Goal: Task Accomplishment & Management: Use online tool/utility

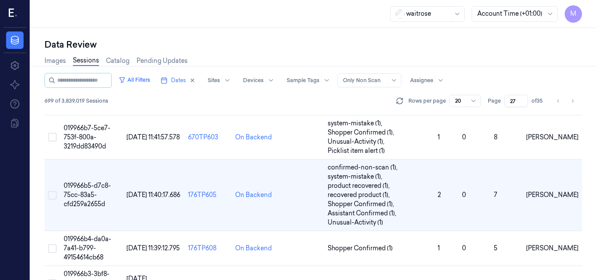
scroll to position [524, 0]
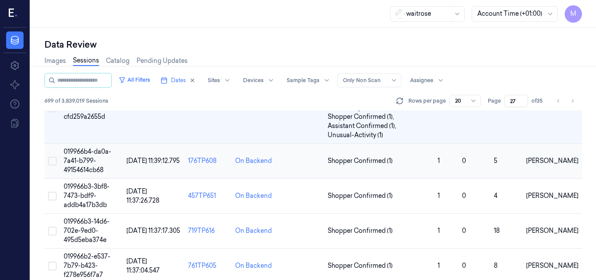
click at [92, 160] on span "019966b4-da0a-7a41-b799-49154614cb68" at bounding box center [88, 160] width 48 height 26
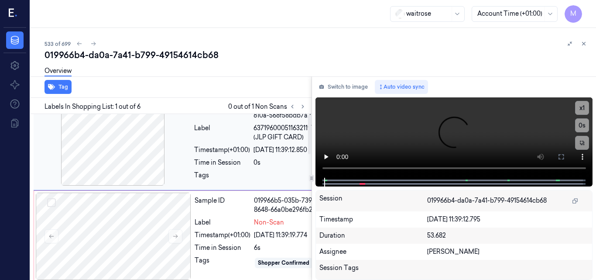
scroll to position [0, 7]
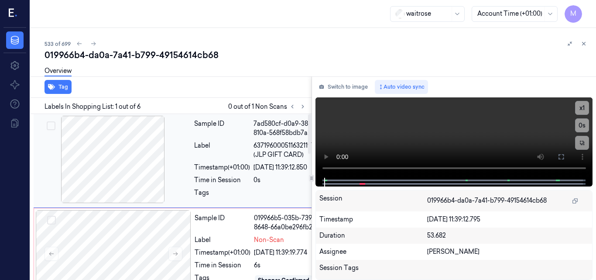
click at [131, 154] on div at bounding box center [112, 159] width 155 height 87
click at [460, 134] on video at bounding box center [453, 137] width 277 height 80
click at [562, 155] on icon at bounding box center [561, 156] width 7 height 7
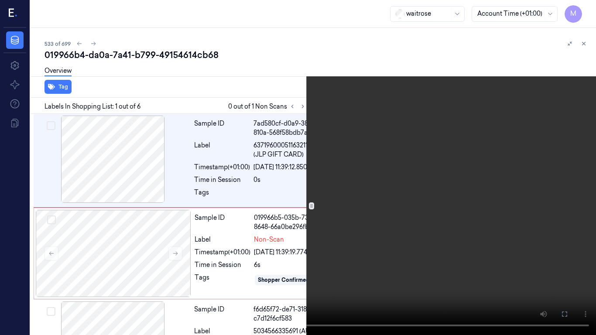
click at [329, 202] on video at bounding box center [298, 167] width 596 height 335
click at [0, 0] on icon at bounding box center [0, 0] width 0 height 0
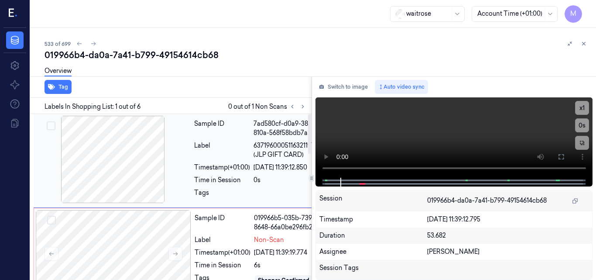
click at [121, 153] on div at bounding box center [112, 159] width 155 height 87
click at [391, 141] on video at bounding box center [453, 137] width 277 height 80
click at [558, 158] on icon at bounding box center [560, 156] width 5 height 5
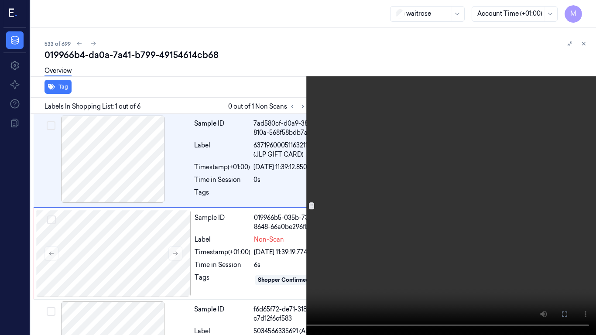
click at [406, 130] on video at bounding box center [298, 167] width 596 height 335
click at [288, 150] on video at bounding box center [298, 167] width 596 height 335
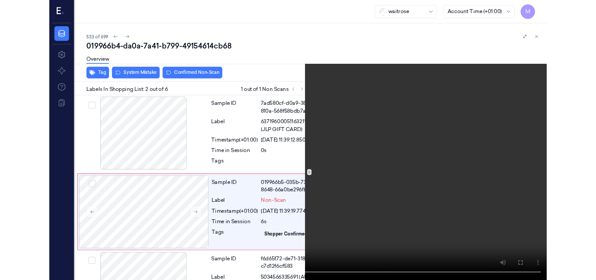
scroll to position [63, 7]
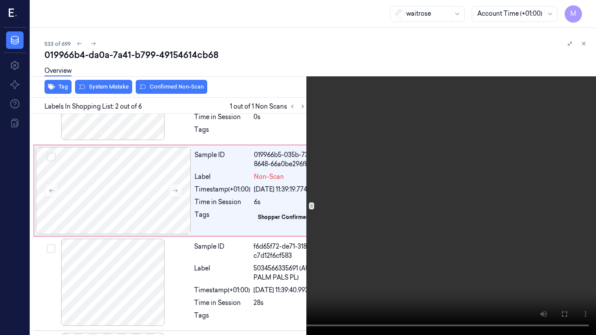
click at [281, 167] on video at bounding box center [298, 167] width 596 height 335
click at [0, 0] on icon at bounding box center [0, 0] width 0 height 0
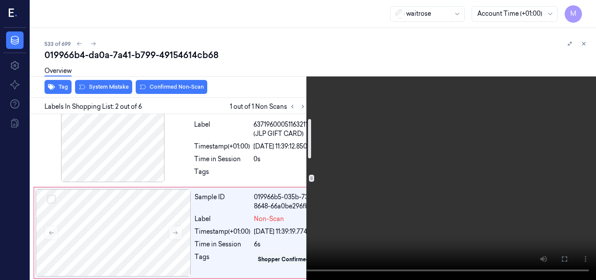
scroll to position [19, 7]
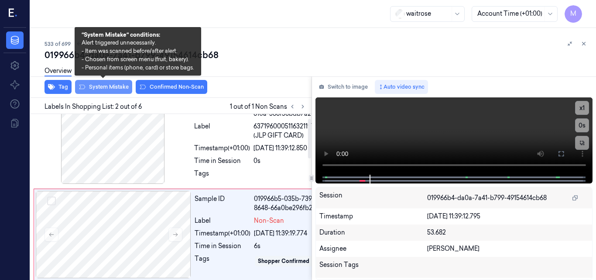
click at [109, 86] on button "System Mistake" at bounding box center [103, 87] width 57 height 14
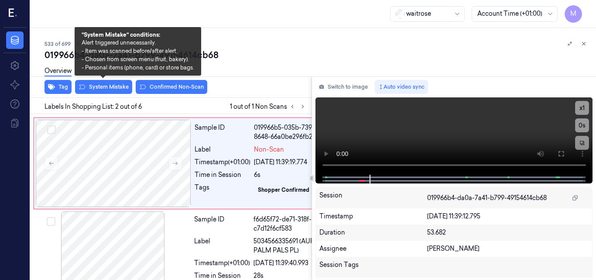
scroll to position [92, 7]
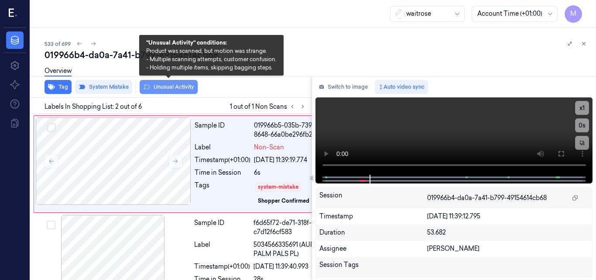
click at [180, 87] on button "Unusual Activity" at bounding box center [169, 87] width 58 height 14
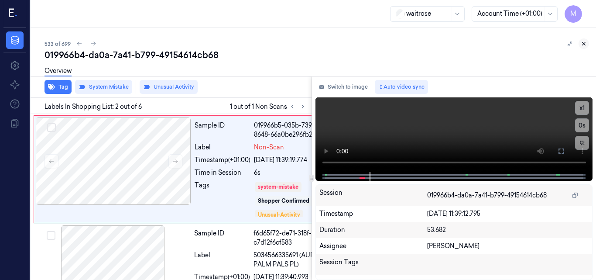
click at [582, 43] on icon at bounding box center [584, 44] width 6 height 6
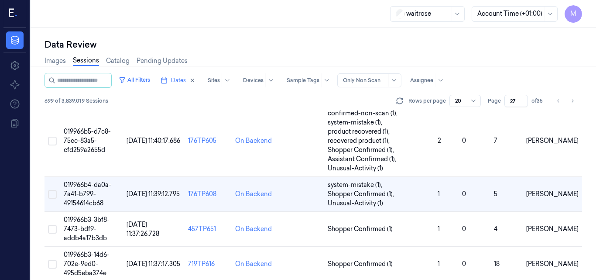
scroll to position [490, 0]
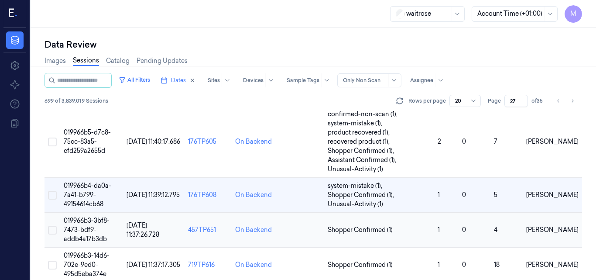
click at [85, 225] on td "019966b3-3bf8-7473-bdf9-addb4a17b3db" at bounding box center [91, 229] width 63 height 35
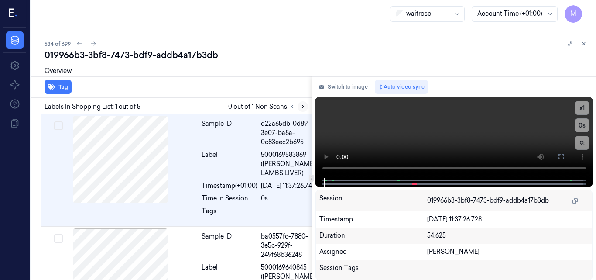
click at [302, 106] on icon at bounding box center [303, 106] width 6 height 6
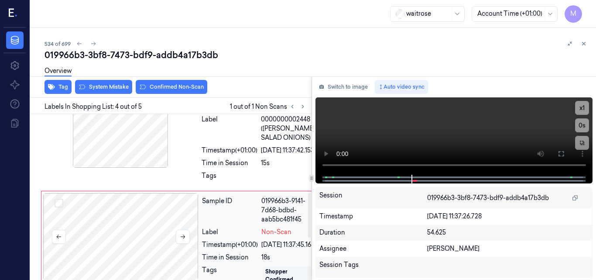
scroll to position [313, 0]
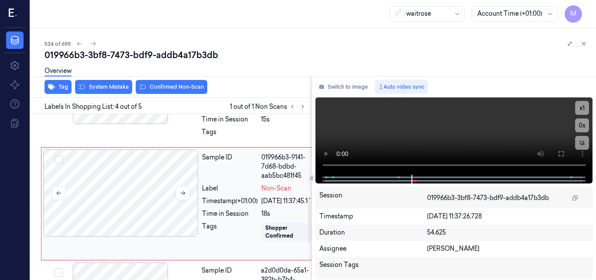
click at [142, 213] on div at bounding box center [120, 192] width 155 height 87
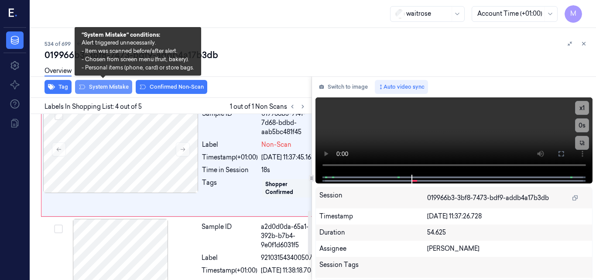
click at [115, 86] on button "System Mistake" at bounding box center [103, 87] width 57 height 14
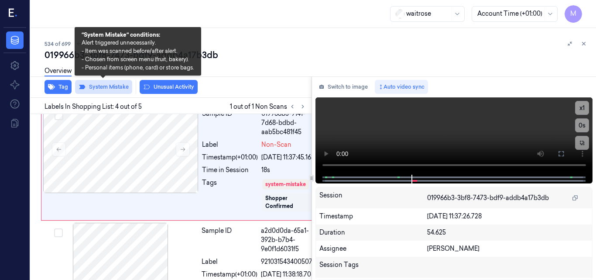
scroll to position [359, 0]
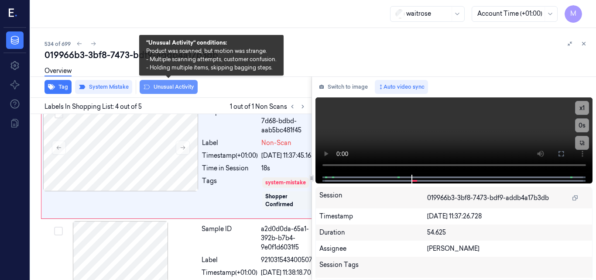
click at [178, 86] on button "Unusual Activity" at bounding box center [169, 87] width 58 height 14
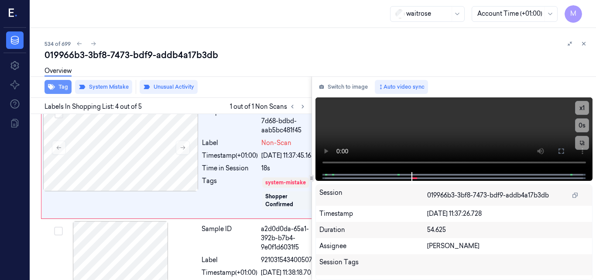
click at [65, 89] on button "Tag" at bounding box center [58, 87] width 27 height 14
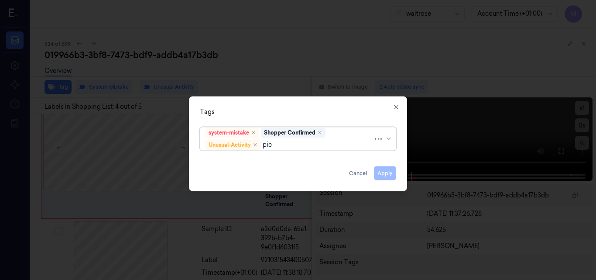
type input "pick"
click at [267, 159] on div "Picklist item alert" at bounding box center [297, 161] width 185 height 9
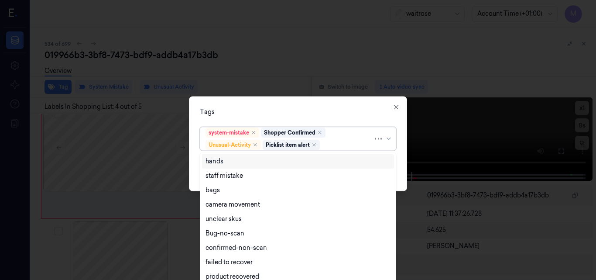
click at [335, 111] on div "Tags" at bounding box center [298, 111] width 196 height 9
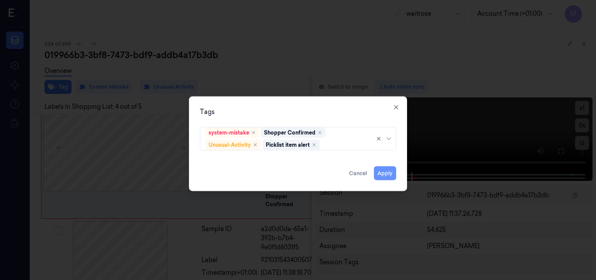
click at [384, 173] on button "Apply" at bounding box center [385, 173] width 22 height 14
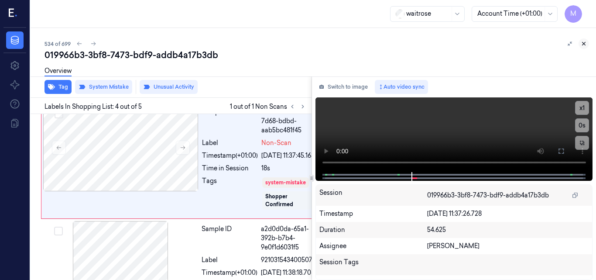
click at [584, 41] on icon at bounding box center [584, 44] width 6 height 6
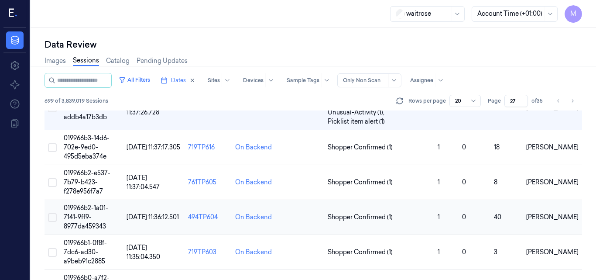
scroll to position [573, 0]
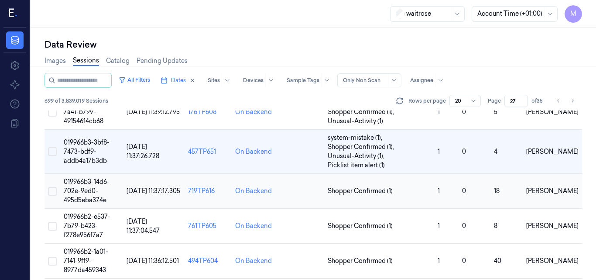
click at [89, 187] on span "019966b3-14d6-702e-9ed0-495d5eba374e" at bounding box center [87, 191] width 46 height 26
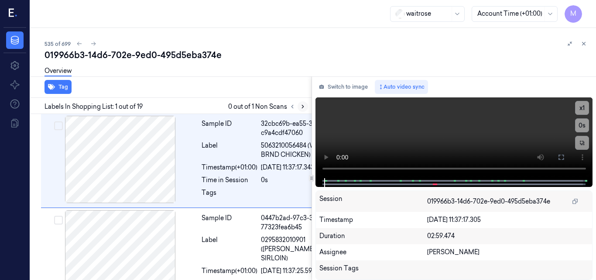
click at [301, 106] on icon at bounding box center [303, 106] width 6 height 6
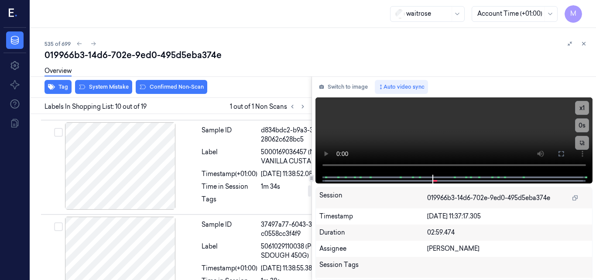
scroll to position [1011, 0]
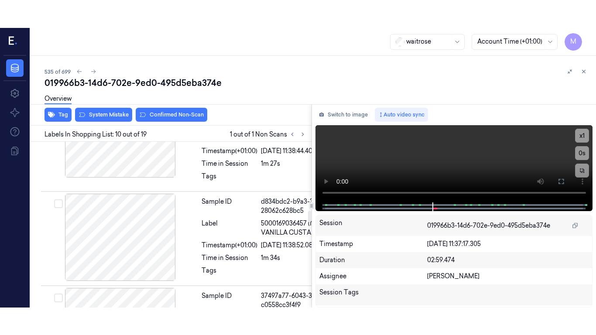
scroll to position [1007, 0]
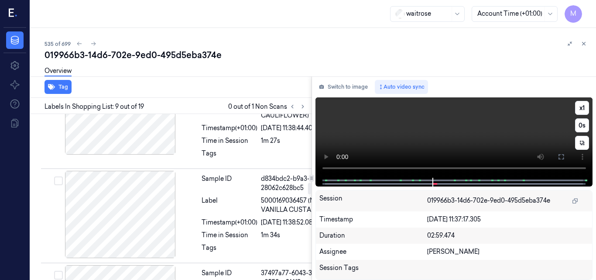
click at [452, 131] on video at bounding box center [453, 137] width 277 height 80
click at [560, 154] on icon at bounding box center [561, 156] width 7 height 7
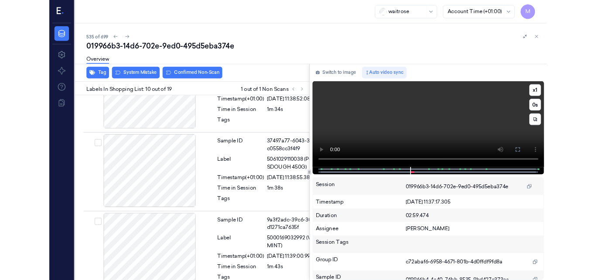
scroll to position [1114, 0]
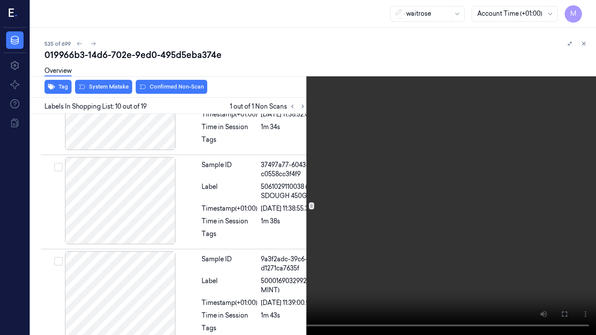
click at [337, 185] on video at bounding box center [298, 167] width 596 height 335
click at [0, 0] on icon at bounding box center [0, 0] width 0 height 0
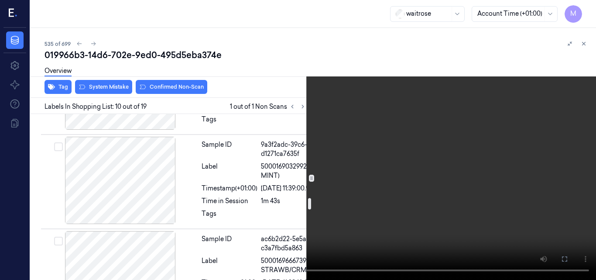
scroll to position [1245, 0]
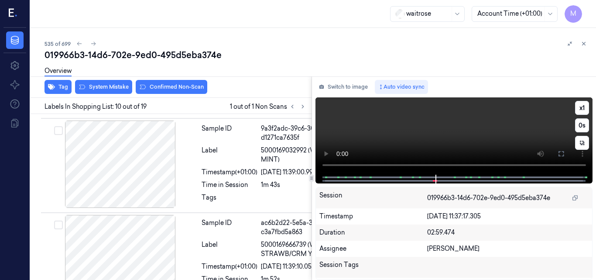
click at [459, 134] on video at bounding box center [453, 135] width 277 height 77
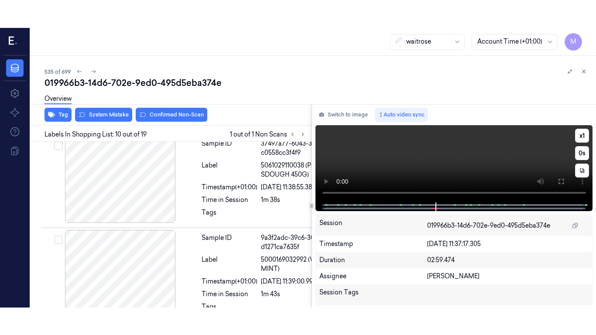
scroll to position [1142, 0]
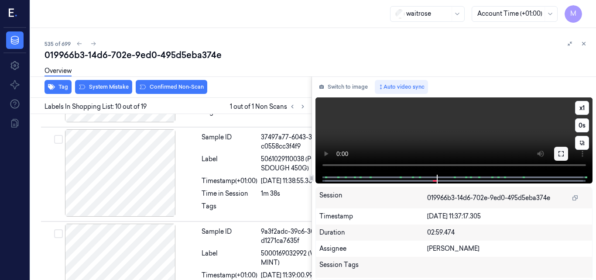
click at [560, 154] on icon at bounding box center [561, 153] width 7 height 7
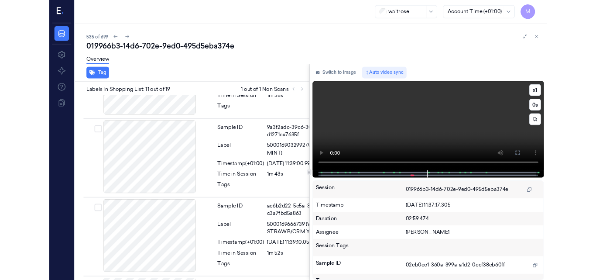
scroll to position [1241, 0]
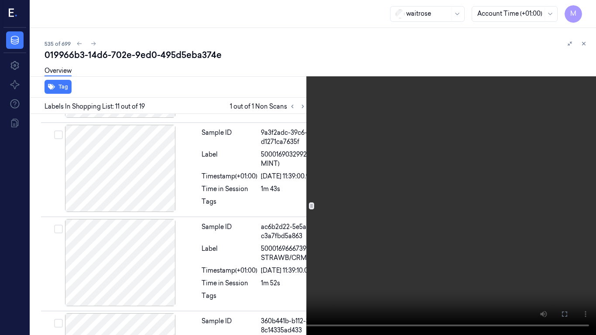
click at [268, 198] on video at bounding box center [298, 167] width 596 height 335
click at [0, 0] on icon at bounding box center [0, 0] width 0 height 0
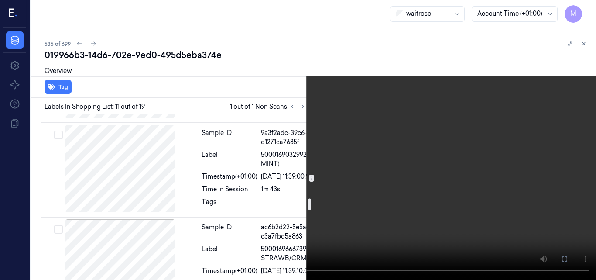
scroll to position [1154, 0]
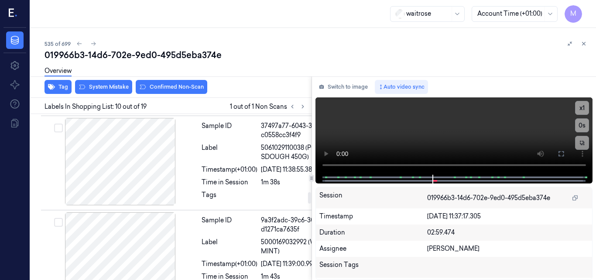
scroll to position [1142, 0]
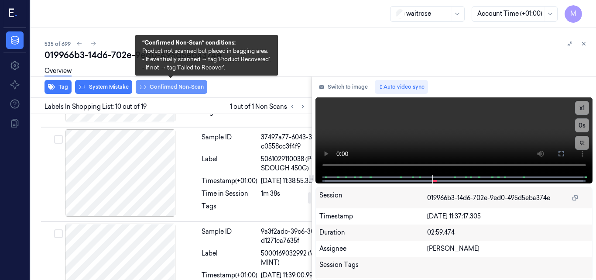
click at [169, 87] on button "Confirmed Non-Scan" at bounding box center [172, 87] width 72 height 14
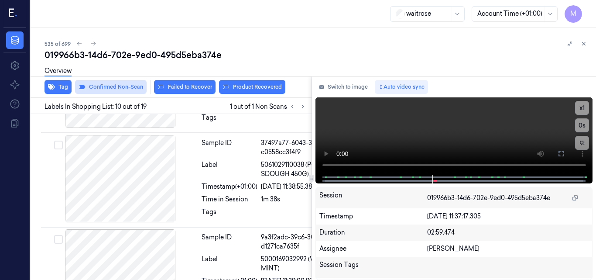
scroll to position [1144, 0]
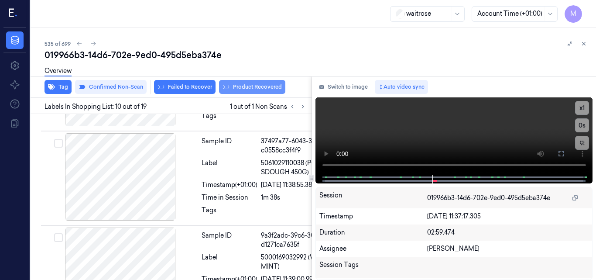
click at [257, 86] on button "Product Recovered" at bounding box center [252, 87] width 66 height 14
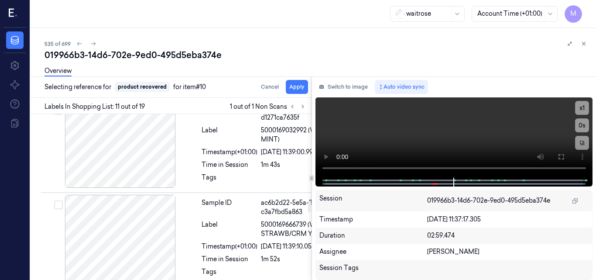
scroll to position [1273, 0]
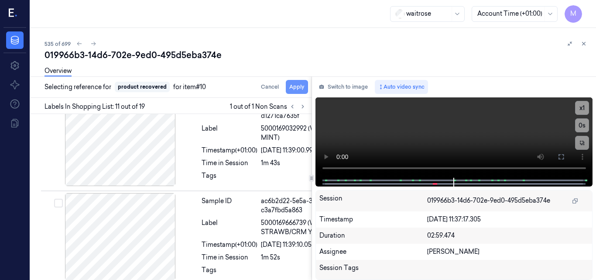
click at [295, 89] on button "Apply" at bounding box center [297, 87] width 22 height 14
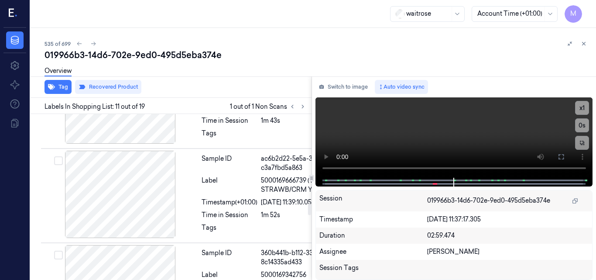
scroll to position [1282, 0]
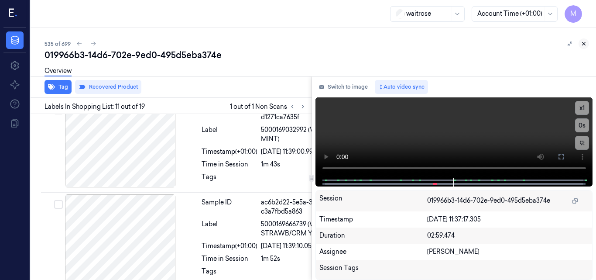
click at [583, 44] on icon at bounding box center [584, 44] width 6 height 6
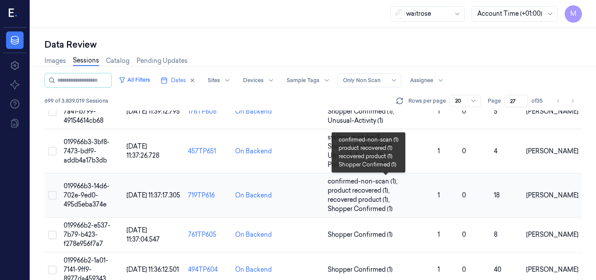
scroll to position [617, 0]
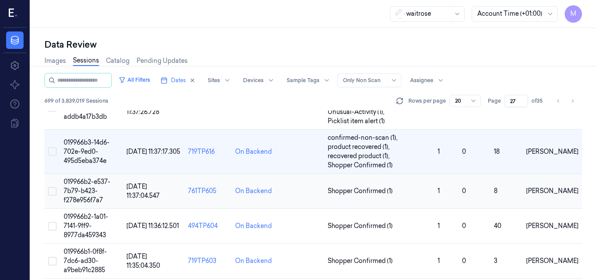
click at [92, 188] on span "019966b2-e537-7b79-b423-f278e956f7a7" at bounding box center [87, 191] width 47 height 26
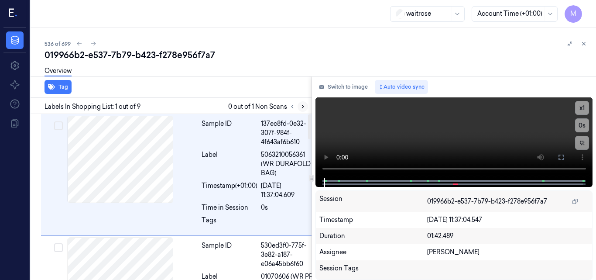
click at [301, 106] on icon at bounding box center [303, 106] width 6 height 6
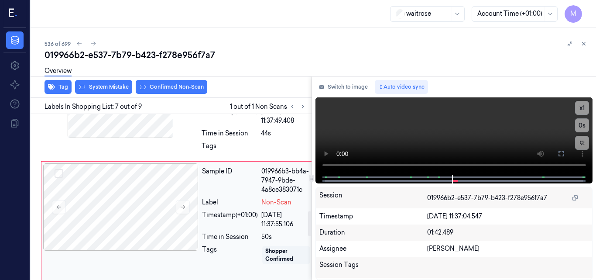
scroll to position [644, 0]
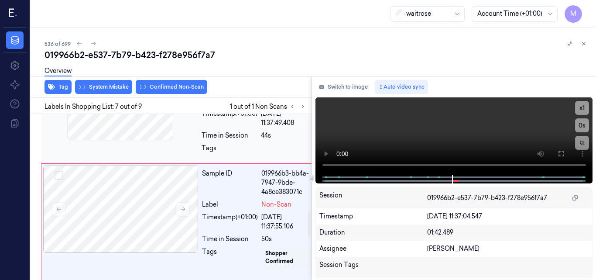
click at [266, 84] on div "c506aa3c-51d0-3994-9bba-09fddcca8f24" at bounding box center [287, 69] width 53 height 27
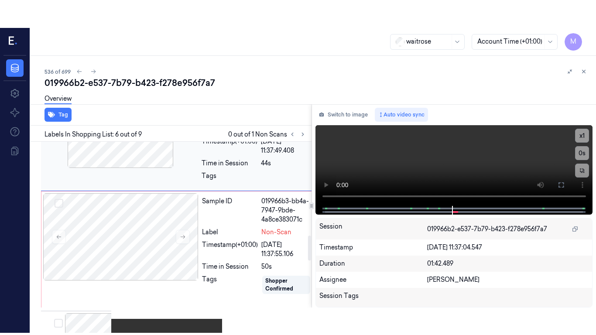
scroll to position [609, 0]
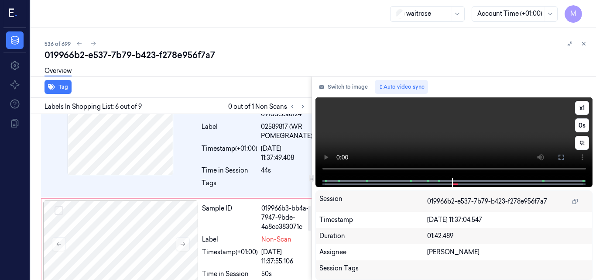
click at [434, 131] on video at bounding box center [453, 137] width 277 height 81
click at [565, 155] on button at bounding box center [561, 157] width 14 height 14
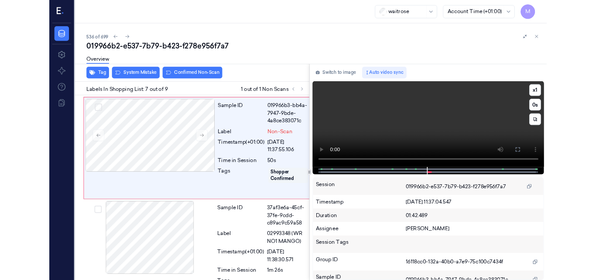
scroll to position [703, 0]
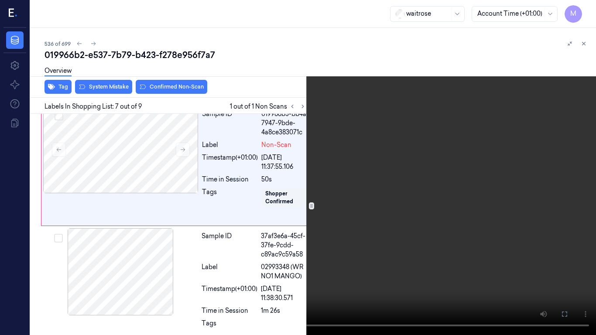
click at [349, 182] on video at bounding box center [298, 167] width 596 height 335
click at [0, 0] on icon at bounding box center [0, 0] width 0 height 0
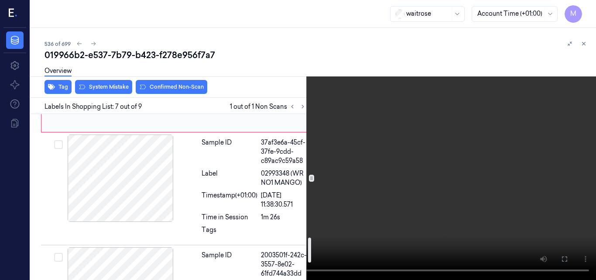
scroll to position [834, 0]
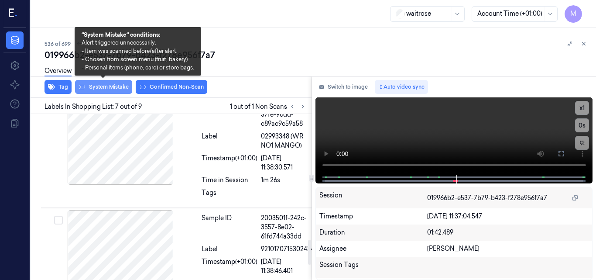
click at [103, 85] on button "System Mistake" at bounding box center [103, 87] width 57 height 14
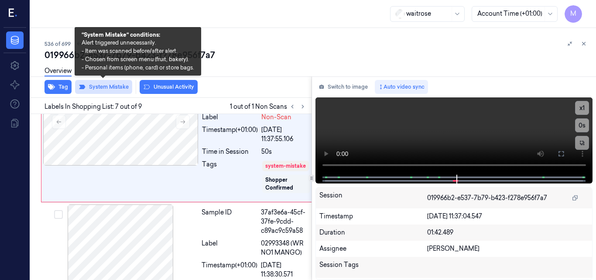
scroll to position [733, 0]
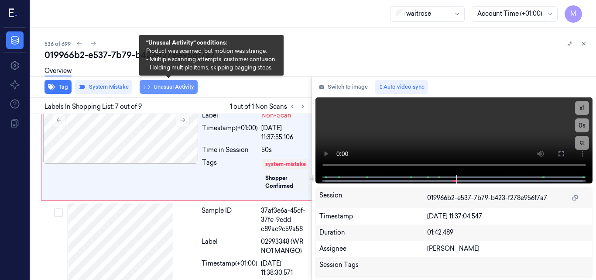
click at [173, 85] on button "Unusual Activity" at bounding box center [169, 87] width 58 height 14
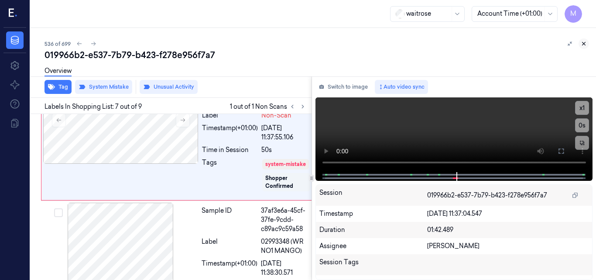
click at [584, 43] on icon at bounding box center [584, 44] width 6 height 6
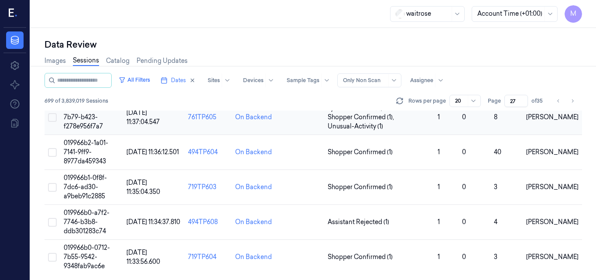
scroll to position [692, 0]
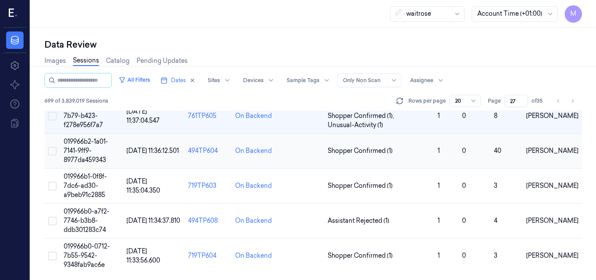
click at [85, 146] on td "019966b2-1a01-7141-9ff9-8977da459343" at bounding box center [91, 151] width 63 height 35
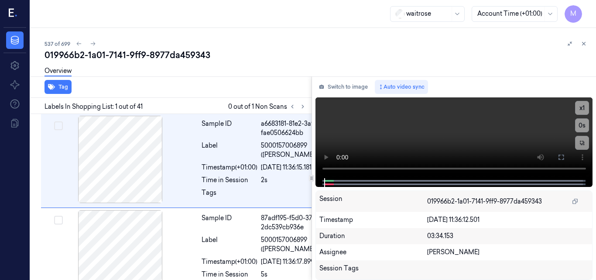
click at [257, 18] on div "waitrose Account Time (+01:00) M" at bounding box center [313, 14] width 565 height 28
click at [302, 106] on icon at bounding box center [303, 106] width 6 height 6
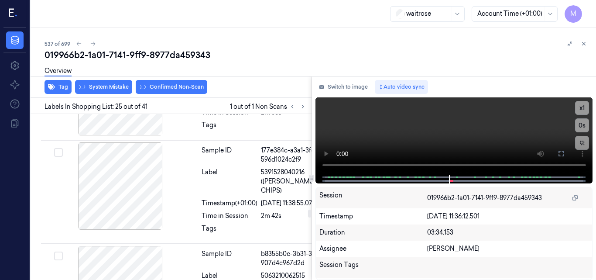
scroll to position [3025, 0]
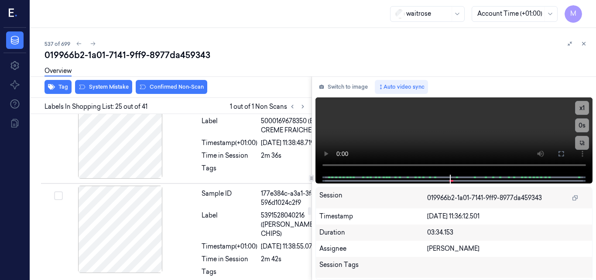
scroll to position [2982, 0]
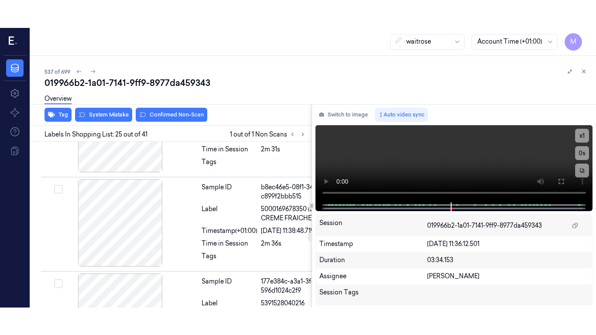
scroll to position [2938, 0]
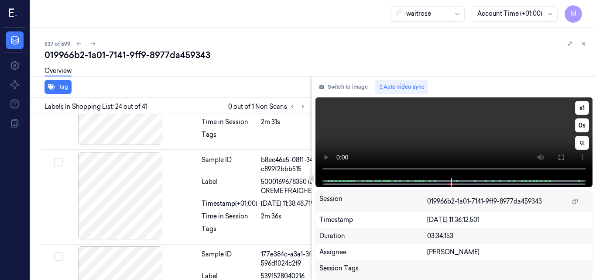
click at [497, 134] on video at bounding box center [453, 137] width 277 height 81
click at [561, 155] on icon at bounding box center [561, 157] width 7 height 7
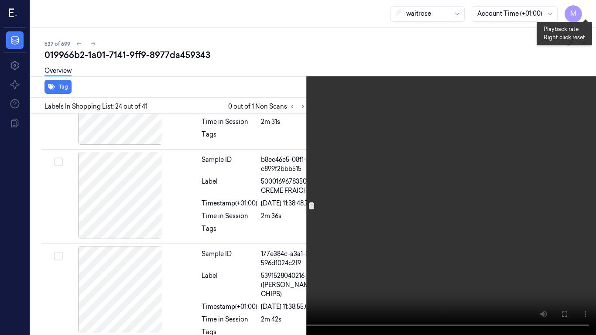
click at [584, 9] on button "x 1" at bounding box center [586, 10] width 14 height 14
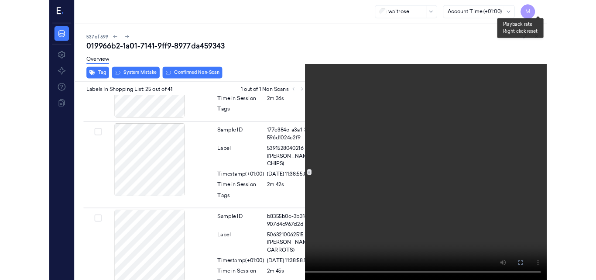
scroll to position [3041, 0]
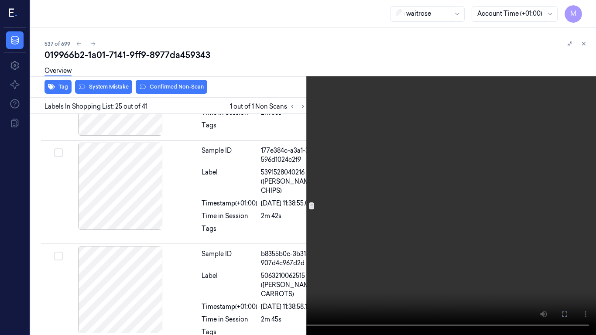
click at [384, 141] on video at bounding box center [298, 167] width 596 height 335
click at [0, 0] on icon at bounding box center [0, 0] width 0 height 0
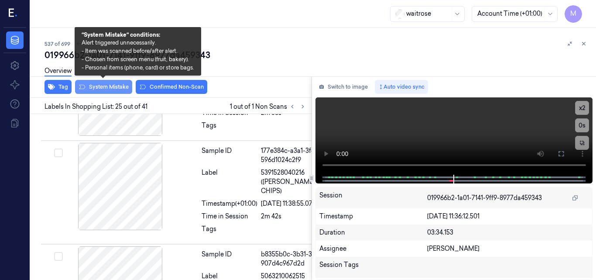
click at [117, 88] on button "System Mistake" at bounding box center [103, 87] width 57 height 14
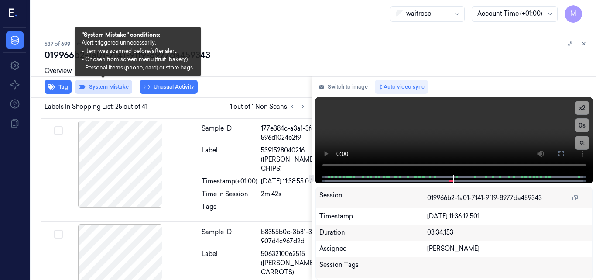
scroll to position [3071, 0]
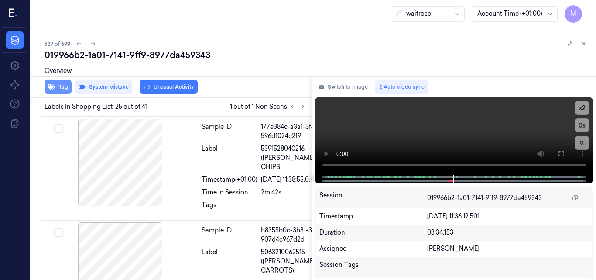
click at [61, 89] on button "Tag" at bounding box center [58, 87] width 27 height 14
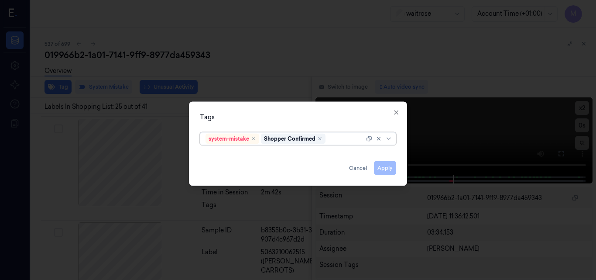
click at [335, 137] on div at bounding box center [345, 138] width 37 height 9
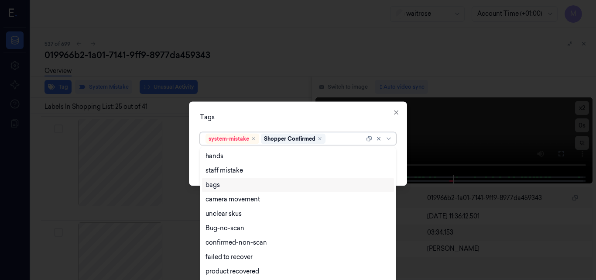
click at [236, 189] on div "bags" at bounding box center [298, 185] width 192 height 14
click at [325, 122] on div "Tags option bags, selected. 17 results available. Use Up and Down to choose opt…" at bounding box center [298, 143] width 218 height 84
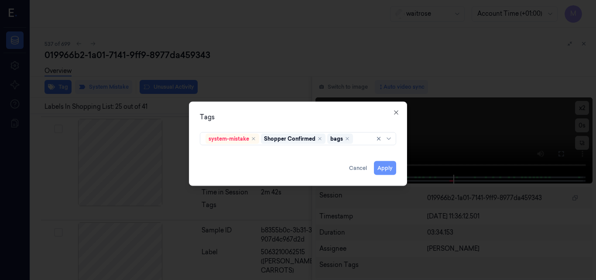
click at [390, 168] on button "Apply" at bounding box center [385, 168] width 22 height 14
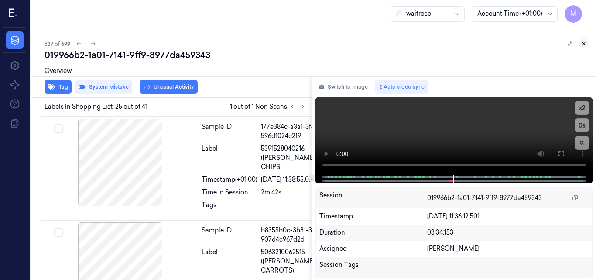
click at [583, 42] on icon at bounding box center [584, 44] width 6 height 6
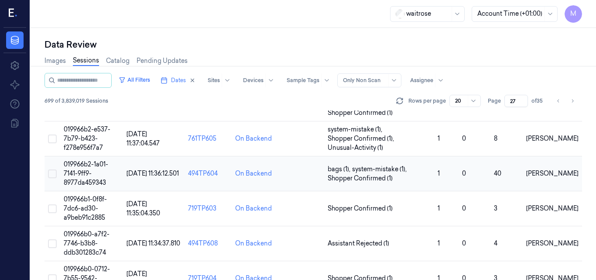
scroll to position [692, 0]
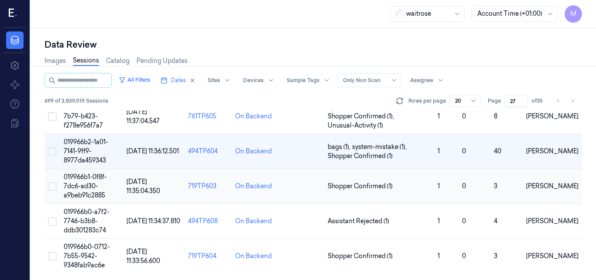
click at [77, 172] on td "019966b1-0f8f-7dc6-ad30-a9beb91c2885" at bounding box center [91, 186] width 63 height 35
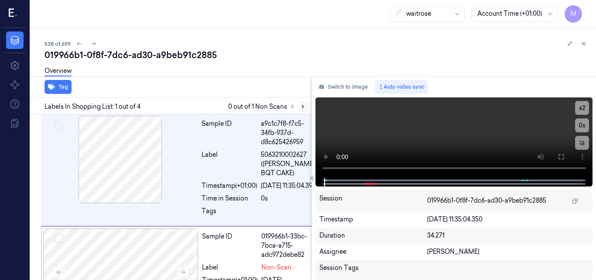
click at [302, 106] on icon at bounding box center [303, 106] width 6 height 6
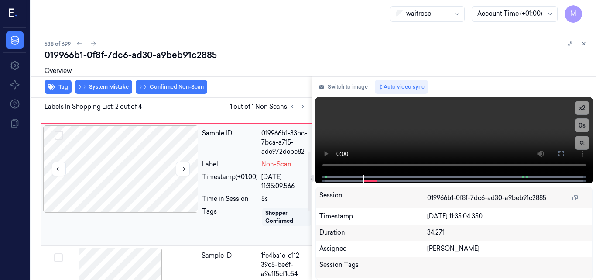
scroll to position [104, 0]
click at [185, 171] on icon at bounding box center [183, 167] width 6 height 6
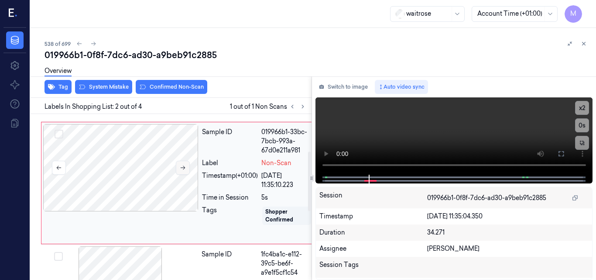
click at [185, 171] on icon at bounding box center [183, 167] width 6 height 6
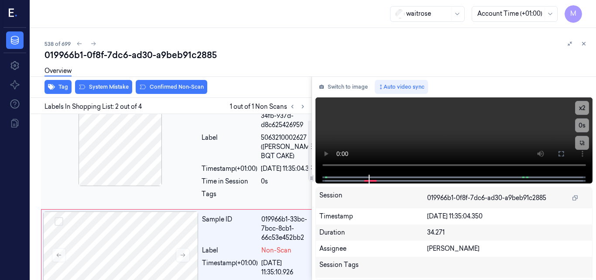
click at [130, 157] on div at bounding box center [120, 142] width 155 height 87
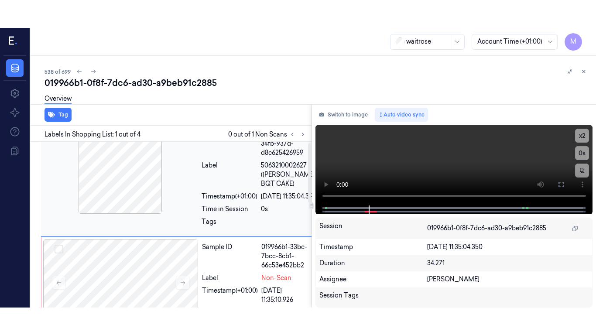
scroll to position [0, 0]
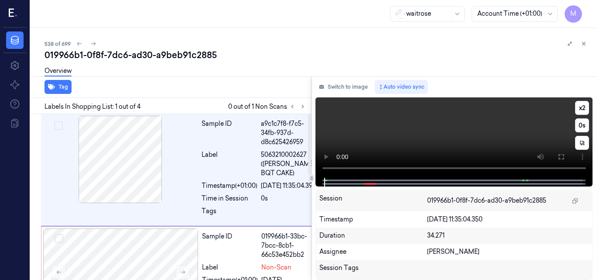
click at [438, 131] on video at bounding box center [453, 137] width 277 height 80
click at [562, 158] on icon at bounding box center [561, 156] width 7 height 7
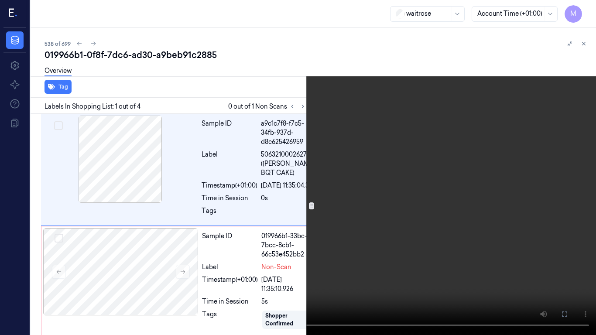
click at [396, 154] on video at bounding box center [298, 167] width 596 height 335
click at [370, 173] on video at bounding box center [298, 167] width 596 height 335
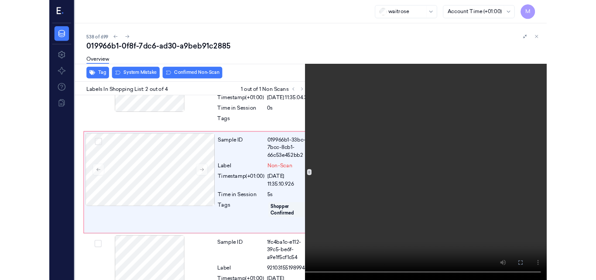
scroll to position [76, 0]
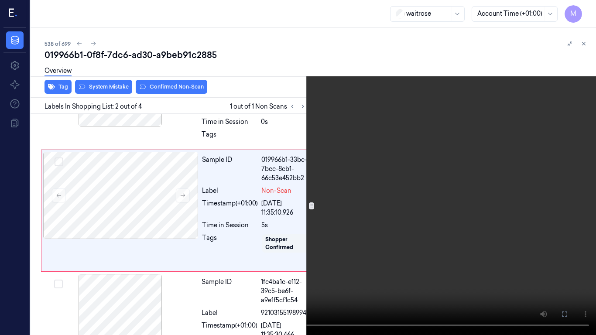
click at [356, 187] on video at bounding box center [298, 167] width 596 height 335
click at [0, 0] on icon at bounding box center [0, 0] width 0 height 0
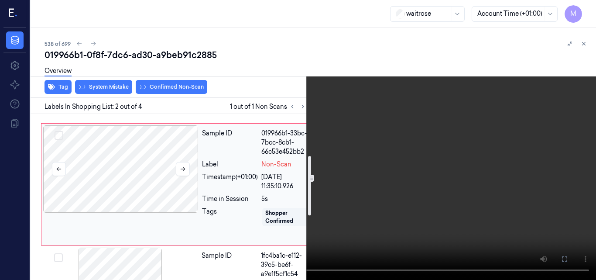
scroll to position [120, 0]
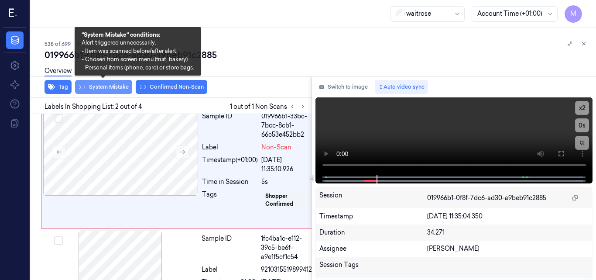
click at [109, 89] on button "System Mistake" at bounding box center [103, 87] width 57 height 14
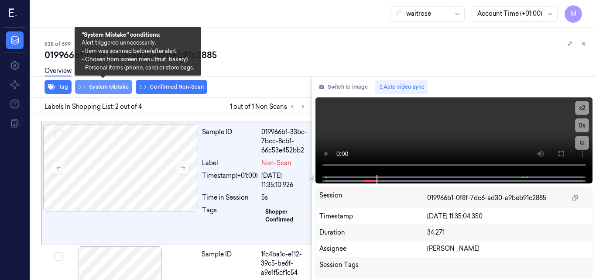
scroll to position [106, 0]
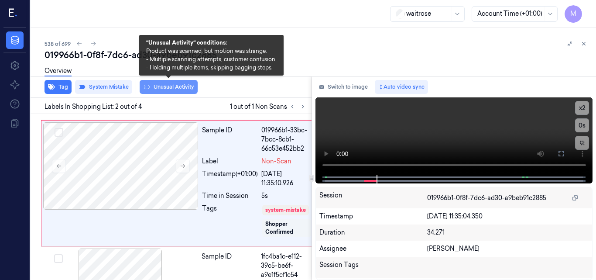
click at [164, 84] on button "Unusual Activity" at bounding box center [169, 87] width 58 height 14
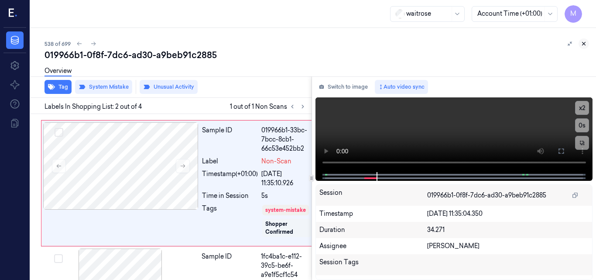
click at [584, 43] on icon at bounding box center [583, 43] width 3 height 3
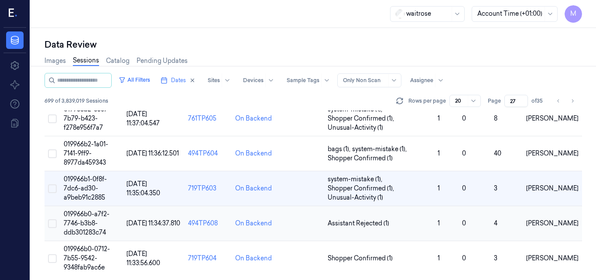
scroll to position [692, 0]
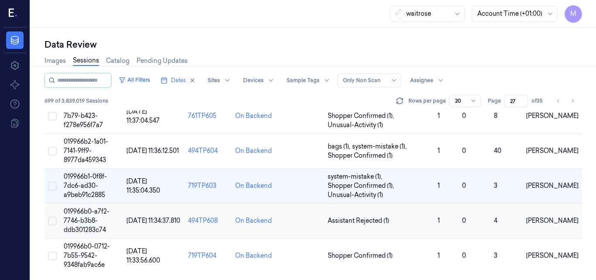
click at [92, 216] on td "019966b0-a7f2-7746-b3b8-ddb301283c74" at bounding box center [91, 220] width 63 height 35
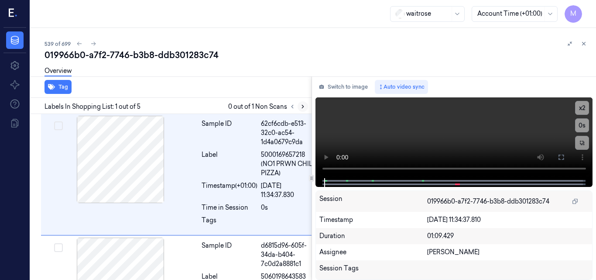
click at [301, 108] on icon at bounding box center [303, 106] width 6 height 6
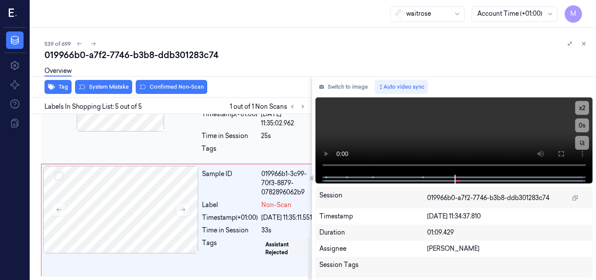
scroll to position [483, 0]
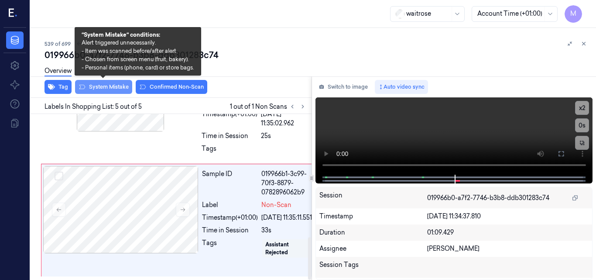
click at [112, 89] on button "System Mistake" at bounding box center [103, 87] width 57 height 14
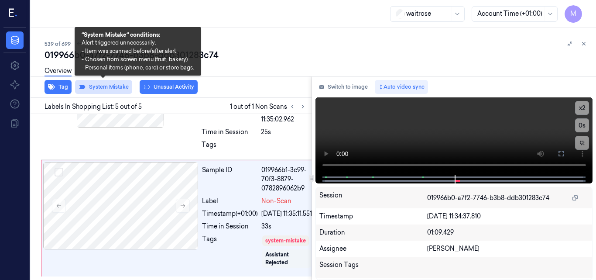
scroll to position [486, 0]
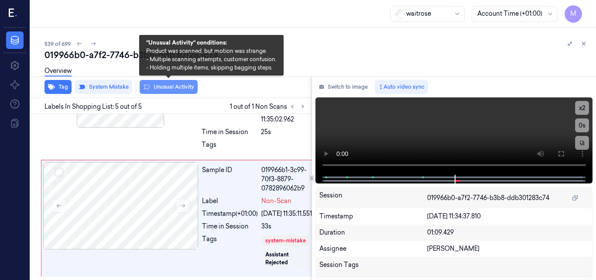
click at [183, 89] on button "Unusual Activity" at bounding box center [169, 87] width 58 height 14
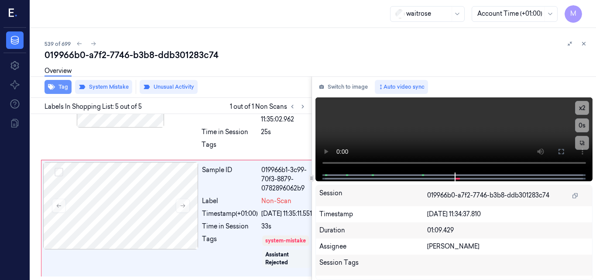
click at [62, 89] on button "Tag" at bounding box center [58, 87] width 27 height 14
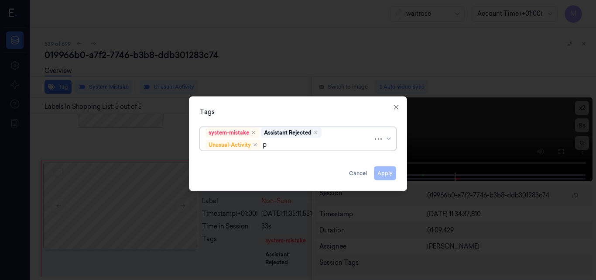
type input "pi"
click at [236, 159] on div "Picklist item alert" at bounding box center [230, 161] width 50 height 9
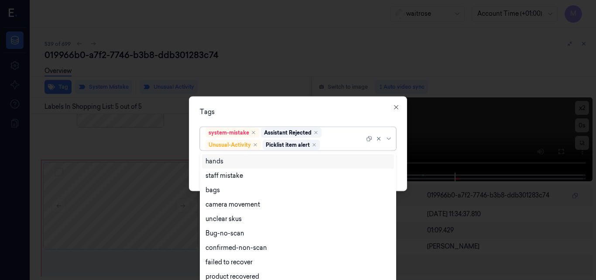
click at [282, 115] on div "Tags" at bounding box center [298, 111] width 196 height 9
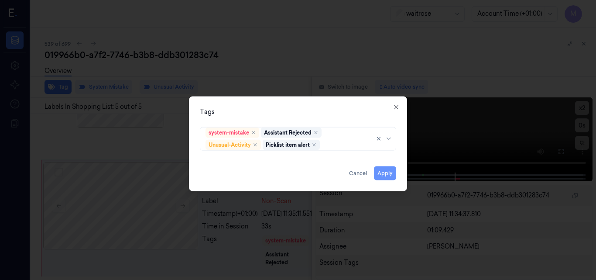
click at [382, 169] on button "Apply" at bounding box center [385, 173] width 22 height 14
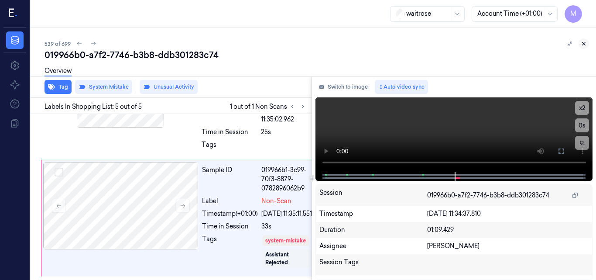
click at [582, 43] on icon at bounding box center [584, 44] width 6 height 6
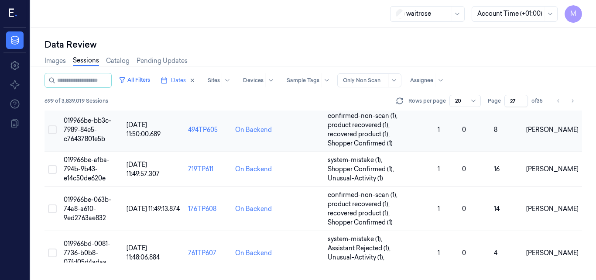
scroll to position [701, 0]
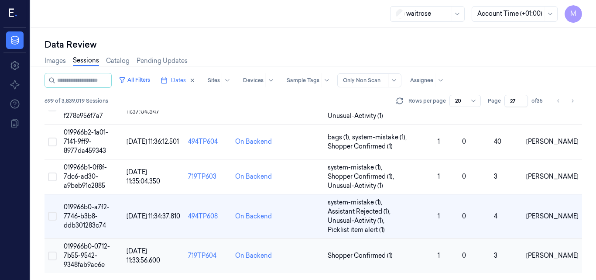
click at [89, 251] on span "019966b0-0712-7b55-9542-9348fab9ac6e" at bounding box center [87, 255] width 46 height 26
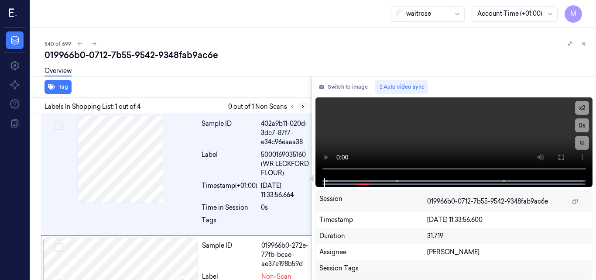
click at [301, 106] on icon at bounding box center [303, 106] width 6 height 6
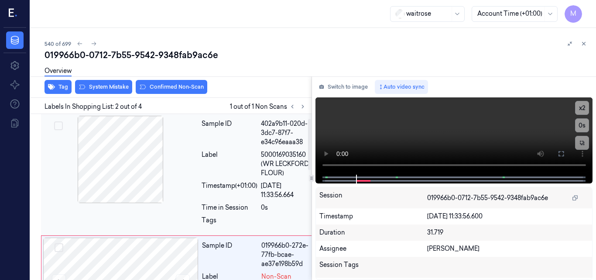
scroll to position [12, 0]
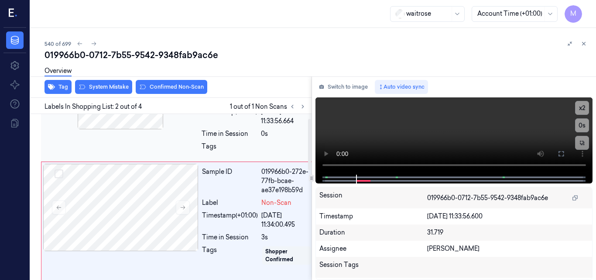
click at [265, 159] on div "Sample ID 402a9b11-020d-3dc7-87f7-e34c96eaaa38 Label 5000169035160 (WR LECKFORD…" at bounding box center [258, 100] width 120 height 117
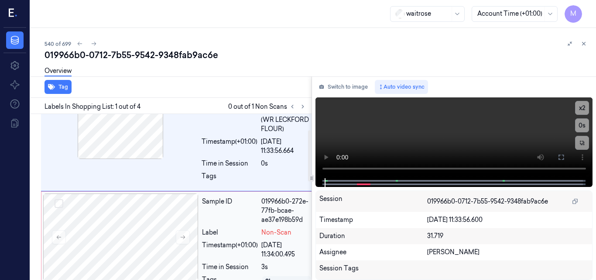
scroll to position [44, 0]
click at [411, 140] on video at bounding box center [453, 137] width 277 height 81
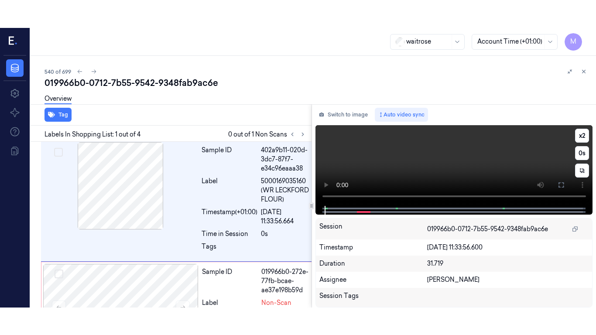
scroll to position [0, 0]
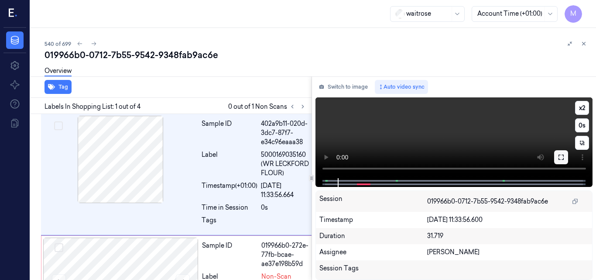
click at [562, 157] on icon at bounding box center [561, 157] width 7 height 7
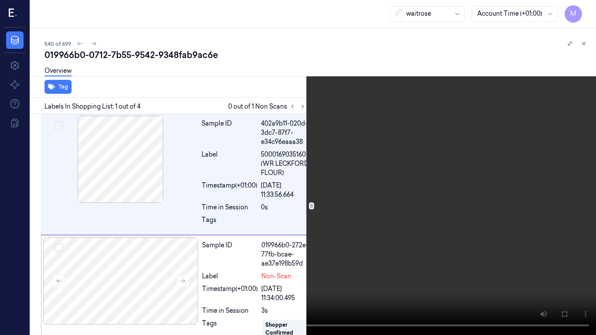
click at [420, 211] on video at bounding box center [298, 167] width 596 height 335
click at [401, 221] on video at bounding box center [298, 167] width 596 height 335
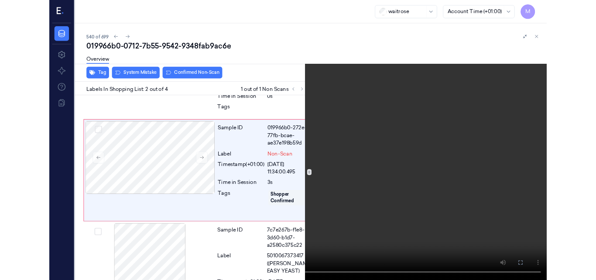
scroll to position [95, 0]
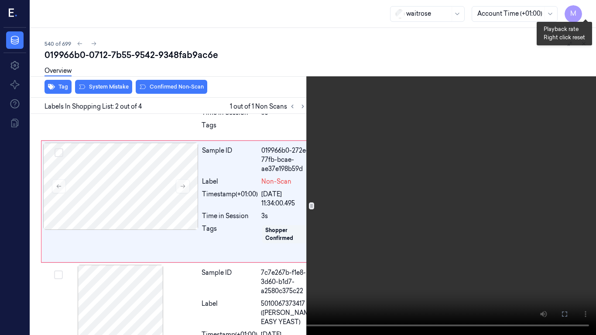
drag, startPoint x: 586, startPoint y: 8, endPoint x: 584, endPoint y: 13, distance: 5.0
click at [586, 8] on button "x 2" at bounding box center [586, 10] width 14 height 14
click at [585, 10] on button "x 4" at bounding box center [586, 10] width 14 height 14
click at [413, 96] on video at bounding box center [298, 167] width 596 height 335
click at [333, 207] on video at bounding box center [298, 167] width 596 height 335
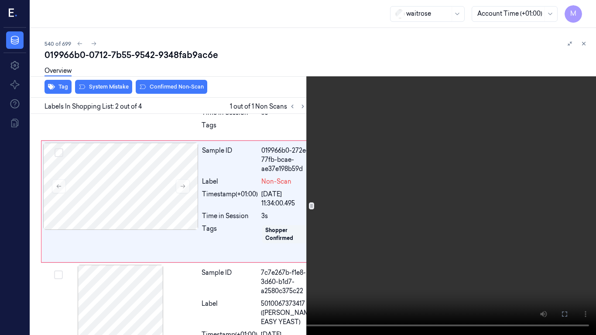
drag, startPoint x: 560, startPoint y: 314, endPoint x: 556, endPoint y: 277, distance: 37.3
click at [0, 0] on button at bounding box center [0, 0] width 0 height 0
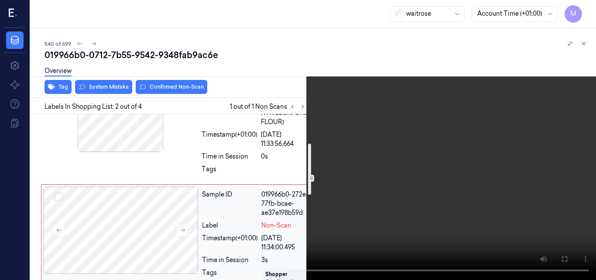
scroll to position [0, 0]
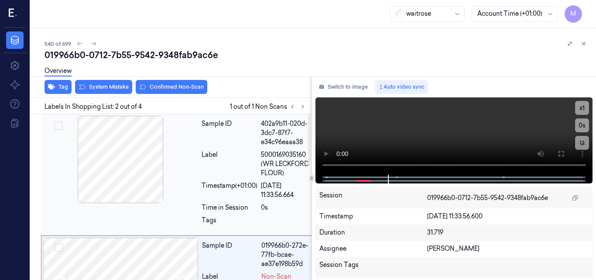
click at [249, 178] on div "Label" at bounding box center [230, 163] width 56 height 27
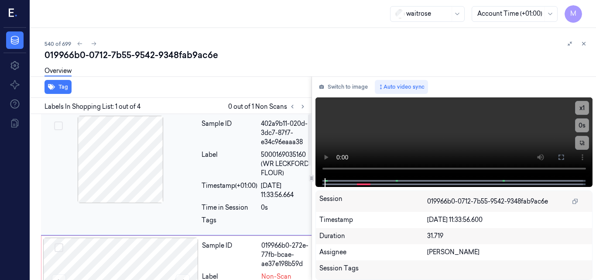
click at [140, 171] on div at bounding box center [120, 159] width 155 height 87
click at [450, 130] on video at bounding box center [453, 137] width 277 height 81
click at [558, 154] on icon at bounding box center [561, 157] width 7 height 7
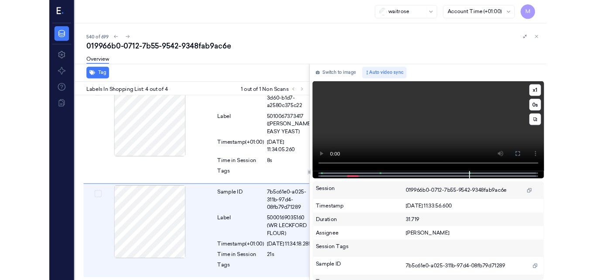
scroll to position [315, 0]
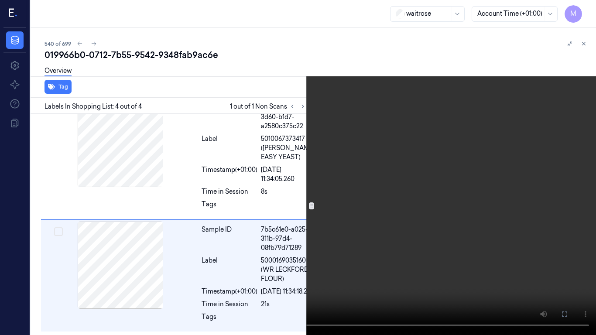
click at [383, 199] on video at bounding box center [298, 167] width 596 height 335
click at [0, 0] on icon at bounding box center [0, 0] width 0 height 0
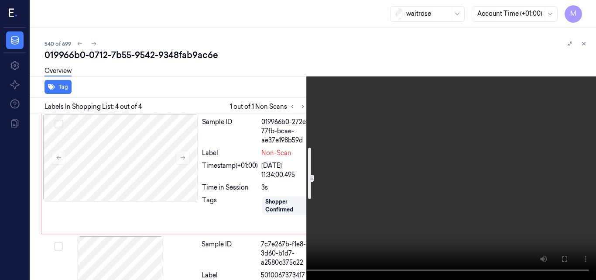
scroll to position [108, 0]
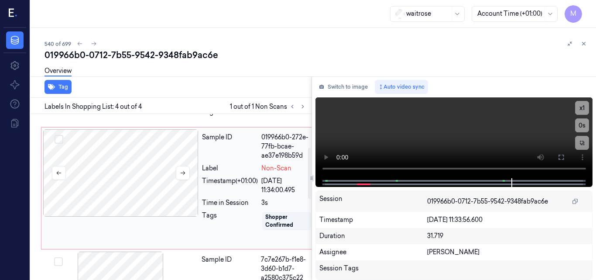
click at [144, 188] on div at bounding box center [120, 172] width 155 height 87
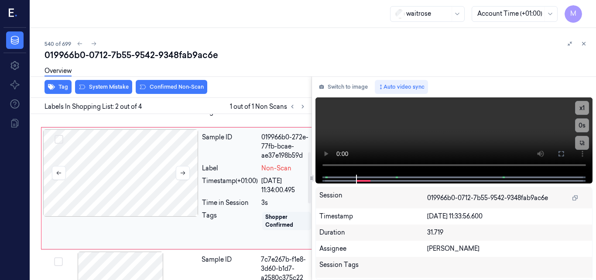
scroll to position [123, 0]
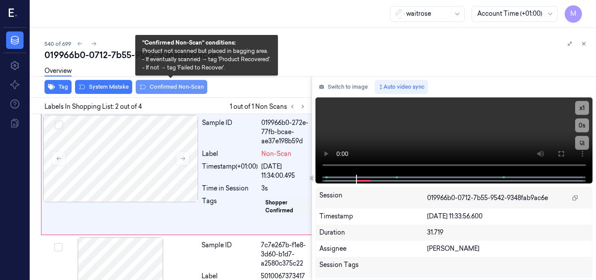
click at [183, 89] on button "Confirmed Non-Scan" at bounding box center [172, 87] width 72 height 14
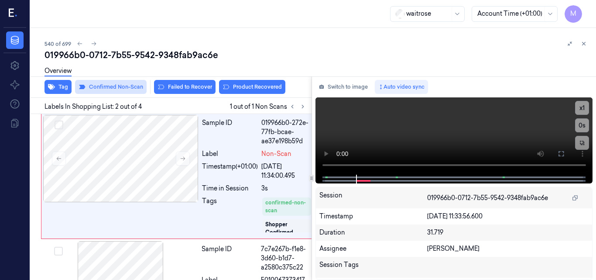
scroll to position [124, 0]
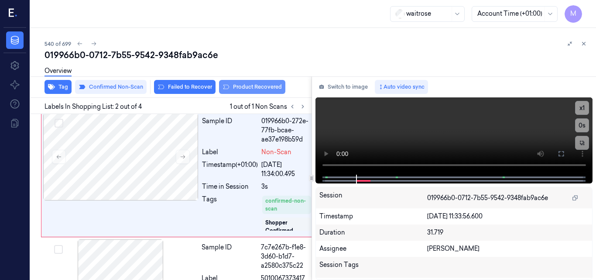
click at [256, 86] on button "Product Recovered" at bounding box center [252, 87] width 66 height 14
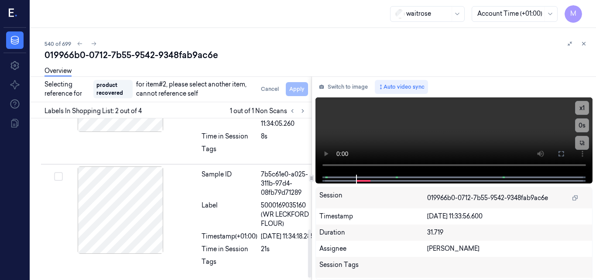
scroll to position [378, 0]
click at [238, 201] on div "Label" at bounding box center [230, 214] width 56 height 27
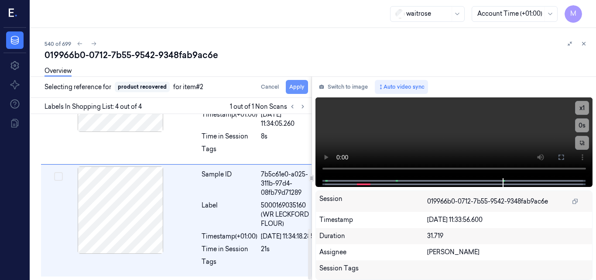
click at [297, 85] on button "Apply" at bounding box center [297, 87] width 22 height 14
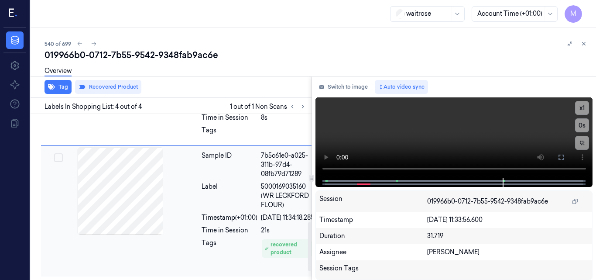
scroll to position [393, 0]
click at [584, 43] on icon at bounding box center [584, 44] width 6 height 6
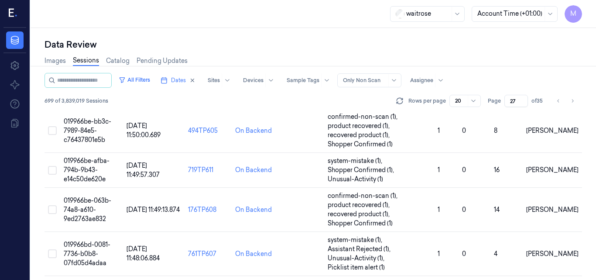
scroll to position [710, 0]
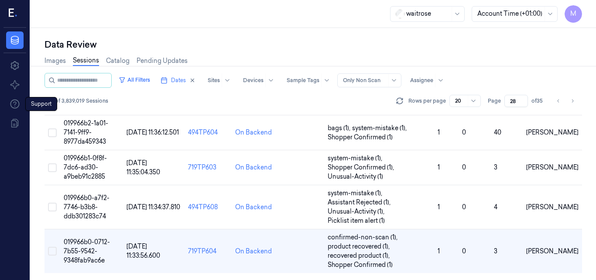
click at [523, 99] on input "28" at bounding box center [516, 101] width 24 height 12
click at [523, 99] on input "29" at bounding box center [516, 101] width 24 height 12
click at [523, 99] on input "30" at bounding box center [516, 101] width 24 height 12
type input "31"
click at [523, 99] on input "31" at bounding box center [516, 101] width 24 height 12
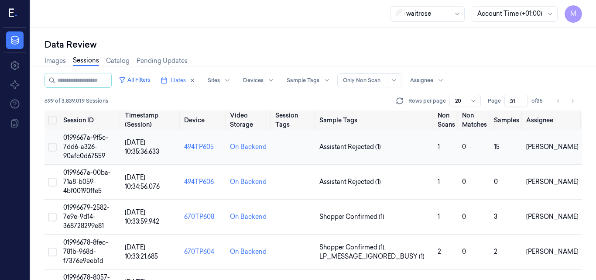
click at [74, 148] on span "0199667a-9f5c-7dd6-a326-90afc0d67559" at bounding box center [85, 147] width 45 height 26
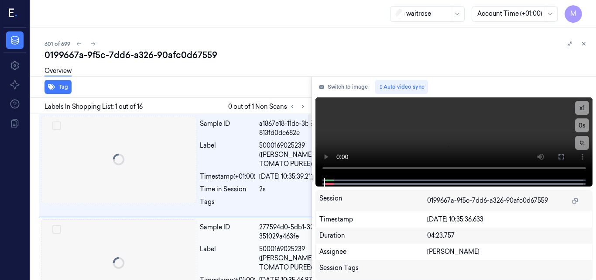
scroll to position [0, 1]
click at [302, 104] on icon at bounding box center [303, 106] width 6 height 6
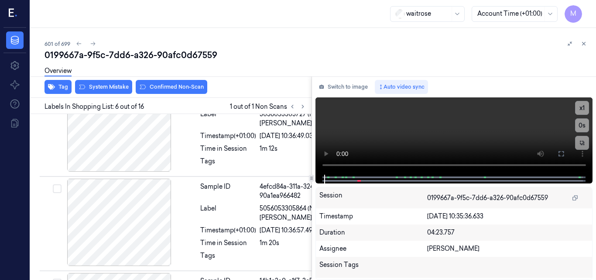
scroll to position [614, 1]
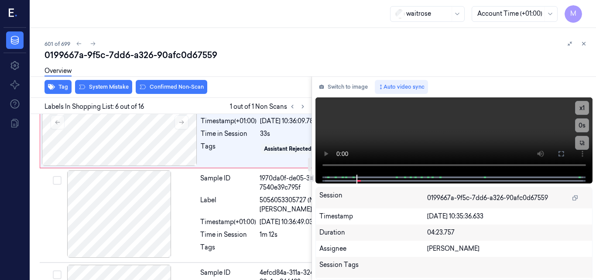
click at [133, 72] on div at bounding box center [118, 27] width 155 height 87
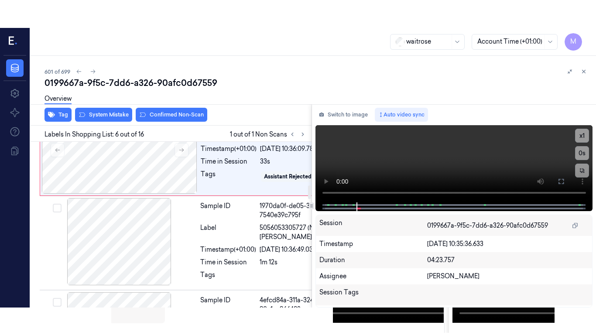
scroll to position [487, 1]
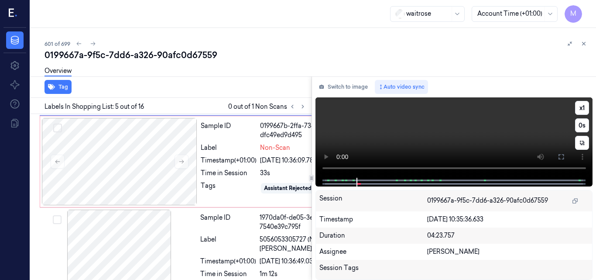
click at [425, 137] on video at bounding box center [453, 137] width 277 height 80
click at [559, 157] on icon at bounding box center [561, 156] width 7 height 7
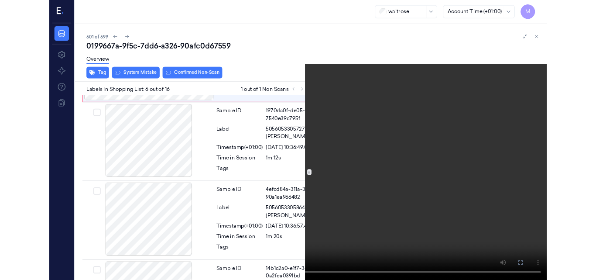
scroll to position [586, 1]
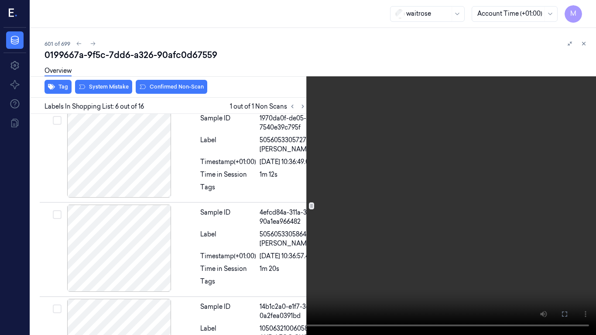
click at [298, 170] on video at bounding box center [298, 167] width 596 height 335
click at [0, 0] on icon at bounding box center [0, 0] width 0 height 0
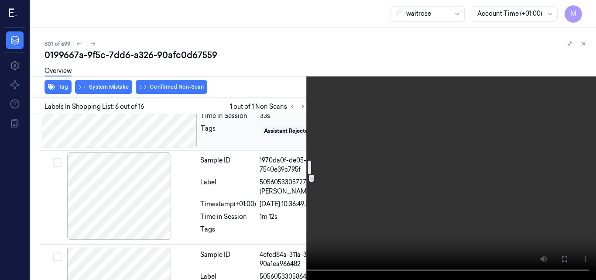
scroll to position [543, 1]
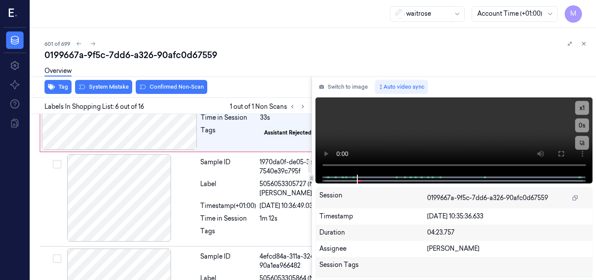
click at [127, 55] on div at bounding box center [118, 11] width 155 height 87
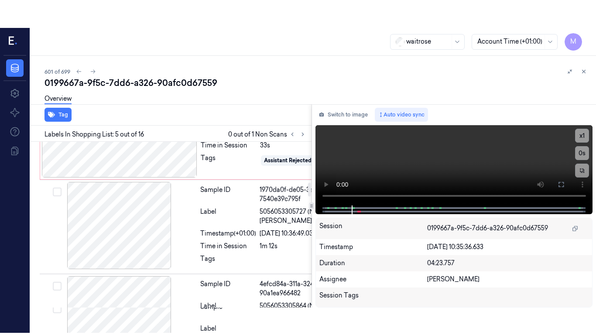
scroll to position [487, 1]
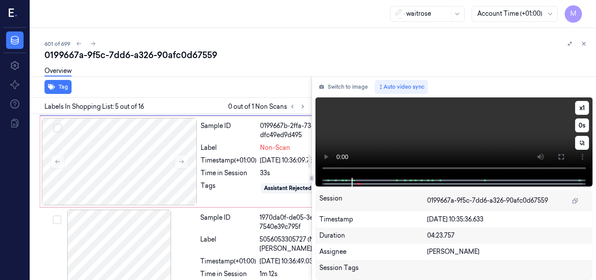
click at [438, 128] on video at bounding box center [453, 137] width 277 height 80
click at [560, 155] on icon at bounding box center [561, 156] width 7 height 7
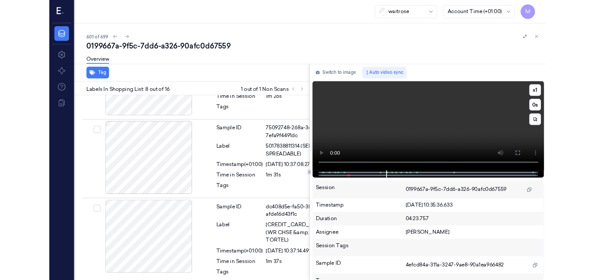
scroll to position [839, 1]
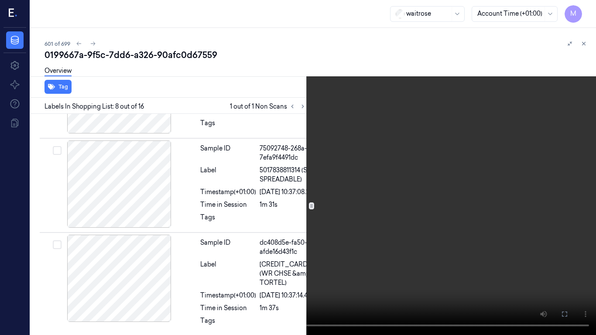
click at [342, 206] on video at bounding box center [298, 167] width 596 height 335
click at [0, 0] on icon at bounding box center [0, 0] width 0 height 0
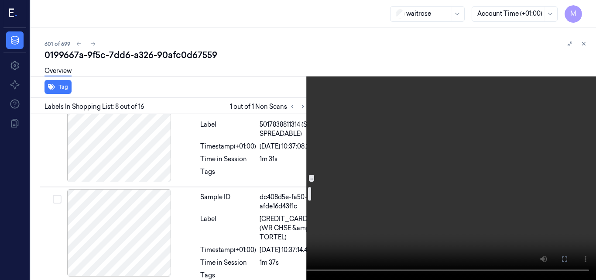
scroll to position [883, 1]
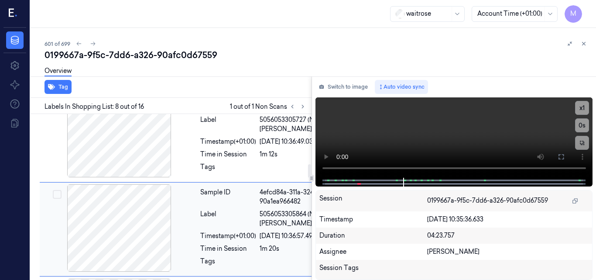
scroll to position [605, 1]
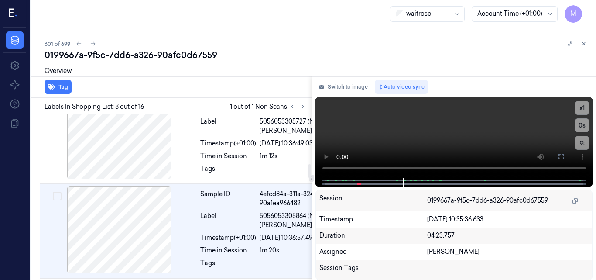
click at [127, 87] on div at bounding box center [119, 43] width 155 height 87
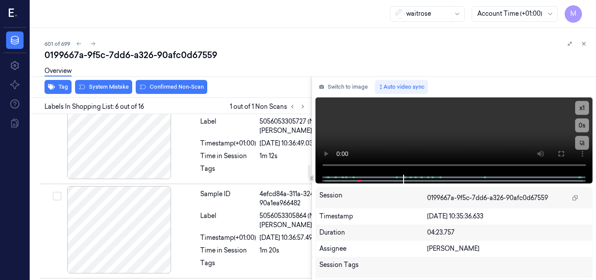
scroll to position [614, 1]
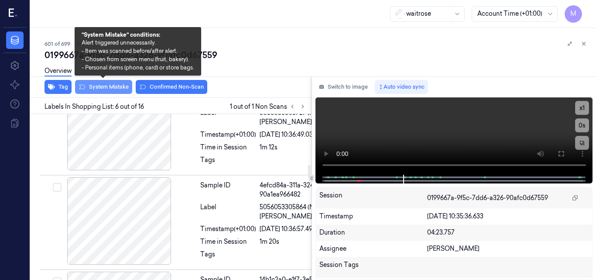
click at [108, 87] on button "System Mistake" at bounding box center [103, 87] width 57 height 14
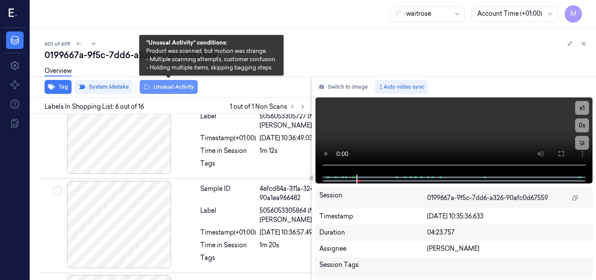
click at [182, 89] on button "Unusual Activity" at bounding box center [169, 87] width 58 height 14
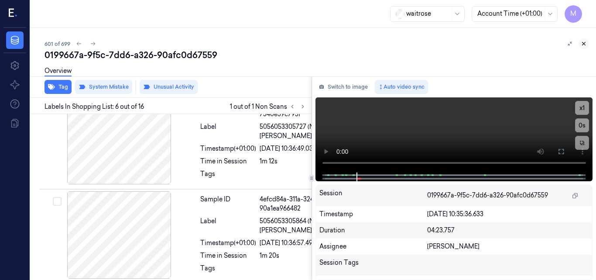
click at [585, 44] on icon at bounding box center [584, 44] width 6 height 6
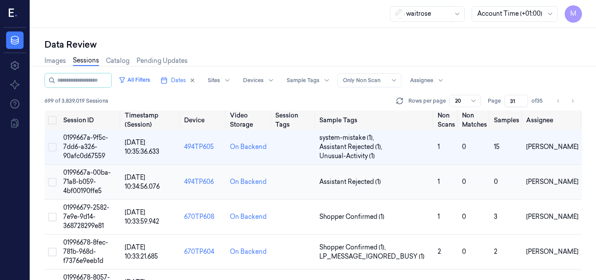
click at [78, 175] on span "0199667a-00ba-71a8-b059-4bf00190ffe5" at bounding box center [87, 181] width 48 height 26
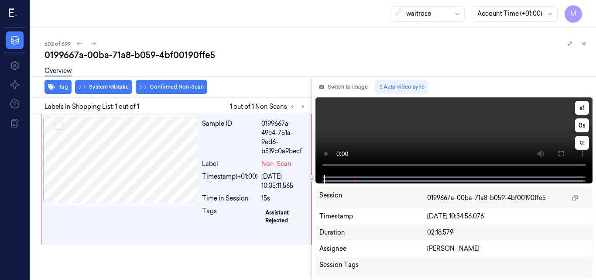
click at [416, 141] on video at bounding box center [453, 135] width 277 height 77
click at [562, 155] on icon at bounding box center [561, 153] width 7 height 7
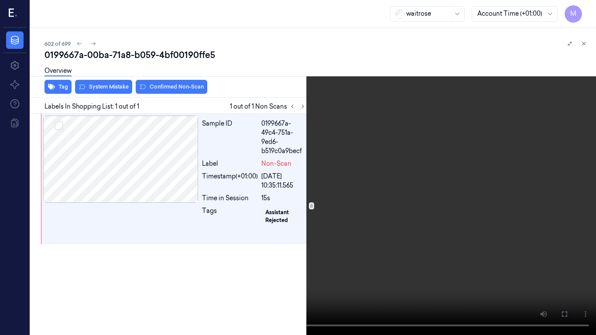
click at [322, 201] on video at bounding box center [298, 167] width 596 height 335
click at [0, 0] on icon at bounding box center [0, 0] width 0 height 0
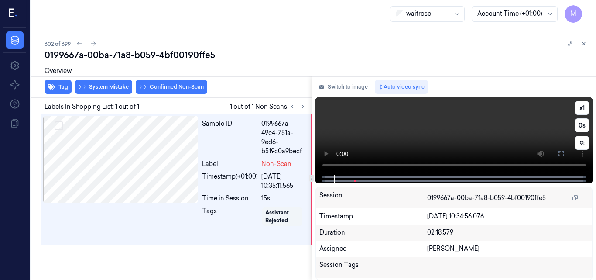
click at [421, 125] on video at bounding box center [453, 135] width 277 height 77
click at [562, 152] on icon at bounding box center [561, 153] width 7 height 7
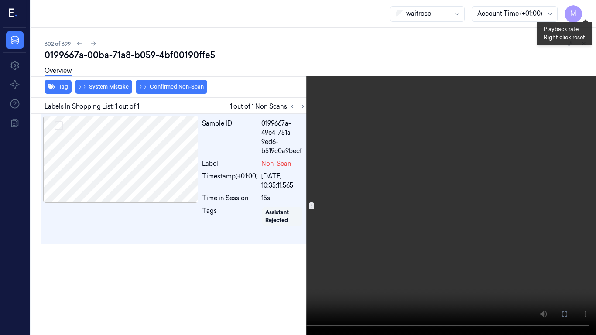
click at [584, 8] on button "x 1" at bounding box center [586, 10] width 14 height 14
click at [586, 8] on button "x 2" at bounding box center [586, 10] width 14 height 14
click at [332, 170] on video at bounding box center [298, 167] width 596 height 335
click at [332, 167] on video at bounding box center [298, 167] width 596 height 335
click at [0, 0] on icon at bounding box center [0, 0] width 0 height 0
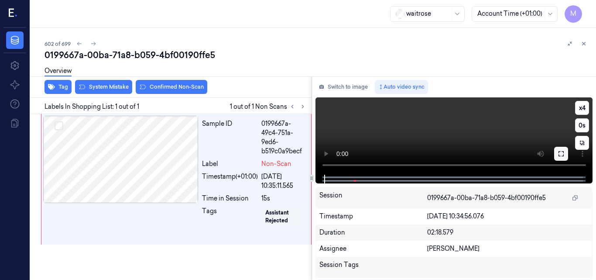
click at [562, 153] on icon at bounding box center [561, 153] width 7 height 7
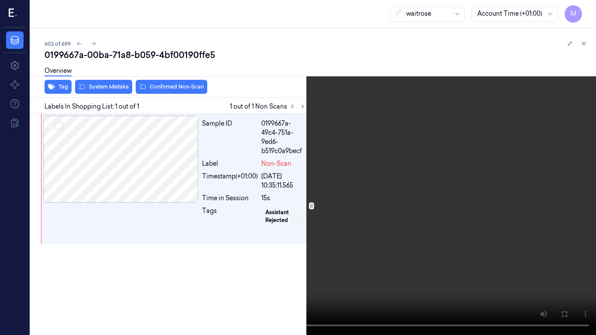
click at [321, 178] on video at bounding box center [298, 167] width 596 height 335
click at [0, 0] on icon at bounding box center [0, 0] width 0 height 0
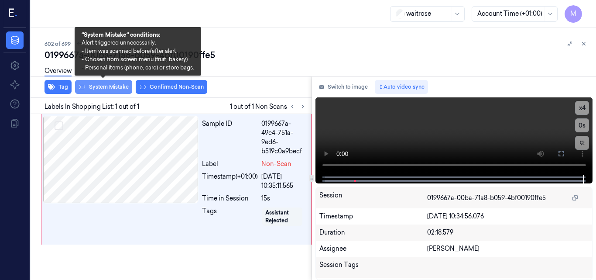
click at [116, 84] on button "System Mistake" at bounding box center [103, 87] width 57 height 14
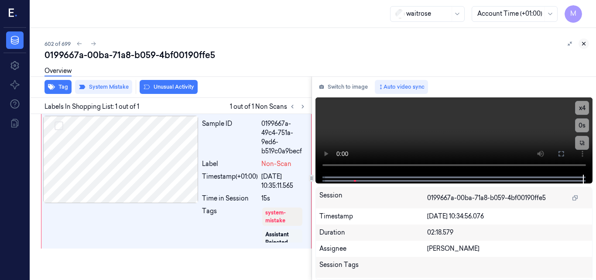
click at [584, 43] on icon at bounding box center [584, 44] width 6 height 6
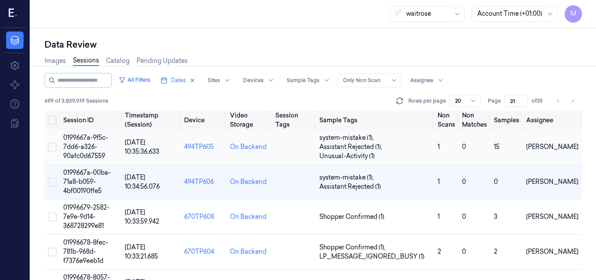
click at [91, 139] on span "0199667a-9f5c-7dd6-a326-90afc0d67559" at bounding box center [85, 147] width 45 height 26
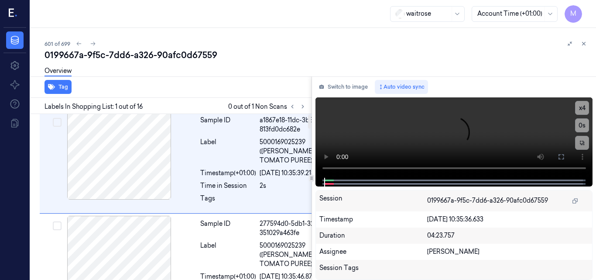
scroll to position [0, 1]
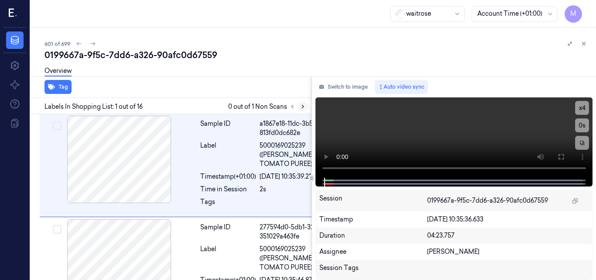
click at [303, 105] on icon at bounding box center [303, 106] width 6 height 6
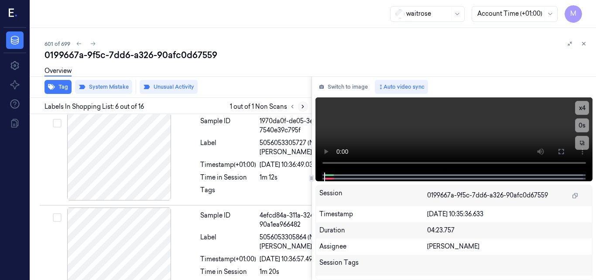
scroll to position [616, 1]
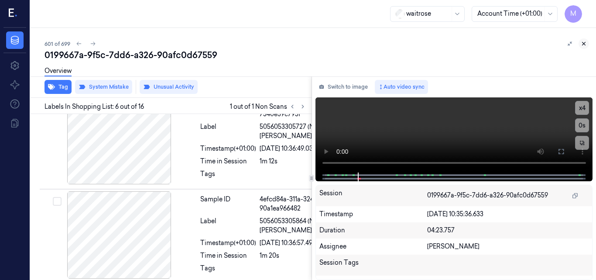
click at [583, 43] on icon at bounding box center [584, 44] width 6 height 6
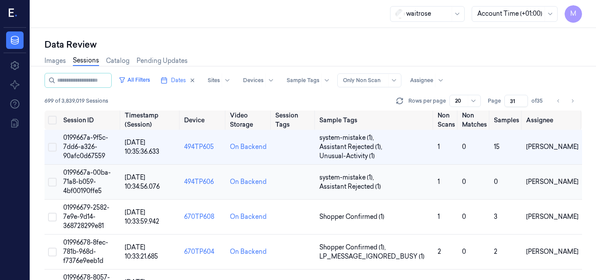
click at [78, 176] on td "0199667a-00ba-71a8-b059-4bf00190ffe5" at bounding box center [91, 181] width 62 height 35
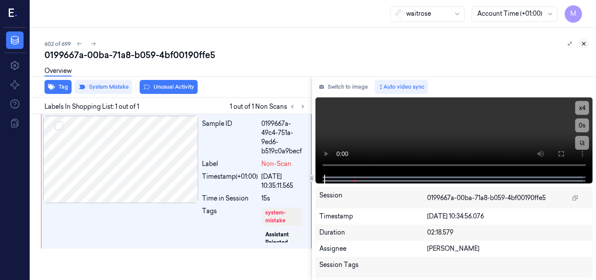
click at [583, 44] on icon at bounding box center [584, 44] width 6 height 6
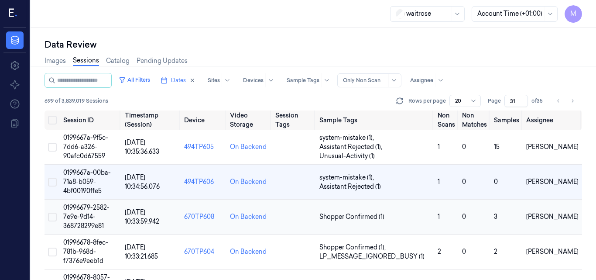
scroll to position [44, 0]
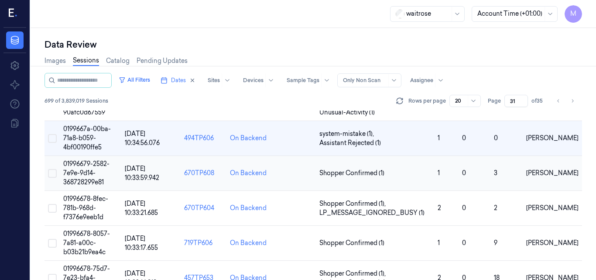
click at [89, 161] on span "01996679-2582-7e9e-9d14-368728299e81" at bounding box center [86, 173] width 46 height 26
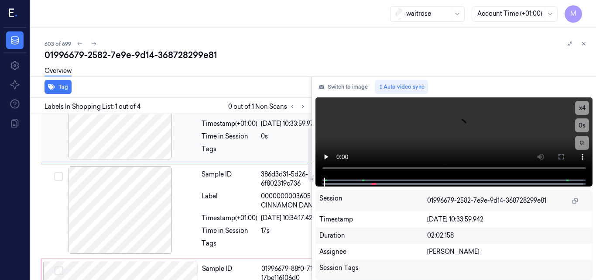
scroll to position [131, 0]
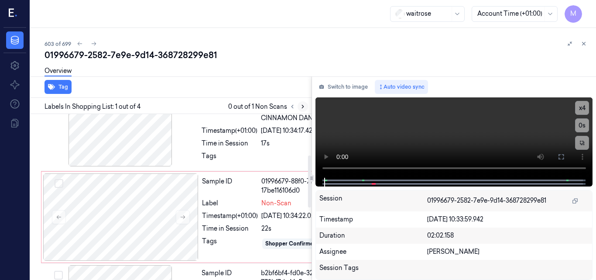
click at [303, 105] on icon at bounding box center [303, 106] width 6 height 6
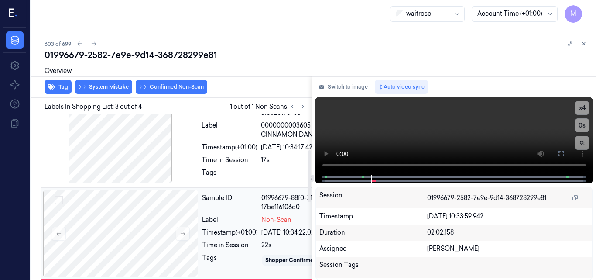
scroll to position [113, 0]
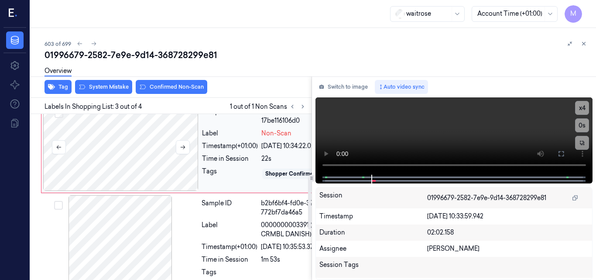
click at [130, 191] on div at bounding box center [120, 146] width 155 height 87
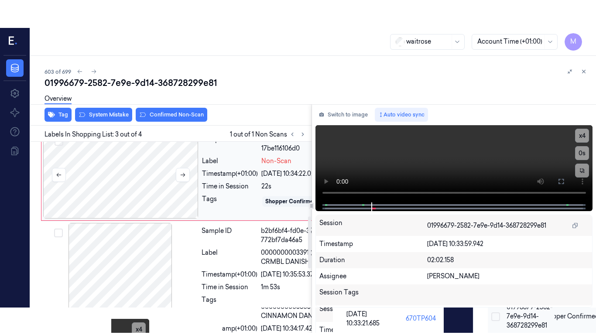
scroll to position [244, 0]
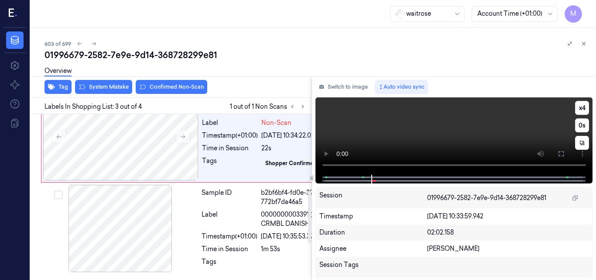
click at [432, 136] on video at bounding box center [453, 135] width 277 height 77
click at [562, 154] on icon at bounding box center [561, 153] width 7 height 7
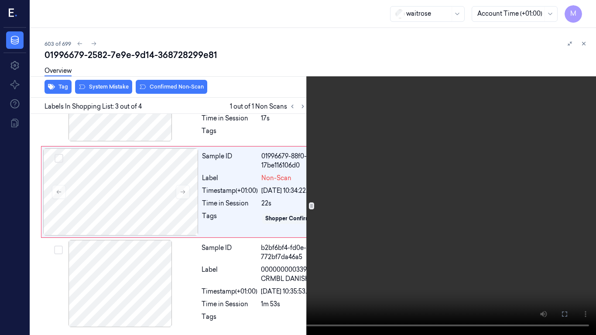
click at [457, 228] on video at bounding box center [298, 167] width 596 height 335
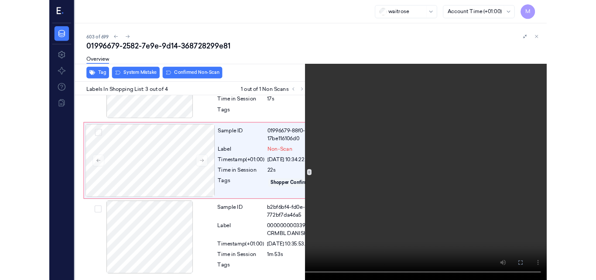
scroll to position [216, 0]
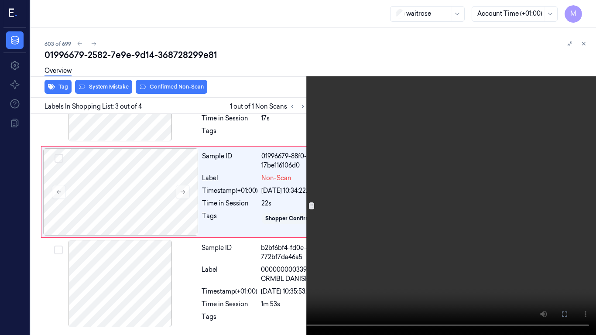
click at [0, 0] on button at bounding box center [0, 0] width 0 height 0
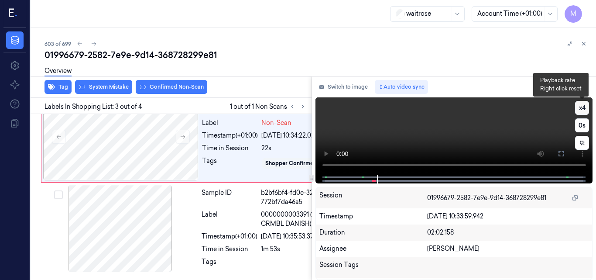
click at [583, 106] on button "x 4" at bounding box center [582, 108] width 14 height 14
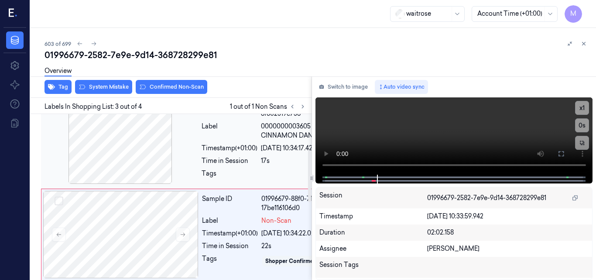
click at [136, 173] on div at bounding box center [120, 139] width 155 height 87
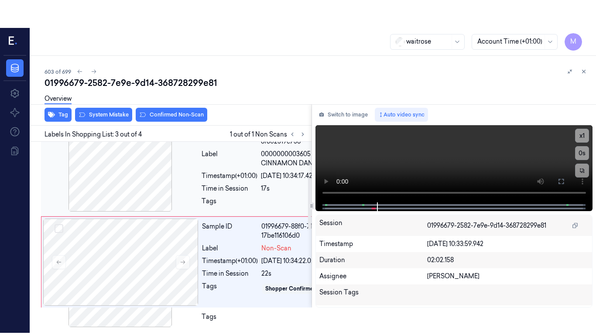
scroll to position [113, 0]
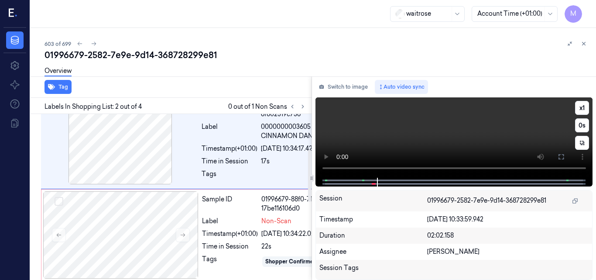
click at [408, 139] on video at bounding box center [453, 137] width 277 height 80
click at [462, 143] on video at bounding box center [453, 137] width 277 height 80
click at [562, 158] on icon at bounding box center [561, 156] width 7 height 7
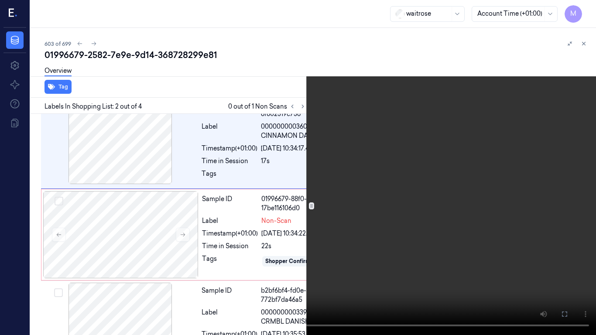
click at [408, 209] on video at bounding box center [298, 167] width 596 height 335
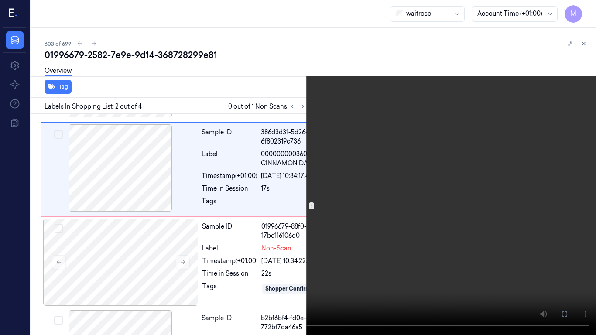
click at [315, 198] on video at bounding box center [298, 167] width 596 height 335
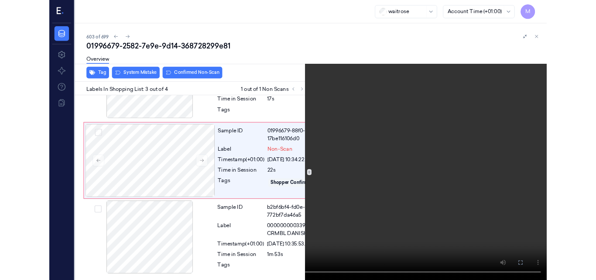
scroll to position [216, 0]
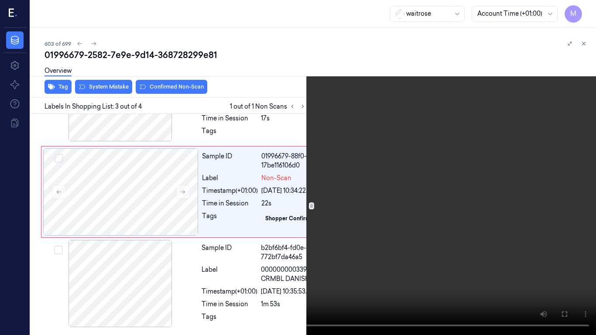
click at [0, 0] on icon at bounding box center [0, 0] width 0 height 0
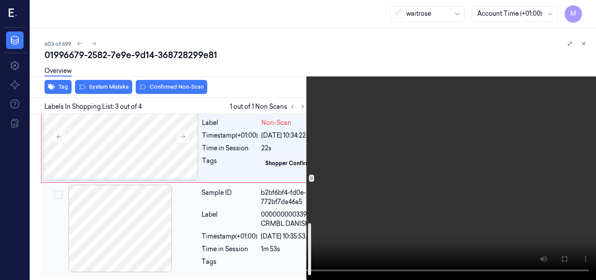
scroll to position [347, 0]
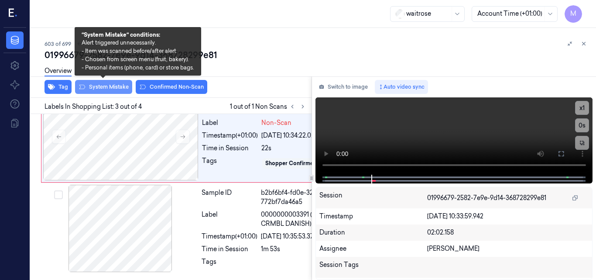
click at [116, 86] on button "System Mistake" at bounding box center [103, 87] width 57 height 14
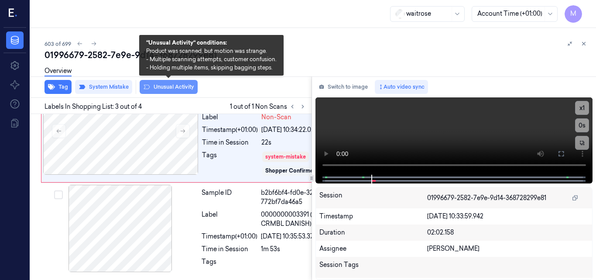
click at [184, 86] on button "Unusual Activity" at bounding box center [169, 87] width 58 height 14
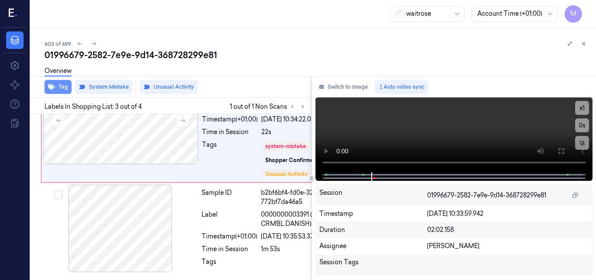
click at [64, 85] on button "Tag" at bounding box center [58, 87] width 27 height 14
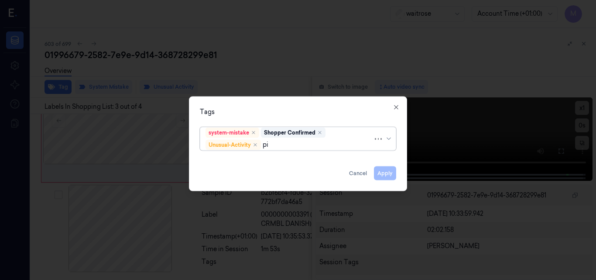
type input "pic"
click at [246, 160] on div "Picklist item alert" at bounding box center [230, 161] width 50 height 9
click at [325, 115] on div "Tags" at bounding box center [298, 111] width 196 height 9
click at [384, 174] on button "Apply" at bounding box center [385, 173] width 22 height 14
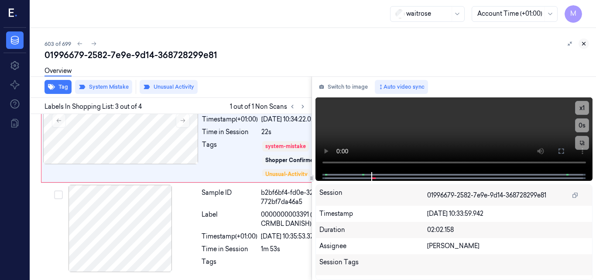
click at [583, 42] on icon at bounding box center [584, 44] width 6 height 6
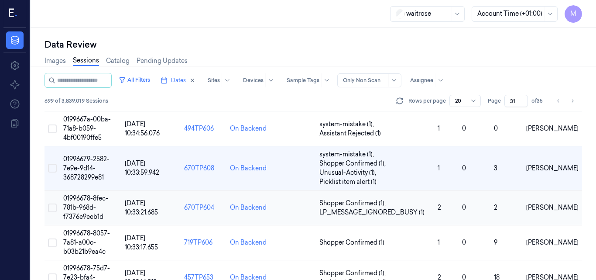
scroll to position [70, 0]
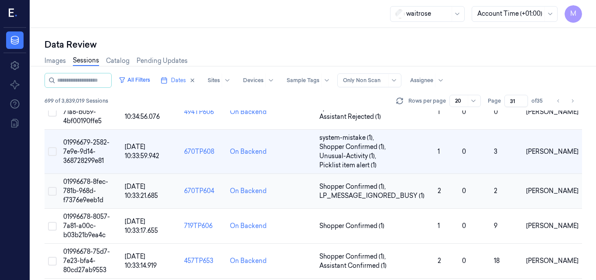
click at [78, 184] on span "01996678-8fec-781b-968d-f7376e9eeb1d" at bounding box center [85, 191] width 45 height 26
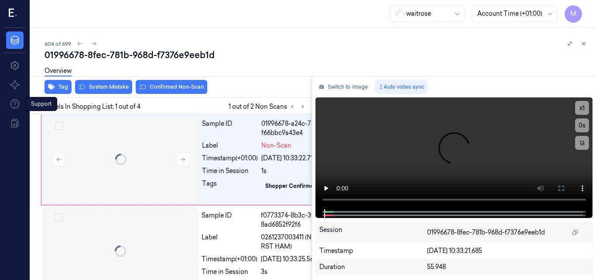
scroll to position [0, 14]
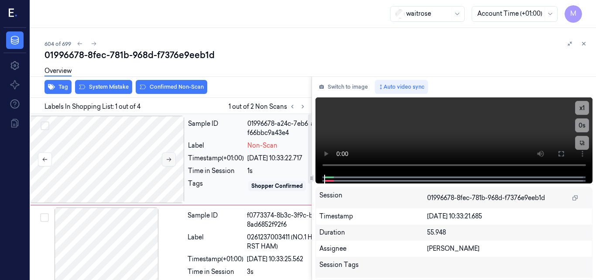
click at [166, 160] on icon at bounding box center [169, 159] width 6 height 6
click at [121, 143] on div at bounding box center [106, 159] width 155 height 87
click at [443, 120] on video at bounding box center [453, 135] width 277 height 77
click at [562, 153] on icon at bounding box center [561, 153] width 7 height 7
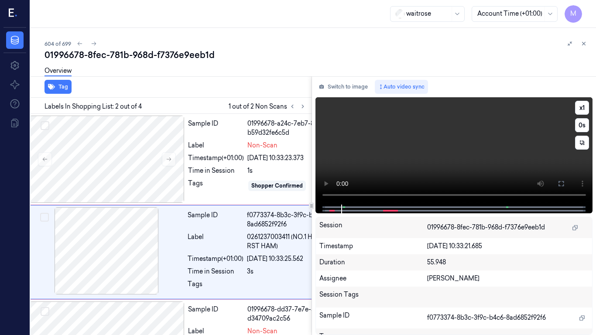
scroll to position [28, 14]
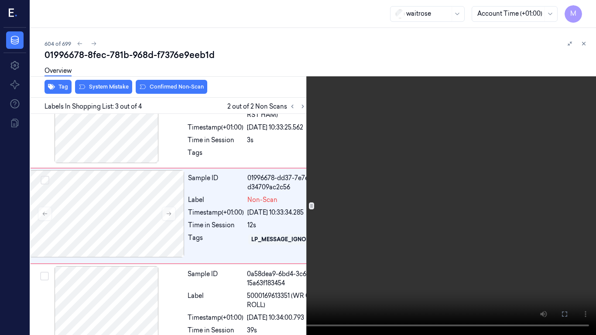
click at [384, 231] on video at bounding box center [298, 167] width 596 height 335
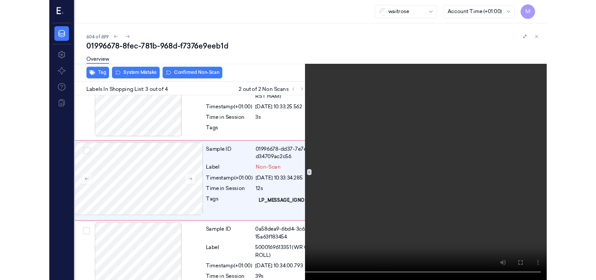
scroll to position [132, 14]
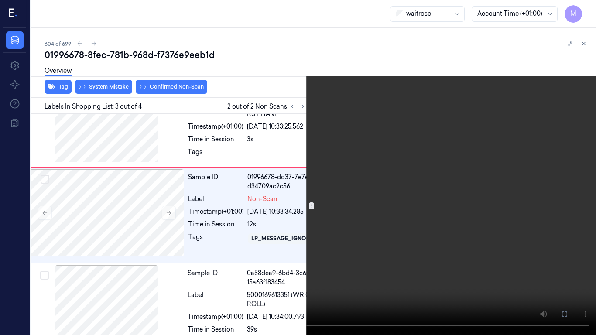
click at [384, 231] on video at bounding box center [298, 167] width 596 height 335
click at [0, 0] on icon at bounding box center [0, 0] width 0 height 0
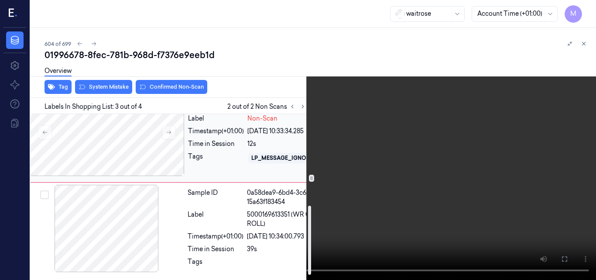
scroll to position [231, 14]
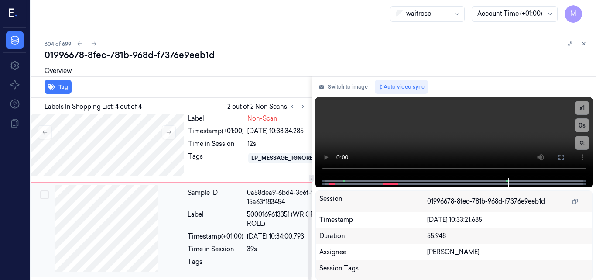
click at [241, 208] on div "Sample ID 0a58dea9-6bd4-3c6f-99c9-15a63f183454 Label 5000169613351 (WR CRUSTY R…" at bounding box center [265, 230] width 162 height 90
click at [451, 146] on video at bounding box center [453, 137] width 277 height 81
click at [455, 116] on video at bounding box center [453, 137] width 277 height 81
click at [458, 128] on video at bounding box center [453, 137] width 277 height 81
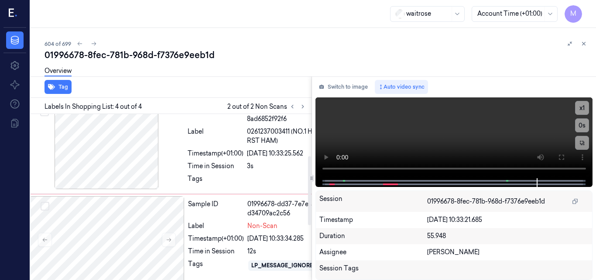
scroll to position [100, 14]
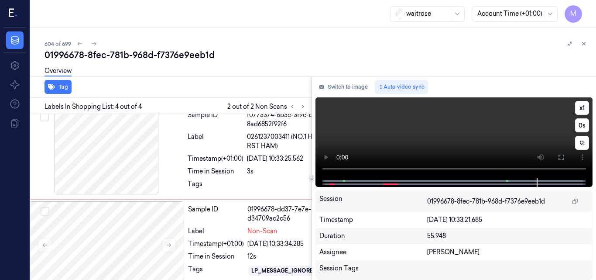
click at [430, 135] on video at bounding box center [453, 137] width 277 height 81
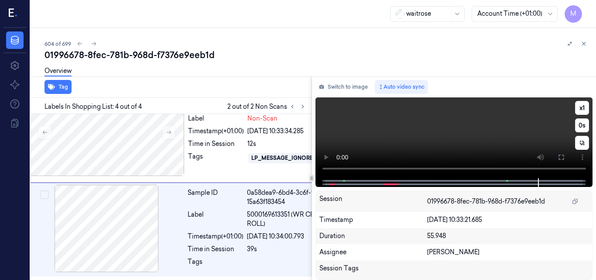
scroll to position [231, 14]
click at [478, 132] on video at bounding box center [453, 137] width 277 height 81
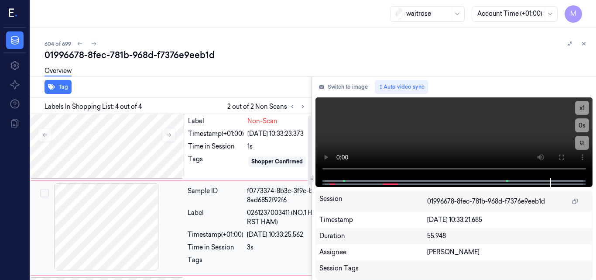
scroll to position [0, 14]
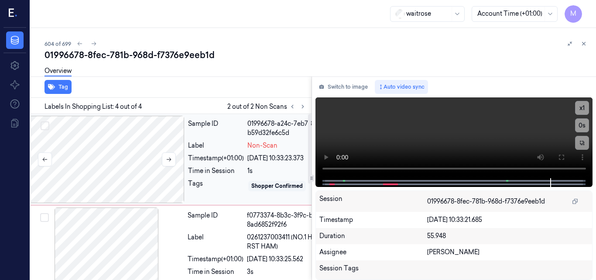
click at [120, 163] on div at bounding box center [106, 159] width 155 height 87
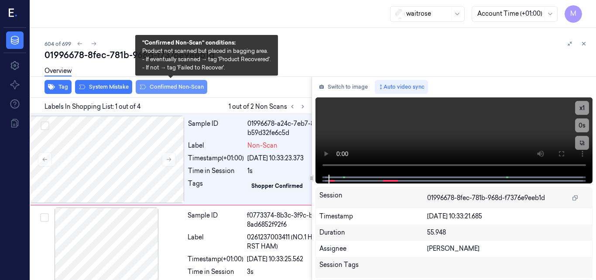
click at [176, 87] on button "Confirmed Non-Scan" at bounding box center [172, 87] width 72 height 14
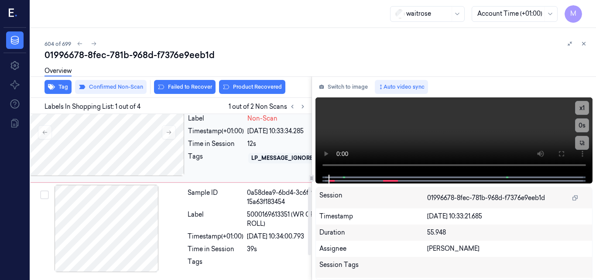
scroll to position [237, 14]
click at [259, 218] on span "5000169613351 (WR CRUSTY ROLL)" at bounding box center [295, 219] width 96 height 18
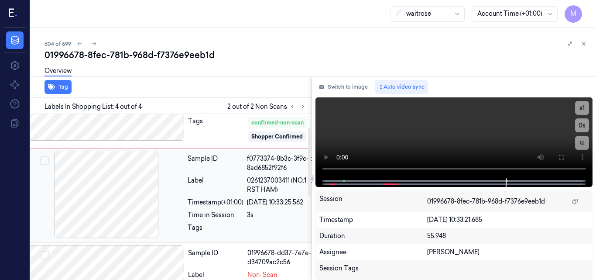
scroll to position [0, 14]
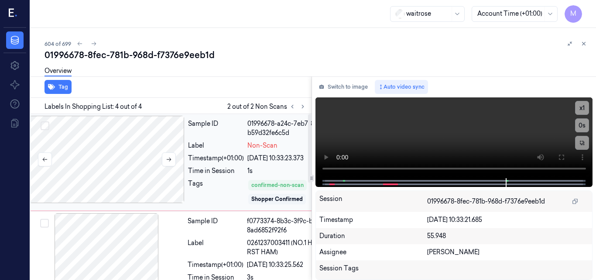
click at [132, 166] on div at bounding box center [106, 159] width 155 height 87
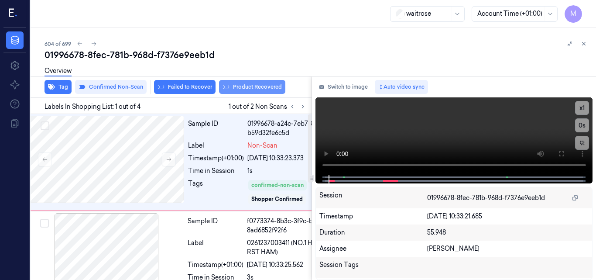
click at [256, 88] on button "Product Recovered" at bounding box center [252, 87] width 66 height 14
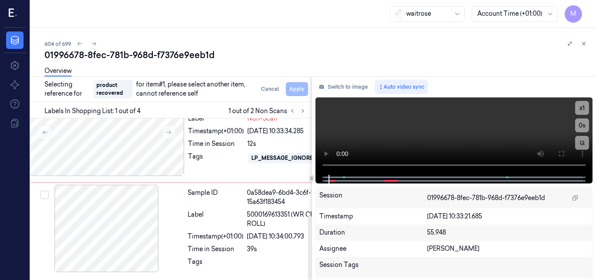
scroll to position [241, 14]
click at [240, 227] on div "Label" at bounding box center [216, 219] width 56 height 18
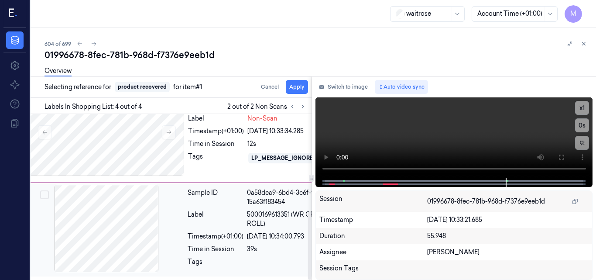
scroll to position [237, 14]
click at [294, 86] on button "Apply" at bounding box center [297, 87] width 22 height 14
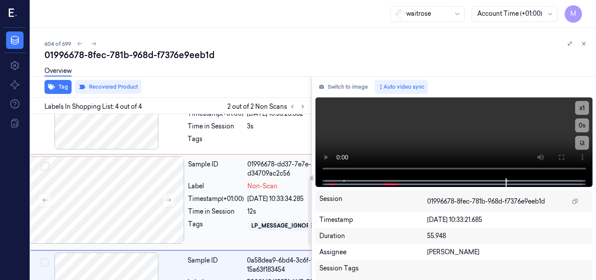
scroll to position [160, 14]
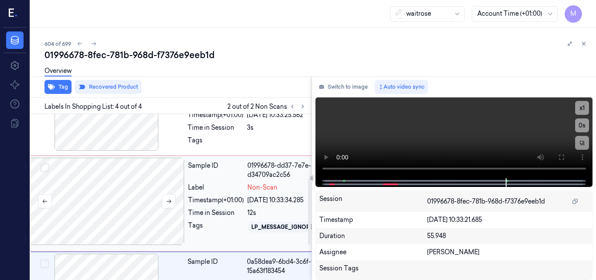
click at [122, 194] on div at bounding box center [106, 201] width 155 height 87
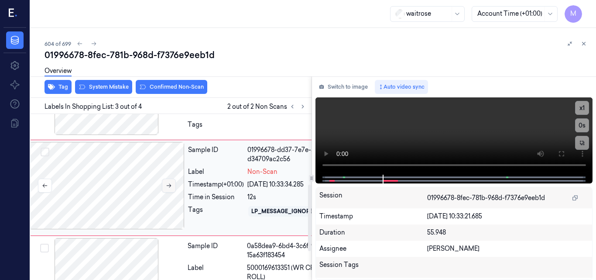
click at [163, 185] on button at bounding box center [169, 185] width 14 height 14
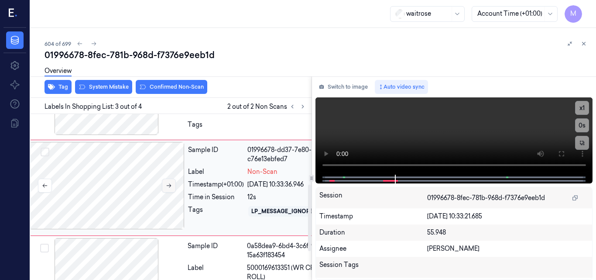
click at [163, 185] on button at bounding box center [169, 185] width 14 height 14
click at [112, 81] on div "Overview" at bounding box center [317, 72] width 545 height 22
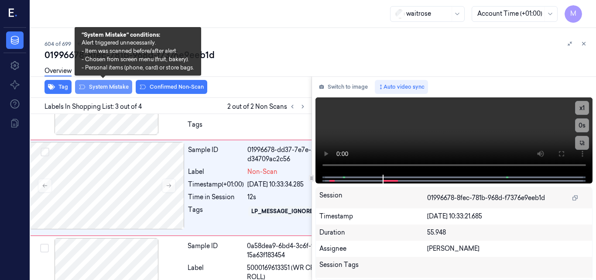
click at [113, 86] on button "System Mistake" at bounding box center [103, 87] width 57 height 14
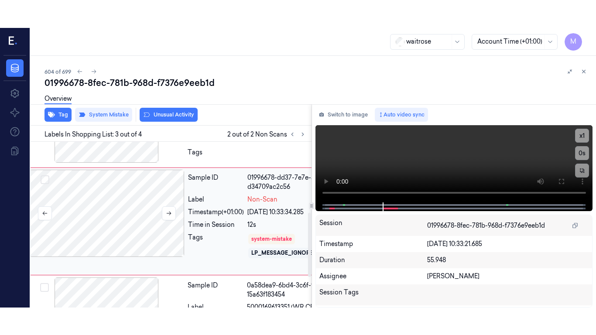
scroll to position [182, 14]
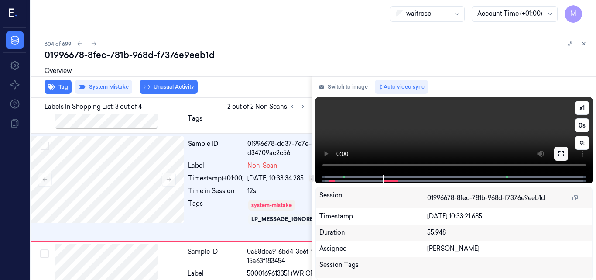
click at [562, 154] on icon at bounding box center [561, 153] width 7 height 7
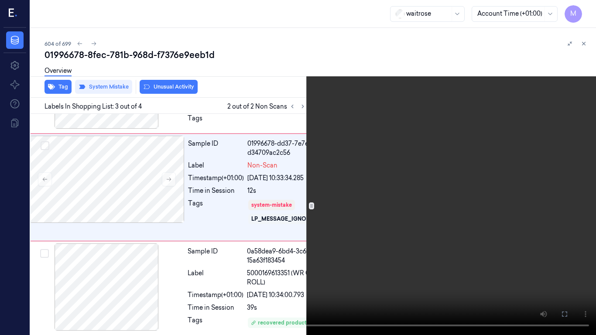
click at [371, 211] on video at bounding box center [298, 167] width 596 height 335
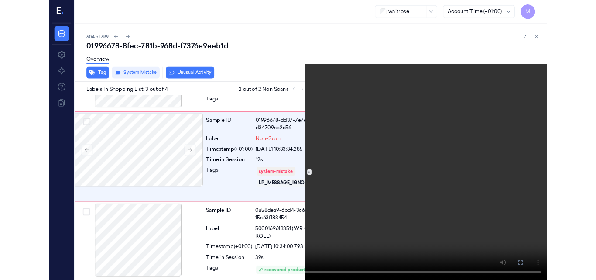
scroll to position [154, 14]
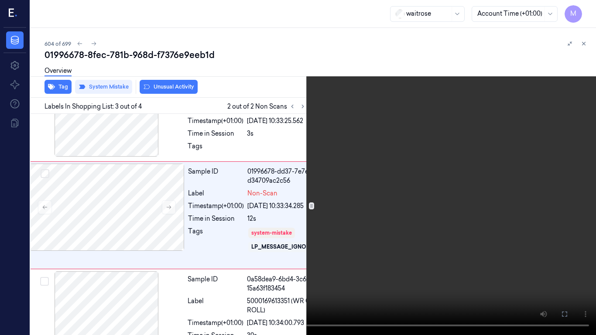
click at [327, 201] on video at bounding box center [298, 167] width 596 height 335
click at [0, 0] on icon at bounding box center [0, 0] width 0 height 0
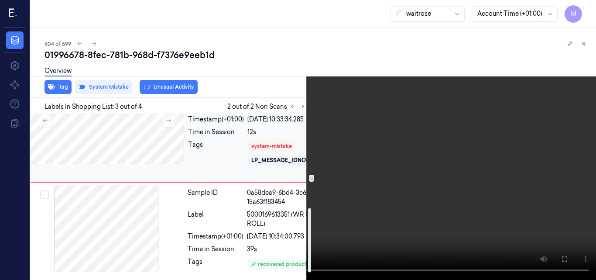
scroll to position [259, 14]
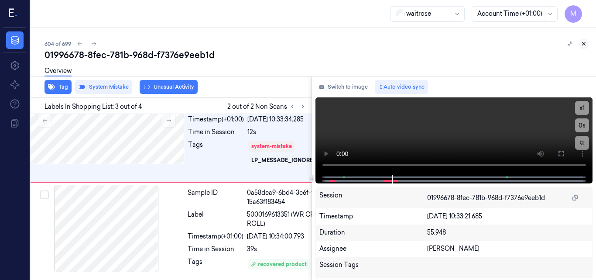
click at [582, 43] on icon at bounding box center [584, 44] width 6 height 6
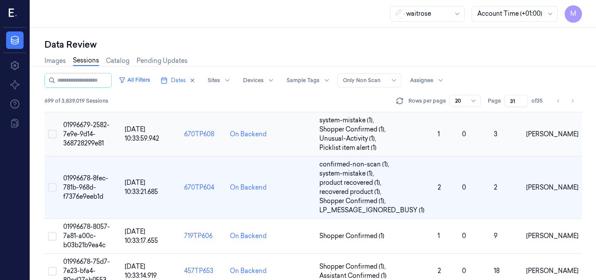
scroll to position [93, 0]
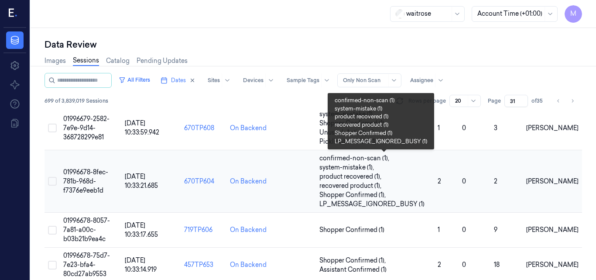
click at [358, 169] on span "system-mistake (1) ," at bounding box center [347, 167] width 56 height 9
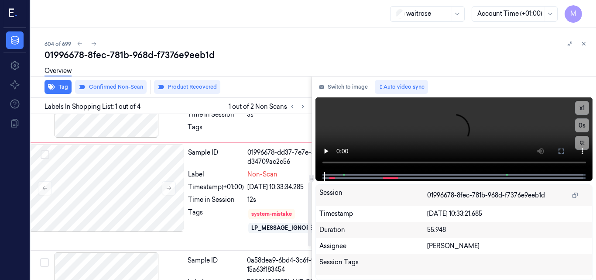
scroll to position [175, 14]
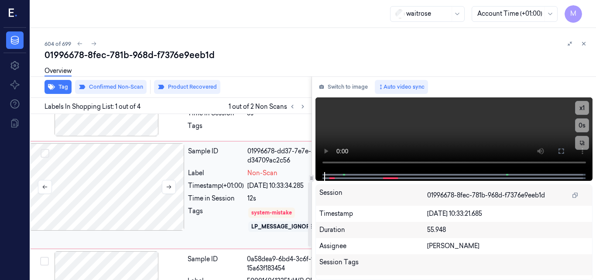
click at [130, 177] on div at bounding box center [106, 186] width 155 height 87
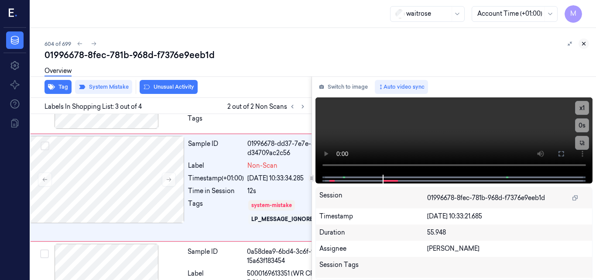
click at [582, 43] on icon at bounding box center [584, 44] width 6 height 6
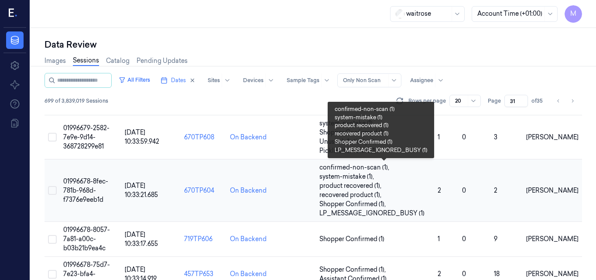
scroll to position [128, 0]
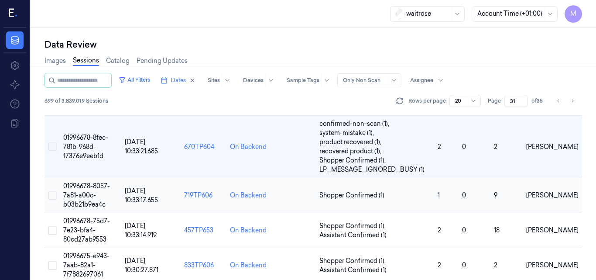
click at [87, 186] on span "01996678-8057-7a81-a00c-b03b21b9ea4c" at bounding box center [86, 195] width 47 height 26
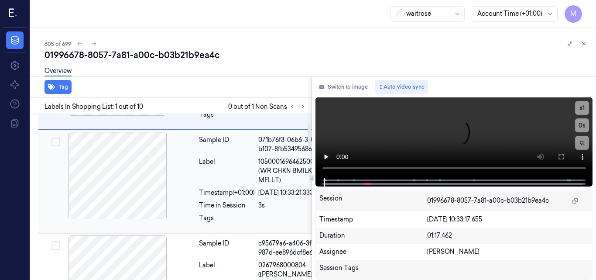
scroll to position [0, 3]
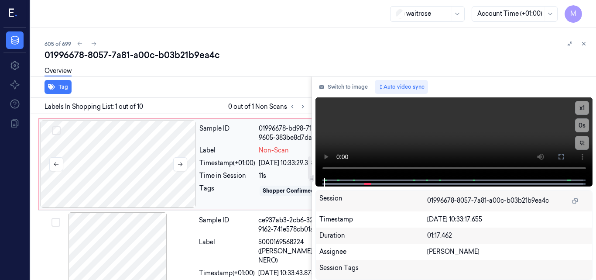
click at [145, 208] on div at bounding box center [118, 163] width 155 height 87
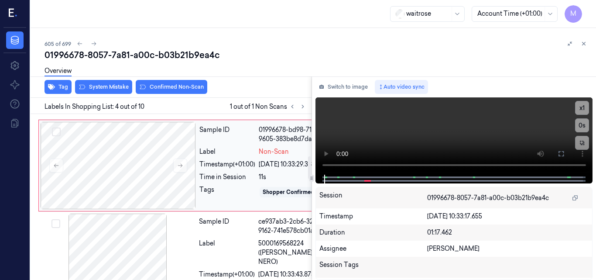
scroll to position [217, 3]
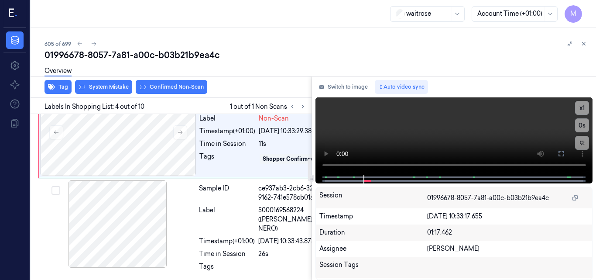
click at [228, 187] on div "Sample ID 5cfee05c-c14f-39b9-89e8-632bc8a1b94c Label 5063210044498 (WR CHK THIG…" at bounding box center [166, 268] width 284 height 983
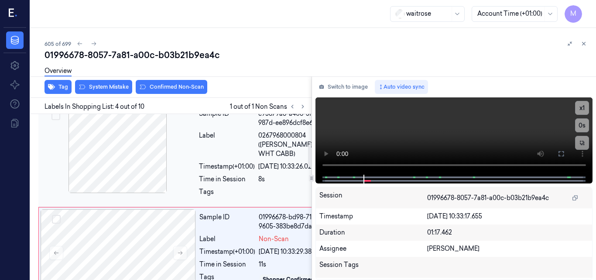
click at [138, 187] on div at bounding box center [117, 149] width 155 height 87
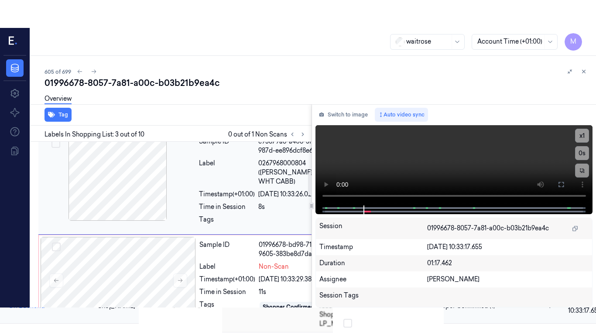
scroll to position [221, 3]
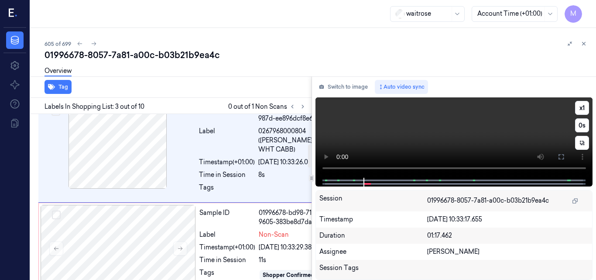
click at [401, 143] on video at bounding box center [453, 137] width 277 height 80
click at [477, 130] on video at bounding box center [453, 137] width 277 height 80
click at [556, 157] on button at bounding box center [561, 157] width 14 height 14
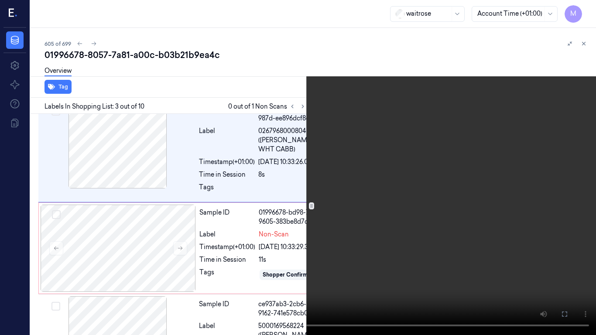
click at [421, 195] on video at bounding box center [298, 167] width 596 height 335
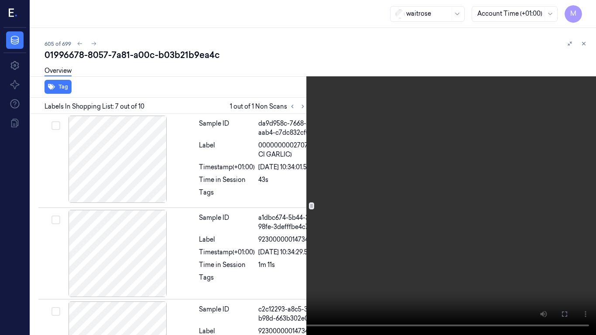
scroll to position [704, 3]
click at [397, 201] on video at bounding box center [298, 167] width 596 height 335
click at [390, 213] on video at bounding box center [298, 167] width 596 height 335
click at [586, 8] on button "x 1" at bounding box center [586, 10] width 14 height 14
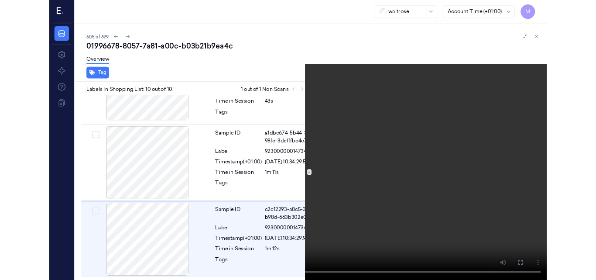
scroll to position [981, 3]
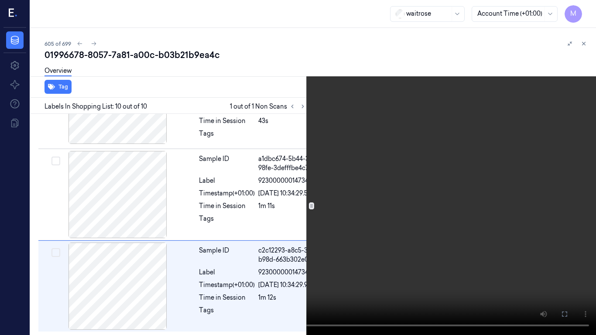
click at [438, 162] on video at bounding box center [298, 167] width 596 height 335
click at [0, 0] on button at bounding box center [0, 0] width 0 height 0
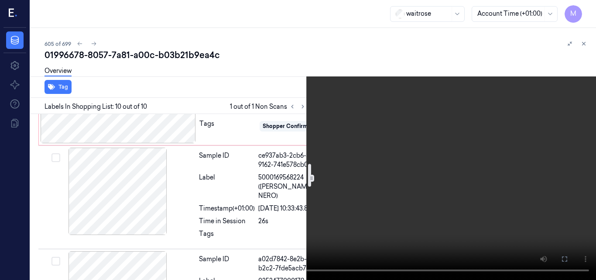
scroll to position [326, 3]
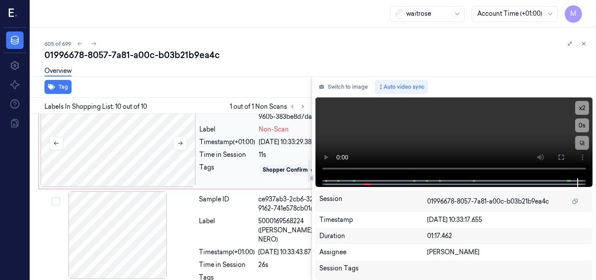
click at [127, 187] on div at bounding box center [118, 142] width 155 height 87
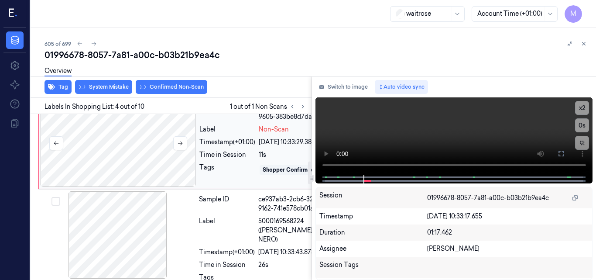
scroll to position [348, 3]
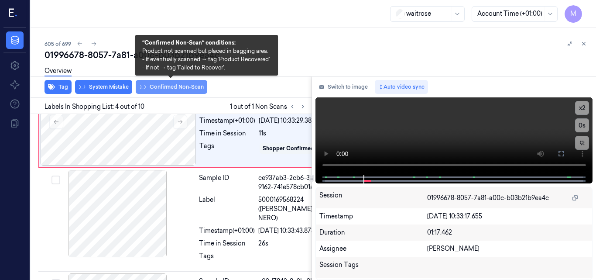
click at [168, 85] on button "Confirmed Non-Scan" at bounding box center [172, 87] width 72 height 14
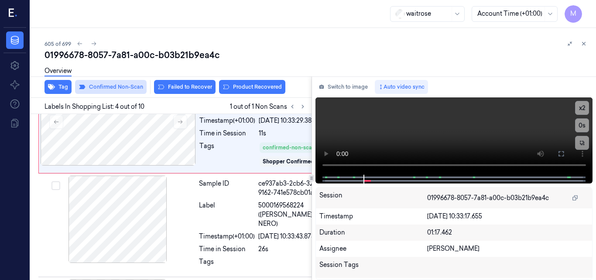
scroll to position [349, 3]
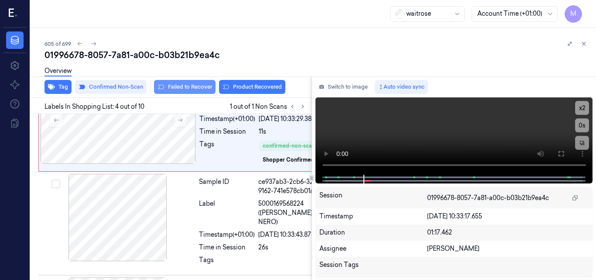
click at [195, 87] on button "Failed to Recover" at bounding box center [185, 87] width 62 height 14
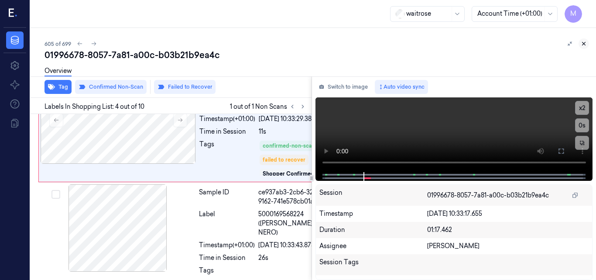
click at [586, 43] on icon at bounding box center [584, 44] width 6 height 6
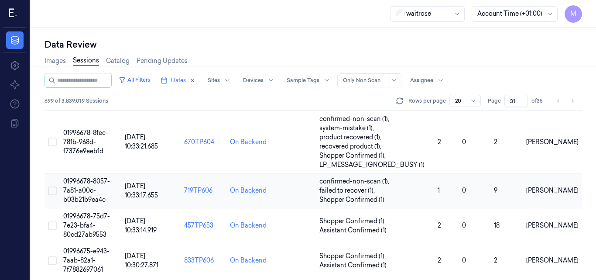
scroll to position [176, 0]
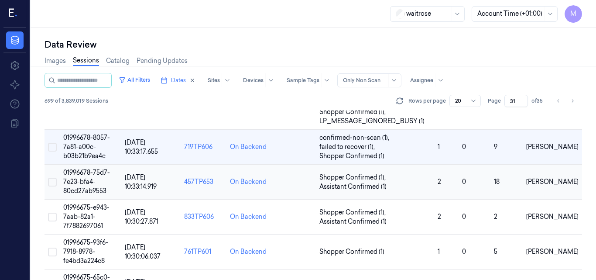
click at [90, 178] on span "01996678-75d7-7e23-bfa4-80cd27ab9553" at bounding box center [86, 181] width 47 height 26
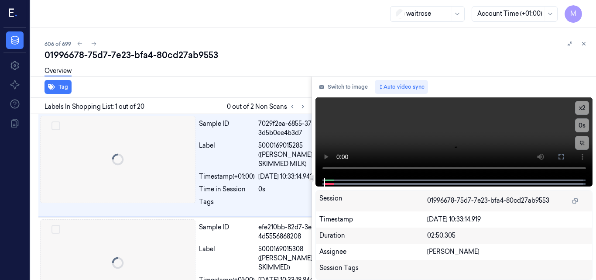
scroll to position [0, 2]
click at [300, 107] on icon at bounding box center [303, 106] width 6 height 6
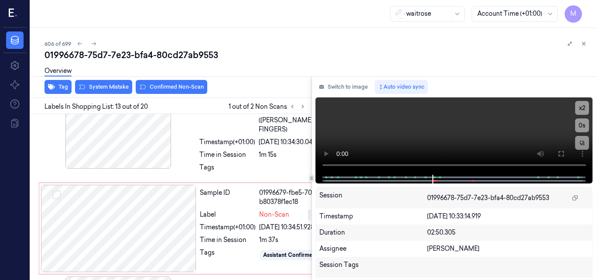
scroll to position [1477, 2]
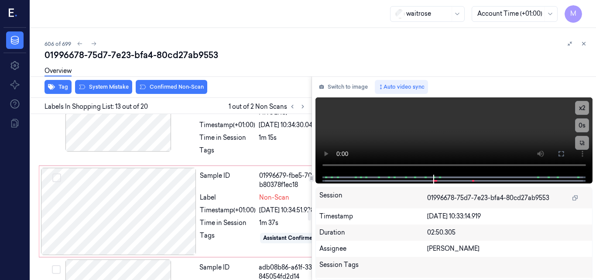
scroll to position [1434, 2]
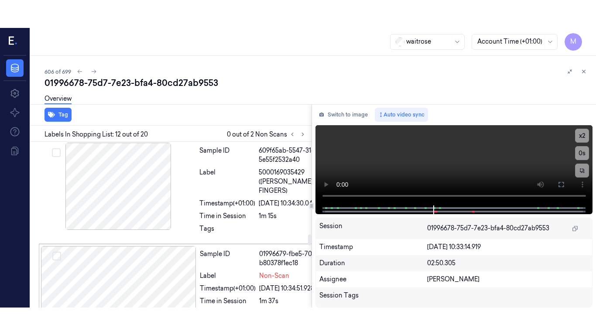
scroll to position [1399, 2]
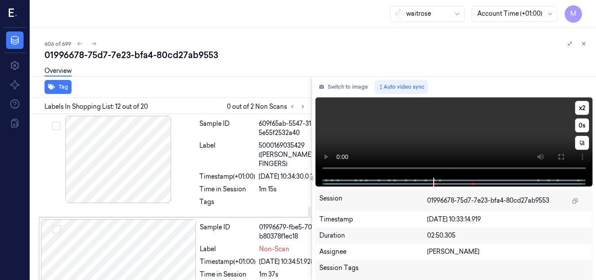
click at [433, 132] on video at bounding box center [453, 137] width 277 height 80
click at [561, 159] on icon at bounding box center [561, 156] width 7 height 7
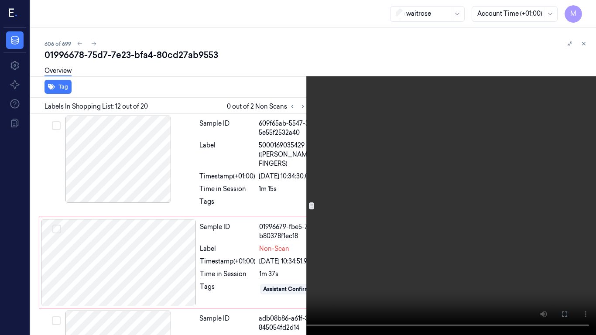
click at [257, 160] on video at bounding box center [298, 167] width 596 height 335
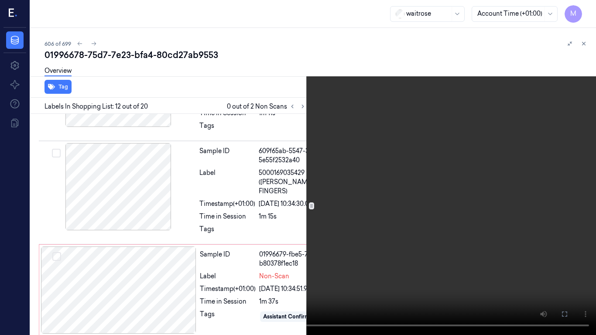
scroll to position [1371, 2]
click at [584, 5] on button "x 2" at bounding box center [586, 10] width 14 height 14
click at [586, 11] on button "x 4" at bounding box center [586, 10] width 14 height 14
click at [427, 85] on video at bounding box center [298, 167] width 596 height 335
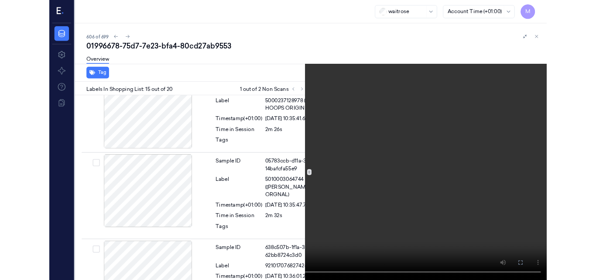
scroll to position [1737, 2]
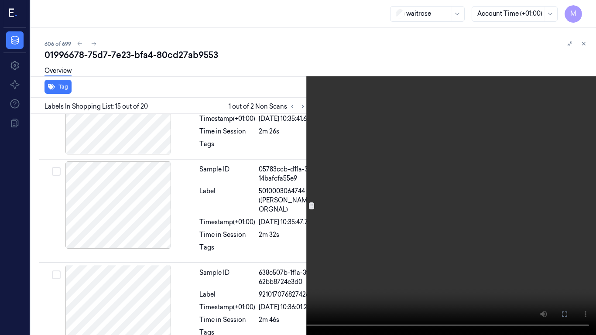
click at [240, 171] on video at bounding box center [298, 167] width 596 height 335
click at [0, 0] on icon at bounding box center [0, 0] width 0 height 0
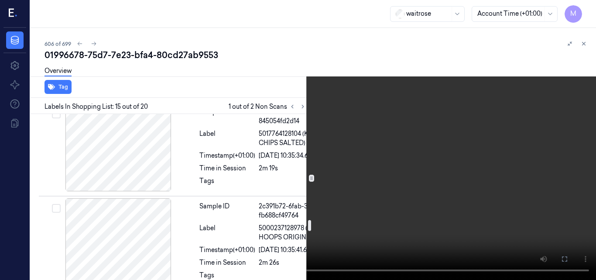
scroll to position [1562, 2]
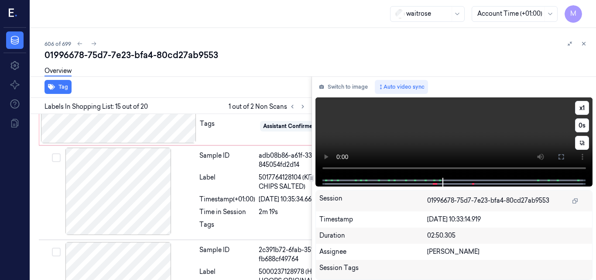
click at [454, 118] on video at bounding box center [453, 137] width 277 height 80
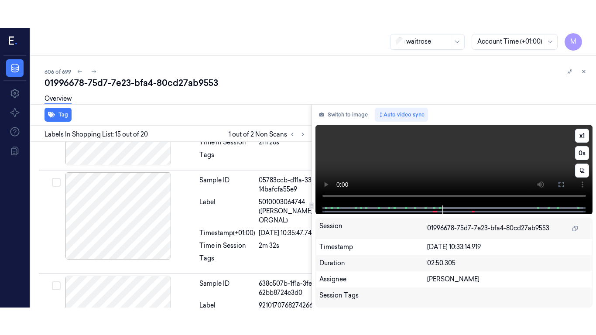
scroll to position [1765, 2]
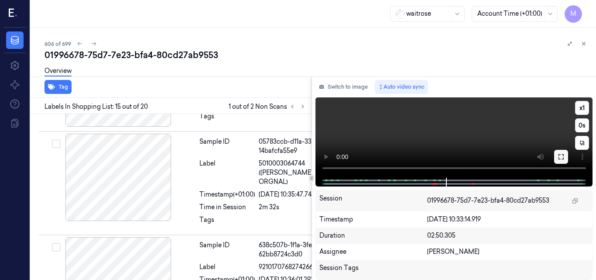
click at [565, 155] on button at bounding box center [561, 157] width 14 height 14
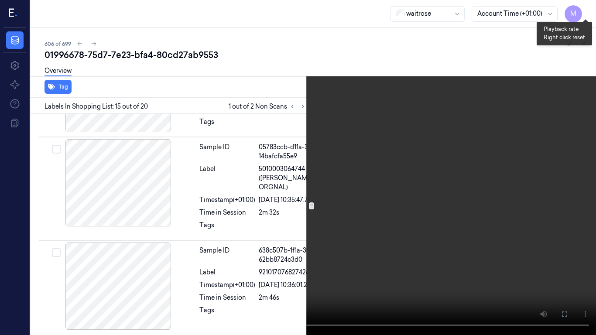
click at [585, 6] on button "x 1" at bounding box center [586, 10] width 14 height 14
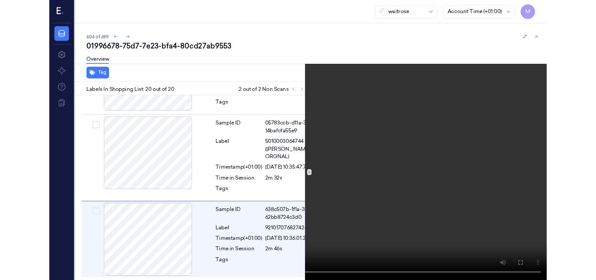
scroll to position [2281, 2]
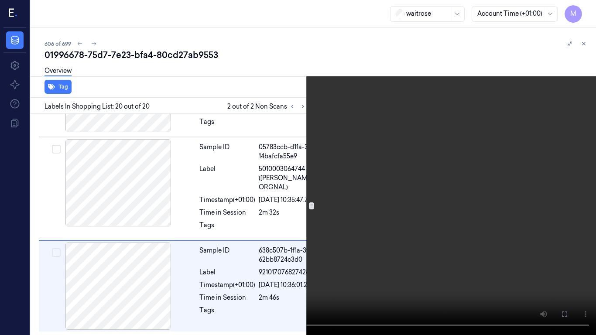
click at [363, 147] on video at bounding box center [298, 167] width 596 height 335
click at [0, 0] on button at bounding box center [0, 0] width 0 height 0
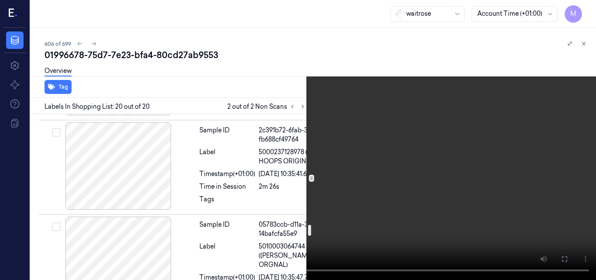
scroll to position [1638, 2]
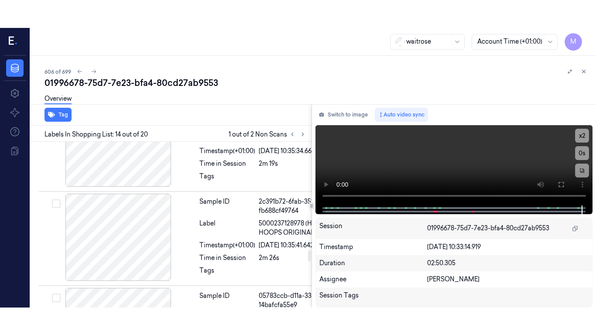
scroll to position [1643, 2]
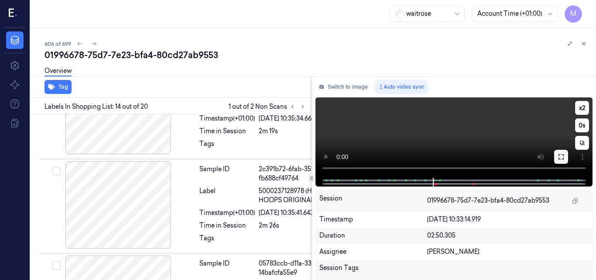
click at [562, 159] on icon at bounding box center [560, 156] width 5 height 5
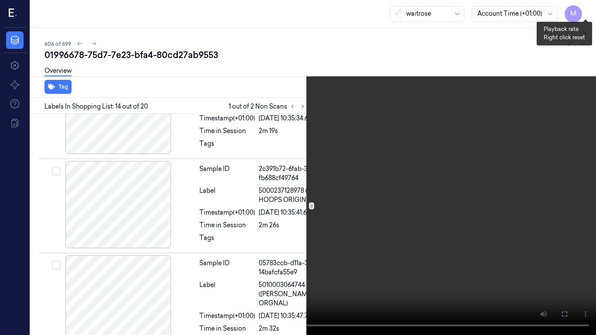
click at [585, 8] on button "x 2" at bounding box center [586, 10] width 14 height 14
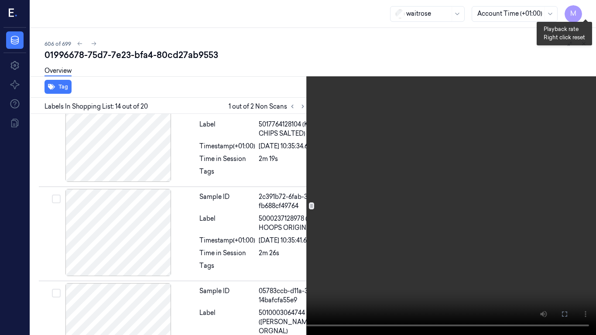
click at [585, 8] on button "x 4" at bounding box center [586, 10] width 14 height 14
click at [336, 138] on video at bounding box center [298, 167] width 596 height 335
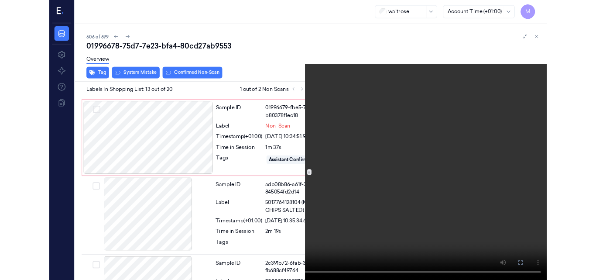
scroll to position [1493, 2]
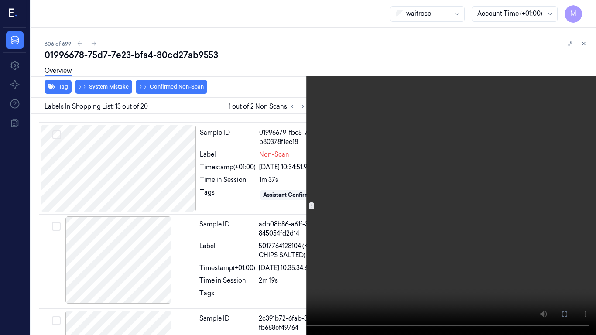
click at [337, 181] on video at bounding box center [298, 167] width 596 height 335
click at [0, 0] on button at bounding box center [0, 0] width 0 height 0
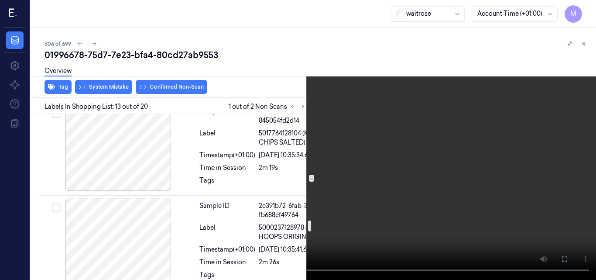
scroll to position [1624, 2]
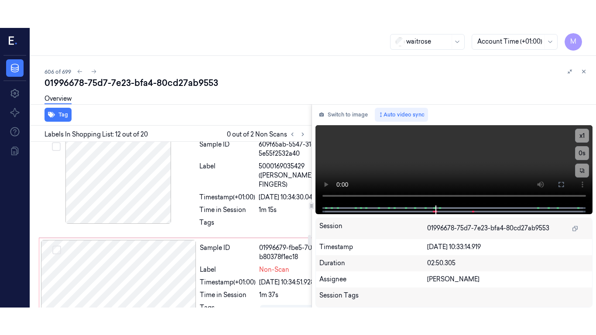
scroll to position [1399, 2]
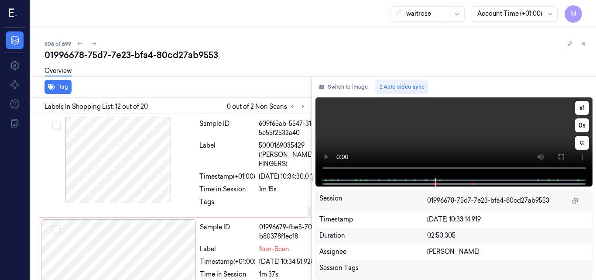
click at [440, 130] on video at bounding box center [453, 137] width 277 height 80
click at [566, 158] on button at bounding box center [561, 157] width 14 height 14
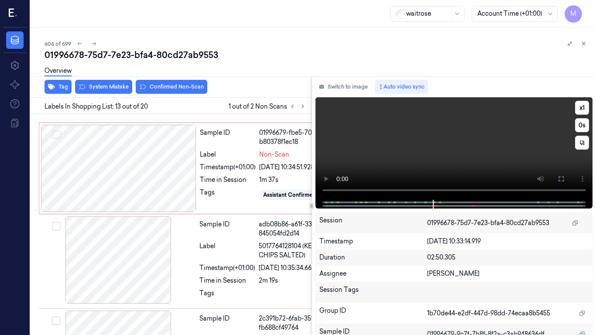
scroll to position [1508, 2]
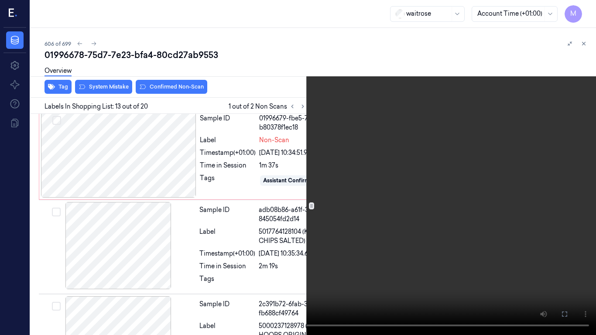
click at [333, 235] on video at bounding box center [298, 167] width 596 height 335
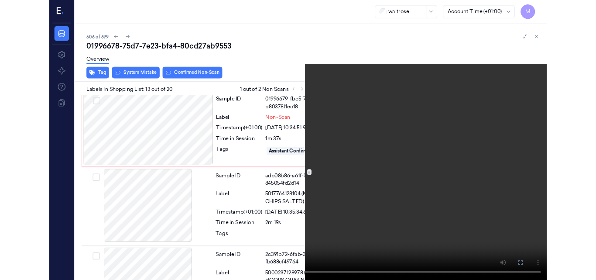
scroll to position [1493, 2]
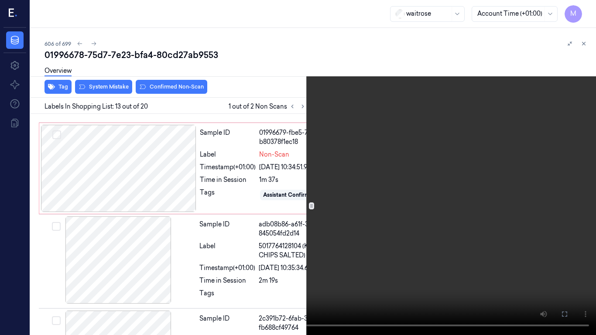
click at [0, 0] on icon at bounding box center [0, 0] width 0 height 0
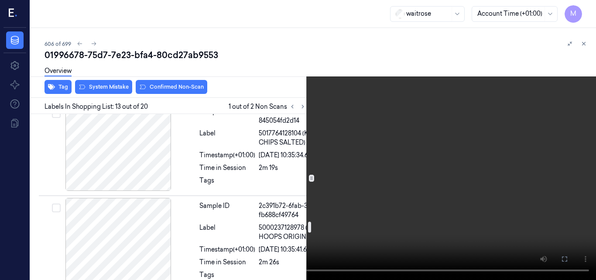
scroll to position [1624, 2]
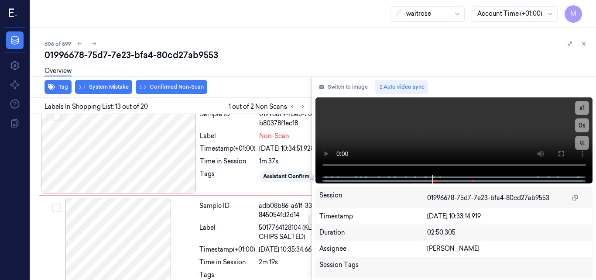
scroll to position [1521, 2]
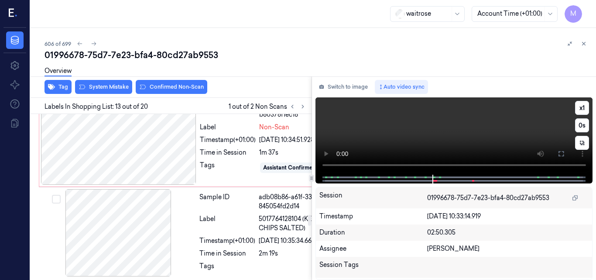
click at [468, 129] on video at bounding box center [453, 135] width 277 height 77
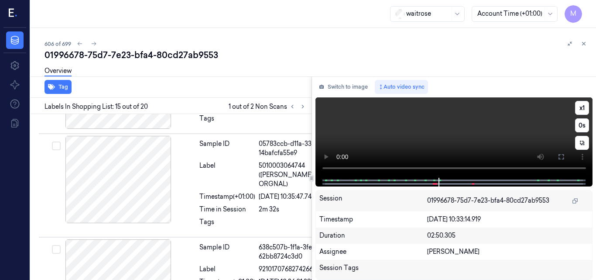
scroll to position [1765, 2]
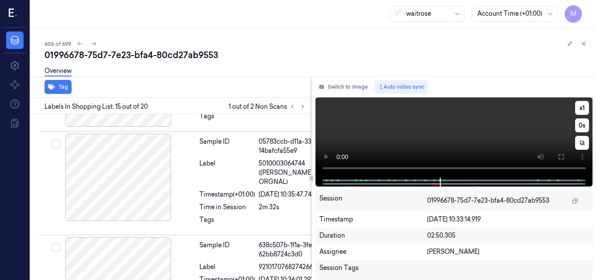
click at [448, 126] on video at bounding box center [453, 137] width 277 height 80
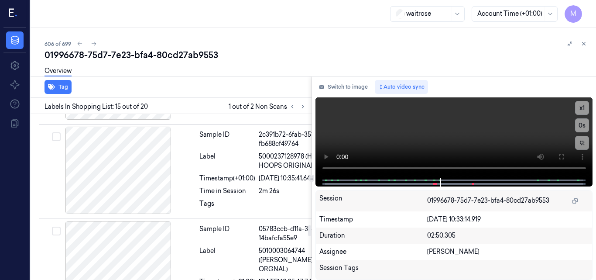
scroll to position [1634, 2]
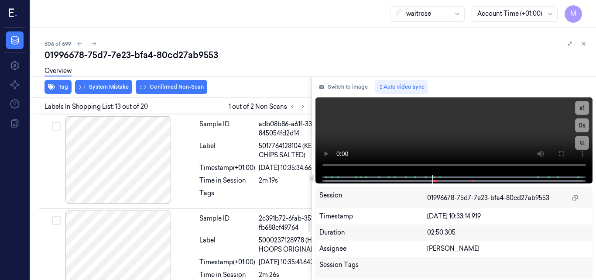
scroll to position [1608, 2]
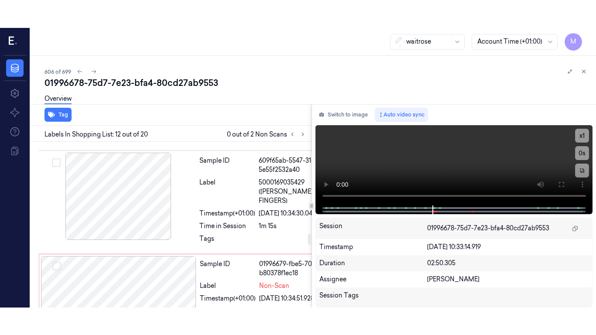
scroll to position [1399, 2]
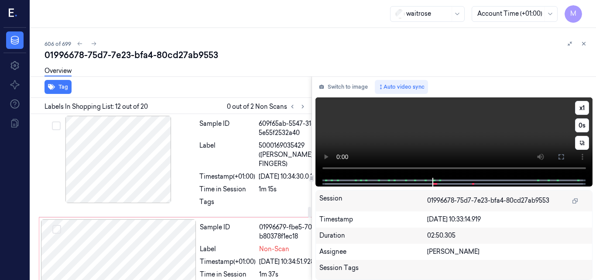
click at [432, 141] on video at bounding box center [453, 137] width 277 height 80
click at [521, 144] on video at bounding box center [453, 137] width 277 height 80
click at [473, 131] on video at bounding box center [453, 137] width 277 height 80
click at [561, 157] on icon at bounding box center [561, 156] width 7 height 7
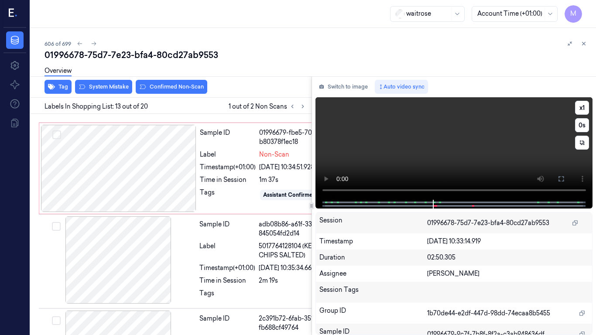
scroll to position [1508, 2]
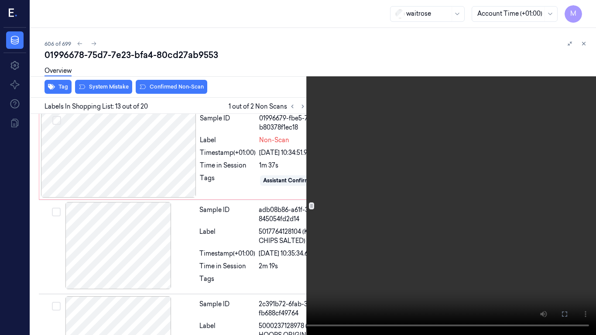
click at [360, 234] on video at bounding box center [298, 167] width 596 height 335
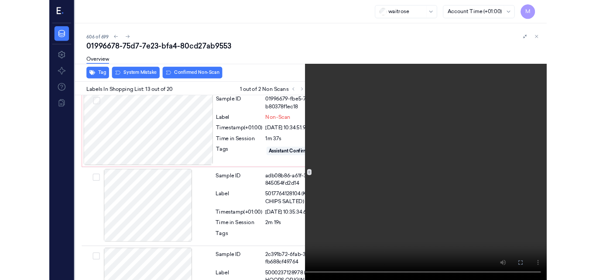
scroll to position [1493, 2]
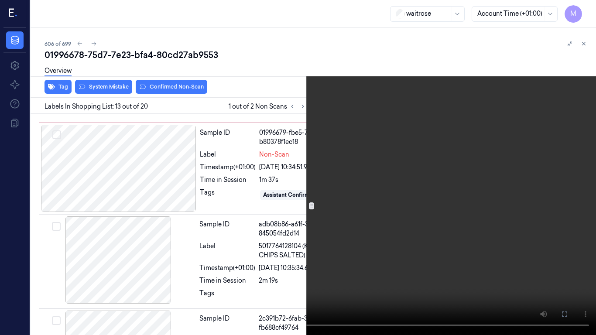
click at [0, 0] on icon at bounding box center [0, 0] width 0 height 0
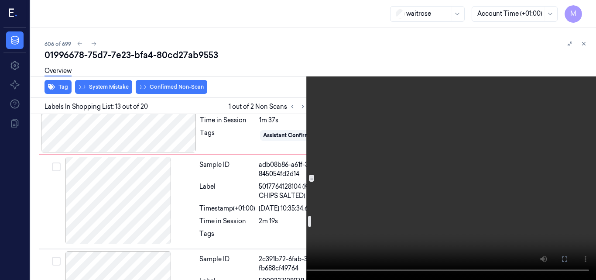
scroll to position [1537, 2]
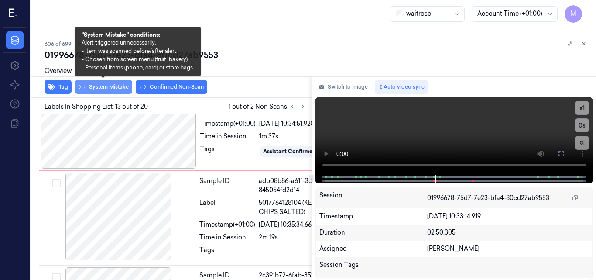
click at [107, 86] on button "System Mistake" at bounding box center [103, 87] width 57 height 14
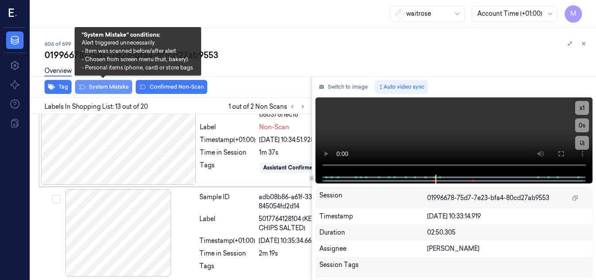
scroll to position [1523, 2]
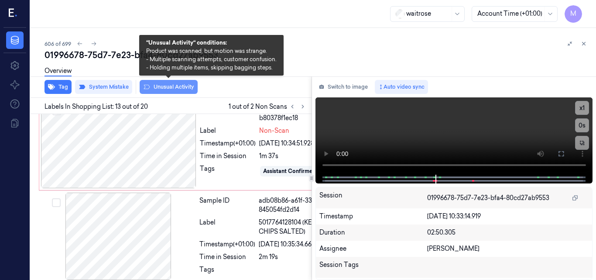
click at [170, 87] on button "Unusual Activity" at bounding box center [169, 87] width 58 height 14
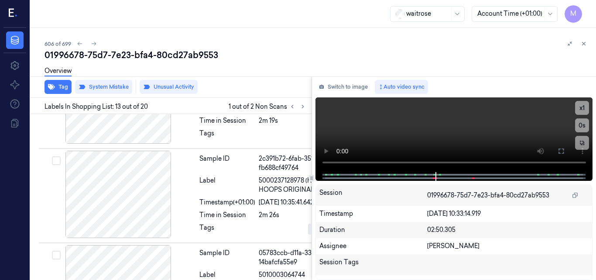
scroll to position [1654, 2]
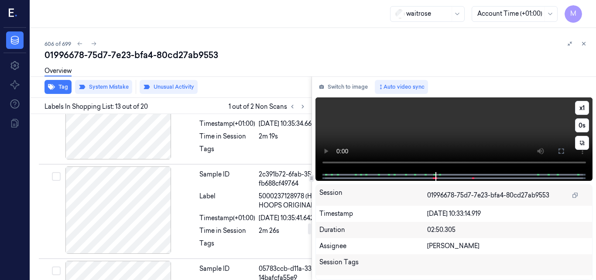
click at [452, 130] on video at bounding box center [453, 134] width 277 height 75
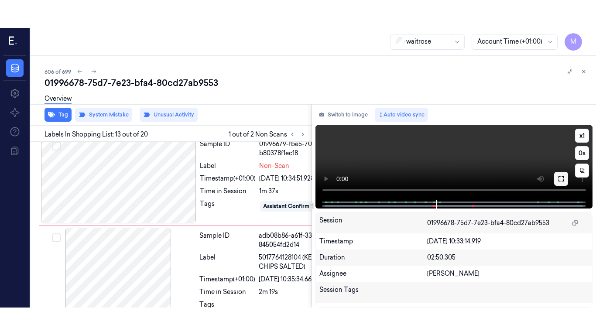
scroll to position [1523, 2]
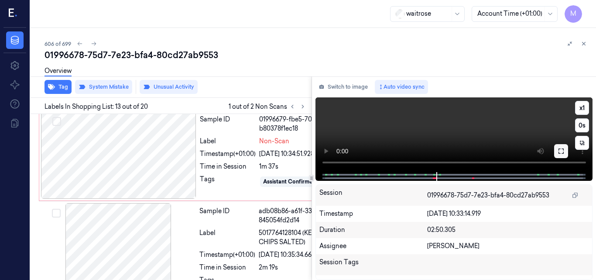
click at [559, 153] on icon at bounding box center [560, 150] width 5 height 5
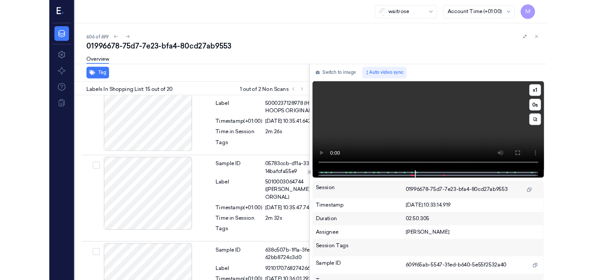
scroll to position [1741, 2]
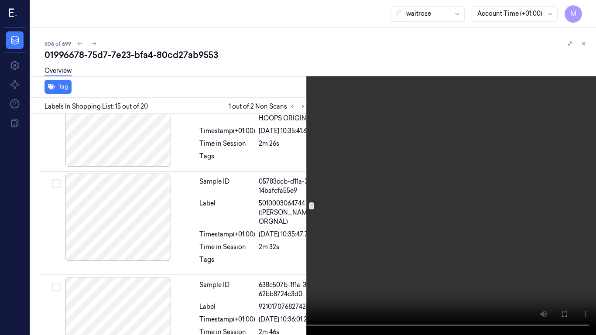
click at [416, 215] on video at bounding box center [298, 167] width 596 height 335
click at [0, 0] on icon at bounding box center [0, 0] width 0 height 0
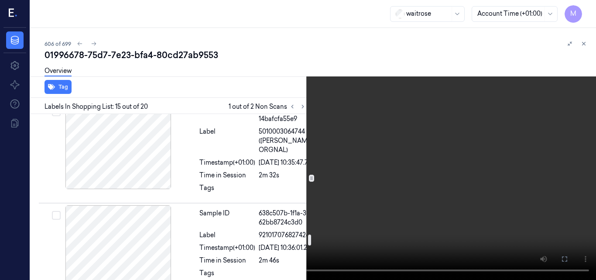
scroll to position [1828, 2]
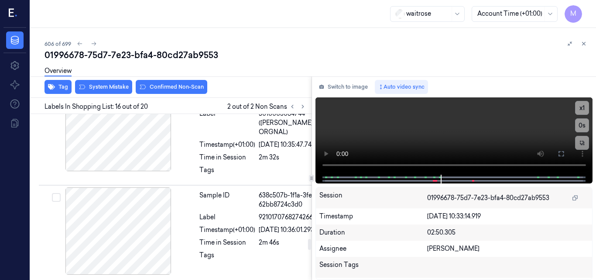
scroll to position [1891, 2]
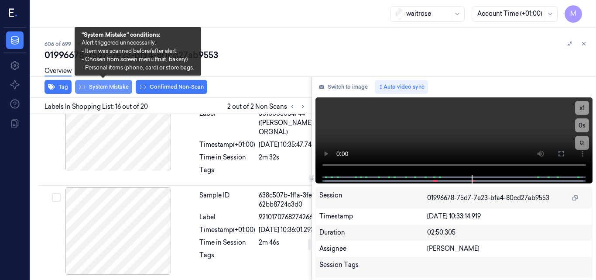
click at [116, 85] on button "System Mistake" at bounding box center [103, 87] width 57 height 14
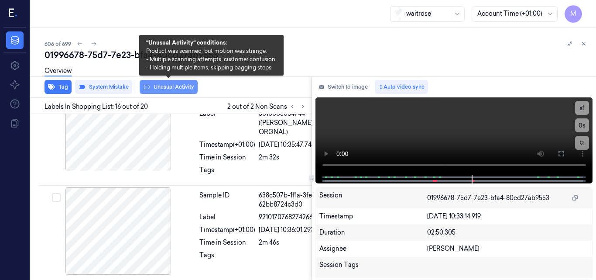
click at [170, 87] on button "Unusual Activity" at bounding box center [169, 87] width 58 height 14
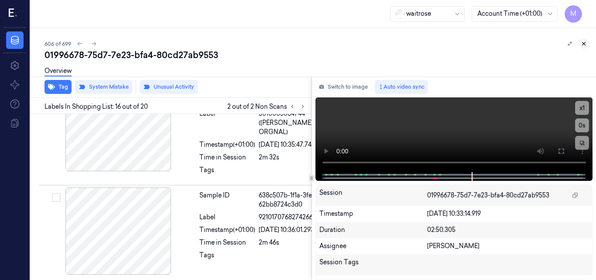
click at [583, 42] on icon at bounding box center [584, 44] width 6 height 6
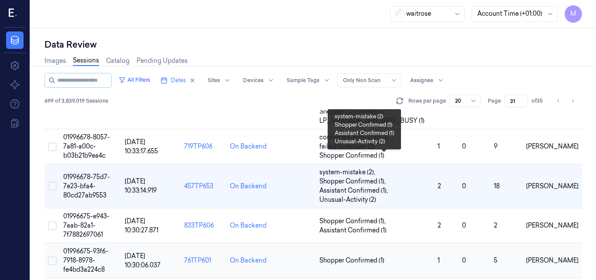
scroll to position [220, 0]
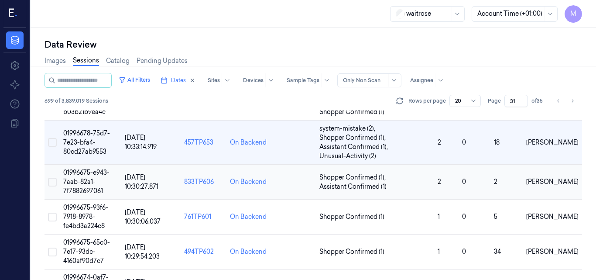
click at [87, 178] on span "01996675-e943-7aab-82a1-7f7882697061" at bounding box center [86, 181] width 46 height 26
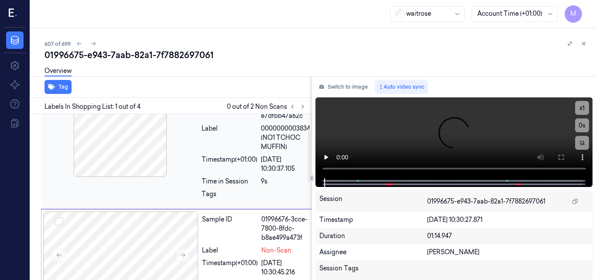
scroll to position [44, 0]
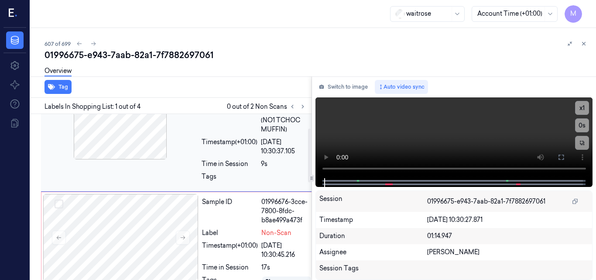
click at [140, 153] on div at bounding box center [120, 115] width 155 height 87
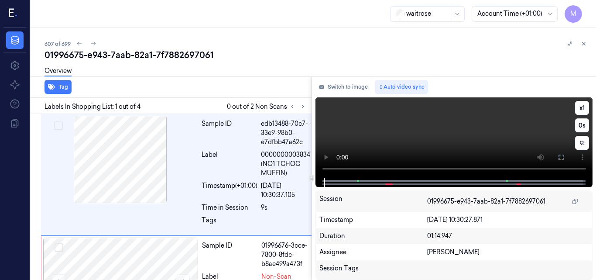
click at [463, 145] on video at bounding box center [453, 137] width 277 height 81
click at [563, 157] on icon at bounding box center [561, 157] width 7 height 7
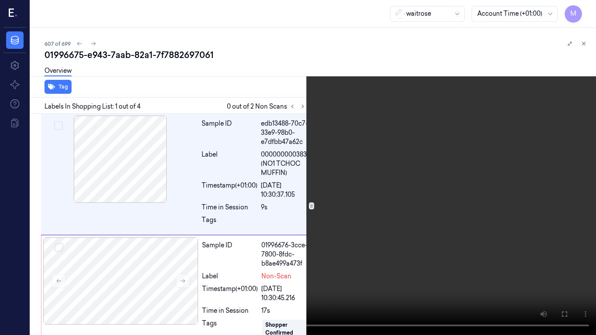
click at [237, 234] on video at bounding box center [298, 167] width 596 height 335
click at [312, 223] on video at bounding box center [298, 167] width 596 height 335
click at [356, 226] on video at bounding box center [298, 167] width 596 height 335
click at [0, 0] on icon at bounding box center [0, 0] width 0 height 0
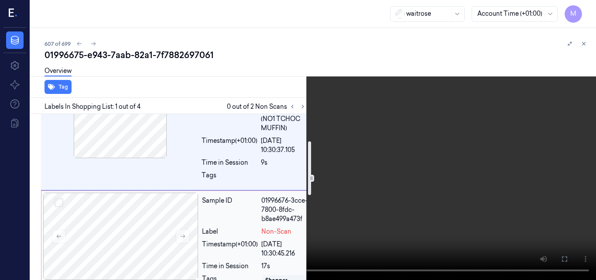
scroll to position [87, 0]
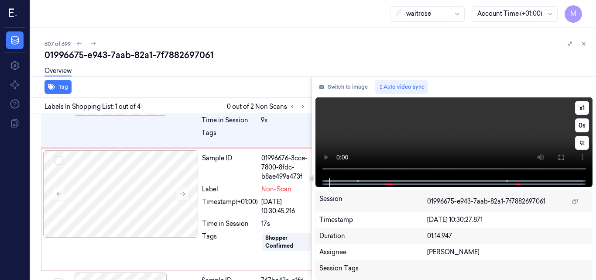
click at [421, 139] on video at bounding box center [453, 137] width 277 height 81
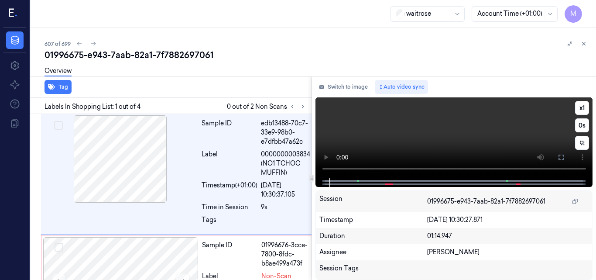
scroll to position [0, 0]
click at [582, 108] on button "x 1" at bounding box center [582, 108] width 14 height 14
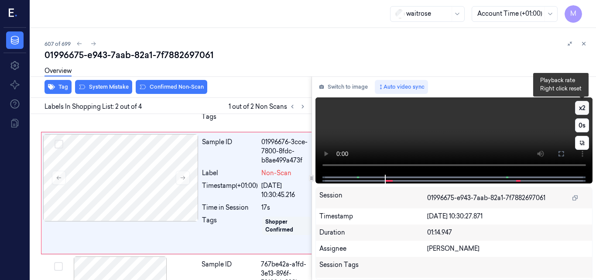
scroll to position [104, 0]
click at [417, 139] on video at bounding box center [453, 135] width 277 height 77
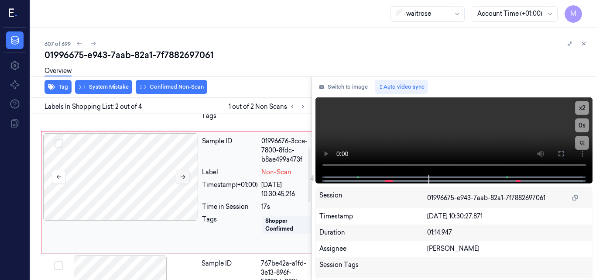
click at [188, 174] on button at bounding box center [183, 177] width 14 height 14
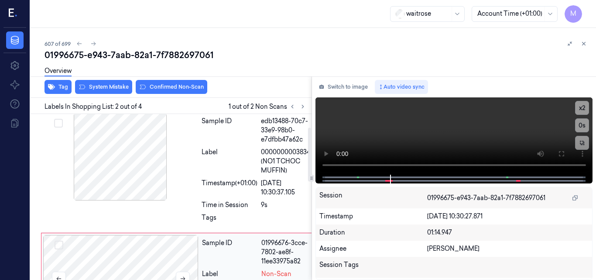
scroll to position [0, 0]
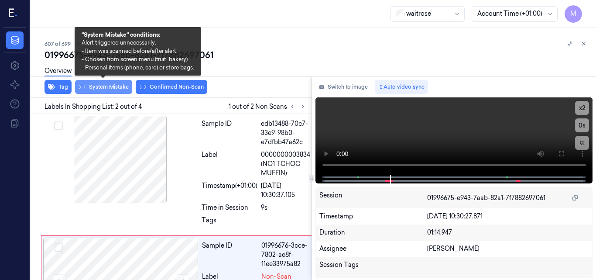
click at [109, 89] on button "System Mistake" at bounding box center [103, 87] width 57 height 14
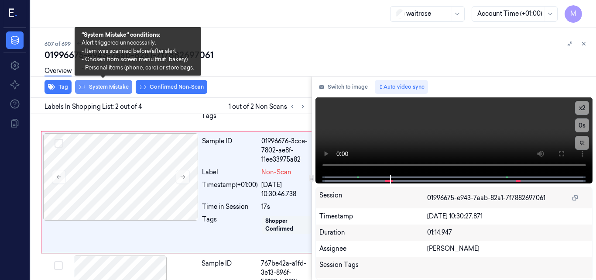
scroll to position [106, 0]
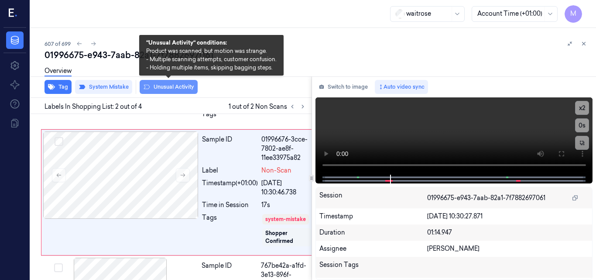
click at [183, 90] on button "Unusual Activity" at bounding box center [169, 87] width 58 height 14
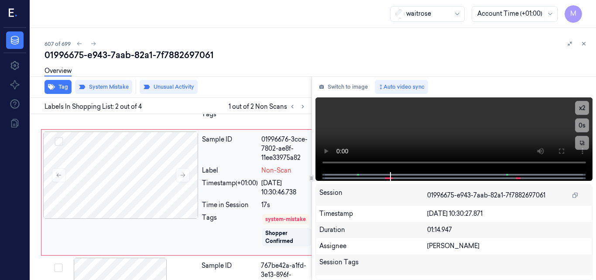
click at [305, 168] on div "Tag System Mistake Unusual Activity Labels In Shopping List: 2 out of 4 1 out o…" at bounding box center [311, 177] width 569 height 203
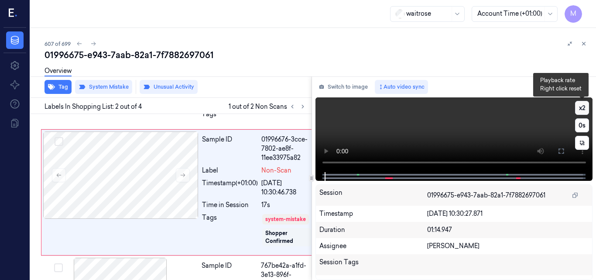
click at [581, 110] on button "x 2" at bounding box center [582, 108] width 14 height 14
click at [581, 110] on button "x 4" at bounding box center [582, 108] width 14 height 14
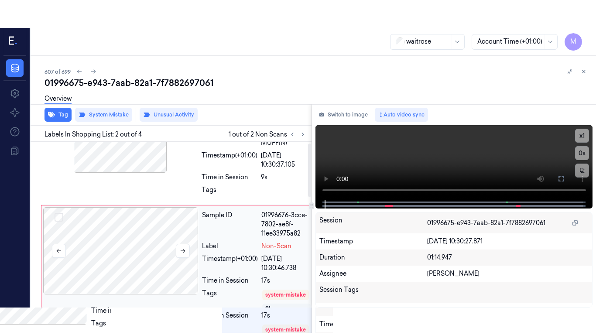
scroll to position [0, 0]
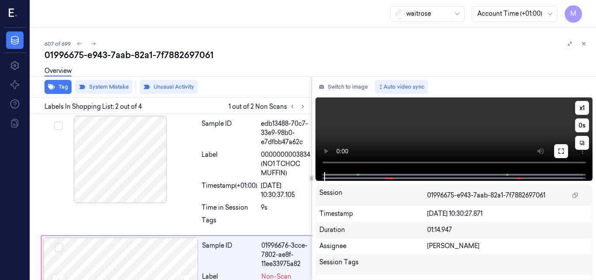
click at [563, 149] on icon at bounding box center [560, 150] width 5 height 5
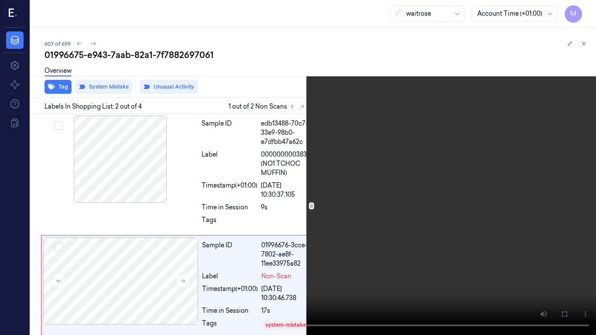
click at [322, 226] on video at bounding box center [298, 167] width 596 height 335
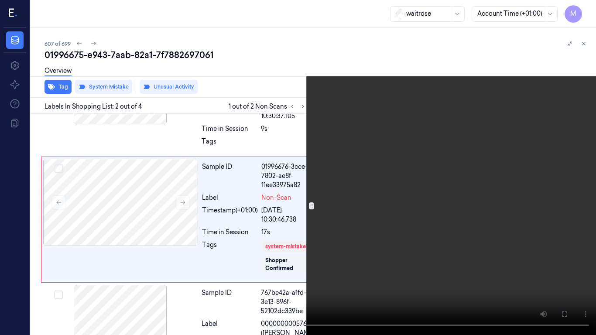
click at [356, 216] on video at bounding box center [298, 167] width 596 height 335
click at [255, 266] on video at bounding box center [298, 167] width 596 height 335
click at [588, 8] on button "x 1" at bounding box center [586, 10] width 14 height 14
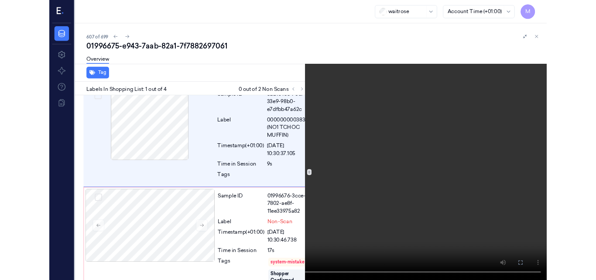
scroll to position [0, 0]
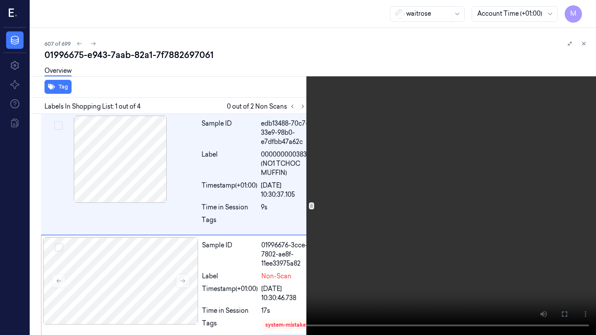
click at [306, 243] on video at bounding box center [298, 167] width 596 height 335
click at [300, 233] on video at bounding box center [298, 167] width 596 height 335
click at [305, 220] on video at bounding box center [298, 167] width 596 height 335
click at [0, 0] on icon at bounding box center [0, 0] width 0 height 0
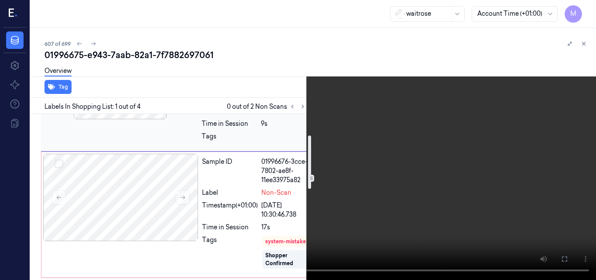
scroll to position [87, 0]
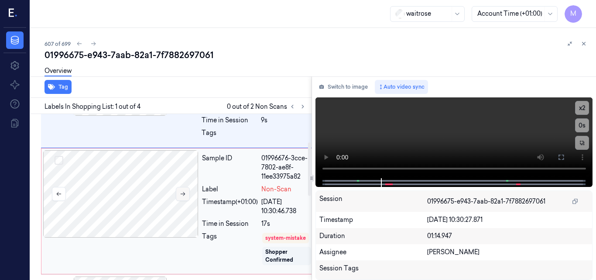
click at [179, 193] on button at bounding box center [183, 194] width 14 height 14
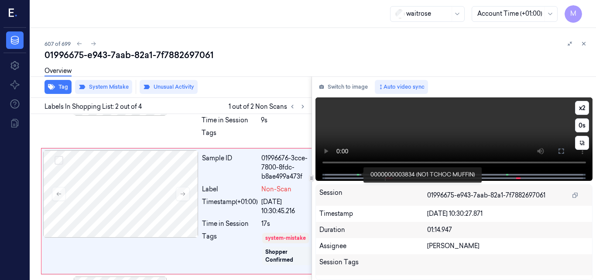
click at [359, 175] on span at bounding box center [358, 174] width 1 height 4
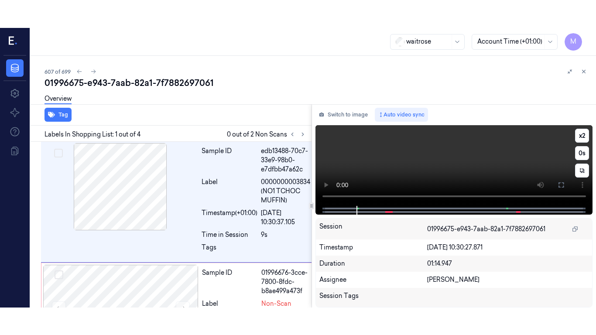
scroll to position [0, 0]
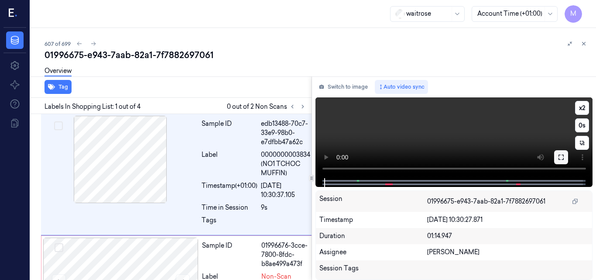
click at [559, 160] on icon at bounding box center [560, 156] width 5 height 5
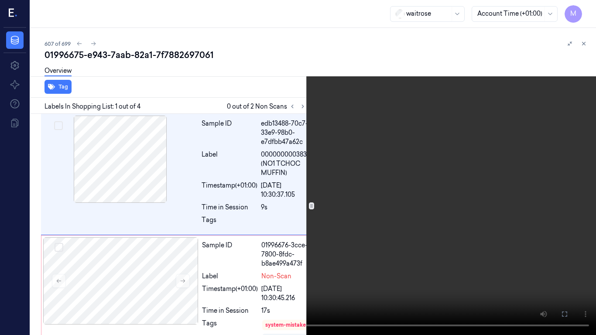
click at [432, 215] on video at bounding box center [298, 167] width 596 height 335
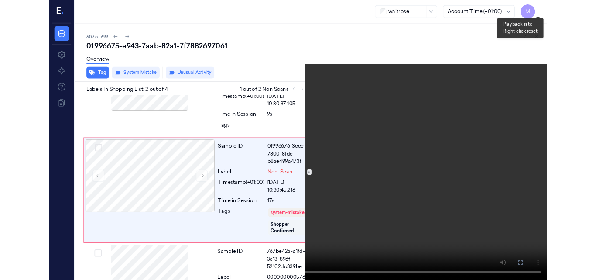
scroll to position [79, 0]
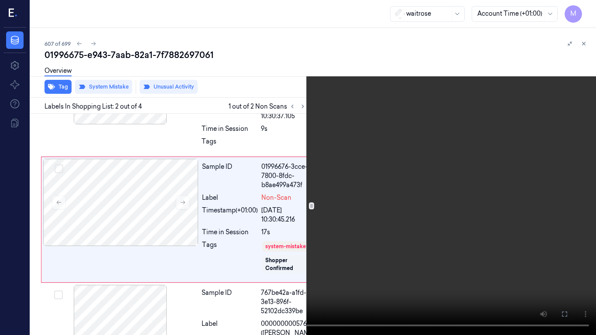
click at [447, 12] on video at bounding box center [298, 167] width 596 height 335
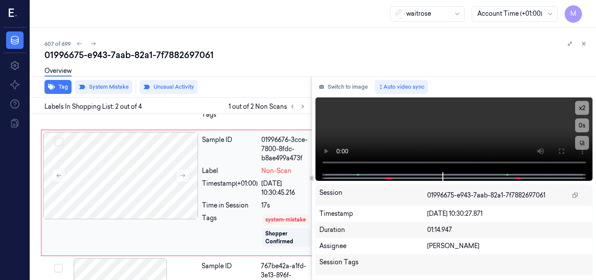
scroll to position [106, 0]
click at [583, 42] on icon at bounding box center [584, 44] width 6 height 6
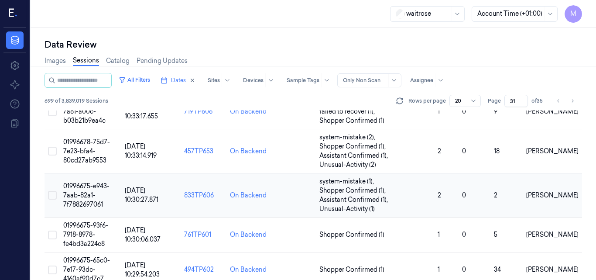
scroll to position [255, 0]
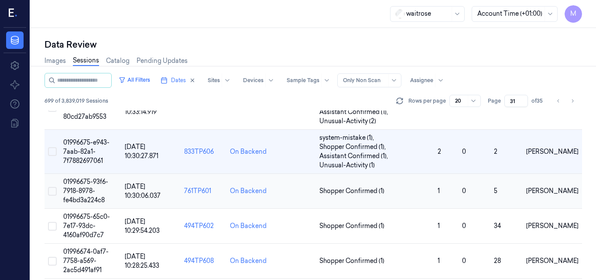
click at [92, 185] on span "01996675-93f6-7918-8978-fe4bd3a224c8" at bounding box center [85, 191] width 45 height 26
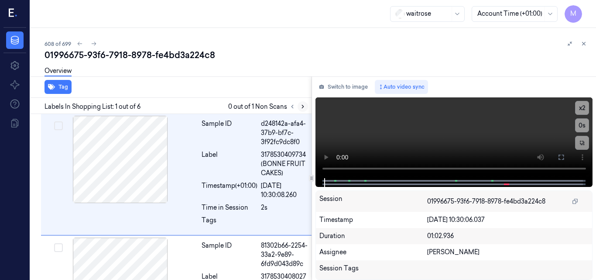
click at [302, 105] on icon at bounding box center [303, 106] width 6 height 6
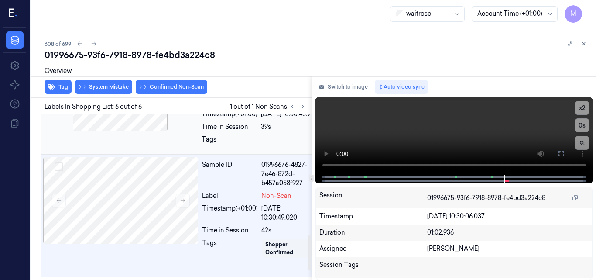
scroll to position [570, 0]
click at [156, 215] on div at bounding box center [120, 200] width 155 height 87
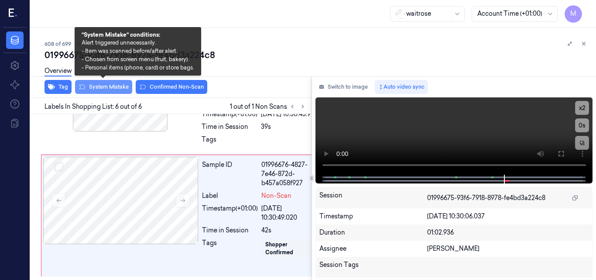
click at [108, 87] on button "System Mistake" at bounding box center [103, 87] width 57 height 14
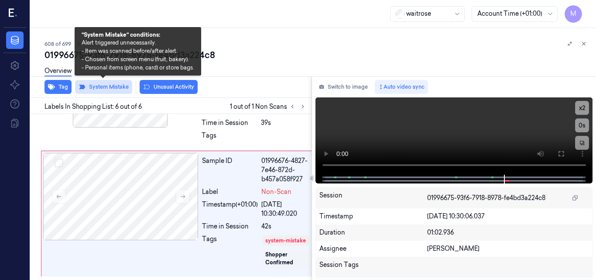
scroll to position [617, 0]
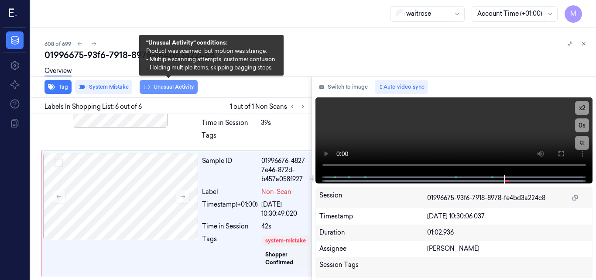
click at [169, 86] on button "Unusual Activity" at bounding box center [169, 87] width 58 height 14
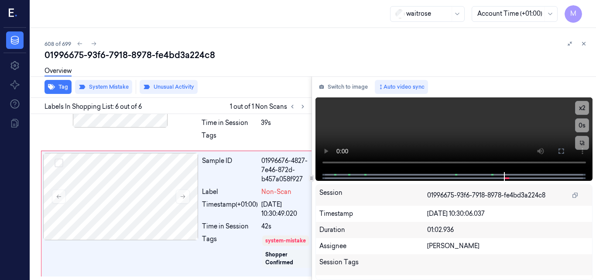
click at [59, 83] on div "Overview" at bounding box center [58, 72] width 27 height 22
click at [62, 86] on button "Tag" at bounding box center [58, 87] width 27 height 14
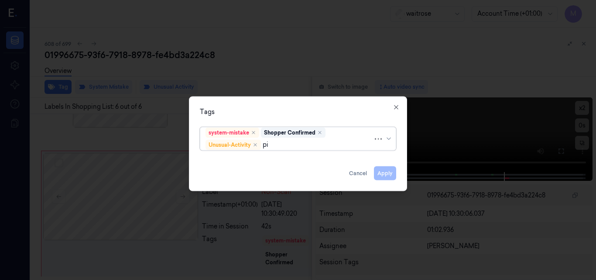
type input "pic"
click at [254, 157] on div "Picklist item alert" at bounding box center [230, 161] width 50 height 9
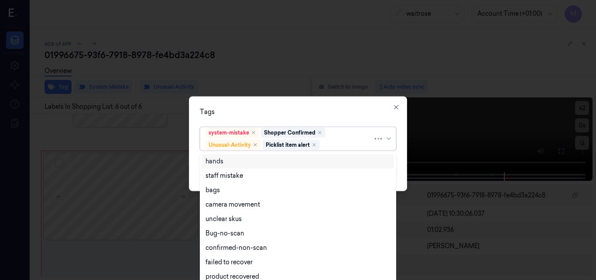
click at [319, 113] on div "Tags" at bounding box center [298, 111] width 196 height 9
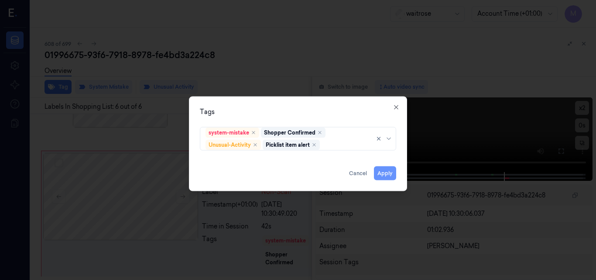
click at [388, 176] on button "Apply" at bounding box center [385, 173] width 22 height 14
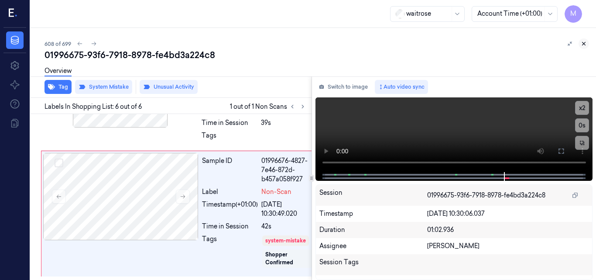
click at [583, 41] on icon at bounding box center [584, 44] width 6 height 6
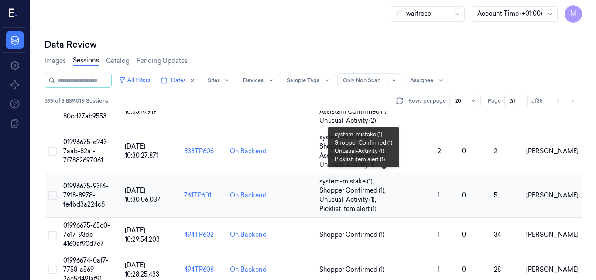
scroll to position [299, 0]
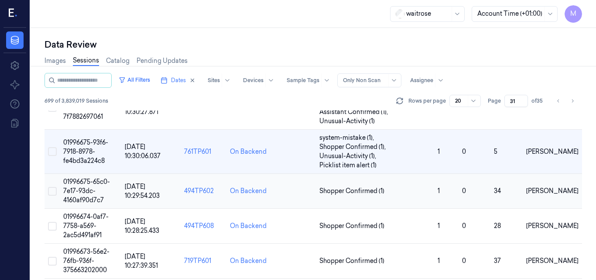
click at [79, 189] on span "01996675-65c0-7e17-93dc-4160af90d7c7" at bounding box center [86, 191] width 47 height 26
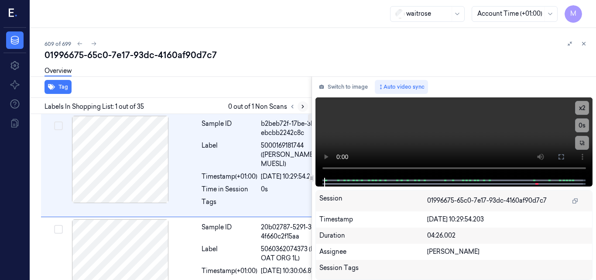
click at [302, 105] on icon at bounding box center [303, 106] width 2 height 3
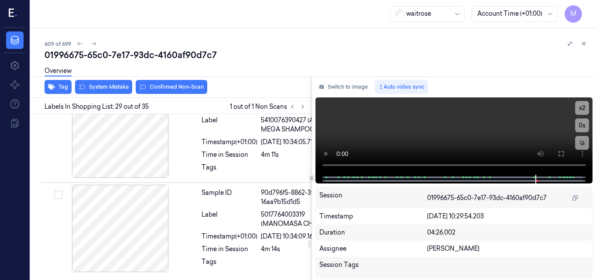
scroll to position [3498, 0]
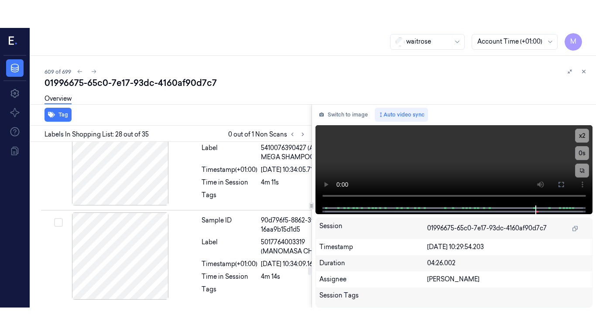
scroll to position [3493, 0]
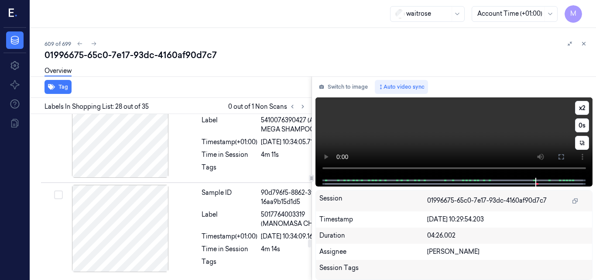
click at [425, 133] on video at bounding box center [453, 137] width 277 height 80
click at [560, 158] on icon at bounding box center [561, 156] width 7 height 7
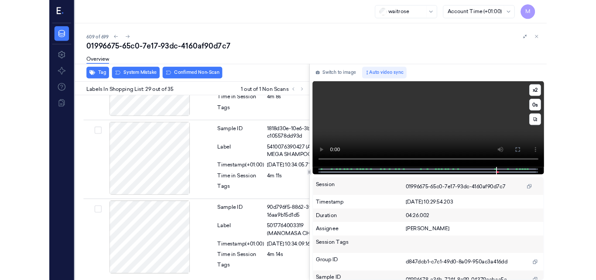
scroll to position [3601, 0]
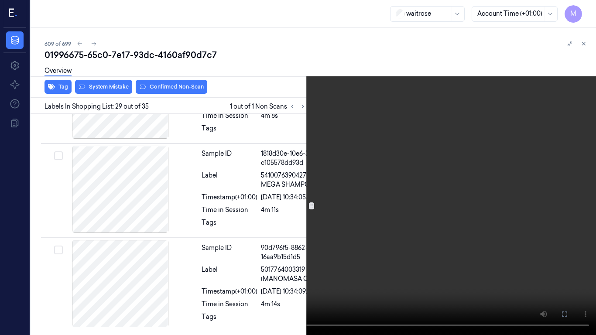
click at [375, 190] on video at bounding box center [298, 167] width 596 height 335
click at [0, 0] on button at bounding box center [0, 0] width 0 height 0
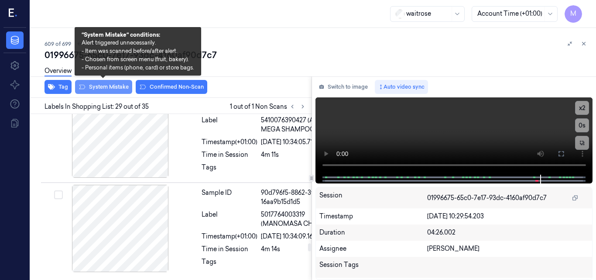
click at [102, 89] on button "System Mistake" at bounding box center [103, 87] width 57 height 14
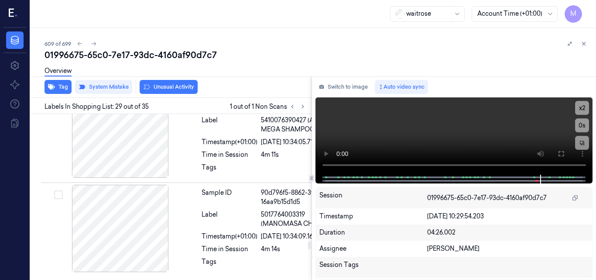
scroll to position [3500, 0]
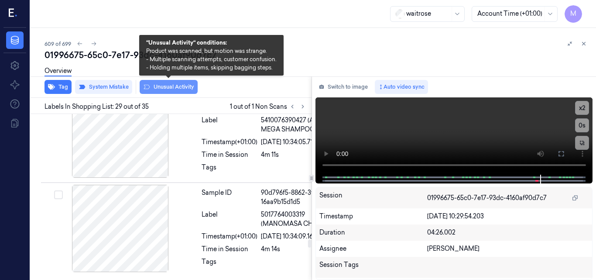
click at [172, 88] on button "Unusual Activity" at bounding box center [169, 87] width 58 height 14
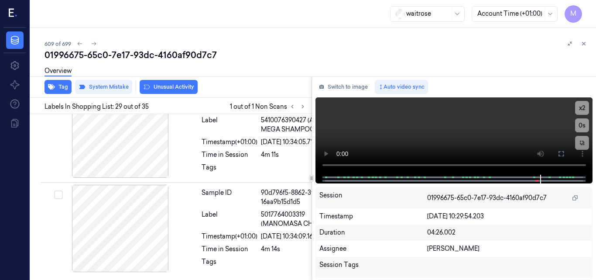
scroll to position [3631, 0]
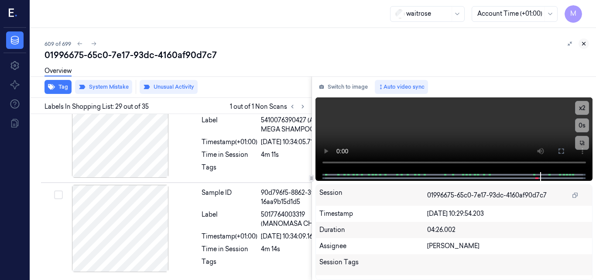
click at [582, 43] on icon at bounding box center [584, 44] width 6 height 6
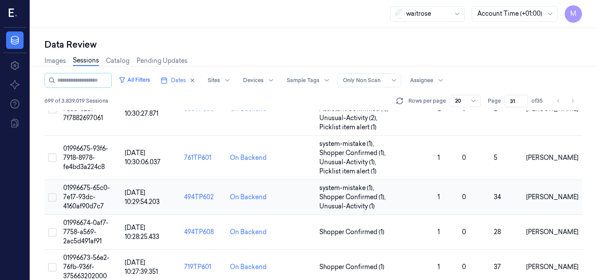
scroll to position [305, 0]
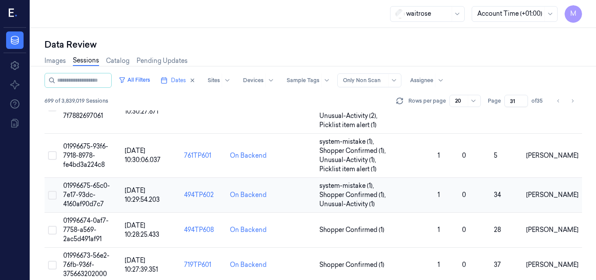
click at [83, 195] on span "01996675-65c0-7e17-93dc-4160af90d7c7" at bounding box center [86, 195] width 47 height 26
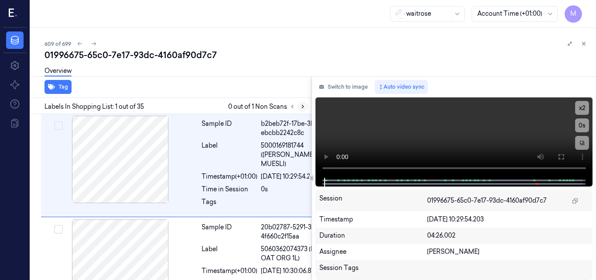
click at [301, 106] on icon at bounding box center [303, 106] width 6 height 6
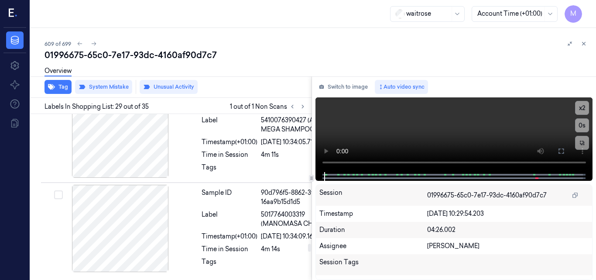
scroll to position [3631, 0]
click at [583, 43] on icon at bounding box center [584, 44] width 6 height 6
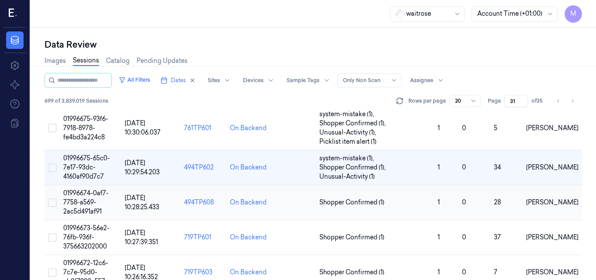
scroll to position [348, 0]
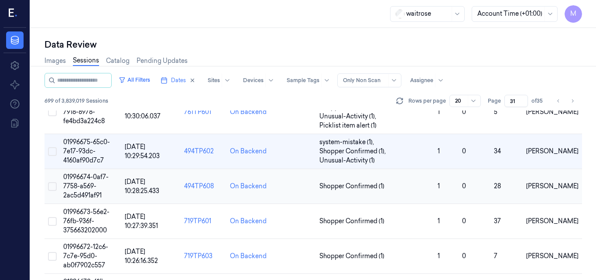
click at [93, 184] on span "01996674-0af7-7758-a569-2ac5d491af91" at bounding box center [85, 186] width 45 height 26
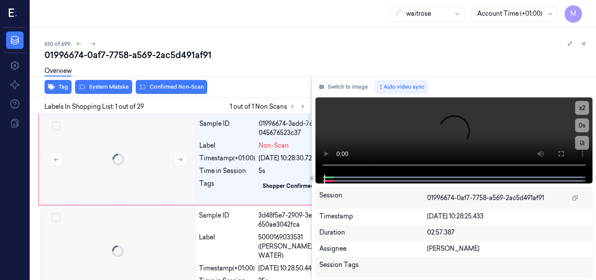
scroll to position [0, 2]
click at [180, 158] on icon at bounding box center [181, 159] width 6 height 6
click at [365, 139] on video at bounding box center [453, 135] width 277 height 77
click at [422, 138] on video at bounding box center [453, 135] width 277 height 77
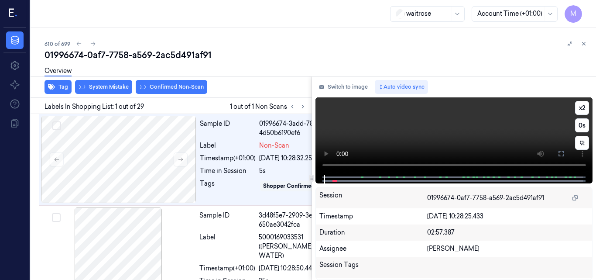
click at [437, 123] on video at bounding box center [453, 135] width 277 height 77
click at [558, 153] on icon at bounding box center [561, 153] width 7 height 7
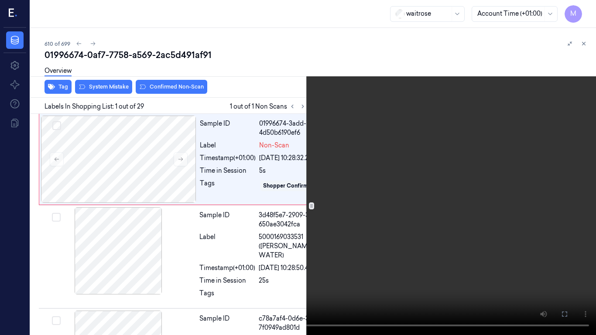
click at [347, 186] on video at bounding box center [298, 167] width 596 height 335
click at [0, 0] on icon at bounding box center [0, 0] width 0 height 0
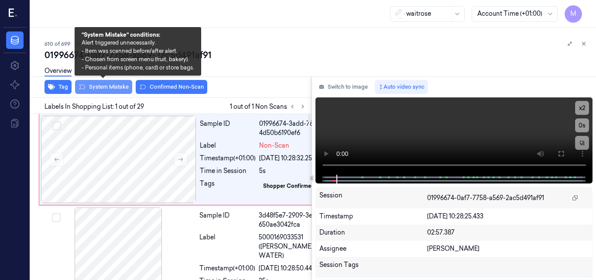
click at [115, 89] on button "System Mistake" at bounding box center [103, 87] width 57 height 14
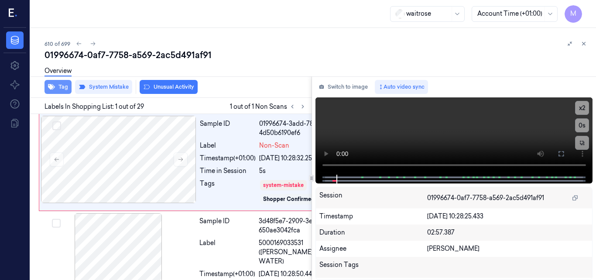
click at [55, 87] on icon "button" at bounding box center [51, 87] width 7 height 6
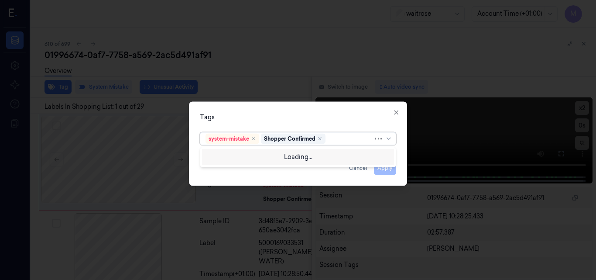
click at [333, 140] on div at bounding box center [350, 138] width 46 height 9
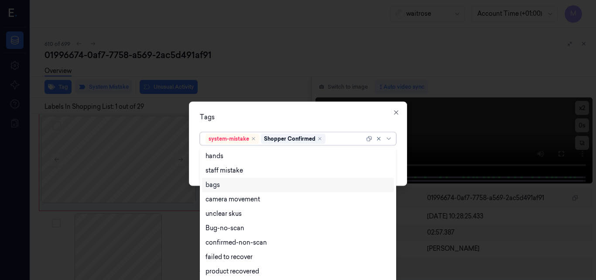
click at [214, 184] on div "bags" at bounding box center [212, 184] width 14 height 9
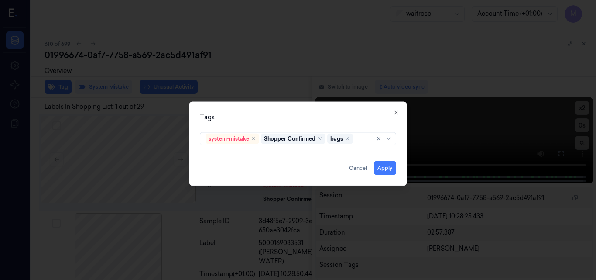
click at [345, 110] on div "Tags system-mistake Shopper Confirmed bags Apply Cancel Close" at bounding box center [298, 143] width 218 height 84
click at [390, 168] on button "Apply" at bounding box center [385, 168] width 22 height 14
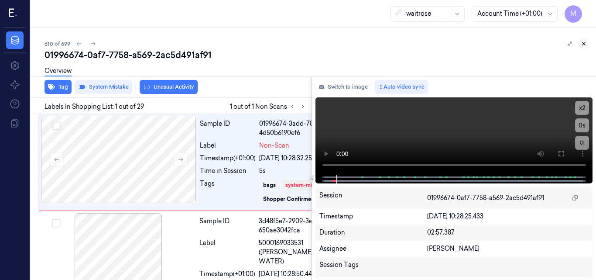
click at [583, 43] on icon at bounding box center [584, 44] width 6 height 6
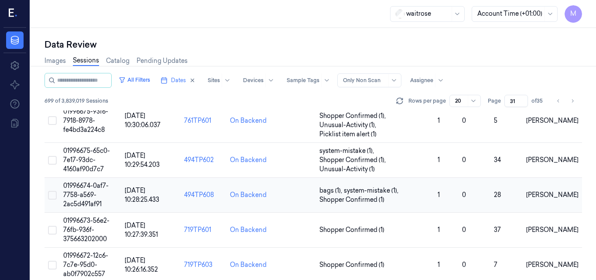
scroll to position [383, 0]
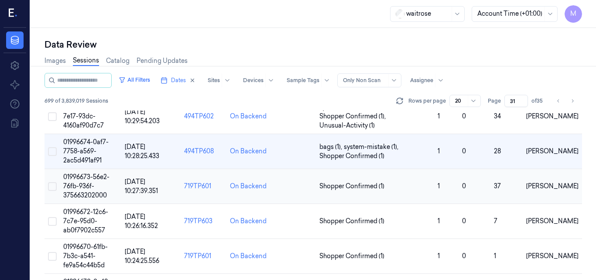
click at [85, 182] on td "01996673-56e2-76fb-936f-375663202000" at bounding box center [91, 186] width 62 height 35
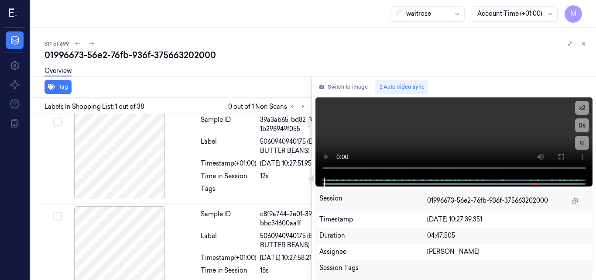
scroll to position [175, 1]
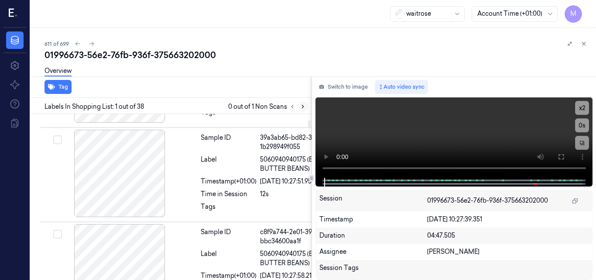
click at [302, 107] on icon at bounding box center [303, 106] width 6 height 6
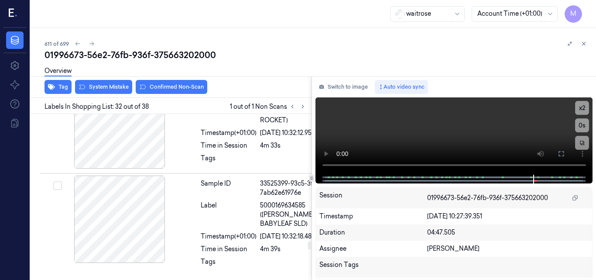
scroll to position [3838, 1]
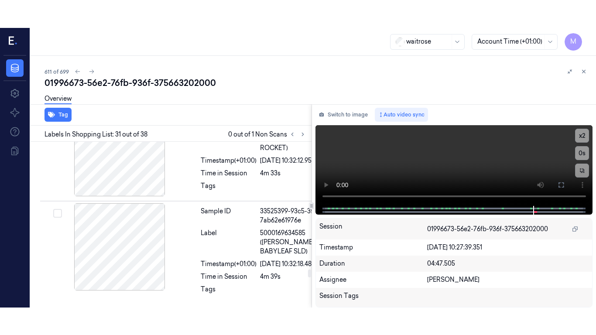
scroll to position [3804, 1]
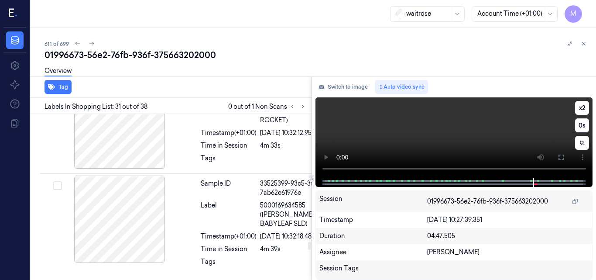
click at [459, 128] on video at bounding box center [453, 137] width 277 height 81
click at [560, 157] on icon at bounding box center [561, 157] width 7 height 7
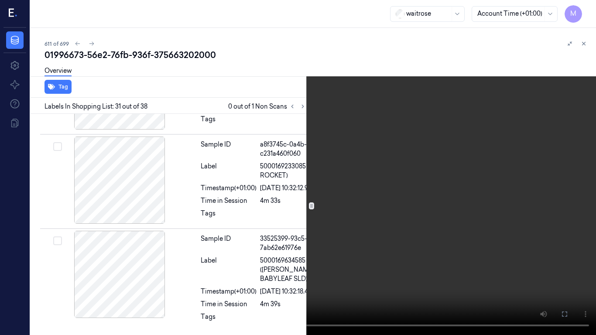
click at [336, 171] on video at bounding box center [298, 167] width 596 height 335
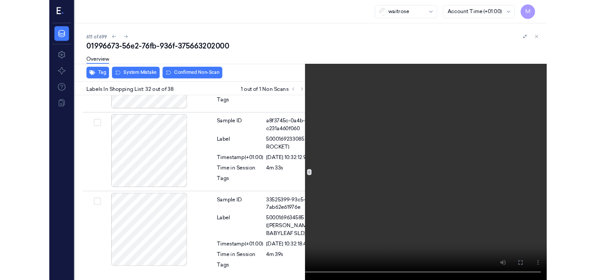
scroll to position [3898, 1]
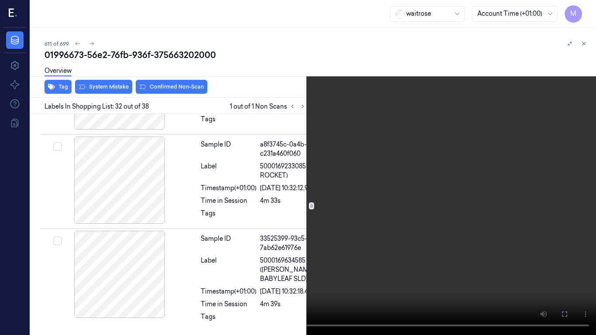
click at [336, 171] on video at bounding box center [298, 167] width 596 height 335
click at [586, 10] on button "x 2" at bounding box center [586, 10] width 14 height 14
click at [590, 11] on button "x 4" at bounding box center [586, 10] width 14 height 14
click at [315, 129] on video at bounding box center [298, 167] width 596 height 335
click at [378, 195] on video at bounding box center [298, 167] width 596 height 335
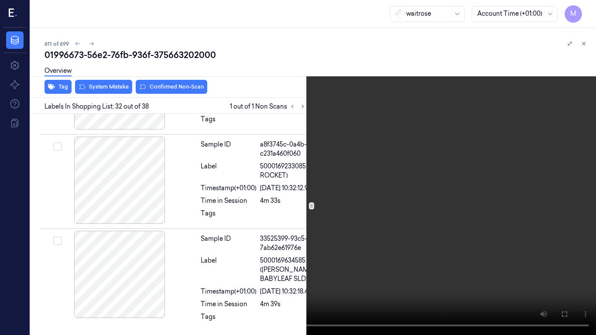
click at [0, 0] on button at bounding box center [0, 0] width 0 height 0
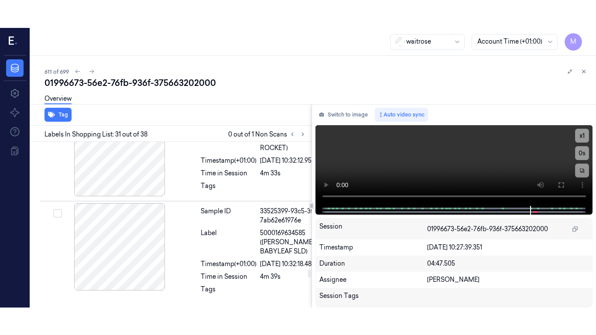
scroll to position [3804, 1]
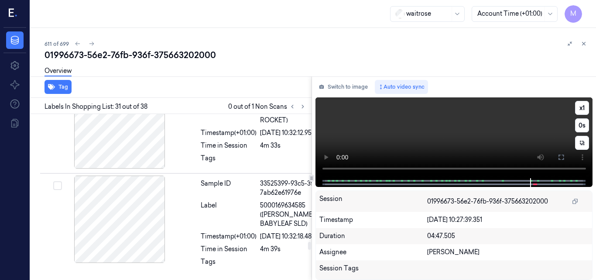
click at [441, 138] on video at bounding box center [453, 137] width 277 height 81
click at [562, 160] on icon at bounding box center [561, 157] width 7 height 7
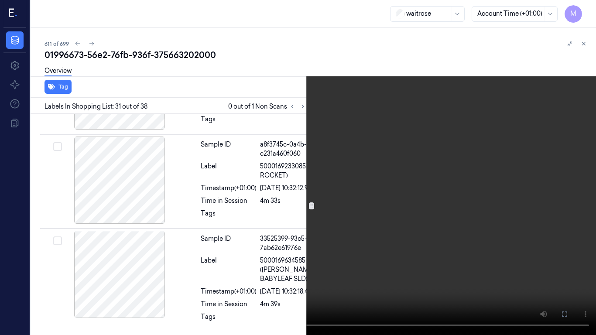
click at [373, 196] on video at bounding box center [298, 167] width 596 height 335
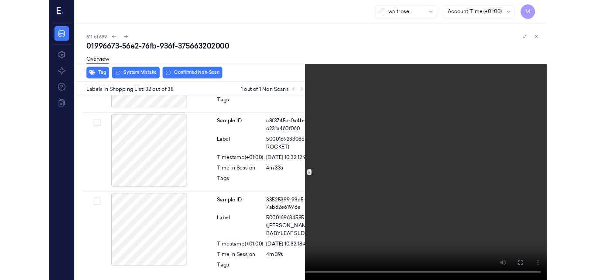
scroll to position [3898, 1]
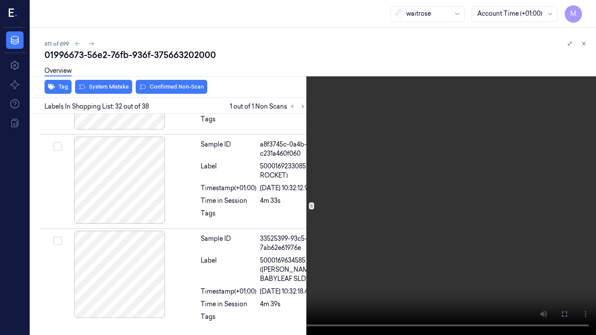
click at [0, 0] on icon at bounding box center [0, 0] width 0 height 0
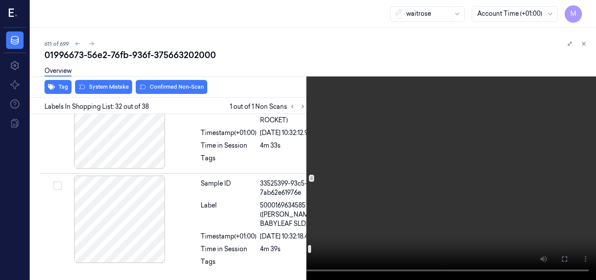
scroll to position [3811, 1]
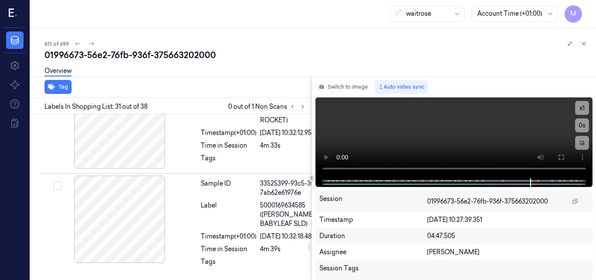
scroll to position [3847, 1]
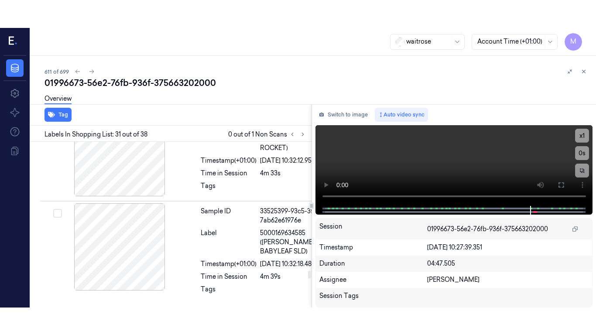
scroll to position [3804, 1]
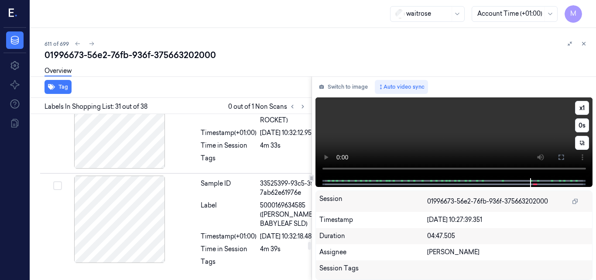
click at [442, 135] on video at bounding box center [453, 137] width 277 height 81
click at [559, 160] on icon at bounding box center [560, 156] width 5 height 5
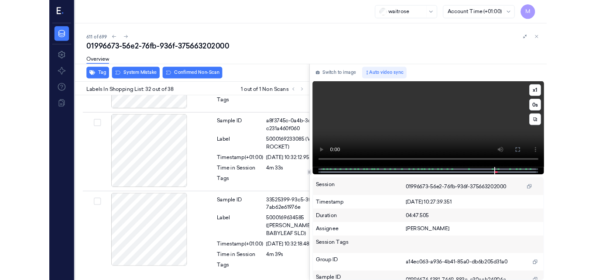
scroll to position [3898, 1]
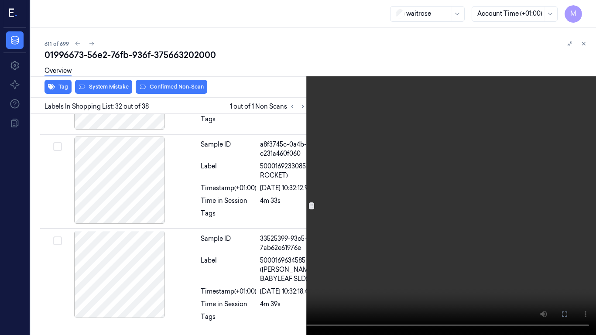
click at [329, 188] on video at bounding box center [298, 167] width 596 height 335
click at [0, 0] on icon at bounding box center [0, 0] width 0 height 0
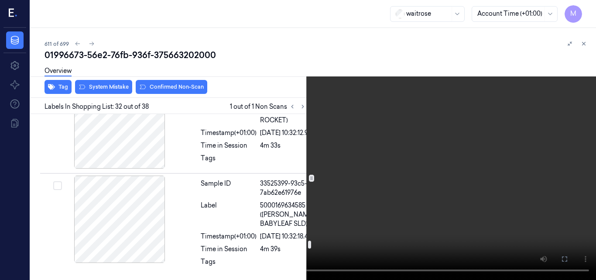
scroll to position [3767, 1]
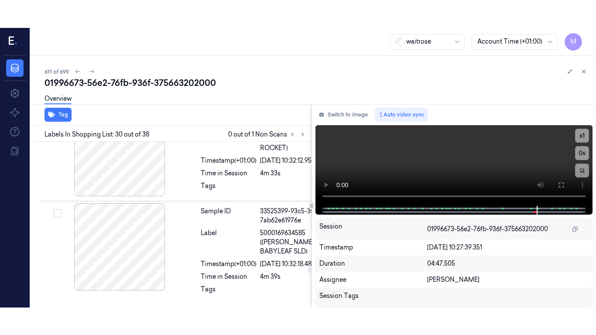
scroll to position [3677, 1]
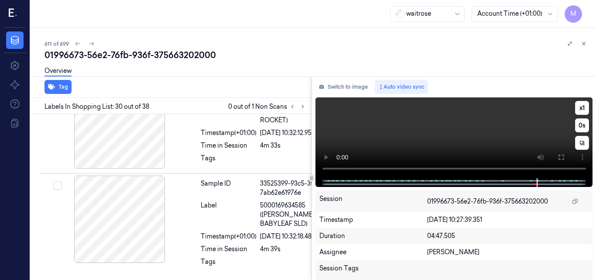
click at [469, 134] on video at bounding box center [453, 137] width 277 height 81
click at [560, 156] on icon at bounding box center [561, 157] width 7 height 7
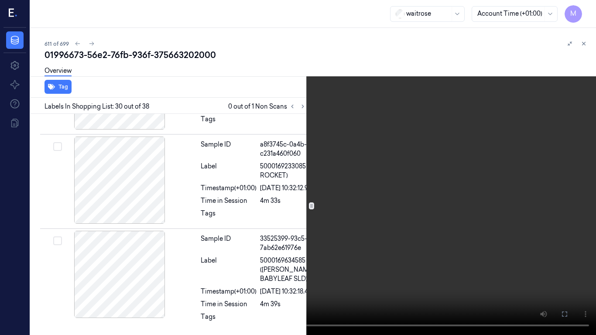
click at [322, 199] on video at bounding box center [298, 167] width 596 height 335
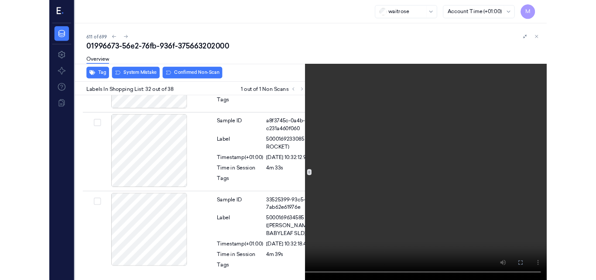
scroll to position [3898, 1]
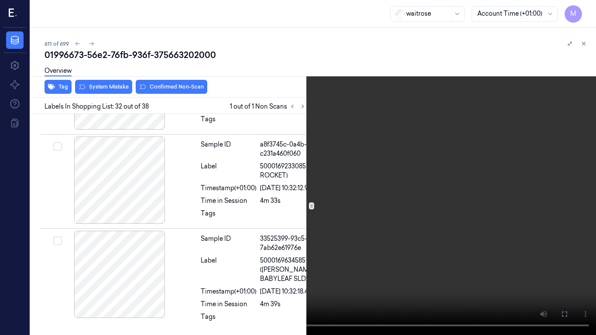
click at [442, 209] on video at bounding box center [298, 167] width 596 height 335
click at [0, 0] on icon at bounding box center [0, 0] width 0 height 0
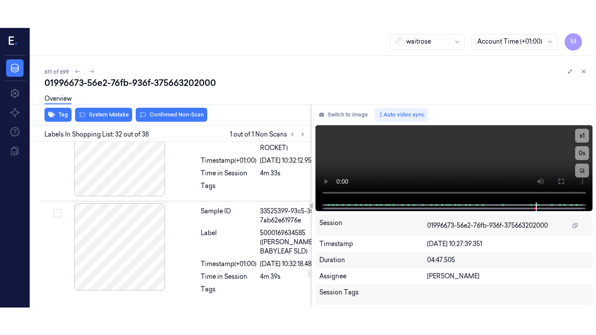
scroll to position [3804, 1]
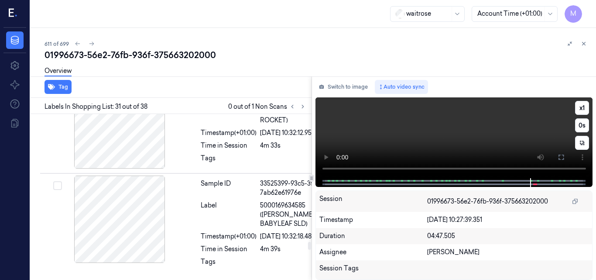
click at [497, 126] on video at bounding box center [453, 137] width 277 height 81
click at [563, 157] on icon at bounding box center [561, 157] width 7 height 7
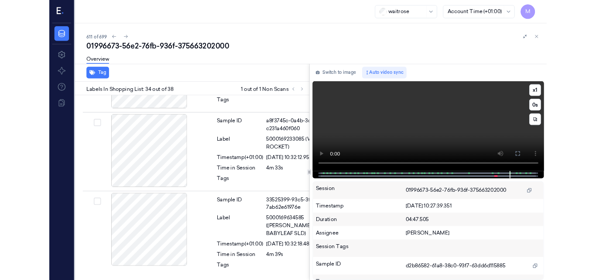
scroll to position [4155, 1]
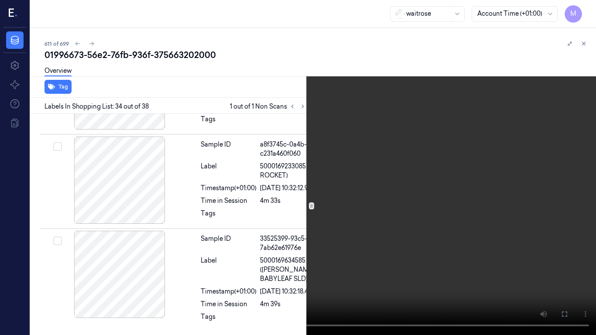
click at [261, 153] on video at bounding box center [298, 167] width 596 height 335
click at [0, 0] on icon at bounding box center [0, 0] width 0 height 0
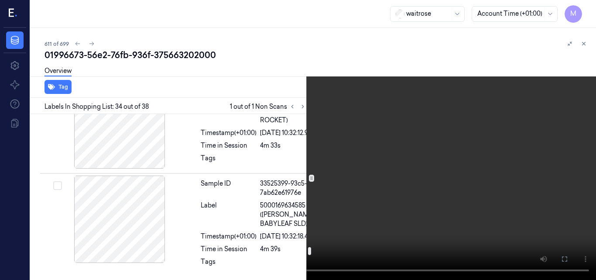
scroll to position [3894, 1]
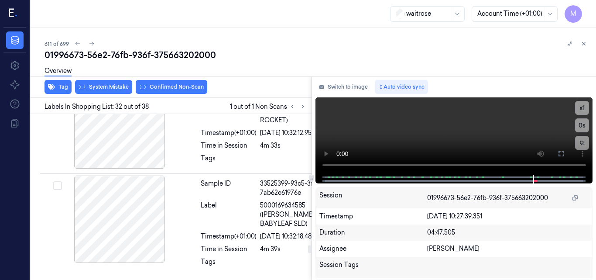
scroll to position [3925, 1]
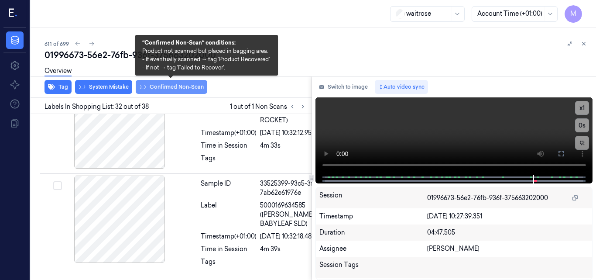
click at [168, 86] on button "Confirmed Non-Scan" at bounding box center [172, 87] width 72 height 14
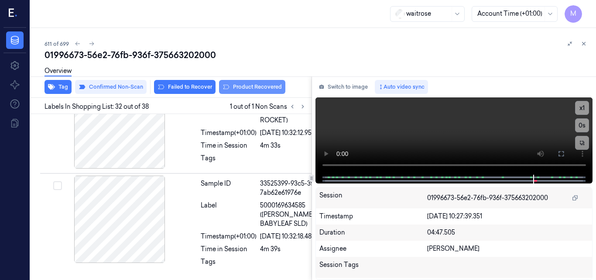
click at [254, 87] on button "Product Recovered" at bounding box center [252, 87] width 66 height 14
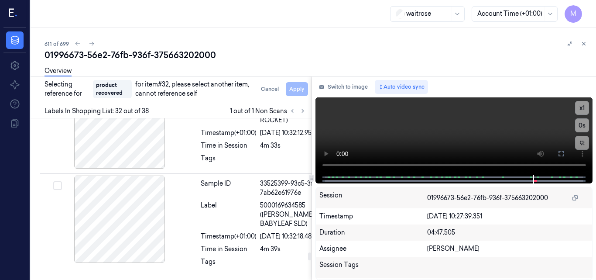
scroll to position [4146, 1]
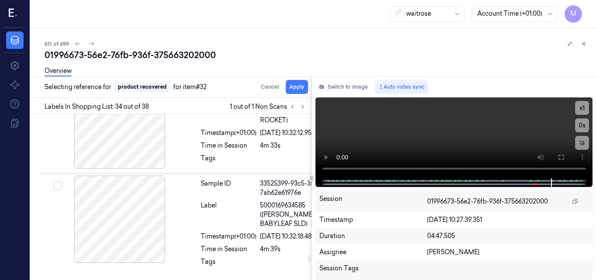
scroll to position [4187, 1]
click at [294, 87] on button "Apply" at bounding box center [297, 87] width 22 height 14
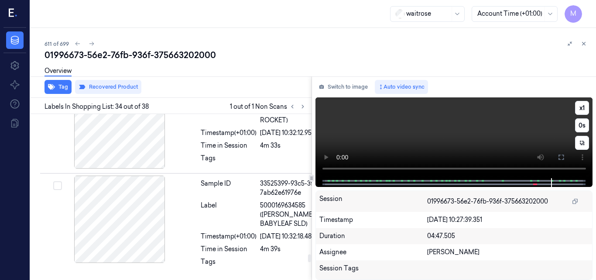
scroll to position [4196, 1]
click at [586, 42] on icon at bounding box center [584, 44] width 6 height 6
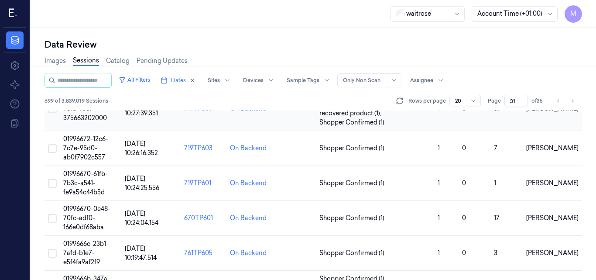
scroll to position [466, 0]
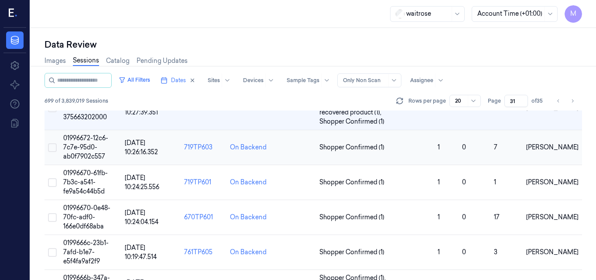
click at [92, 146] on span "01996672-12c6-7c7e-95d0-ab0f7902c557" at bounding box center [85, 147] width 45 height 26
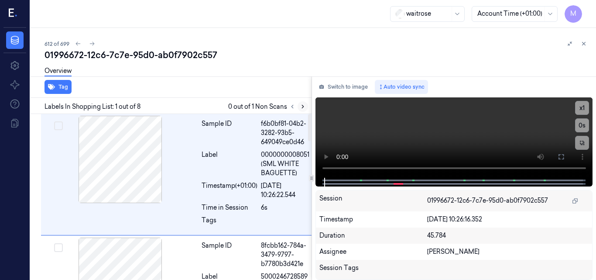
click at [300, 106] on icon at bounding box center [303, 106] width 6 height 6
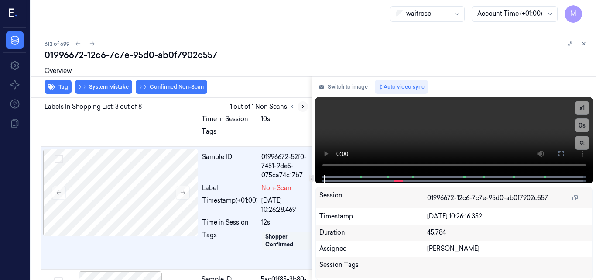
scroll to position [226, 0]
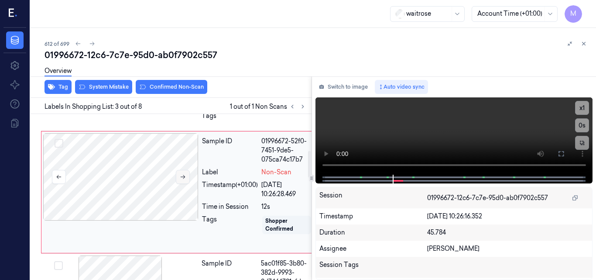
click at [182, 173] on button at bounding box center [183, 177] width 14 height 14
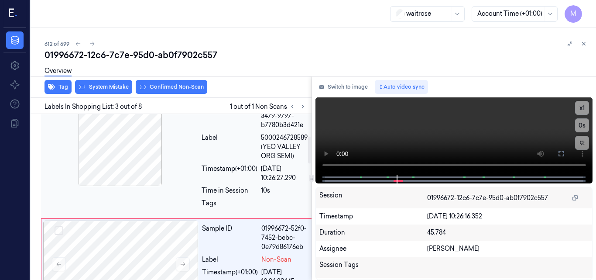
click at [142, 148] on div at bounding box center [120, 142] width 155 height 87
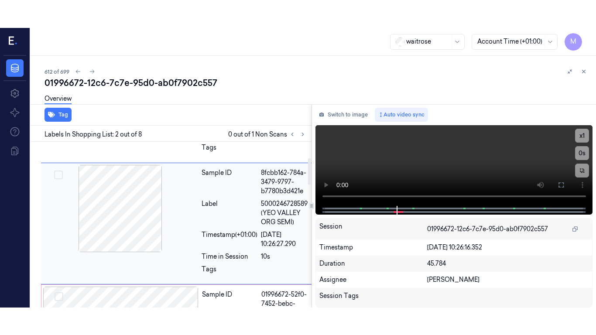
scroll to position [99, 0]
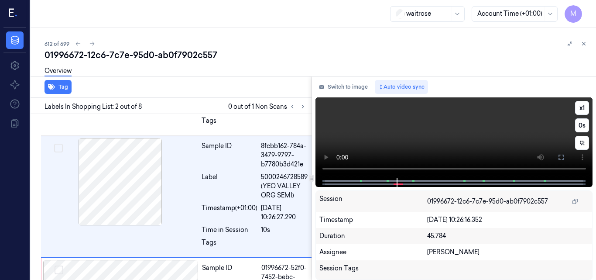
click at [447, 141] on video at bounding box center [453, 137] width 277 height 81
click at [562, 158] on icon at bounding box center [561, 157] width 7 height 7
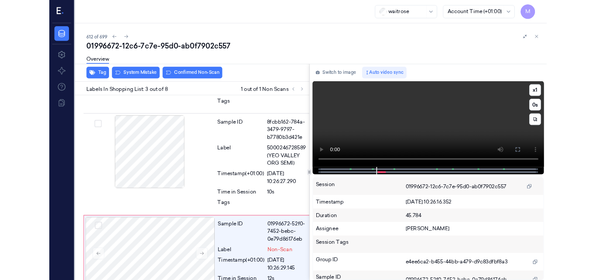
scroll to position [198, 0]
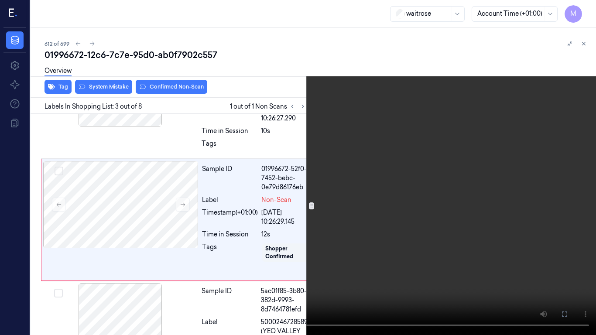
click at [394, 237] on video at bounding box center [298, 167] width 596 height 335
click at [0, 0] on button at bounding box center [0, 0] width 0 height 0
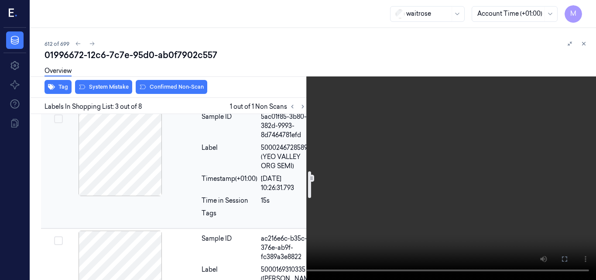
scroll to position [285, 0]
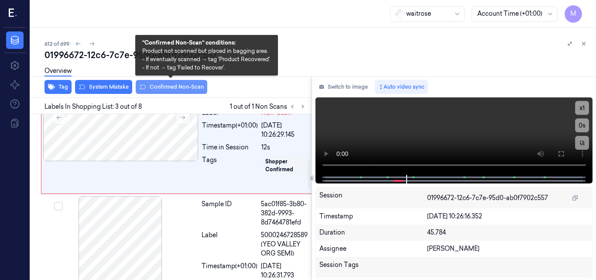
click at [176, 85] on button "Confirmed Non-Scan" at bounding box center [172, 87] width 72 height 14
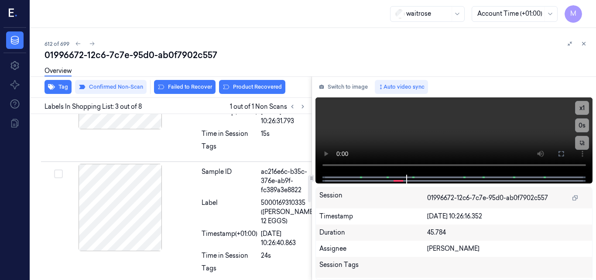
scroll to position [446, 0]
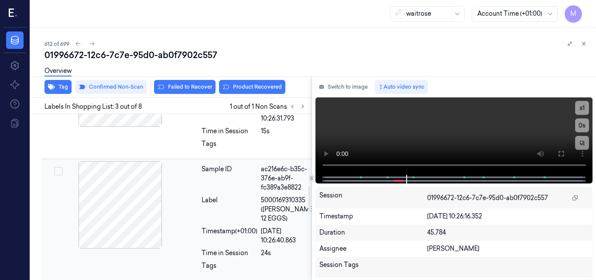
click at [116, 219] on div at bounding box center [120, 204] width 155 height 87
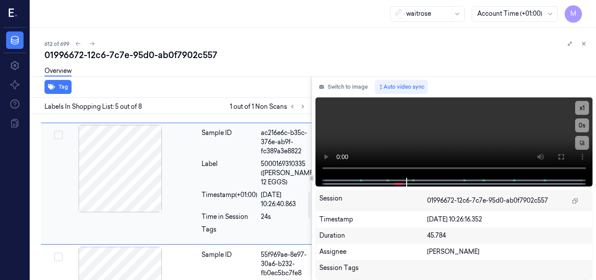
scroll to position [483, 0]
click at [184, 183] on div at bounding box center [120, 167] width 155 height 87
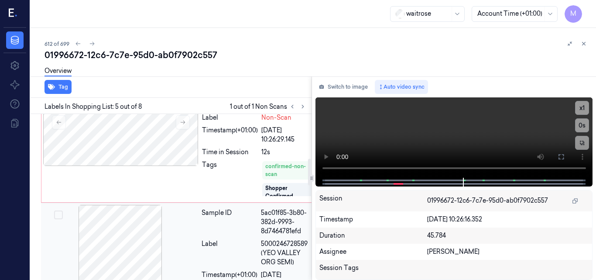
scroll to position [237, 0]
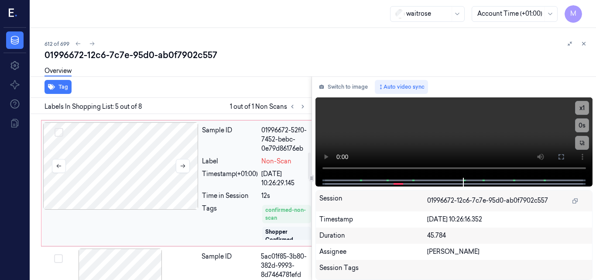
click at [150, 150] on div at bounding box center [120, 165] width 155 height 87
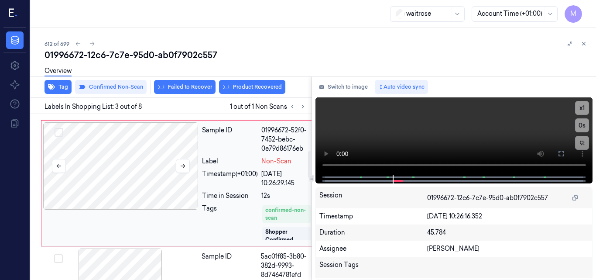
scroll to position [228, 0]
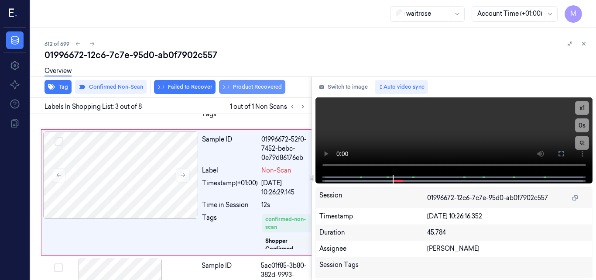
click at [260, 87] on button "Product Recovered" at bounding box center [252, 87] width 66 height 14
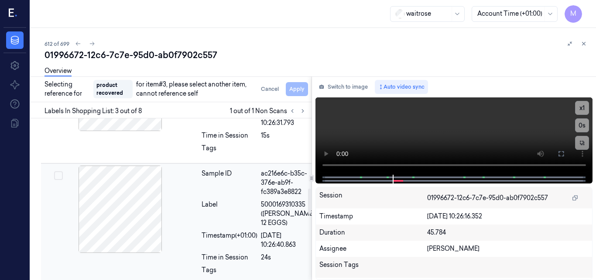
click at [137, 211] on div at bounding box center [120, 208] width 155 height 87
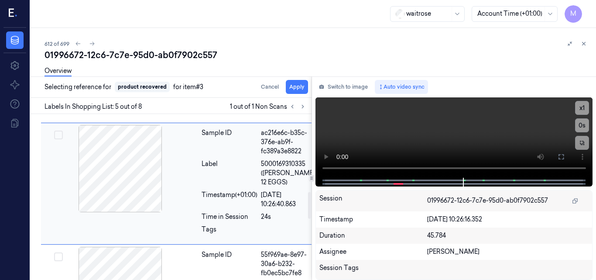
scroll to position [483, 0]
click at [294, 88] on button "Apply" at bounding box center [297, 87] width 22 height 14
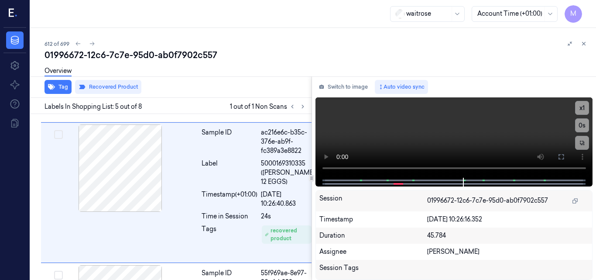
scroll to position [483, 0]
click at [583, 42] on icon at bounding box center [584, 44] width 6 height 6
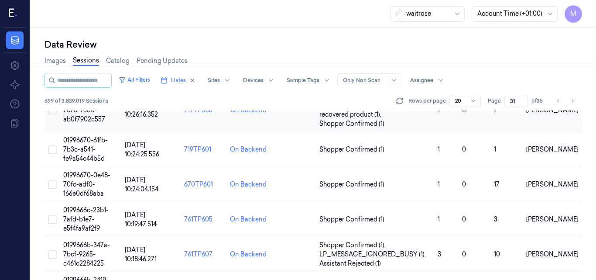
scroll to position [510, 0]
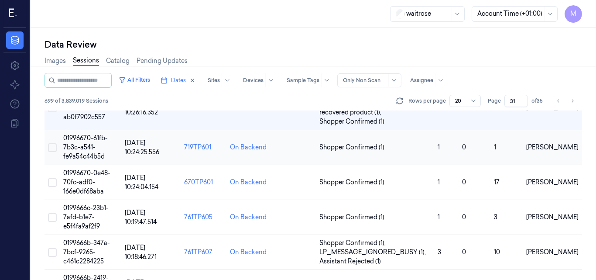
click at [78, 140] on span "01996670-61fb-7b3c-a541-fe9a54c44b5d" at bounding box center [85, 147] width 45 height 26
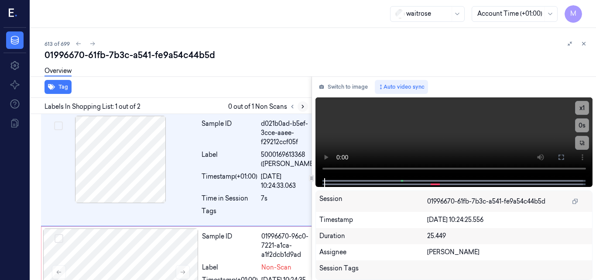
click at [302, 107] on icon at bounding box center [303, 106] width 2 height 3
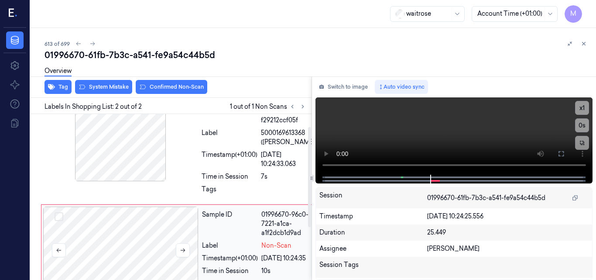
scroll to position [21, 0]
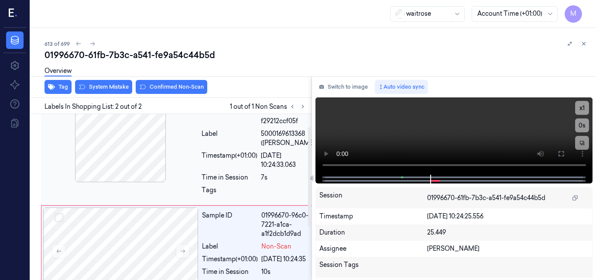
click at [147, 144] on div at bounding box center [120, 138] width 155 height 87
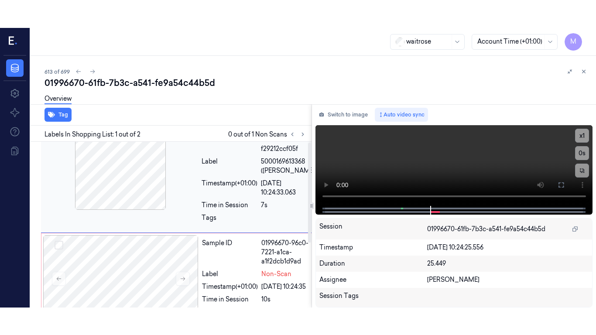
scroll to position [0, 0]
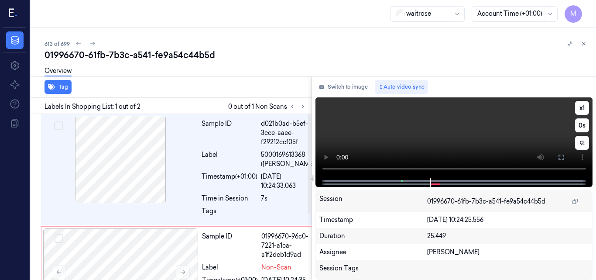
click at [485, 140] on video at bounding box center [453, 137] width 277 height 81
click at [563, 155] on icon at bounding box center [561, 157] width 7 height 7
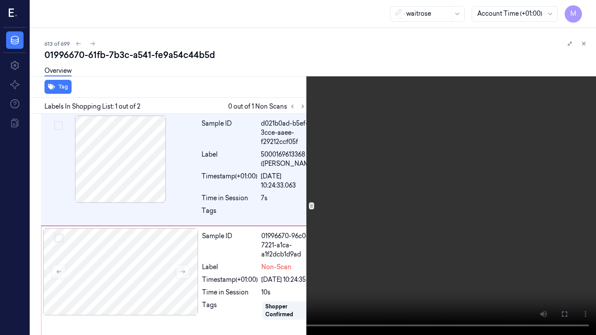
click at [399, 187] on video at bounding box center [298, 167] width 596 height 335
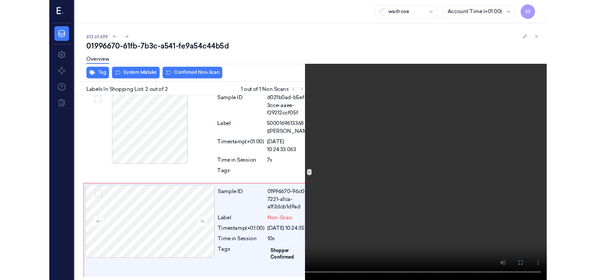
scroll to position [53, 0]
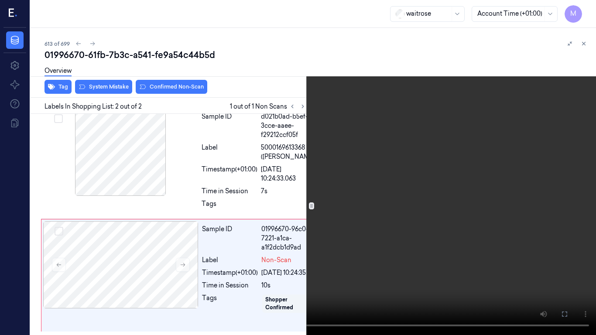
click at [370, 199] on video at bounding box center [298, 167] width 596 height 335
click at [0, 0] on icon at bounding box center [0, 0] width 0 height 0
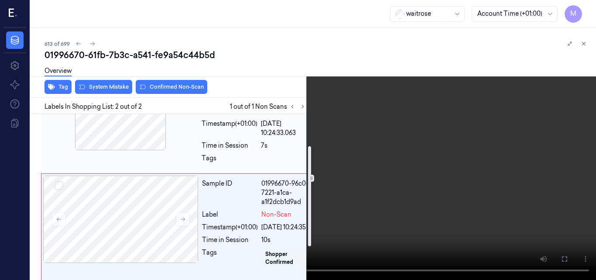
scroll to position [96, 0]
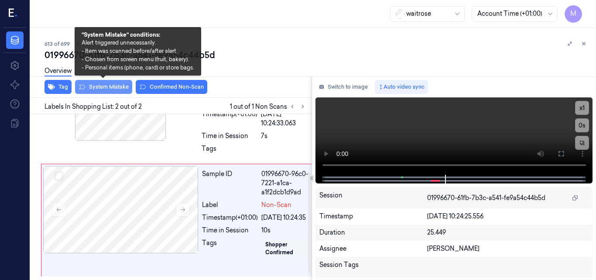
click at [104, 91] on button "System Mistake" at bounding box center [103, 87] width 57 height 14
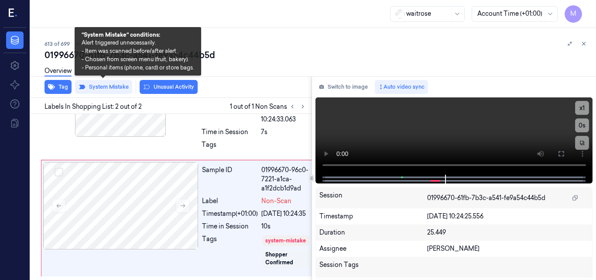
scroll to position [112, 0]
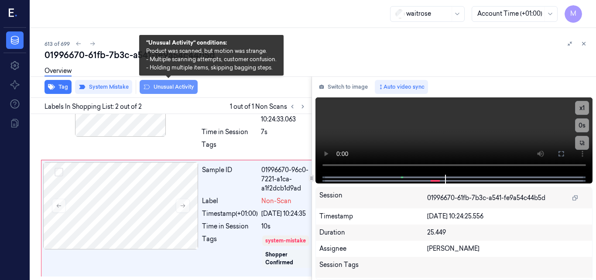
click at [181, 88] on button "Unusual Activity" at bounding box center [169, 87] width 58 height 14
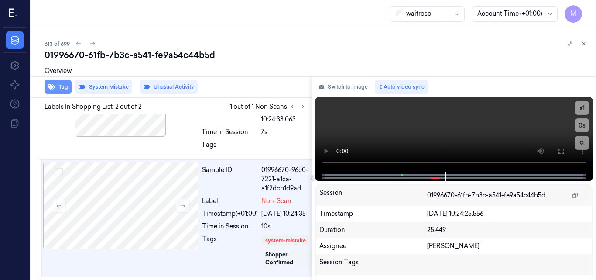
click at [59, 89] on button "Tag" at bounding box center [58, 87] width 27 height 14
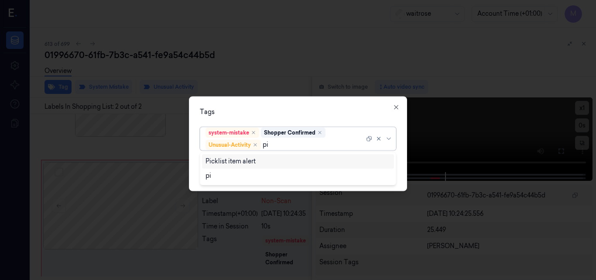
type input "pic"
click at [258, 162] on div "Picklist item alert" at bounding box center [297, 161] width 185 height 9
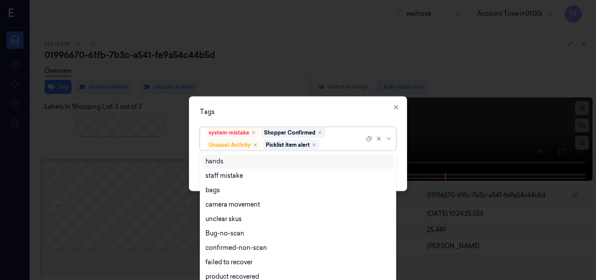
click at [342, 109] on div "Tags" at bounding box center [298, 111] width 196 height 9
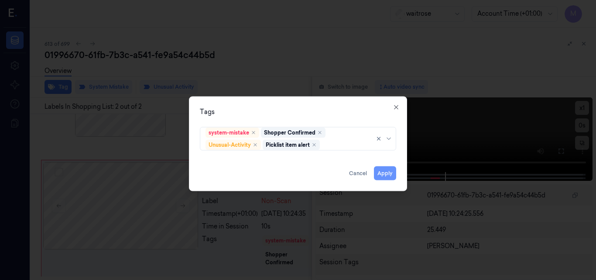
click at [383, 172] on button "Apply" at bounding box center [385, 173] width 22 height 14
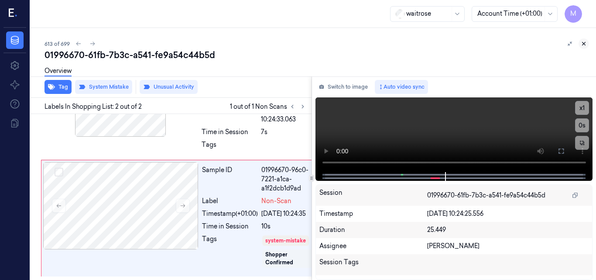
click at [583, 42] on icon at bounding box center [584, 44] width 6 height 6
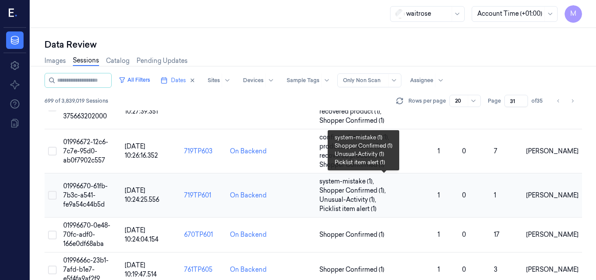
scroll to position [510, 0]
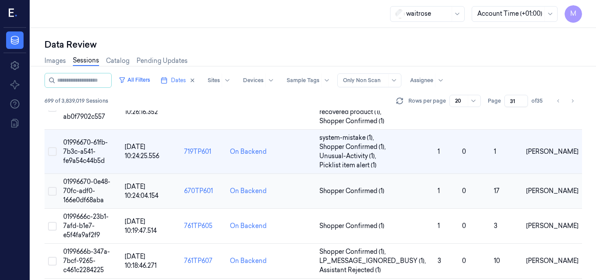
click at [83, 185] on span "01996670-0e48-70fc-adf0-166e0df68aba" at bounding box center [86, 191] width 47 height 26
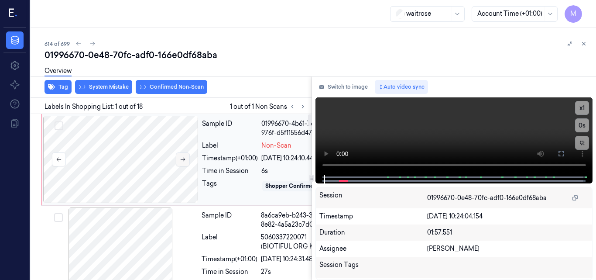
click at [184, 157] on icon at bounding box center [183, 159] width 6 height 6
click at [181, 158] on icon at bounding box center [183, 159] width 6 height 6
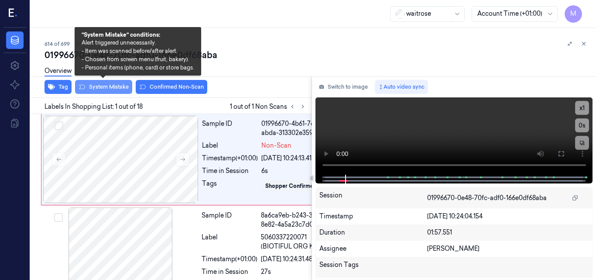
click at [106, 88] on button "System Mistake" at bounding box center [103, 87] width 57 height 14
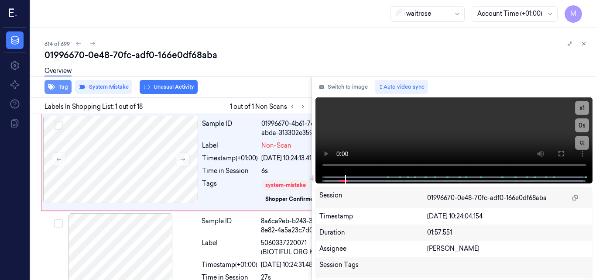
click at [55, 91] on button "Tag" at bounding box center [58, 87] width 27 height 14
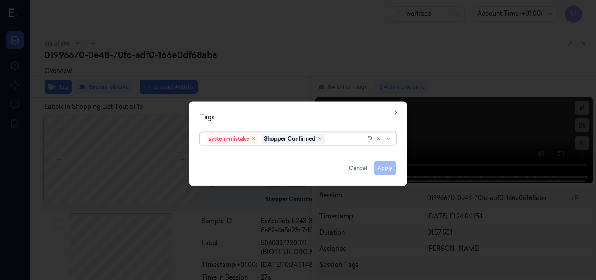
click at [331, 139] on div at bounding box center [345, 138] width 37 height 9
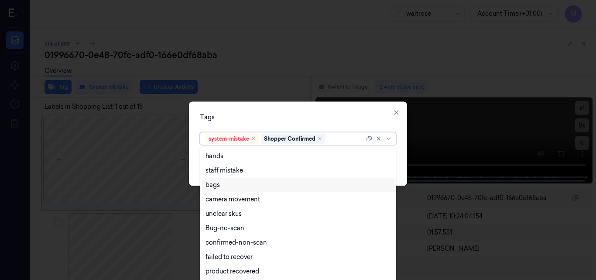
click at [227, 185] on div "bags" at bounding box center [297, 184] width 185 height 9
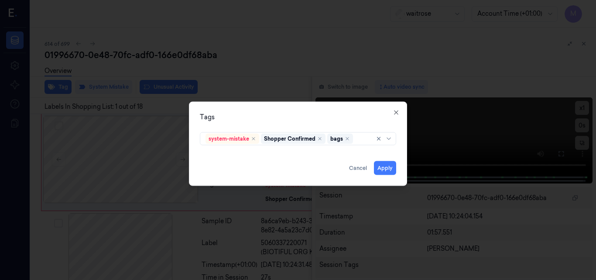
click at [318, 116] on div "Tags" at bounding box center [298, 116] width 196 height 9
click at [386, 168] on button "Apply" at bounding box center [385, 168] width 22 height 14
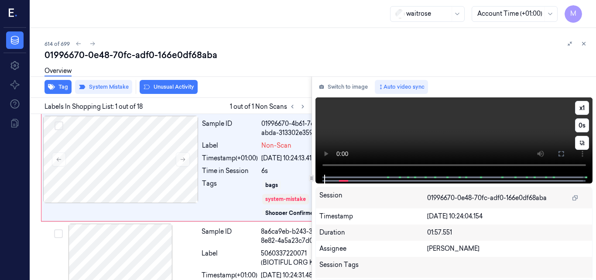
click at [381, 137] on video at bounding box center [453, 135] width 277 height 77
click at [564, 154] on icon at bounding box center [561, 153] width 7 height 7
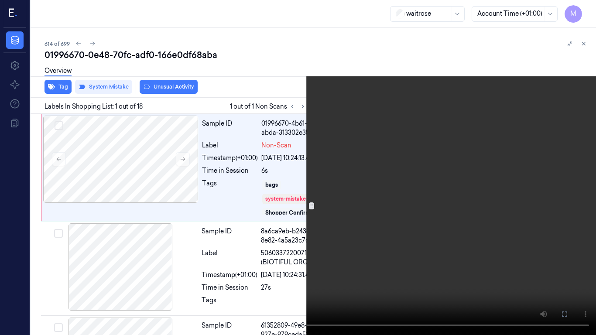
click at [337, 184] on video at bounding box center [298, 167] width 596 height 335
click at [0, 0] on icon at bounding box center [0, 0] width 0 height 0
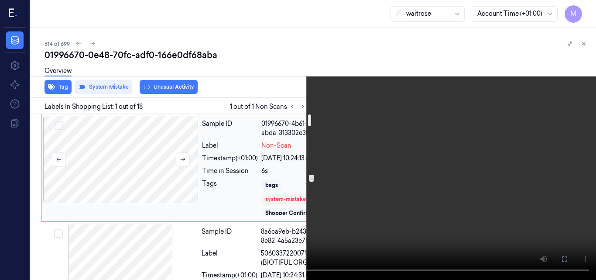
scroll to position [44, 0]
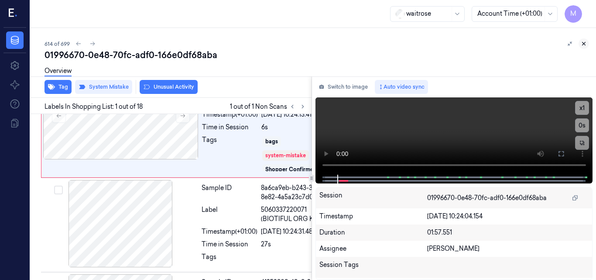
click at [584, 44] on icon at bounding box center [583, 43] width 3 height 3
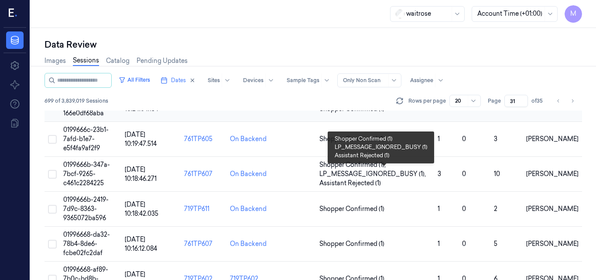
scroll to position [598, 0]
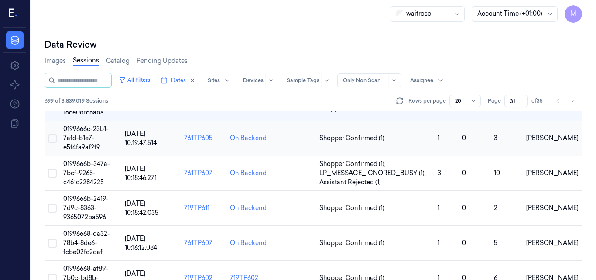
click at [82, 136] on span "0199666c-23b1-7afd-b1e7-e5f4fa9af2f9" at bounding box center [85, 138] width 45 height 26
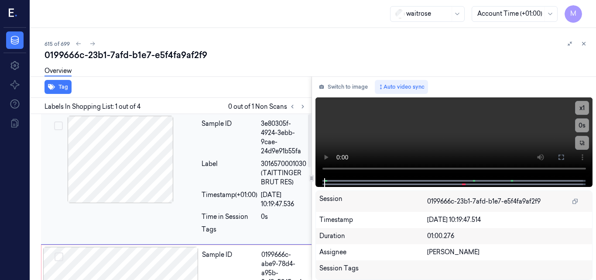
click at [138, 163] on div at bounding box center [120, 159] width 155 height 87
click at [433, 131] on video at bounding box center [453, 137] width 277 height 81
click at [555, 160] on button at bounding box center [561, 157] width 14 height 14
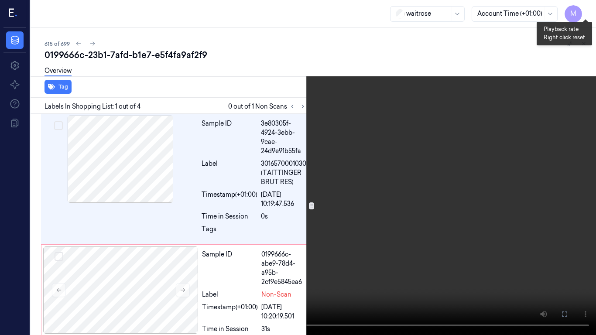
click at [585, 8] on button "x 1" at bounding box center [586, 10] width 14 height 14
click at [584, 8] on button "x 2" at bounding box center [586, 10] width 14 height 14
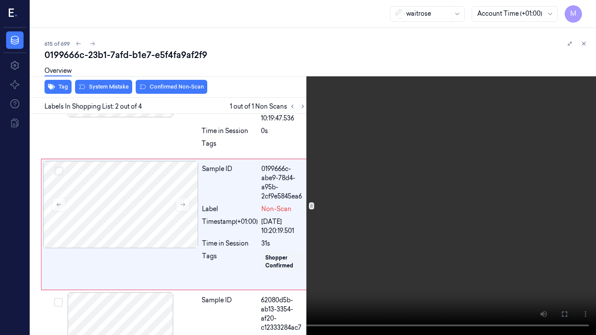
click at [462, 58] on video at bounding box center [298, 167] width 596 height 335
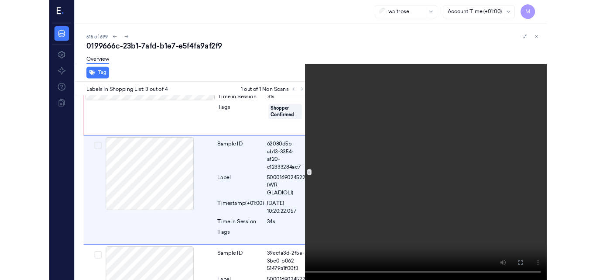
scroll to position [217, 0]
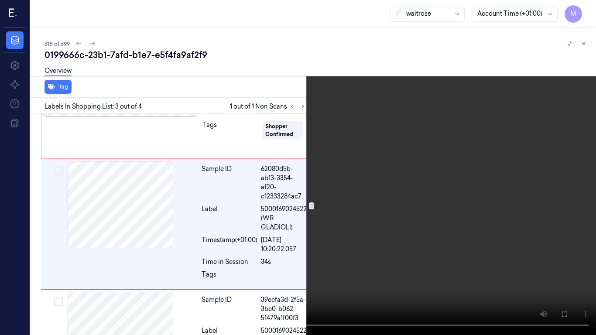
click at [0, 0] on icon at bounding box center [0, 0] width 0 height 0
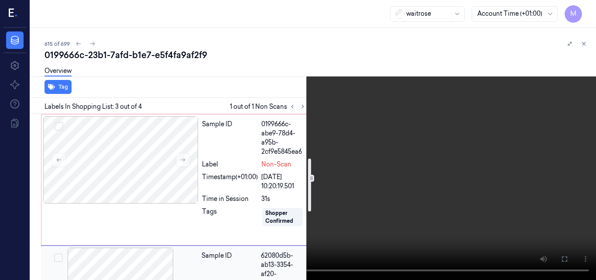
scroll to position [130, 0]
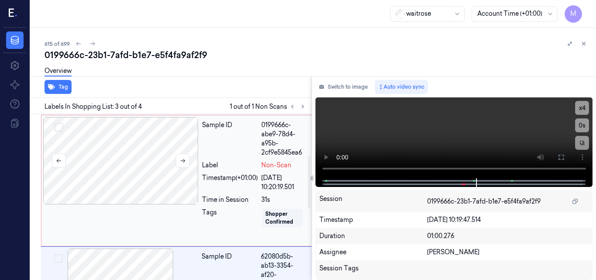
click at [131, 158] on div at bounding box center [120, 160] width 155 height 87
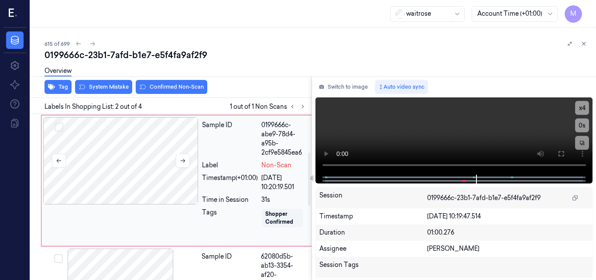
scroll to position [113, 0]
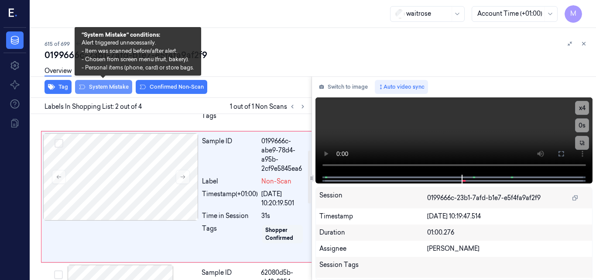
click at [101, 84] on button "System Mistake" at bounding box center [103, 87] width 57 height 14
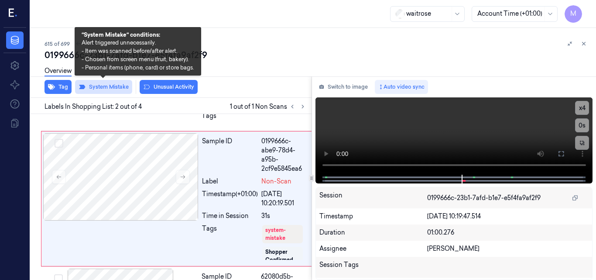
scroll to position [115, 0]
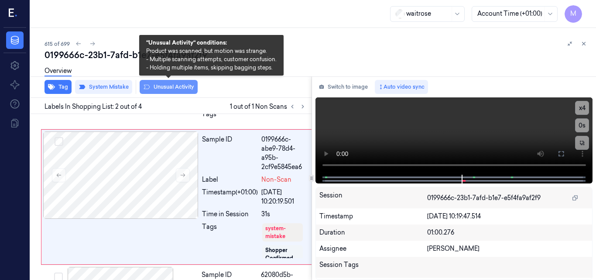
click at [171, 89] on button "Unusual Activity" at bounding box center [169, 87] width 58 height 14
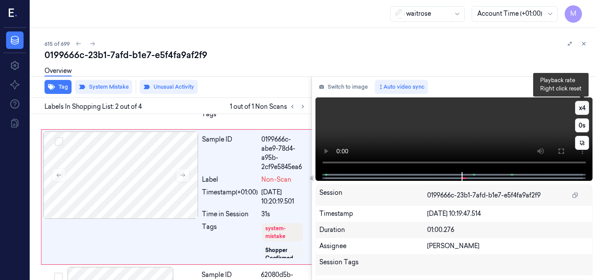
click at [584, 110] on button "x 4" at bounding box center [582, 108] width 14 height 14
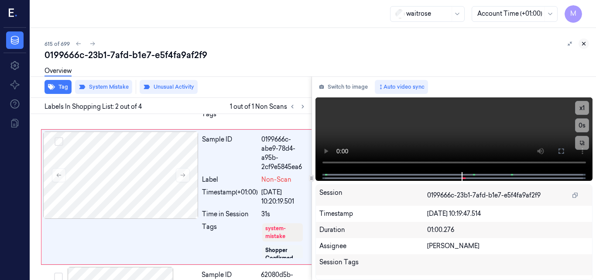
click at [584, 42] on icon at bounding box center [584, 44] width 6 height 6
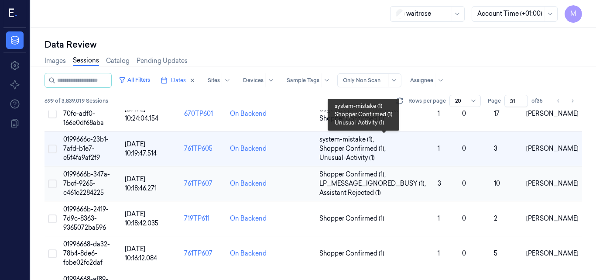
scroll to position [629, 0]
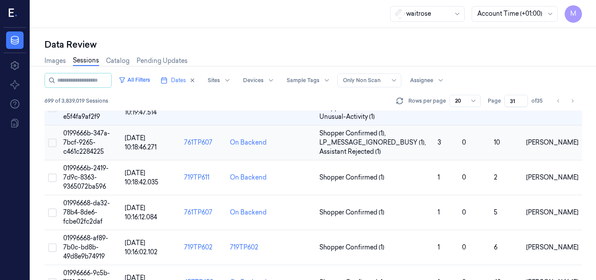
click at [87, 141] on span "0199666b-347a-7bcf-9265-c461c2284225" at bounding box center [86, 142] width 47 height 26
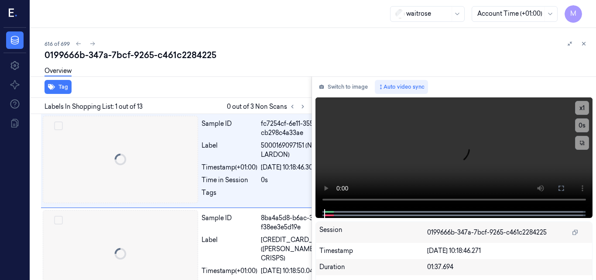
scroll to position [0, 14]
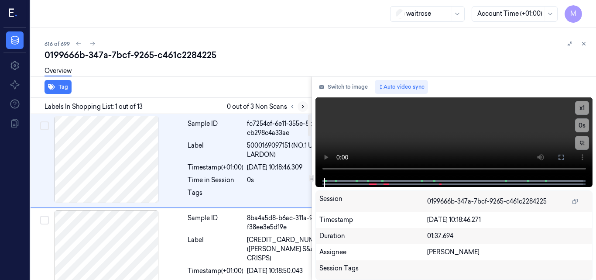
click at [302, 105] on icon at bounding box center [303, 106] width 6 height 6
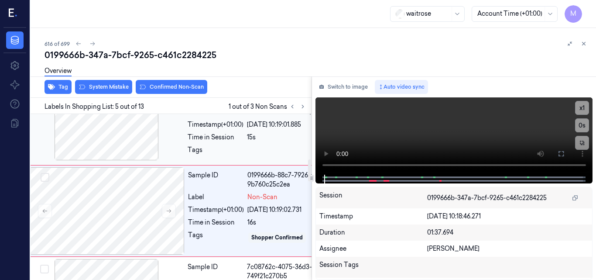
scroll to position [349, 14]
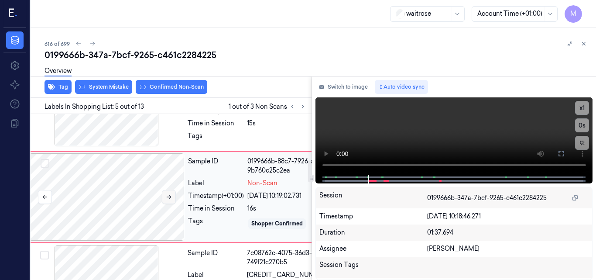
click at [170, 197] on icon at bounding box center [169, 197] width 6 height 6
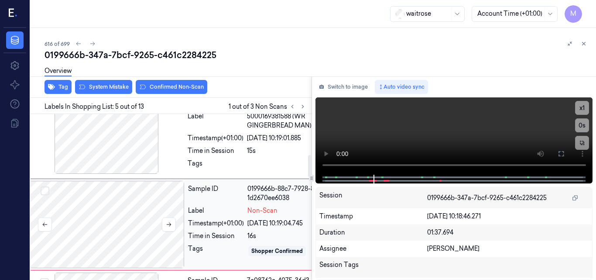
scroll to position [305, 14]
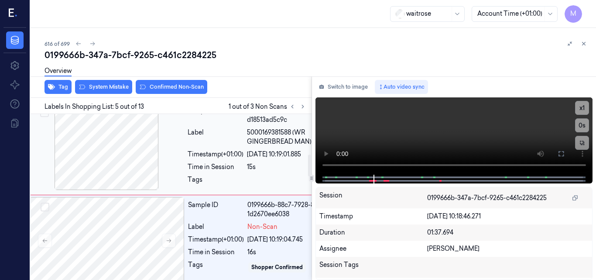
click at [132, 159] on div at bounding box center [106, 146] width 155 height 87
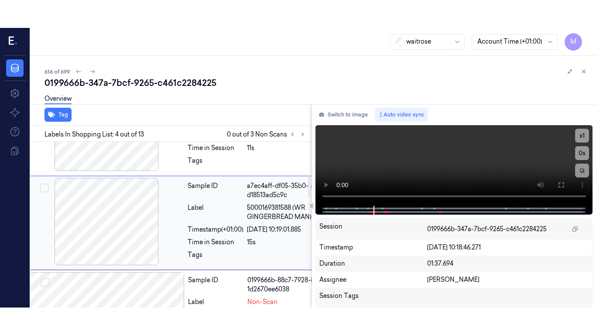
scroll to position [256, 14]
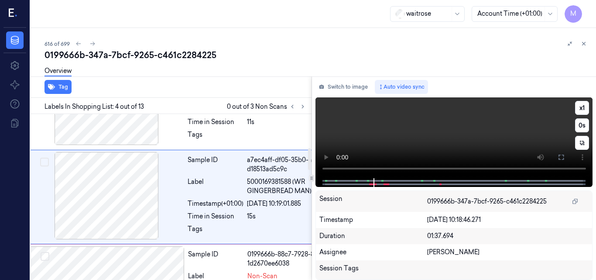
click at [464, 139] on video at bounding box center [453, 137] width 277 height 81
click at [559, 155] on icon at bounding box center [561, 157] width 7 height 7
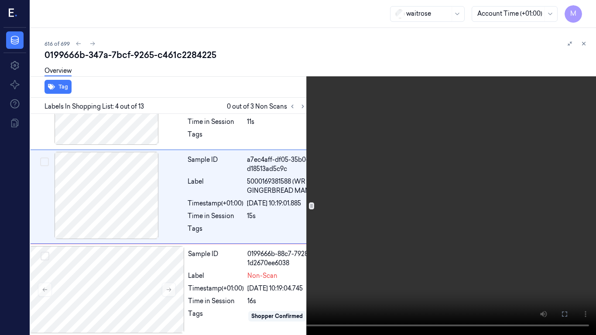
click at [278, 248] on video at bounding box center [298, 167] width 596 height 335
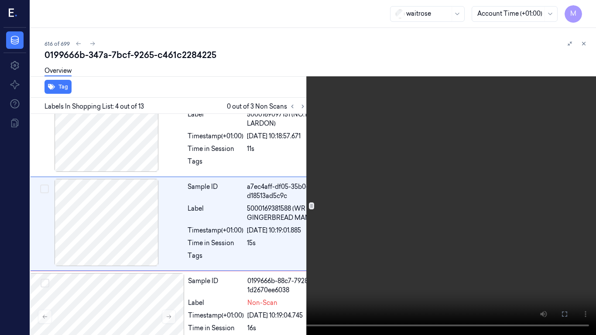
scroll to position [228, 14]
click at [326, 218] on video at bounding box center [298, 167] width 596 height 335
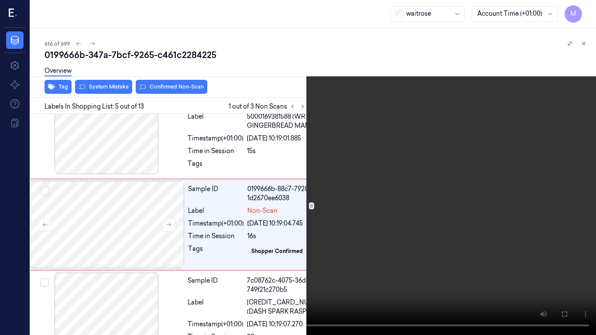
scroll to position [321, 14]
click at [332, 233] on video at bounding box center [298, 167] width 596 height 335
click at [243, 238] on video at bounding box center [298, 167] width 596 height 335
click at [382, 221] on video at bounding box center [298, 167] width 596 height 335
click at [0, 0] on icon at bounding box center [0, 0] width 0 height 0
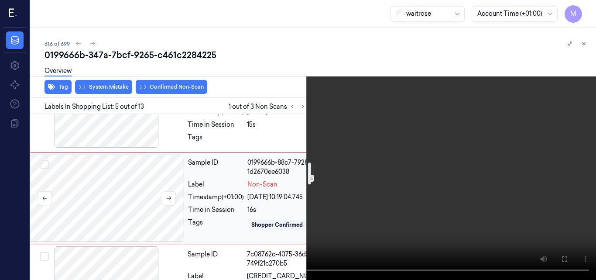
scroll to position [365, 14]
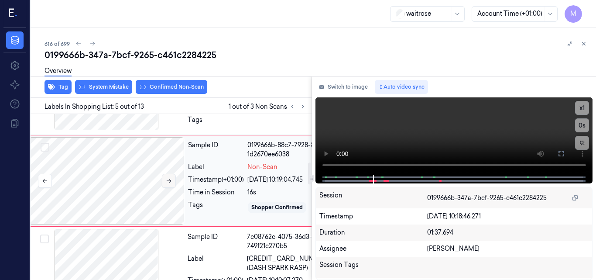
click at [169, 180] on icon at bounding box center [169, 181] width 6 height 6
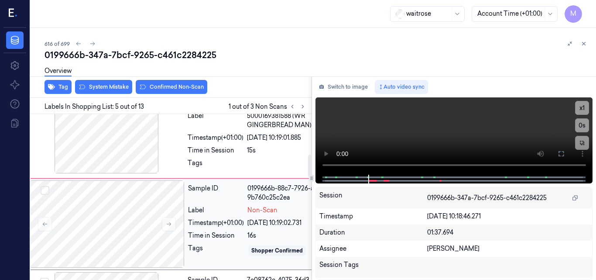
scroll to position [305, 14]
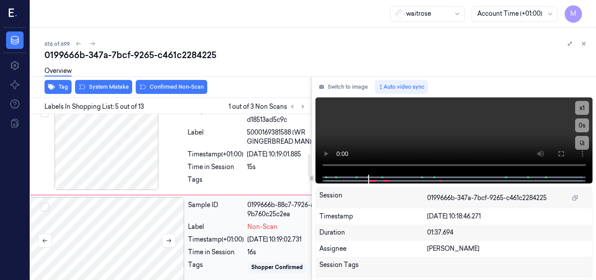
click at [123, 217] on div at bounding box center [106, 240] width 155 height 87
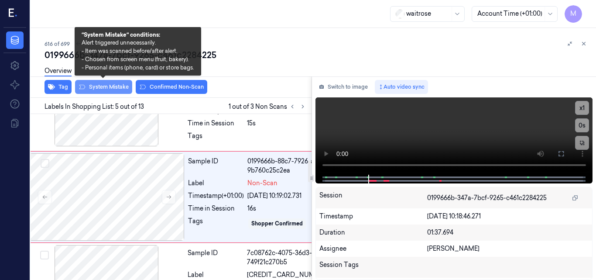
click at [114, 89] on button "System Mistake" at bounding box center [103, 87] width 57 height 14
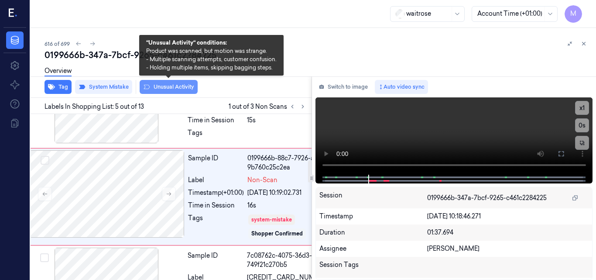
click at [179, 90] on button "Unusual Activity" at bounding box center [169, 87] width 58 height 14
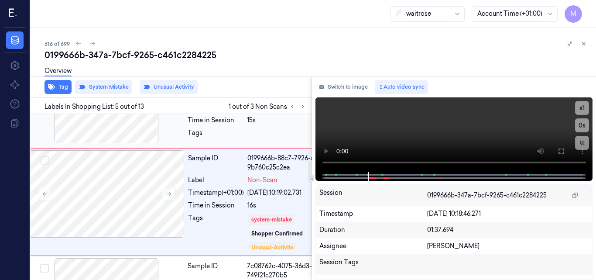
scroll to position [357, 14]
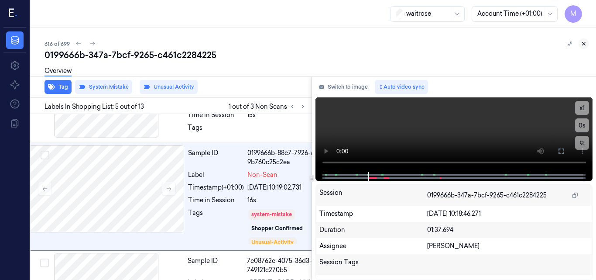
click at [584, 43] on icon at bounding box center [584, 44] width 6 height 6
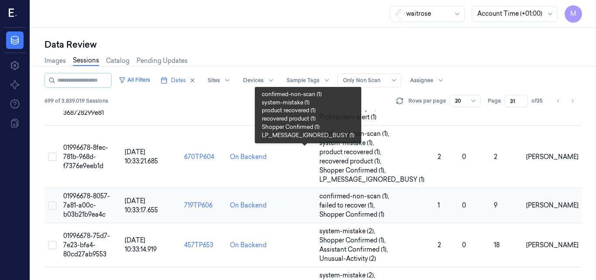
scroll to position [595, 0]
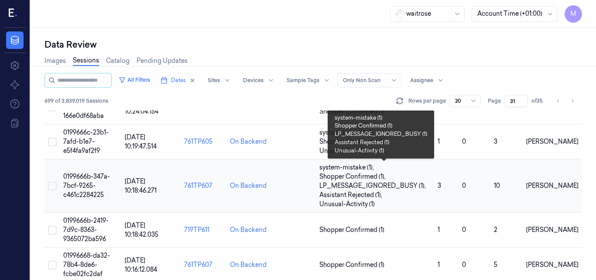
click at [350, 183] on span "LP_MESSAGE_IGNORED_BUSY (1) ," at bounding box center [373, 185] width 108 height 9
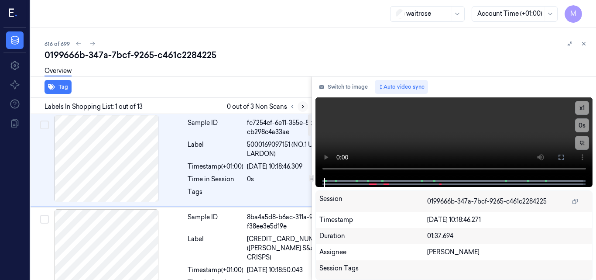
scroll to position [0, 14]
click at [303, 104] on icon at bounding box center [303, 106] width 6 height 6
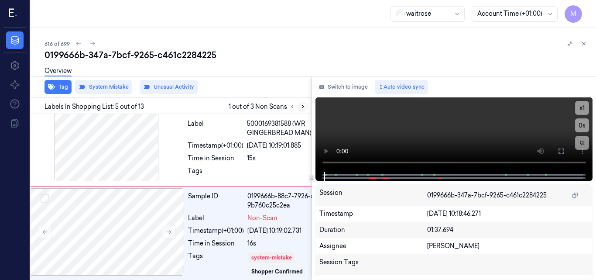
scroll to position [357, 14]
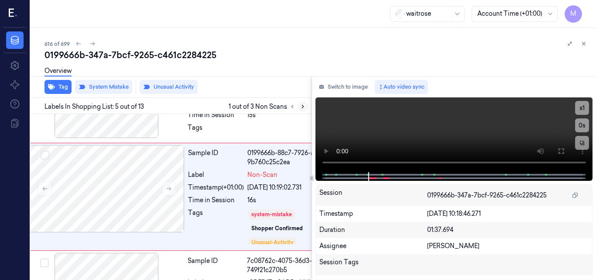
click at [302, 106] on icon at bounding box center [303, 106] width 6 height 6
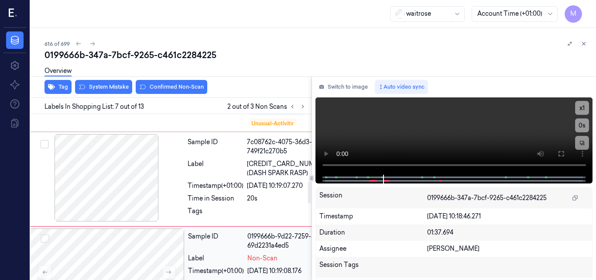
scroll to position [475, 14]
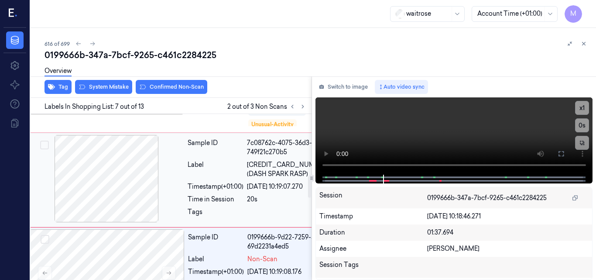
click at [236, 168] on div "Label" at bounding box center [216, 169] width 56 height 18
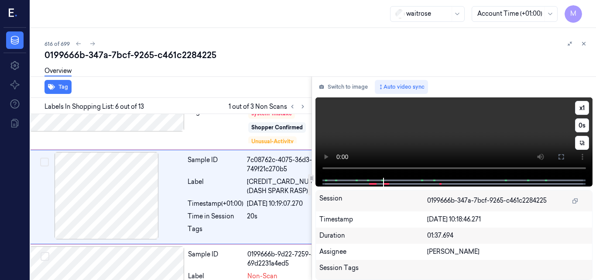
click at [394, 132] on video at bounding box center [453, 137] width 277 height 80
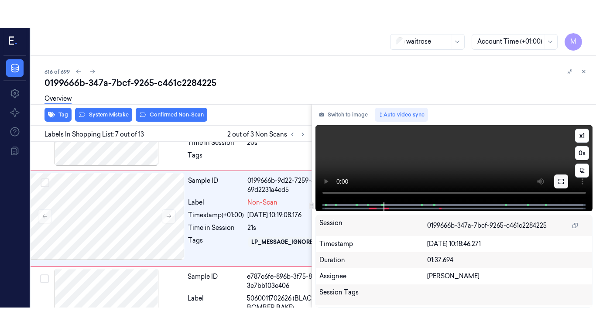
scroll to position [562, 14]
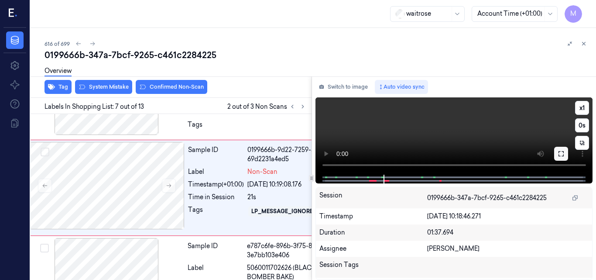
click at [561, 157] on icon at bounding box center [561, 153] width 7 height 7
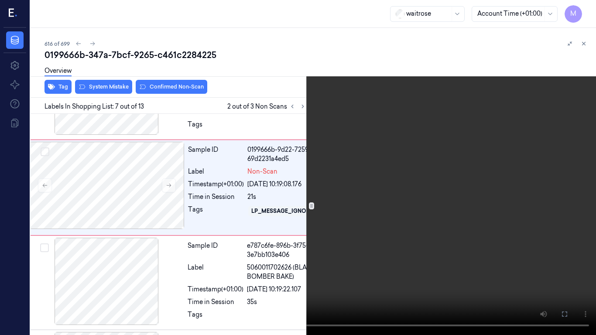
click at [327, 216] on video at bounding box center [298, 167] width 596 height 335
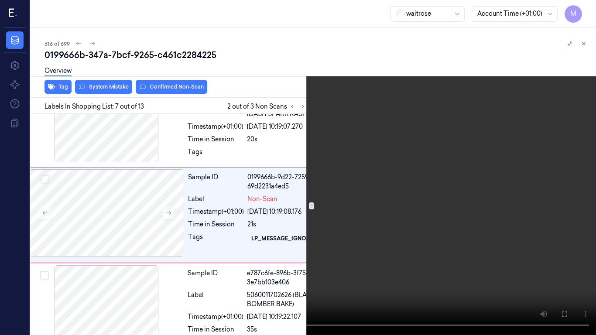
click at [312, 222] on video at bounding box center [298, 167] width 596 height 335
click at [360, 201] on video at bounding box center [298, 167] width 596 height 335
click at [322, 214] on video at bounding box center [298, 167] width 596 height 335
click at [338, 198] on video at bounding box center [298, 167] width 596 height 335
click at [0, 0] on icon at bounding box center [0, 0] width 0 height 0
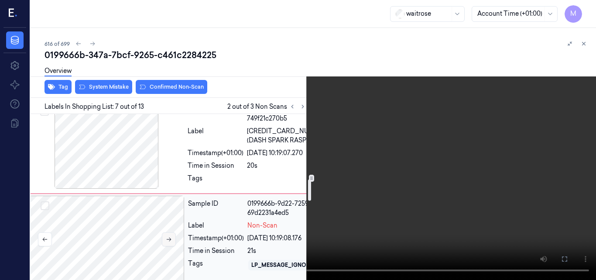
scroll to position [491, 14]
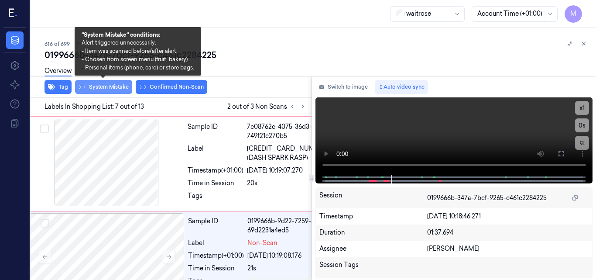
click at [107, 86] on button "System Mistake" at bounding box center [103, 87] width 57 height 14
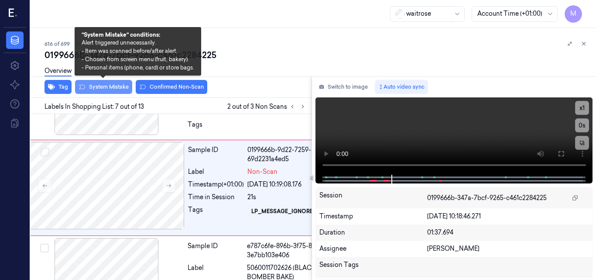
scroll to position [568, 14]
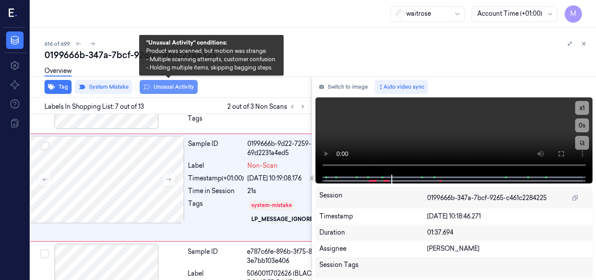
click at [177, 89] on button "Unusual Activity" at bounding box center [169, 87] width 58 height 14
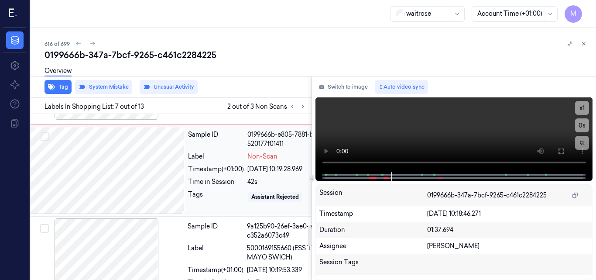
scroll to position [830, 14]
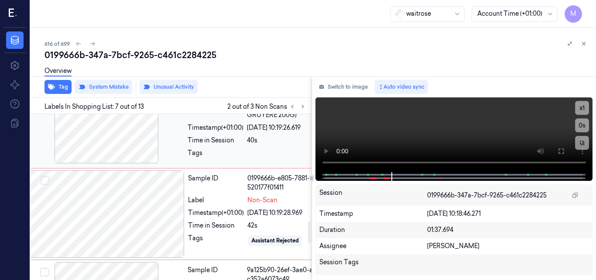
click at [131, 159] on div at bounding box center [106, 119] width 155 height 87
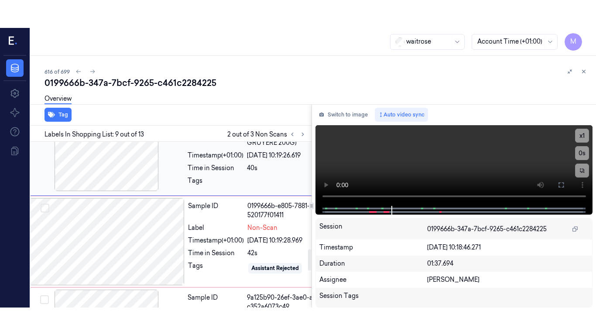
scroll to position [772, 14]
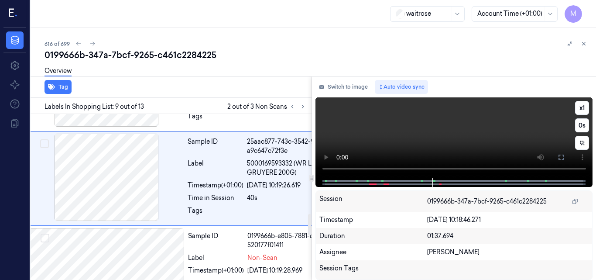
click at [458, 141] on video at bounding box center [453, 137] width 277 height 81
click at [562, 159] on icon at bounding box center [560, 156] width 5 height 5
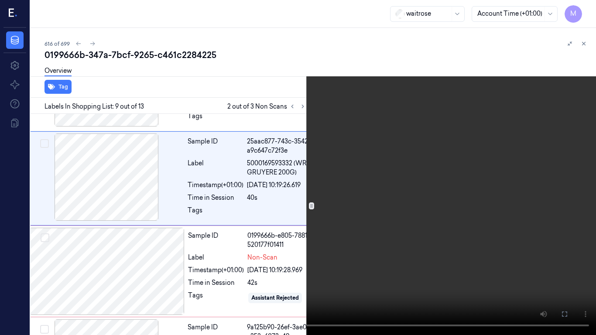
click at [310, 224] on video at bounding box center [298, 167] width 596 height 335
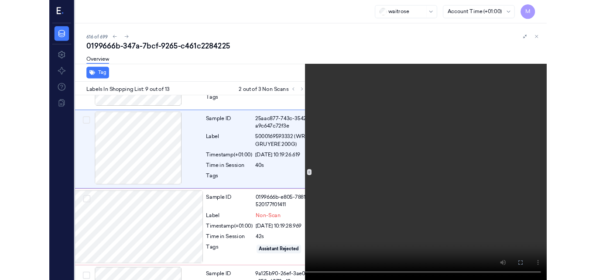
scroll to position [745, 14]
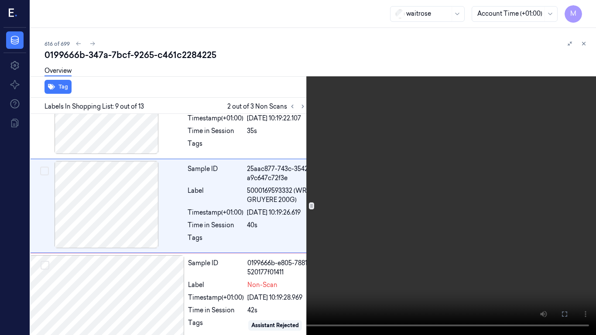
drag, startPoint x: 564, startPoint y: 310, endPoint x: 565, endPoint y: 272, distance: 38.0
click at [0, 0] on icon at bounding box center [0, 0] width 0 height 0
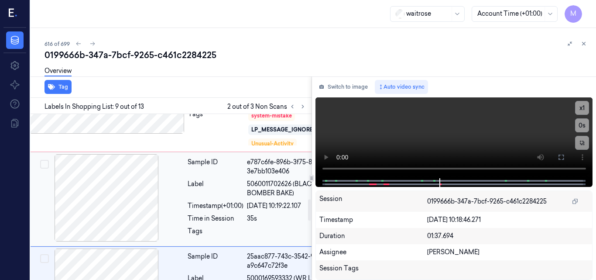
click at [124, 216] on div at bounding box center [106, 197] width 155 height 87
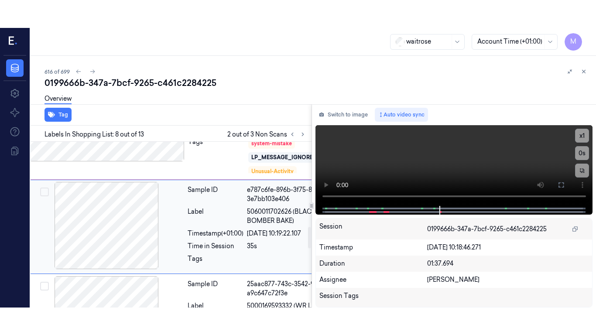
scroll to position [678, 14]
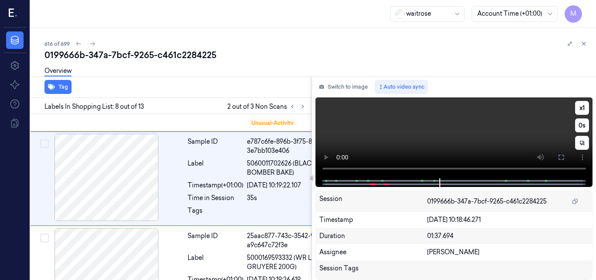
click at [471, 141] on video at bounding box center [453, 137] width 277 height 81
click at [559, 158] on icon at bounding box center [560, 156] width 5 height 5
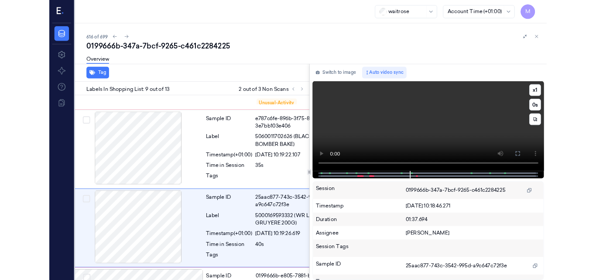
scroll to position [745, 14]
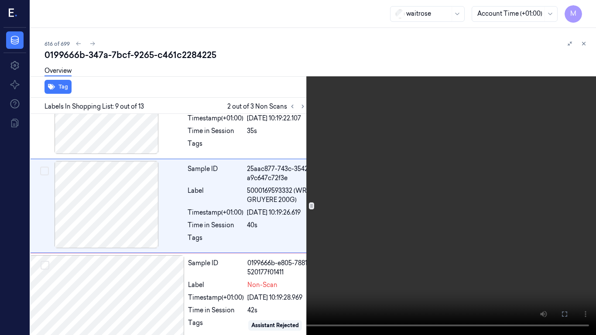
click at [360, 215] on video at bounding box center [298, 167] width 596 height 335
click at [0, 0] on icon at bounding box center [0, 0] width 0 height 0
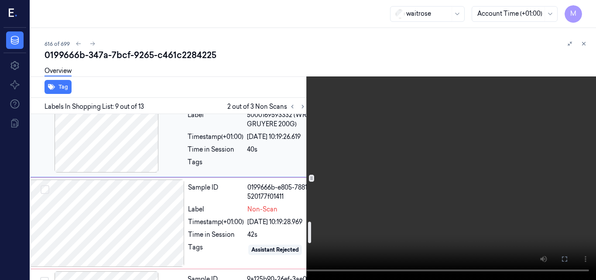
scroll to position [832, 14]
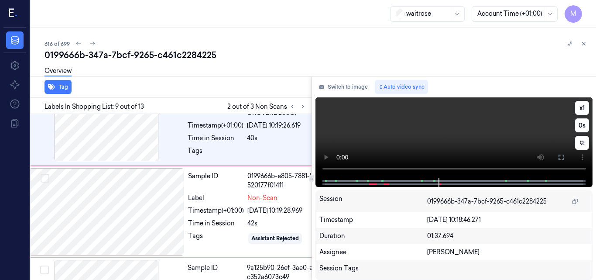
click at [429, 141] on video at bounding box center [453, 137] width 277 height 81
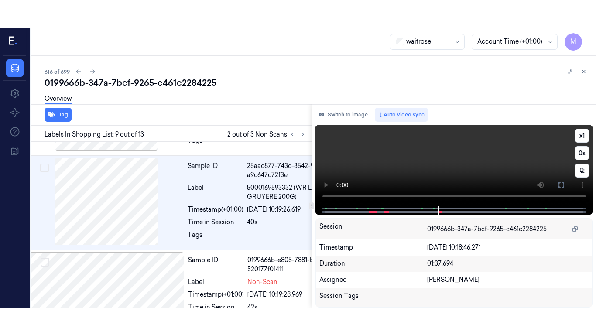
scroll to position [772, 14]
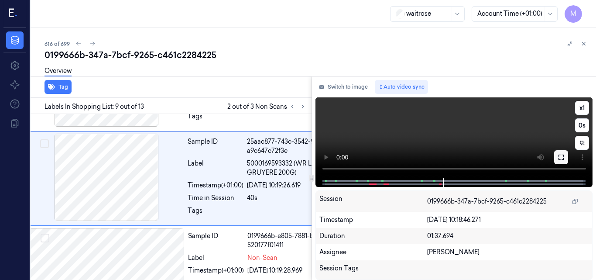
click at [562, 157] on icon at bounding box center [561, 157] width 7 height 7
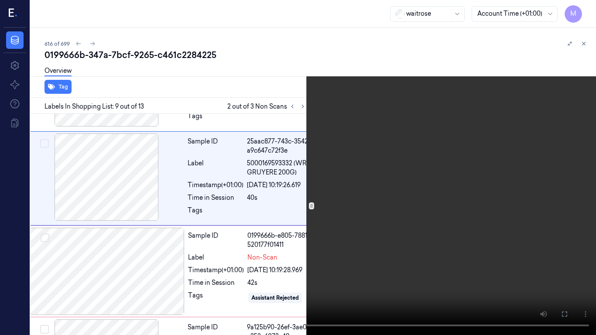
click at [337, 221] on video at bounding box center [298, 167] width 596 height 335
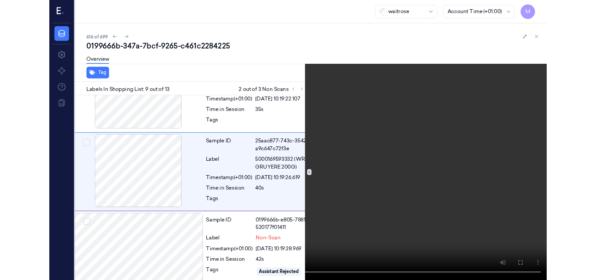
scroll to position [745, 14]
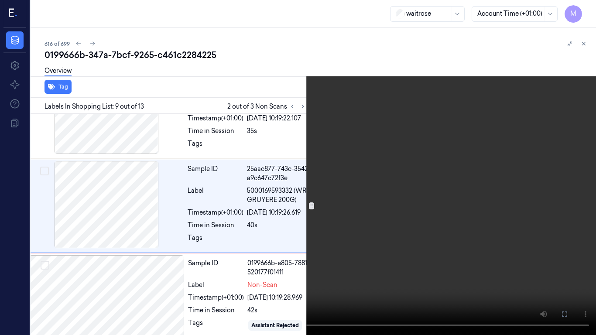
click at [0, 0] on icon at bounding box center [0, 0] width 0 height 0
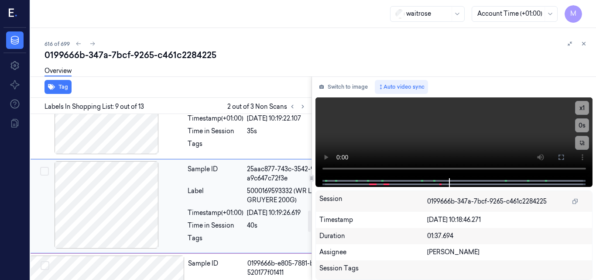
click at [116, 202] on div at bounding box center [106, 204] width 155 height 87
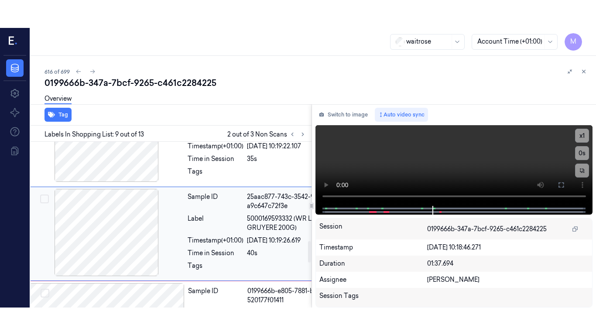
scroll to position [772, 14]
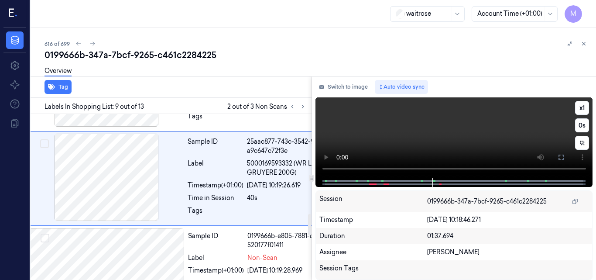
click at [458, 131] on video at bounding box center [453, 137] width 277 height 81
click at [556, 155] on button at bounding box center [561, 157] width 14 height 14
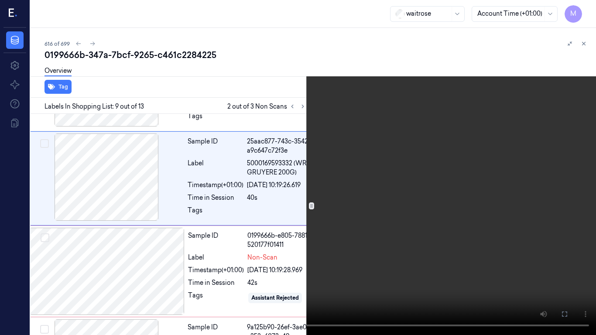
click at [310, 233] on video at bounding box center [298, 167] width 596 height 335
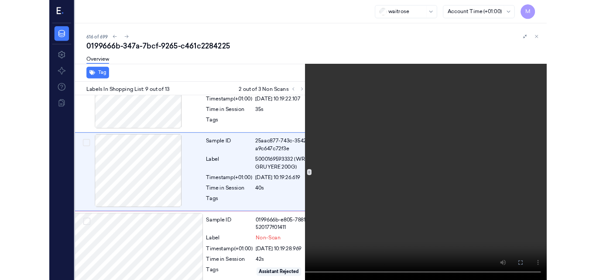
scroll to position [745, 14]
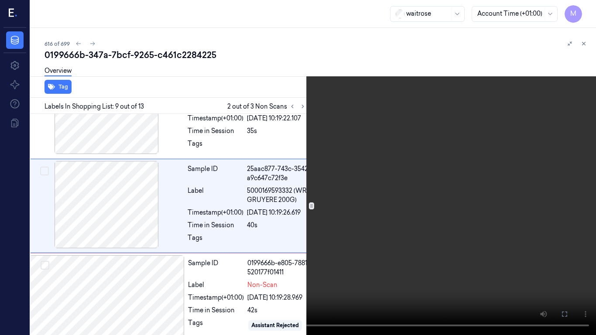
click at [0, 0] on icon at bounding box center [0, 0] width 0 height 0
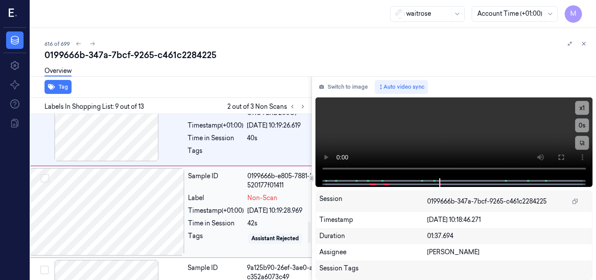
click at [136, 217] on div at bounding box center [106, 211] width 155 height 87
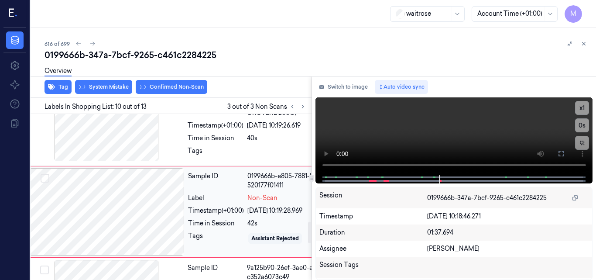
scroll to position [865, 14]
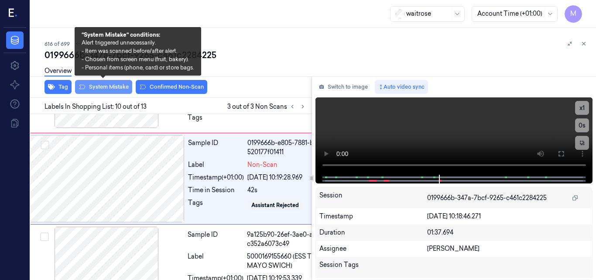
click at [105, 87] on button "System Mistake" at bounding box center [103, 87] width 57 height 14
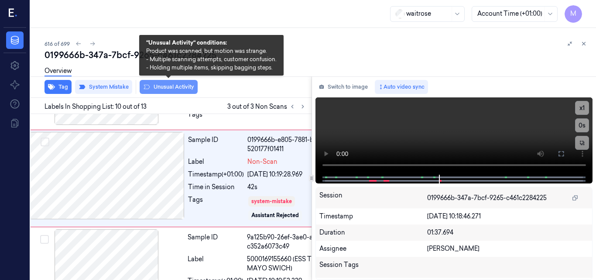
click at [171, 87] on button "Unusual Activity" at bounding box center [169, 87] width 58 height 14
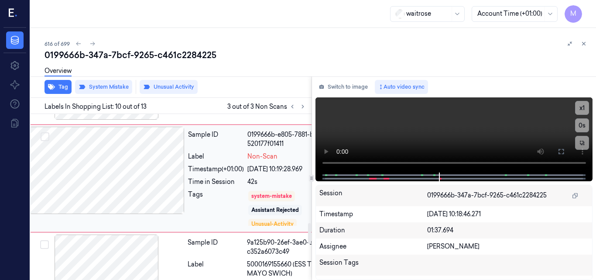
scroll to position [830, 14]
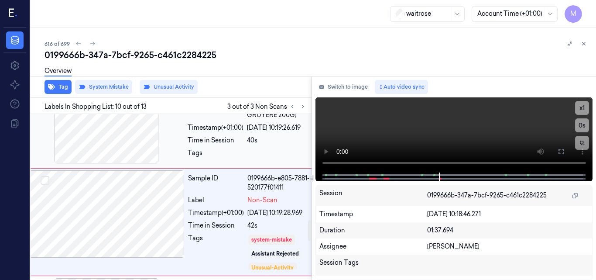
click at [136, 152] on div at bounding box center [106, 119] width 155 height 87
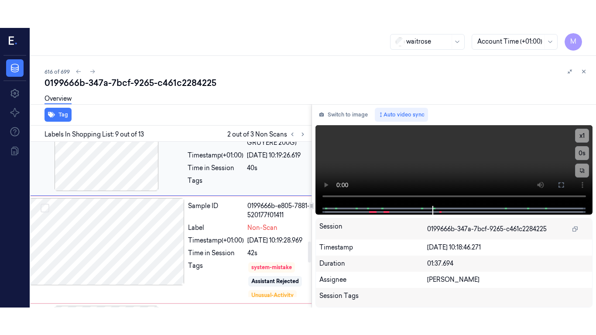
scroll to position [772, 14]
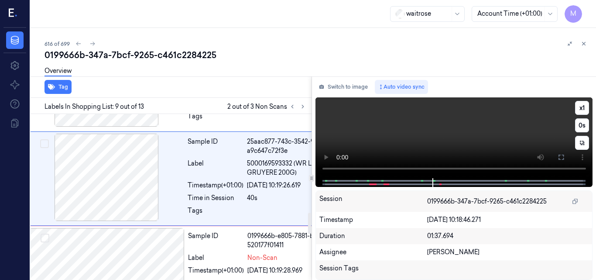
click at [421, 130] on video at bounding box center [453, 137] width 277 height 81
click at [557, 158] on button at bounding box center [561, 157] width 14 height 14
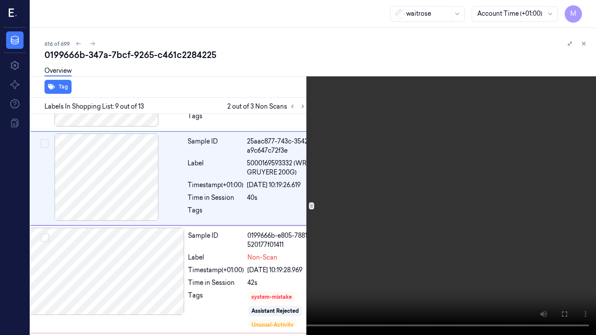
click at [353, 230] on video at bounding box center [298, 167] width 596 height 335
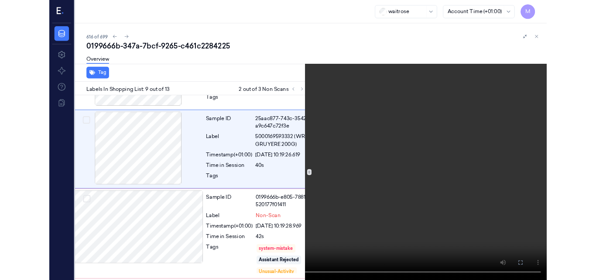
scroll to position [745, 14]
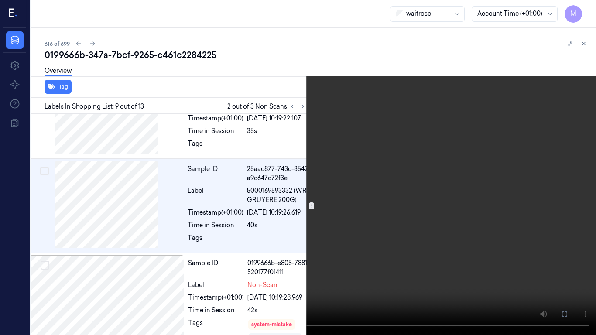
click at [0, 0] on icon at bounding box center [0, 0] width 0 height 0
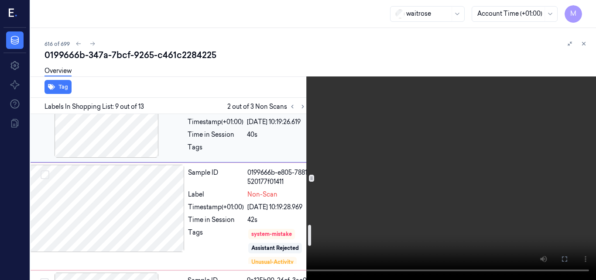
scroll to position [876, 14]
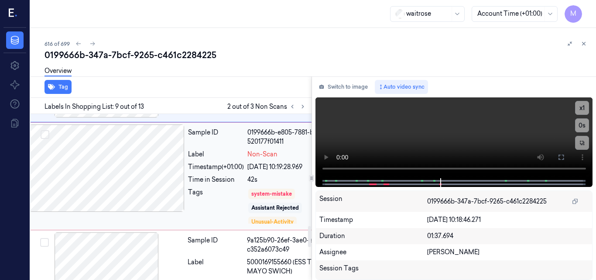
click at [155, 193] on div at bounding box center [106, 167] width 155 height 87
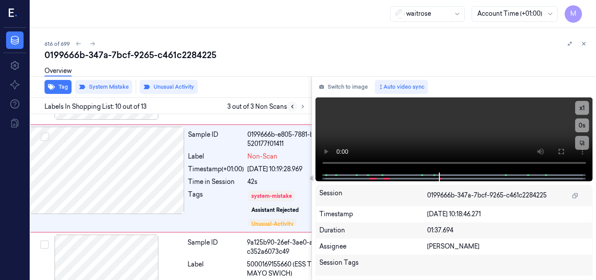
click at [293, 108] on icon at bounding box center [292, 106] width 6 height 6
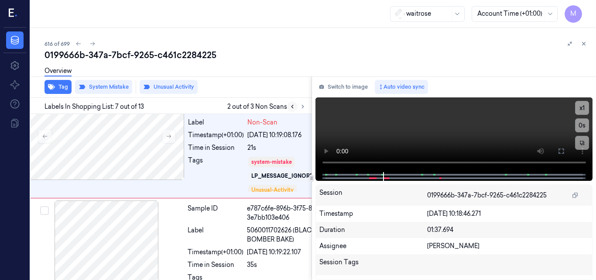
scroll to position [568, 14]
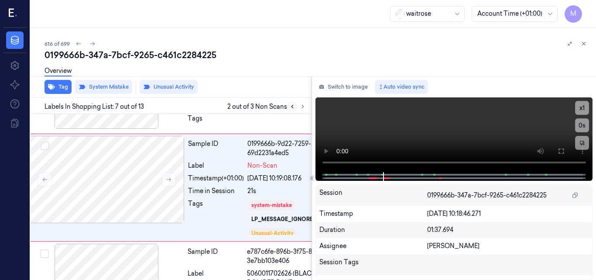
click at [291, 106] on icon at bounding box center [292, 106] width 2 height 3
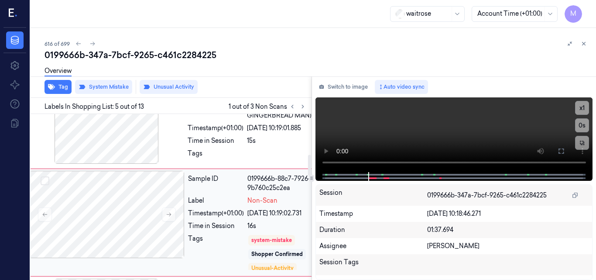
scroll to position [313, 14]
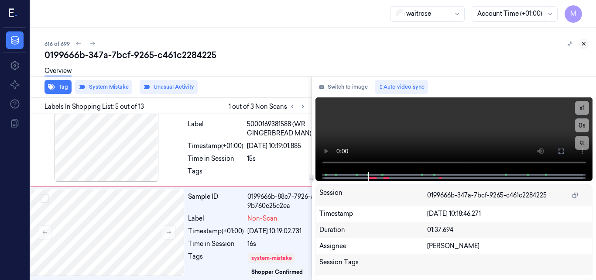
click at [585, 42] on icon at bounding box center [583, 43] width 3 height 3
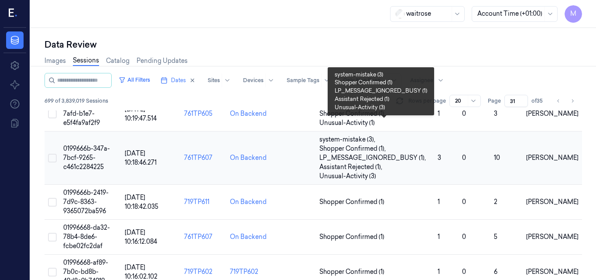
scroll to position [638, 0]
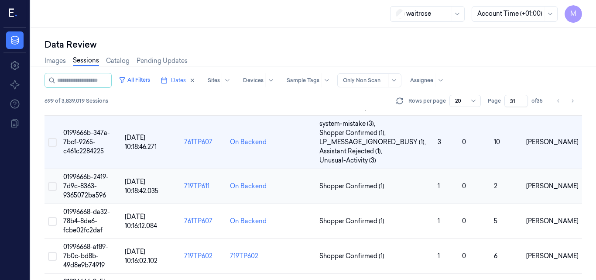
click at [89, 179] on span "0199666b-2419-7d9c-8363-9365072ba596" at bounding box center [85, 186] width 45 height 26
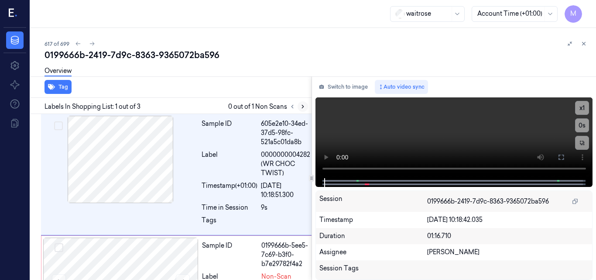
click at [304, 106] on icon at bounding box center [303, 106] width 6 height 6
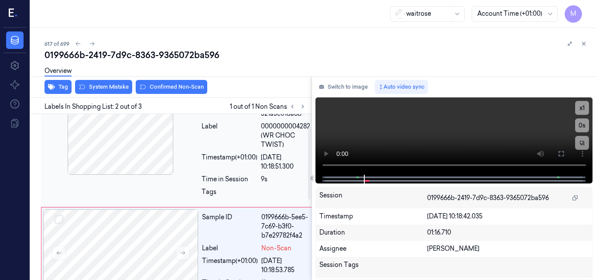
scroll to position [44, 0]
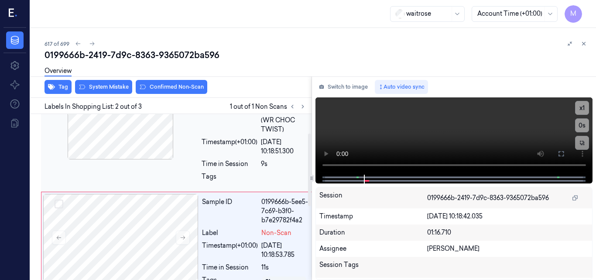
click at [232, 141] on div "Timestamp (+01:00)" at bounding box center [230, 146] width 56 height 18
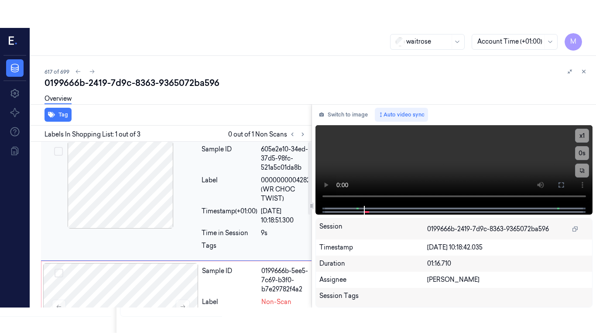
scroll to position [0, 0]
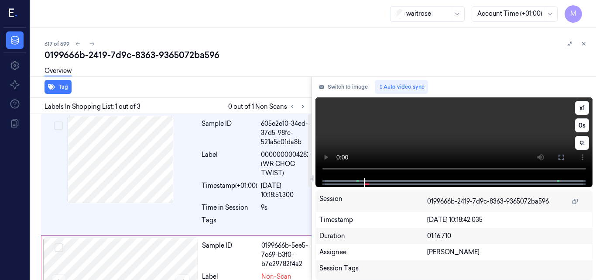
click at [431, 130] on video at bounding box center [453, 137] width 277 height 81
click at [558, 158] on icon at bounding box center [561, 157] width 7 height 7
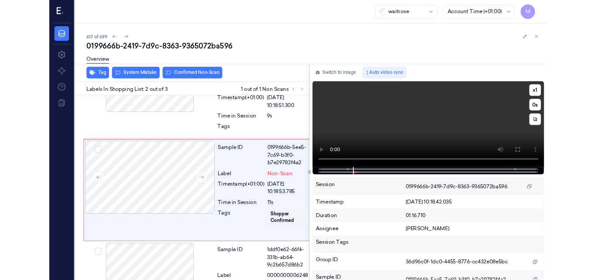
scroll to position [76, 0]
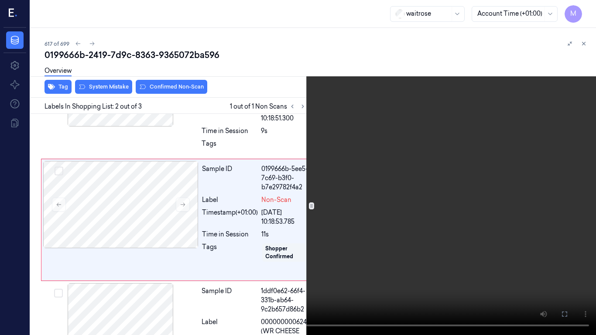
click at [404, 178] on video at bounding box center [298, 167] width 596 height 335
click at [0, 0] on icon at bounding box center [0, 0] width 0 height 0
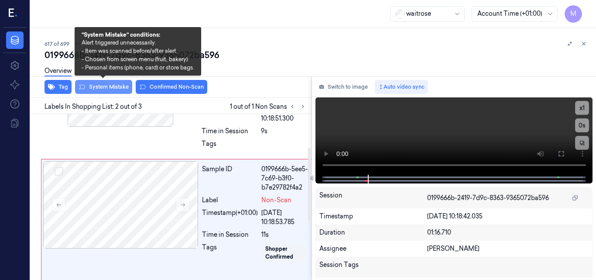
click at [113, 88] on button "System Mistake" at bounding box center [103, 87] width 57 height 14
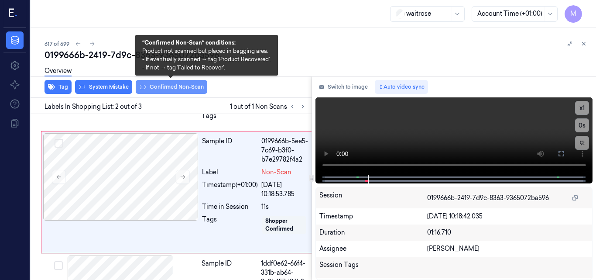
scroll to position [106, 0]
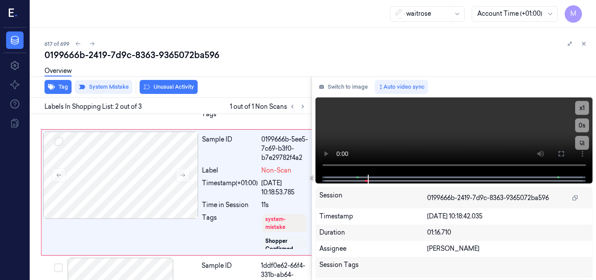
click at [172, 84] on button "Unusual Activity" at bounding box center [169, 87] width 58 height 14
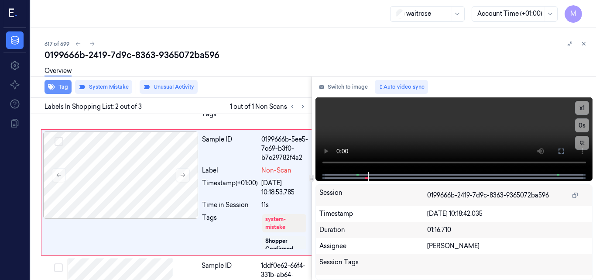
click at [62, 91] on button "Tag" at bounding box center [58, 87] width 27 height 14
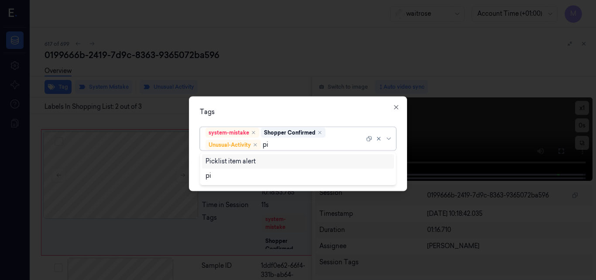
type input "pic"
click at [239, 162] on div "Picklist item alert" at bounding box center [230, 161] width 50 height 9
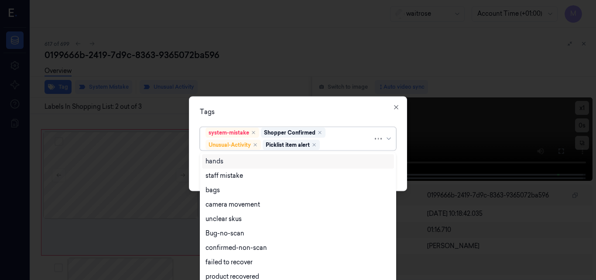
click at [312, 109] on div "Tags" at bounding box center [298, 111] width 196 height 9
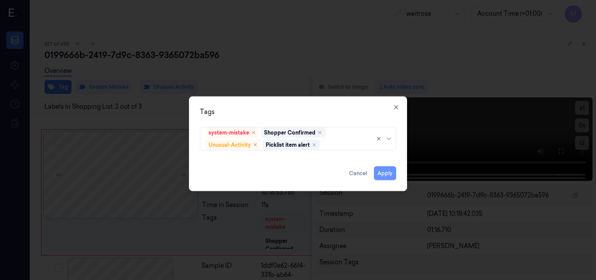
click at [386, 173] on button "Apply" at bounding box center [385, 173] width 22 height 14
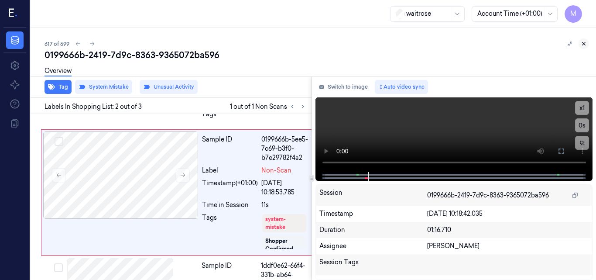
click at [584, 42] on icon at bounding box center [584, 44] width 6 height 6
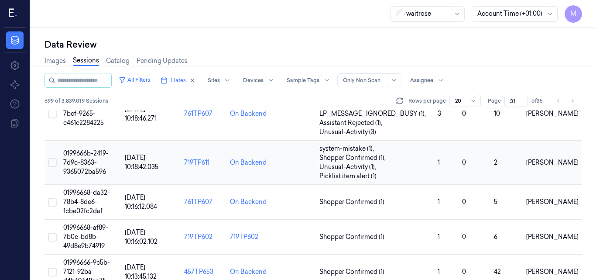
scroll to position [683, 0]
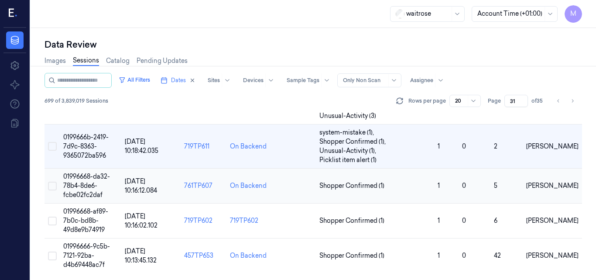
click at [90, 180] on span "01996668-da32-78b4-8de6-fcbe02fc2daf" at bounding box center [86, 185] width 47 height 26
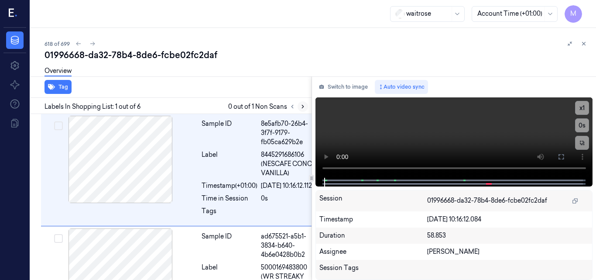
click at [301, 108] on icon at bounding box center [303, 106] width 6 height 6
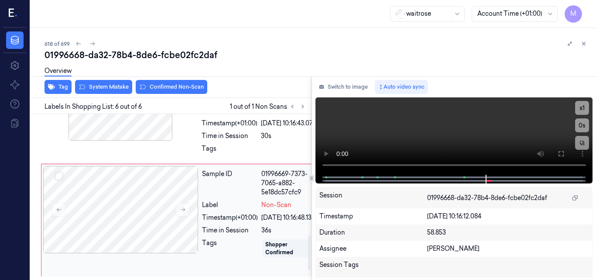
scroll to position [535, 0]
click at [254, 115] on div "Label 0000000003674 (WR CIABATTA ROLL)" at bounding box center [259, 101] width 115 height 27
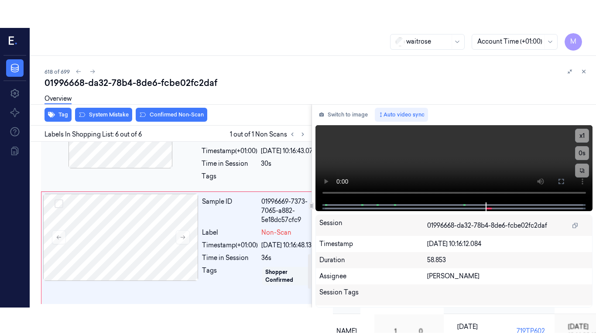
scroll to position [510, 0]
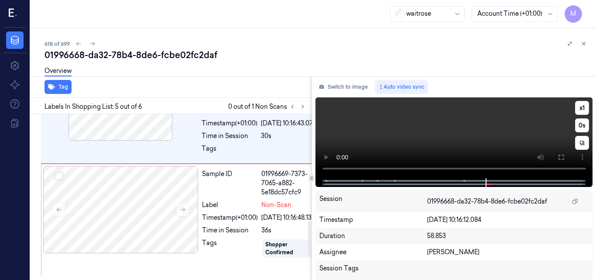
click at [430, 133] on video at bounding box center [453, 137] width 277 height 81
click at [560, 159] on icon at bounding box center [561, 157] width 7 height 7
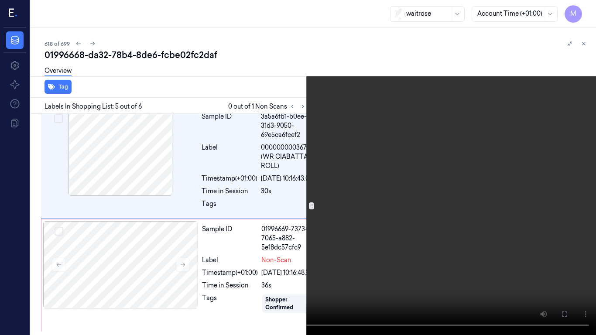
click at [292, 180] on video at bounding box center [298, 167] width 596 height 335
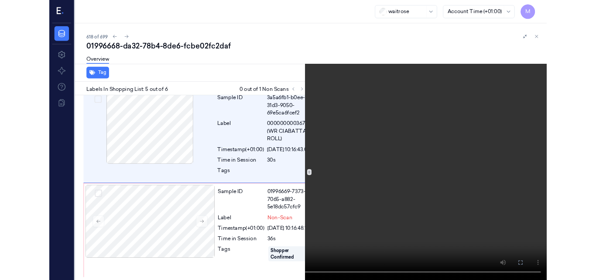
scroll to position [483, 0]
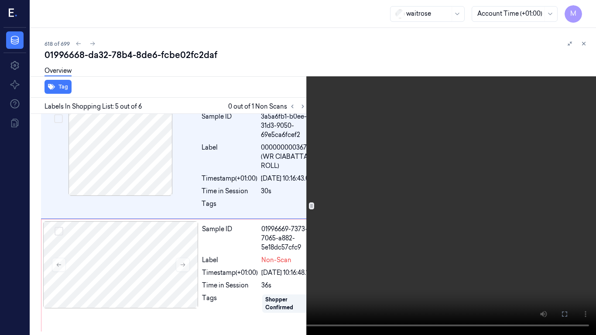
click at [290, 189] on video at bounding box center [298, 167] width 596 height 335
click at [283, 202] on video at bounding box center [298, 167] width 596 height 335
click at [0, 0] on icon at bounding box center [0, 0] width 0 height 0
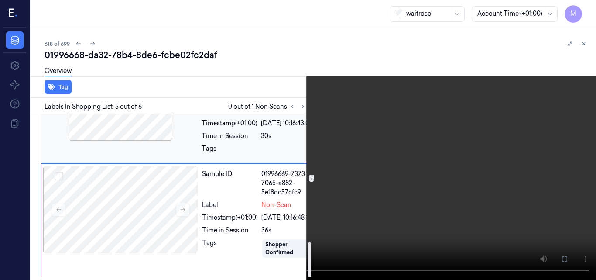
scroll to position [613, 0]
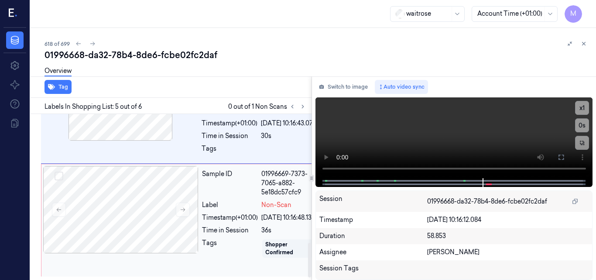
click at [223, 188] on div "Sample ID" at bounding box center [230, 182] width 56 height 27
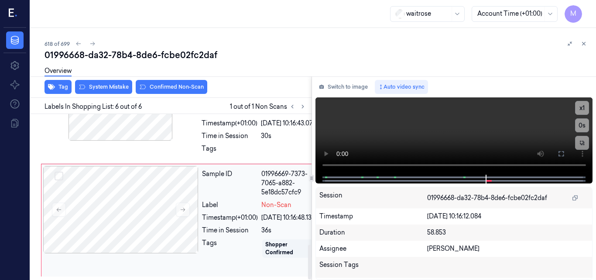
scroll to position [623, 0]
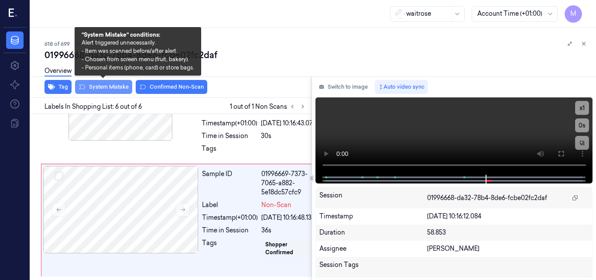
click at [114, 86] on button "System Mistake" at bounding box center [103, 87] width 57 height 14
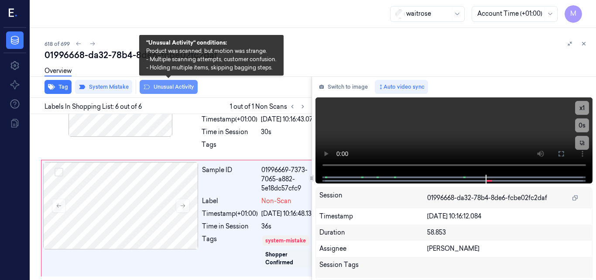
click at [165, 89] on button "Unusual Activity" at bounding box center [169, 87] width 58 height 14
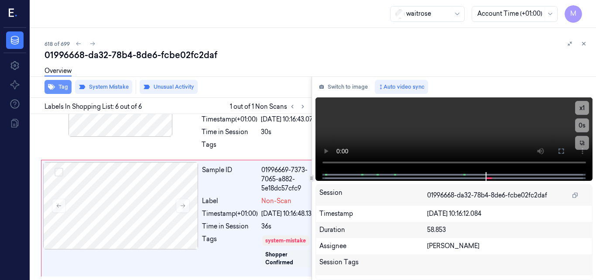
click at [57, 86] on button "Tag" at bounding box center [58, 87] width 27 height 14
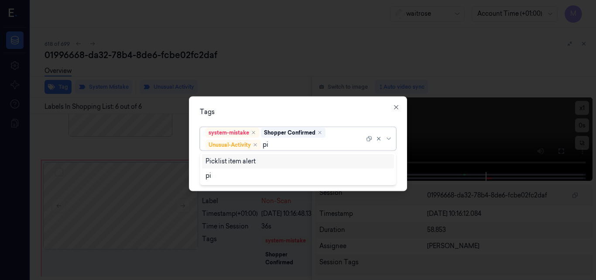
type input "pic"
click at [257, 159] on div "Picklist item alert" at bounding box center [297, 161] width 185 height 9
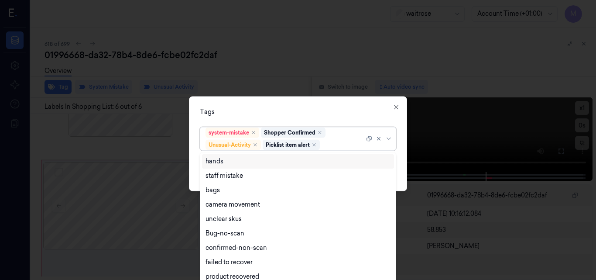
click at [293, 106] on div "Tags option Picklist item alert, selected. 16 results available. Use Up and Dow…" at bounding box center [298, 143] width 218 height 95
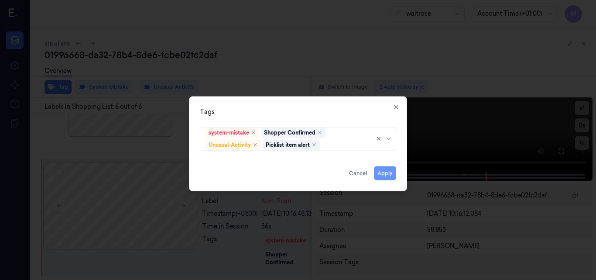
click at [385, 173] on button "Apply" at bounding box center [385, 173] width 22 height 14
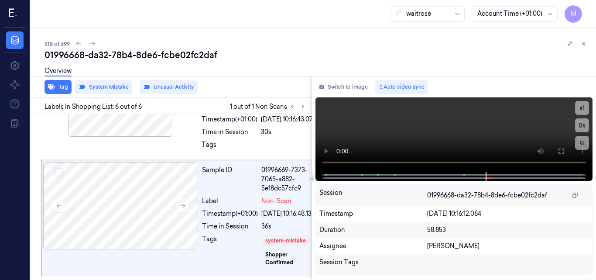
click at [579, 44] on button at bounding box center [584, 43] width 10 height 10
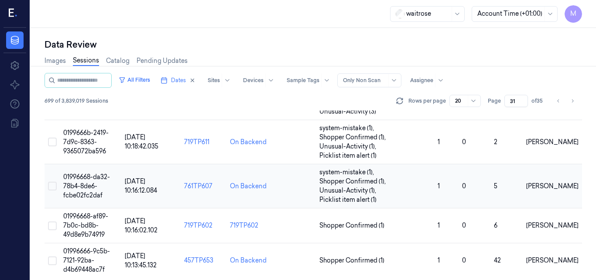
scroll to position [692, 0]
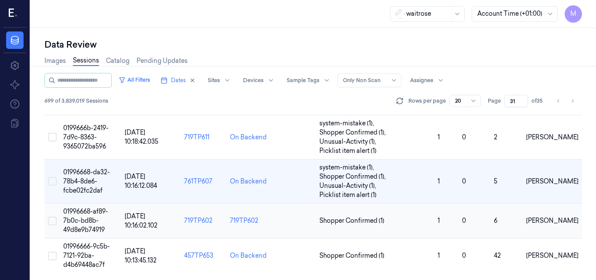
click at [95, 216] on span "01996668-af89-7b0c-bd8b-49d8e9b74919" at bounding box center [85, 220] width 45 height 26
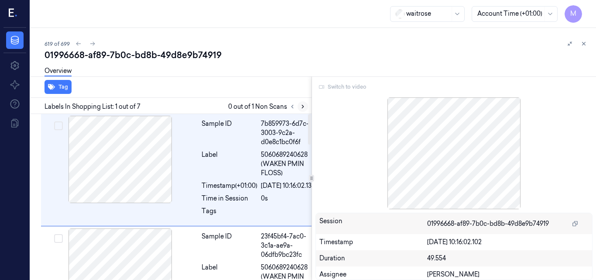
click at [300, 106] on icon at bounding box center [303, 106] width 6 height 6
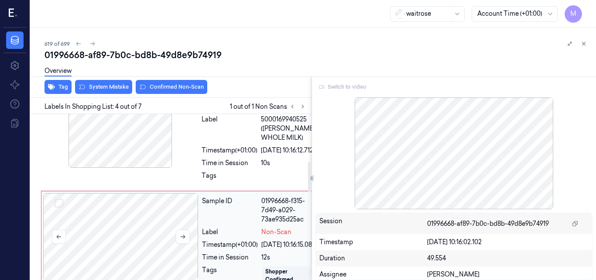
scroll to position [226, 0]
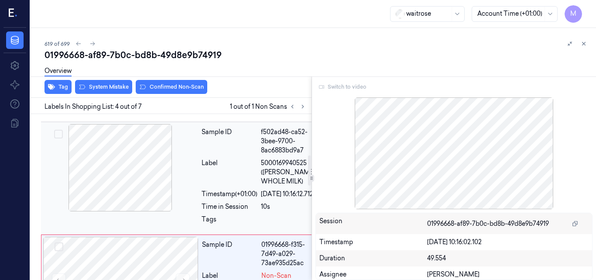
click at [161, 189] on div at bounding box center [120, 167] width 155 height 87
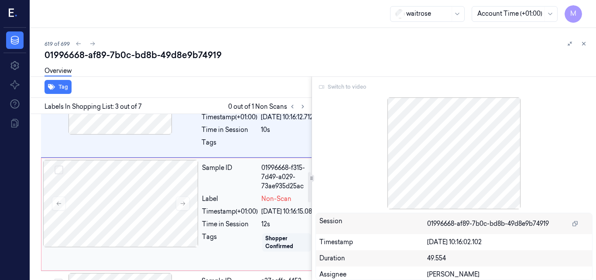
scroll to position [318, 0]
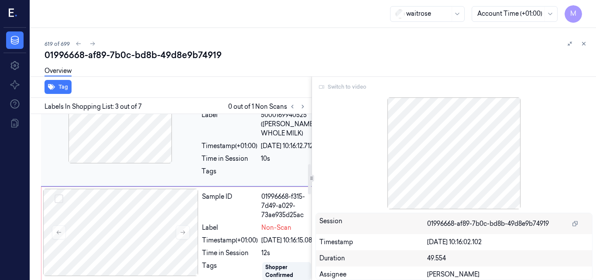
click at [156, 160] on div at bounding box center [120, 119] width 155 height 87
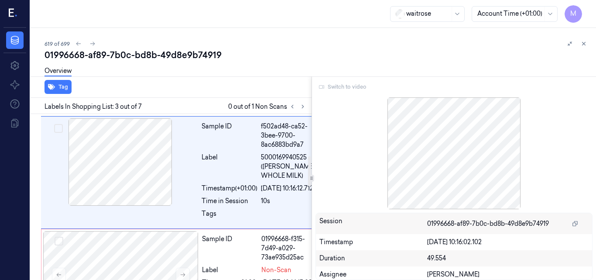
scroll to position [230, 0]
click at [459, 186] on div at bounding box center [453, 153] width 277 height 112
click at [331, 88] on div "Switch to video" at bounding box center [453, 87] width 277 height 14
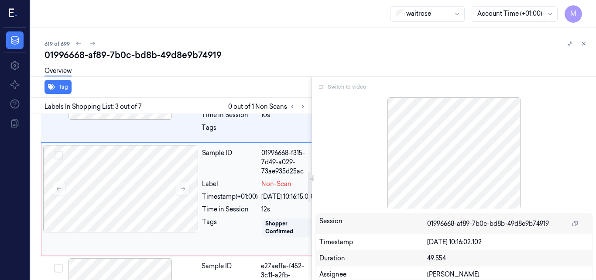
click at [243, 176] on div "Sample ID" at bounding box center [230, 161] width 56 height 27
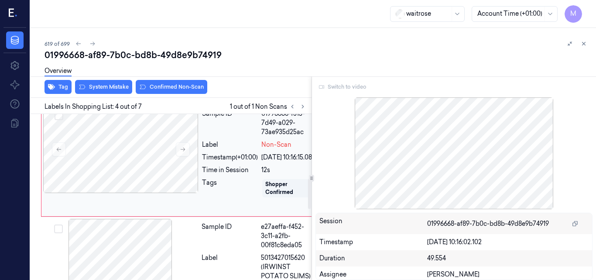
scroll to position [313, 0]
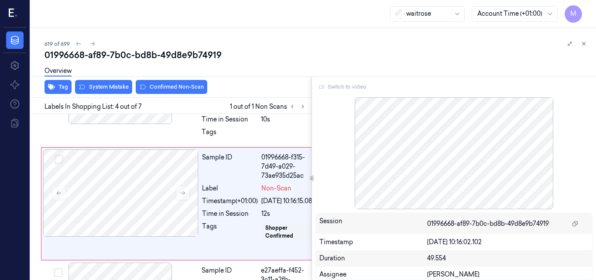
click at [346, 86] on div "Switch to video" at bounding box center [453, 87] width 277 height 14
click at [322, 87] on div "Switch to video" at bounding box center [453, 87] width 277 height 14
click at [237, 111] on div "Timestamp (+01:00)" at bounding box center [230, 106] width 56 height 9
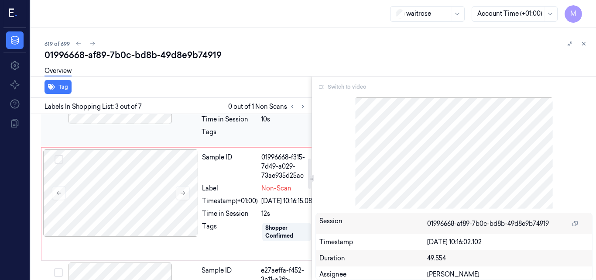
scroll to position [230, 0]
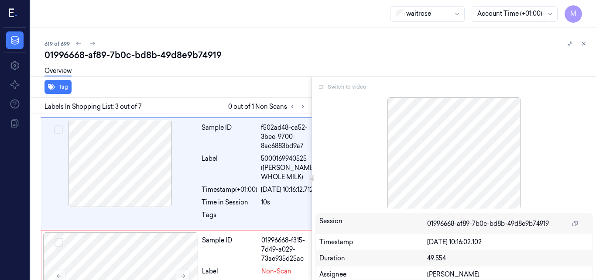
click at [339, 87] on div "Switch to video" at bounding box center [453, 87] width 277 height 14
click at [322, 87] on div "Switch to video" at bounding box center [453, 87] width 277 height 14
click at [582, 44] on icon at bounding box center [584, 44] width 6 height 6
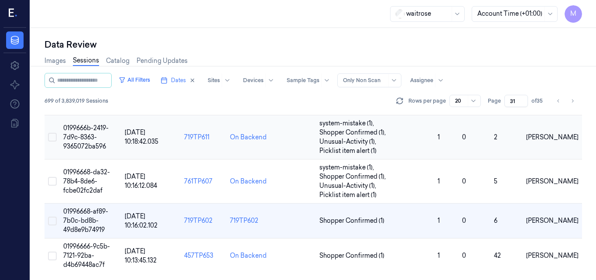
scroll to position [692, 0]
click at [94, 216] on td "01996668-af89-7b0c-bd8b-49d8e9b74919" at bounding box center [91, 220] width 62 height 35
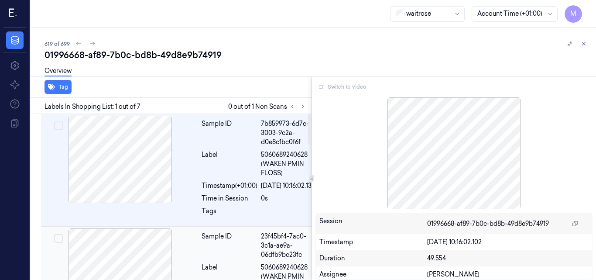
scroll to position [87, 0]
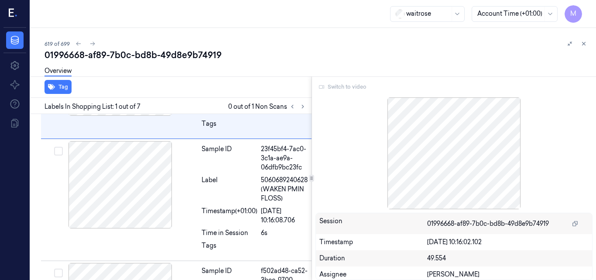
click at [322, 86] on div "Switch to video" at bounding box center [453, 87] width 277 height 14
click at [301, 108] on icon at bounding box center [303, 106] width 6 height 6
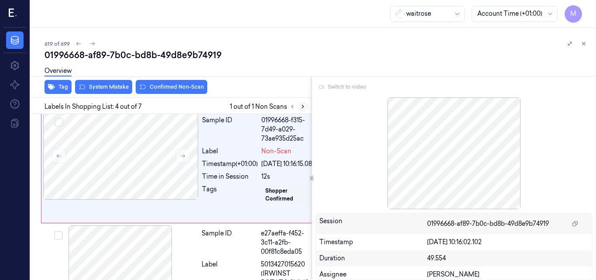
scroll to position [357, 0]
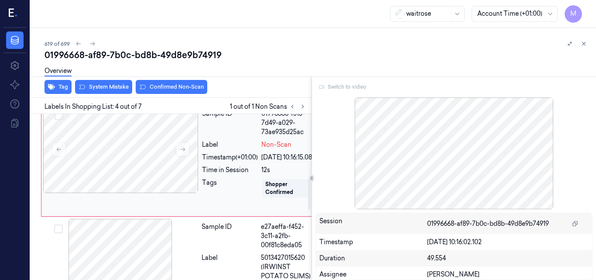
click at [260, 175] on div "Sample ID 01996668-f315-7d49-a029-73ae935d25ac Label Non-Scan Timestamp (+01:00…" at bounding box center [259, 160] width 120 height 109
click at [437, 168] on div at bounding box center [453, 153] width 277 height 112
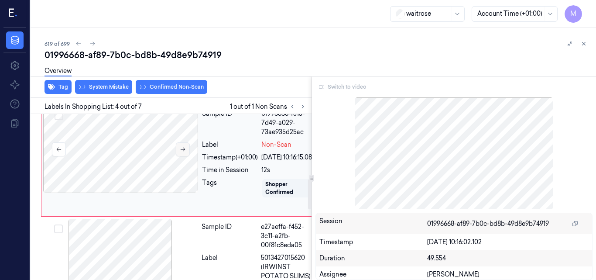
click at [181, 152] on icon at bounding box center [183, 149] width 6 height 6
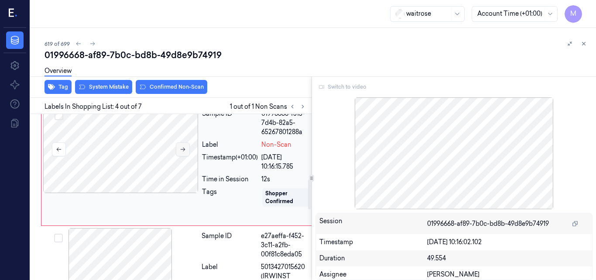
click at [181, 152] on icon at bounding box center [183, 149] width 6 height 6
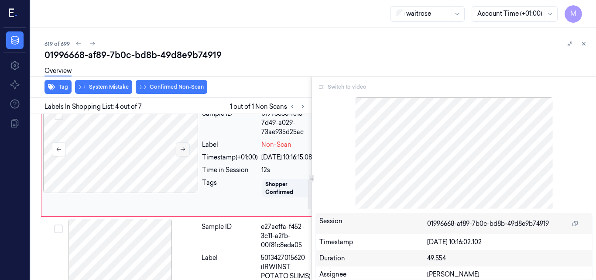
click at [181, 152] on icon at bounding box center [183, 149] width 6 height 6
click at [498, 151] on div at bounding box center [453, 153] width 277 height 112
click at [346, 87] on div "Switch to video" at bounding box center [453, 87] width 277 height 14
click at [583, 45] on icon at bounding box center [584, 44] width 6 height 6
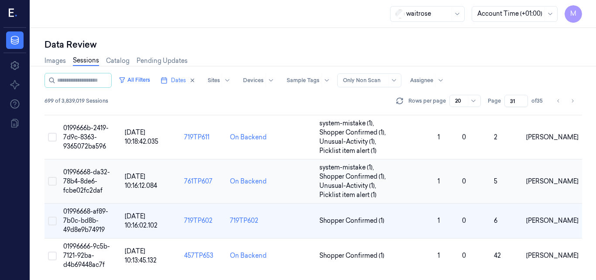
scroll to position [692, 0]
click at [90, 251] on span "01996666-9c5b-7121-92ba-d4b69448ac7f" at bounding box center [86, 255] width 47 height 26
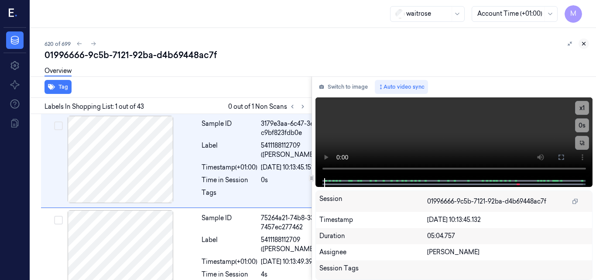
click at [582, 44] on icon at bounding box center [584, 44] width 6 height 6
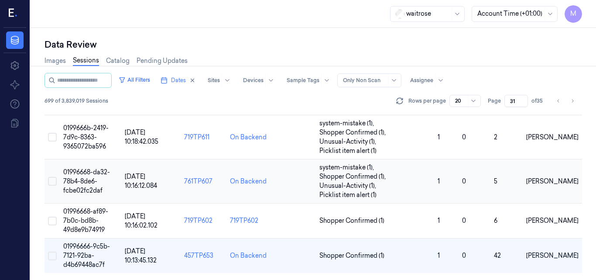
scroll to position [692, 0]
click at [94, 217] on span "01996668-af89-7b0c-bd8b-49d8e9b74919" at bounding box center [85, 220] width 45 height 26
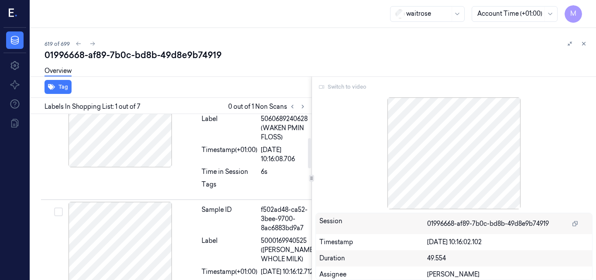
scroll to position [131, 0]
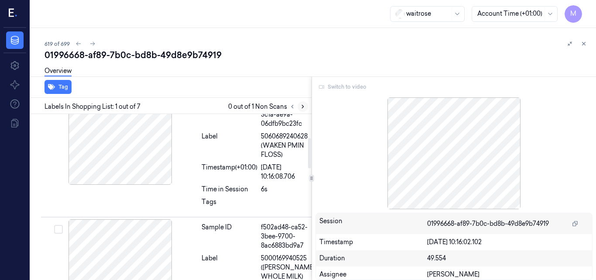
click at [301, 106] on icon at bounding box center [303, 106] width 6 height 6
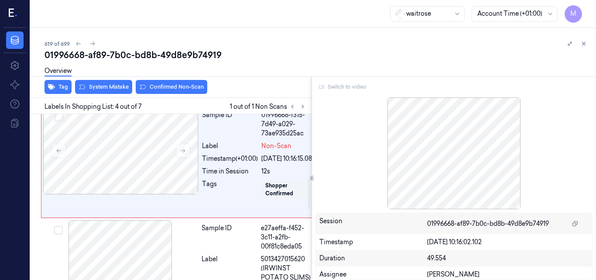
scroll to position [357, 0]
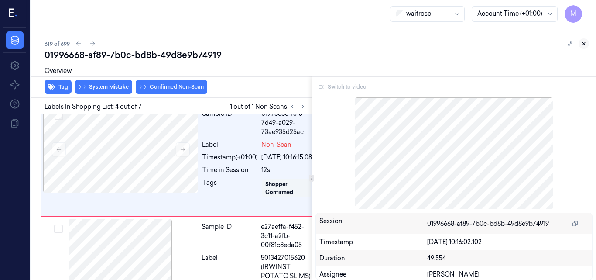
click at [584, 46] on icon at bounding box center [584, 44] width 6 height 6
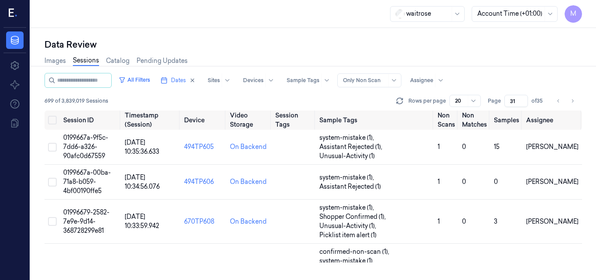
scroll to position [692, 0]
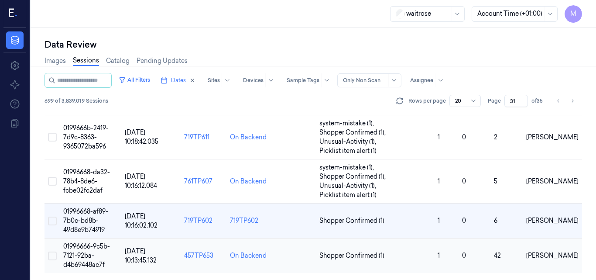
click at [93, 252] on span "01996666-9c5b-7121-92ba-d4b69448ac7f" at bounding box center [86, 255] width 47 height 26
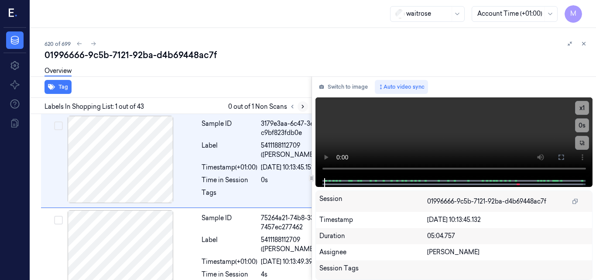
click at [301, 105] on icon at bounding box center [303, 106] width 6 height 6
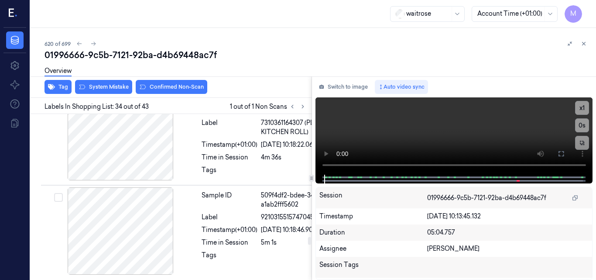
scroll to position [4173, 0]
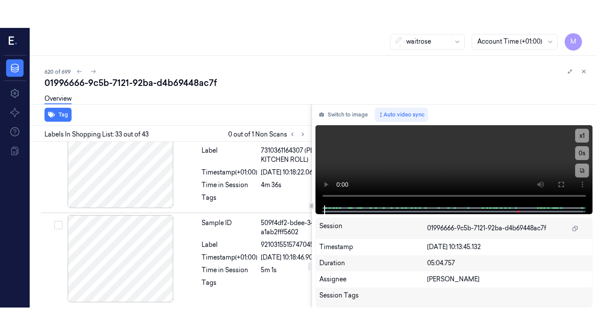
scroll to position [4134, 0]
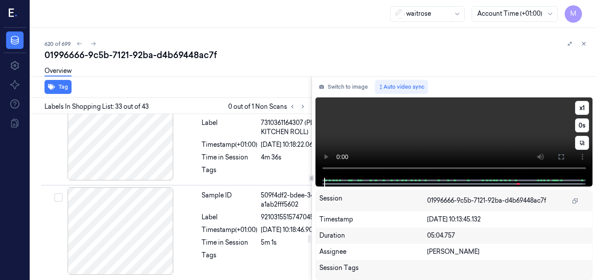
click at [470, 145] on video at bounding box center [453, 137] width 277 height 80
click at [435, 133] on video at bounding box center [453, 137] width 277 height 80
click at [563, 156] on icon at bounding box center [561, 156] width 7 height 7
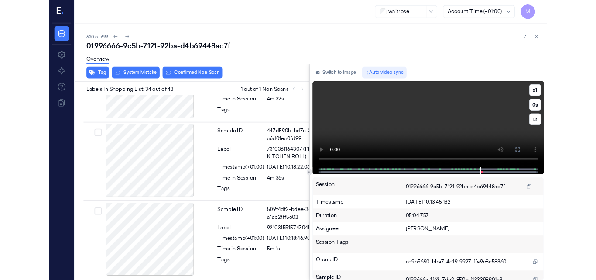
scroll to position [4233, 0]
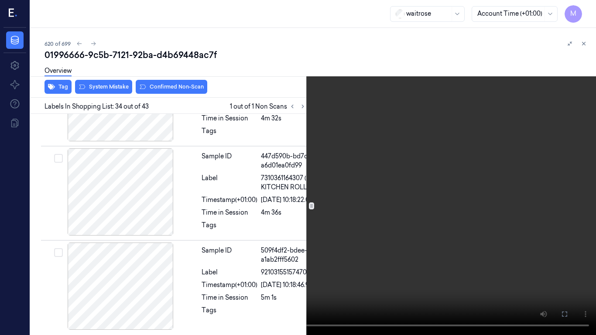
click at [415, 177] on video at bounding box center [298, 167] width 596 height 335
click at [0, 0] on icon at bounding box center [0, 0] width 0 height 0
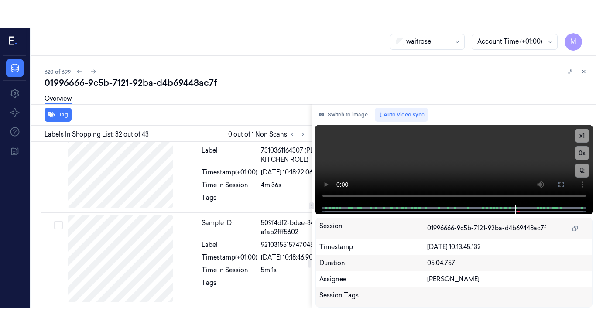
scroll to position [3999, 0]
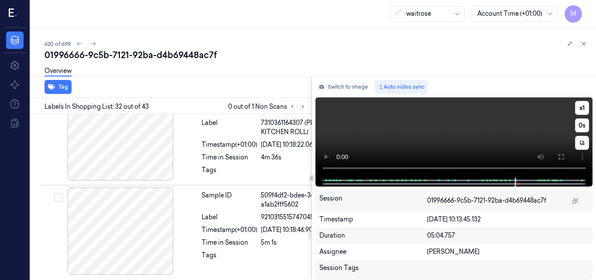
click at [421, 130] on video at bounding box center [453, 137] width 277 height 80
click at [559, 154] on icon at bounding box center [561, 156] width 7 height 7
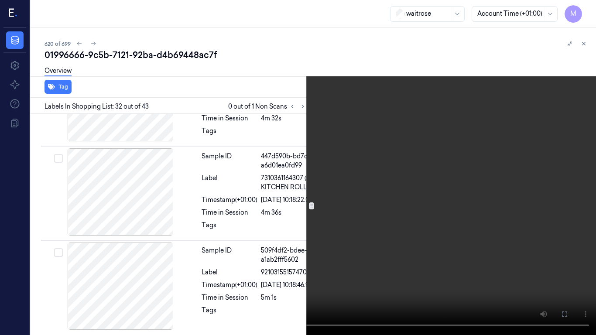
click at [444, 162] on video at bounding box center [298, 167] width 596 height 335
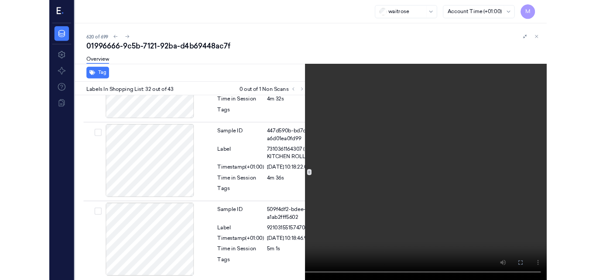
scroll to position [3971, 0]
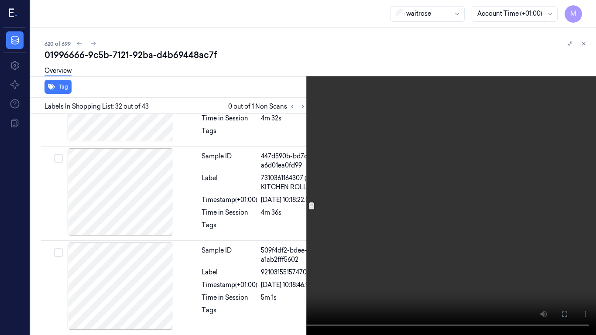
click at [0, 0] on button at bounding box center [0, 0] width 0 height 0
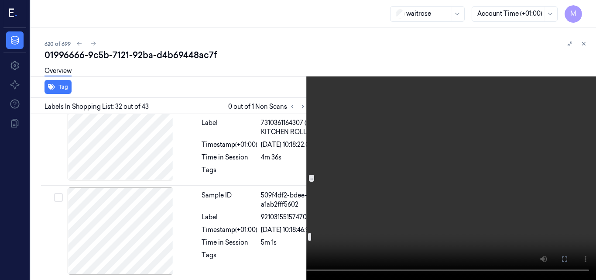
scroll to position [4145, 0]
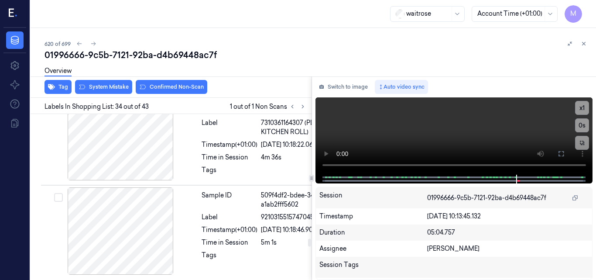
scroll to position [4261, 0]
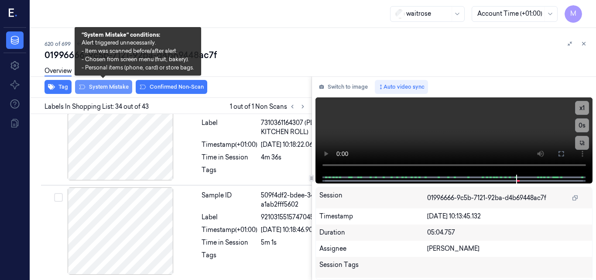
click at [112, 87] on button "System Mistake" at bounding box center [103, 87] width 57 height 14
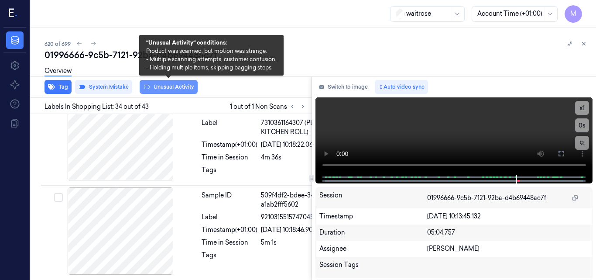
click at [175, 87] on button "Unusual Activity" at bounding box center [169, 87] width 58 height 14
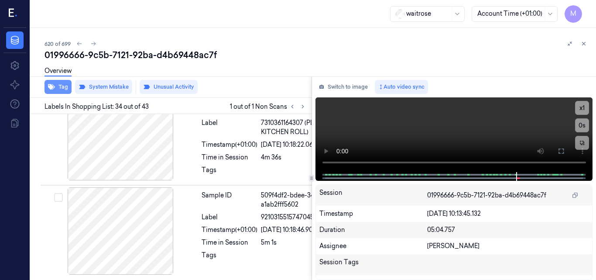
click at [66, 85] on button "Tag" at bounding box center [58, 87] width 27 height 14
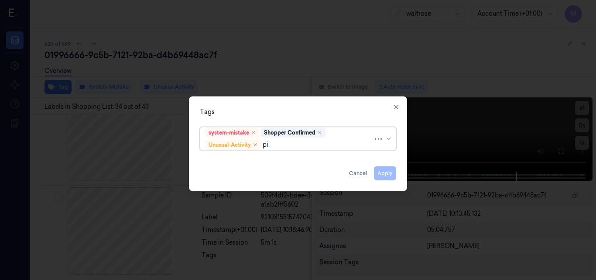
type input "pic"
click at [249, 161] on div "Picklist item alert" at bounding box center [230, 161] width 50 height 9
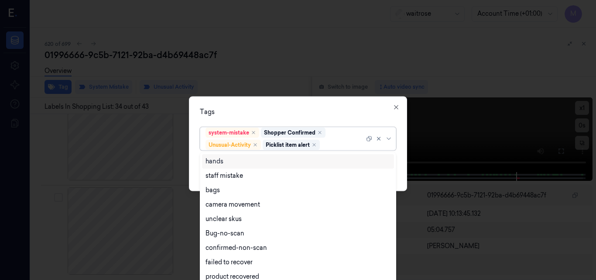
click at [297, 109] on div "Tags" at bounding box center [298, 111] width 196 height 9
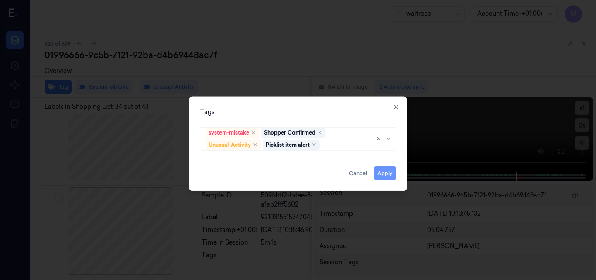
click at [386, 173] on button "Apply" at bounding box center [385, 173] width 22 height 14
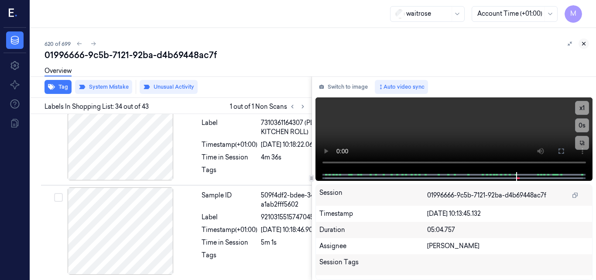
click at [585, 42] on icon at bounding box center [584, 44] width 6 height 6
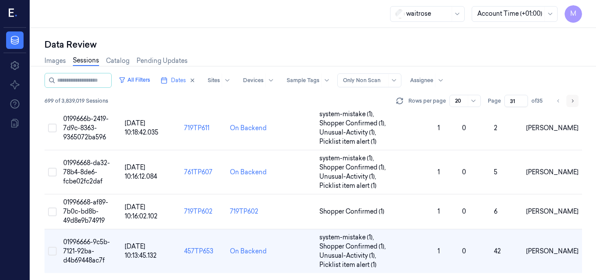
scroll to position [701, 0]
click at [522, 97] on input "32" at bounding box center [516, 101] width 24 height 12
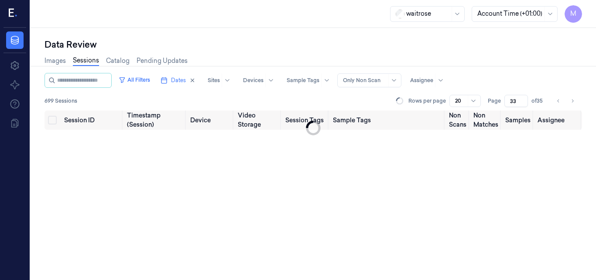
click at [522, 97] on input "33" at bounding box center [516, 101] width 24 height 12
click at [522, 97] on input "34" at bounding box center [516, 101] width 24 height 12
type input "35"
click at [522, 97] on input "35" at bounding box center [516, 101] width 24 height 12
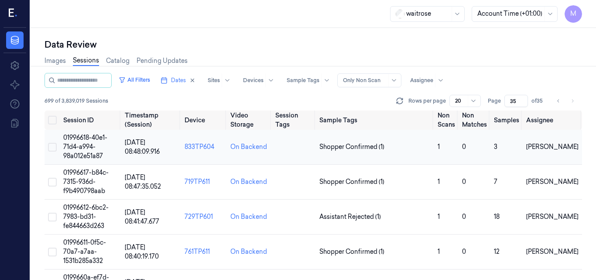
click at [89, 142] on td "01996618-40e1-71d4-a994-98a012e51a87" at bounding box center [91, 147] width 62 height 35
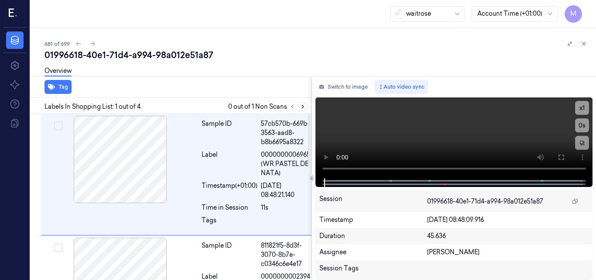
click at [300, 106] on icon at bounding box center [303, 106] width 6 height 6
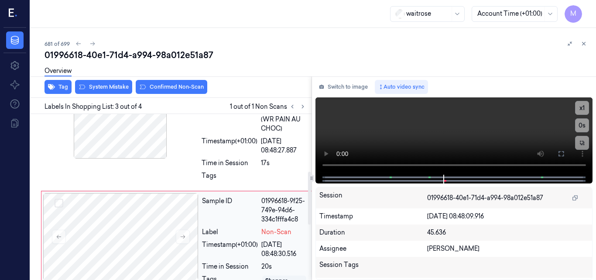
scroll to position [182, 0]
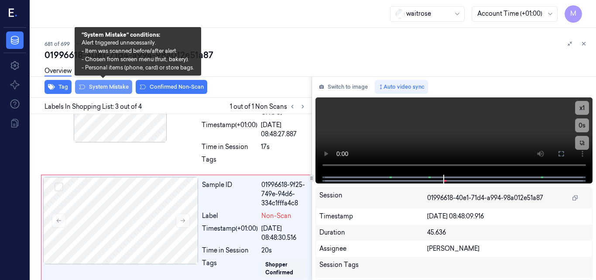
click at [114, 86] on button "System Mistake" at bounding box center [103, 87] width 57 height 14
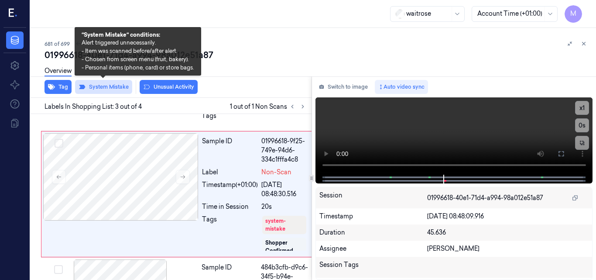
scroll to position [228, 0]
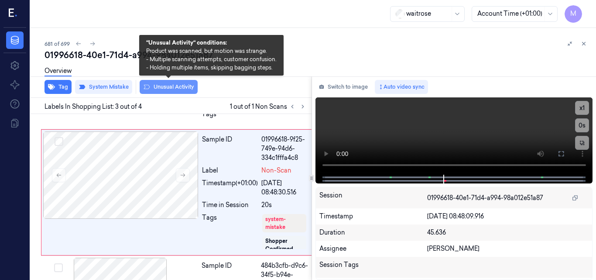
click at [175, 89] on button "Unusual Activity" at bounding box center [169, 87] width 58 height 14
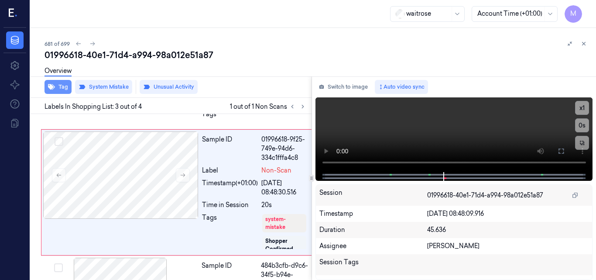
click at [66, 86] on button "Tag" at bounding box center [58, 87] width 27 height 14
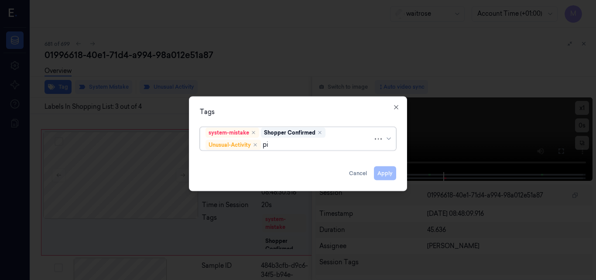
type input "pic"
click at [231, 158] on div "Picklist item alert" at bounding box center [230, 161] width 50 height 9
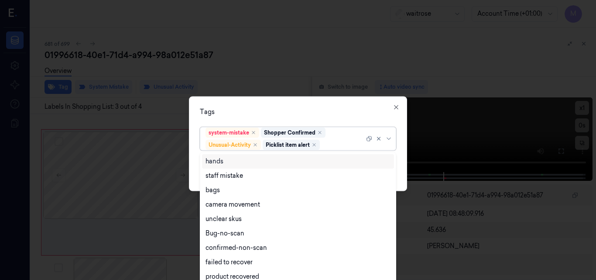
click at [273, 107] on div "Tags" at bounding box center [298, 111] width 196 height 9
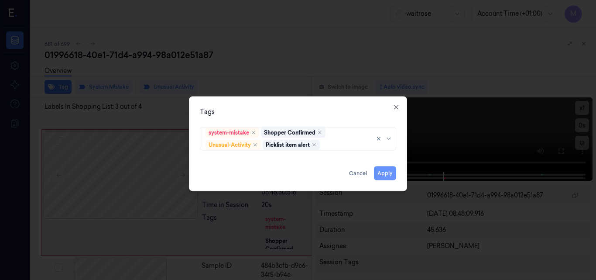
click at [390, 175] on button "Apply" at bounding box center [385, 173] width 22 height 14
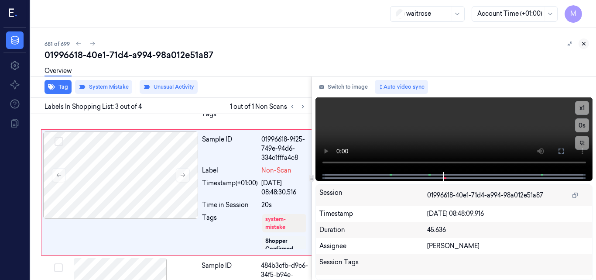
click at [583, 46] on icon at bounding box center [584, 44] width 6 height 6
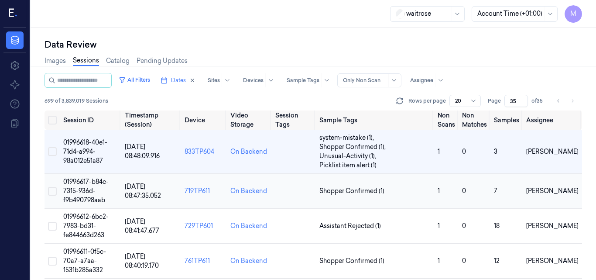
click at [79, 188] on span "01996617-b84c-7315-936d-f9b490798aab" at bounding box center [85, 191] width 45 height 26
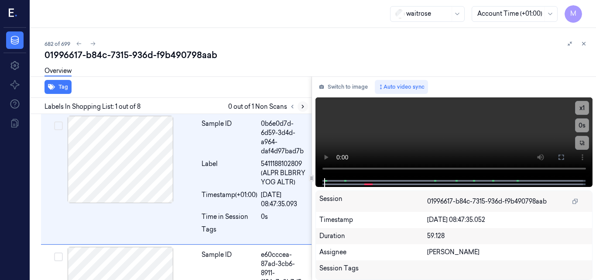
click at [300, 106] on icon at bounding box center [303, 106] width 6 height 6
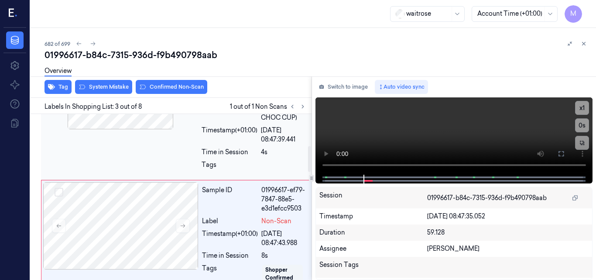
scroll to position [205, 0]
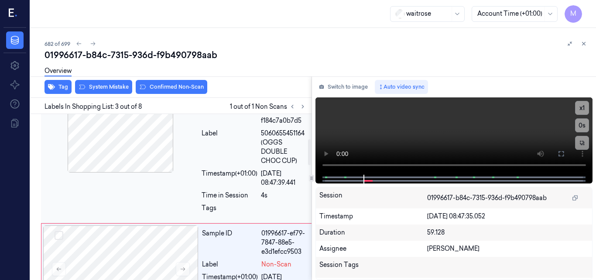
click at [127, 156] on div at bounding box center [120, 128] width 155 height 87
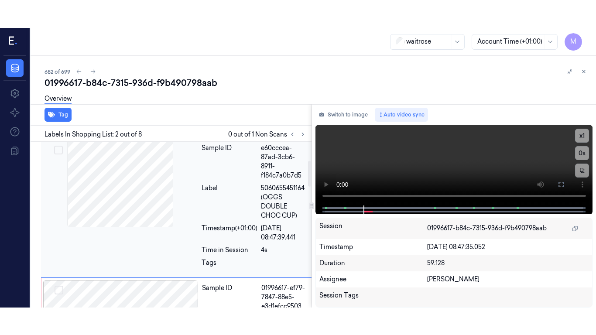
scroll to position [118, 0]
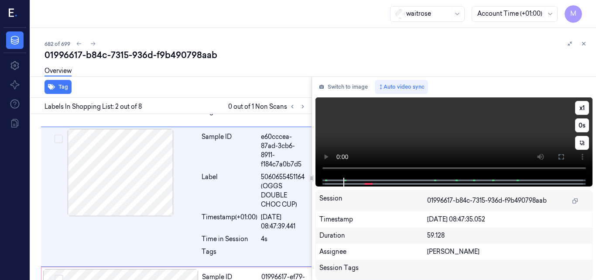
click at [448, 140] on video at bounding box center [453, 137] width 277 height 80
click at [562, 157] on icon at bounding box center [561, 156] width 7 height 7
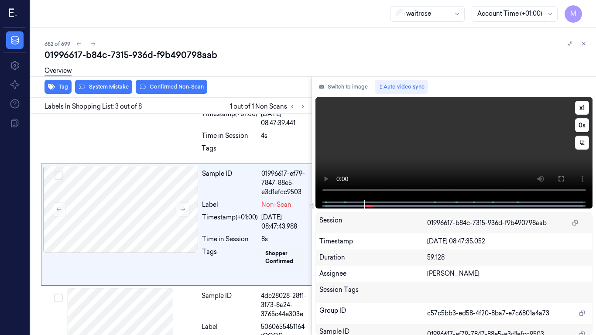
scroll to position [221, 0]
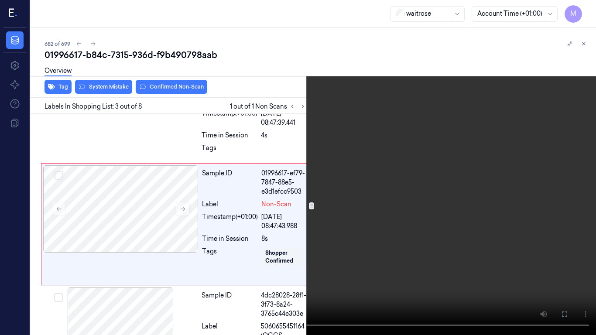
click at [374, 231] on video at bounding box center [298, 167] width 596 height 335
click at [295, 217] on video at bounding box center [298, 167] width 596 height 335
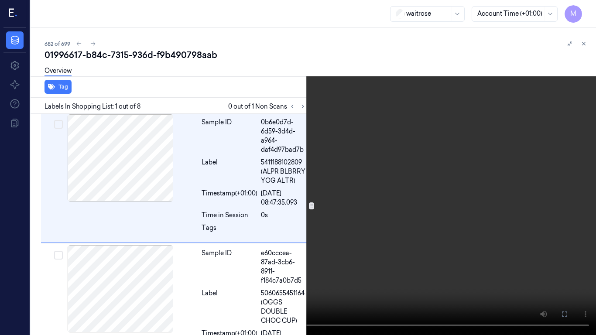
scroll to position [0, 0]
click at [0, 0] on button at bounding box center [0, 0] width 0 height 0
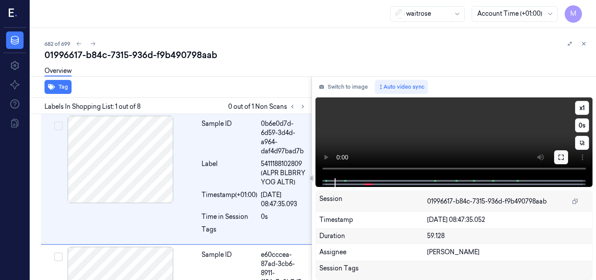
click at [559, 160] on icon at bounding box center [560, 156] width 5 height 5
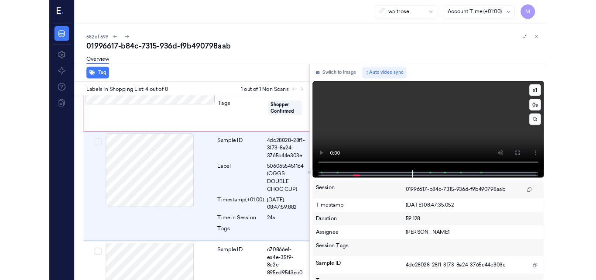
scroll to position [352, 0]
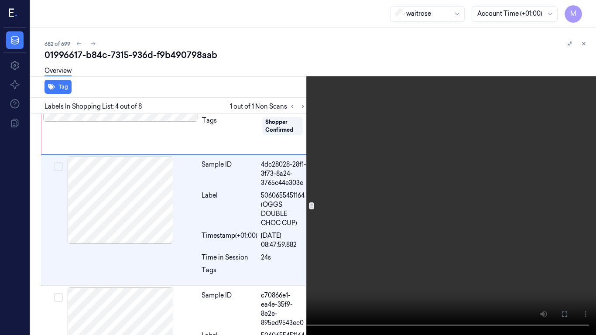
click at [361, 158] on video at bounding box center [298, 167] width 596 height 335
click at [0, 0] on icon at bounding box center [0, 0] width 0 height 0
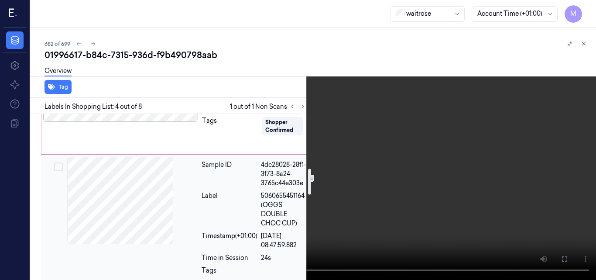
scroll to position [221, 0]
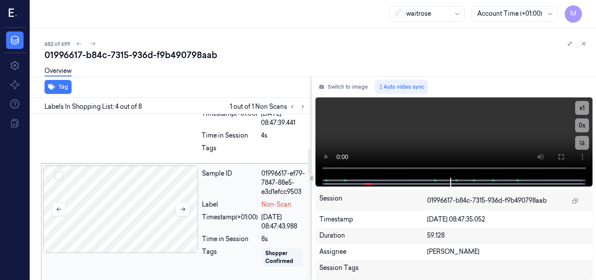
click at [152, 193] on div at bounding box center [120, 208] width 155 height 87
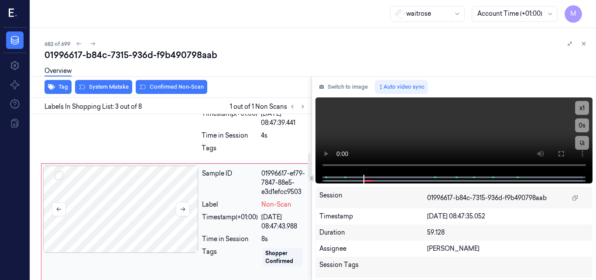
scroll to position [249, 0]
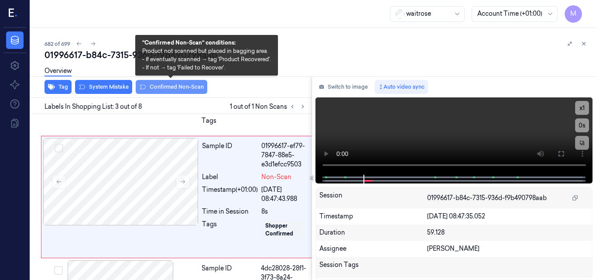
click at [176, 86] on button "Confirmed Non-Scan" at bounding box center [172, 87] width 72 height 14
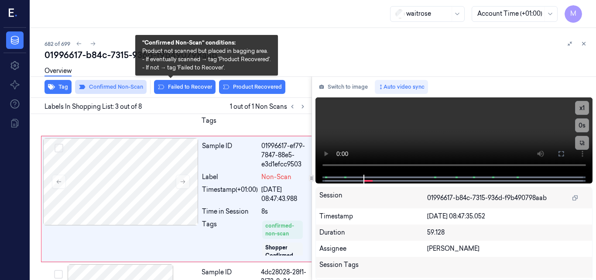
scroll to position [251, 0]
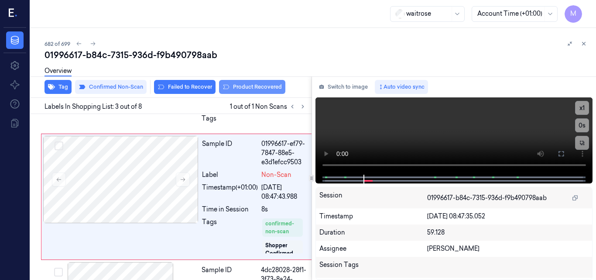
click at [252, 86] on button "Product Recovered" at bounding box center [252, 87] width 66 height 14
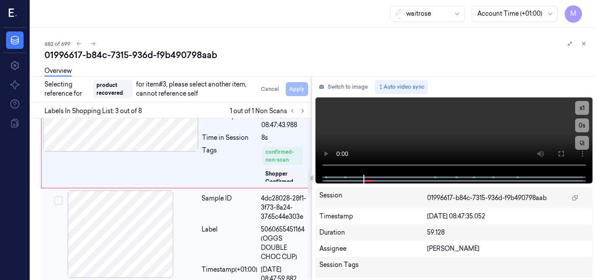
scroll to position [338, 0]
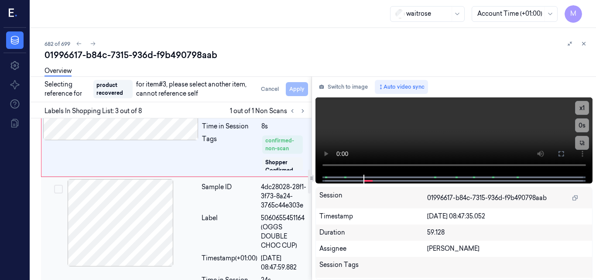
click at [236, 210] on div "Sample ID" at bounding box center [230, 195] width 56 height 27
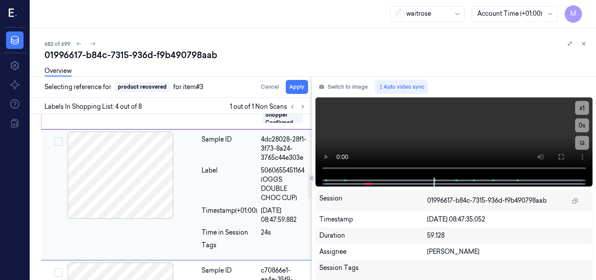
scroll to position [384, 0]
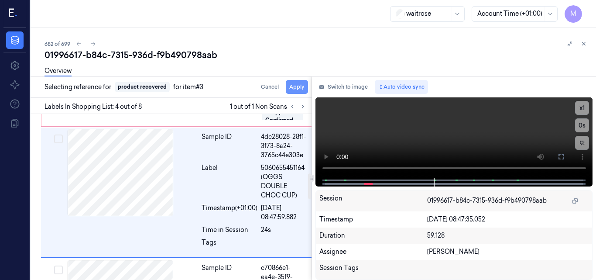
click at [295, 86] on button "Apply" at bounding box center [297, 87] width 22 height 14
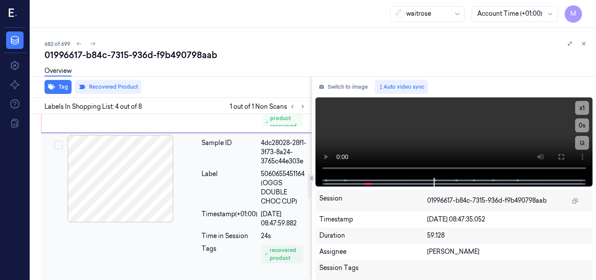
scroll to position [393, 0]
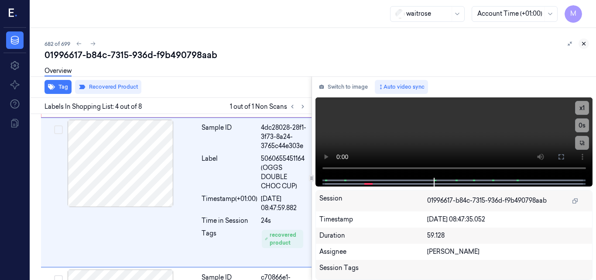
click at [581, 44] on icon at bounding box center [584, 44] width 6 height 6
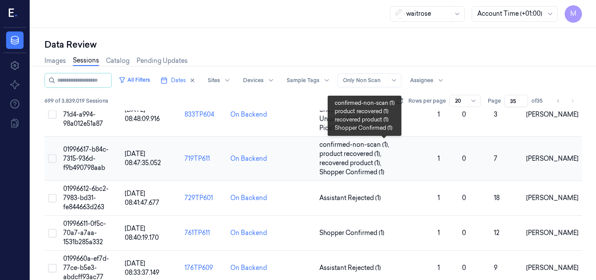
scroll to position [88, 0]
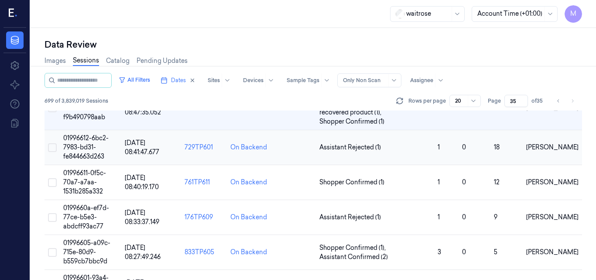
click at [88, 149] on span "01996612-6bc2-7983-bd31-fe844663d263" at bounding box center [85, 147] width 45 height 26
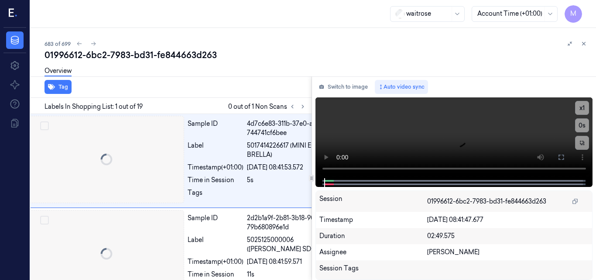
scroll to position [0, 1]
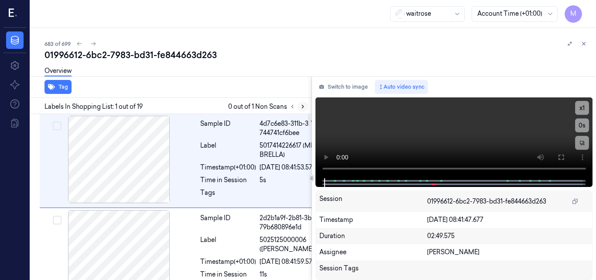
click at [301, 108] on icon at bounding box center [303, 106] width 6 height 6
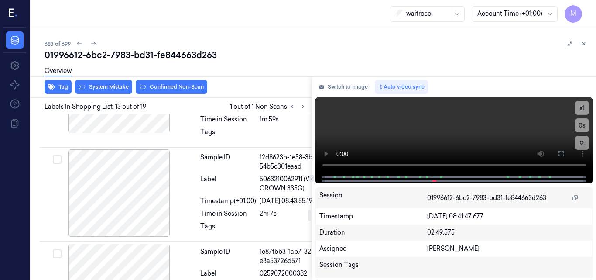
scroll to position [1349, 1]
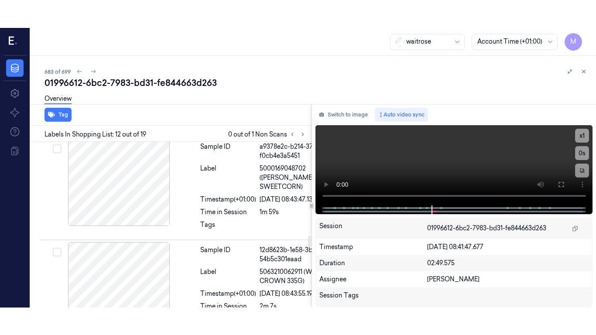
scroll to position [1353, 1]
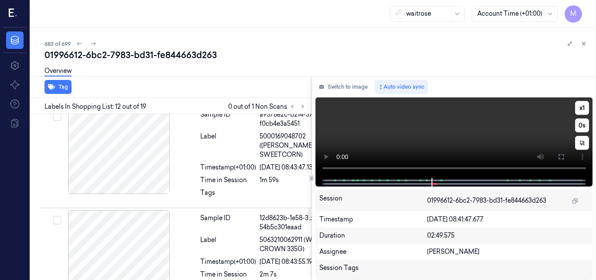
click at [463, 144] on video at bounding box center [453, 137] width 277 height 80
click at [562, 158] on icon at bounding box center [561, 156] width 7 height 7
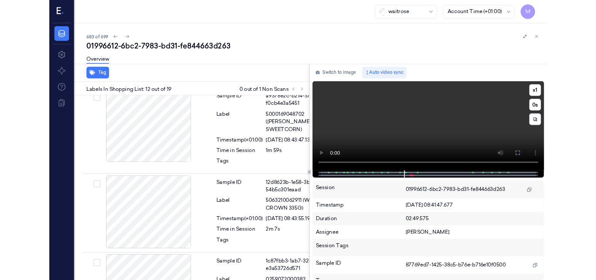
scroll to position [1325, 1]
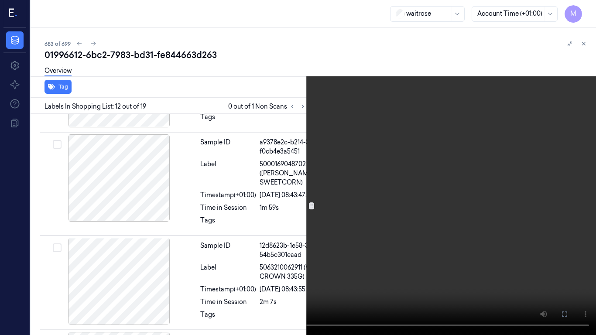
click at [373, 188] on video at bounding box center [298, 167] width 596 height 335
click at [0, 0] on button at bounding box center [0, 0] width 0 height 0
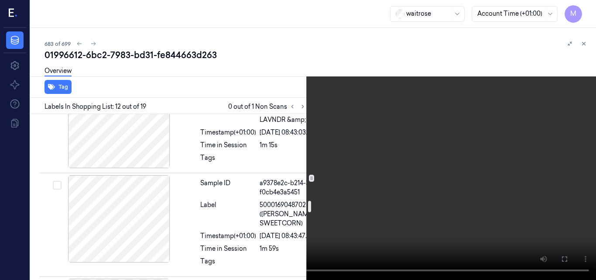
scroll to position [1238, 1]
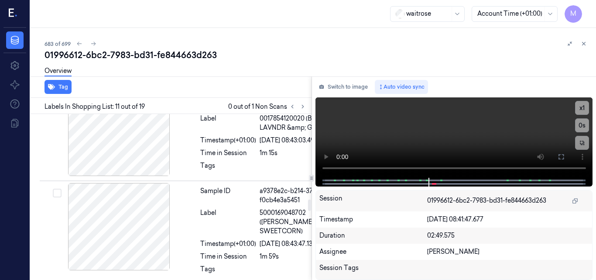
scroll to position [1314, 1]
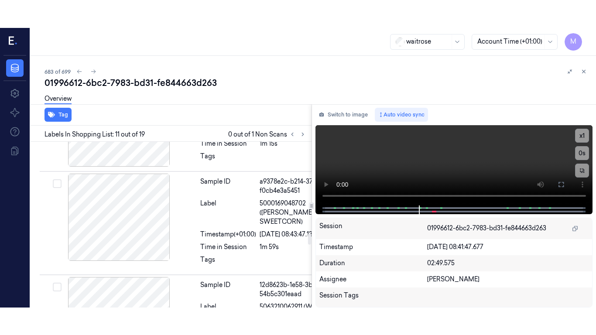
scroll to position [1353, 1]
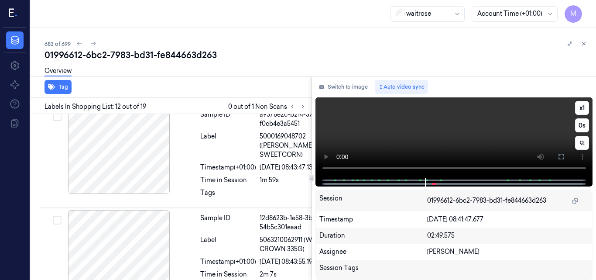
click at [426, 141] on video at bounding box center [453, 137] width 277 height 80
click at [558, 156] on icon at bounding box center [560, 156] width 5 height 5
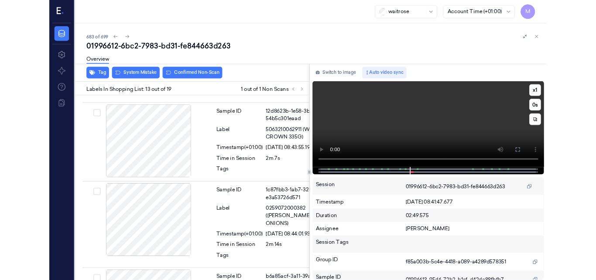
scroll to position [1452, 1]
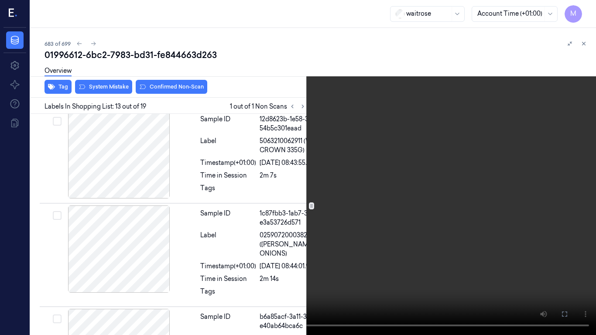
click at [335, 216] on video at bounding box center [298, 167] width 596 height 335
click at [0, 0] on icon at bounding box center [0, 0] width 0 height 0
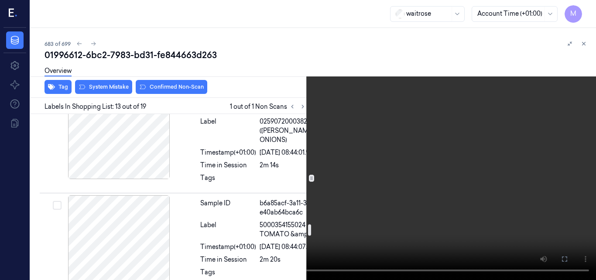
scroll to position [1583, 1]
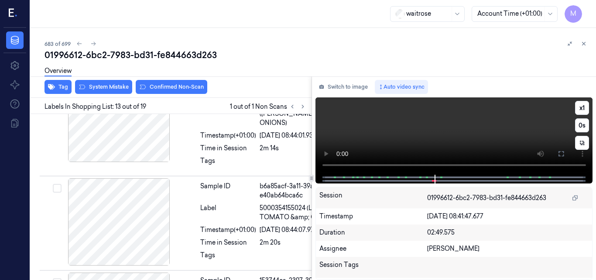
click at [435, 131] on video at bounding box center [453, 135] width 277 height 77
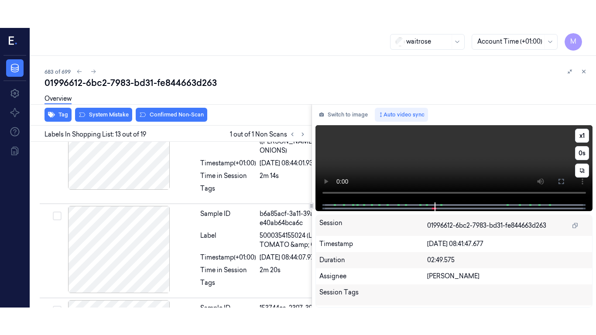
scroll to position [1480, 1]
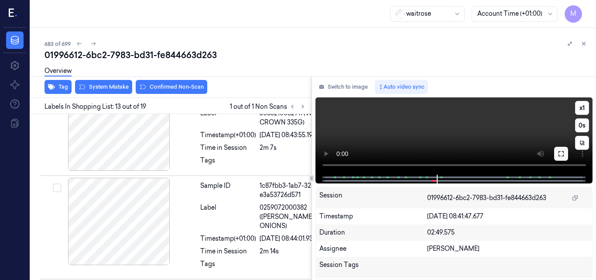
click at [562, 154] on icon at bounding box center [561, 153] width 7 height 7
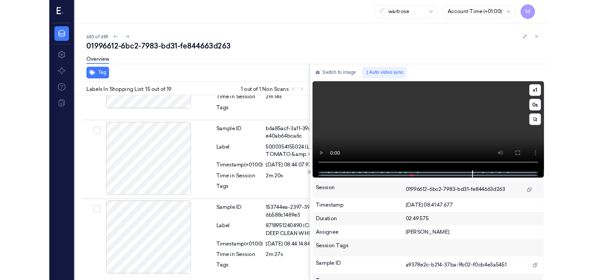
scroll to position [1719, 1]
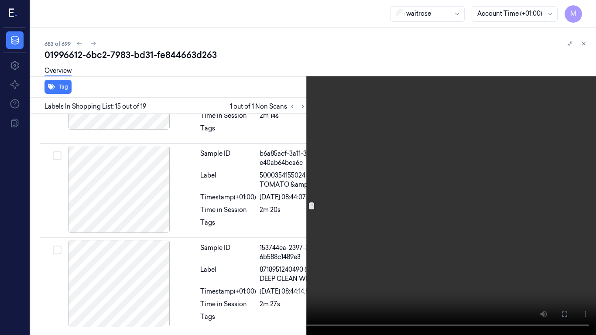
click at [352, 211] on video at bounding box center [298, 167] width 596 height 335
click at [0, 0] on button at bounding box center [0, 0] width 0 height 0
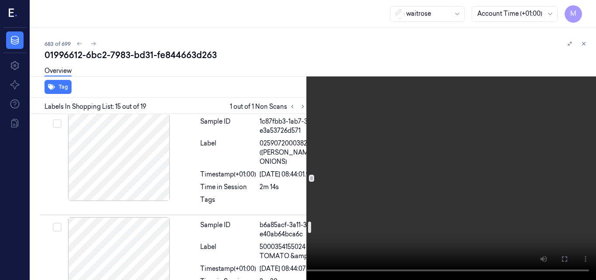
scroll to position [1457, 1]
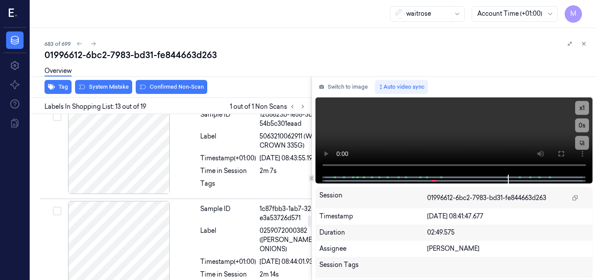
scroll to position [1480, 1]
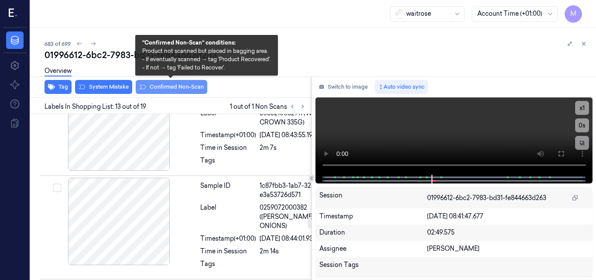
click at [178, 88] on button "Confirmed Non-Scan" at bounding box center [172, 87] width 72 height 14
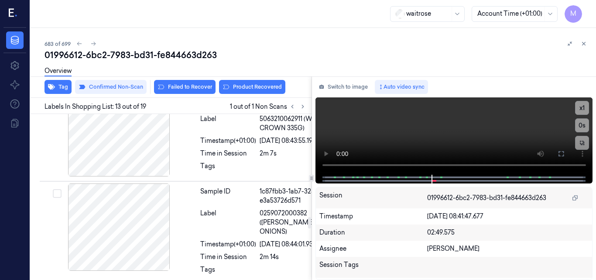
scroll to position [1482, 1]
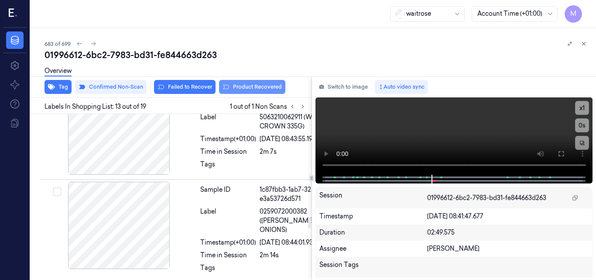
click at [251, 86] on button "Product Recovered" at bounding box center [252, 87] width 66 height 14
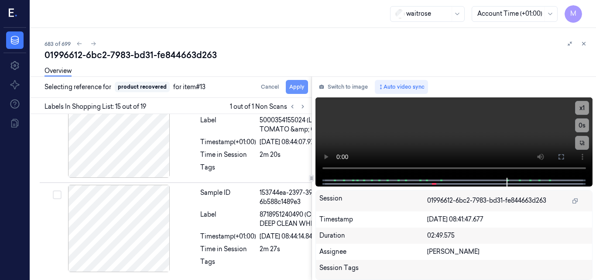
click at [295, 86] on button "Apply" at bounding box center [297, 87] width 22 height 14
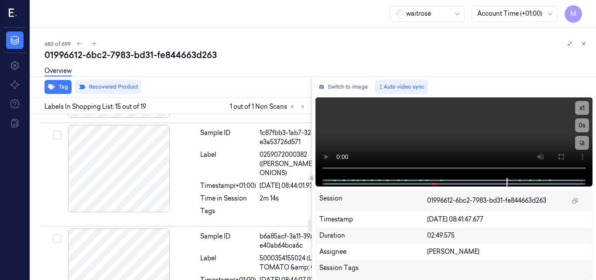
scroll to position [1532, 1]
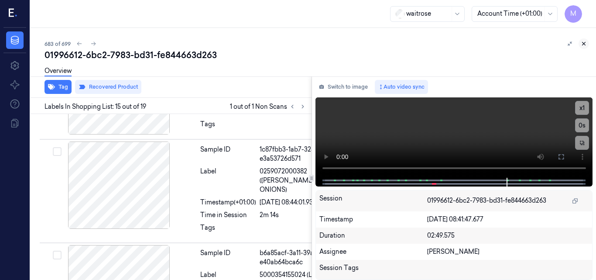
click at [583, 43] on icon at bounding box center [584, 44] width 6 height 6
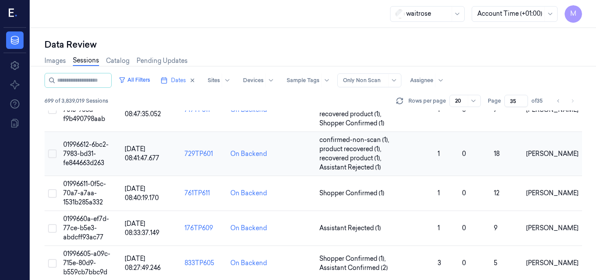
scroll to position [132, 0]
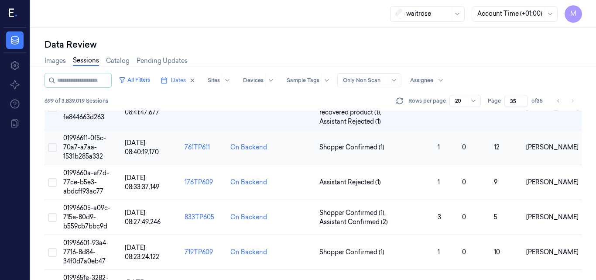
click at [86, 146] on span "01996611-0f5c-70a7-a7aa-1531b285a332" at bounding box center [84, 147] width 43 height 26
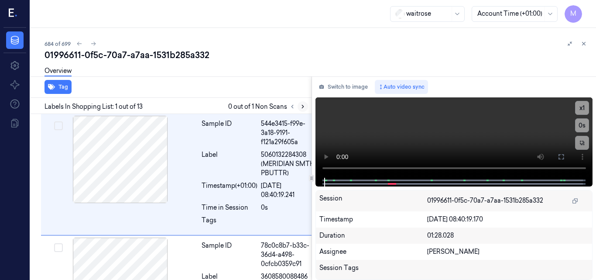
click at [301, 106] on icon at bounding box center [303, 106] width 6 height 6
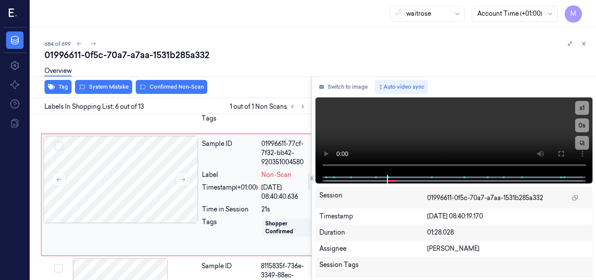
scroll to position [545, 0]
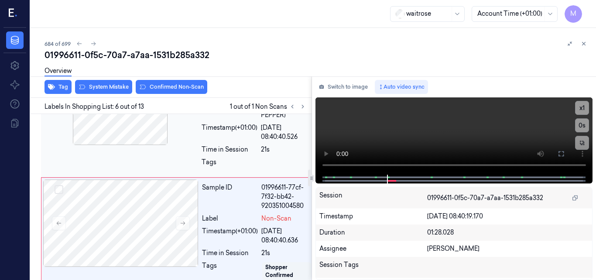
click at [214, 120] on div "Label" at bounding box center [230, 105] width 56 height 27
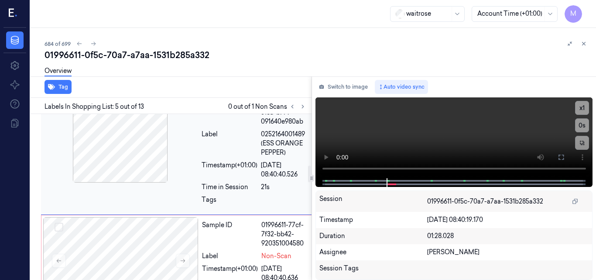
scroll to position [506, 0]
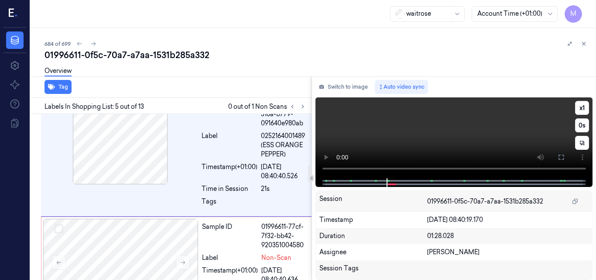
click at [467, 134] on video at bounding box center [453, 137] width 277 height 81
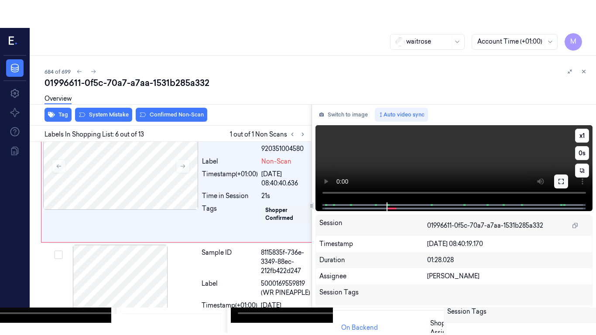
scroll to position [632, 0]
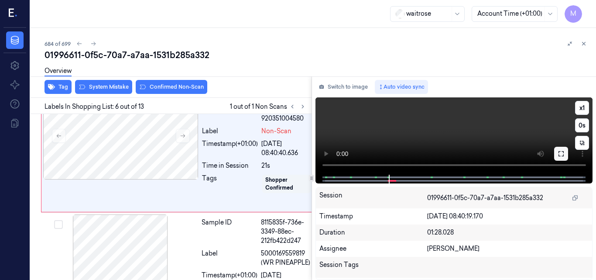
click at [560, 156] on icon at bounding box center [560, 153] width 5 height 5
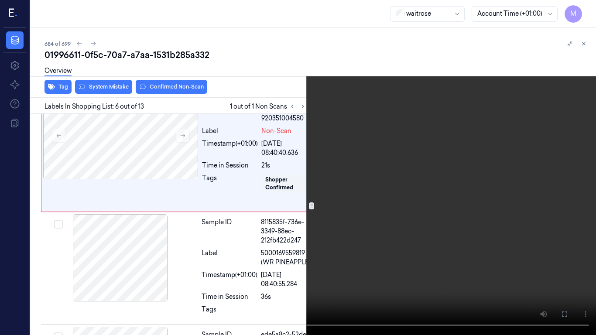
click at [383, 221] on video at bounding box center [298, 167] width 596 height 335
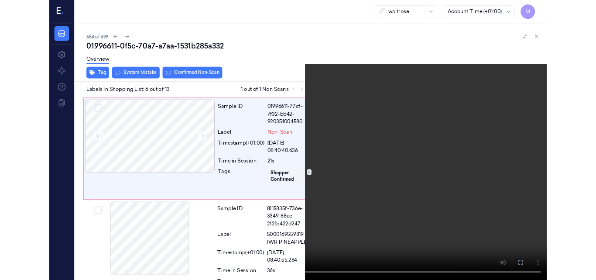
scroll to position [605, 0]
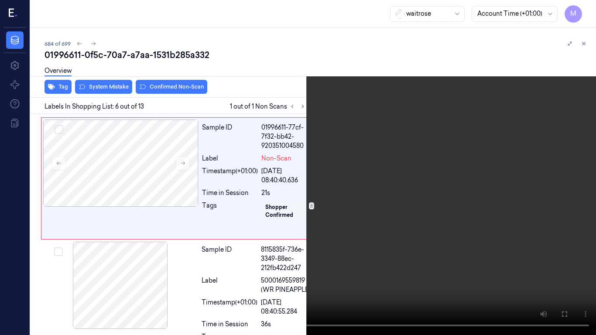
click at [0, 0] on icon at bounding box center [0, 0] width 0 height 0
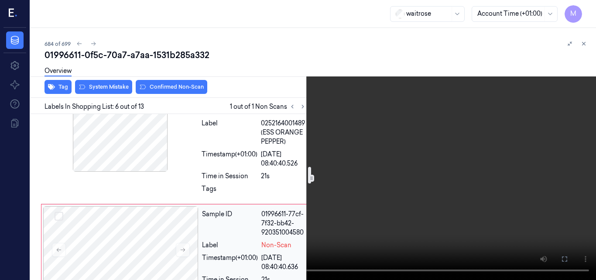
scroll to position [517, 0]
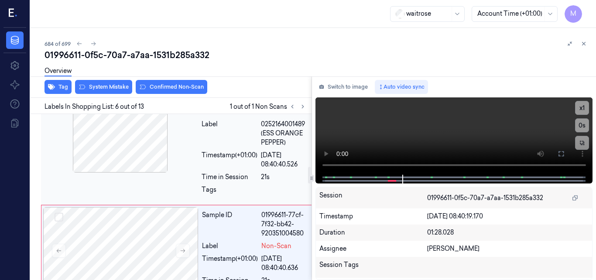
click at [135, 172] on div at bounding box center [120, 128] width 155 height 87
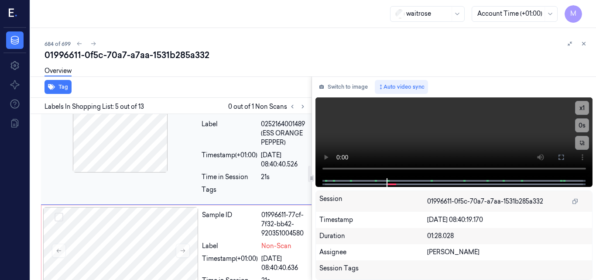
scroll to position [506, 0]
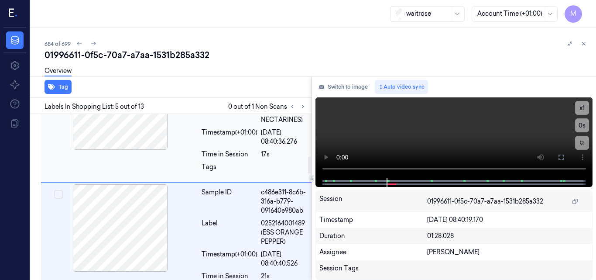
click at [144, 150] on div at bounding box center [120, 105] width 155 height 87
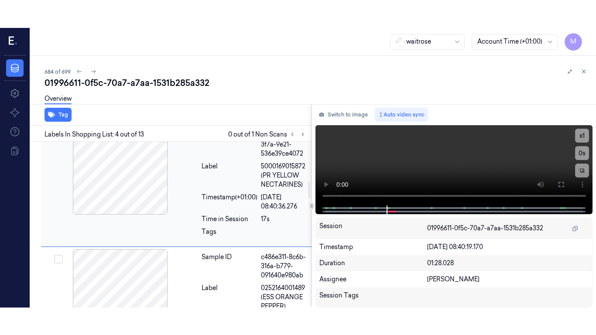
scroll to position [380, 0]
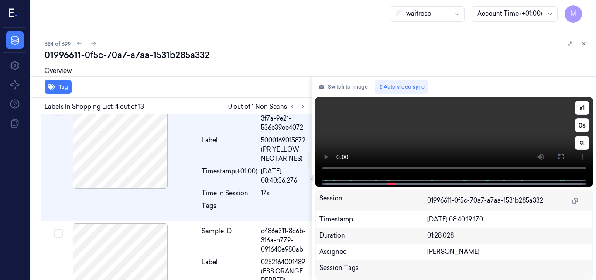
click at [449, 132] on video at bounding box center [453, 137] width 277 height 80
click at [559, 155] on icon at bounding box center [561, 156] width 7 height 7
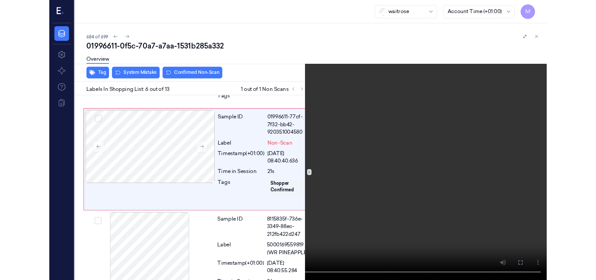
scroll to position [605, 0]
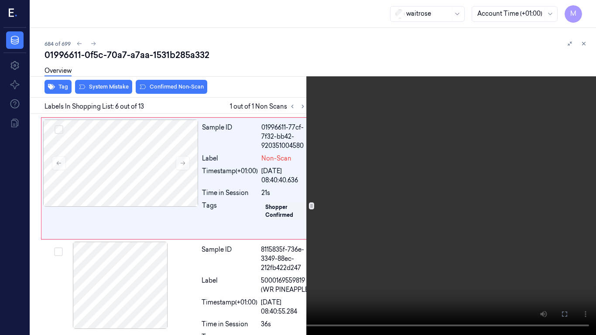
click at [350, 233] on video at bounding box center [298, 167] width 596 height 335
click at [0, 0] on icon at bounding box center [0, 0] width 0 height 0
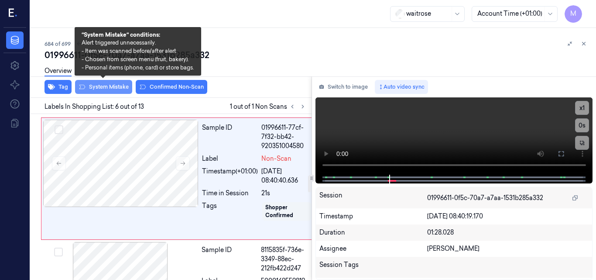
click at [115, 83] on button "System Mistake" at bounding box center [103, 87] width 57 height 14
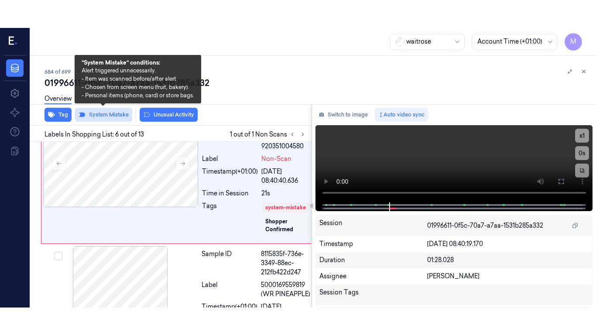
scroll to position [634, 0]
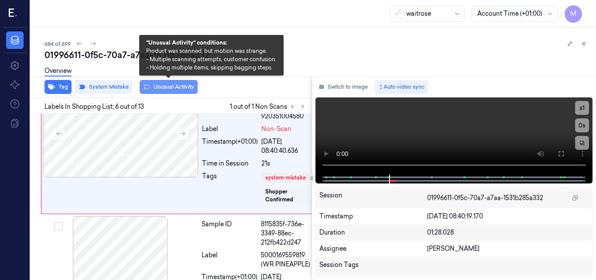
click at [166, 88] on button "Unusual Activity" at bounding box center [169, 87] width 58 height 14
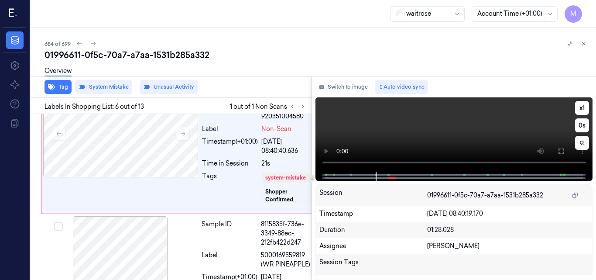
click at [434, 136] on video at bounding box center [453, 134] width 277 height 75
click at [478, 137] on video at bounding box center [453, 134] width 277 height 75
click at [562, 150] on icon at bounding box center [561, 150] width 7 height 7
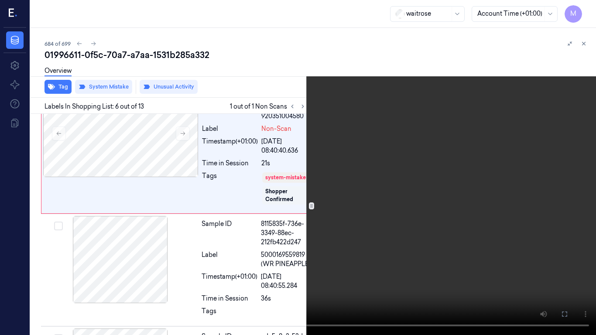
click at [439, 194] on video at bounding box center [298, 167] width 596 height 335
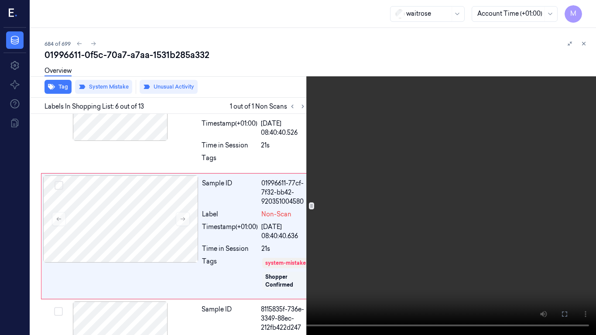
scroll to position [606, 0]
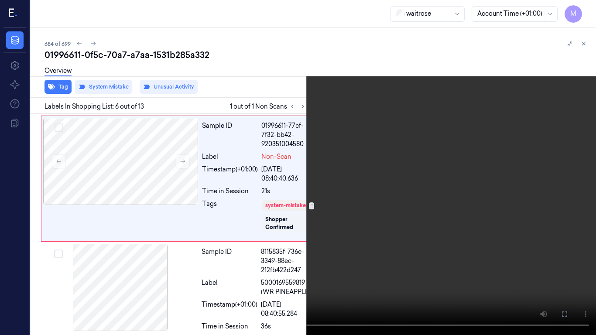
click at [339, 226] on video at bounding box center [298, 167] width 596 height 335
click at [586, 10] on button "x 1" at bounding box center [586, 10] width 14 height 14
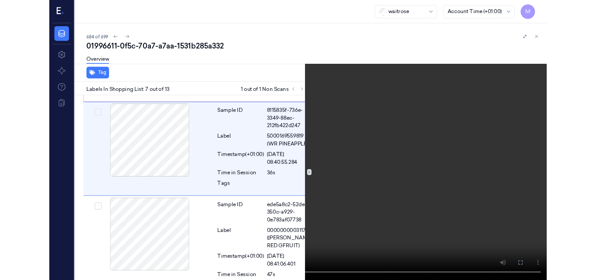
scroll to position [730, 0]
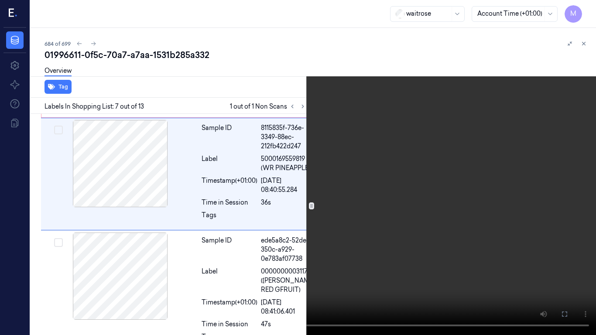
click at [342, 188] on video at bounding box center [298, 167] width 596 height 335
click at [0, 0] on icon at bounding box center [0, 0] width 0 height 0
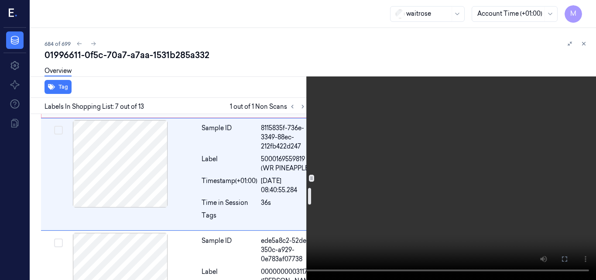
scroll to position [687, 0]
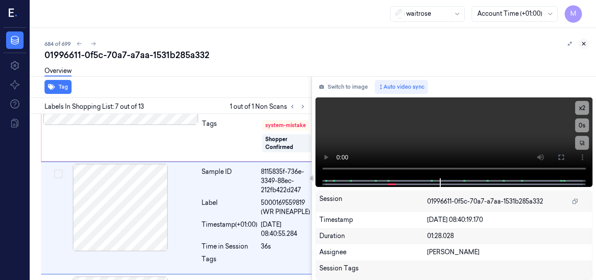
click at [582, 44] on icon at bounding box center [584, 44] width 6 height 6
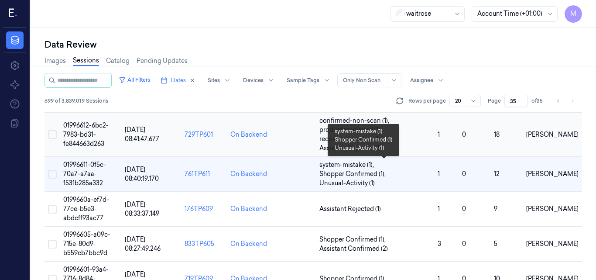
scroll to position [128, 0]
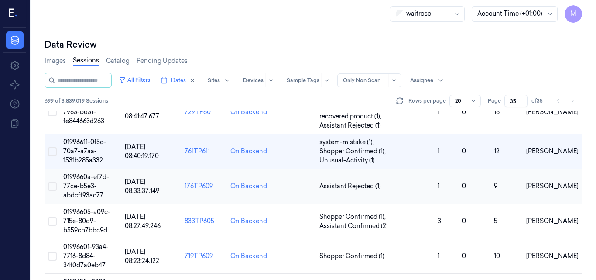
click at [94, 182] on td "0199660a-ef7d-77ce-b5e3-abdcff93ac77" at bounding box center [91, 186] width 62 height 35
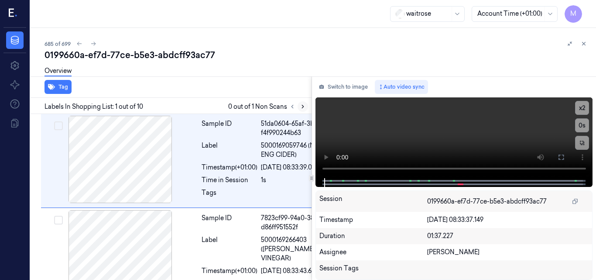
click at [302, 106] on icon at bounding box center [303, 106] width 6 height 6
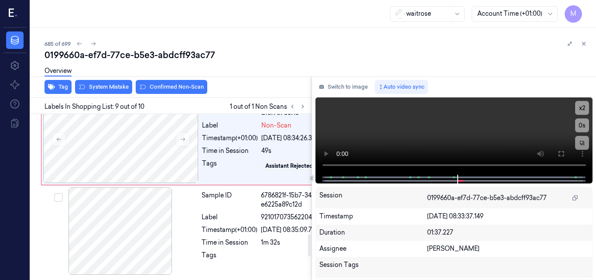
scroll to position [940, 0]
click at [182, 142] on icon at bounding box center [183, 139] width 6 height 6
click at [183, 142] on icon at bounding box center [183, 139] width 6 height 6
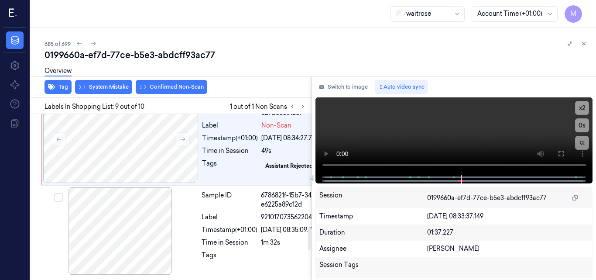
click at [145, 89] on div at bounding box center [120, 44] width 155 height 87
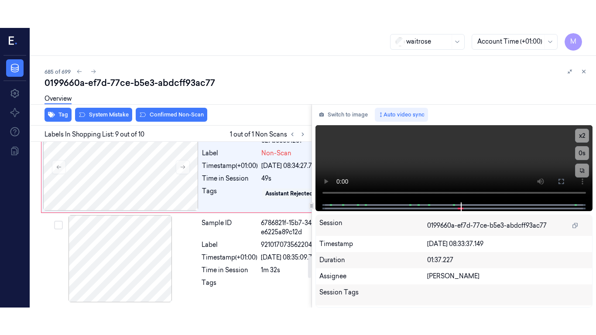
scroll to position [853, 0]
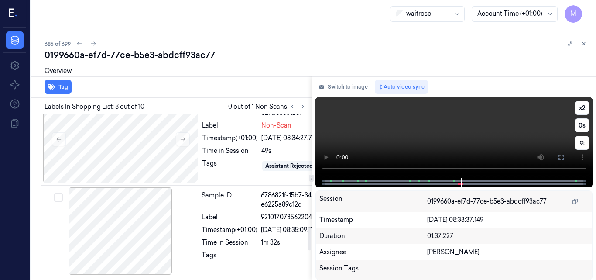
click at [462, 137] on video at bounding box center [453, 137] width 277 height 81
click at [561, 158] on icon at bounding box center [561, 157] width 7 height 7
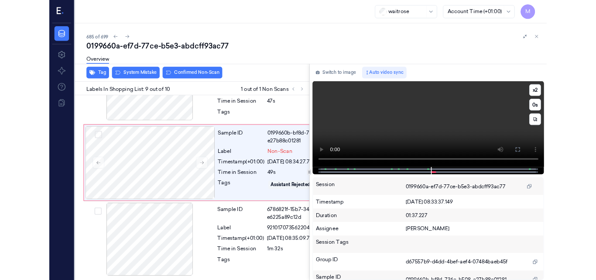
scroll to position [956, 0]
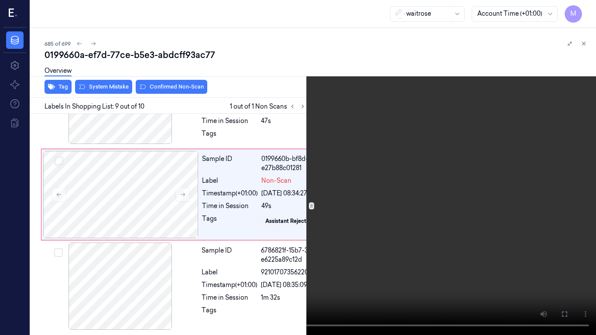
click at [363, 195] on video at bounding box center [298, 167] width 596 height 335
click at [0, 0] on icon at bounding box center [0, 0] width 0 height 0
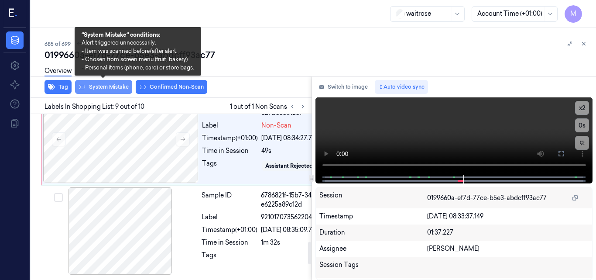
click at [112, 90] on button "System Mistake" at bounding box center [103, 87] width 57 height 14
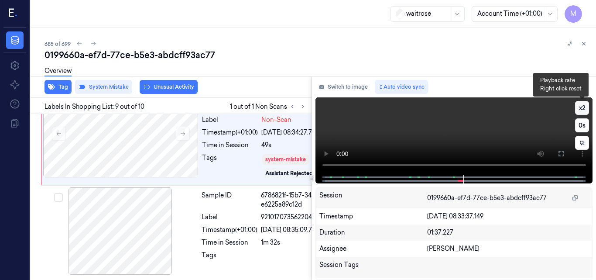
click at [582, 110] on button "x 2" at bounding box center [582, 108] width 14 height 14
click at [583, 106] on button "x 4" at bounding box center [582, 108] width 14 height 14
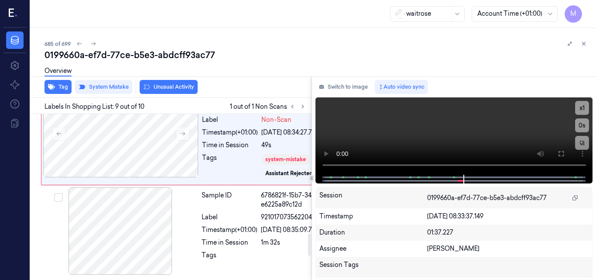
click at [136, 83] on div at bounding box center [120, 39] width 155 height 87
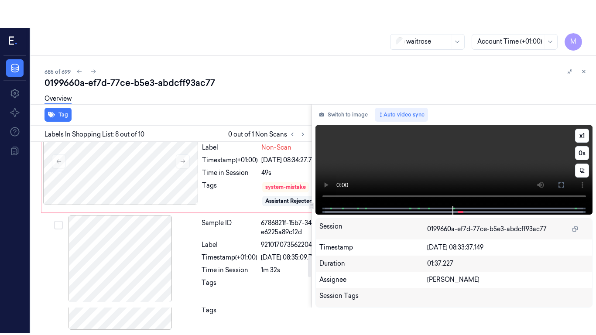
scroll to position [853, 0]
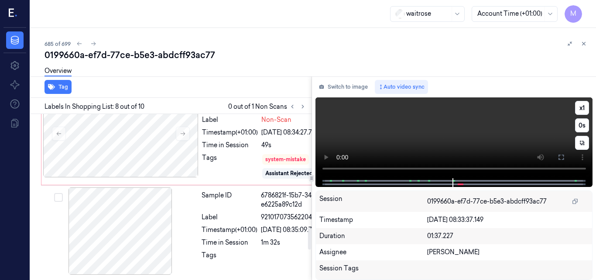
drag, startPoint x: 424, startPoint y: 138, endPoint x: 428, endPoint y: 140, distance: 4.5
click at [424, 138] on video at bounding box center [453, 137] width 277 height 81
click at [558, 156] on icon at bounding box center [561, 157] width 7 height 7
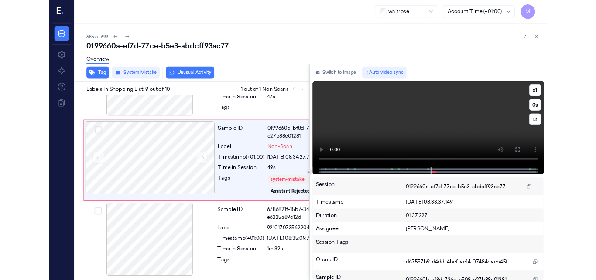
scroll to position [958, 0]
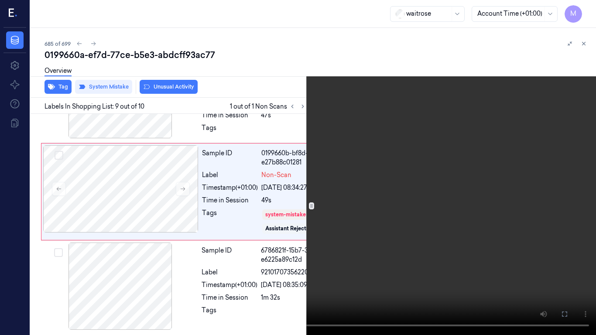
click at [320, 176] on video at bounding box center [298, 167] width 596 height 335
click at [0, 0] on icon at bounding box center [0, 0] width 0 height 0
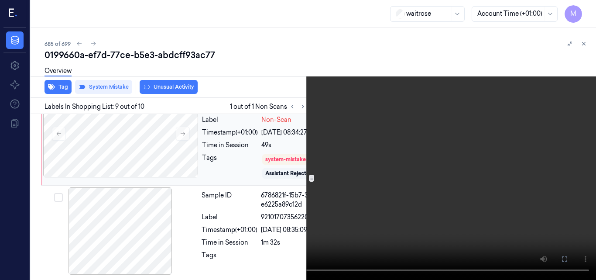
scroll to position [986, 0]
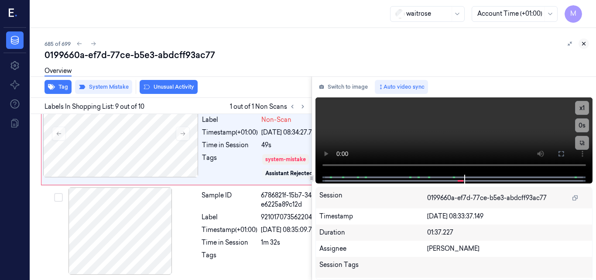
click at [582, 41] on icon at bounding box center [584, 44] width 6 height 6
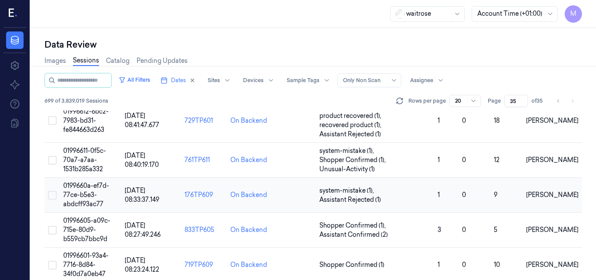
scroll to position [163, 0]
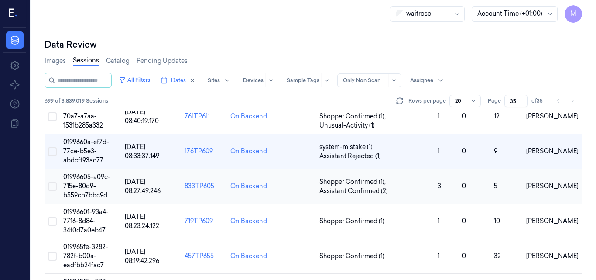
click at [88, 180] on span "01996605-a09c-715e-80d9-b559cb7bbc9d" at bounding box center [86, 186] width 47 height 26
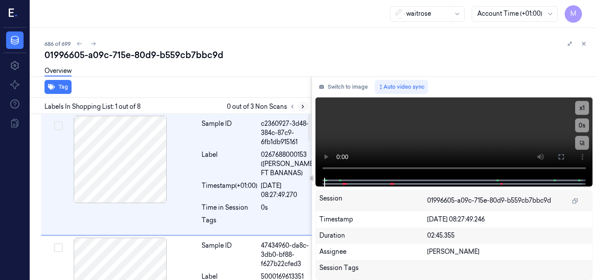
click at [302, 106] on icon at bounding box center [303, 106] width 6 height 6
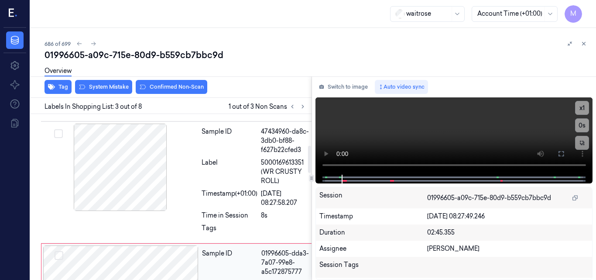
scroll to position [113, 0]
click at [409, 140] on video at bounding box center [453, 135] width 277 height 77
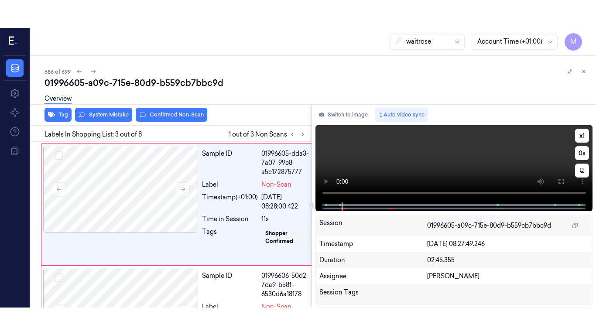
scroll to position [244, 0]
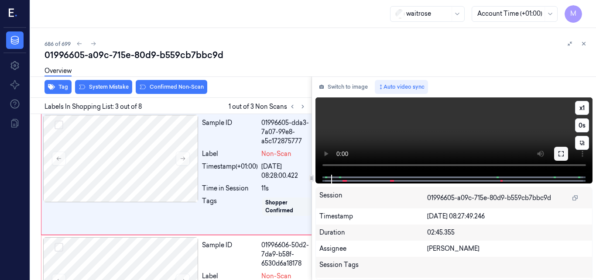
click at [559, 155] on icon at bounding box center [561, 153] width 7 height 7
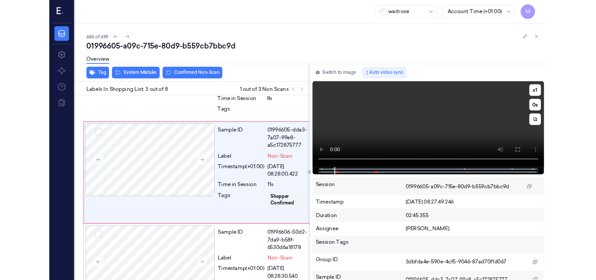
scroll to position [216, 0]
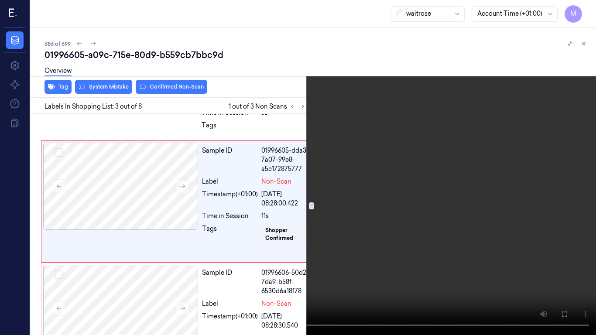
click at [380, 172] on video at bounding box center [298, 167] width 596 height 335
click at [0, 0] on icon at bounding box center [0, 0] width 0 height 0
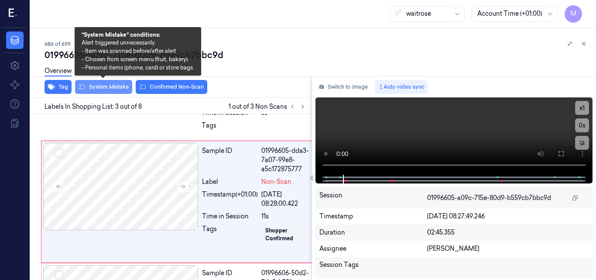
click at [95, 85] on button "System Mistake" at bounding box center [103, 87] width 57 height 14
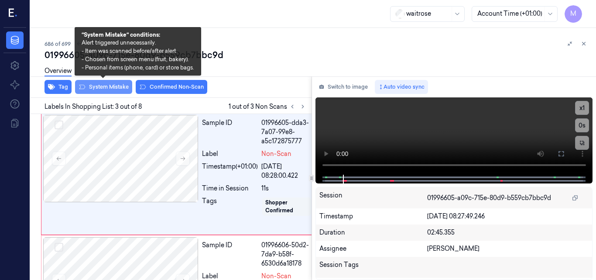
scroll to position [246, 0]
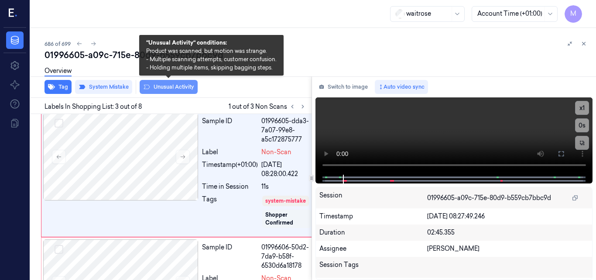
click at [169, 87] on button "Unusual Activity" at bounding box center [169, 87] width 58 height 14
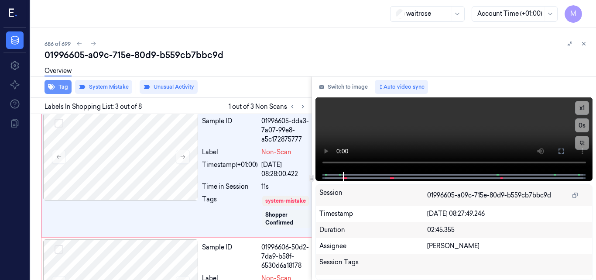
click at [62, 89] on button "Tag" at bounding box center [58, 87] width 27 height 14
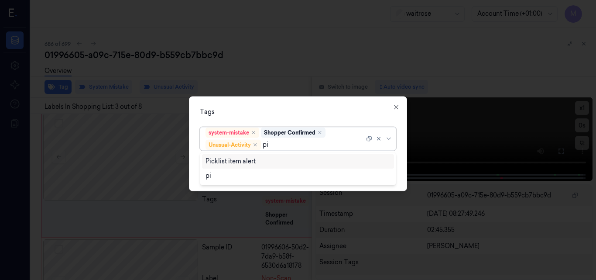
type input "pic"
click at [266, 159] on div "Picklist item alert" at bounding box center [297, 161] width 185 height 9
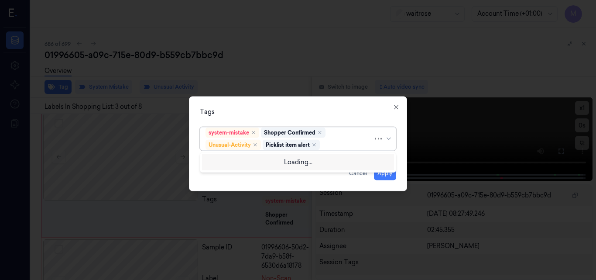
click at [311, 106] on div "Tags option Picklist item alert, selected. Use Up and Down to choose options, p…" at bounding box center [298, 143] width 218 height 95
click at [387, 173] on button "Apply" at bounding box center [385, 173] width 22 height 14
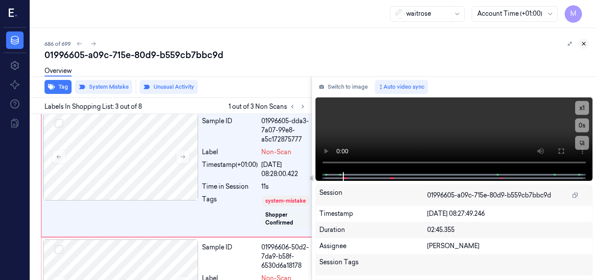
click at [584, 43] on icon at bounding box center [583, 43] width 3 height 3
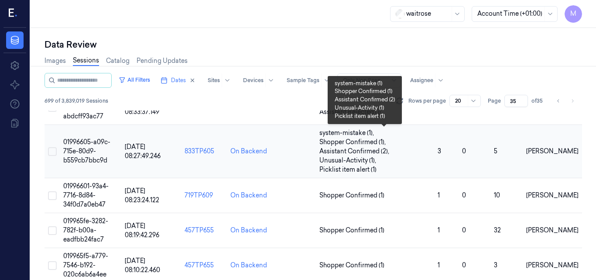
scroll to position [163, 0]
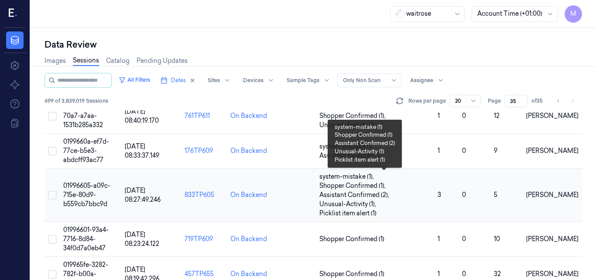
click at [370, 192] on span "Assistant Confirmed (2) ," at bounding box center [355, 194] width 72 height 9
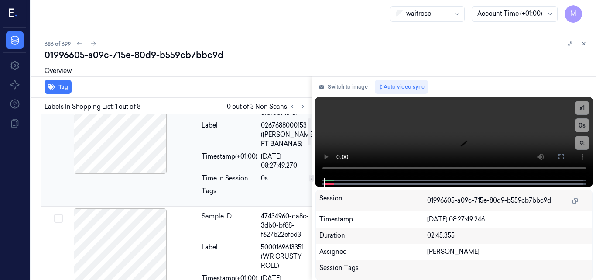
scroll to position [11, 0]
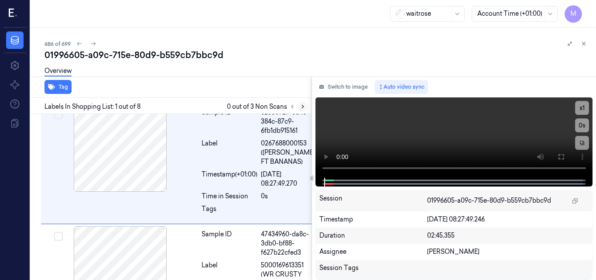
click at [301, 106] on icon at bounding box center [303, 106] width 6 height 6
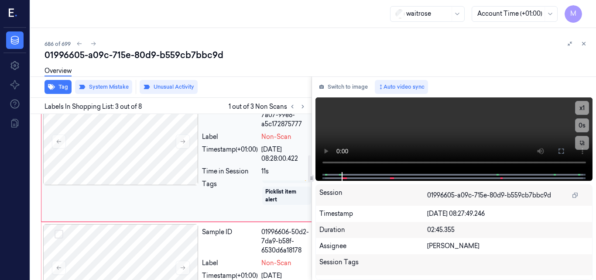
scroll to position [290, 0]
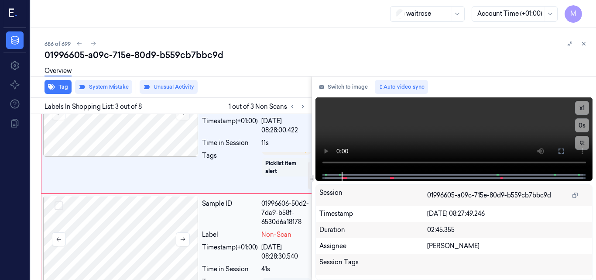
click at [137, 252] on div at bounding box center [120, 238] width 155 height 87
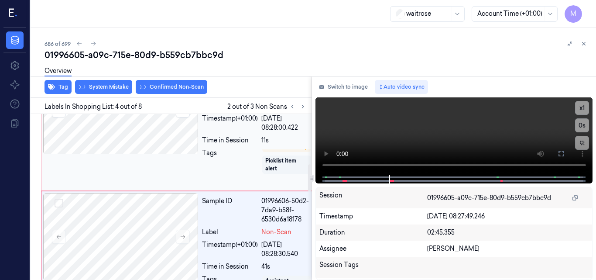
scroll to position [380, 0]
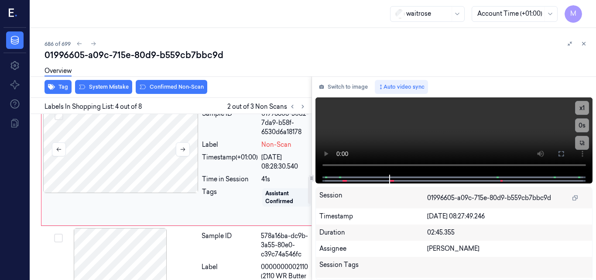
click at [149, 180] on div at bounding box center [120, 149] width 155 height 87
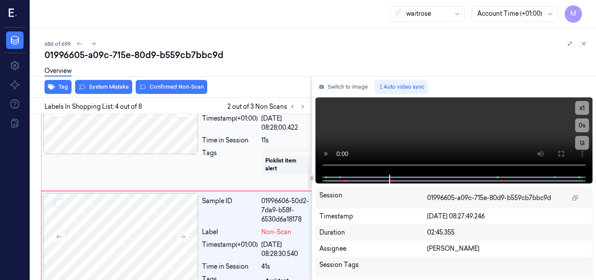
click at [144, 147] on div at bounding box center [120, 110] width 155 height 87
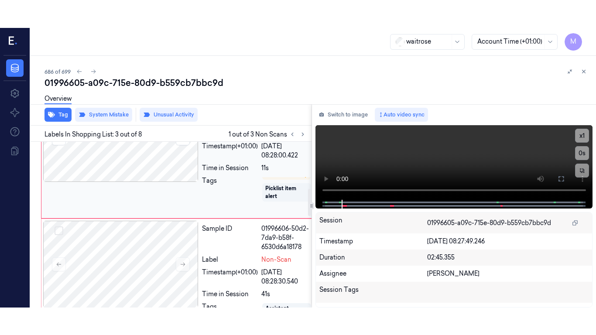
scroll to position [246, 0]
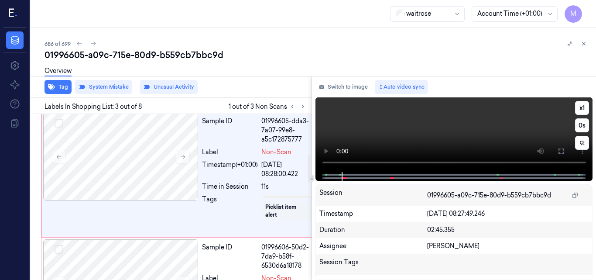
click at [453, 137] on video at bounding box center [453, 134] width 277 height 75
click at [562, 150] on icon at bounding box center [561, 150] width 7 height 7
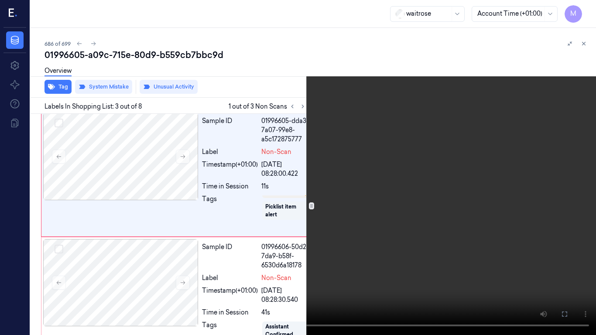
click at [361, 208] on video at bounding box center [298, 167] width 596 height 335
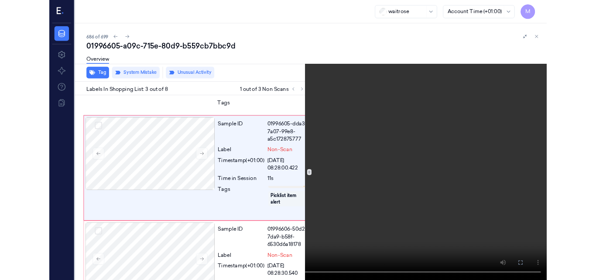
scroll to position [219, 0]
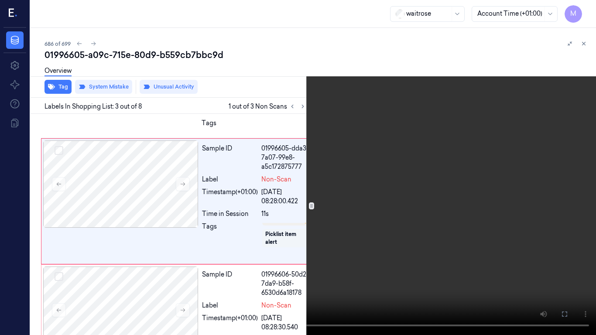
click at [0, 0] on icon at bounding box center [0, 0] width 0 height 0
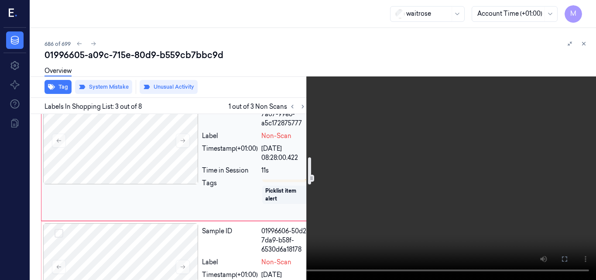
scroll to position [349, 0]
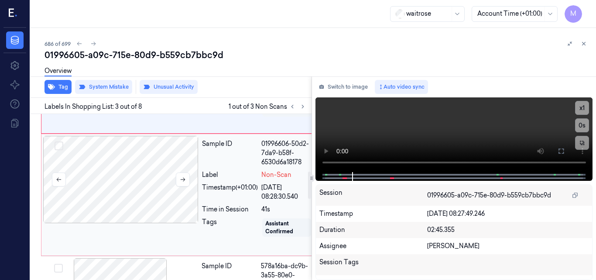
click at [145, 220] on div at bounding box center [120, 179] width 155 height 87
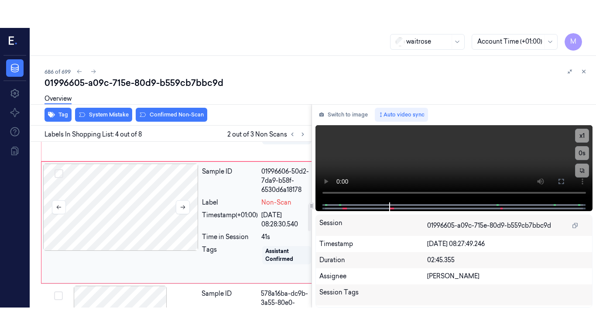
scroll to position [380, 0]
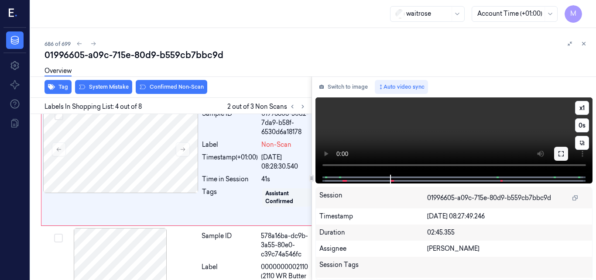
click at [557, 154] on button at bounding box center [561, 154] width 14 height 14
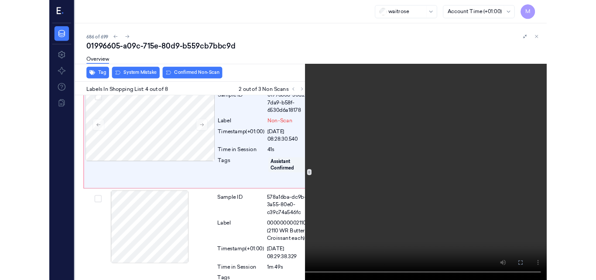
scroll to position [352, 0]
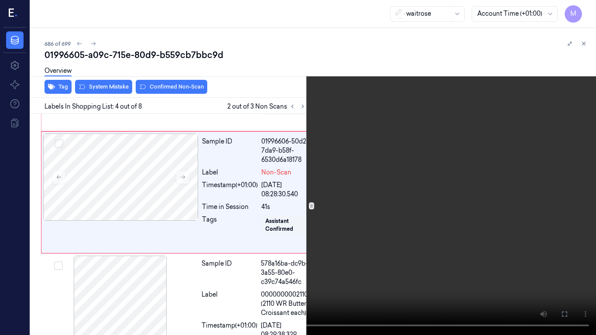
click at [317, 259] on video at bounding box center [298, 167] width 596 height 335
click at [0, 0] on icon at bounding box center [0, 0] width 0 height 0
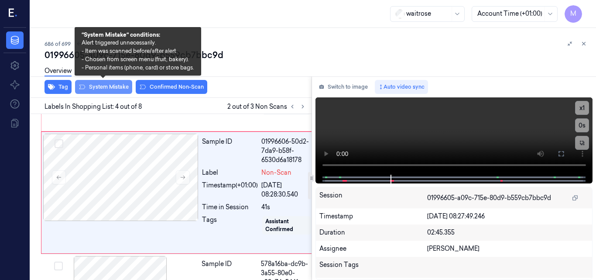
click at [110, 85] on button "System Mistake" at bounding box center [103, 87] width 57 height 14
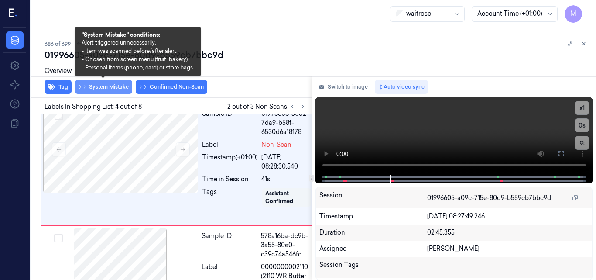
scroll to position [381, 0]
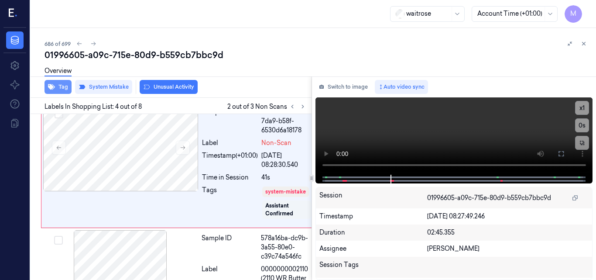
click at [61, 86] on button "Tag" at bounding box center [58, 87] width 27 height 14
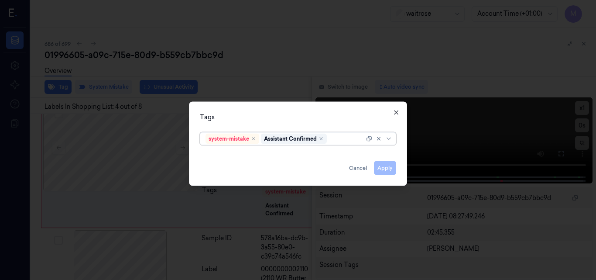
click at [396, 109] on icon "button" at bounding box center [396, 112] width 7 height 7
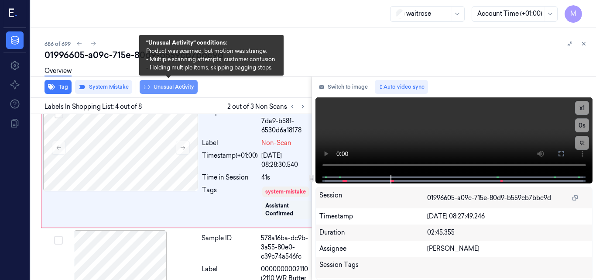
click at [180, 89] on button "Unusual Activity" at bounding box center [169, 87] width 58 height 14
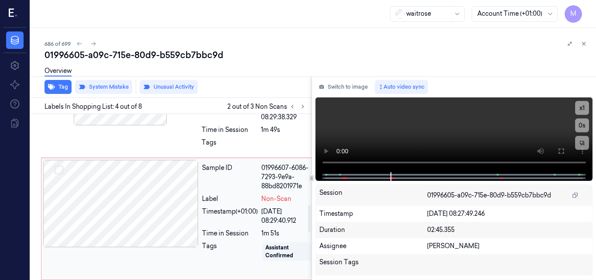
scroll to position [556, 0]
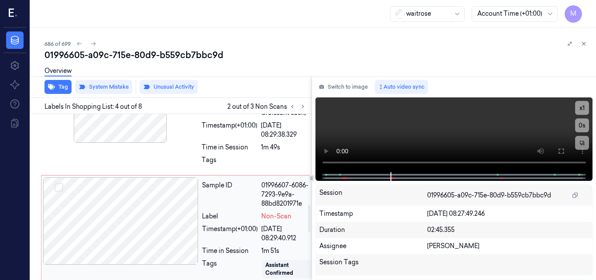
click at [141, 244] on div at bounding box center [120, 220] width 155 height 87
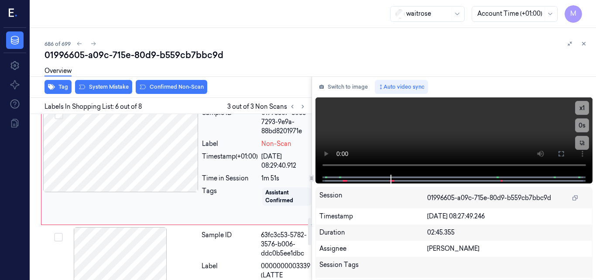
scroll to position [637, 0]
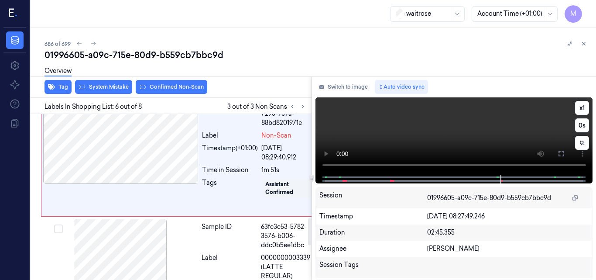
click at [426, 140] on video at bounding box center [453, 135] width 277 height 77
click at [452, 138] on video at bounding box center [453, 135] width 277 height 77
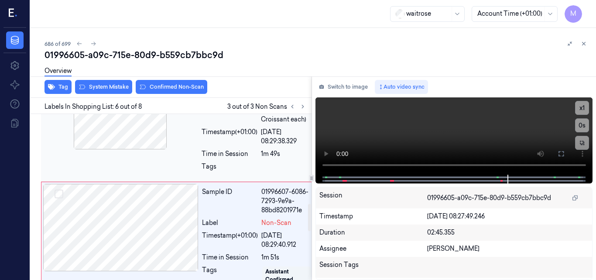
click at [131, 149] on div at bounding box center [120, 105] width 155 height 87
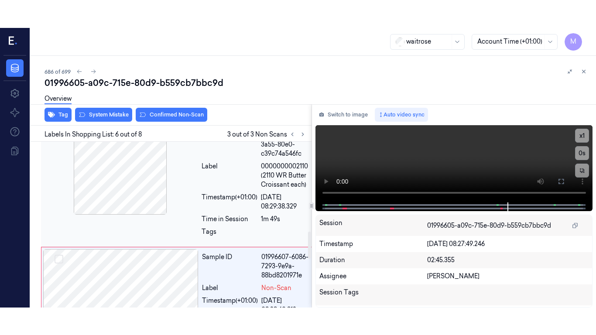
scroll to position [510, 0]
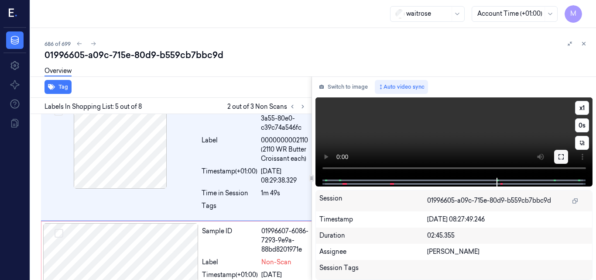
click at [561, 159] on icon at bounding box center [561, 156] width 7 height 7
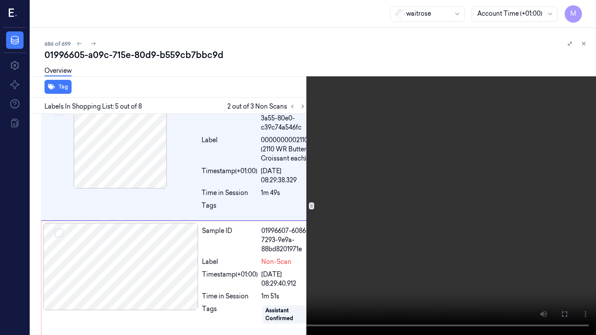
click at [341, 211] on video at bounding box center [298, 167] width 596 height 335
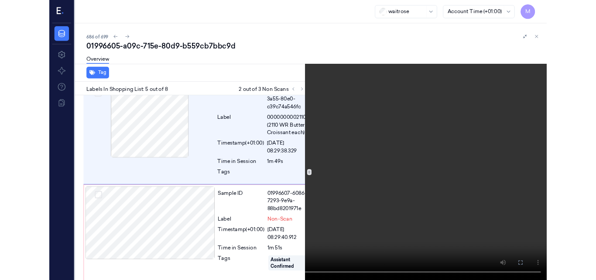
scroll to position [482, 0]
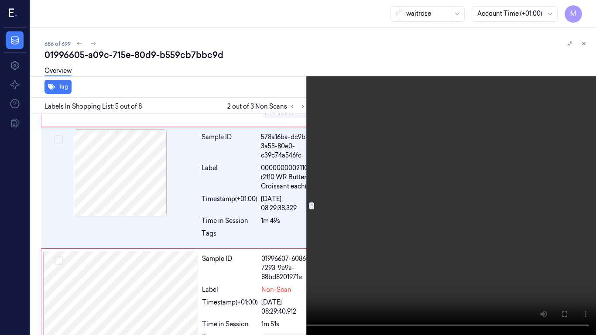
click at [343, 214] on video at bounding box center [298, 167] width 596 height 335
click at [0, 0] on icon at bounding box center [0, 0] width 0 height 0
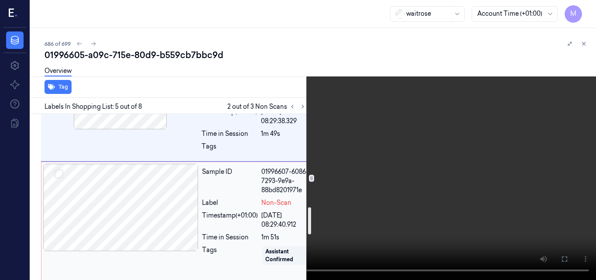
scroll to position [613, 0]
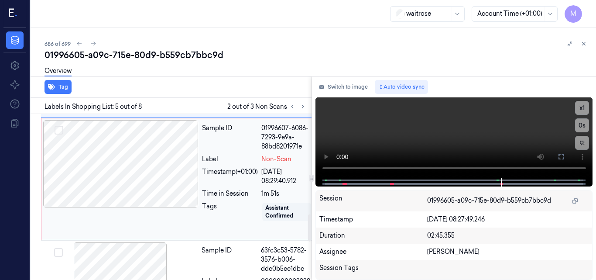
click at [147, 202] on div at bounding box center [120, 163] width 155 height 87
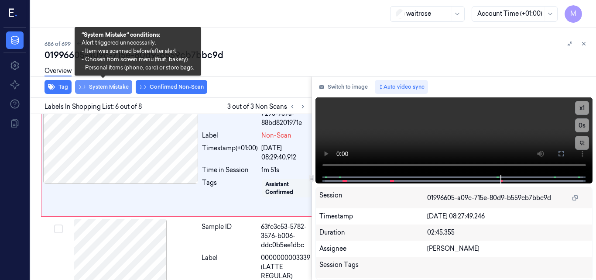
click at [112, 87] on button "System Mistake" at bounding box center [103, 87] width 57 height 14
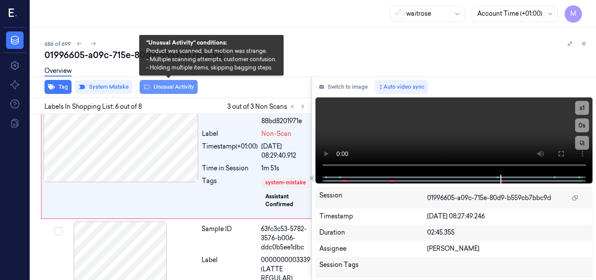
click at [181, 89] on button "Unusual Activity" at bounding box center [169, 87] width 58 height 14
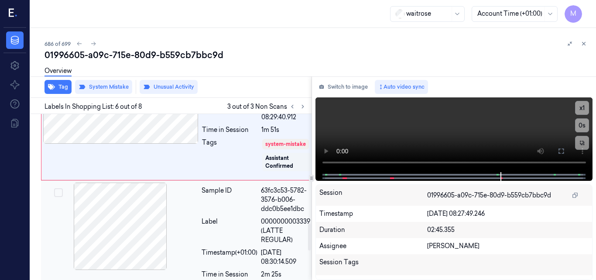
scroll to position [633, 0]
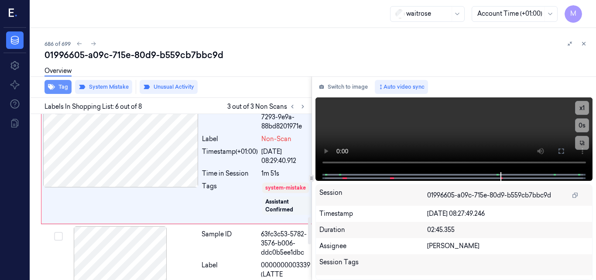
click at [64, 87] on button "Tag" at bounding box center [58, 87] width 27 height 14
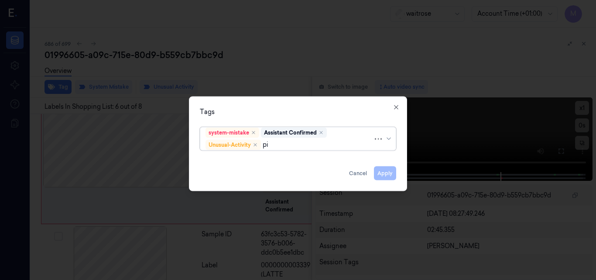
type input "pic"
click at [265, 161] on div "Picklist item alert" at bounding box center [297, 161] width 185 height 9
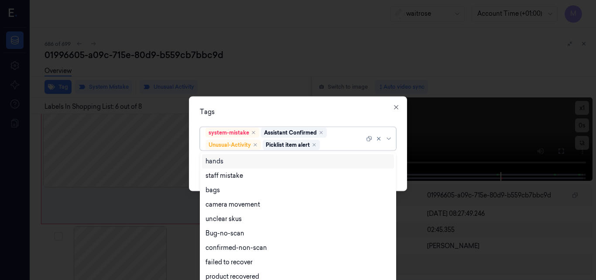
click at [322, 113] on div "Tags" at bounding box center [298, 111] width 196 height 9
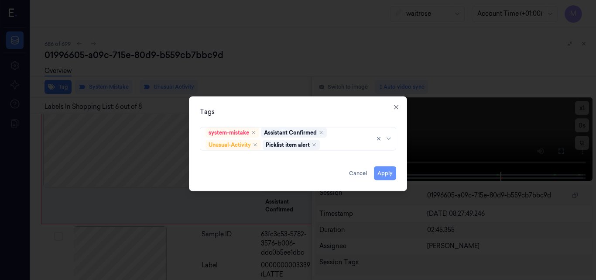
click at [388, 174] on button "Apply" at bounding box center [385, 173] width 22 height 14
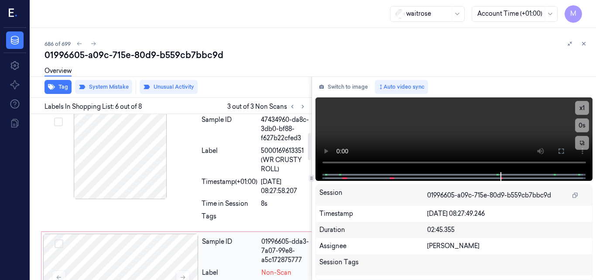
scroll to position [115, 0]
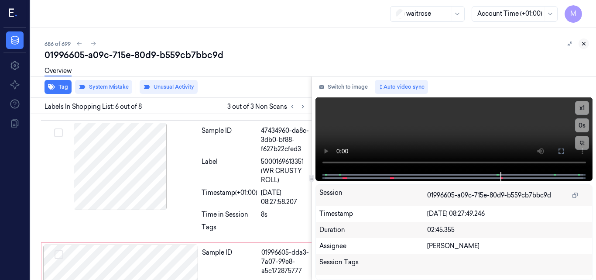
click at [583, 42] on icon at bounding box center [584, 44] width 6 height 6
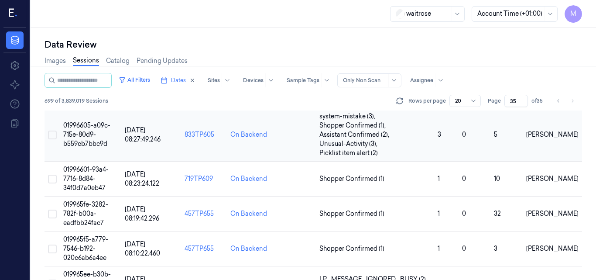
scroll to position [294, 0]
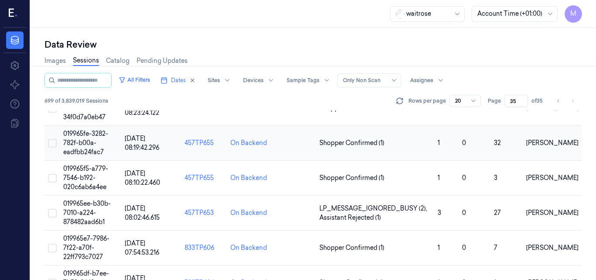
click at [90, 138] on td "019965fe-3282-782f-b00a-eadfbb24fac7" at bounding box center [91, 143] width 62 height 35
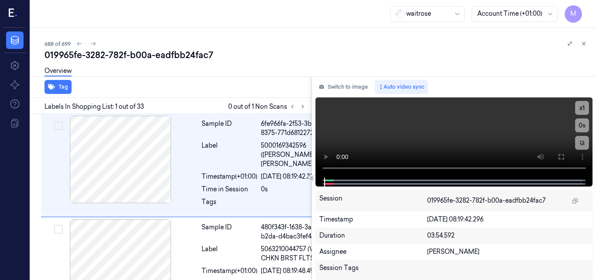
click at [153, 7] on div "waitrose Account Time (+01:00) M" at bounding box center [313, 14] width 565 height 28
click at [135, 10] on div "waitrose Account Time (+01:00) M" at bounding box center [313, 14] width 565 height 28
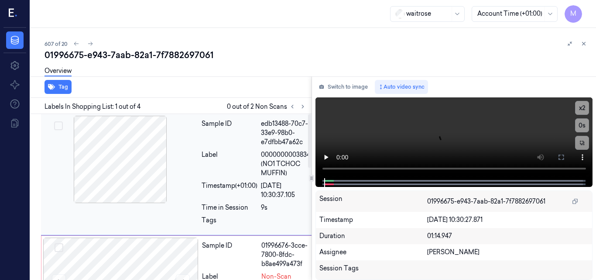
click at [116, 161] on div at bounding box center [120, 159] width 155 height 87
click at [427, 131] on video at bounding box center [453, 137] width 277 height 81
click at [562, 157] on icon at bounding box center [561, 157] width 7 height 7
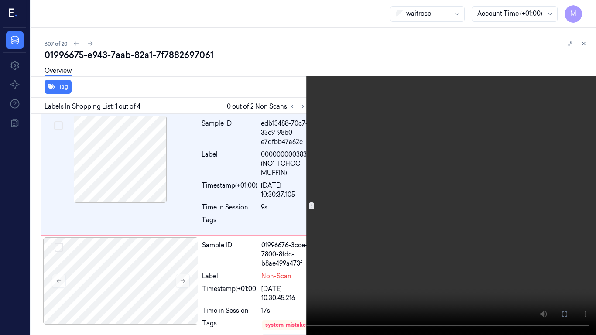
click at [223, 255] on video at bounding box center [298, 167] width 596 height 335
click at [205, 259] on video at bounding box center [298, 167] width 596 height 335
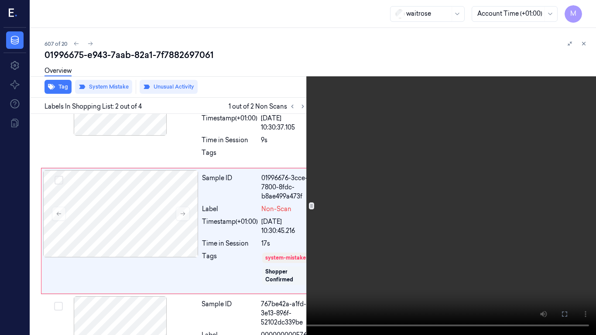
scroll to position [79, 0]
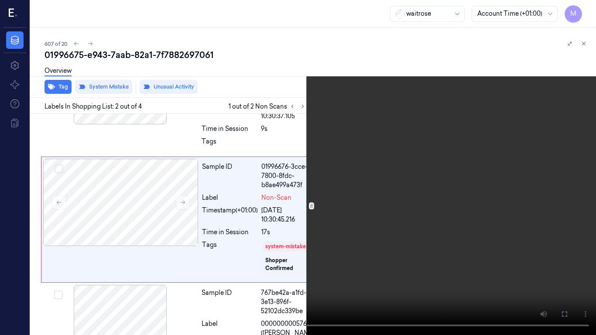
click at [335, 185] on video at bounding box center [298, 167] width 596 height 335
click at [284, 260] on video at bounding box center [298, 167] width 596 height 335
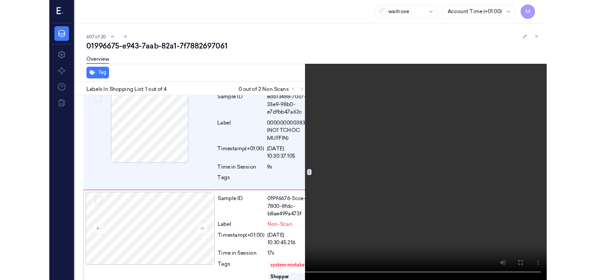
scroll to position [0, 0]
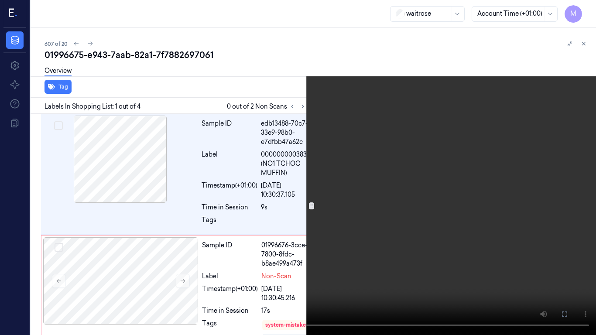
click at [363, 236] on video at bounding box center [298, 167] width 596 height 335
click at [0, 0] on button at bounding box center [0, 0] width 0 height 0
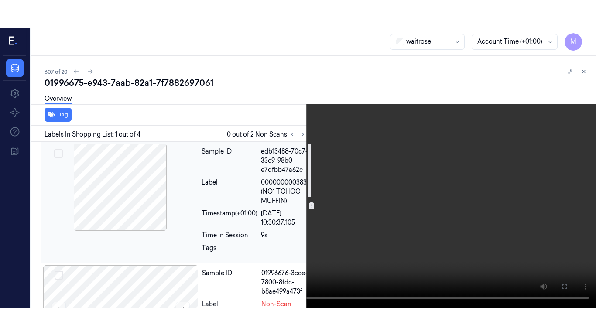
scroll to position [44, 0]
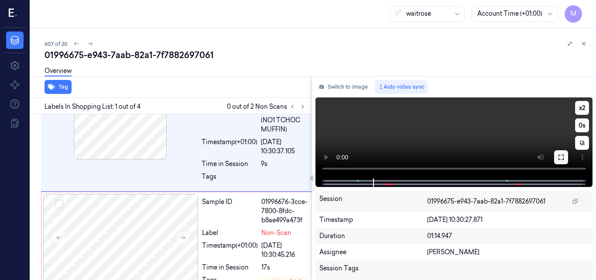
click at [560, 159] on icon at bounding box center [561, 157] width 7 height 7
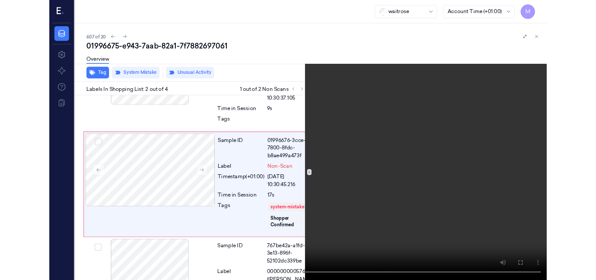
scroll to position [79, 0]
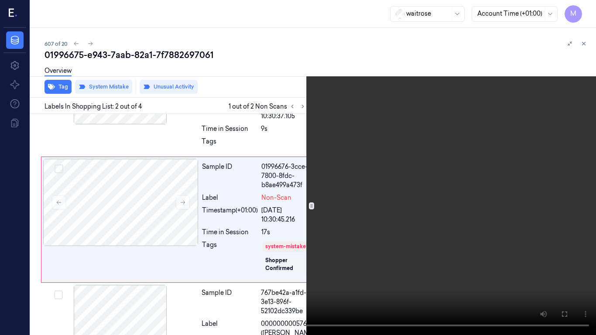
click at [373, 230] on video at bounding box center [298, 167] width 596 height 335
click at [0, 0] on button at bounding box center [0, 0] width 0 height 0
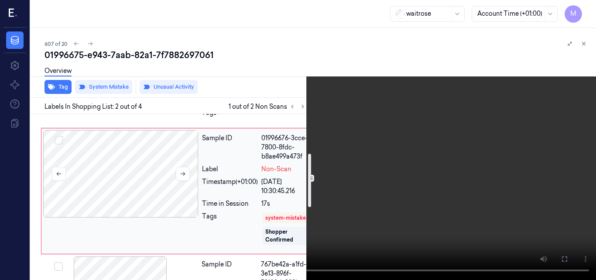
scroll to position [122, 0]
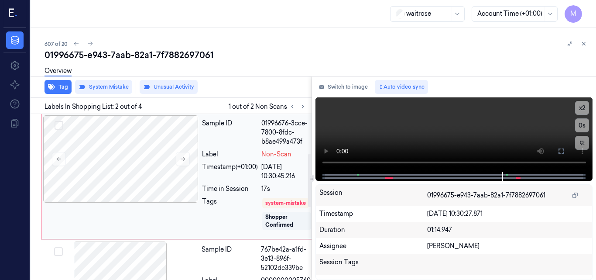
click at [144, 213] on div "Sample ID 01996676-3cce-7800-8fdc-b8ae499a473f Label Non-Scan Timestamp (+01:00…" at bounding box center [180, 176] width 279 height 126
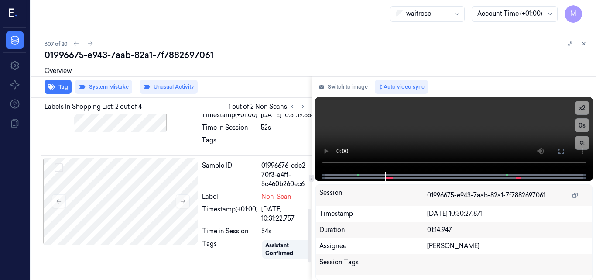
scroll to position [324, 0]
click at [136, 227] on div at bounding box center [120, 200] width 155 height 87
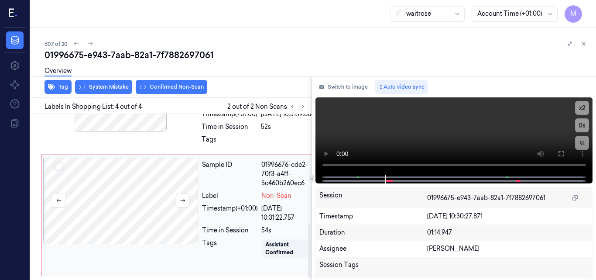
scroll to position [347, 0]
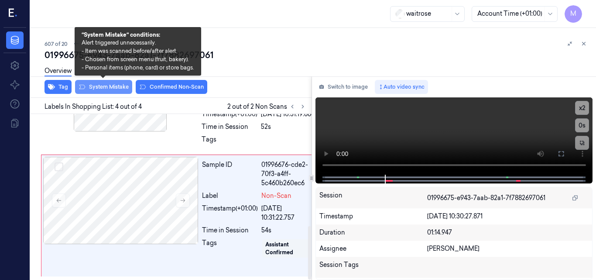
click at [108, 86] on button "System Mistake" at bounding box center [103, 87] width 57 height 14
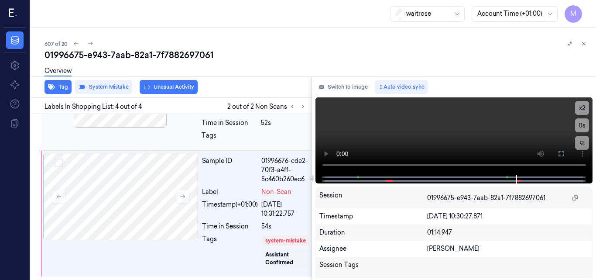
scroll to position [351, 0]
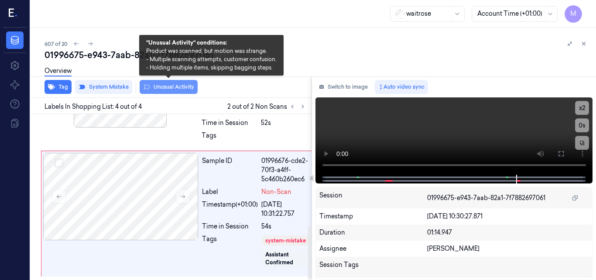
click at [172, 89] on button "Unusual Activity" at bounding box center [169, 87] width 58 height 14
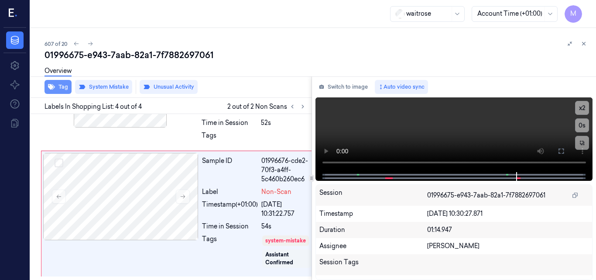
click at [62, 86] on button "Tag" at bounding box center [58, 87] width 27 height 14
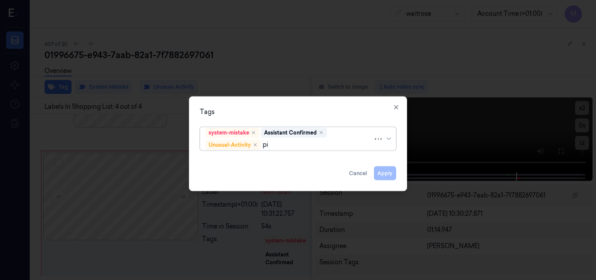
type input "pic"
click at [260, 160] on div "Picklist item alert" at bounding box center [297, 161] width 185 height 9
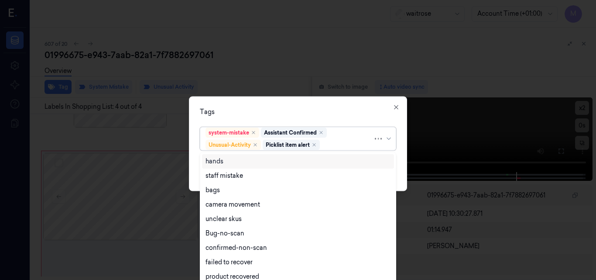
click at [333, 111] on div "Tags" at bounding box center [298, 111] width 196 height 9
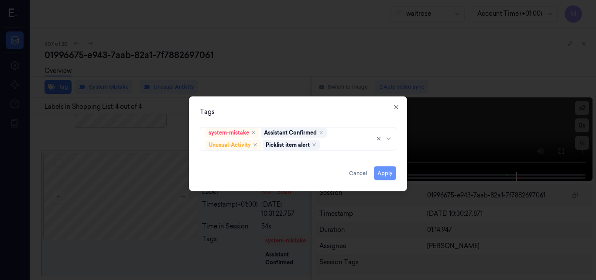
click at [387, 174] on button "Apply" at bounding box center [385, 173] width 22 height 14
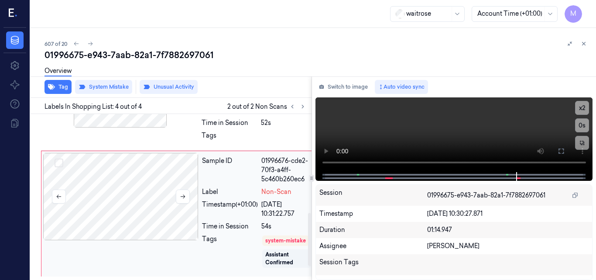
scroll to position [307, 0]
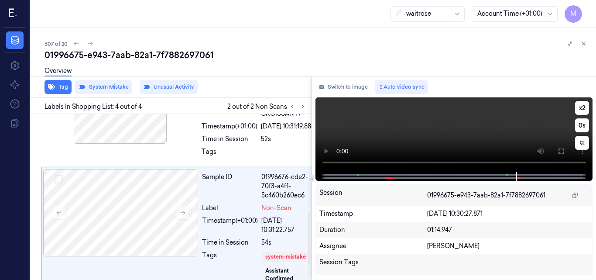
click at [435, 131] on video at bounding box center [453, 134] width 277 height 75
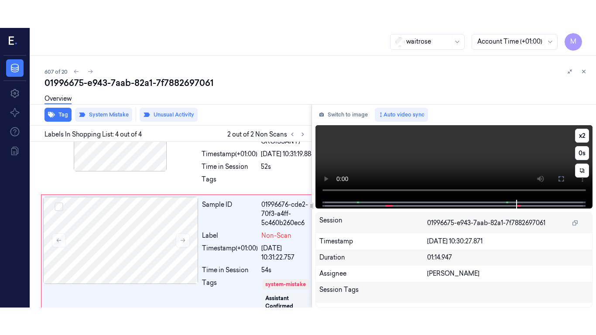
scroll to position [351, 0]
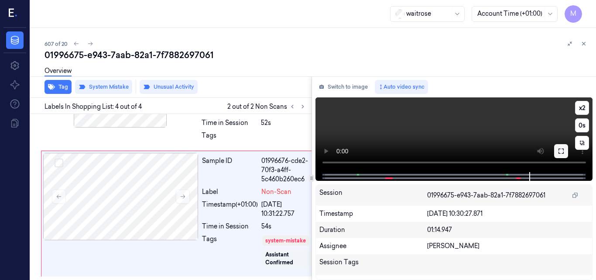
click at [560, 152] on icon at bounding box center [561, 150] width 7 height 7
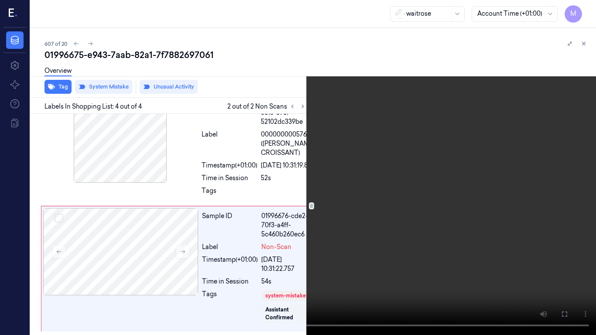
click at [339, 252] on video at bounding box center [298, 167] width 596 height 335
click at [0, 0] on icon at bounding box center [0, 0] width 0 height 0
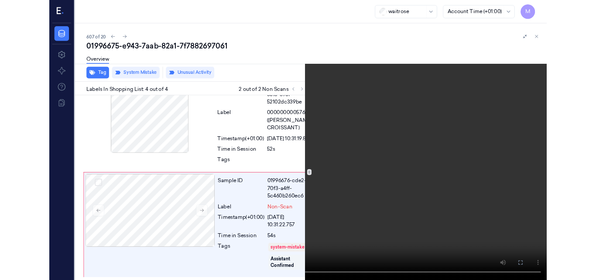
scroll to position [351, 0]
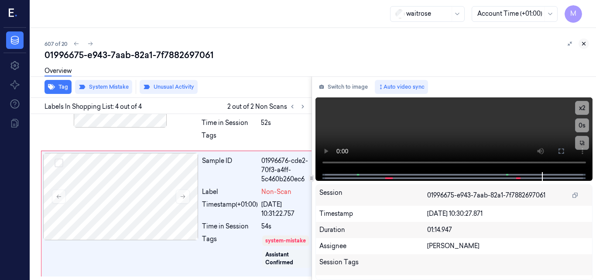
click at [584, 42] on icon at bounding box center [584, 44] width 6 height 6
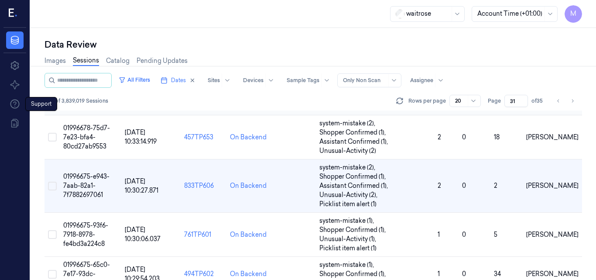
scroll to position [216, 0]
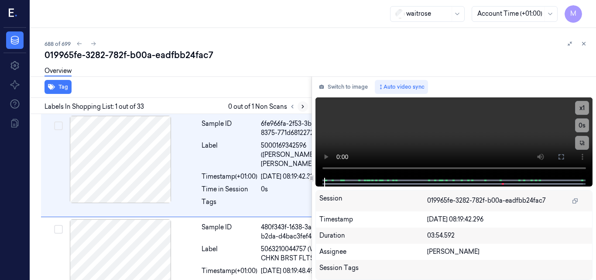
click at [303, 106] on icon at bounding box center [303, 106] width 2 height 3
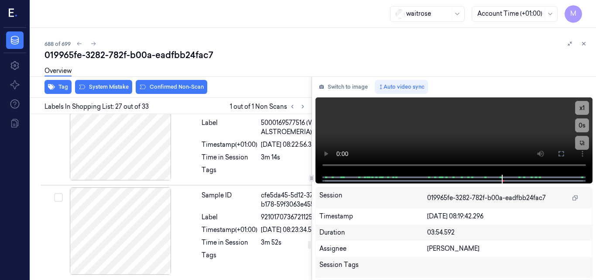
scroll to position [3172, 0]
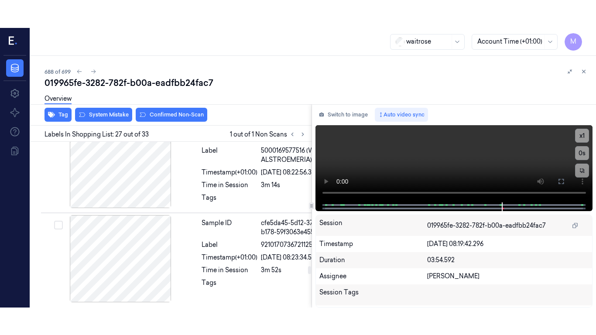
scroll to position [3172, 0]
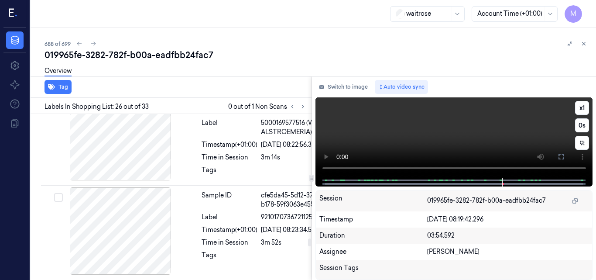
click at [428, 131] on video at bounding box center [453, 137] width 277 height 80
click at [557, 157] on button at bounding box center [561, 157] width 14 height 14
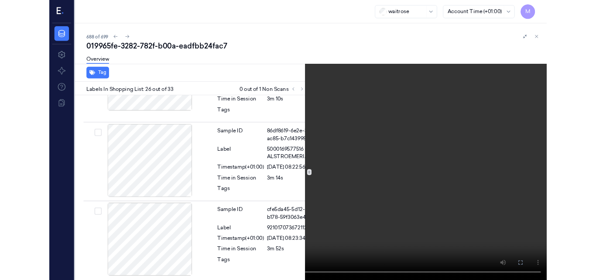
scroll to position [3144, 0]
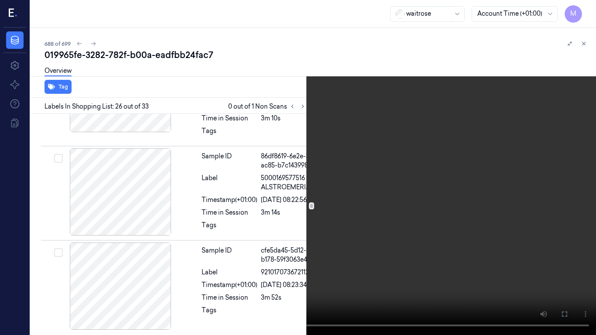
click at [435, 220] on video at bounding box center [298, 167] width 596 height 335
click at [0, 0] on icon at bounding box center [0, 0] width 0 height 0
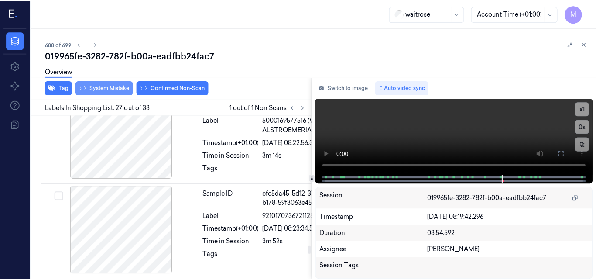
scroll to position [3303, 0]
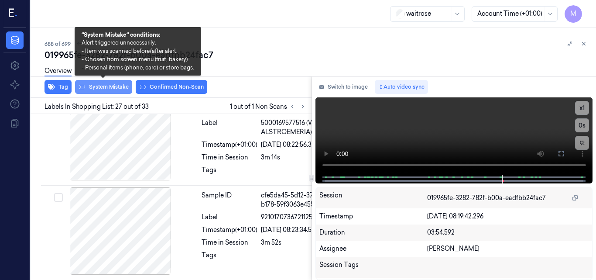
click at [110, 87] on button "System Mistake" at bounding box center [103, 87] width 57 height 14
click at [110, 86] on button "System Mistake" at bounding box center [103, 87] width 57 height 14
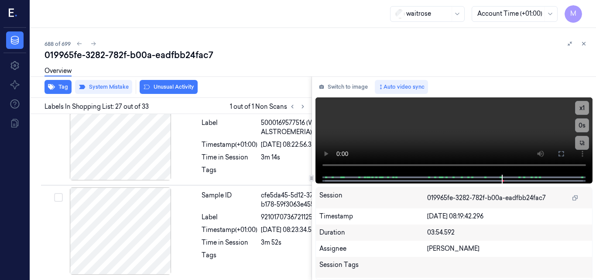
click at [160, 83] on div "Overview" at bounding box center [317, 72] width 545 height 22
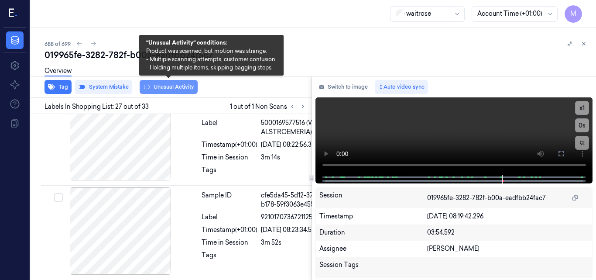
click at [159, 85] on button "Unusual Activity" at bounding box center [169, 87] width 58 height 14
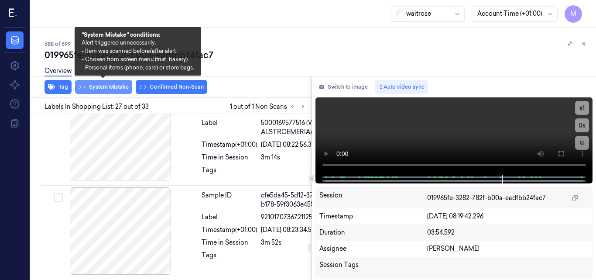
click at [107, 87] on button "System Mistake" at bounding box center [103, 87] width 57 height 14
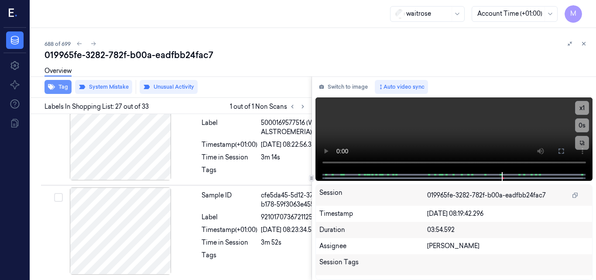
click at [60, 88] on button "Tag" at bounding box center [58, 87] width 27 height 14
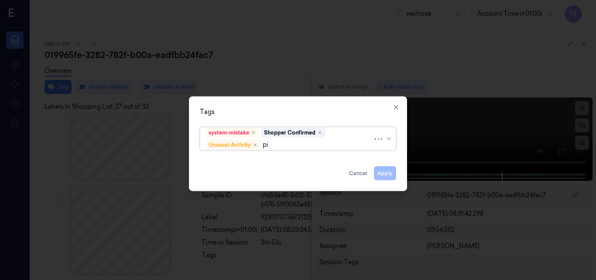
type input "pic"
click at [231, 161] on div "Picklist item alert" at bounding box center [230, 161] width 50 height 9
click at [298, 110] on div "Tags" at bounding box center [298, 111] width 196 height 9
click at [387, 173] on button "Apply" at bounding box center [385, 173] width 22 height 14
click at [385, 173] on div at bounding box center [298, 140] width 596 height 280
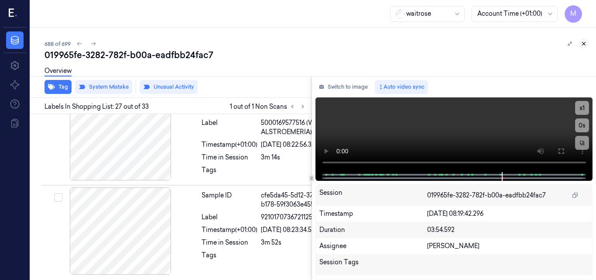
click at [586, 43] on icon at bounding box center [584, 44] width 6 height 6
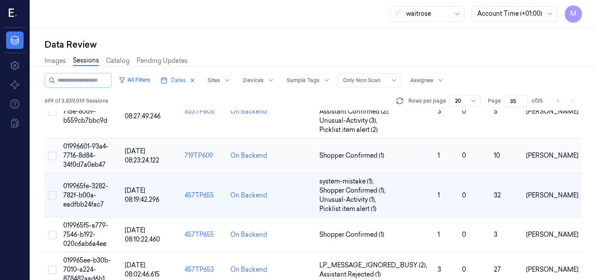
scroll to position [203, 0]
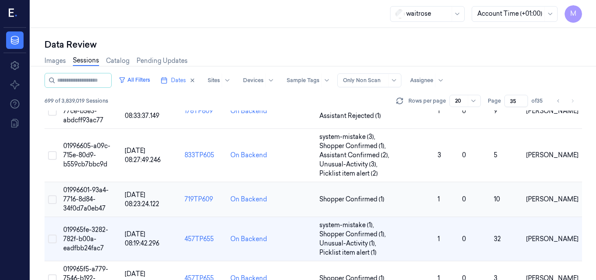
click at [87, 197] on span "01996601-93a4-7716-8d84-34f0d7a0eb47" at bounding box center [85, 199] width 45 height 26
click at [83, 193] on td "01996601-93a4-7716-8d84-34f0d7a0eb47" at bounding box center [91, 198] width 62 height 35
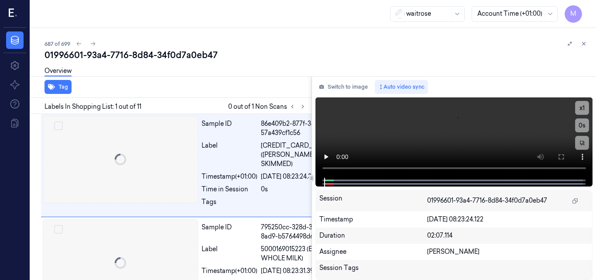
scroll to position [0, 14]
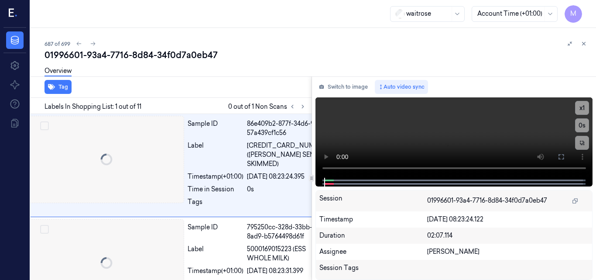
click at [83, 193] on div "687 of 699 01996601-93a4-7716-8d84-34f0d7a0eb47 Overview Tag Labels In Shopping…" at bounding box center [313, 154] width 565 height 252
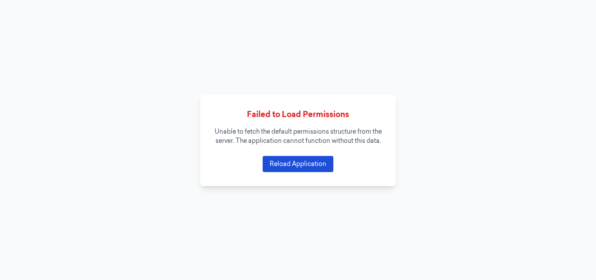
click at [300, 170] on button "Reload Application" at bounding box center [298, 164] width 71 height 16
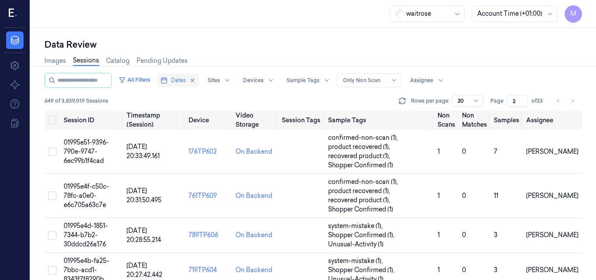
click at [186, 79] on span "Dates" at bounding box center [178, 80] width 15 height 8
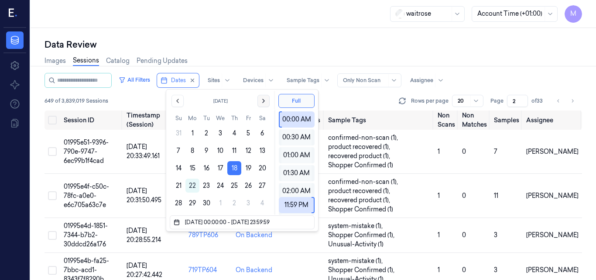
click at [264, 98] on icon "Go to the Next Month" at bounding box center [263, 100] width 7 height 7
click at [176, 100] on icon "Go to the Previous Month" at bounding box center [177, 100] width 7 height 7
click at [261, 168] on button "20" at bounding box center [262, 168] width 14 height 14
type input "20/09/2025 00:00:00 - 20/09/2025 23:59:59"
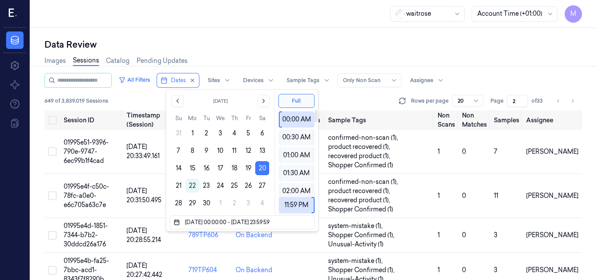
click at [292, 41] on div "Data Review" at bounding box center [314, 44] width 538 height 12
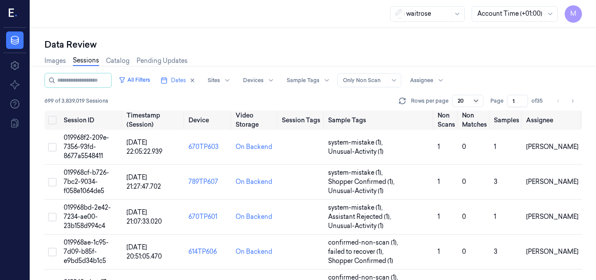
click at [478, 101] on icon at bounding box center [476, 100] width 7 height 7
click at [496, 83] on div "All Filters Dates Sites Devices Sample Tags Alert Type Only Non Scan Assignee" at bounding box center [314, 80] width 538 height 15
click at [521, 97] on input "2" at bounding box center [517, 101] width 21 height 12
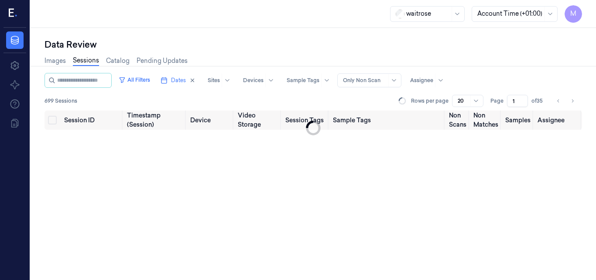
click at [522, 103] on input "1" at bounding box center [517, 101] width 21 height 12
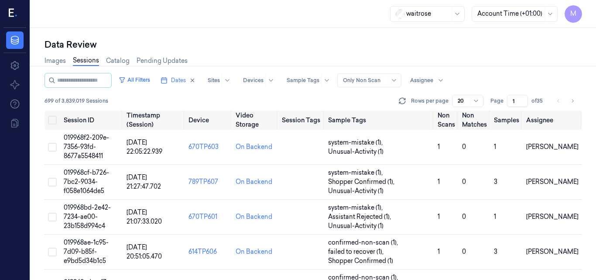
click at [522, 103] on input "1" at bounding box center [517, 101] width 21 height 12
click at [523, 98] on input "2" at bounding box center [517, 101] width 21 height 12
click at [523, 98] on input "3" at bounding box center [517, 101] width 21 height 12
click at [523, 98] on input "4" at bounding box center [517, 101] width 21 height 12
click at [523, 98] on input "5" at bounding box center [517, 101] width 21 height 12
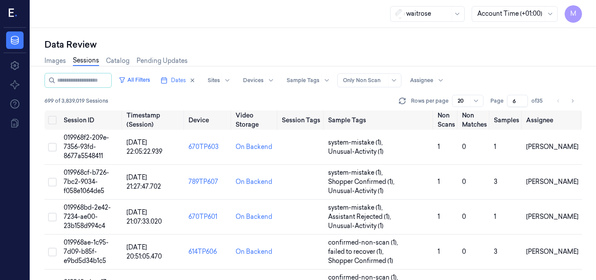
click at [523, 98] on input "6" at bounding box center [517, 101] width 21 height 12
click at [523, 98] on input "7" at bounding box center [517, 101] width 21 height 12
click at [523, 98] on input "8" at bounding box center [517, 101] width 21 height 12
click at [523, 98] on input "9" at bounding box center [517, 101] width 21 height 12
click at [523, 98] on input "10" at bounding box center [517, 101] width 21 height 12
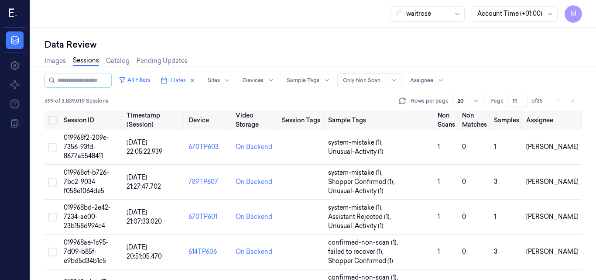
click at [523, 98] on input "11" at bounding box center [517, 101] width 21 height 12
click at [523, 98] on input "12" at bounding box center [517, 101] width 21 height 12
click at [523, 98] on input "13" at bounding box center [517, 101] width 21 height 12
click at [523, 98] on input "14" at bounding box center [517, 101] width 21 height 12
click at [523, 98] on input "16" at bounding box center [517, 101] width 21 height 12
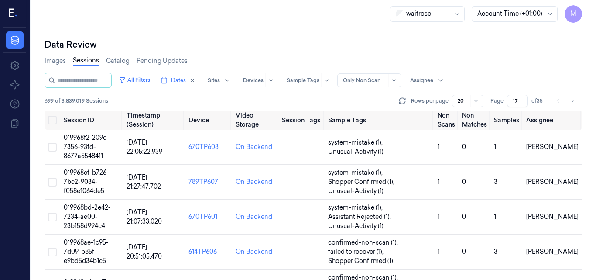
click at [523, 98] on input "17" at bounding box center [517, 101] width 21 height 12
click at [523, 98] on input "18" at bounding box center [517, 101] width 21 height 12
click at [523, 98] on input "19" at bounding box center [517, 101] width 21 height 12
click at [523, 98] on input "20" at bounding box center [517, 101] width 21 height 12
click at [523, 98] on input "21" at bounding box center [517, 101] width 21 height 12
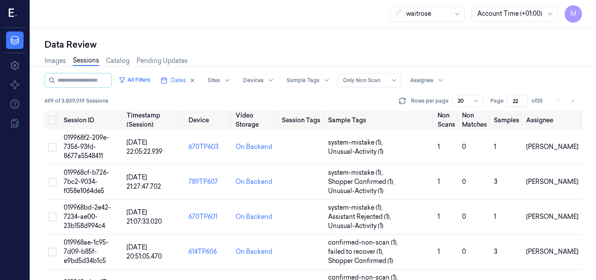
click at [523, 98] on input "22" at bounding box center [517, 101] width 21 height 12
click at [523, 98] on input "23" at bounding box center [517, 101] width 21 height 12
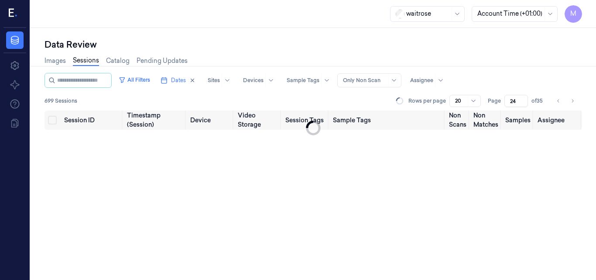
click at [523, 98] on input "24" at bounding box center [516, 101] width 24 height 12
click at [523, 98] on input "25" at bounding box center [516, 101] width 24 height 12
click at [523, 98] on input "26" at bounding box center [516, 101] width 24 height 12
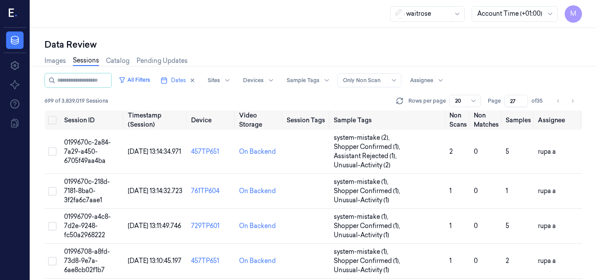
click at [523, 98] on input "27" at bounding box center [516, 101] width 24 height 12
click at [523, 98] on input "28" at bounding box center [516, 101] width 24 height 12
click at [523, 98] on input "29" at bounding box center [516, 101] width 24 height 12
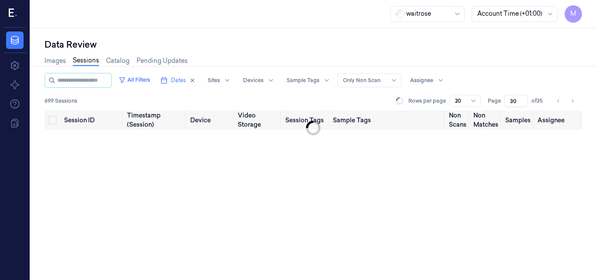
click at [523, 98] on input "30" at bounding box center [516, 101] width 24 height 12
click at [523, 98] on input "31" at bounding box center [516, 101] width 24 height 12
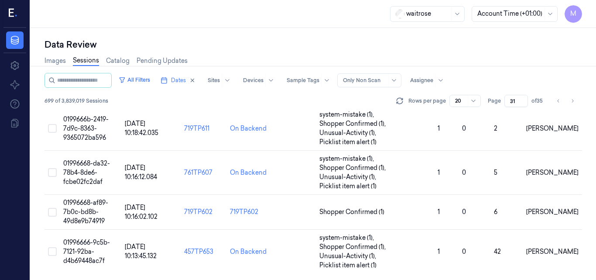
scroll to position [701, 0]
click at [522, 99] on input "32" at bounding box center [516, 101] width 24 height 12
click at [522, 99] on input "33" at bounding box center [516, 101] width 24 height 12
type input "35"
click at [522, 99] on input "35" at bounding box center [516, 101] width 24 height 12
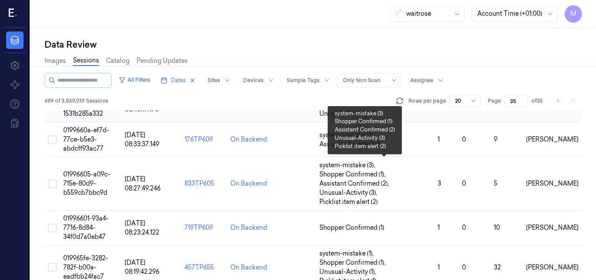
scroll to position [218, 0]
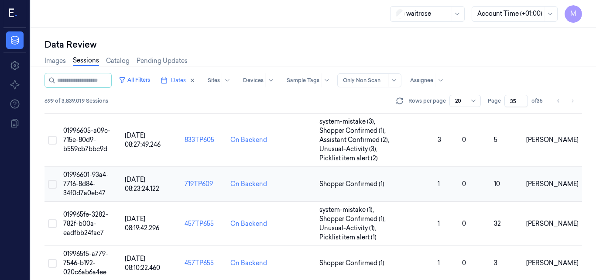
click at [83, 176] on span "01996601-93a4-7716-8d84-34f0d7a0eb47" at bounding box center [85, 184] width 45 height 26
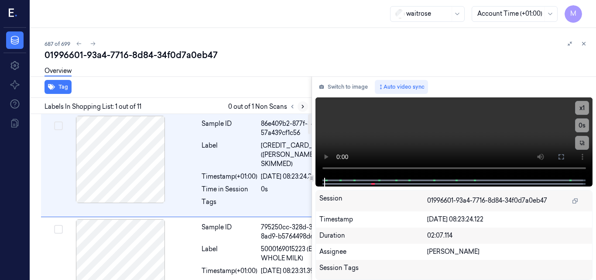
click at [300, 107] on icon at bounding box center [303, 106] width 6 height 6
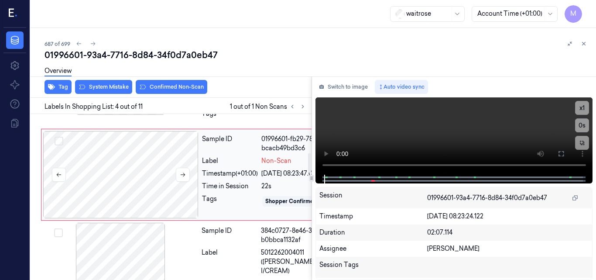
scroll to position [235, 0]
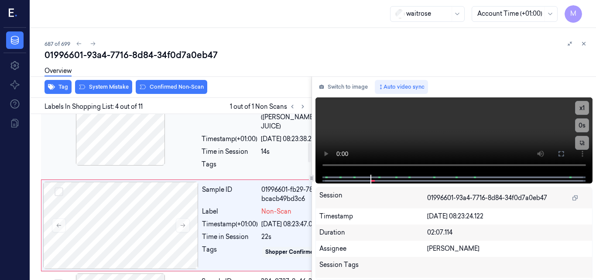
click at [148, 165] on div at bounding box center [120, 121] width 155 height 87
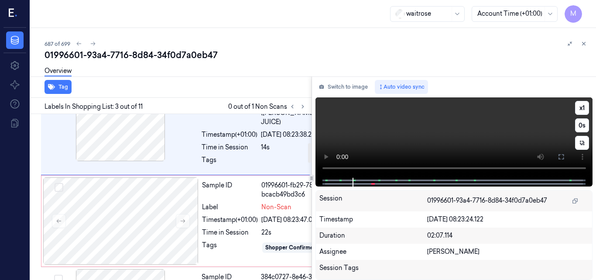
click at [441, 135] on video at bounding box center [453, 137] width 277 height 80
click at [561, 156] on icon at bounding box center [561, 156] width 7 height 7
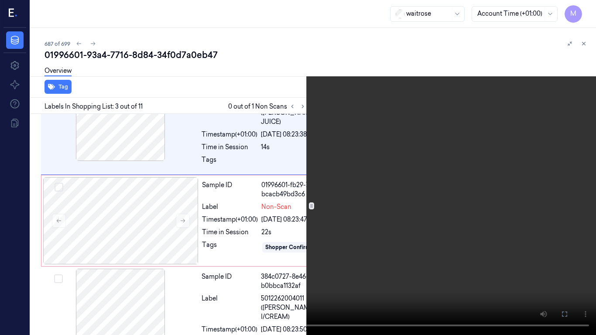
click at [0, 0] on icon at bounding box center [0, 0] width 0 height 0
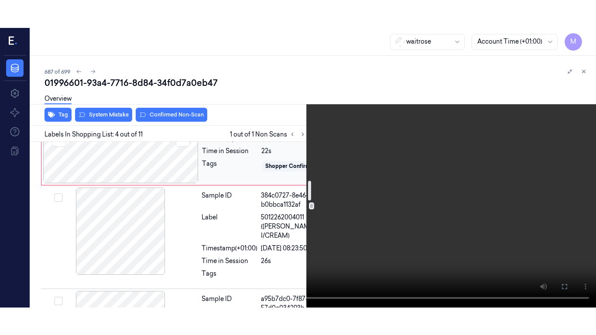
scroll to position [366, 0]
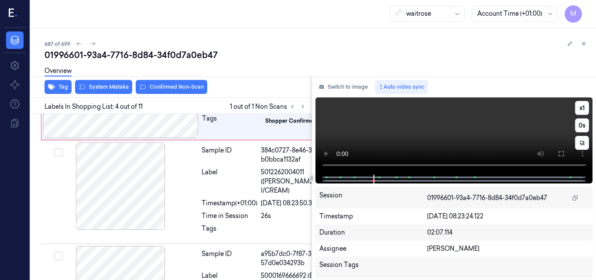
click at [483, 138] on video at bounding box center [453, 135] width 277 height 77
click at [560, 150] on icon at bounding box center [561, 153] width 7 height 7
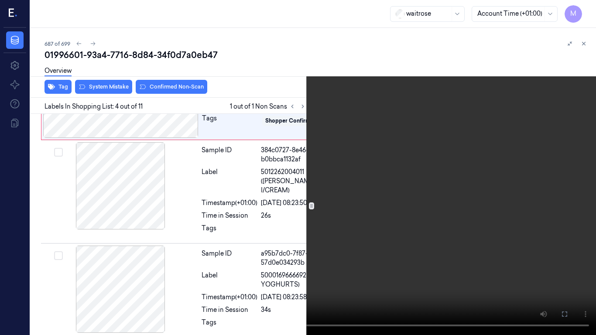
click at [259, 236] on video at bounding box center [298, 167] width 596 height 335
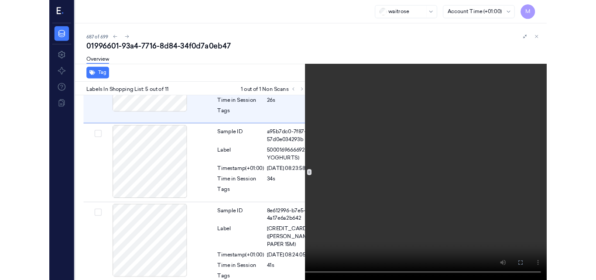
scroll to position [469, 0]
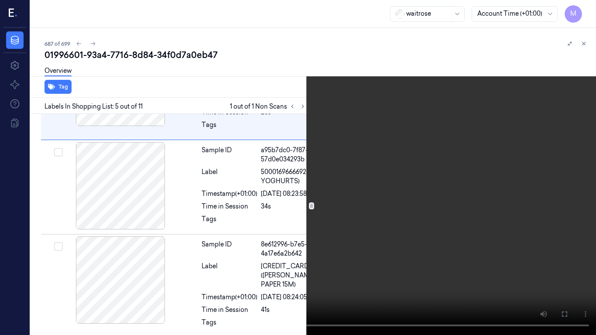
click at [362, 245] on video at bounding box center [298, 167] width 596 height 335
click at [0, 0] on icon at bounding box center [0, 0] width 0 height 0
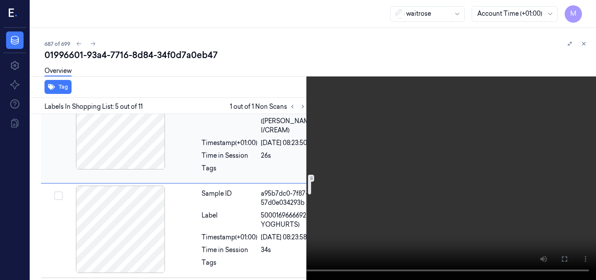
scroll to position [426, 0]
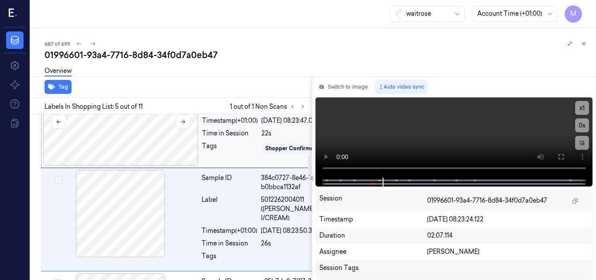
click at [138, 165] on div at bounding box center [120, 121] width 155 height 87
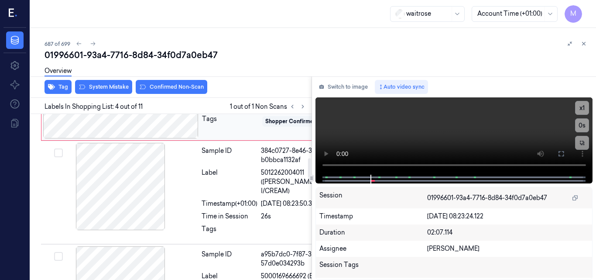
scroll to position [366, 0]
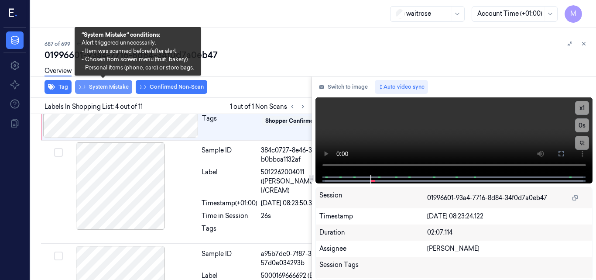
click at [108, 86] on button "System Mistake" at bounding box center [103, 87] width 57 height 14
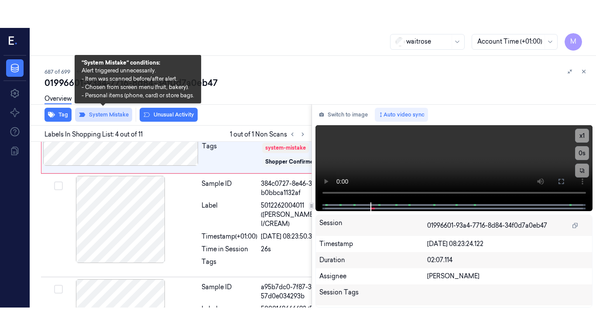
scroll to position [368, 0]
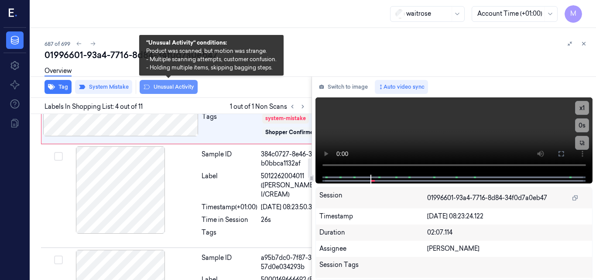
click at [172, 92] on button "Unusual Activity" at bounding box center [169, 87] width 58 height 14
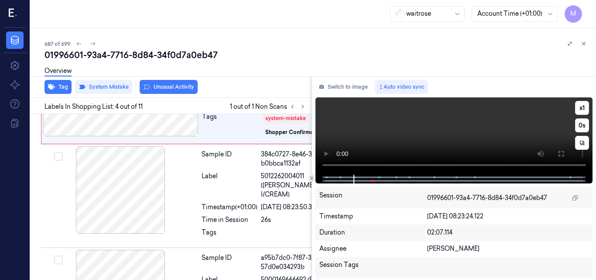
click at [462, 134] on video at bounding box center [453, 135] width 277 height 77
click at [559, 152] on icon at bounding box center [560, 153] width 5 height 5
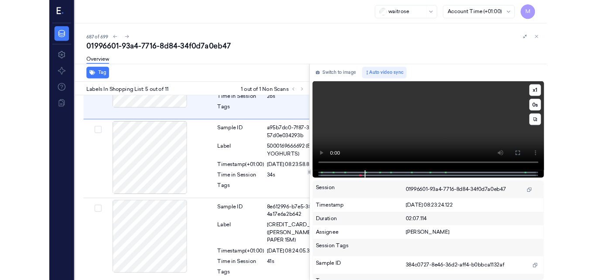
scroll to position [473, 0]
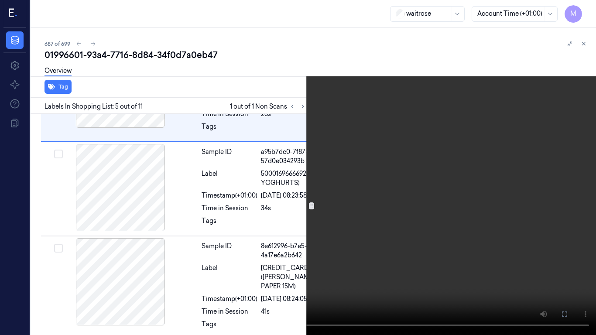
click at [440, 189] on video at bounding box center [298, 167] width 596 height 335
click at [0, 0] on icon at bounding box center [0, 0] width 0 height 0
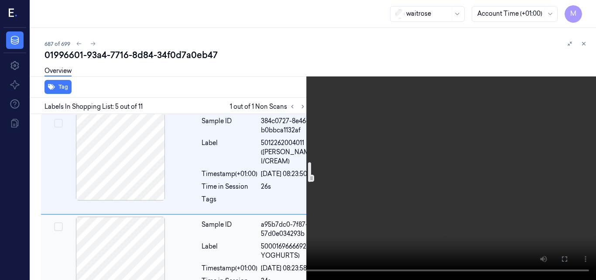
scroll to position [370, 0]
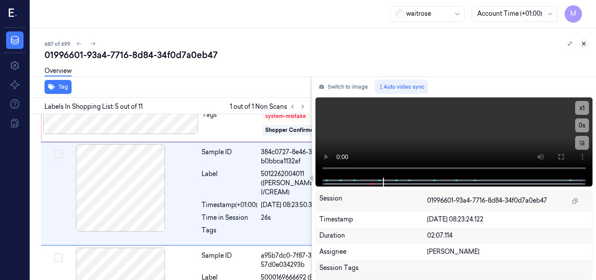
click at [584, 45] on icon at bounding box center [584, 44] width 6 height 6
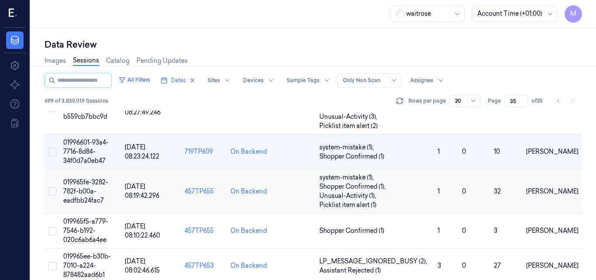
scroll to position [251, 0]
click at [87, 183] on span "019965fe-3282-782f-b00a-eadfbb24fac7" at bounding box center [85, 191] width 45 height 26
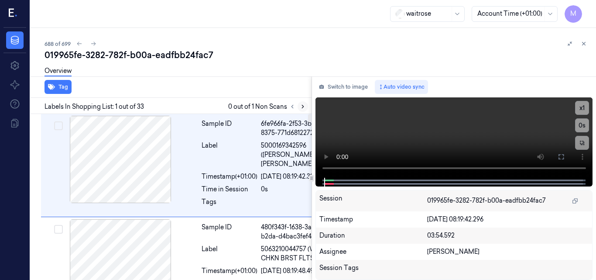
click at [304, 104] on icon at bounding box center [303, 106] width 6 height 6
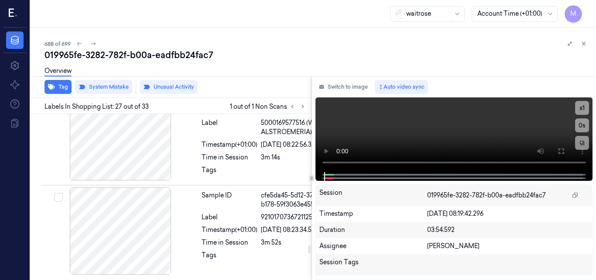
scroll to position [44, 0]
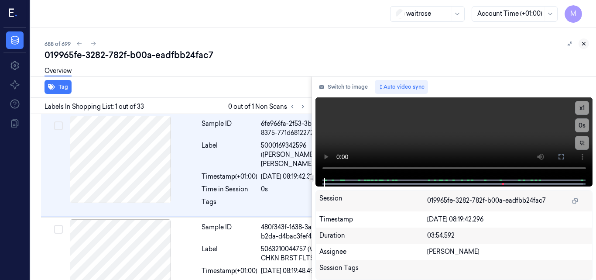
click at [584, 44] on icon at bounding box center [584, 44] width 6 height 6
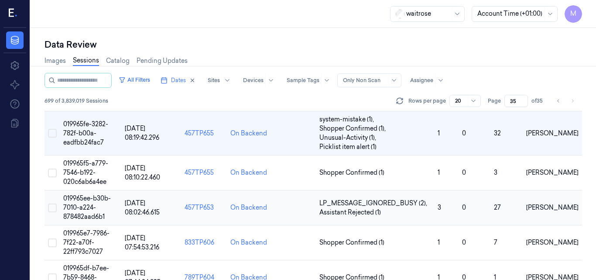
scroll to position [290, 0]
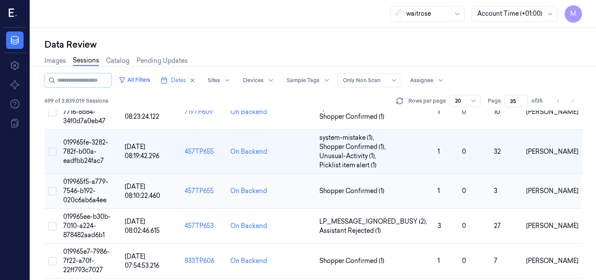
click at [92, 187] on span "019965f5-a779-7546-b192-020c6ab6a4ee" at bounding box center [85, 191] width 45 height 26
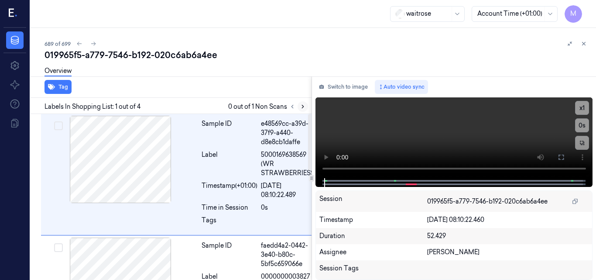
click at [302, 106] on icon at bounding box center [303, 106] width 6 height 6
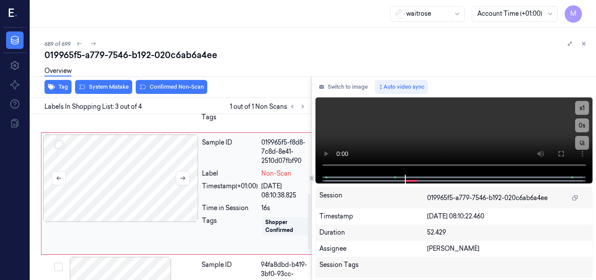
scroll to position [235, 0]
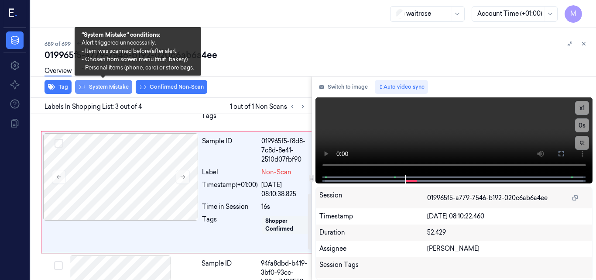
click at [106, 88] on button "System Mistake" at bounding box center [103, 87] width 57 height 14
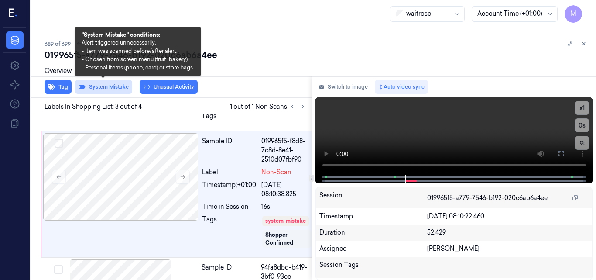
scroll to position [237, 0]
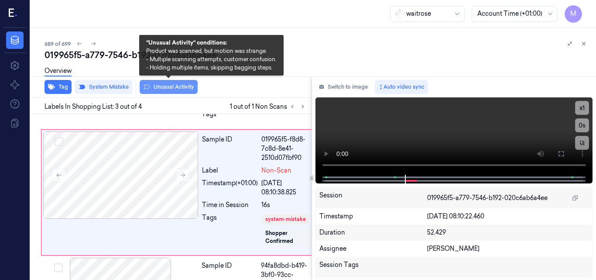
click at [169, 87] on button "Unusual Activity" at bounding box center [169, 87] width 58 height 14
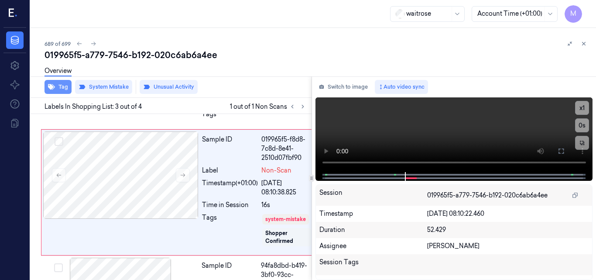
click at [57, 84] on button "Tag" at bounding box center [58, 87] width 27 height 14
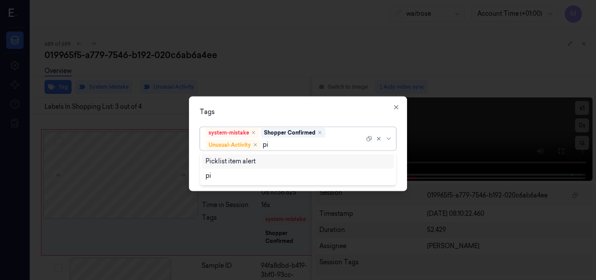
type input "pic"
click at [263, 162] on div "Picklist item alert" at bounding box center [297, 161] width 185 height 9
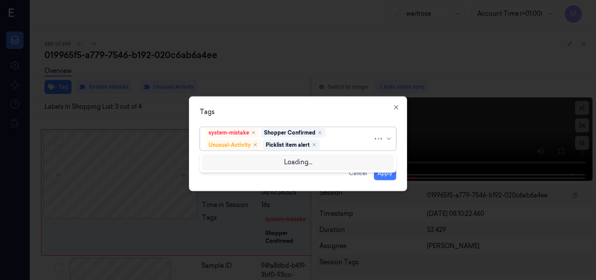
click at [294, 108] on div "Tags" at bounding box center [298, 111] width 196 height 9
click at [384, 171] on button "Apply" at bounding box center [385, 173] width 22 height 14
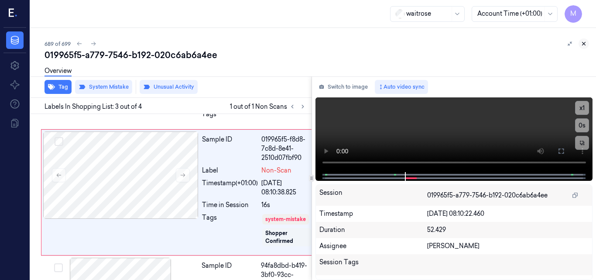
click at [582, 42] on icon at bounding box center [584, 44] width 6 height 6
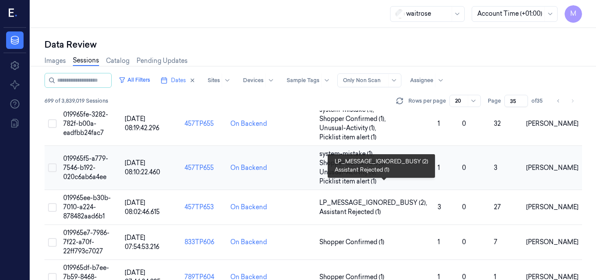
scroll to position [334, 0]
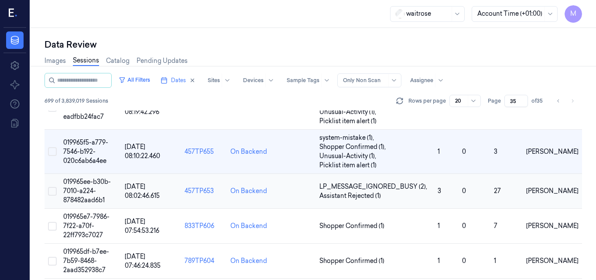
click at [86, 187] on span "019965ee-b30b-7010-a224-878482aad6b1" at bounding box center [87, 191] width 48 height 26
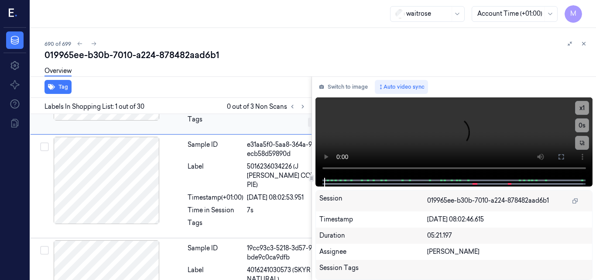
scroll to position [87, 14]
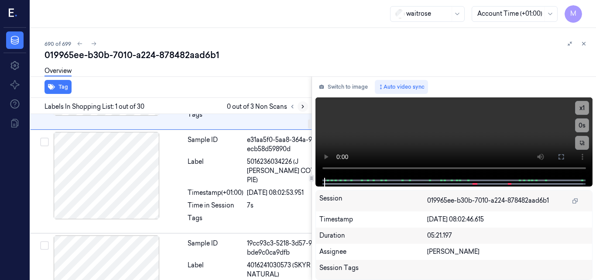
click at [301, 107] on icon at bounding box center [303, 106] width 6 height 6
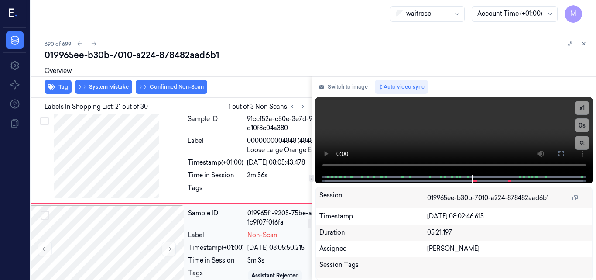
scroll to position [1840, 14]
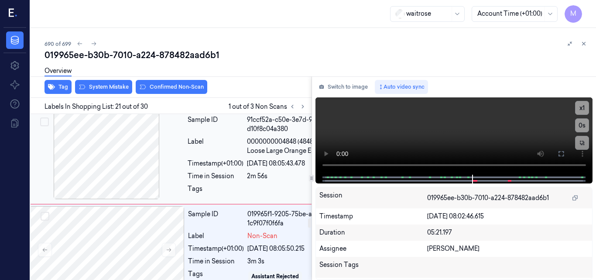
click at [115, 151] on div at bounding box center [106, 155] width 155 height 87
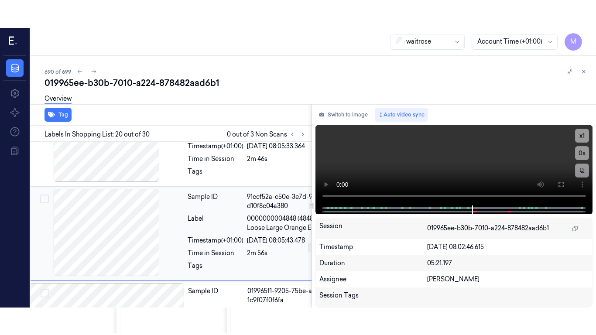
scroll to position [1787, 14]
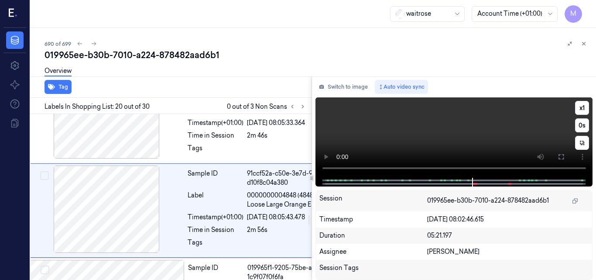
click at [450, 142] on video at bounding box center [453, 137] width 277 height 80
click at [562, 156] on icon at bounding box center [561, 156] width 7 height 7
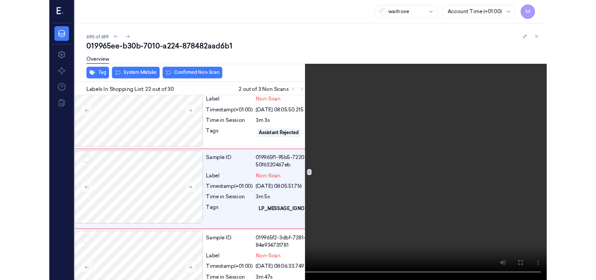
scroll to position [1959, 14]
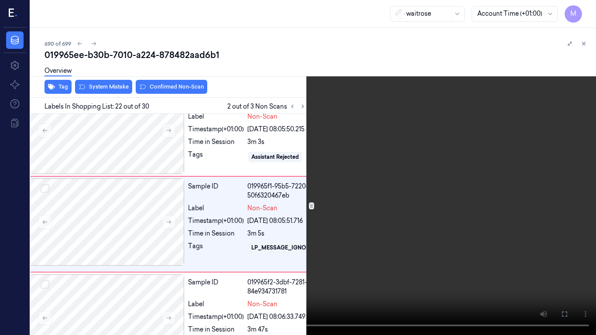
click at [352, 252] on video at bounding box center [298, 167] width 596 height 335
click at [0, 0] on icon at bounding box center [0, 0] width 0 height 0
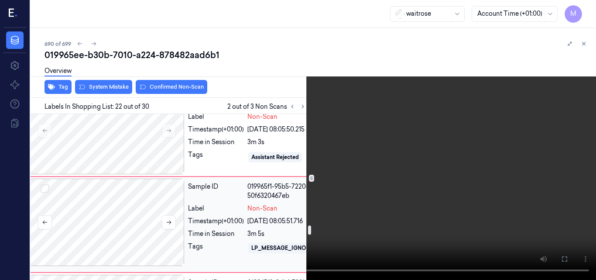
scroll to position [2003, 14]
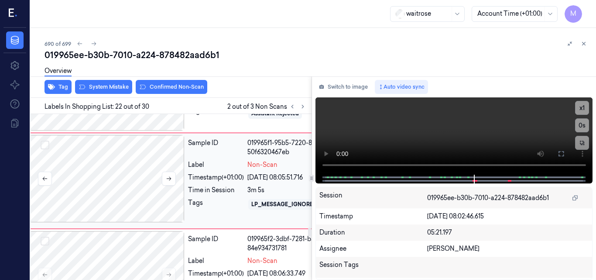
click at [145, 170] on div at bounding box center [106, 178] width 155 height 87
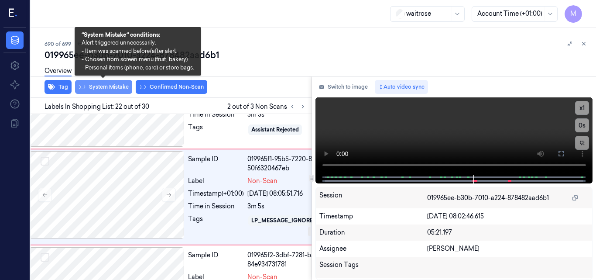
click at [110, 88] on button "System Mistake" at bounding box center [103, 87] width 57 height 14
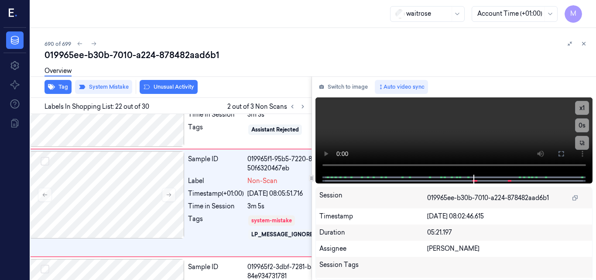
scroll to position [1993, 14]
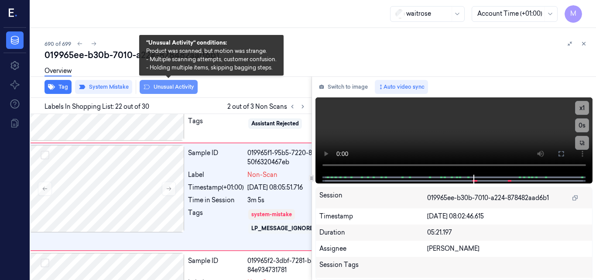
click at [173, 88] on button "Unusual Activity" at bounding box center [169, 87] width 58 height 14
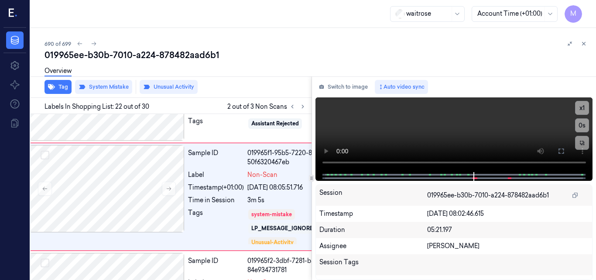
scroll to position [1984, 14]
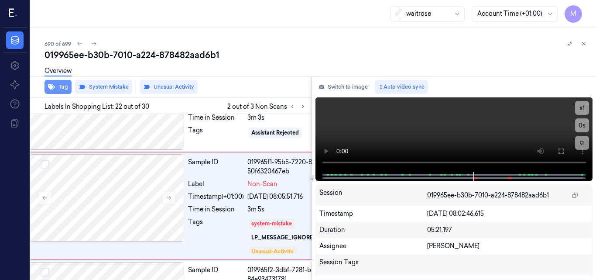
click at [59, 89] on button "Tag" at bounding box center [58, 87] width 27 height 14
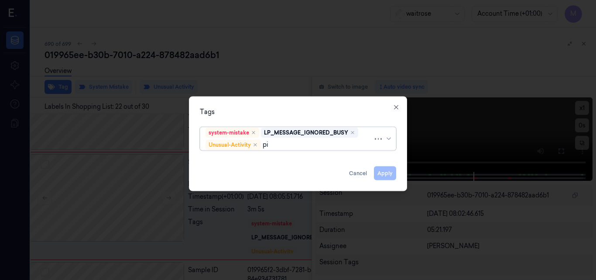
type input "pic"
click at [229, 159] on div "Picklist item alert" at bounding box center [230, 161] width 50 height 9
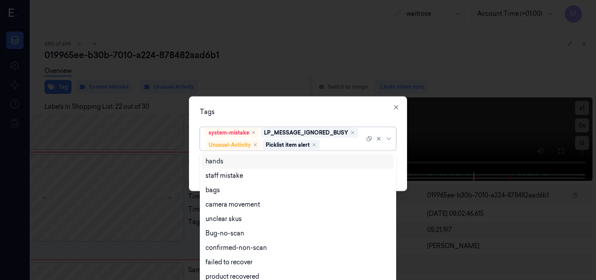
click at [295, 112] on div "Tags" at bounding box center [298, 111] width 196 height 9
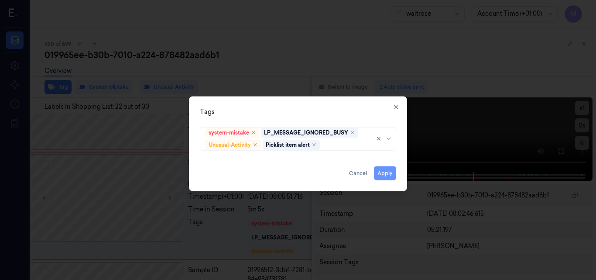
click at [386, 174] on button "Apply" at bounding box center [385, 173] width 22 height 14
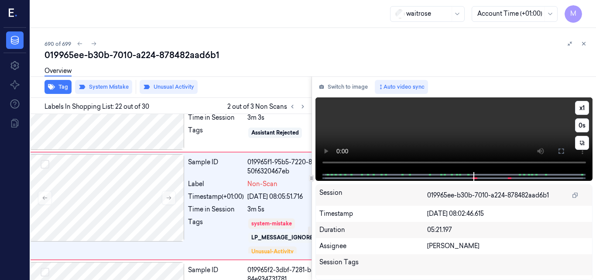
click at [467, 127] on video at bounding box center [453, 134] width 277 height 75
click at [559, 150] on icon at bounding box center [561, 150] width 7 height 7
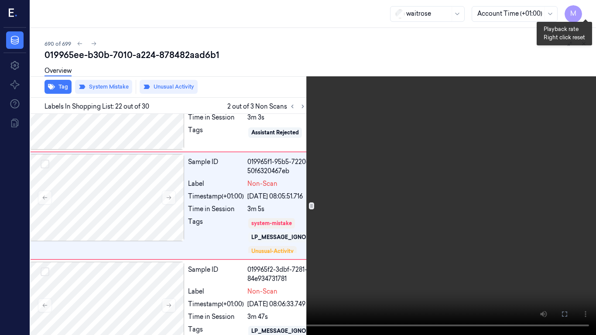
click at [586, 10] on button "x 1" at bounding box center [586, 10] width 14 height 14
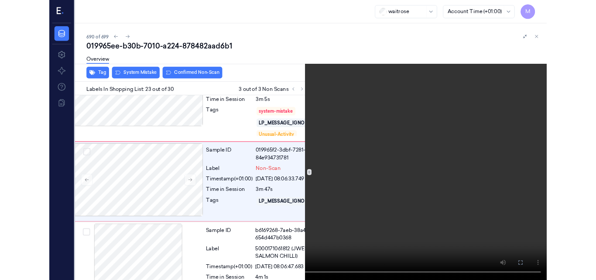
scroll to position [2076, 14]
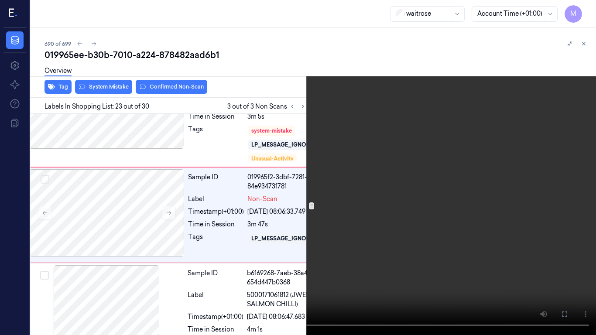
click at [367, 140] on video at bounding box center [298, 167] width 596 height 335
click at [343, 198] on video at bounding box center [298, 167] width 596 height 335
click at [345, 193] on video at bounding box center [298, 167] width 596 height 335
click at [0, 0] on icon at bounding box center [0, 0] width 0 height 0
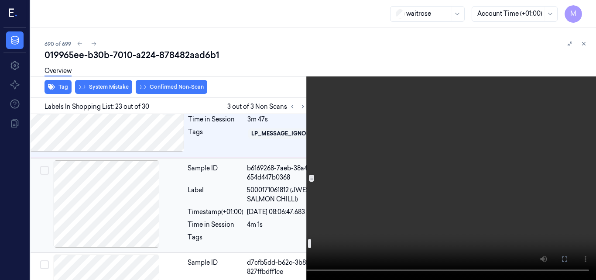
scroll to position [2120, 14]
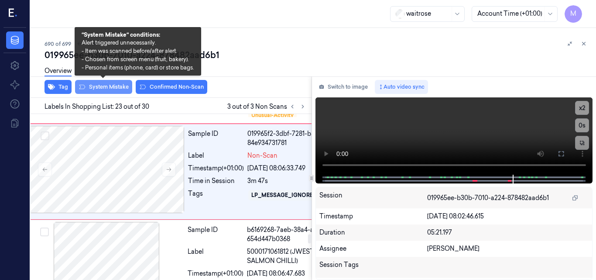
click at [104, 86] on button "System Mistake" at bounding box center [103, 87] width 57 height 14
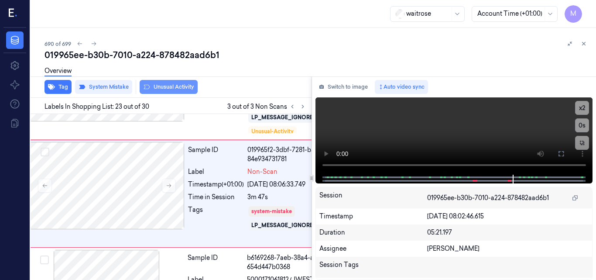
scroll to position [2110, 14]
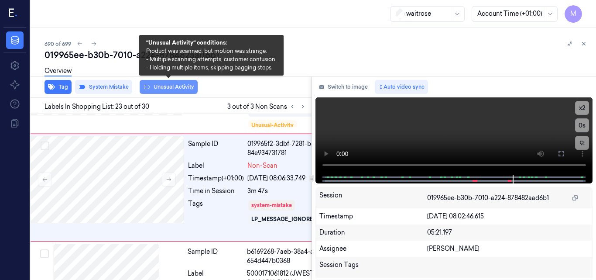
click at [167, 87] on button "Unusual Activity" at bounding box center [169, 87] width 58 height 14
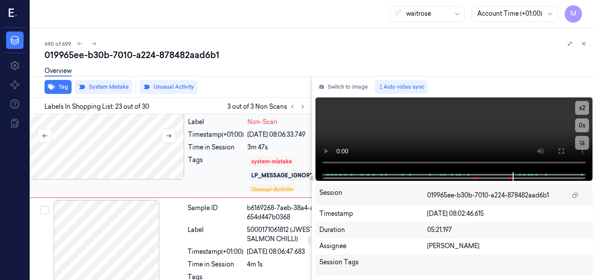
scroll to position [2197, 14]
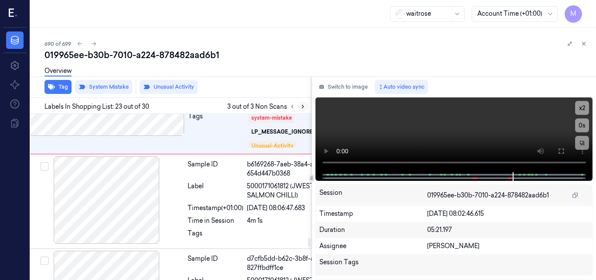
click at [303, 106] on icon at bounding box center [303, 106] width 2 height 3
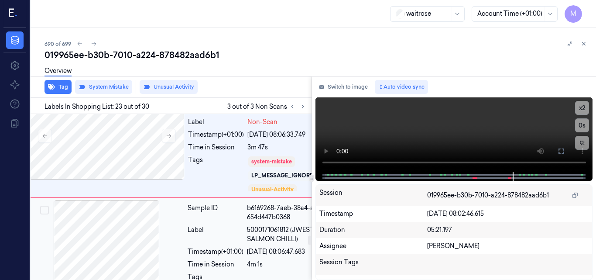
scroll to position [2110, 14]
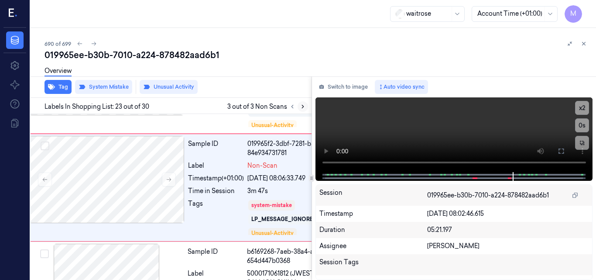
click at [301, 108] on icon at bounding box center [303, 106] width 6 height 6
click at [301, 106] on icon at bounding box center [303, 106] width 6 height 6
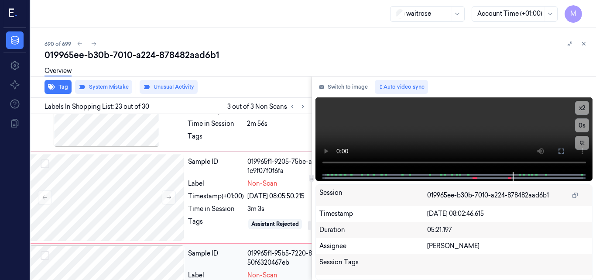
scroll to position [1892, 14]
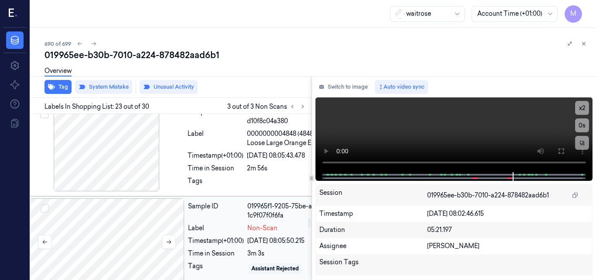
click at [130, 219] on div at bounding box center [106, 241] width 155 height 87
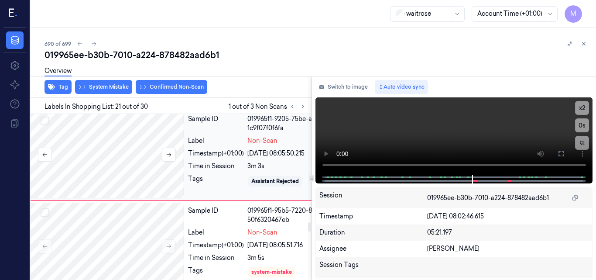
scroll to position [1918, 14]
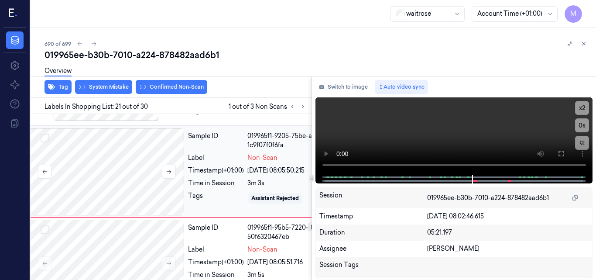
click at [148, 160] on div at bounding box center [106, 171] width 155 height 87
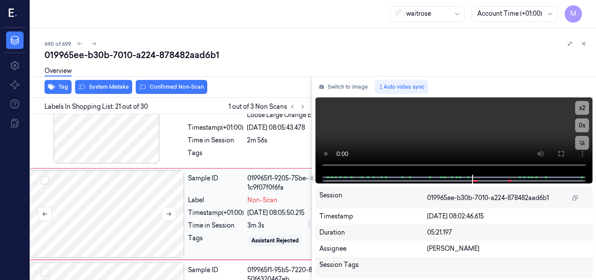
scroll to position [1875, 14]
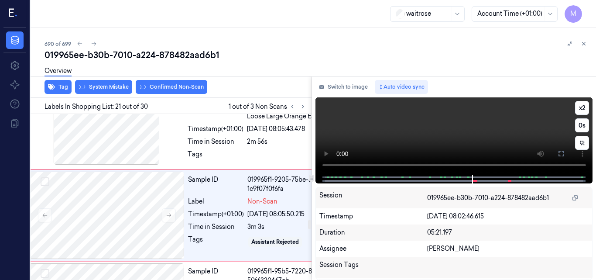
click at [428, 127] on video at bounding box center [453, 135] width 277 height 77
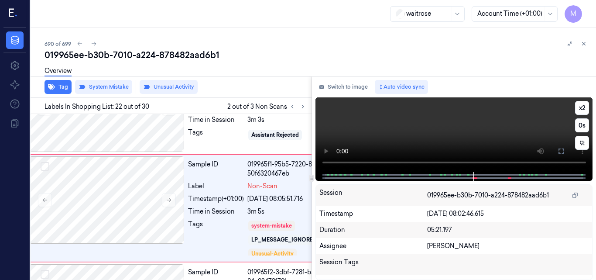
scroll to position [1984, 14]
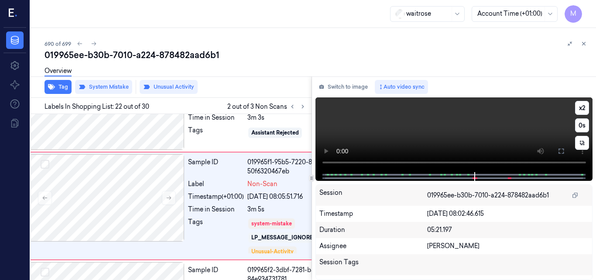
click at [451, 128] on video at bounding box center [453, 134] width 277 height 75
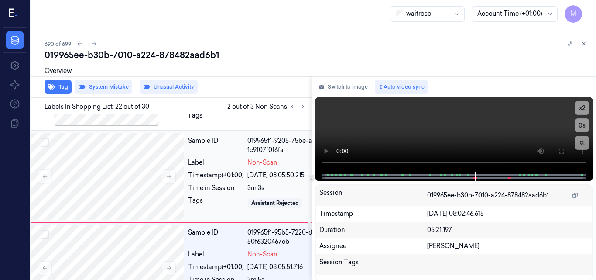
scroll to position [1897, 14]
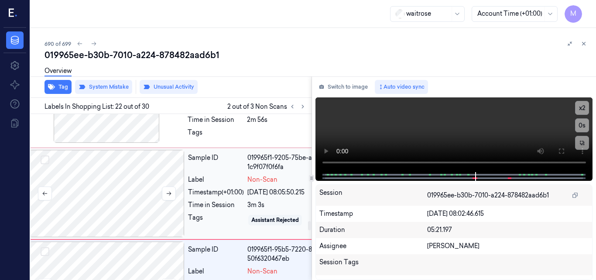
click at [126, 183] on div at bounding box center [106, 193] width 155 height 87
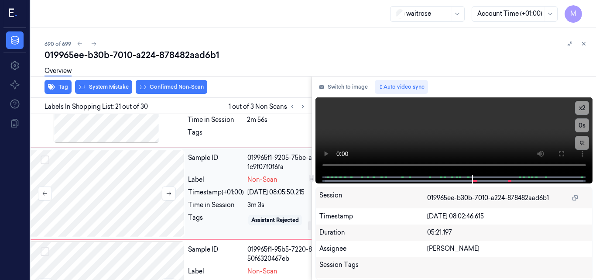
scroll to position [1875, 14]
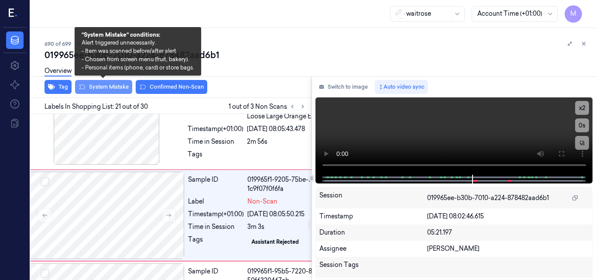
click at [115, 89] on button "System Mistake" at bounding box center [103, 87] width 57 height 14
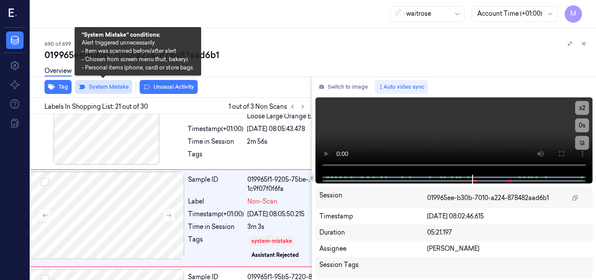
scroll to position [1878, 14]
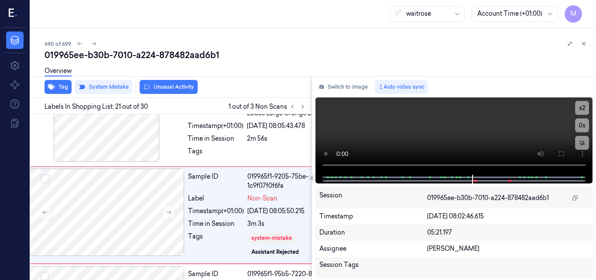
click at [179, 81] on div "Overview" at bounding box center [317, 72] width 545 height 22
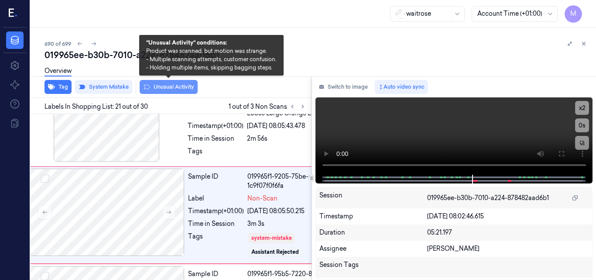
click at [178, 85] on button "Unusual Activity" at bounding box center [169, 87] width 58 height 14
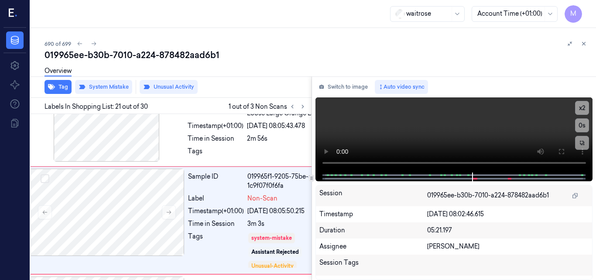
scroll to position [1883, 14]
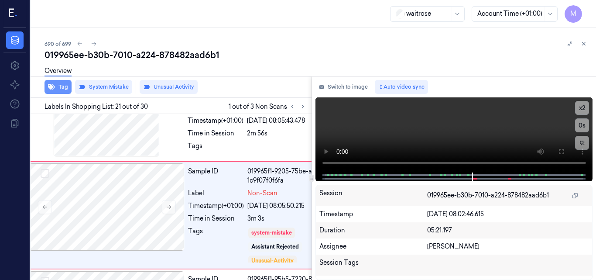
click at [59, 86] on button "Tag" at bounding box center [58, 87] width 27 height 14
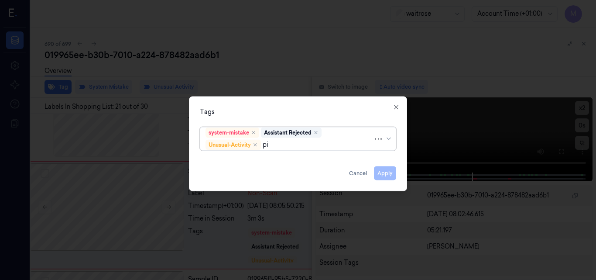
type input "pic"
click at [267, 160] on div "Picklist item alert" at bounding box center [297, 161] width 185 height 9
click at [294, 103] on div "Tags system-mistake Assistant Rejected Unusual-Activity Picklist item alert App…" at bounding box center [298, 143] width 218 height 95
click at [388, 173] on button "Apply" at bounding box center [385, 173] width 22 height 14
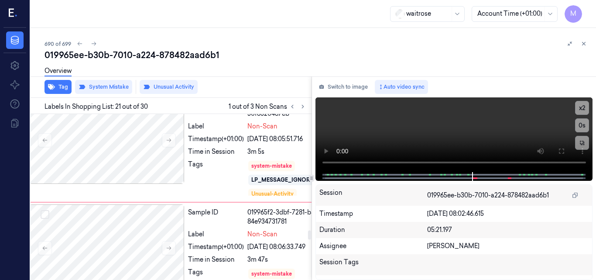
scroll to position [2101, 14]
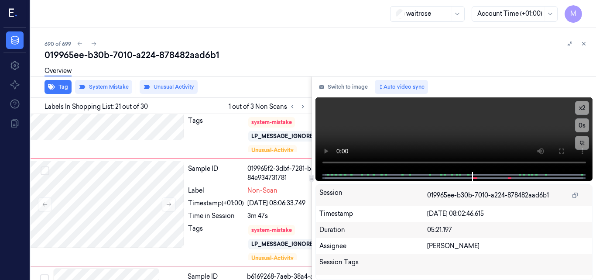
click at [583, 45] on icon at bounding box center [584, 44] width 6 height 6
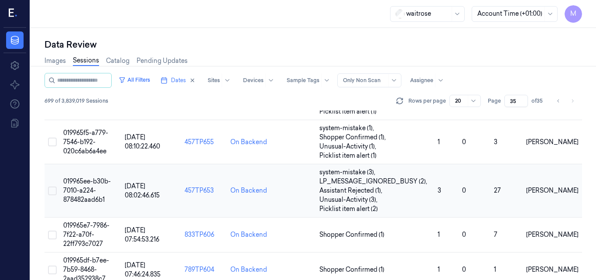
scroll to position [387, 0]
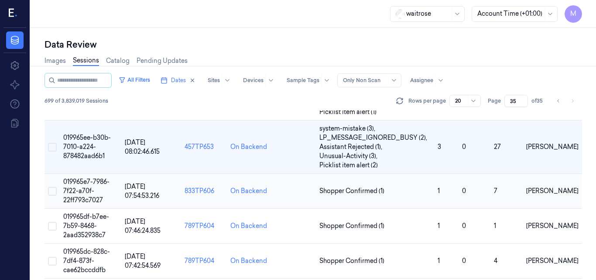
click at [86, 186] on td "019965e7-7986-7f22-a70f-22ff793c7027" at bounding box center [91, 191] width 62 height 35
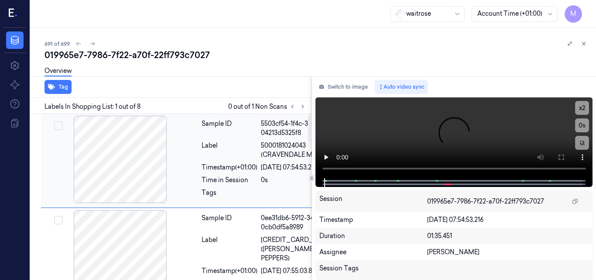
scroll to position [44, 0]
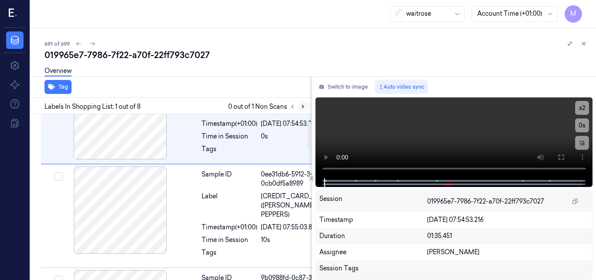
click at [302, 107] on icon at bounding box center [303, 106] width 6 height 6
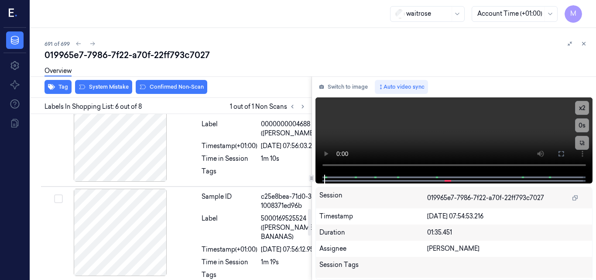
scroll to position [550, 0]
click at [238, 24] on div "Sample ID" at bounding box center [230, 15] width 56 height 18
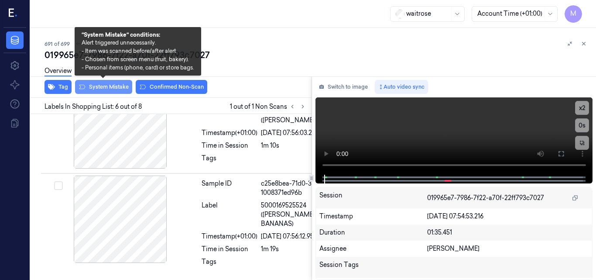
click at [116, 88] on button "System Mistake" at bounding box center [103, 87] width 57 height 14
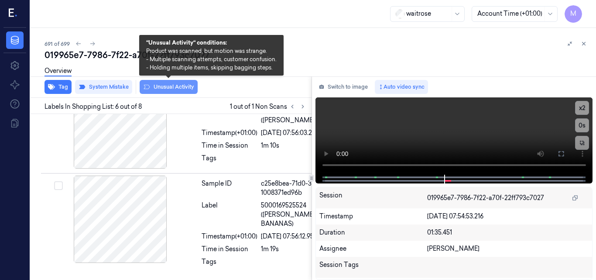
click at [162, 87] on button "Unusual Activity" at bounding box center [169, 87] width 58 height 14
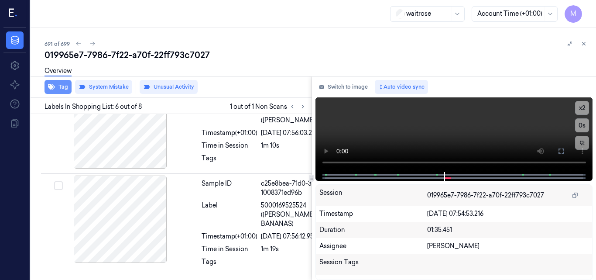
click at [61, 89] on button "Tag" at bounding box center [58, 87] width 27 height 14
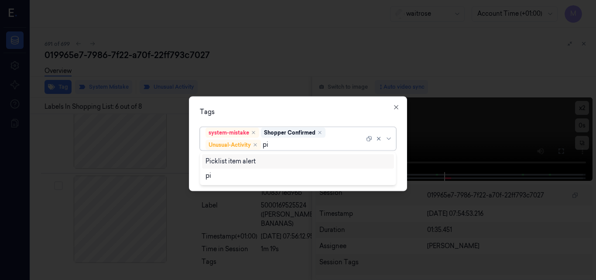
type input "pic"
click at [265, 162] on div "Picklist item alert" at bounding box center [297, 161] width 185 height 9
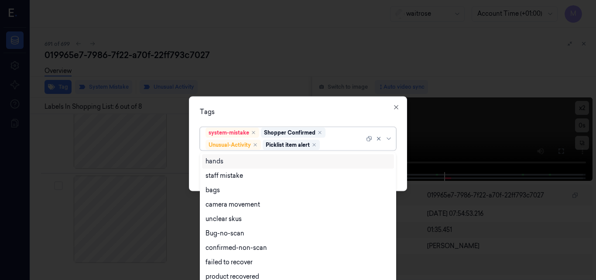
click at [308, 106] on div "Tags option Picklist item alert, selected. 16 results available. Use Up and Dow…" at bounding box center [298, 143] width 218 height 95
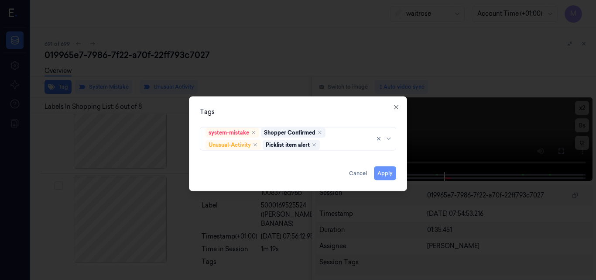
click at [389, 175] on button "Apply" at bounding box center [385, 173] width 22 height 14
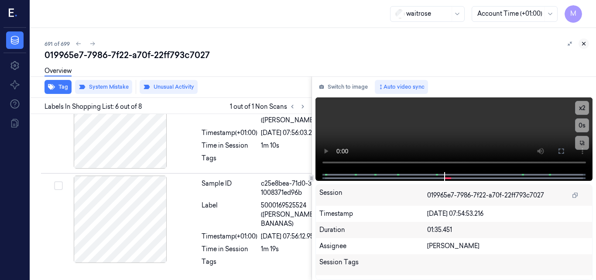
click at [583, 42] on icon at bounding box center [584, 44] width 6 height 6
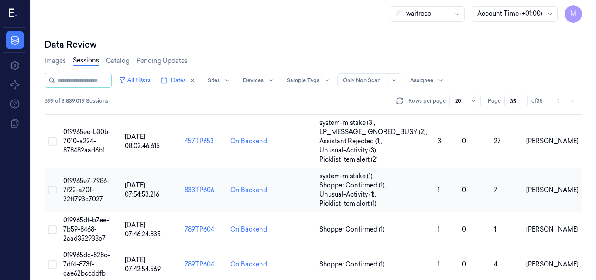
scroll to position [437, 0]
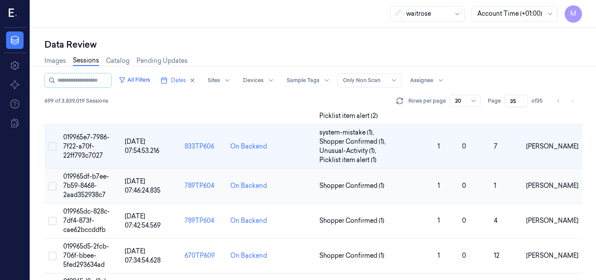
click at [89, 180] on td "019965df-b7ee-7b59-8468-2aad352938c7" at bounding box center [91, 185] width 62 height 35
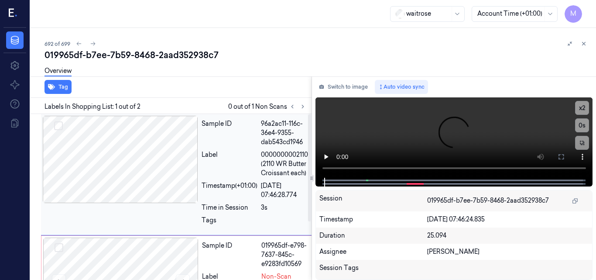
scroll to position [44, 0]
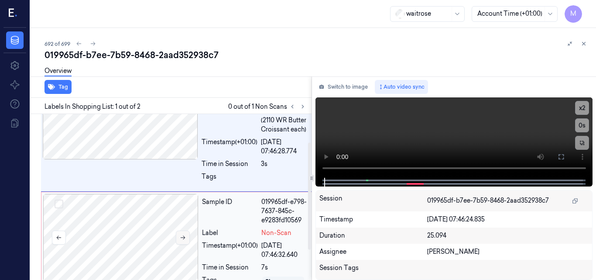
click at [186, 236] on button at bounding box center [183, 237] width 14 height 14
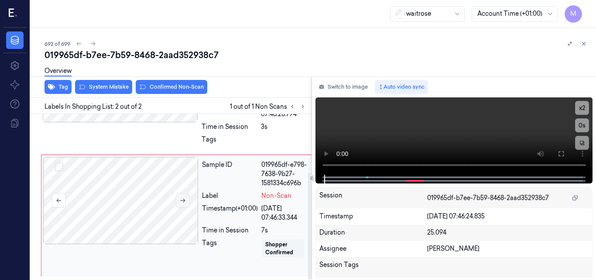
scroll to position [90, 0]
click at [185, 199] on icon at bounding box center [183, 201] width 5 height 4
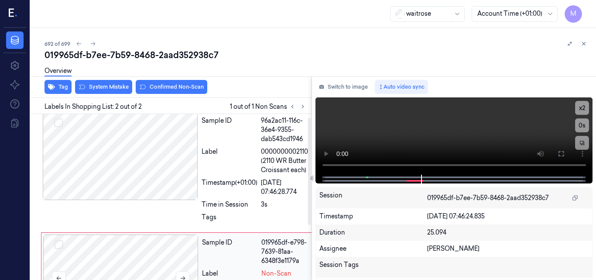
scroll to position [3, 0]
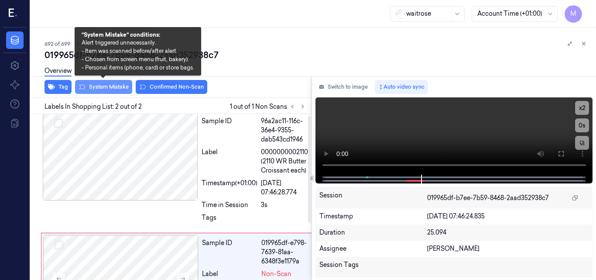
click at [112, 89] on button "System Mistake" at bounding box center [103, 87] width 57 height 14
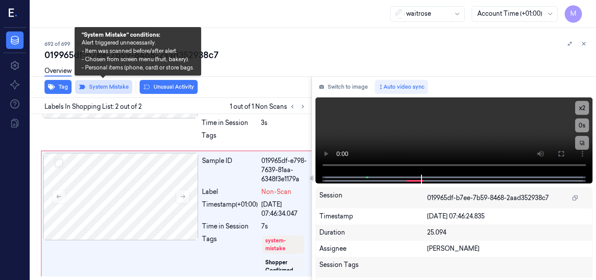
scroll to position [94, 0]
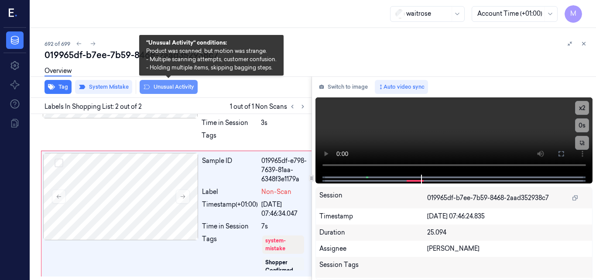
click at [186, 87] on button "Unusual Activity" at bounding box center [169, 87] width 58 height 14
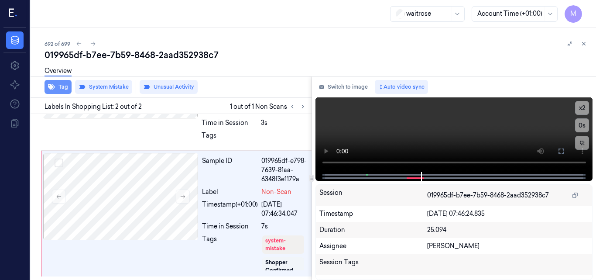
click at [61, 86] on button "Tag" at bounding box center [58, 87] width 27 height 14
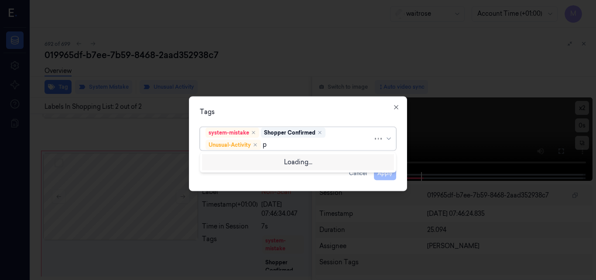
type input "pi"
click at [234, 160] on div "Picklist item alert" at bounding box center [230, 161] width 50 height 9
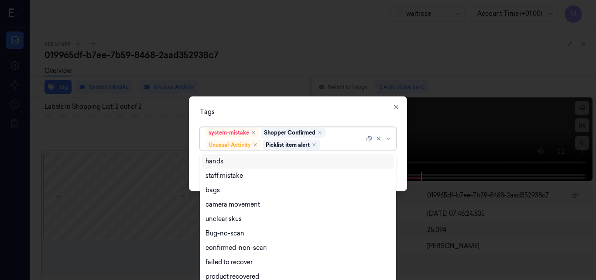
click at [337, 113] on div "Tags" at bounding box center [298, 111] width 196 height 9
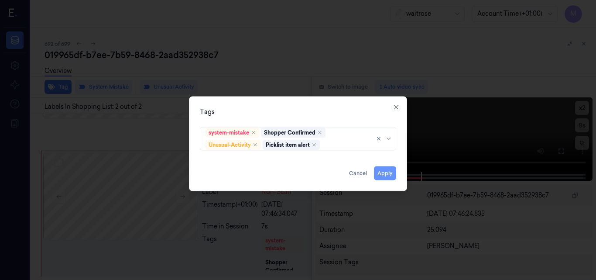
click at [384, 171] on button "Apply" at bounding box center [385, 173] width 22 height 14
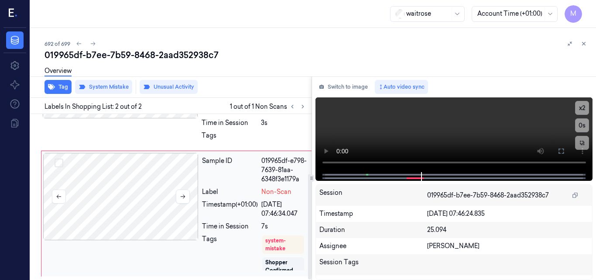
scroll to position [7, 0]
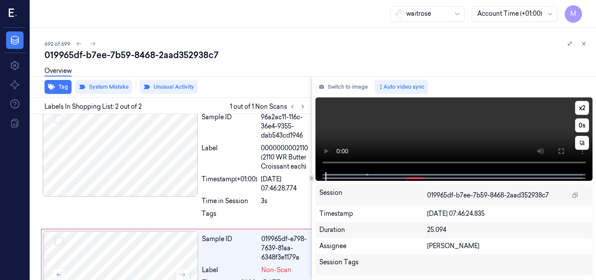
click at [410, 131] on video at bounding box center [453, 134] width 277 height 75
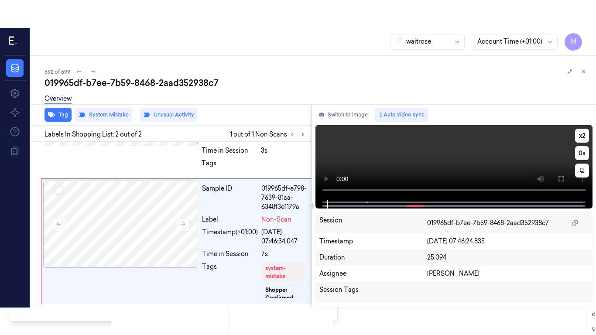
scroll to position [94, 0]
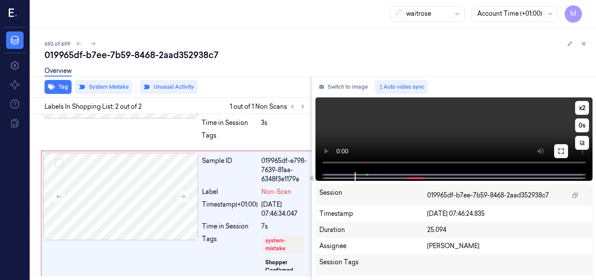
click at [562, 150] on icon at bounding box center [561, 150] width 7 height 7
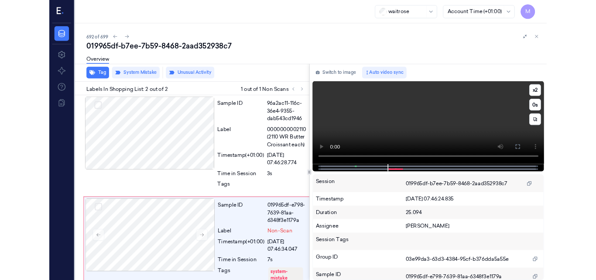
scroll to position [38, 0]
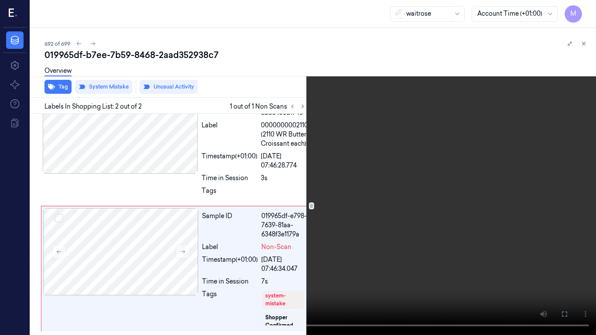
click at [389, 172] on video at bounding box center [298, 167] width 596 height 335
click at [0, 0] on icon at bounding box center [0, 0] width 0 height 0
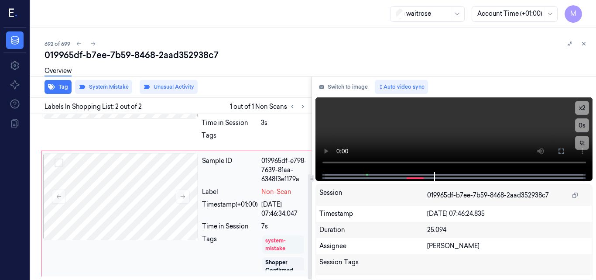
scroll to position [62, 0]
click at [585, 43] on icon at bounding box center [584, 44] width 6 height 6
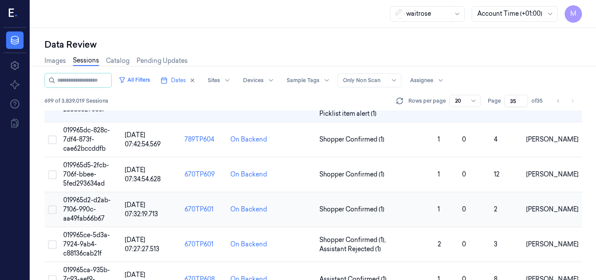
scroll to position [528, 0]
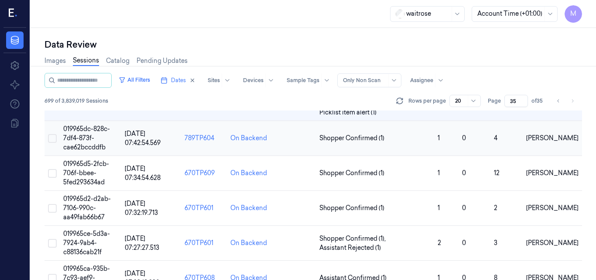
click at [78, 137] on span "019965dc-828c-7df4-873f-cae62bccddfb" at bounding box center [86, 138] width 47 height 26
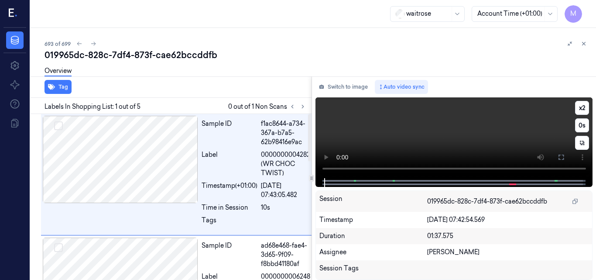
click at [411, 139] on video at bounding box center [453, 137] width 277 height 81
click at [564, 158] on icon at bounding box center [560, 156] width 5 height 5
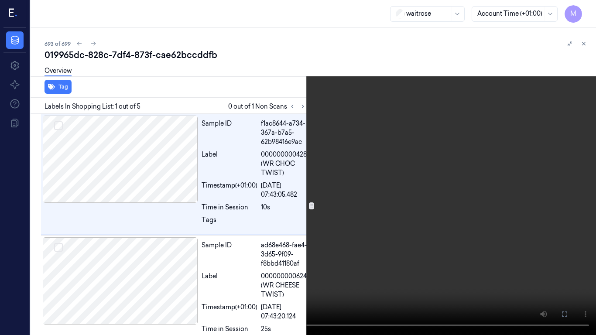
click at [332, 181] on video at bounding box center [298, 167] width 596 height 335
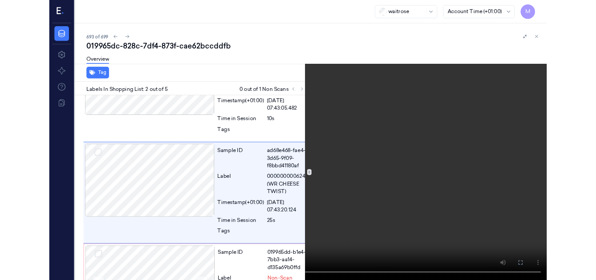
scroll to position [72, 0]
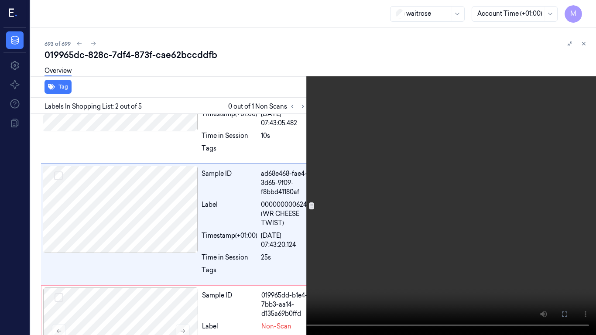
click at [393, 213] on video at bounding box center [298, 167] width 596 height 335
click at [0, 0] on icon at bounding box center [0, 0] width 0 height 0
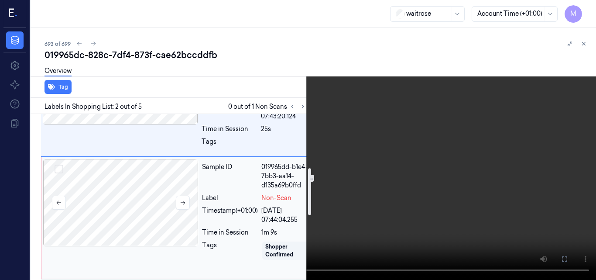
scroll to position [157, 0]
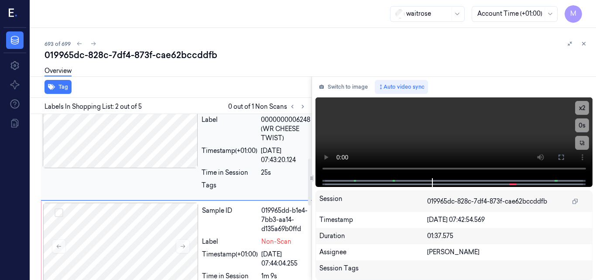
click at [150, 145] on div at bounding box center [120, 124] width 155 height 87
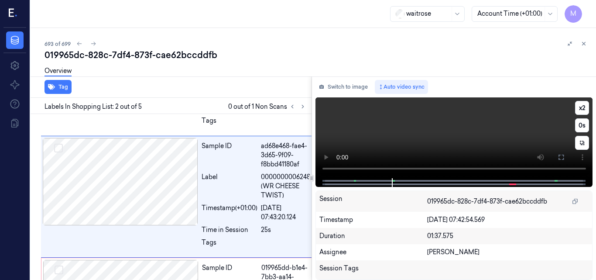
click at [450, 139] on video at bounding box center [453, 137] width 277 height 81
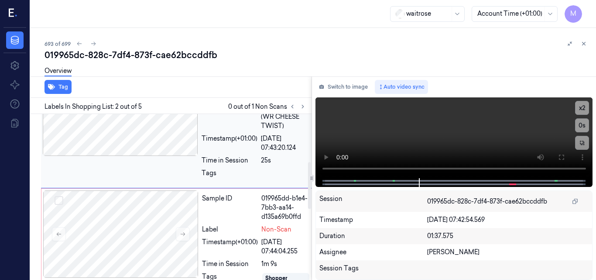
scroll to position [187, 0]
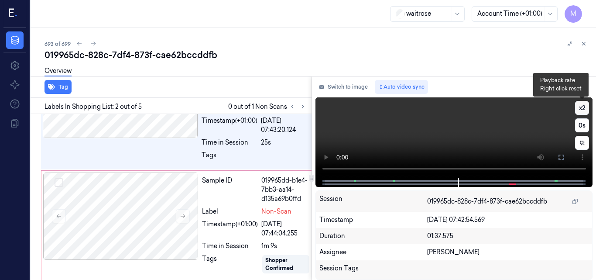
click at [580, 105] on button "x 2" at bounding box center [582, 108] width 14 height 14
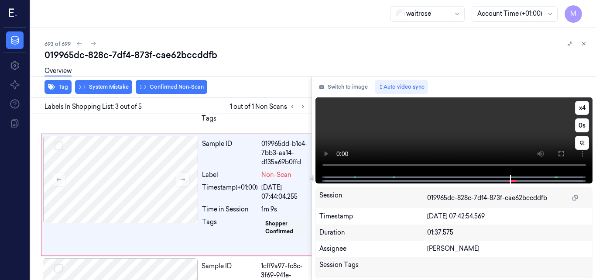
scroll to position [226, 0]
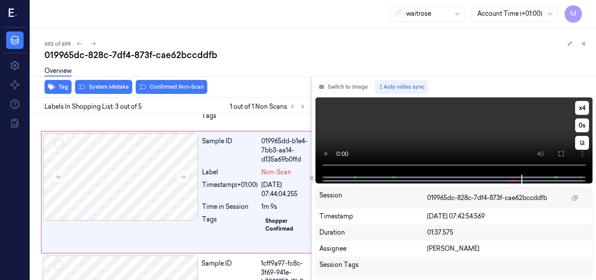
click at [474, 134] on video at bounding box center [453, 135] width 277 height 77
click at [469, 142] on video at bounding box center [453, 135] width 277 height 77
click at [469, 140] on video at bounding box center [453, 135] width 277 height 77
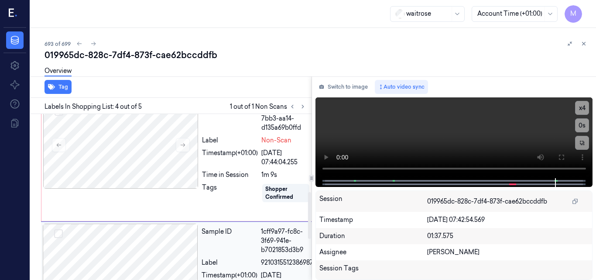
scroll to position [256, 0]
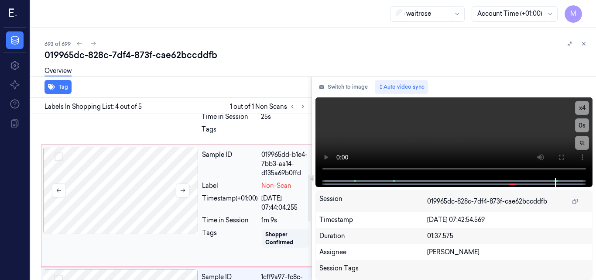
click at [156, 177] on div at bounding box center [120, 190] width 155 height 87
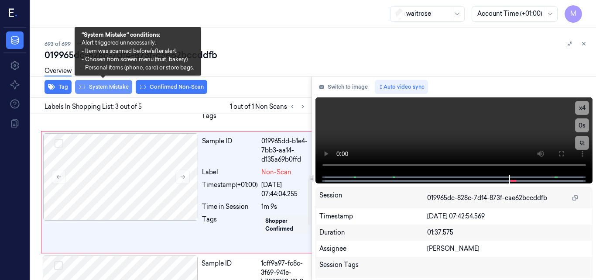
click at [108, 87] on button "System Mistake" at bounding box center [103, 87] width 57 height 14
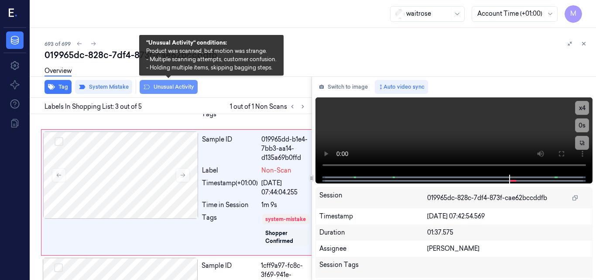
click at [161, 90] on button "Unusual Activity" at bounding box center [169, 87] width 58 height 14
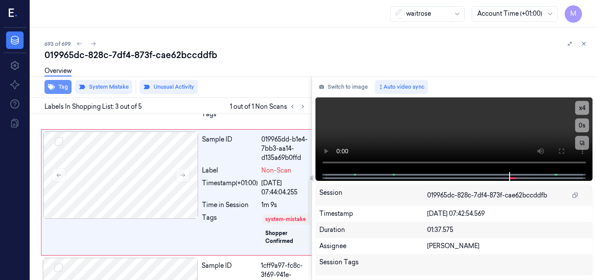
click at [59, 87] on button "Tag" at bounding box center [58, 87] width 27 height 14
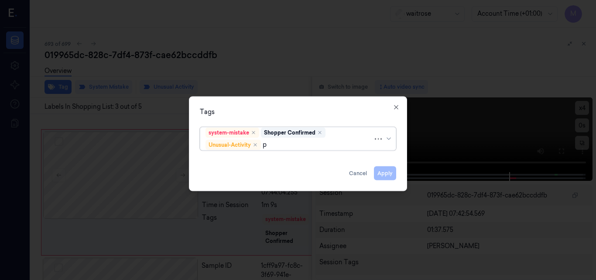
type input "pi"
click at [256, 163] on div "Picklist item alert" at bounding box center [297, 161] width 185 height 9
click at [294, 108] on div "Tags" at bounding box center [298, 111] width 196 height 9
click at [390, 172] on button "Apply" at bounding box center [385, 173] width 22 height 14
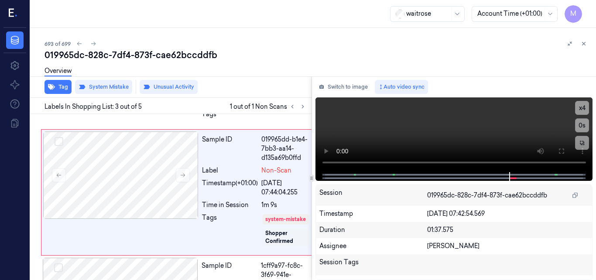
click at [583, 43] on icon at bounding box center [583, 43] width 3 height 3
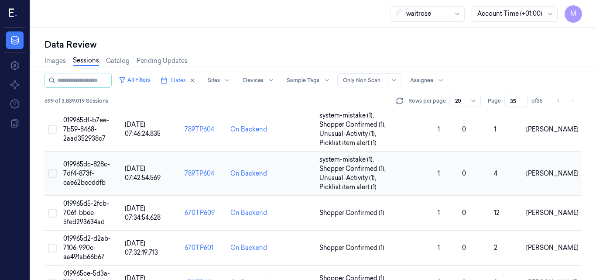
scroll to position [520, 0]
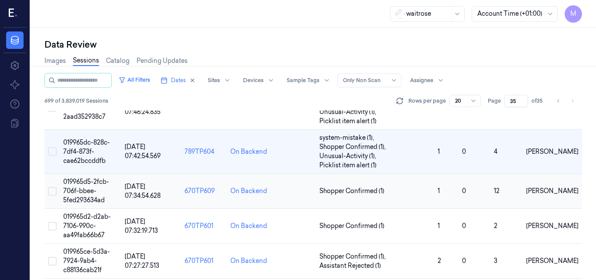
click at [89, 185] on td "019965d5-2fcb-706f-bbee-5fed293634ad" at bounding box center [91, 191] width 62 height 35
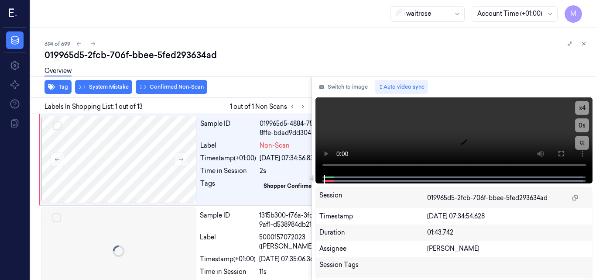
scroll to position [0, 1]
click at [405, 136] on video at bounding box center [453, 135] width 277 height 77
click at [458, 127] on video at bounding box center [453, 135] width 277 height 77
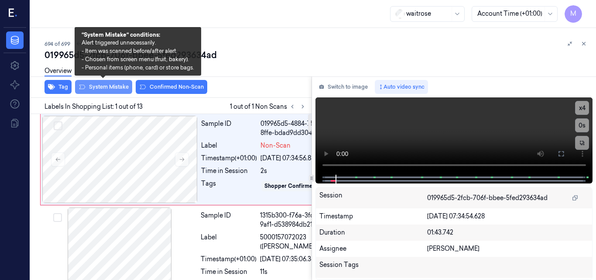
click at [106, 86] on button "System Mistake" at bounding box center [103, 87] width 57 height 14
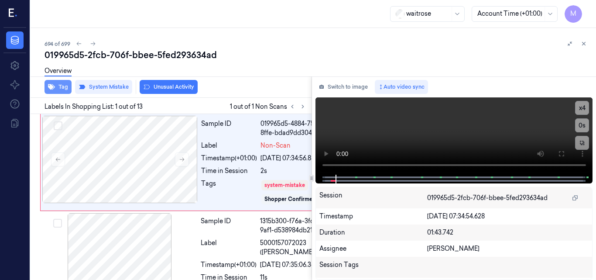
click at [61, 88] on button "Tag" at bounding box center [58, 87] width 27 height 14
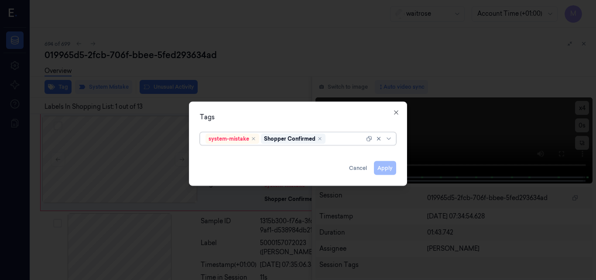
click at [336, 138] on div at bounding box center [345, 138] width 37 height 9
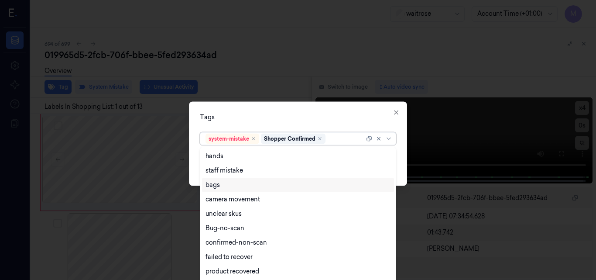
click at [229, 185] on div "bags" at bounding box center [297, 184] width 185 height 9
click at [276, 116] on div "Tags" at bounding box center [298, 116] width 196 height 9
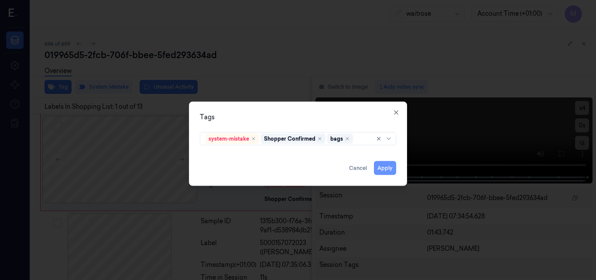
click at [384, 169] on button "Apply" at bounding box center [385, 168] width 22 height 14
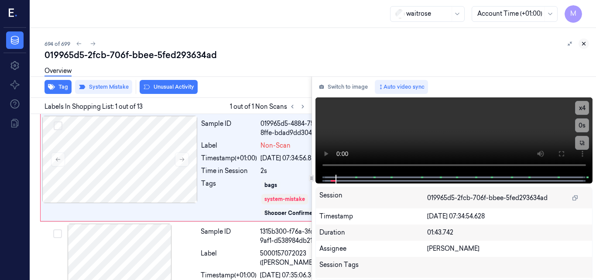
click at [584, 44] on icon at bounding box center [584, 44] width 6 height 6
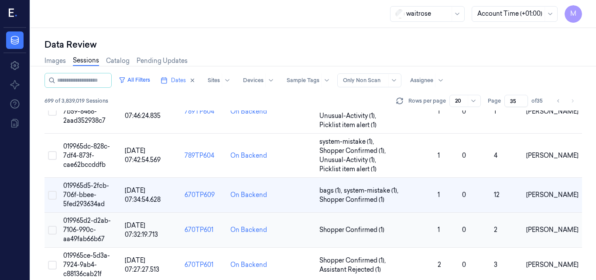
scroll to position [516, 0]
click at [87, 223] on span "019965d2-d2ab-7106-990c-aa49fab66b67" at bounding box center [87, 229] width 48 height 26
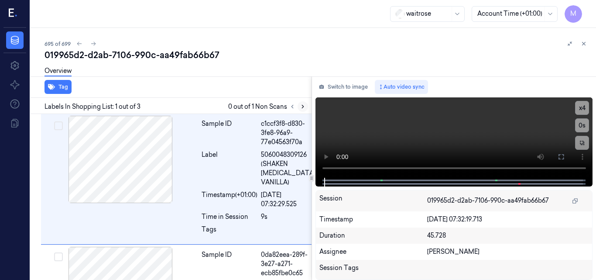
click at [302, 106] on icon at bounding box center [303, 106] width 6 height 6
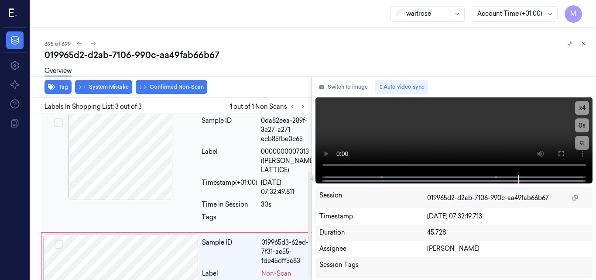
scroll to position [134, 0]
click at [238, 136] on div "Sample ID" at bounding box center [230, 129] width 56 height 27
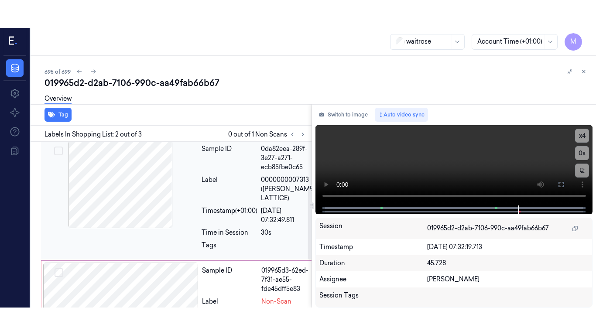
scroll to position [109, 0]
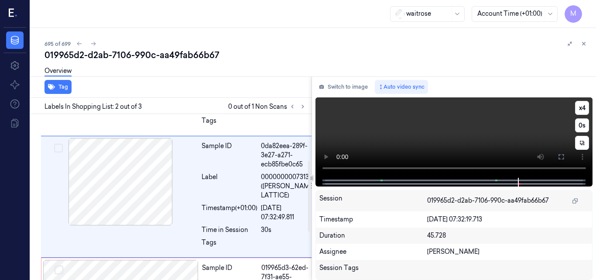
click at [398, 128] on video at bounding box center [453, 137] width 277 height 80
click at [560, 156] on icon at bounding box center [561, 156] width 7 height 7
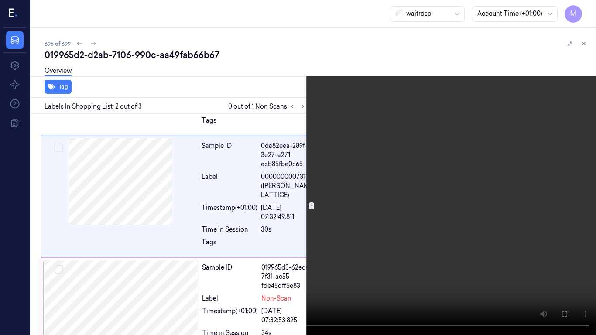
click at [281, 142] on video at bounding box center [298, 167] width 596 height 335
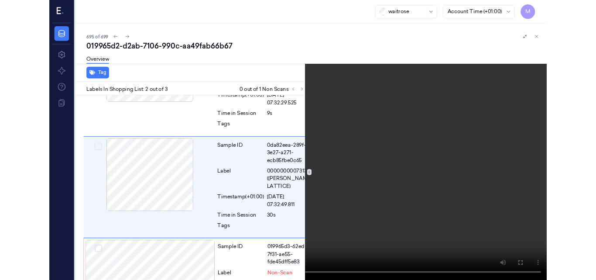
scroll to position [81, 0]
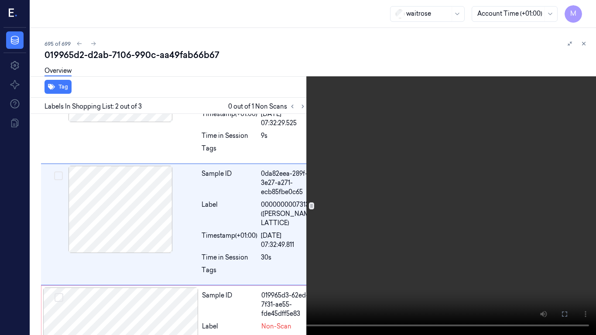
click at [589, 3] on video at bounding box center [298, 167] width 596 height 335
click at [586, 7] on button "x 4" at bounding box center [586, 10] width 14 height 14
click at [364, 193] on video at bounding box center [298, 167] width 596 height 335
click at [0, 0] on icon at bounding box center [0, 0] width 0 height 0
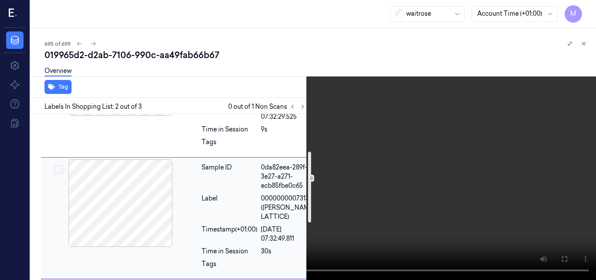
scroll to position [175, 0]
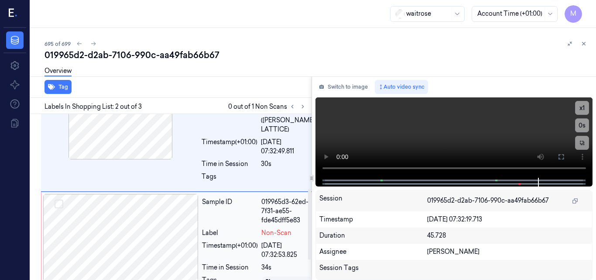
click at [141, 232] on div at bounding box center [120, 237] width 155 height 87
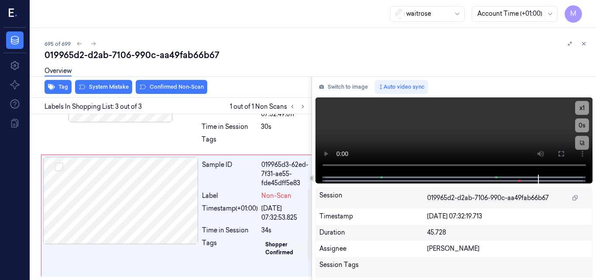
scroll to position [221, 0]
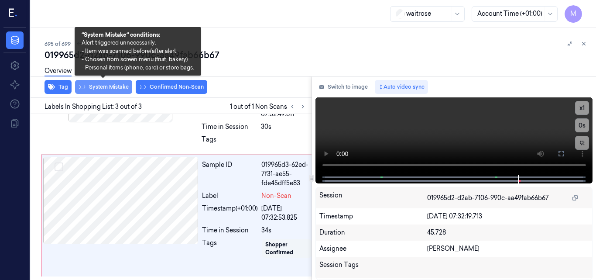
click at [109, 89] on button "System Mistake" at bounding box center [103, 87] width 57 height 14
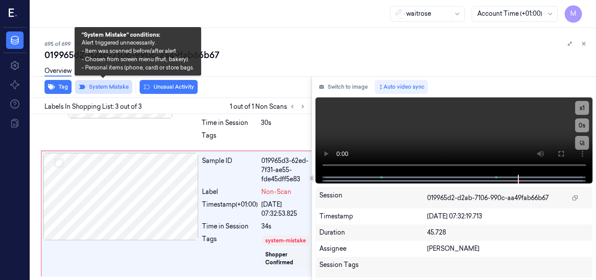
scroll to position [225, 0]
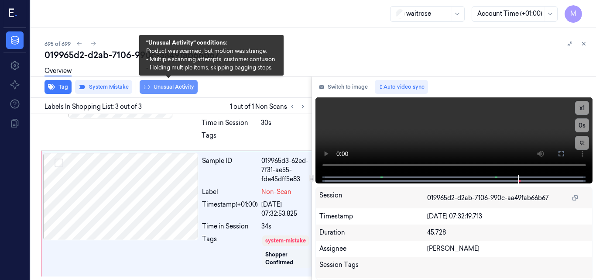
click at [165, 88] on button "Unusual Activity" at bounding box center [169, 87] width 58 height 14
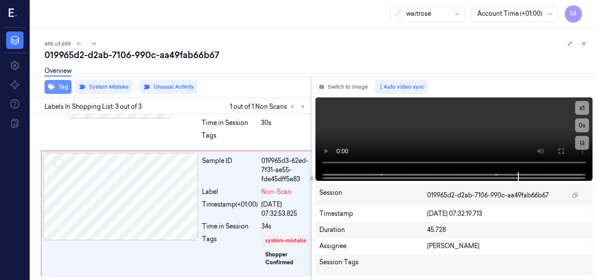
click at [61, 84] on button "Tag" at bounding box center [58, 87] width 27 height 14
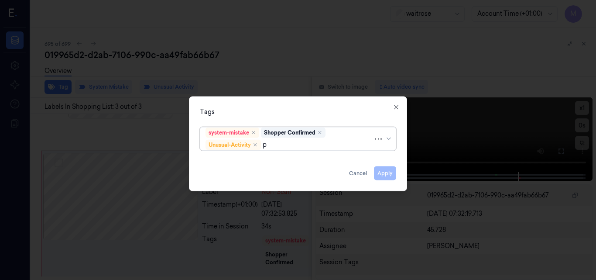
type input "pi"
click at [257, 164] on div "Picklist item alert" at bounding box center [297, 161] width 185 height 9
click at [312, 106] on div "Tags system-mistake Shopper Confirmed Unusual-Activity Picklist item alert Appl…" at bounding box center [298, 143] width 218 height 95
click at [387, 174] on button "Apply" at bounding box center [385, 173] width 22 height 14
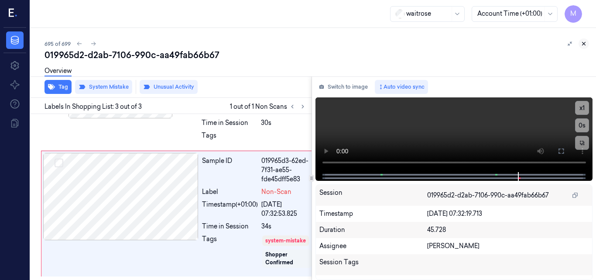
click at [584, 45] on icon at bounding box center [584, 44] width 6 height 6
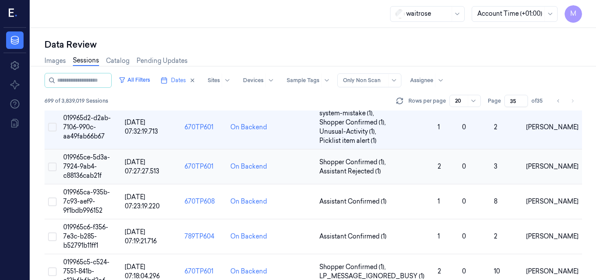
scroll to position [639, 0]
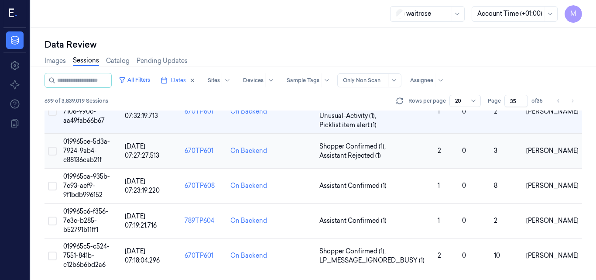
click at [91, 147] on span "019965ce-5d3a-7924-9ab4-c88136cab21f" at bounding box center [86, 150] width 47 height 26
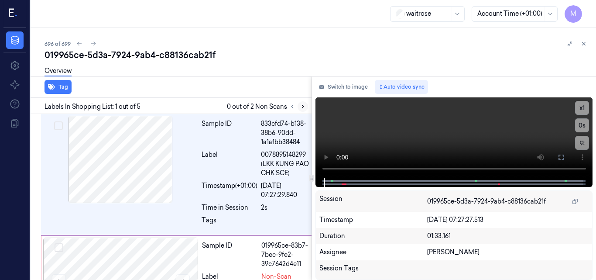
click at [302, 107] on icon at bounding box center [303, 106] width 6 height 6
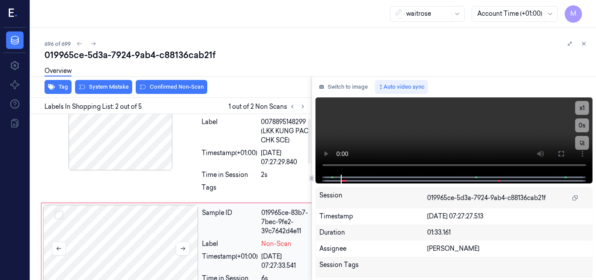
scroll to position [17, 0]
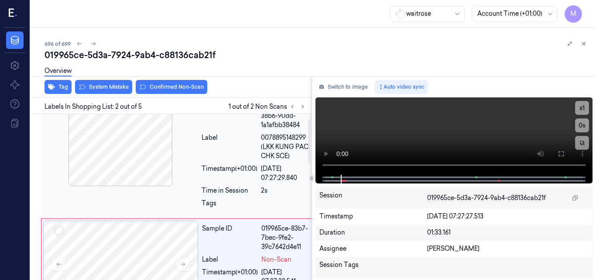
click at [153, 153] on div at bounding box center [120, 142] width 155 height 87
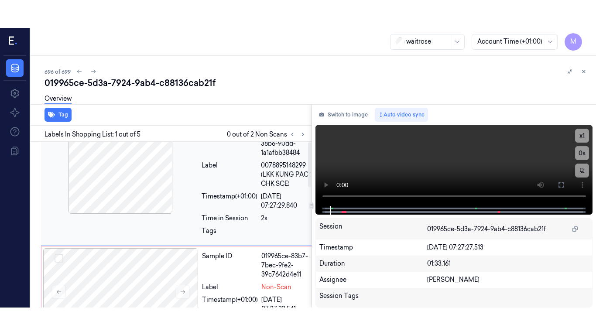
scroll to position [0, 0]
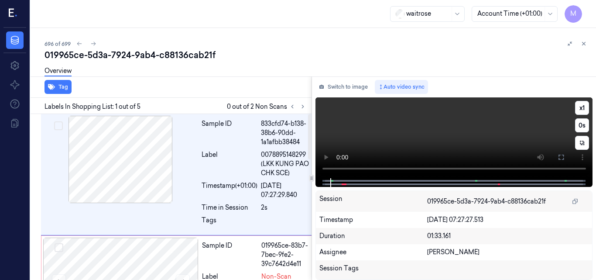
click at [436, 132] on video at bounding box center [453, 137] width 277 height 81
click at [562, 158] on icon at bounding box center [561, 157] width 7 height 7
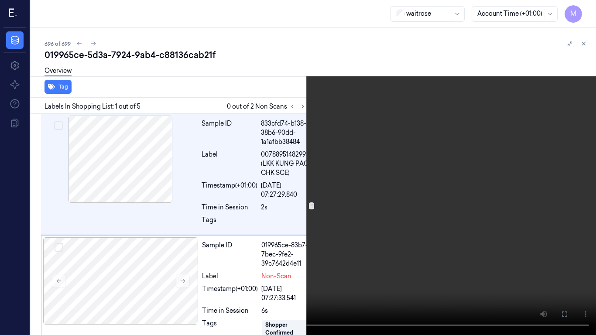
click at [339, 200] on video at bounding box center [298, 167] width 596 height 335
click at [0, 0] on button at bounding box center [0, 0] width 0 height 0
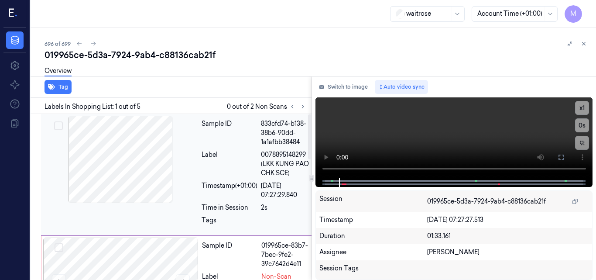
click at [136, 163] on div at bounding box center [120, 159] width 155 height 87
click at [402, 133] on video at bounding box center [453, 137] width 277 height 81
click at [557, 155] on button at bounding box center [561, 157] width 14 height 14
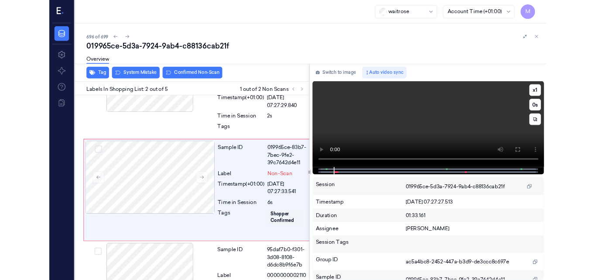
scroll to position [76, 0]
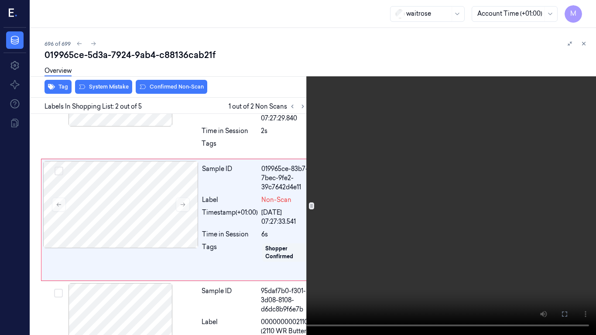
click at [348, 199] on video at bounding box center [298, 167] width 596 height 335
click at [0, 0] on icon at bounding box center [0, 0] width 0 height 0
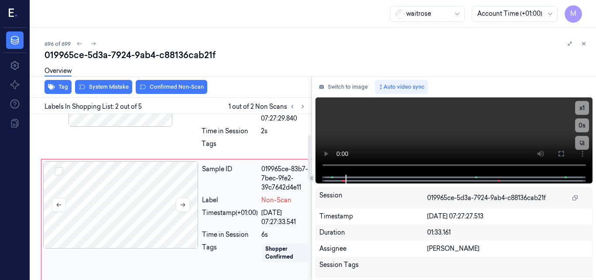
click at [142, 201] on div at bounding box center [120, 204] width 155 height 87
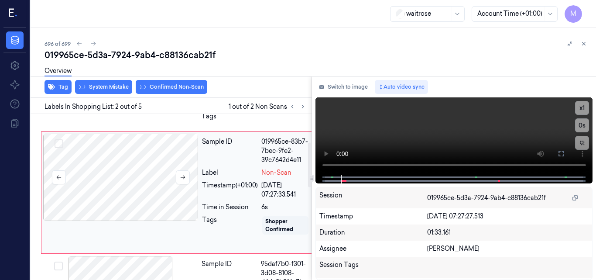
scroll to position [104, 0]
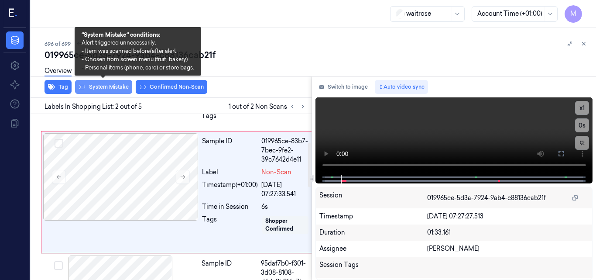
click at [110, 88] on button "System Mistake" at bounding box center [103, 87] width 57 height 14
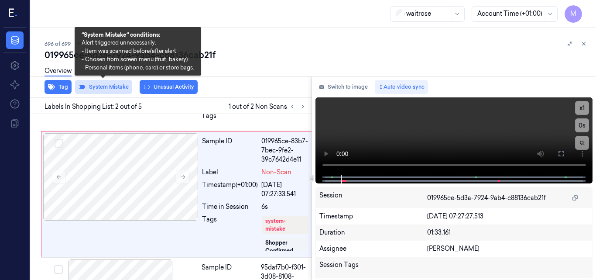
scroll to position [106, 0]
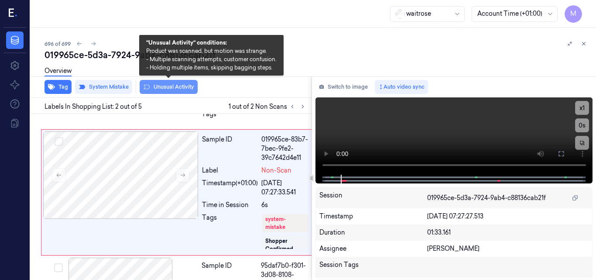
click at [171, 87] on button "Unusual Activity" at bounding box center [169, 87] width 58 height 14
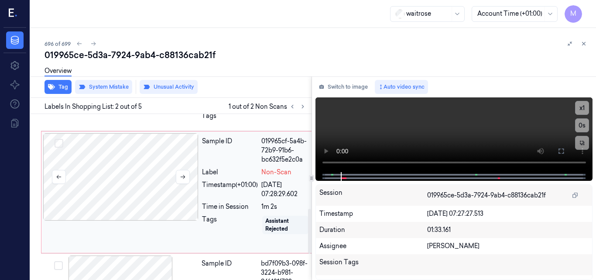
scroll to position [368, 0]
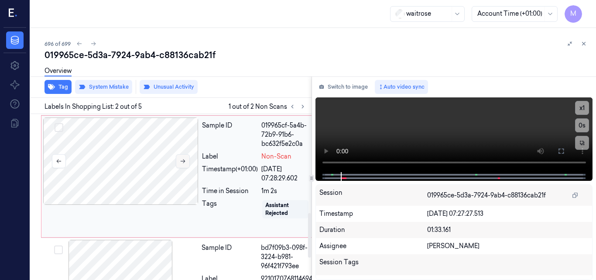
click at [182, 164] on icon at bounding box center [183, 161] width 6 height 6
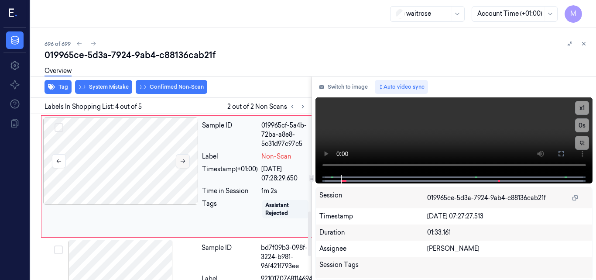
scroll to position [361, 0]
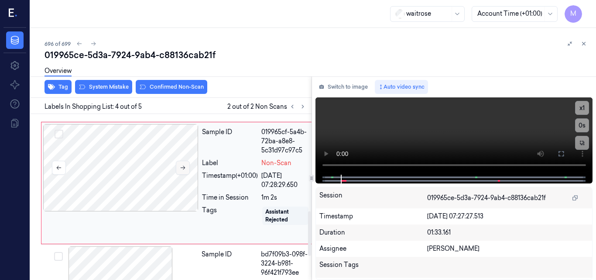
click at [181, 172] on button at bounding box center [183, 168] width 14 height 14
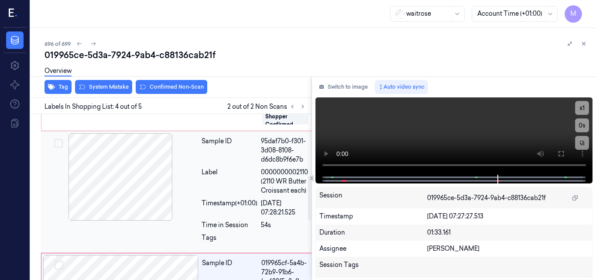
click at [124, 170] on div at bounding box center [120, 176] width 155 height 87
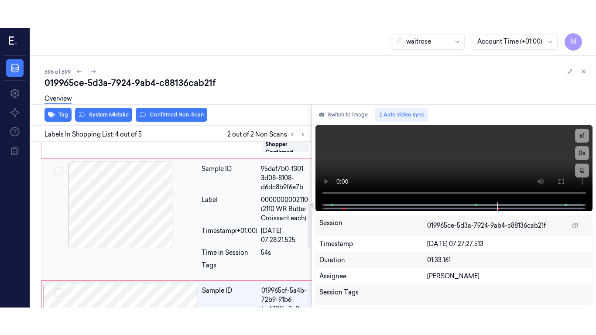
scroll to position [235, 0]
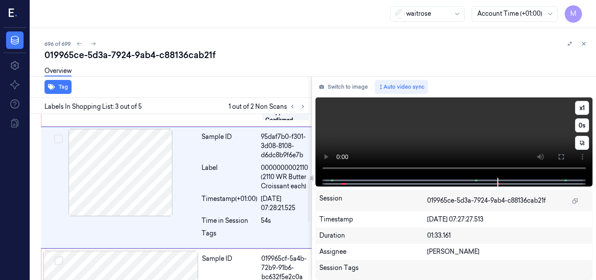
click at [448, 137] on video at bounding box center [453, 137] width 277 height 80
click at [558, 156] on icon at bounding box center [560, 156] width 5 height 5
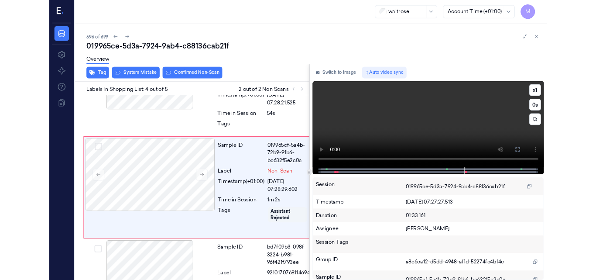
scroll to position [333, 0]
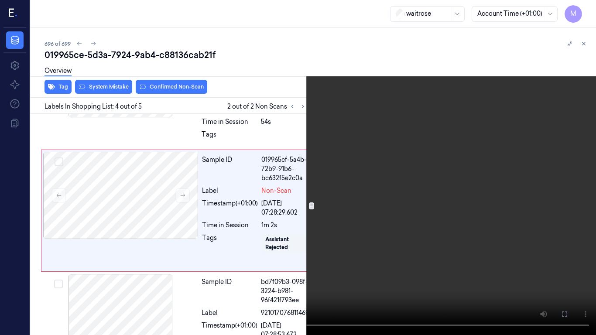
click at [384, 211] on video at bounding box center [298, 167] width 596 height 335
click at [0, 0] on icon at bounding box center [0, 0] width 0 height 0
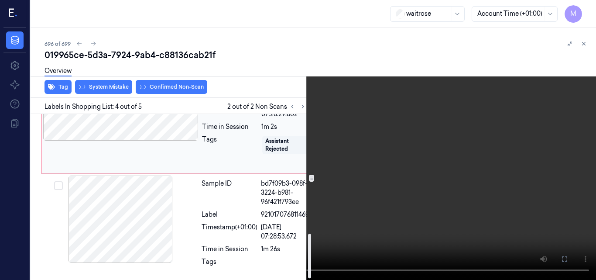
scroll to position [450, 0]
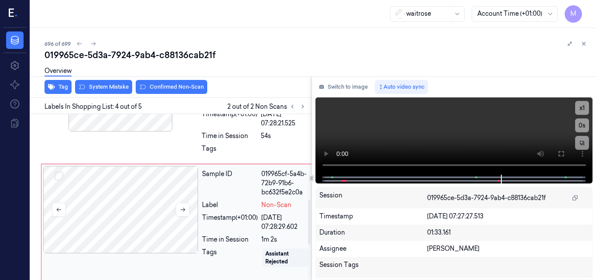
click at [131, 200] on div at bounding box center [120, 209] width 155 height 87
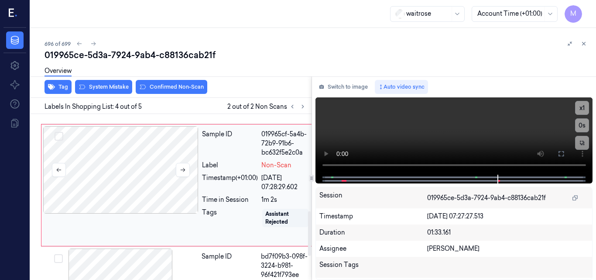
scroll to position [361, 0]
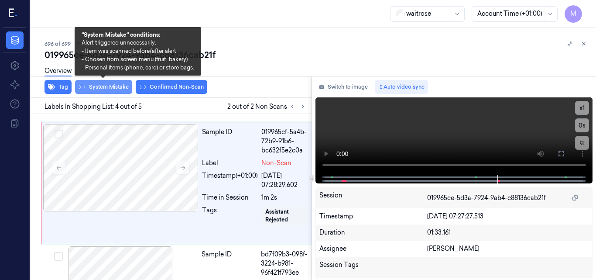
click at [110, 87] on button "System Mistake" at bounding box center [103, 87] width 57 height 14
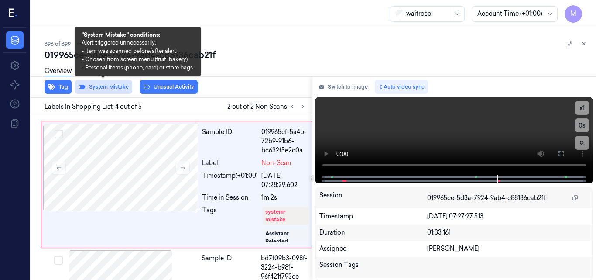
scroll to position [363, 0]
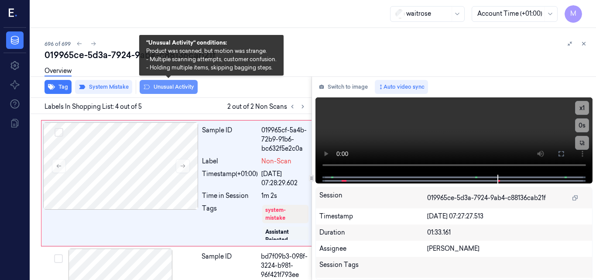
click at [164, 85] on button "Unusual Activity" at bounding box center [169, 87] width 58 height 14
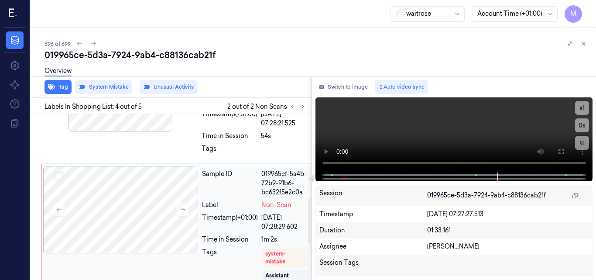
scroll to position [276, 0]
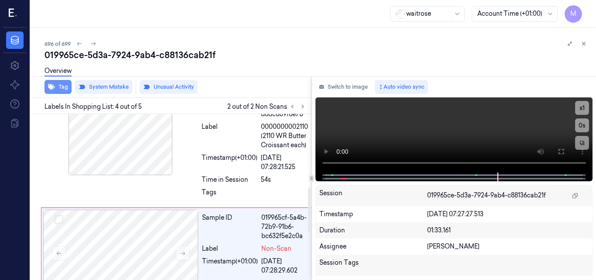
click at [62, 88] on button "Tag" at bounding box center [58, 87] width 27 height 14
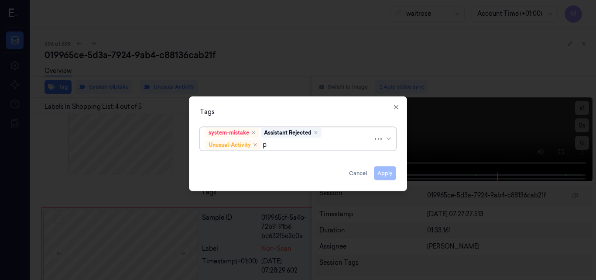
type input "pi"
click at [236, 161] on div "Picklist item alert" at bounding box center [230, 161] width 50 height 9
click at [277, 110] on div "Tags" at bounding box center [298, 111] width 196 height 9
click at [387, 173] on button "Apply" at bounding box center [385, 173] width 22 height 14
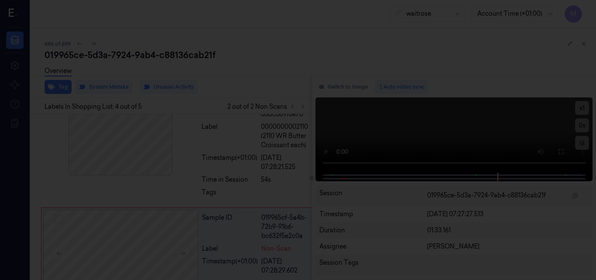
scroll to position [363, 0]
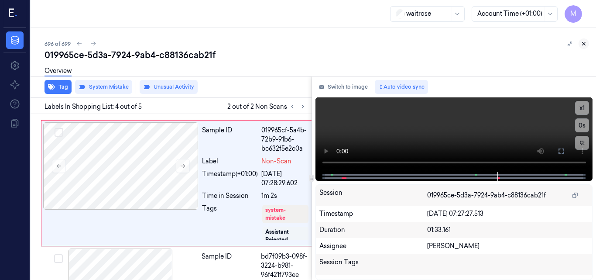
click at [583, 43] on icon at bounding box center [583, 43] width 3 height 3
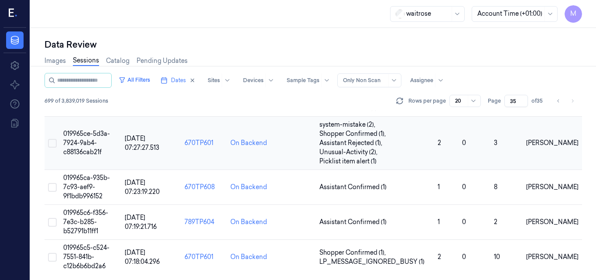
scroll to position [657, 0]
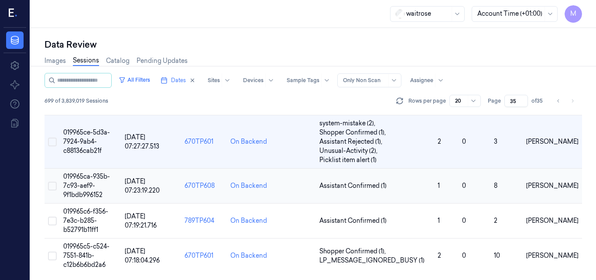
click at [89, 183] on span "019965ca-935b-7c93-aef9-9f1bdb996152" at bounding box center [86, 185] width 47 height 26
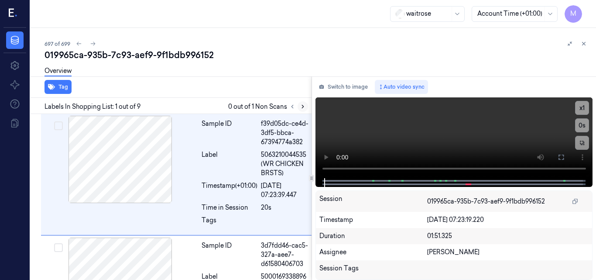
click at [303, 105] on icon at bounding box center [303, 106] width 6 height 6
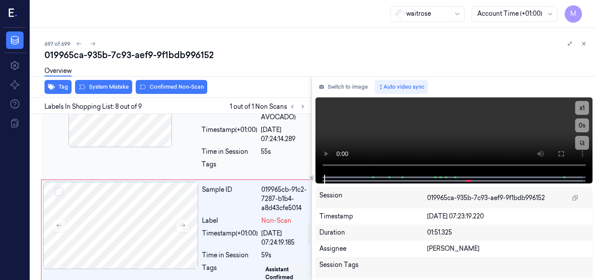
click at [142, 147] on div at bounding box center [120, 103] width 155 height 87
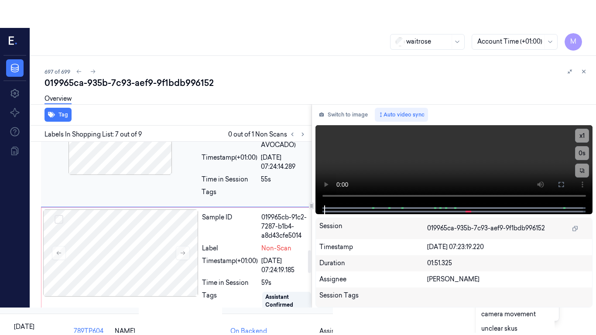
scroll to position [791, 0]
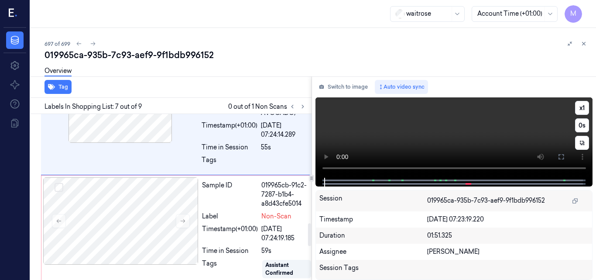
click at [450, 137] on video at bounding box center [453, 137] width 277 height 80
click at [560, 158] on icon at bounding box center [561, 156] width 7 height 7
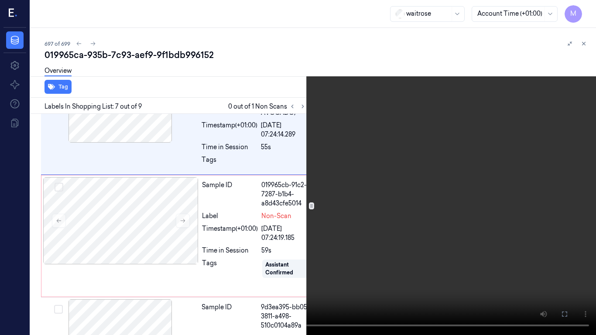
click at [374, 168] on video at bounding box center [298, 167] width 596 height 335
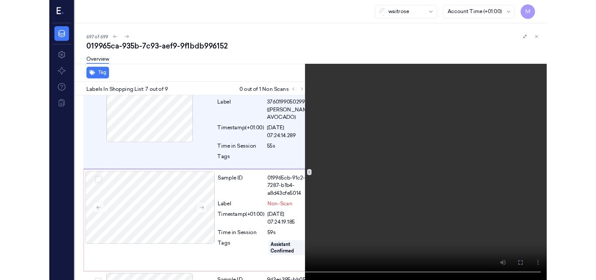
scroll to position [763, 0]
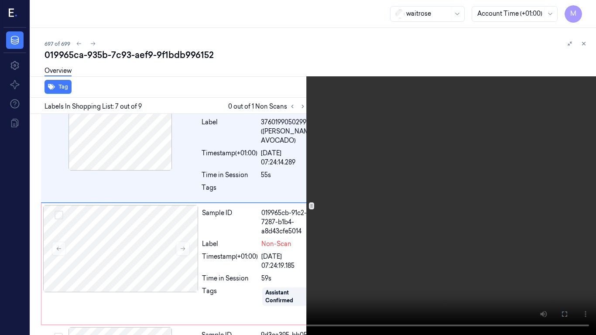
click at [0, 0] on button at bounding box center [0, 0] width 0 height 0
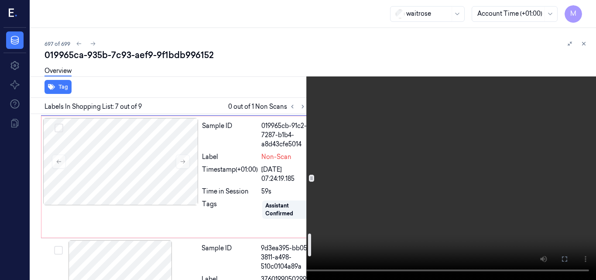
scroll to position [894, 0]
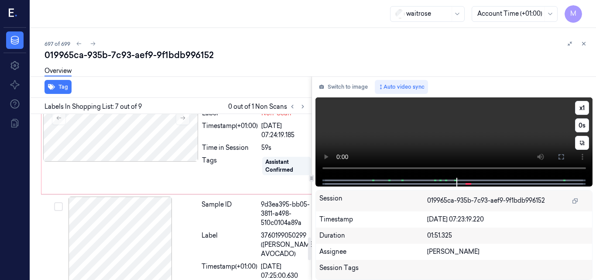
click at [458, 131] on video at bounding box center [453, 137] width 277 height 80
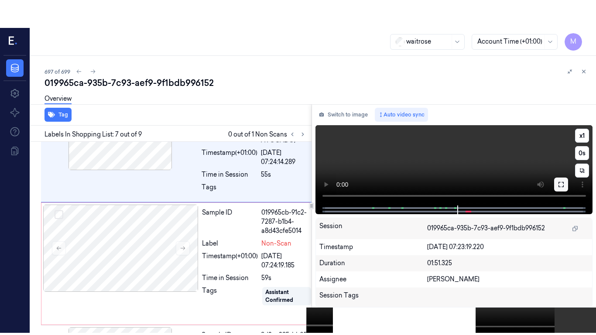
scroll to position [791, 0]
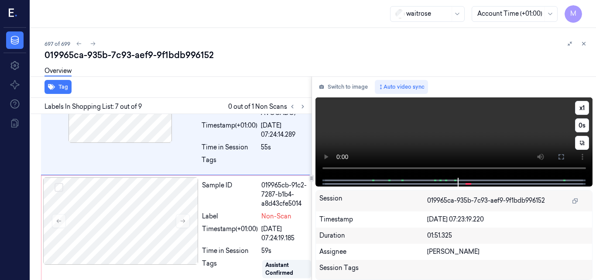
drag, startPoint x: 559, startPoint y: 158, endPoint x: 560, endPoint y: 196, distance: 38.0
click at [560, 158] on icon at bounding box center [561, 156] width 7 height 7
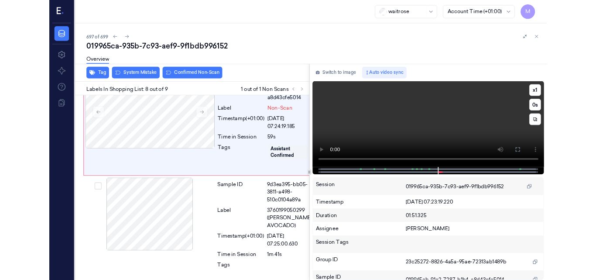
scroll to position [889, 0]
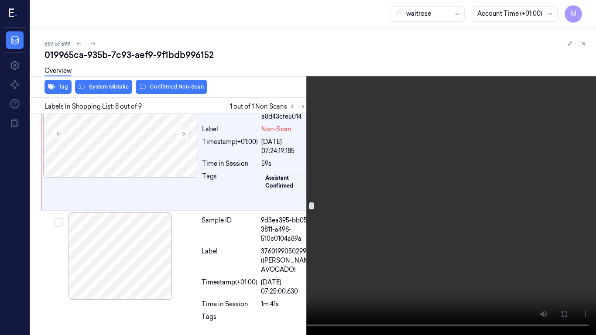
click at [395, 229] on video at bounding box center [298, 167] width 596 height 335
click at [0, 0] on icon at bounding box center [0, 0] width 0 height 0
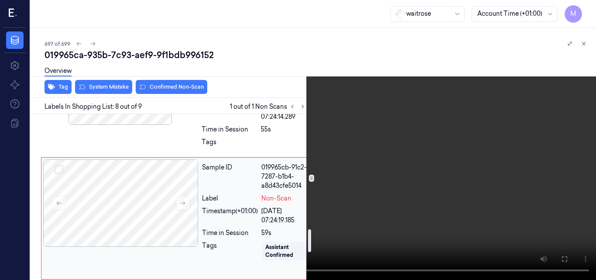
scroll to position [802, 0]
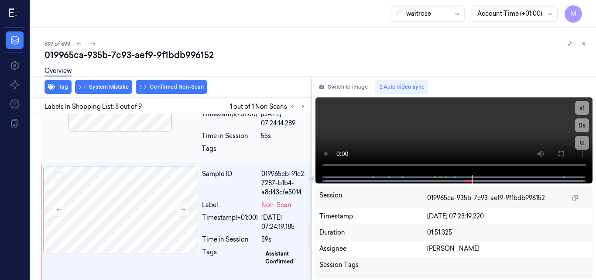
click at [124, 131] on div at bounding box center [120, 87] width 155 height 87
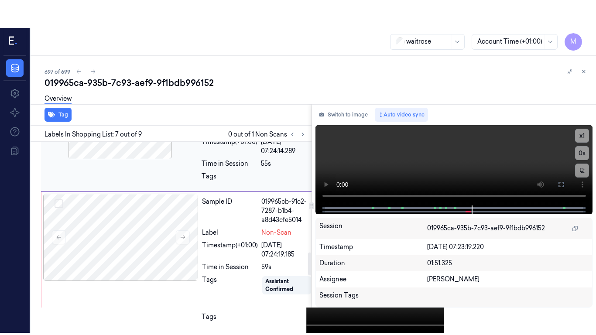
scroll to position [791, 0]
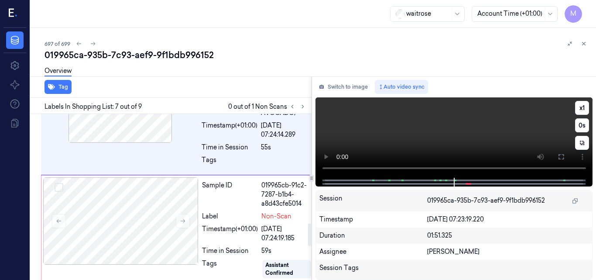
click at [450, 135] on video at bounding box center [453, 137] width 277 height 80
click at [560, 156] on icon at bounding box center [561, 156] width 7 height 7
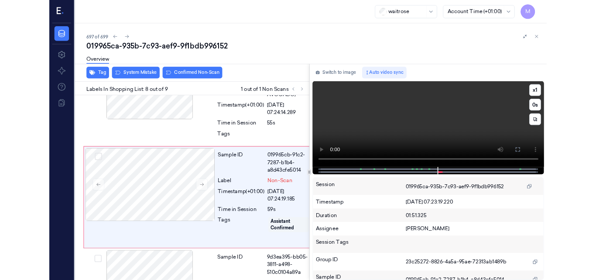
scroll to position [889, 0]
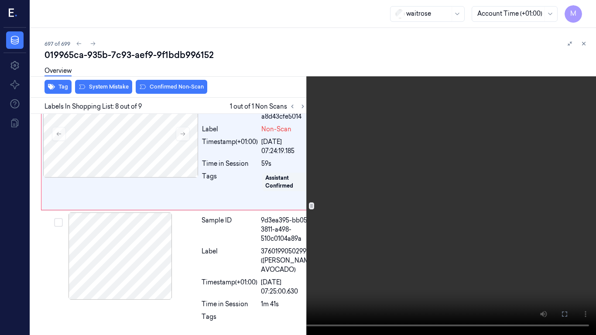
click at [440, 194] on video at bounding box center [298, 167] width 596 height 335
click at [0, 0] on icon at bounding box center [0, 0] width 0 height 0
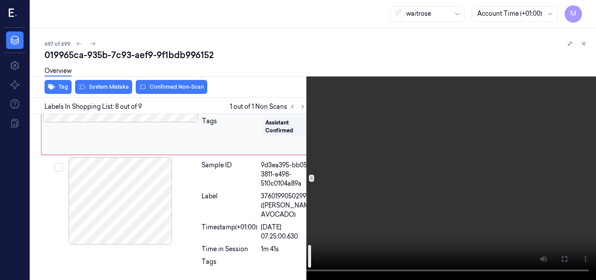
scroll to position [946, 0]
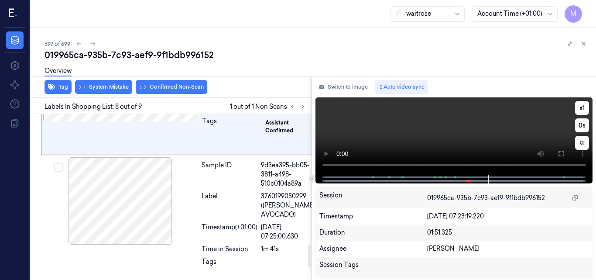
click at [435, 132] on video at bounding box center [453, 135] width 277 height 77
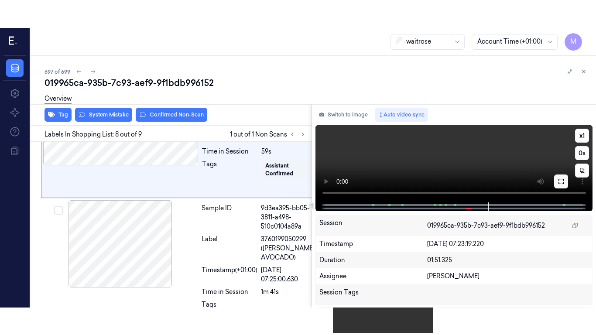
scroll to position [917, 0]
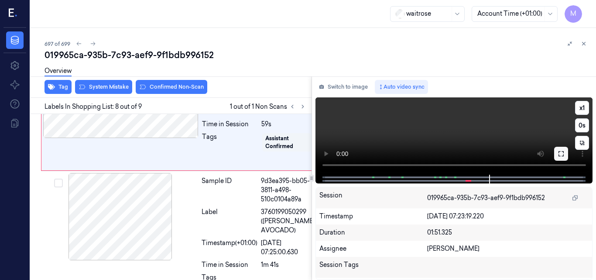
click at [561, 154] on icon at bounding box center [561, 153] width 7 height 7
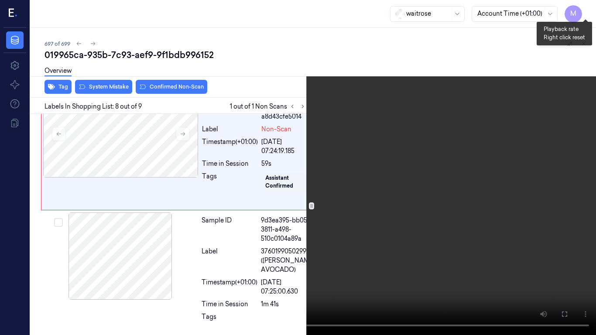
click at [583, 8] on button "x 1" at bounding box center [586, 10] width 14 height 14
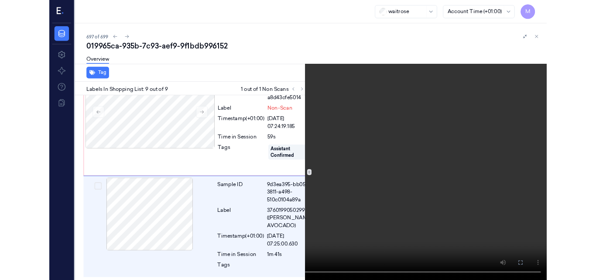
scroll to position [978, 0]
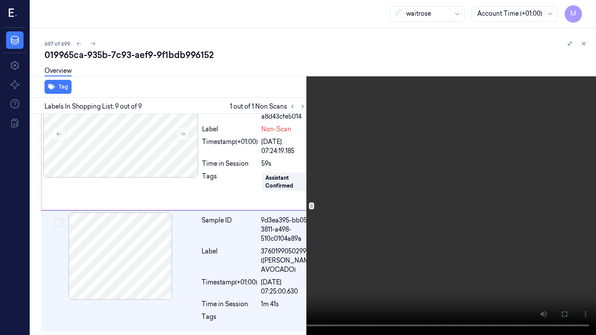
click at [293, 172] on video at bounding box center [298, 167] width 596 height 335
click at [0, 0] on icon at bounding box center [0, 0] width 0 height 0
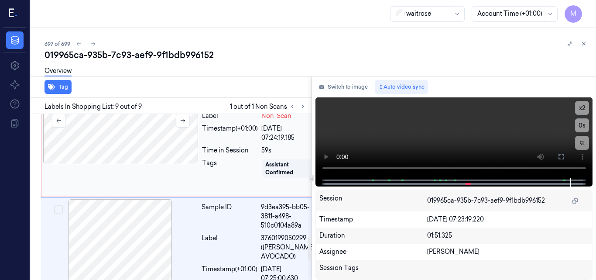
click at [132, 164] on div at bounding box center [120, 120] width 155 height 87
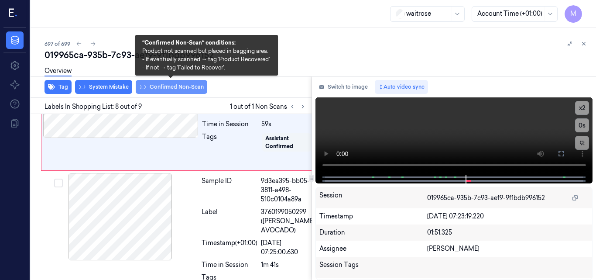
click at [164, 89] on button "Confirmed Non-Scan" at bounding box center [172, 87] width 72 height 14
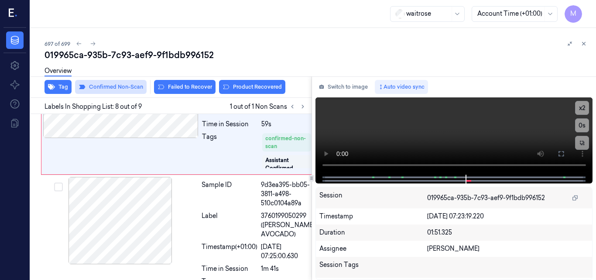
scroll to position [919, 0]
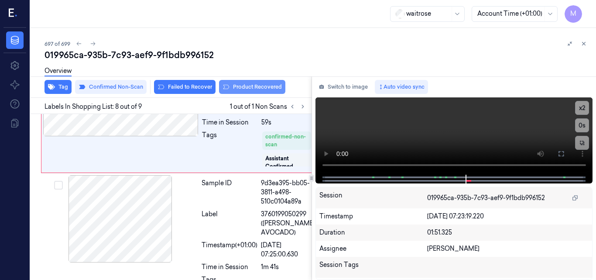
click at [254, 83] on button "Product Recovered" at bounding box center [252, 87] width 66 height 14
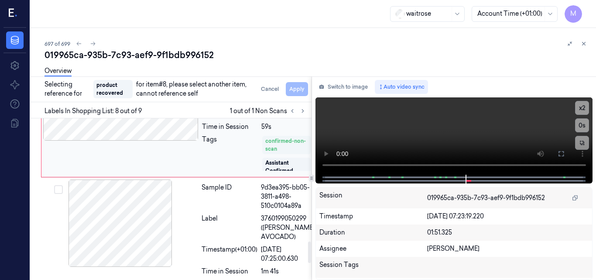
scroll to position [18, 0]
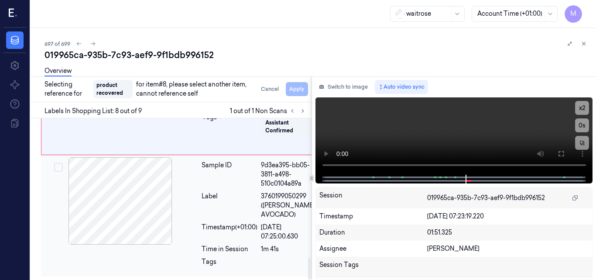
click at [242, 187] on div "Sample ID" at bounding box center [230, 174] width 56 height 27
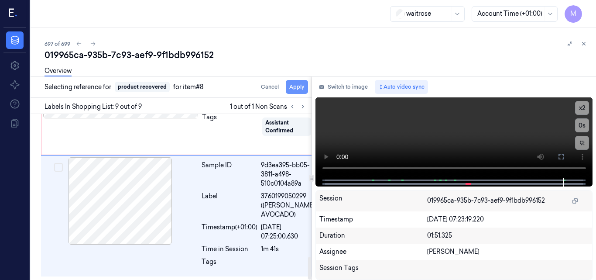
click at [297, 84] on button "Apply" at bounding box center [297, 87] width 22 height 14
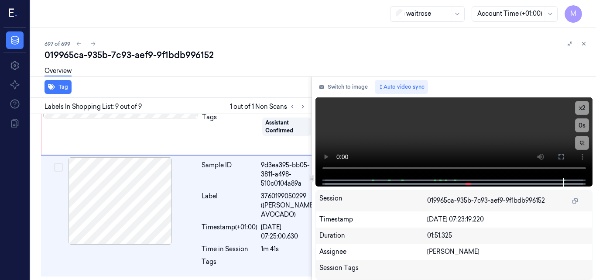
scroll to position [1047, 0]
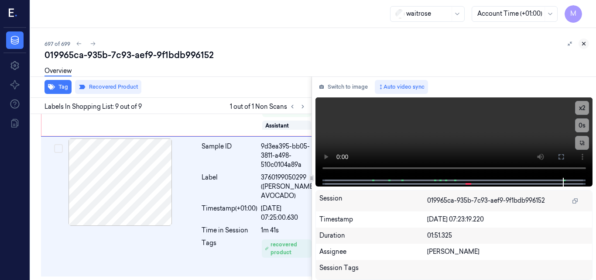
click at [583, 43] on icon at bounding box center [584, 44] width 6 height 6
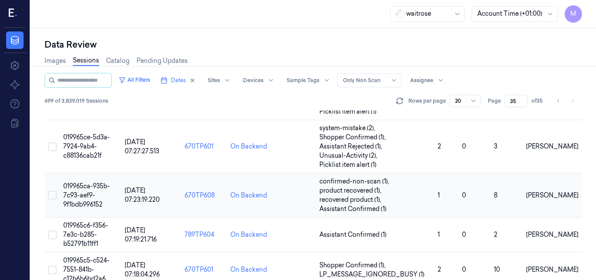
scroll to position [666, 0]
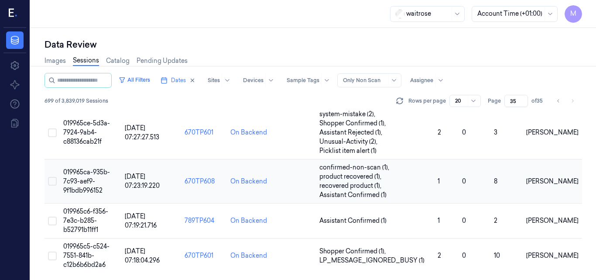
click at [92, 178] on span "019965ca-935b-7c93-aef9-9f1bdb996152" at bounding box center [86, 181] width 47 height 26
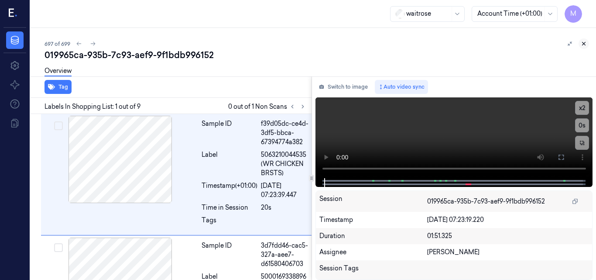
click at [585, 41] on icon at bounding box center [584, 44] width 6 height 6
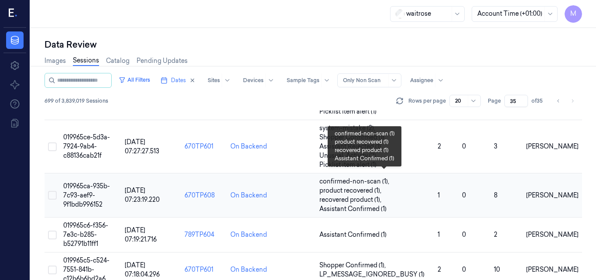
scroll to position [666, 0]
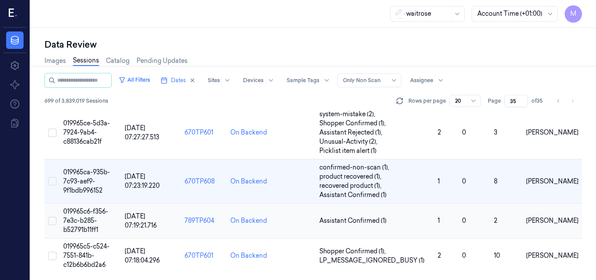
click at [84, 216] on td "019965c6-f356-7e3c-b285-b52791b11ff1" at bounding box center [91, 220] width 62 height 35
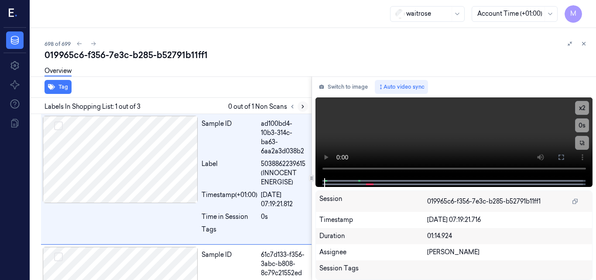
click at [301, 107] on icon at bounding box center [303, 106] width 6 height 6
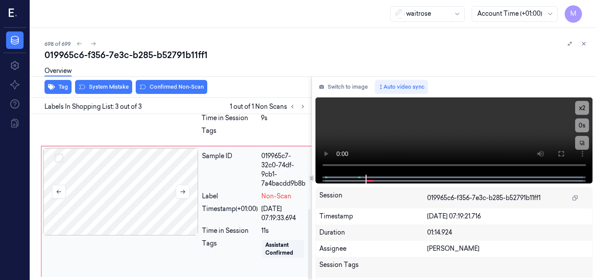
scroll to position [221, 0]
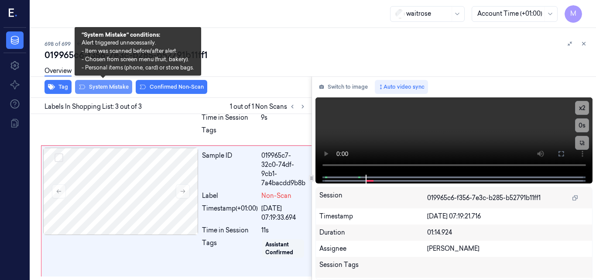
click at [113, 88] on button "System Mistake" at bounding box center [103, 87] width 57 height 14
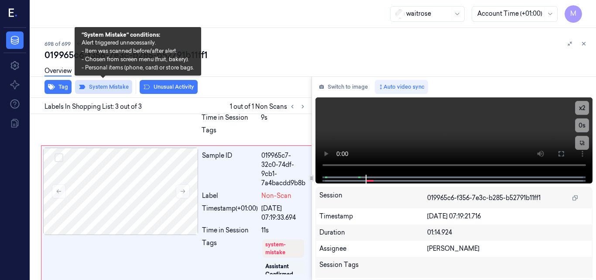
scroll to position [225, 0]
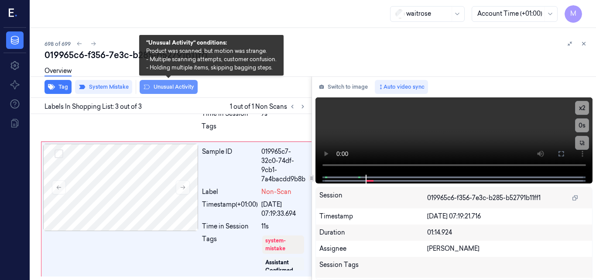
click at [166, 85] on button "Unusual Activity" at bounding box center [169, 87] width 58 height 14
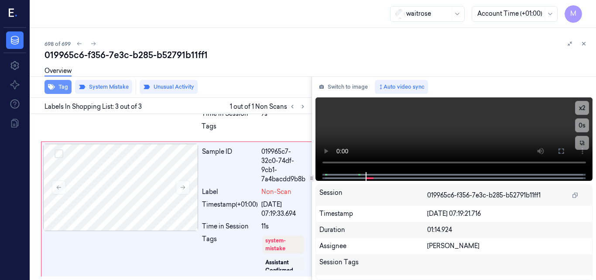
click at [62, 89] on button "Tag" at bounding box center [58, 87] width 27 height 14
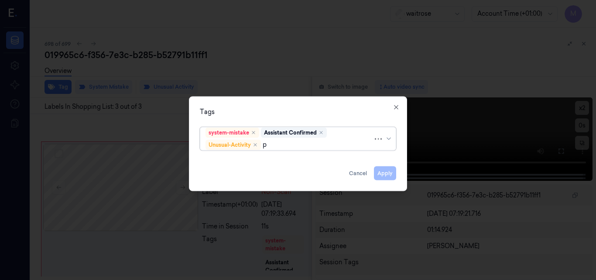
type input "pi"
click at [264, 158] on div "Picklist item alert" at bounding box center [297, 161] width 185 height 9
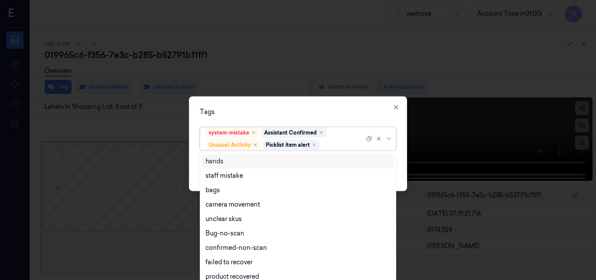
click at [274, 117] on div "Tags option Picklist item alert, selected. 16 results available. Use Up and Dow…" at bounding box center [298, 143] width 218 height 95
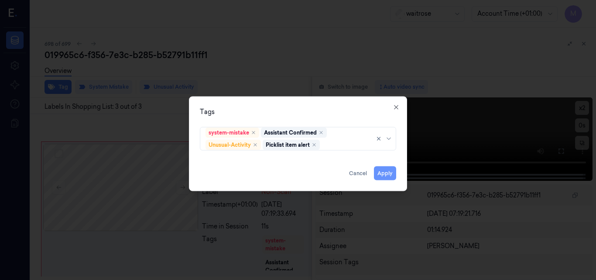
click at [387, 173] on button "Apply" at bounding box center [385, 173] width 22 height 14
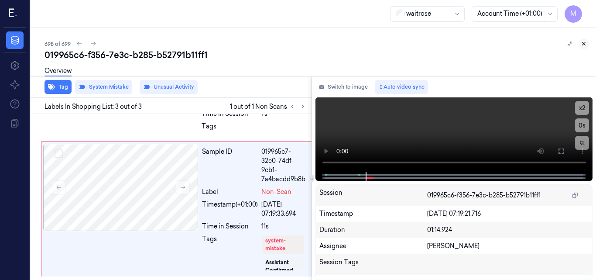
click at [585, 41] on icon at bounding box center [584, 44] width 6 height 6
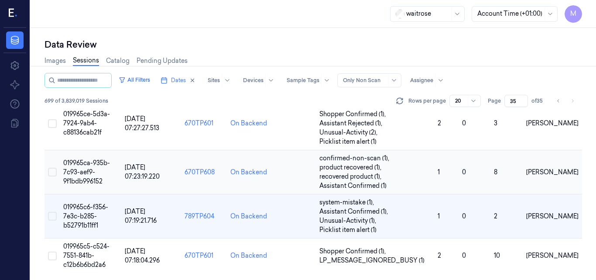
scroll to position [675, 0]
click at [89, 247] on span "019965c5-c524-7551-841b-c12b6b6bd2a6" at bounding box center [86, 255] width 46 height 26
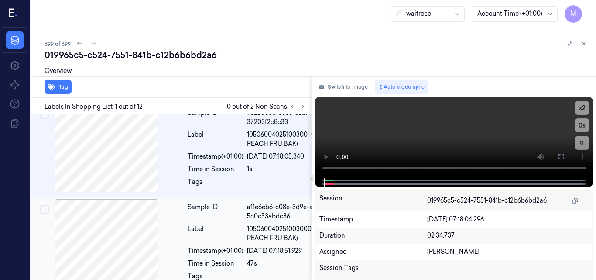
scroll to position [0, 14]
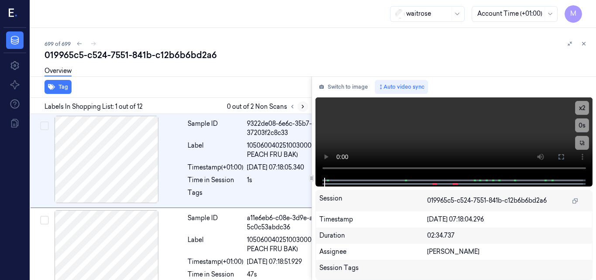
click at [301, 105] on icon at bounding box center [303, 106] width 6 height 6
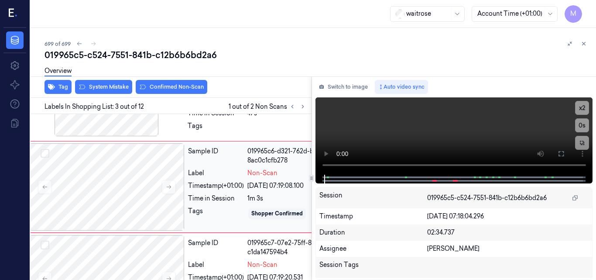
scroll to position [169, 14]
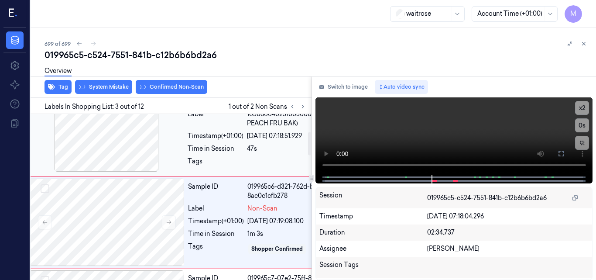
click at [241, 128] on div "Label" at bounding box center [216, 119] width 56 height 18
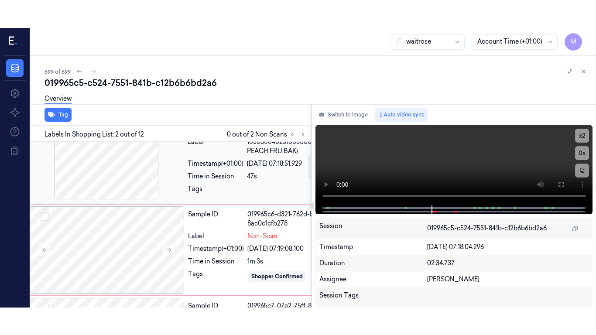
scroll to position [72, 14]
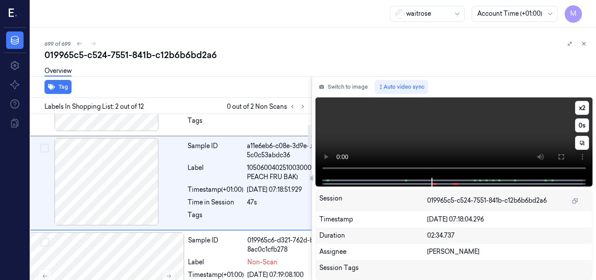
click at [457, 143] on video at bounding box center [453, 137] width 277 height 80
click at [478, 135] on video at bounding box center [453, 137] width 277 height 80
click at [583, 109] on button "x 2" at bounding box center [582, 108] width 14 height 14
click at [583, 109] on button "x 4" at bounding box center [582, 108] width 14 height 14
click at [375, 120] on video at bounding box center [453, 137] width 277 height 80
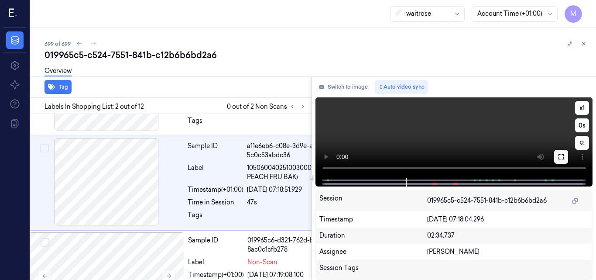
click at [565, 155] on button at bounding box center [561, 157] width 14 height 14
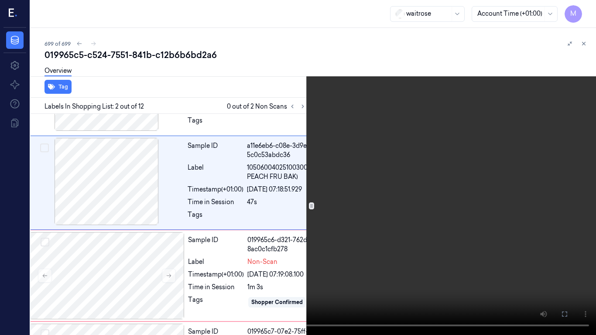
click at [416, 219] on video at bounding box center [298, 167] width 596 height 335
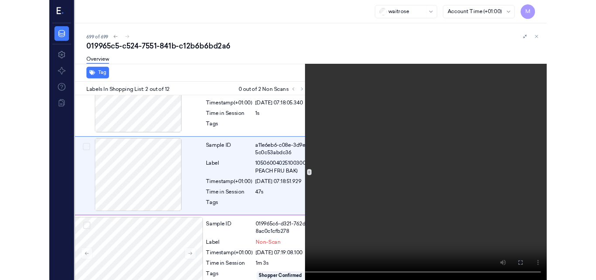
scroll to position [44, 14]
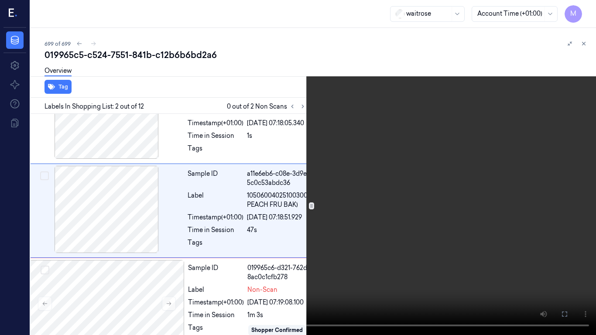
click at [0, 0] on icon at bounding box center [0, 0] width 0 height 0
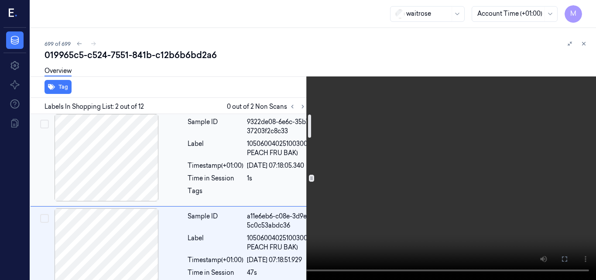
scroll to position [0, 14]
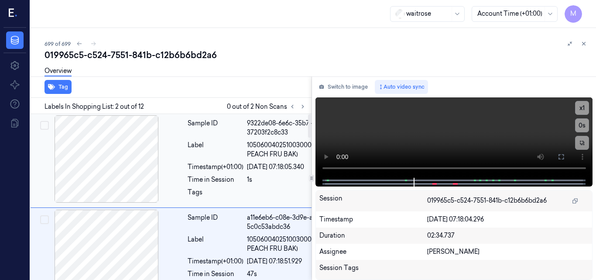
click at [128, 169] on div at bounding box center [106, 158] width 155 height 87
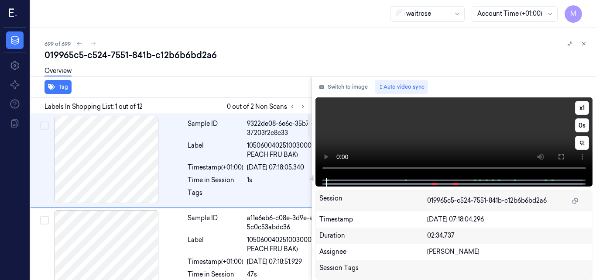
click at [430, 138] on video at bounding box center [453, 137] width 277 height 80
click at [560, 155] on icon at bounding box center [561, 156] width 7 height 7
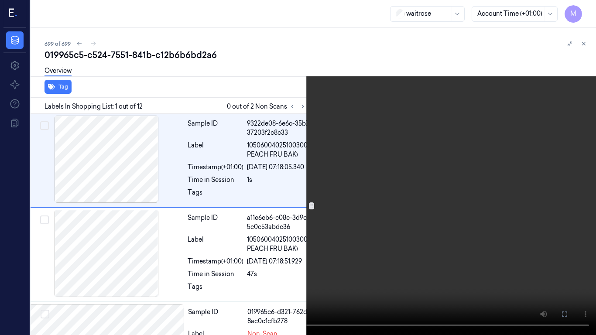
click at [407, 204] on video at bounding box center [298, 167] width 596 height 335
click at [0, 0] on icon at bounding box center [0, 0] width 0 height 0
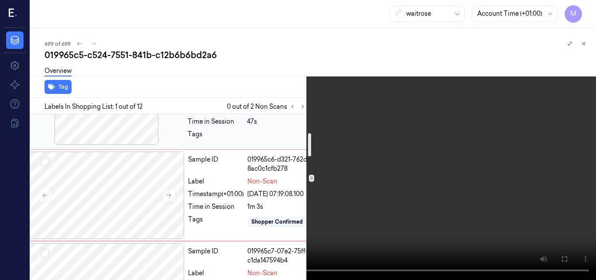
scroll to position [131, 14]
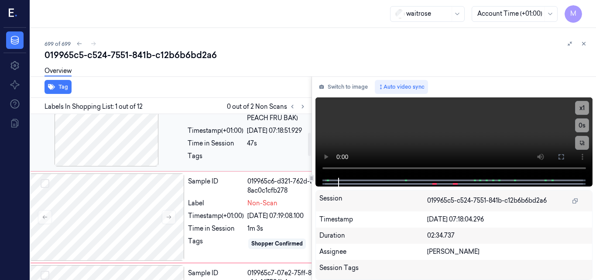
click at [250, 135] on div "20/09/2025 07:18:51.929" at bounding box center [295, 130] width 96 height 9
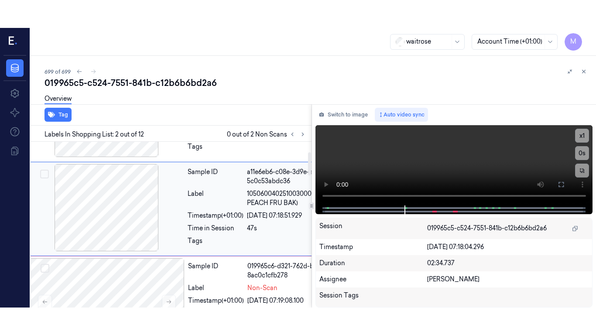
scroll to position [72, 14]
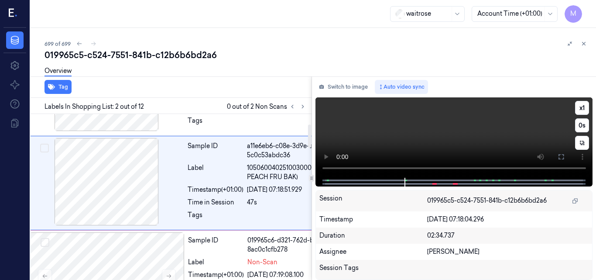
click at [445, 125] on video at bounding box center [453, 137] width 277 height 80
click at [558, 157] on icon at bounding box center [560, 156] width 5 height 5
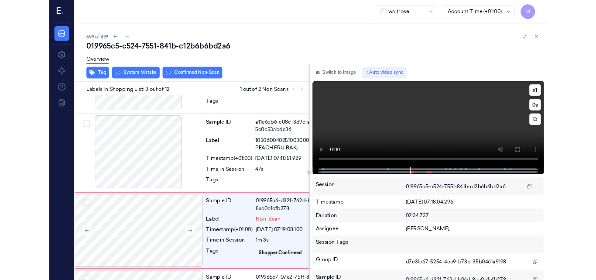
scroll to position [142, 14]
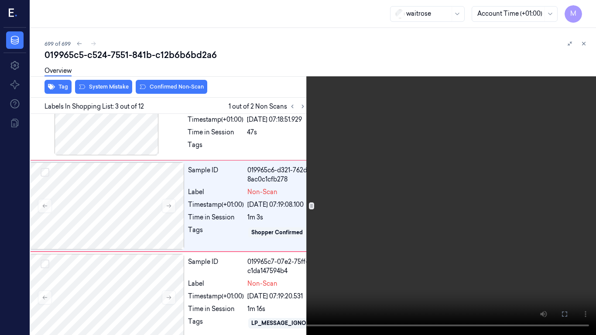
click at [318, 235] on video at bounding box center [298, 167] width 596 height 335
click at [0, 0] on icon at bounding box center [0, 0] width 0 height 0
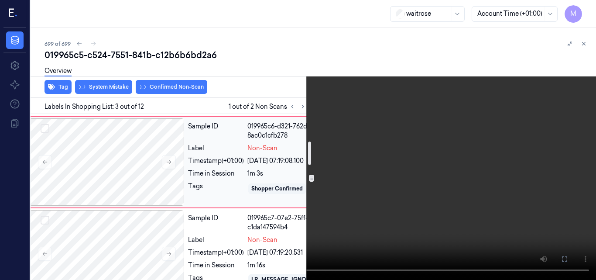
scroll to position [185, 14]
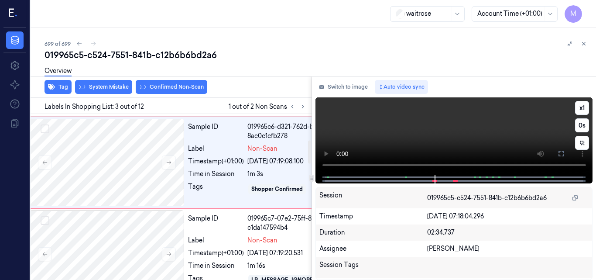
click at [464, 141] on video at bounding box center [453, 135] width 277 height 77
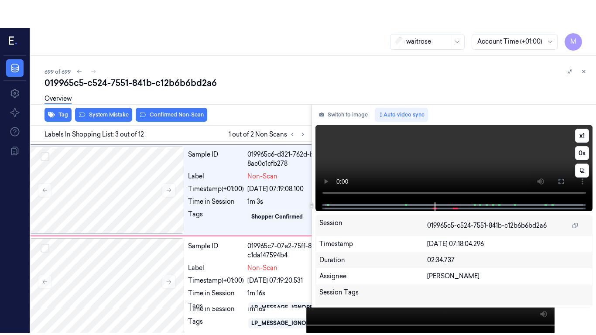
scroll to position [169, 14]
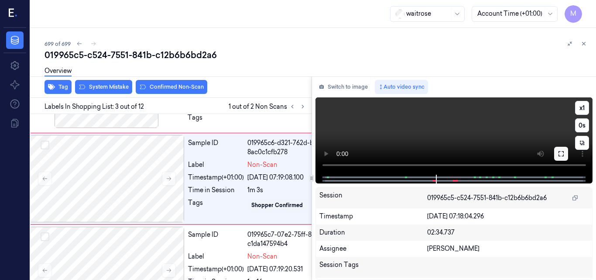
click at [559, 155] on icon at bounding box center [560, 153] width 5 height 5
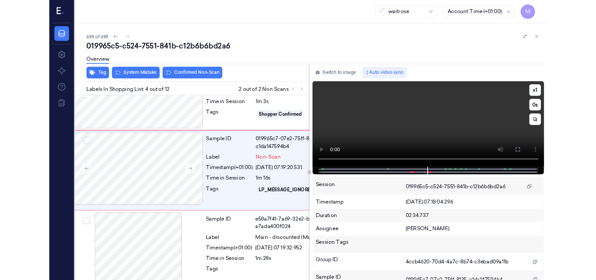
scroll to position [245, 14]
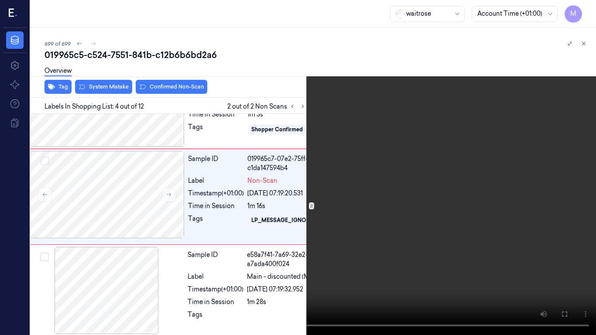
click at [409, 257] on video at bounding box center [298, 167] width 596 height 335
click at [0, 0] on icon at bounding box center [0, 0] width 0 height 0
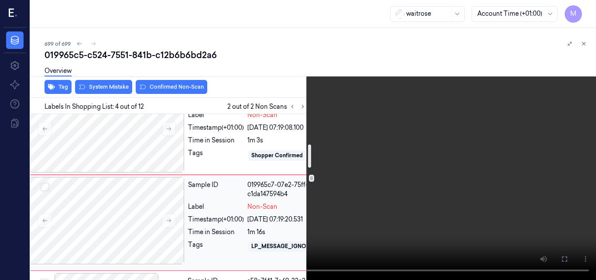
scroll to position [201, 14]
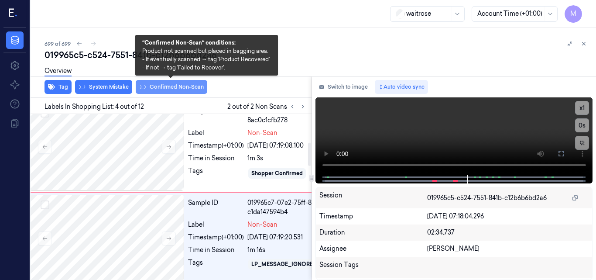
click at [182, 89] on button "Confirmed Non-Scan" at bounding box center [172, 87] width 72 height 14
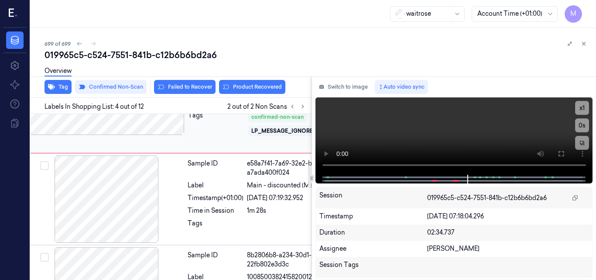
scroll to position [366, 14]
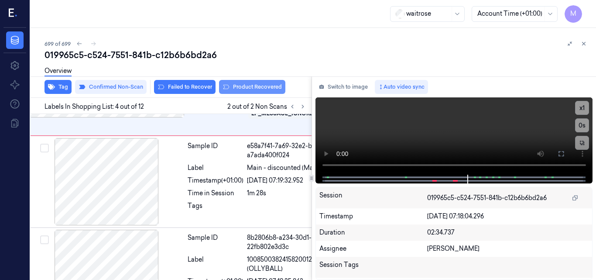
click at [247, 87] on button "Product Recovered" at bounding box center [252, 87] width 66 height 14
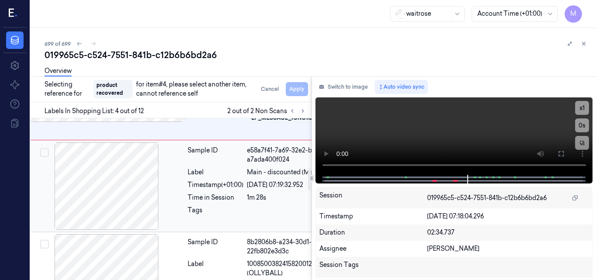
click at [227, 177] on div "Label" at bounding box center [216, 172] width 56 height 9
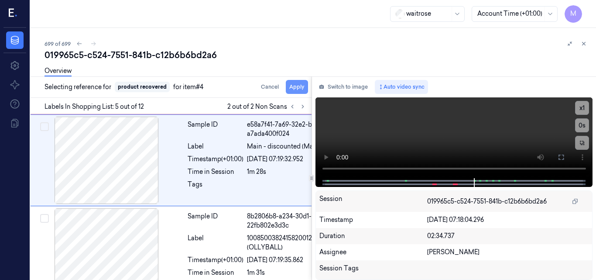
click at [301, 85] on button "Apply" at bounding box center [297, 87] width 22 height 14
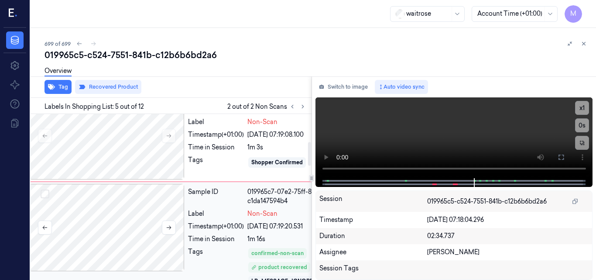
scroll to position [194, 14]
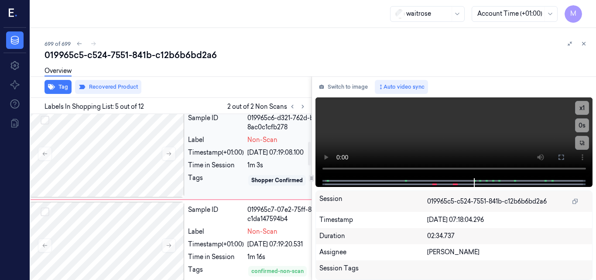
click at [208, 152] on div "Timestamp (+01:00)" at bounding box center [216, 152] width 56 height 9
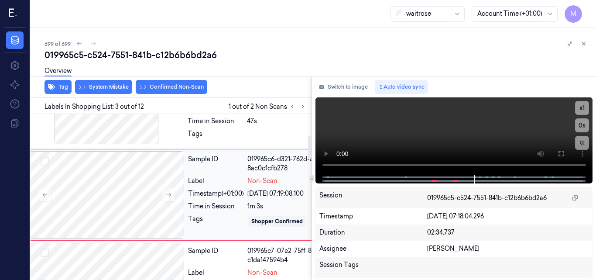
scroll to position [151, 14]
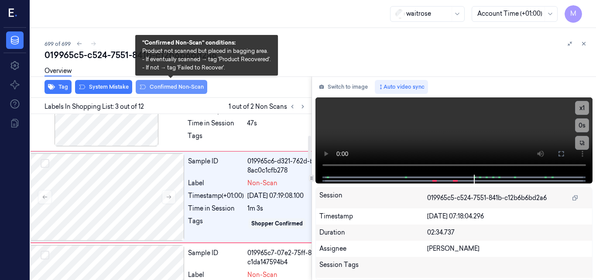
click at [168, 85] on button "Confirmed Non-Scan" at bounding box center [172, 87] width 72 height 14
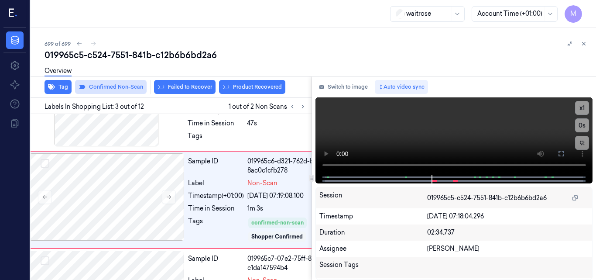
scroll to position [154, 14]
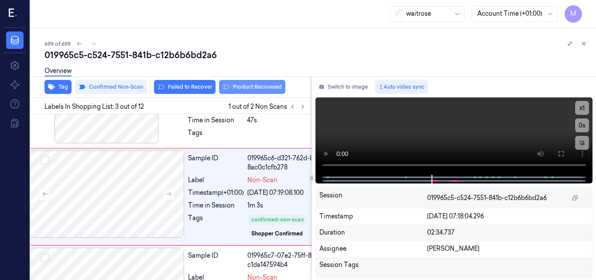
click at [253, 85] on button "Product Recovered" at bounding box center [252, 87] width 66 height 14
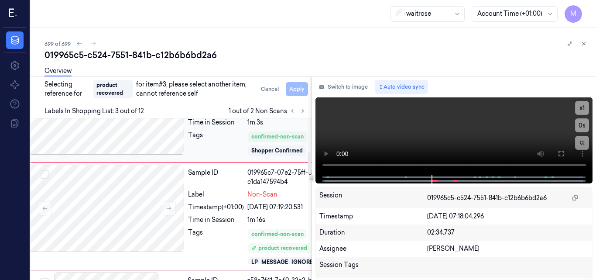
scroll to position [285, 14]
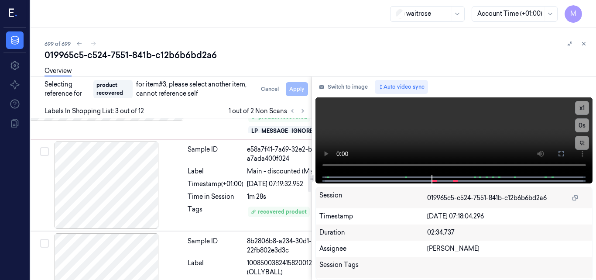
click at [256, 188] on div "20/09/2025 07:19:32.952" at bounding box center [295, 183] width 96 height 9
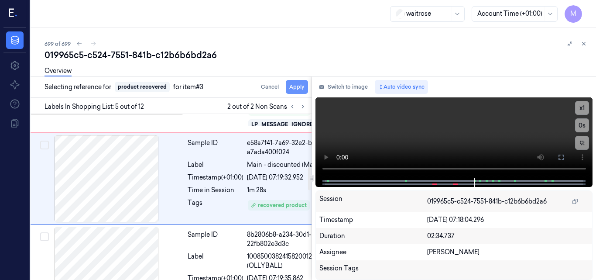
click at [297, 87] on button "Apply" at bounding box center [297, 87] width 22 height 14
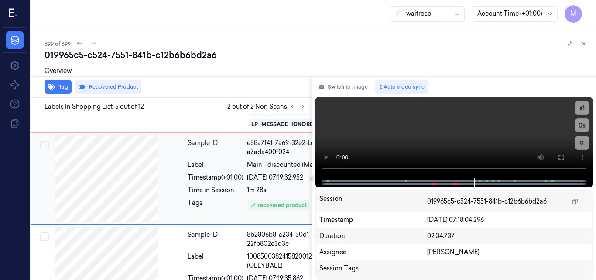
scroll to position [385, 14]
click at [184, 133] on div "Sample ID 019965c7-07e2-75ff-8135-c1da147594b4 Label Non-Scan Timestamp (+01:00…" at bounding box center [187, 79] width 321 height 108
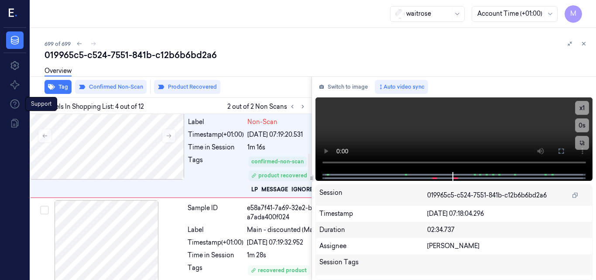
scroll to position [276, 14]
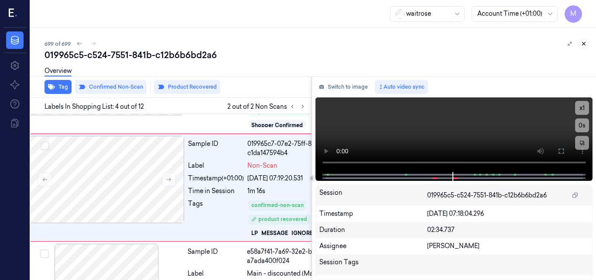
click at [584, 41] on icon at bounding box center [584, 44] width 6 height 6
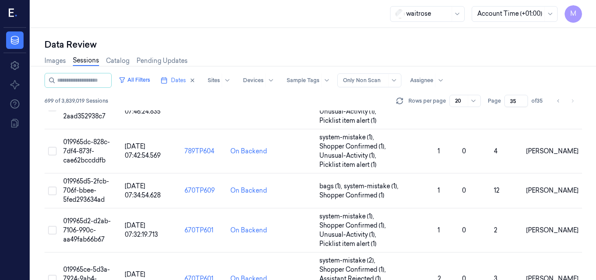
scroll to position [519, 0]
click at [186, 79] on span "Dates" at bounding box center [178, 80] width 15 height 8
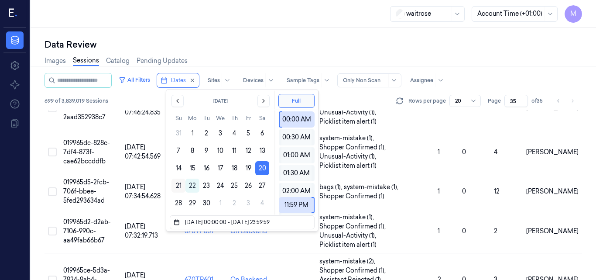
click at [178, 183] on button "21" at bounding box center [178, 185] width 14 height 14
click at [261, 166] on button "20" at bounding box center [262, 168] width 14 height 14
click at [179, 182] on button "21" at bounding box center [178, 185] width 14 height 14
type input "21/09/2025 00:00:00 - 21/09/2025 23:59:59"
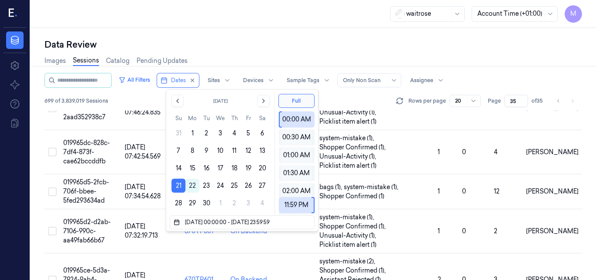
click at [267, 53] on div "Images Sessions Catalog Pending Updates" at bounding box center [314, 62] width 538 height 22
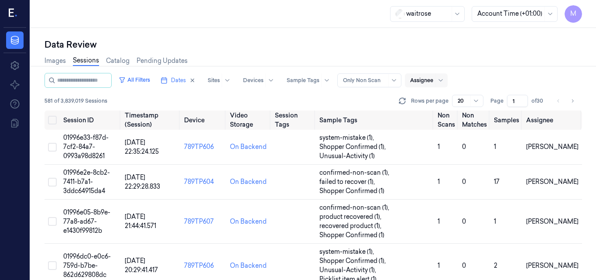
click at [433, 80] on div at bounding box center [421, 80] width 23 height 8
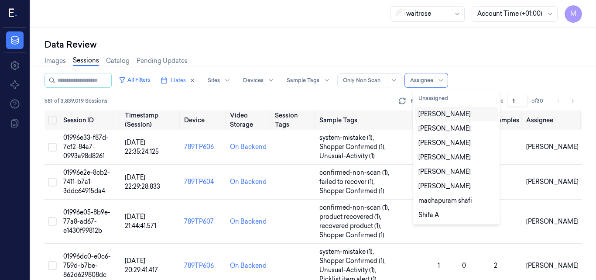
click at [457, 113] on div "[PERSON_NAME]" at bounding box center [456, 114] width 76 height 9
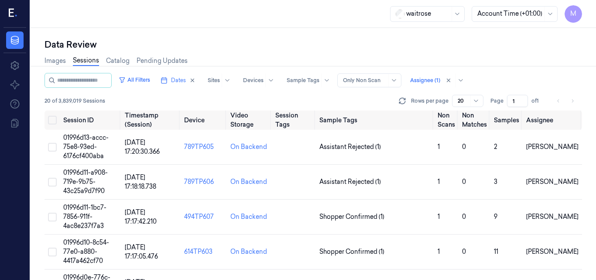
click at [502, 79] on div "All Filters Dates Sites Devices Sample Tags Alert Type Only Non Scan Assignee (…" at bounding box center [314, 80] width 538 height 15
click at [186, 81] on span "Dates" at bounding box center [178, 80] width 15 height 8
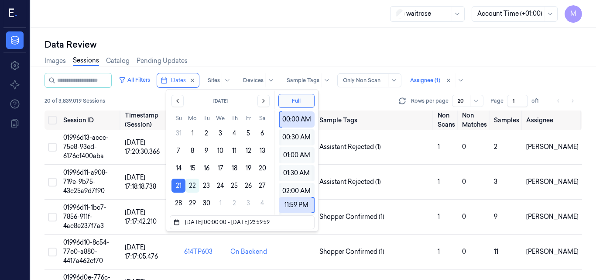
click at [278, 46] on div "Data Review" at bounding box center [314, 44] width 538 height 12
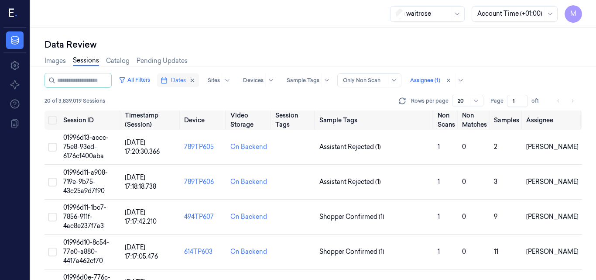
click at [186, 81] on span "Dates" at bounding box center [178, 80] width 15 height 8
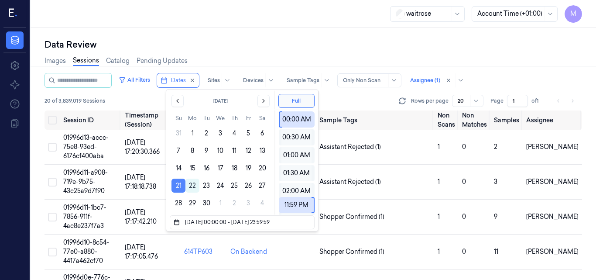
click at [180, 187] on button "21" at bounding box center [178, 185] width 14 height 14
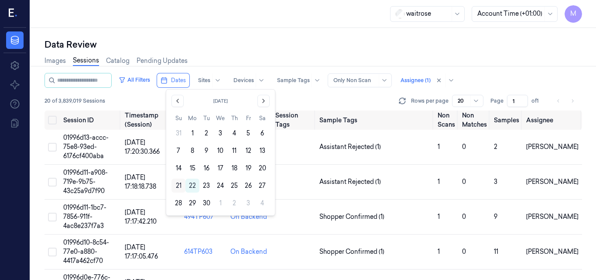
click at [179, 188] on button "21" at bounding box center [178, 185] width 14 height 14
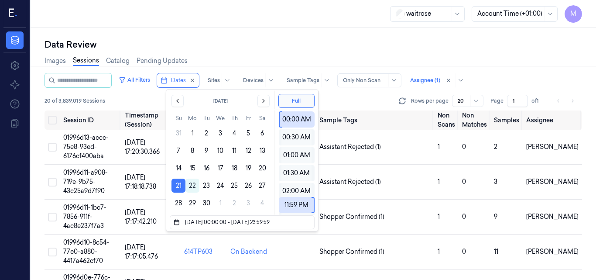
click at [253, 46] on div "Data Review" at bounding box center [314, 44] width 538 height 12
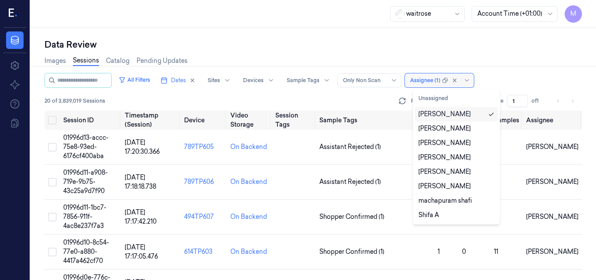
click at [435, 82] on div at bounding box center [425, 80] width 30 height 8
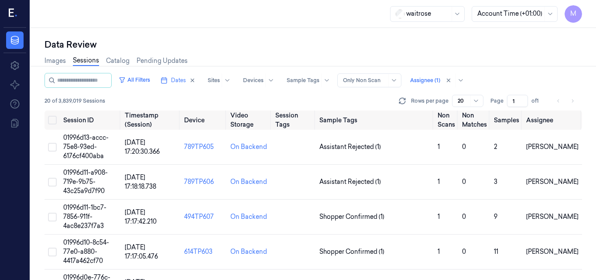
click at [506, 49] on div "Data Review" at bounding box center [314, 44] width 538 height 12
click at [521, 103] on input "1" at bounding box center [517, 101] width 21 height 12
click at [524, 98] on input "1" at bounding box center [517, 101] width 21 height 12
click at [523, 99] on input "1" at bounding box center [517, 101] width 21 height 12
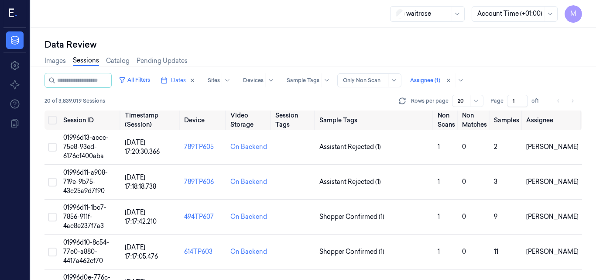
click at [523, 99] on input "1" at bounding box center [517, 101] width 21 height 12
click at [522, 104] on input "1" at bounding box center [517, 101] width 21 height 12
click at [500, 79] on div "All Filters Dates Sites Devices Sample Tags Alert Type Only Non Scan Assignee (…" at bounding box center [314, 80] width 538 height 15
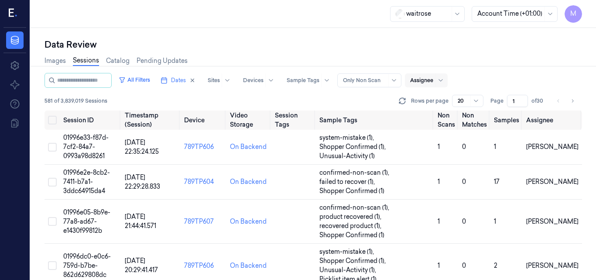
click at [519, 77] on div "All Filters Dates Sites Devices Sample Tags Alert Type Only Non Scan Assignee" at bounding box center [314, 80] width 538 height 15
click at [518, 103] on input "1" at bounding box center [517, 101] width 21 height 12
click at [523, 103] on input "1" at bounding box center [517, 101] width 21 height 12
click at [522, 97] on input "2" at bounding box center [517, 101] width 21 height 12
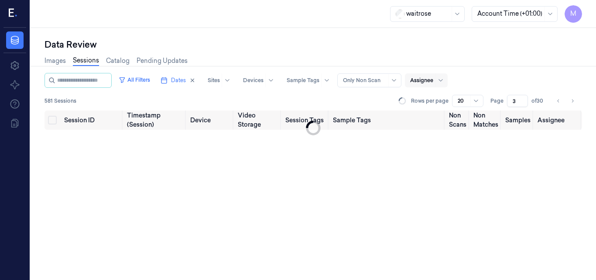
click at [522, 97] on input "3" at bounding box center [517, 101] width 21 height 12
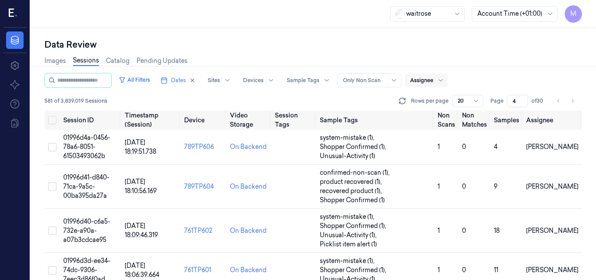
type input "4"
click at [522, 97] on input "4" at bounding box center [517, 101] width 21 height 12
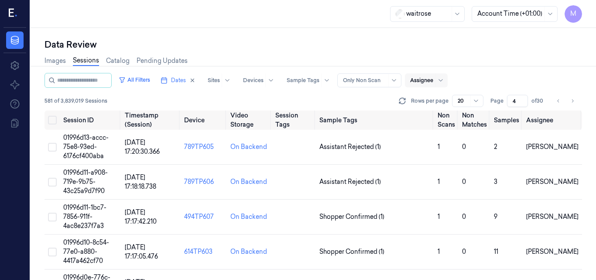
click at [545, 74] on div "All Filters Dates Sites Devices Sample Tags Alert Type Only Non Scan Assignee" at bounding box center [314, 80] width 538 height 15
click at [88, 142] on td "01996d13-accc-75e8-93ed-6176cf400aba" at bounding box center [91, 147] width 62 height 35
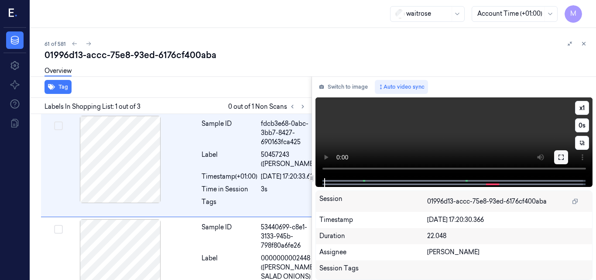
click at [562, 158] on icon at bounding box center [561, 157] width 7 height 7
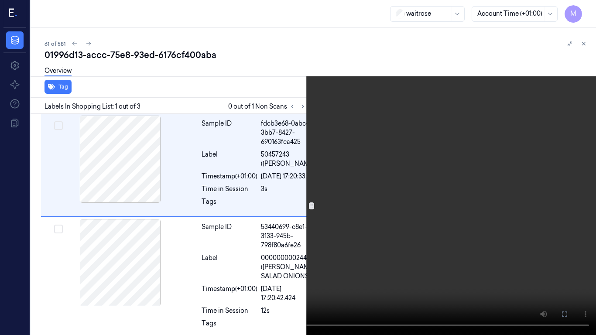
click at [456, 214] on video at bounding box center [298, 167] width 596 height 335
click at [0, 0] on icon at bounding box center [0, 0] width 0 height 0
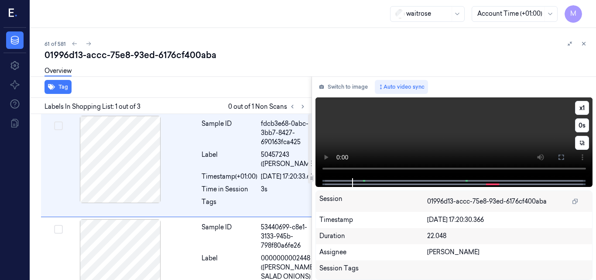
click at [464, 145] on video at bounding box center [453, 137] width 277 height 81
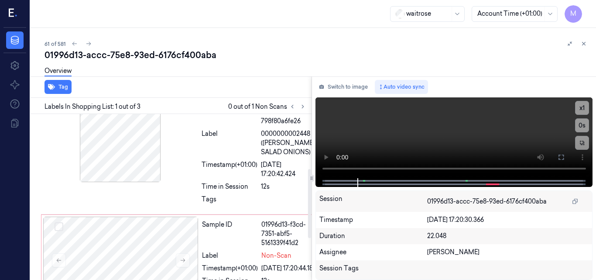
scroll to position [131, 0]
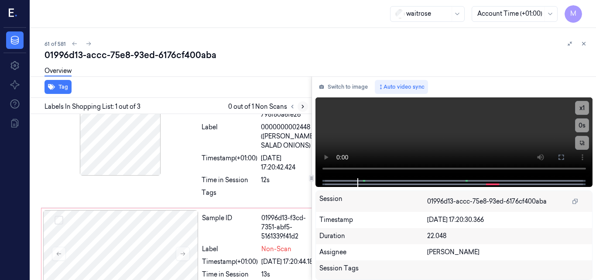
click at [303, 107] on icon at bounding box center [303, 106] width 2 height 3
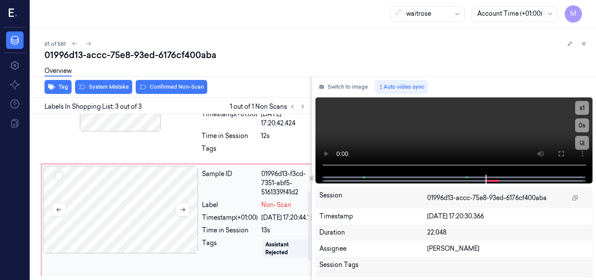
scroll to position [143, 0]
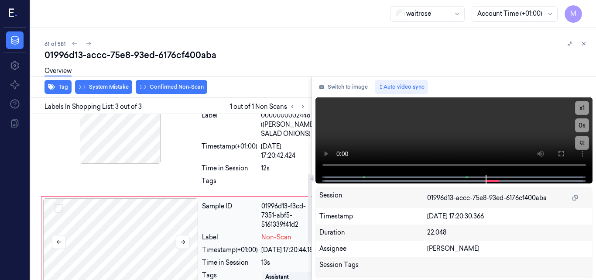
click at [149, 251] on div at bounding box center [120, 241] width 155 height 87
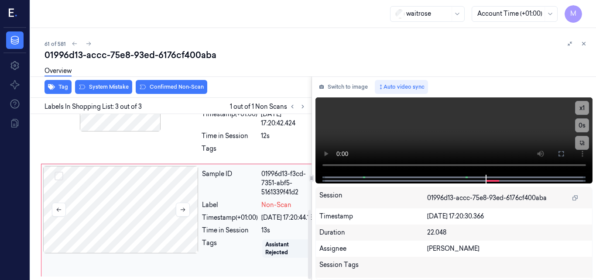
scroll to position [230, 0]
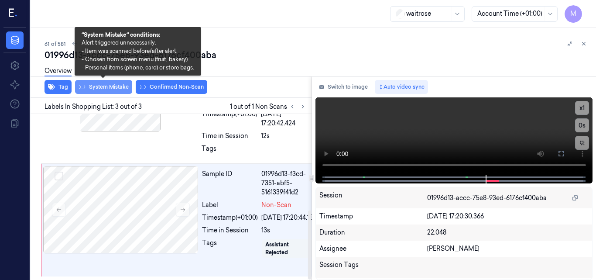
click at [104, 88] on button "System Mistake" at bounding box center [103, 87] width 57 height 14
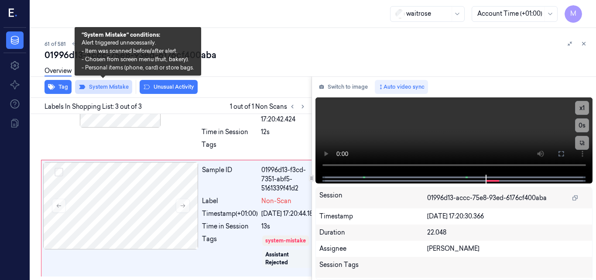
scroll to position [234, 0]
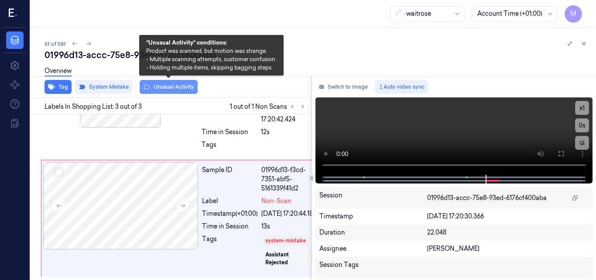
click at [170, 89] on button "Unusual Activity" at bounding box center [169, 87] width 58 height 14
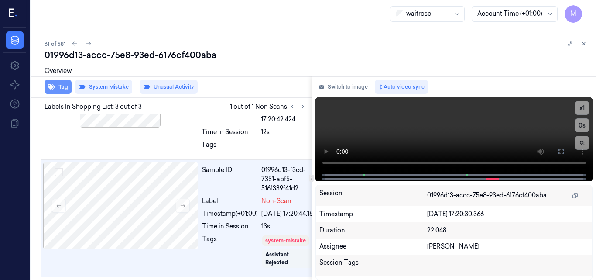
click at [60, 86] on button "Tag" at bounding box center [58, 87] width 27 height 14
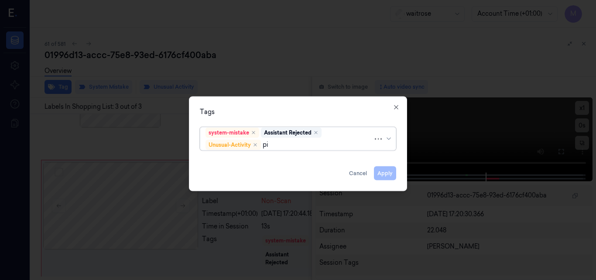
type input "pic"
click at [267, 161] on div "Picklist item alert" at bounding box center [297, 161] width 185 height 9
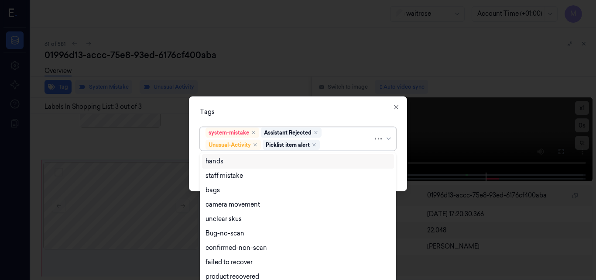
click at [350, 111] on div "Tags" at bounding box center [298, 111] width 196 height 9
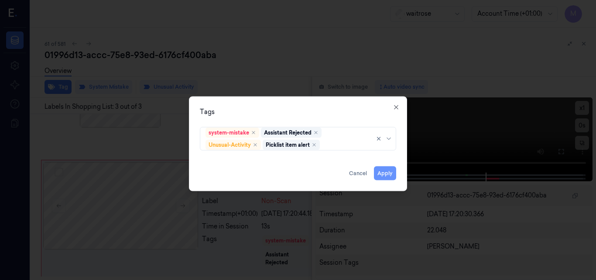
click at [383, 172] on button "Apply" at bounding box center [385, 173] width 22 height 14
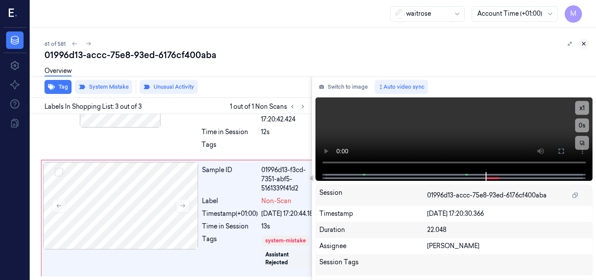
click at [584, 43] on icon at bounding box center [584, 44] width 6 height 6
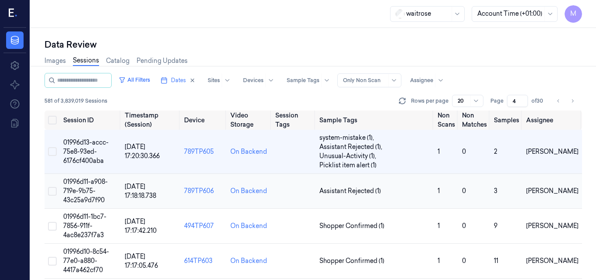
click at [89, 185] on span "01996d11-a908-719e-9b75-43c25a9d7f90" at bounding box center [85, 191] width 45 height 26
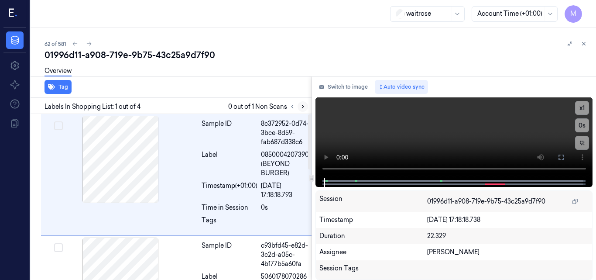
click at [304, 105] on icon at bounding box center [303, 106] width 6 height 6
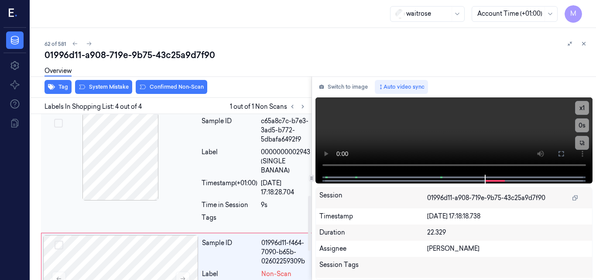
click at [127, 154] on div at bounding box center [120, 156] width 155 height 87
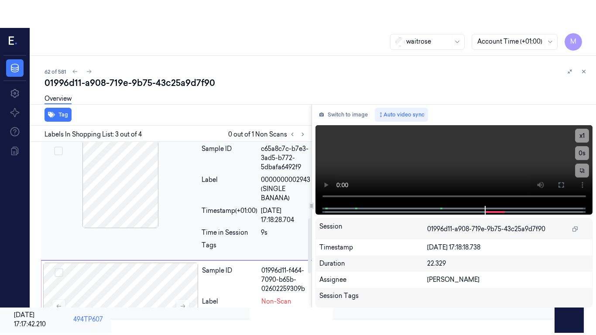
scroll to position [230, 0]
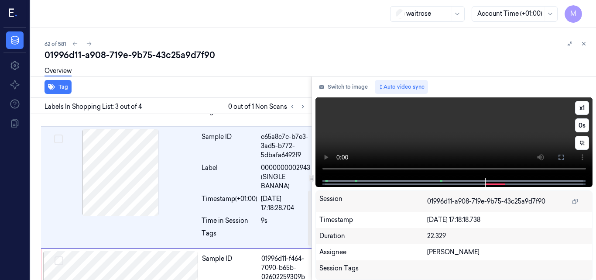
click at [449, 142] on video at bounding box center [453, 137] width 277 height 81
click at [560, 154] on icon at bounding box center [561, 157] width 7 height 7
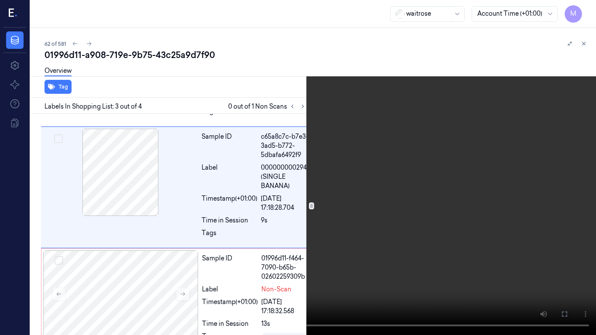
click at [337, 174] on video at bounding box center [298, 167] width 596 height 335
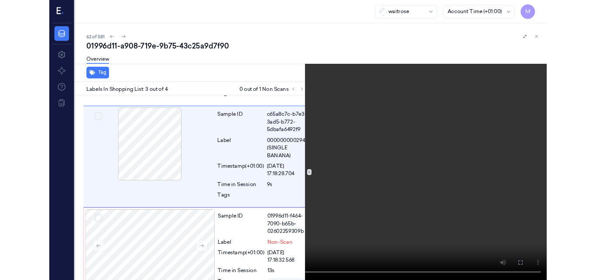
scroll to position [202, 0]
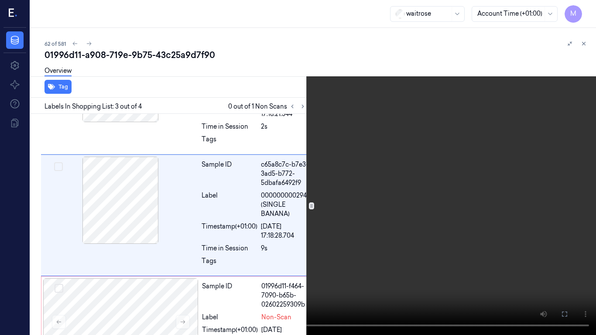
click at [337, 174] on video at bounding box center [298, 167] width 596 height 335
click at [420, 206] on video at bounding box center [298, 167] width 596 height 335
click at [0, 0] on icon at bounding box center [0, 0] width 0 height 0
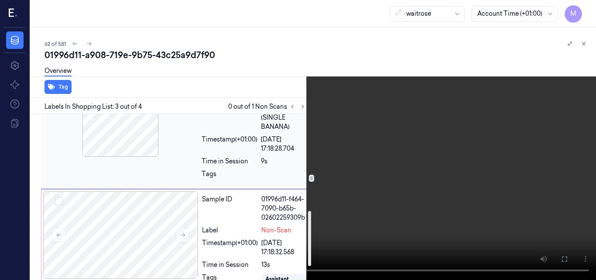
scroll to position [333, 0]
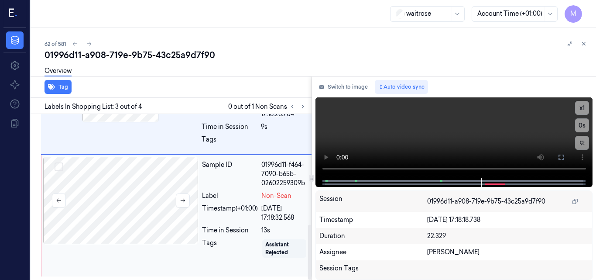
click at [130, 207] on div at bounding box center [120, 200] width 155 height 87
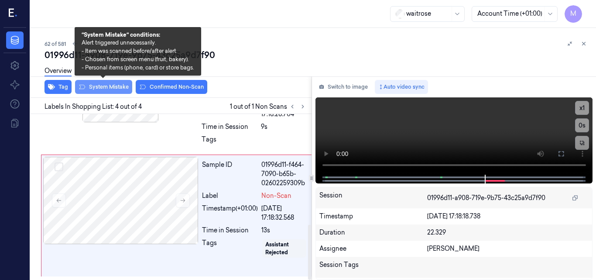
click at [103, 88] on button "System Mistake" at bounding box center [103, 87] width 57 height 14
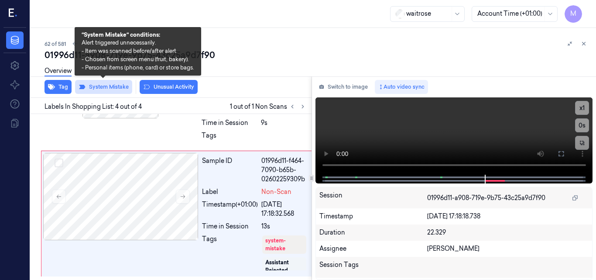
scroll to position [337, 0]
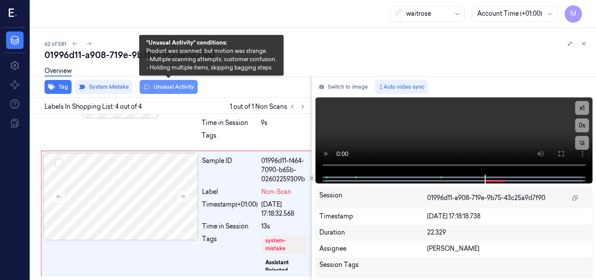
click at [184, 86] on button "Unusual Activity" at bounding box center [169, 87] width 58 height 14
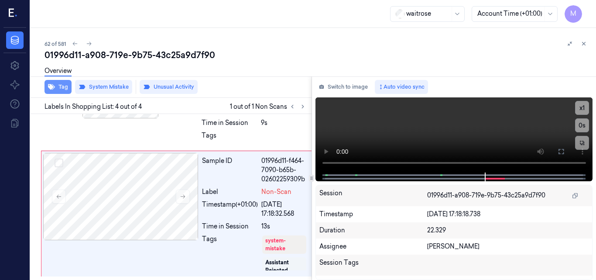
click at [58, 86] on button "Tag" at bounding box center [58, 87] width 27 height 14
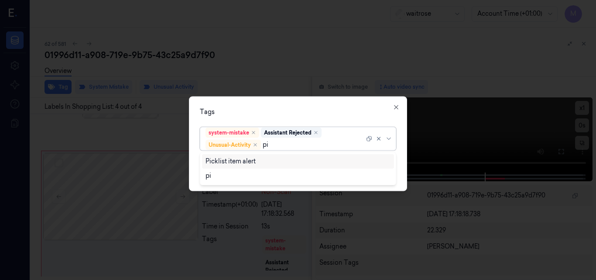
type input "pic"
click at [263, 160] on div "Picklist item alert" at bounding box center [297, 161] width 185 height 9
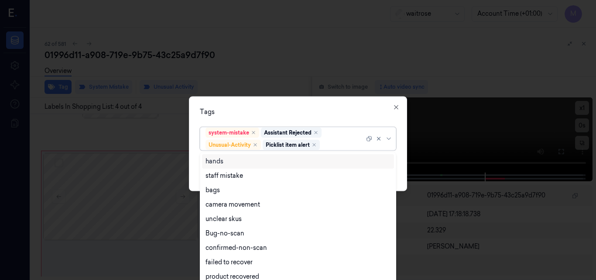
click at [281, 114] on div "Tags" at bounding box center [298, 111] width 196 height 9
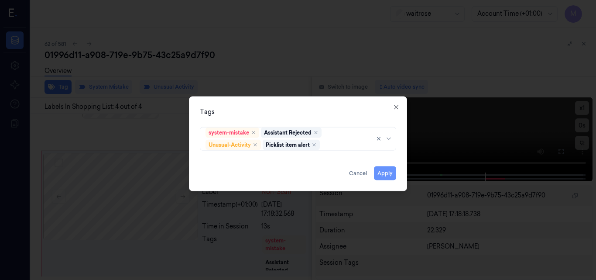
click at [392, 174] on button "Apply" at bounding box center [385, 173] width 22 height 14
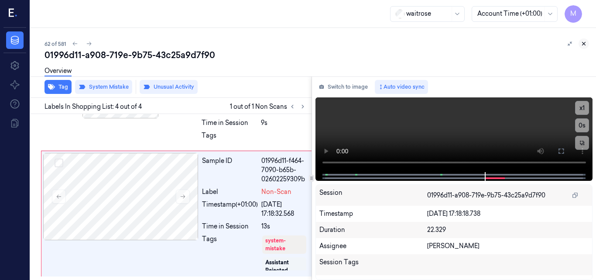
click at [584, 42] on icon at bounding box center [584, 44] width 6 height 6
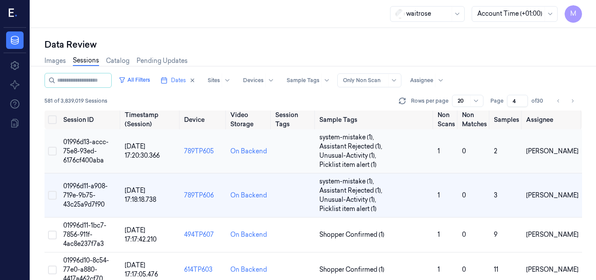
scroll to position [44, 0]
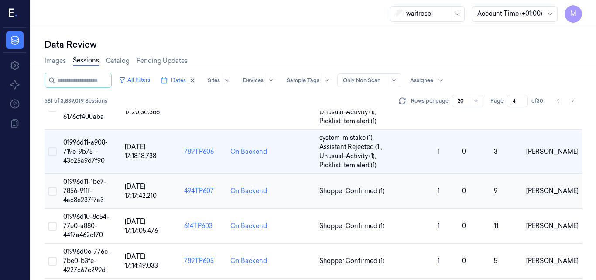
click at [86, 183] on span "01996d11-1bc7-7856-911f-4ac8e237f7a3" at bounding box center [84, 191] width 43 height 26
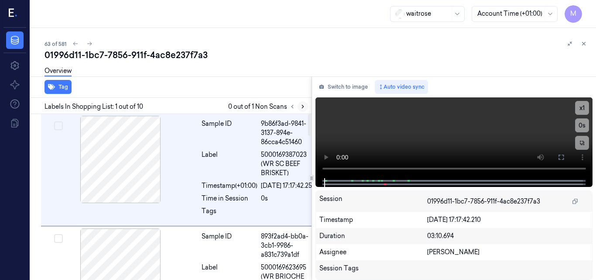
click at [301, 106] on icon at bounding box center [303, 106] width 6 height 6
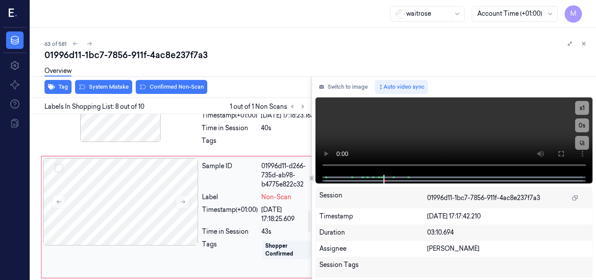
scroll to position [750, 0]
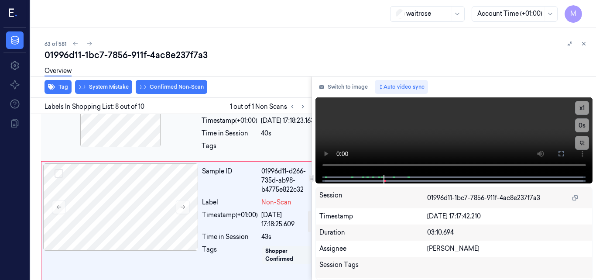
click at [143, 147] on div at bounding box center [120, 103] width 155 height 87
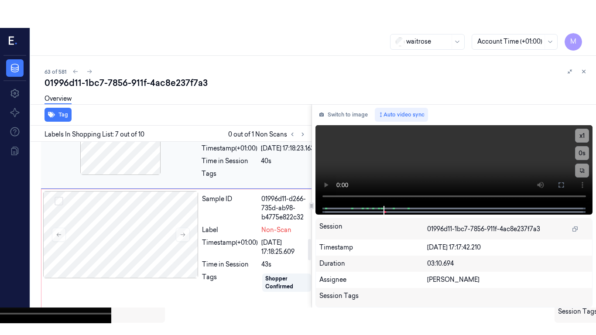
scroll to position [754, 0]
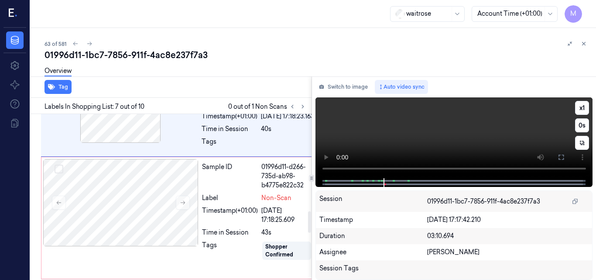
click at [493, 144] on video at bounding box center [453, 137] width 277 height 81
click at [563, 154] on icon at bounding box center [561, 157] width 7 height 7
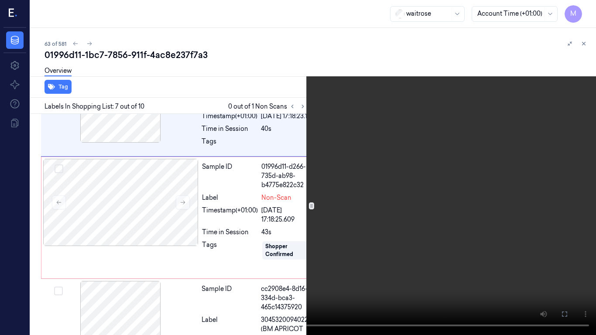
click at [307, 175] on video at bounding box center [298, 167] width 596 height 335
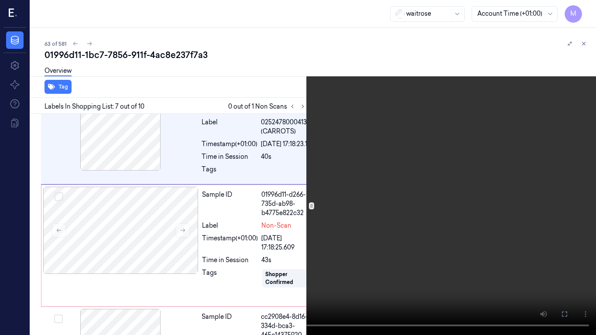
click at [352, 198] on video at bounding box center [298, 167] width 596 height 335
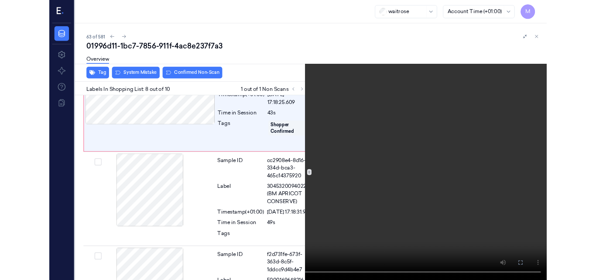
scroll to position [853, 0]
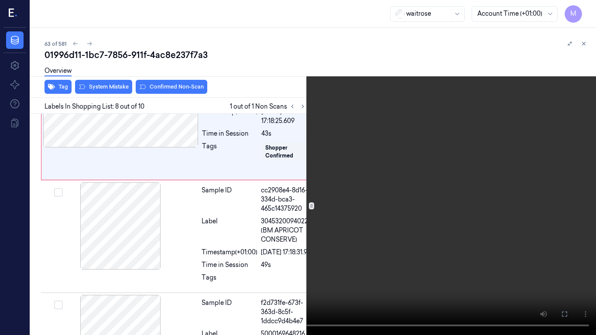
click at [389, 187] on video at bounding box center [298, 167] width 596 height 335
click at [0, 0] on icon at bounding box center [0, 0] width 0 height 0
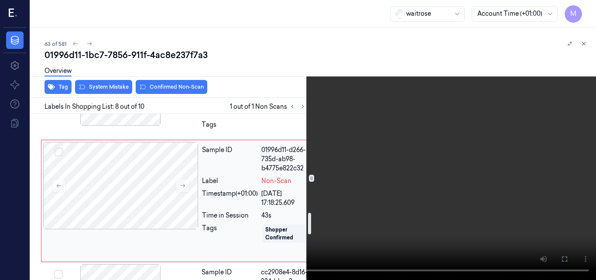
scroll to position [765, 0]
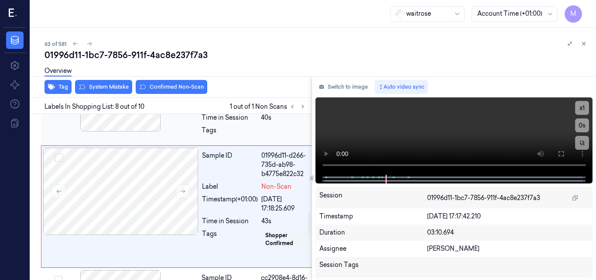
click at [139, 131] on div at bounding box center [120, 87] width 155 height 87
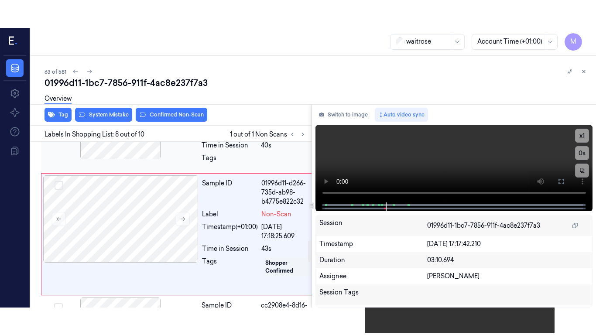
scroll to position [754, 0]
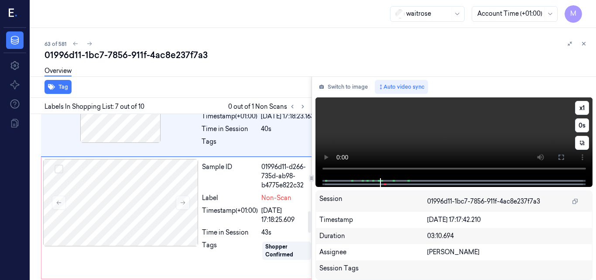
click at [420, 141] on video at bounding box center [453, 137] width 277 height 81
click at [560, 155] on icon at bounding box center [561, 157] width 7 height 7
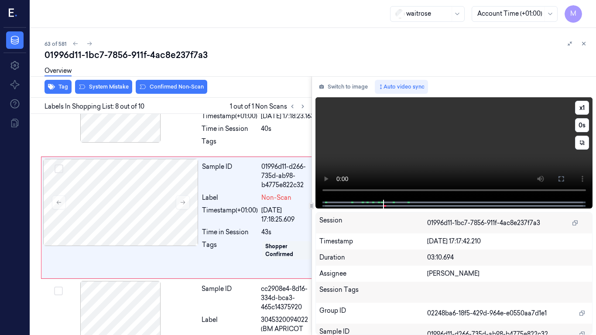
scroll to position [853, 0]
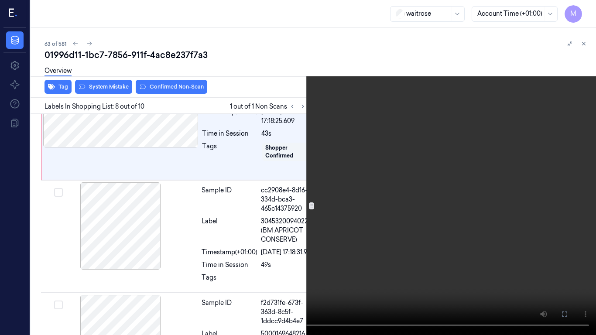
click at [523, 186] on video at bounding box center [298, 167] width 596 height 335
click at [433, 233] on video at bounding box center [298, 167] width 596 height 335
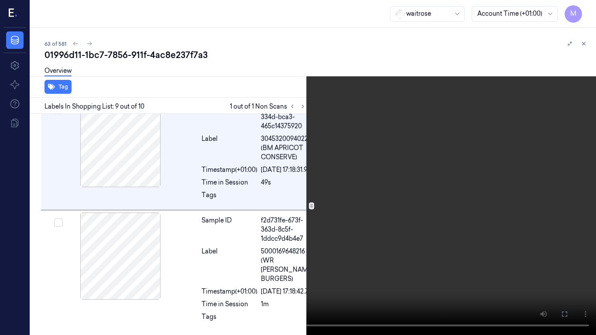
click at [359, 204] on video at bounding box center [298, 167] width 596 height 335
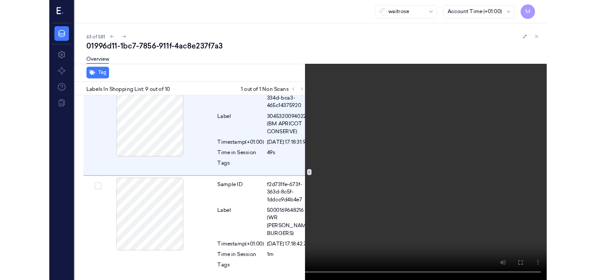
scroll to position [984, 0]
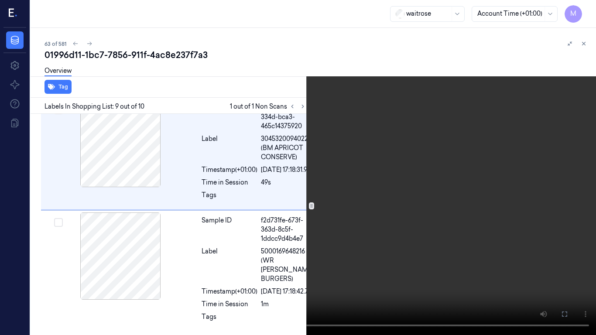
click at [0, 0] on icon at bounding box center [0, 0] width 0 height 0
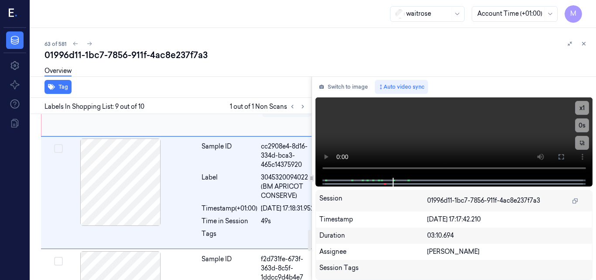
click at [134, 103] on div at bounding box center [120, 59] width 155 height 87
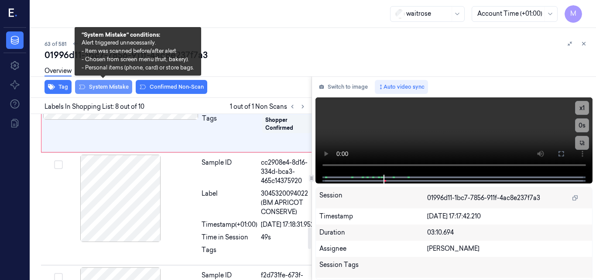
click at [111, 89] on button "System Mistake" at bounding box center [103, 87] width 57 height 14
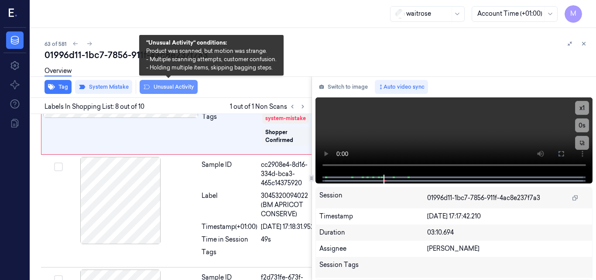
click at [170, 86] on button "Unusual Activity" at bounding box center [169, 87] width 58 height 14
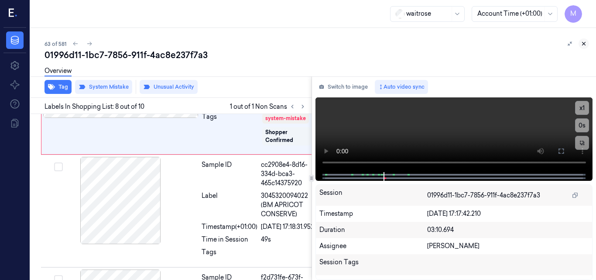
click at [583, 45] on icon at bounding box center [584, 44] width 6 height 6
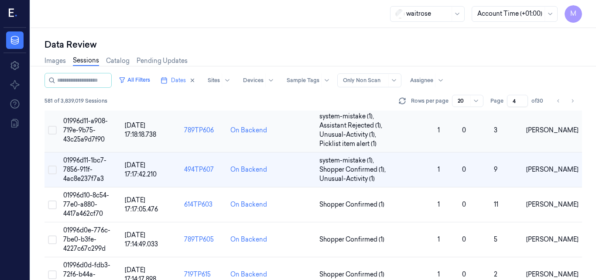
scroll to position [84, 0]
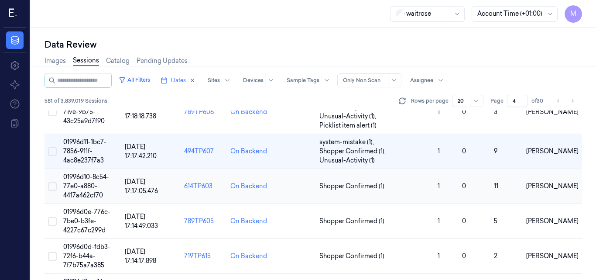
click at [86, 180] on span "01996d10-8c54-77e0-a880-4417a462cf70" at bounding box center [86, 186] width 46 height 26
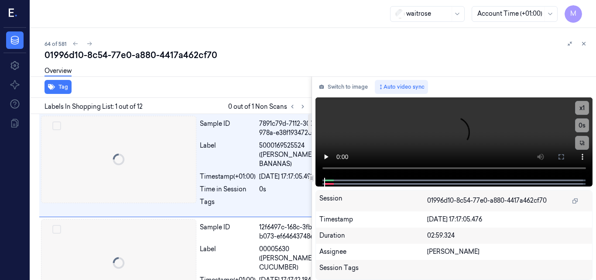
scroll to position [0, 1]
click at [301, 108] on icon at bounding box center [303, 106] width 6 height 6
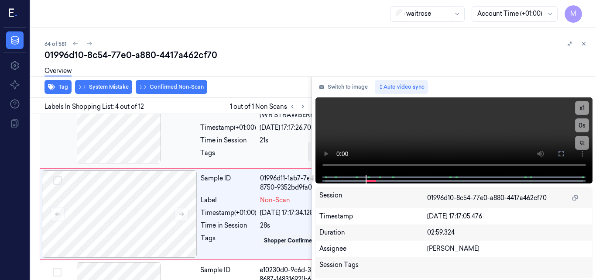
scroll to position [290, 1]
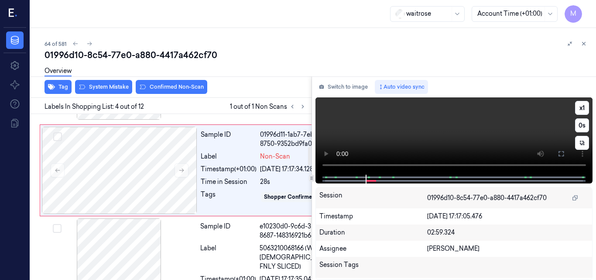
click at [484, 133] on video at bounding box center [453, 135] width 277 height 77
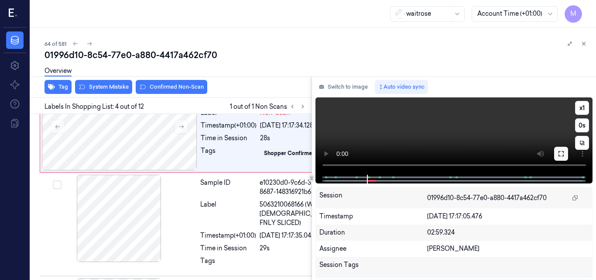
click at [563, 155] on icon at bounding box center [561, 153] width 7 height 7
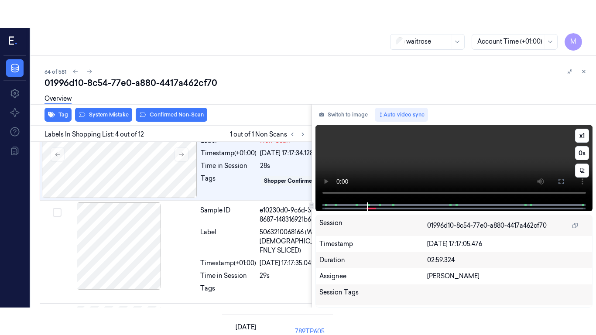
scroll to position [339, 1]
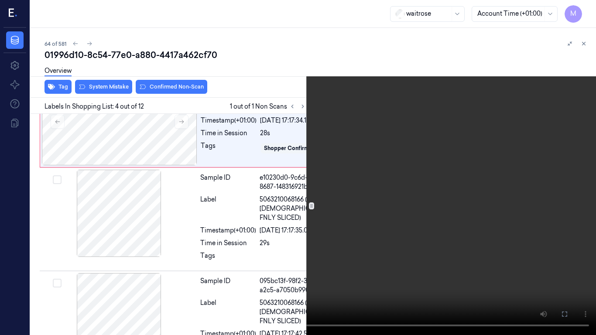
click at [396, 184] on video at bounding box center [298, 167] width 596 height 335
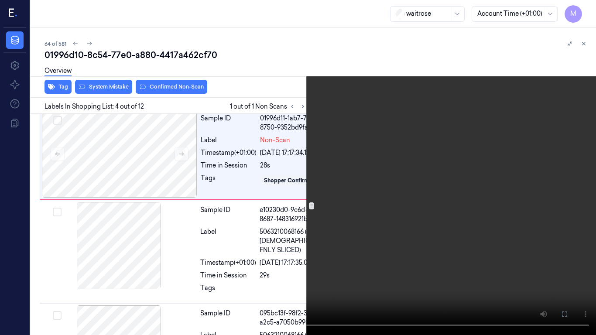
click at [396, 184] on video at bounding box center [298, 167] width 596 height 335
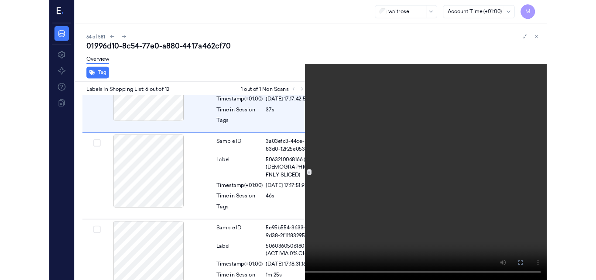
scroll to position [559, 1]
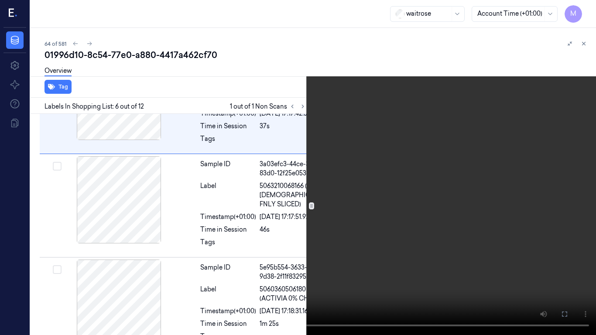
click at [329, 188] on video at bounding box center [298, 167] width 596 height 335
click at [0, 0] on icon at bounding box center [0, 0] width 0 height 0
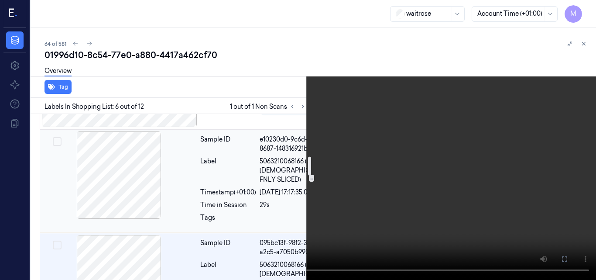
scroll to position [297, 1]
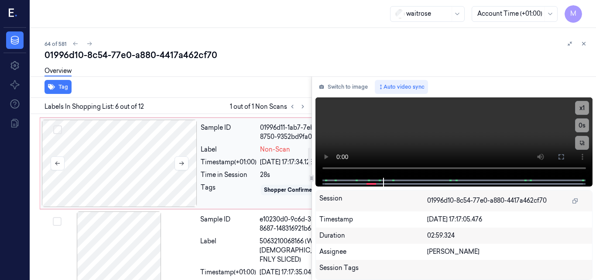
click at [143, 197] on div at bounding box center [119, 163] width 155 height 87
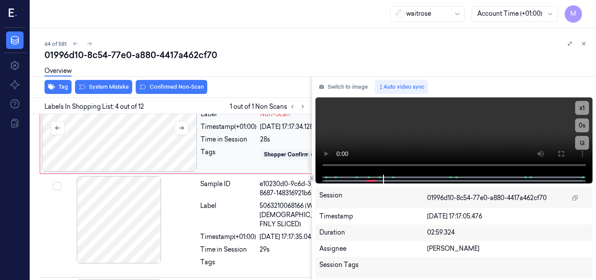
scroll to position [334, 1]
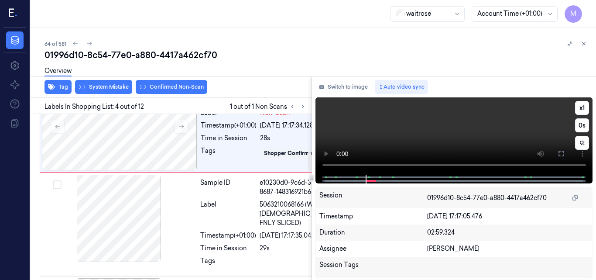
click at [466, 126] on video at bounding box center [453, 135] width 277 height 77
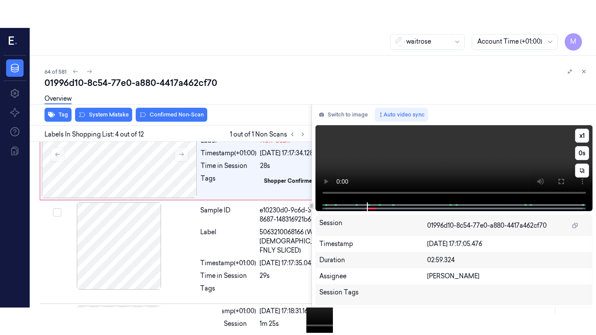
scroll to position [339, 1]
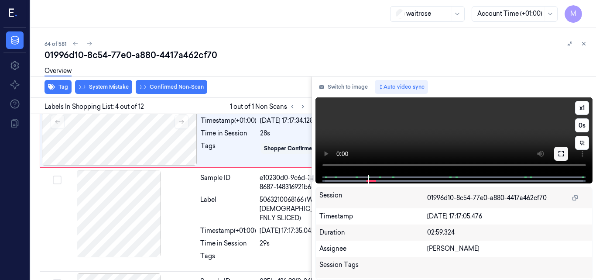
click at [562, 152] on icon at bounding box center [561, 153] width 7 height 7
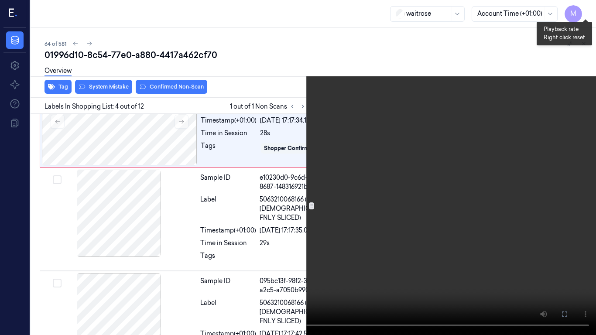
click at [588, 7] on button "x 1" at bounding box center [586, 10] width 14 height 14
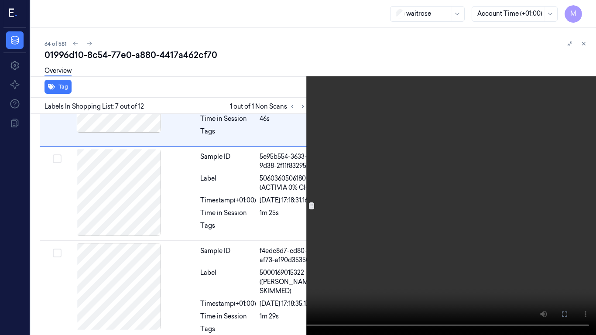
scroll to position [681, 1]
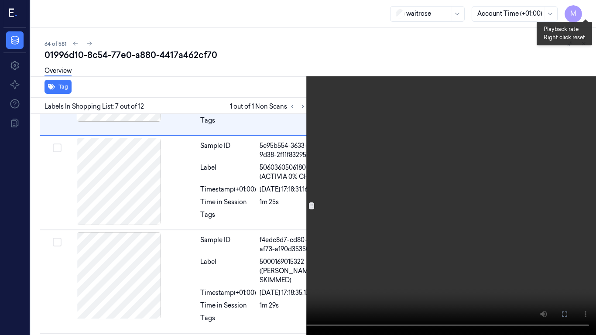
click at [580, 10] on button "x 2" at bounding box center [586, 10] width 14 height 14
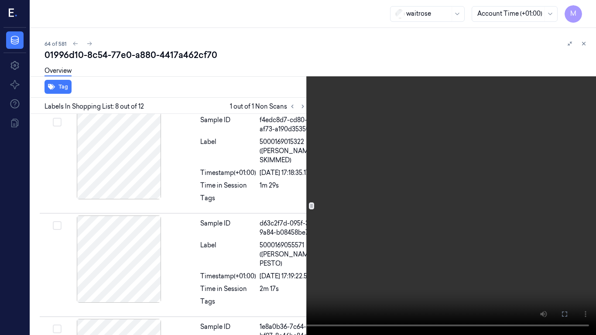
scroll to position [807, 1]
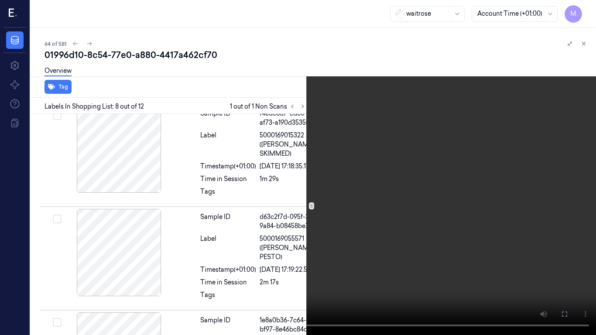
click at [534, 88] on video at bounding box center [298, 167] width 596 height 335
click at [585, 5] on button "x 4" at bounding box center [586, 10] width 14 height 14
click at [404, 56] on video at bounding box center [298, 167] width 596 height 335
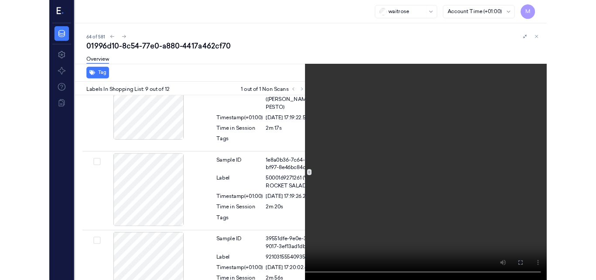
scroll to position [938, 1]
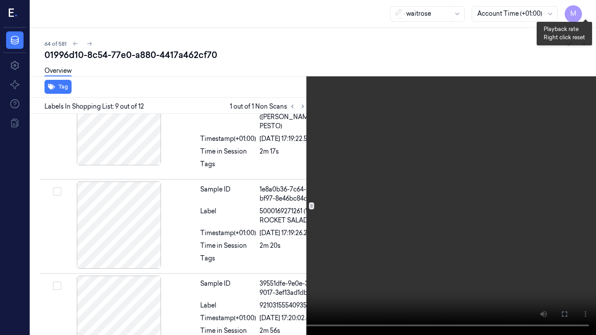
click at [585, 8] on button "x 1" at bounding box center [586, 10] width 14 height 14
click at [583, 8] on button "x 2" at bounding box center [586, 10] width 14 height 14
click at [485, 85] on video at bounding box center [298, 167] width 596 height 335
click at [585, 13] on button "x 4" at bounding box center [586, 10] width 14 height 14
click at [0, 0] on icon at bounding box center [0, 0] width 0 height 0
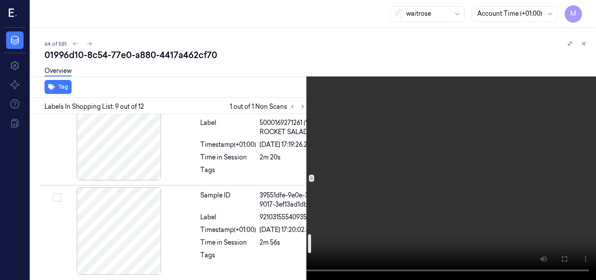
scroll to position [1069, 1]
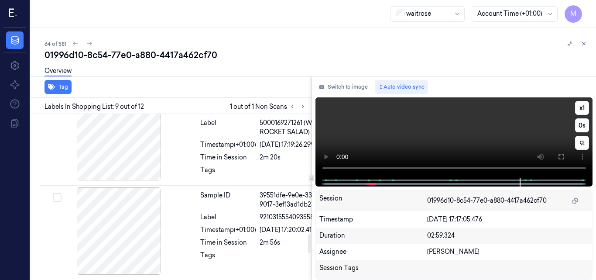
click at [433, 131] on video at bounding box center [453, 137] width 277 height 80
click at [442, 130] on video at bounding box center [453, 137] width 277 height 81
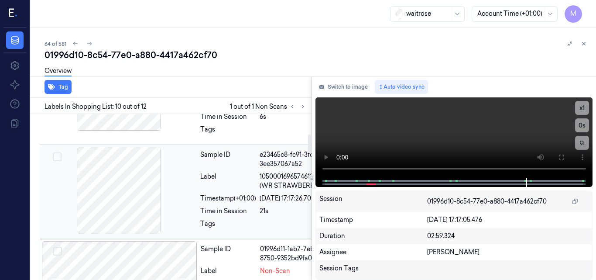
scroll to position [219, 1]
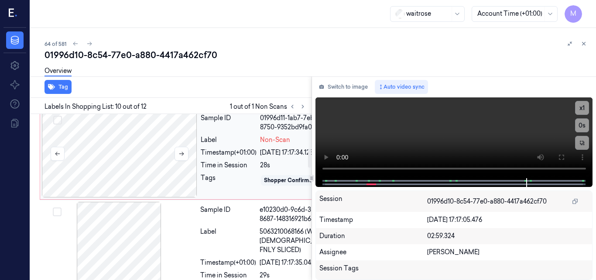
click at [147, 185] on div at bounding box center [119, 153] width 155 height 87
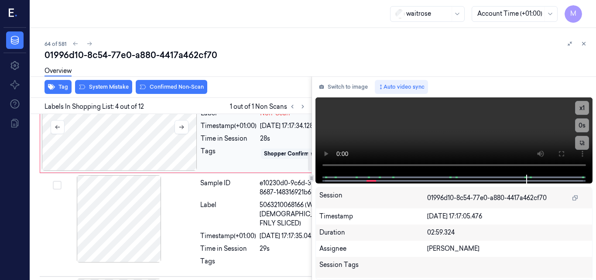
scroll to position [334, 1]
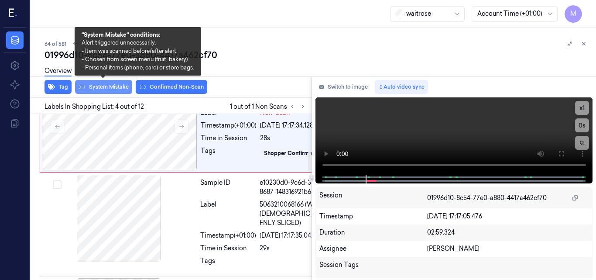
click at [112, 90] on button "System Mistake" at bounding box center [103, 87] width 57 height 14
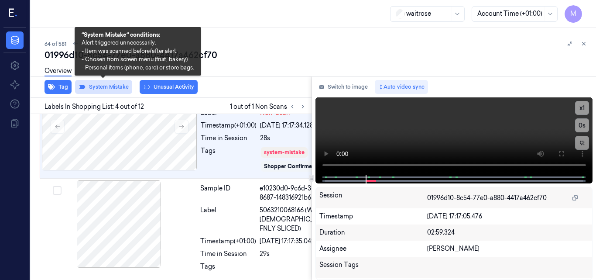
scroll to position [336, 1]
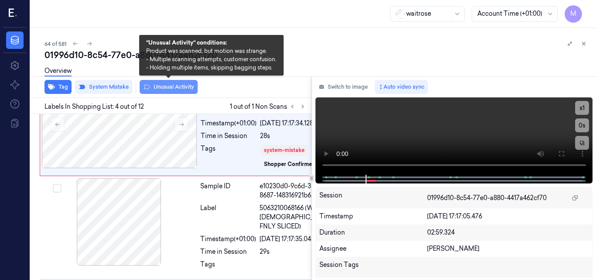
click at [168, 86] on button "Unusual Activity" at bounding box center [169, 87] width 58 height 14
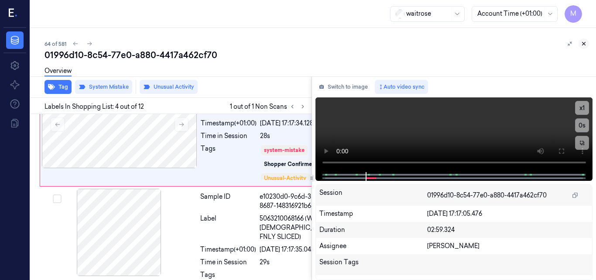
click at [584, 41] on icon at bounding box center [584, 44] width 6 height 6
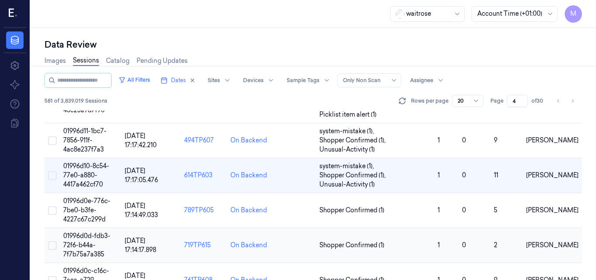
scroll to position [119, 0]
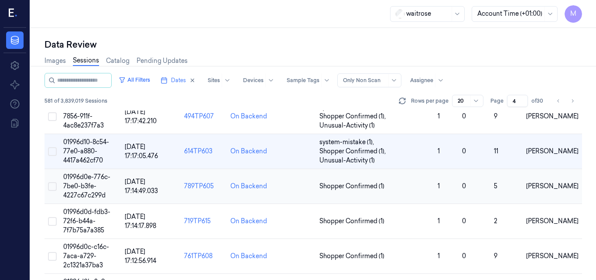
click at [82, 179] on span "01996d0e-776c-7be0-b3fe-4227c67c299d" at bounding box center [86, 186] width 47 height 26
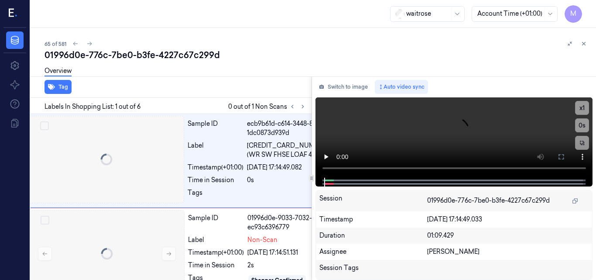
scroll to position [0, 3]
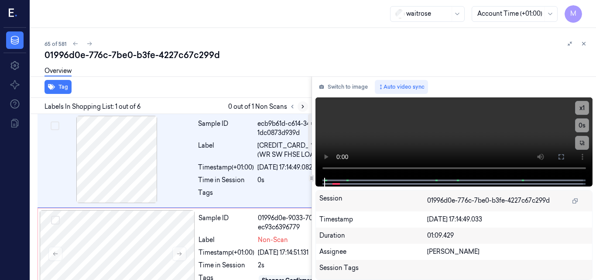
click at [301, 106] on icon at bounding box center [303, 106] width 6 height 6
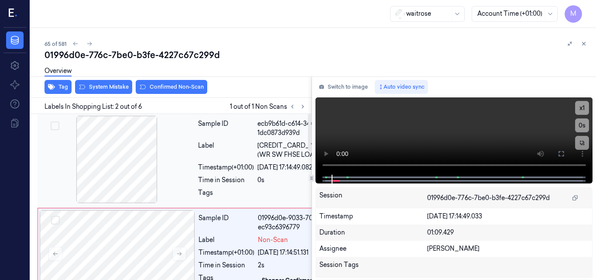
click at [128, 167] on div at bounding box center [116, 159] width 155 height 87
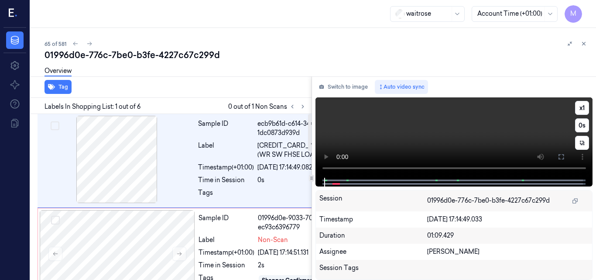
click at [395, 128] on video at bounding box center [453, 137] width 277 height 80
click at [565, 158] on button at bounding box center [561, 157] width 14 height 14
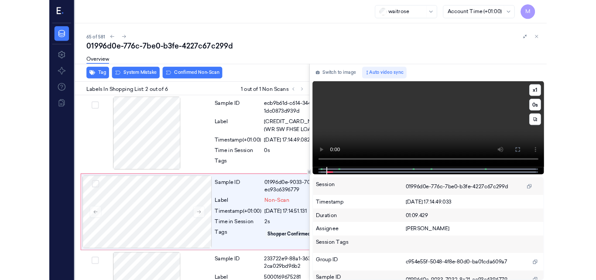
scroll to position [76, 3]
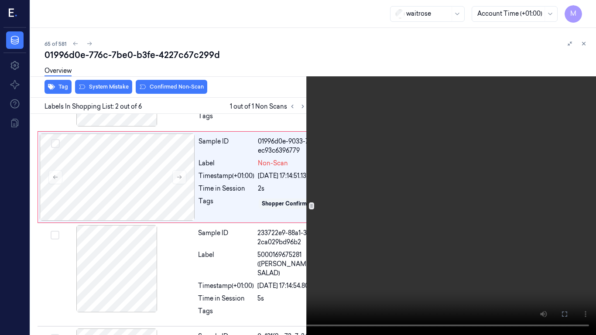
click at [437, 207] on video at bounding box center [298, 167] width 596 height 335
click at [0, 0] on icon at bounding box center [0, 0] width 0 height 0
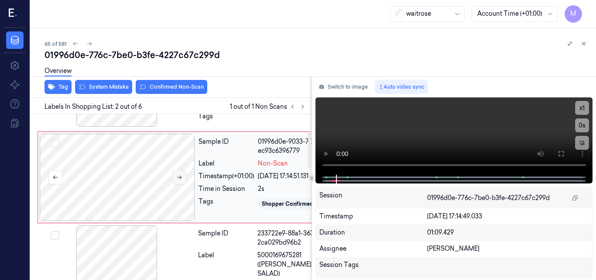
click at [179, 184] on button at bounding box center [179, 177] width 14 height 14
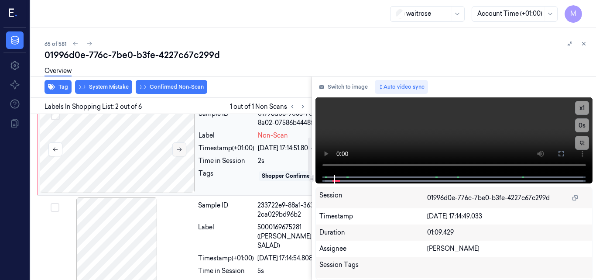
click at [181, 156] on button at bounding box center [179, 149] width 14 height 14
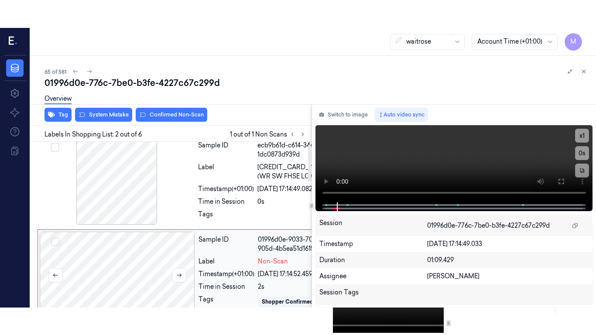
scroll to position [0, 3]
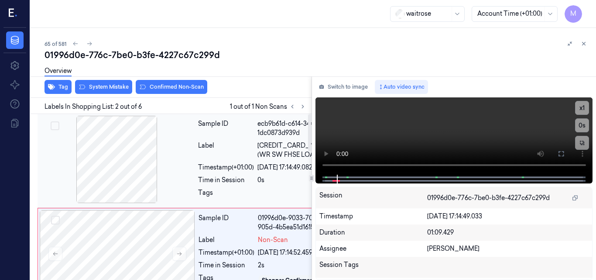
click at [135, 169] on div at bounding box center [116, 159] width 155 height 87
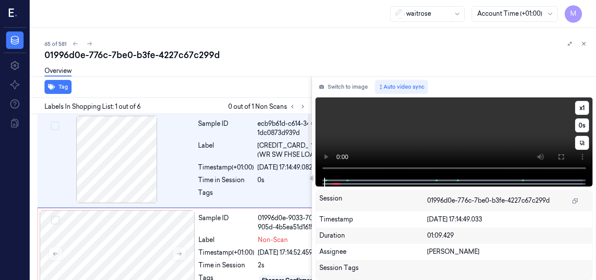
click at [465, 143] on video at bounding box center [453, 137] width 277 height 80
click at [562, 154] on icon at bounding box center [560, 156] width 5 height 5
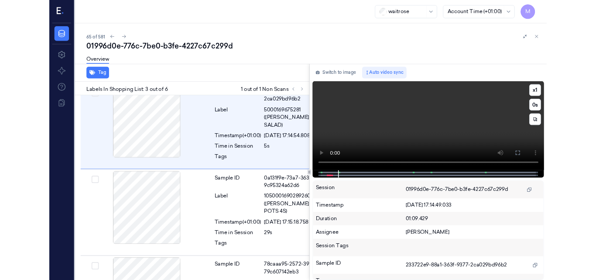
scroll to position [203, 3]
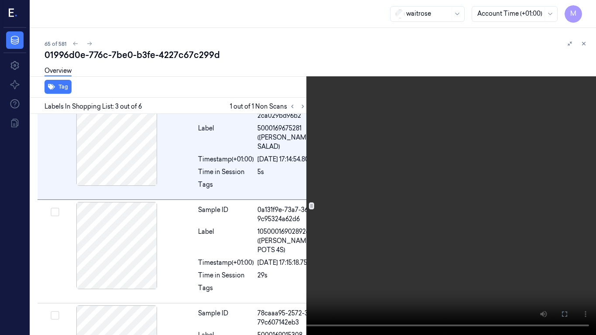
click at [461, 165] on video at bounding box center [298, 167] width 596 height 335
click at [0, 0] on icon at bounding box center [0, 0] width 0 height 0
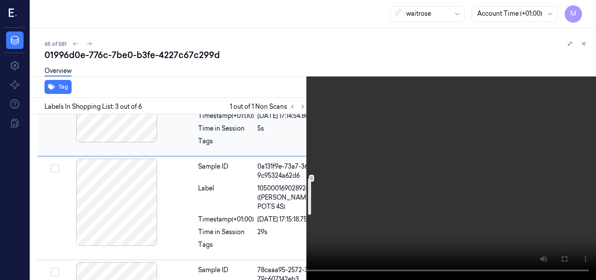
scroll to position [334, 3]
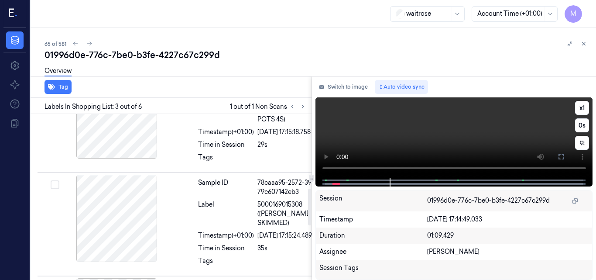
click at [472, 141] on video at bounding box center [453, 137] width 277 height 80
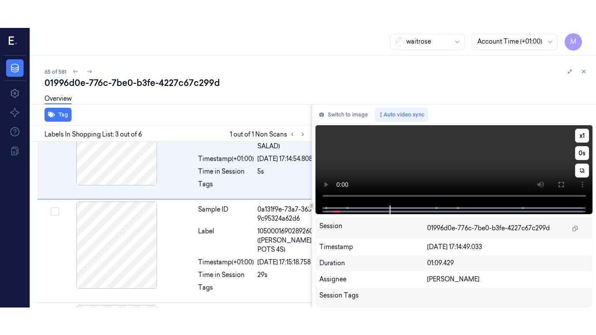
scroll to position [231, 3]
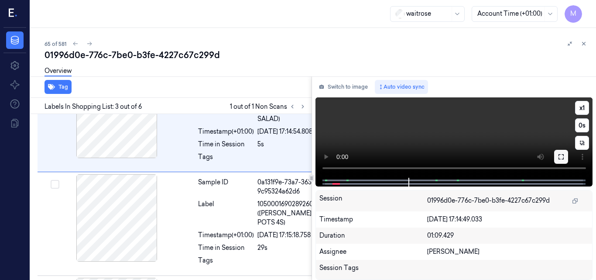
click at [558, 158] on icon at bounding box center [561, 156] width 7 height 7
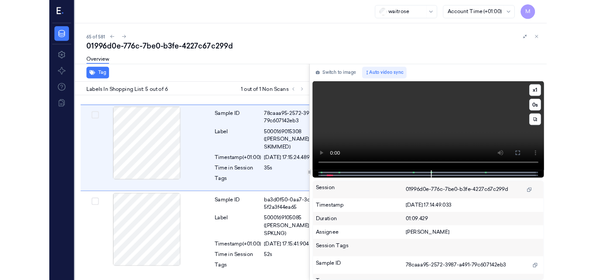
scroll to position [446, 3]
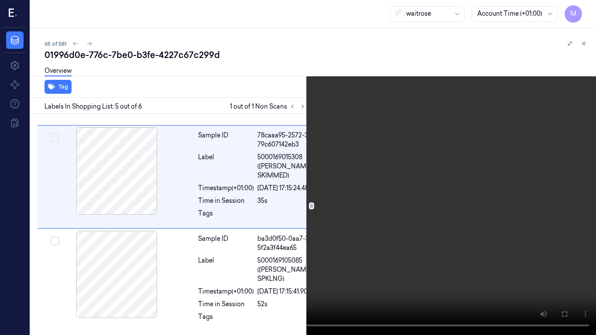
click at [349, 205] on video at bounding box center [298, 167] width 596 height 335
click at [0, 0] on icon at bounding box center [0, 0] width 0 height 0
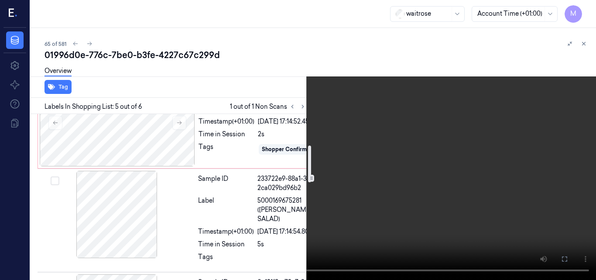
scroll to position [175, 3]
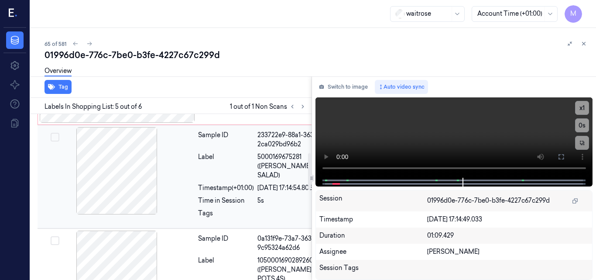
click at [224, 226] on div "Sample ID 233722e9-88a1-363f-9377-2ca029bd96b2 Label 5000169675281 (WR ESS SIDE…" at bounding box center [269, 176] width 148 height 99
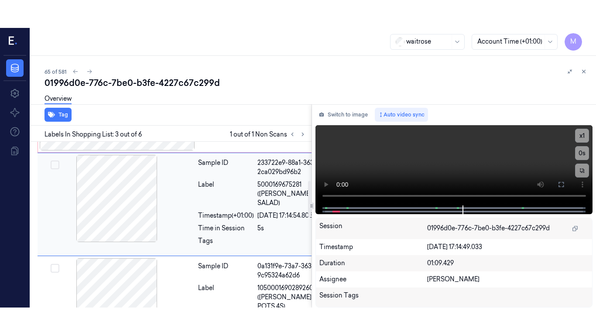
scroll to position [231, 3]
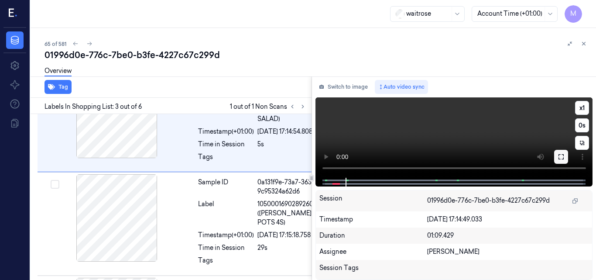
click at [561, 155] on icon at bounding box center [561, 156] width 7 height 7
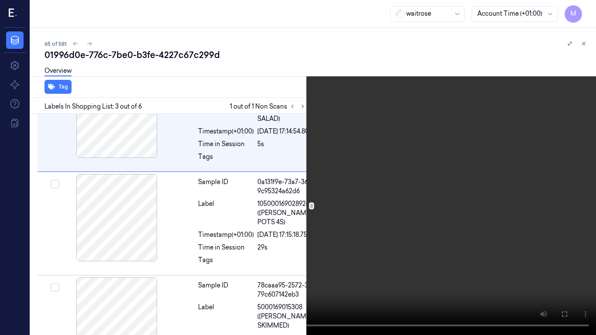
click at [336, 156] on video at bounding box center [298, 167] width 596 height 335
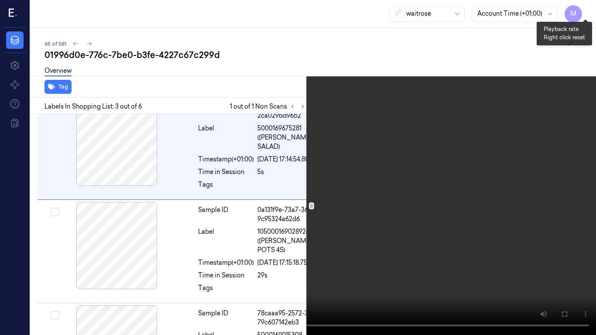
click at [583, 9] on button "x 1" at bounding box center [586, 10] width 14 height 14
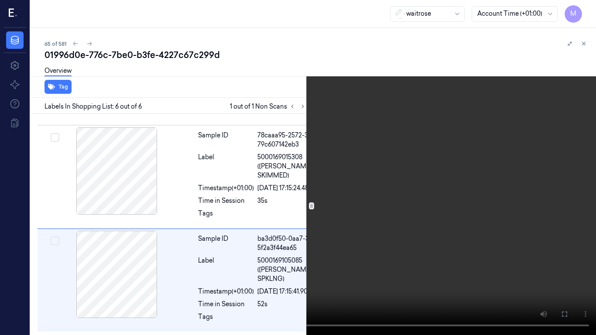
scroll to position [521, 3]
click at [445, 193] on video at bounding box center [298, 167] width 596 height 335
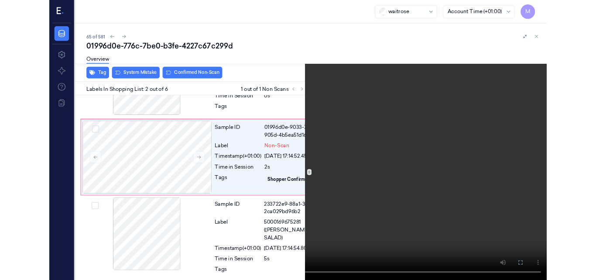
scroll to position [76, 3]
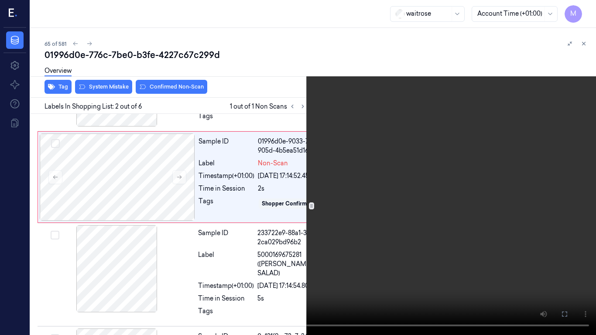
click at [0, 0] on icon at bounding box center [0, 0] width 0 height 0
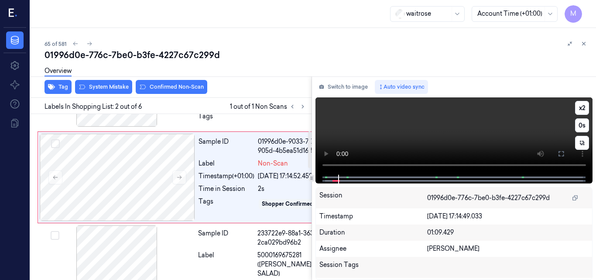
click at [409, 134] on video at bounding box center [453, 135] width 277 height 77
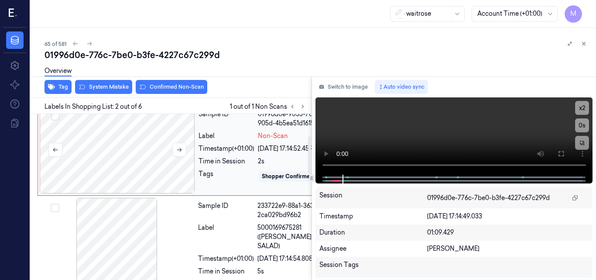
scroll to position [104, 3]
click at [179, 152] on icon at bounding box center [179, 149] width 6 height 6
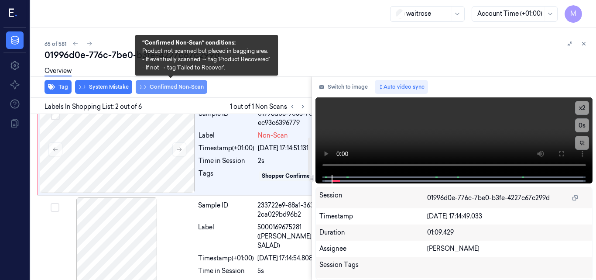
click at [176, 88] on button "Confirmed Non-Scan" at bounding box center [172, 87] width 72 height 14
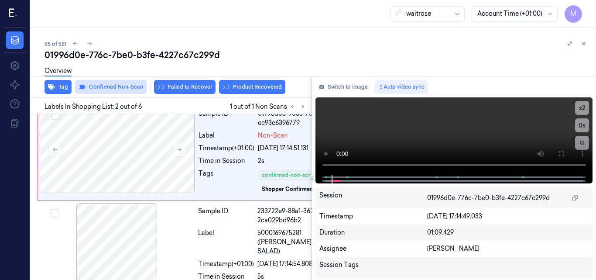
scroll to position [106, 3]
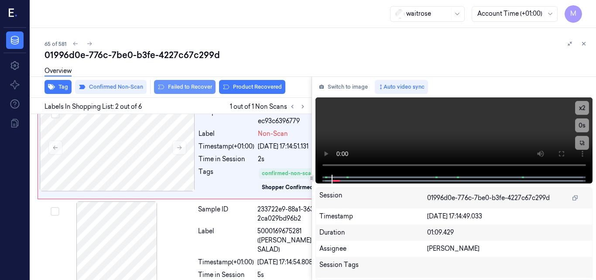
click at [200, 86] on button "Failed to Recover" at bounding box center [185, 87] width 62 height 14
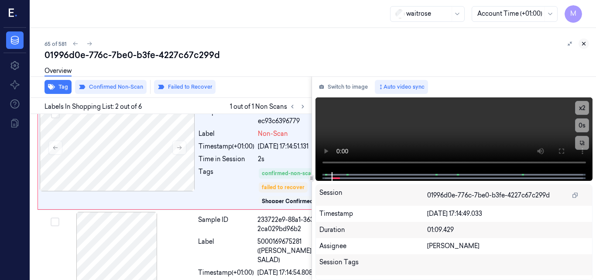
click at [583, 42] on icon at bounding box center [584, 44] width 6 height 6
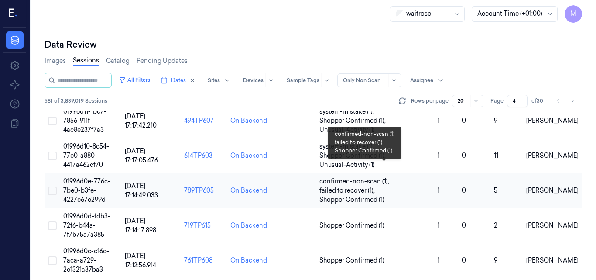
scroll to position [158, 0]
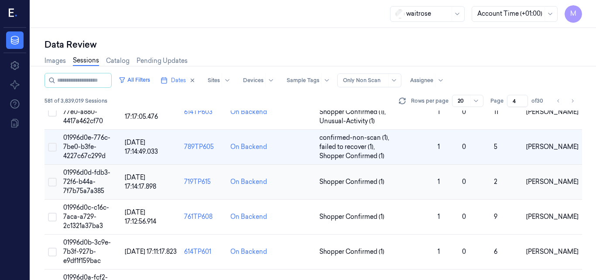
click at [89, 172] on span "01996d0d-fdb3-72f6-b44a-7f7b75a7a385" at bounding box center [86, 181] width 47 height 26
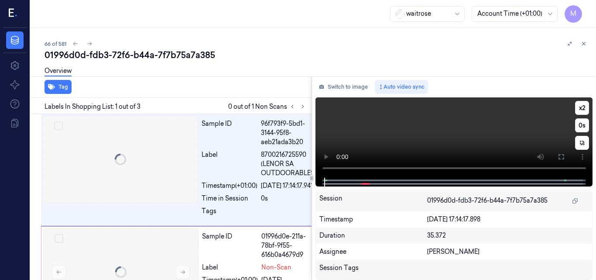
click at [419, 137] on video at bounding box center [453, 137] width 277 height 80
click at [561, 157] on icon at bounding box center [561, 156] width 7 height 7
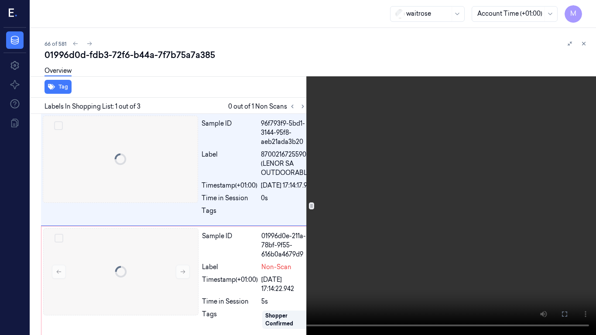
click at [411, 182] on video at bounding box center [298, 167] width 596 height 335
click at [0, 0] on icon at bounding box center [0, 0] width 0 height 0
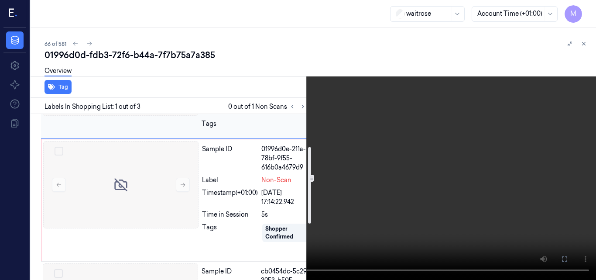
scroll to position [44, 0]
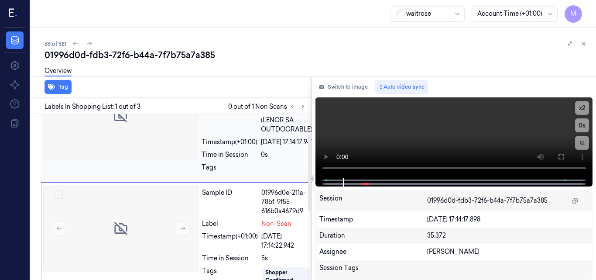
click at [144, 144] on div at bounding box center [120, 115] width 155 height 87
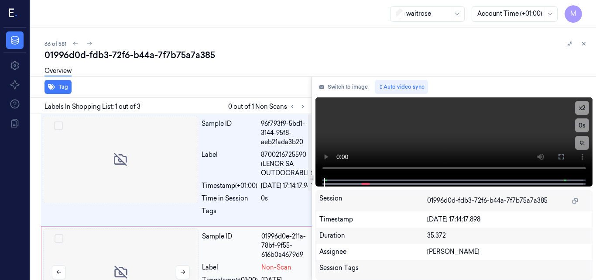
click at [127, 254] on div at bounding box center [120, 271] width 155 height 87
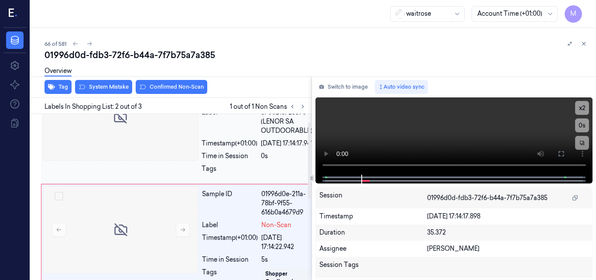
scroll to position [17, 0]
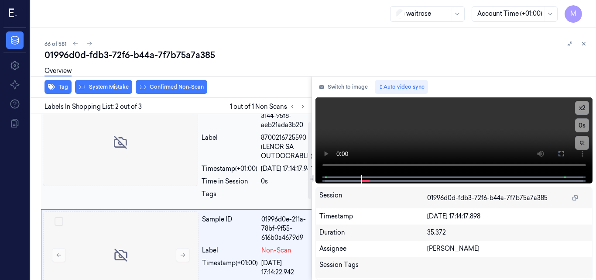
click at [149, 149] on div at bounding box center [120, 142] width 155 height 87
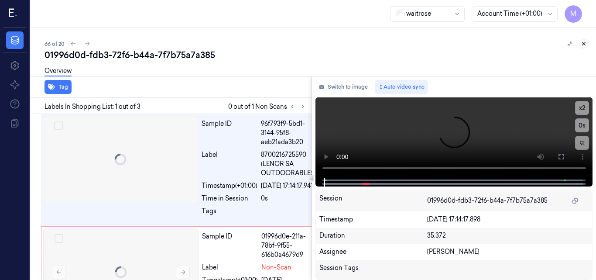
click at [582, 43] on icon at bounding box center [584, 44] width 6 height 6
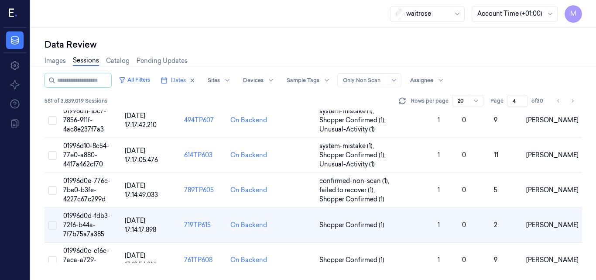
scroll to position [145, 0]
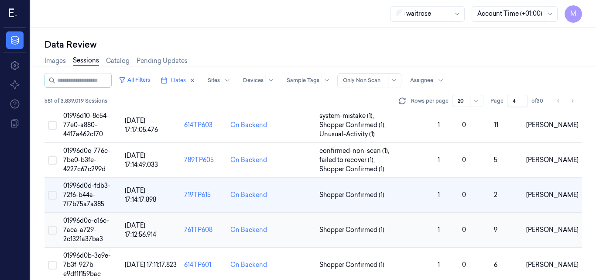
click at [91, 229] on span "01996d0c-c16c-7aca-a729-2c1321a37ba3" at bounding box center [86, 229] width 46 height 26
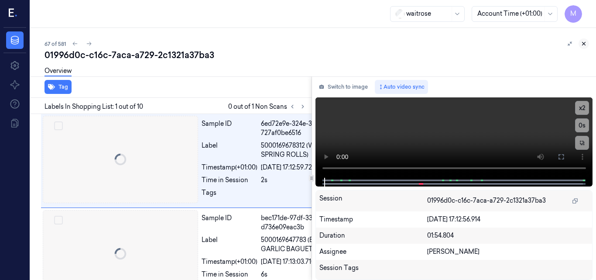
click at [583, 44] on icon at bounding box center [583, 43] width 3 height 3
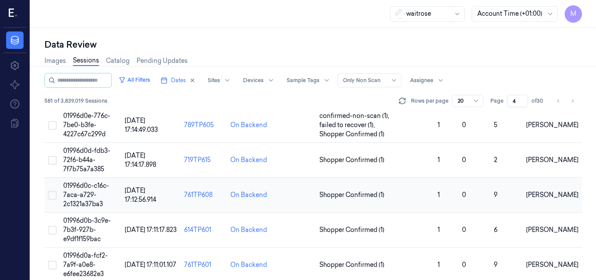
scroll to position [136, 0]
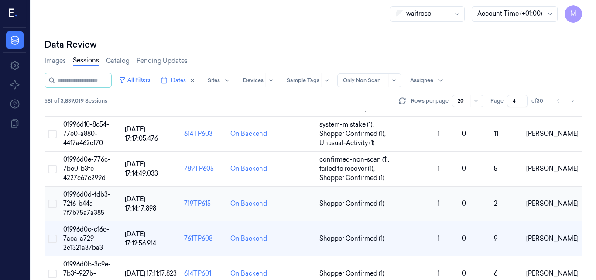
click at [86, 199] on span "01996d0d-fdb3-72f6-b44a-7f7b75a7a385" at bounding box center [86, 203] width 47 height 26
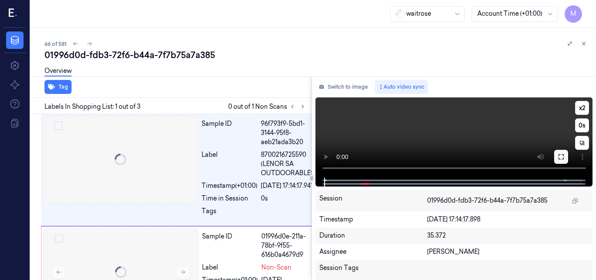
click at [560, 157] on icon at bounding box center [561, 156] width 7 height 7
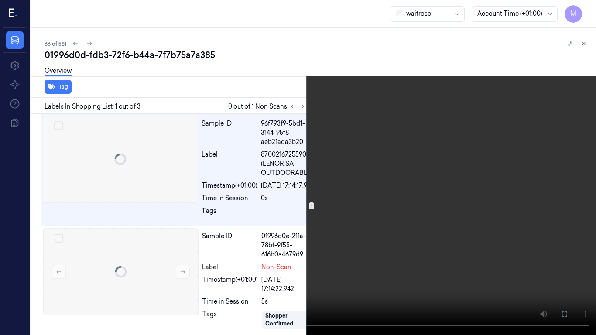
click at [389, 158] on video at bounding box center [298, 167] width 596 height 335
click at [400, 156] on video at bounding box center [298, 167] width 596 height 335
click at [0, 0] on icon at bounding box center [0, 0] width 0 height 0
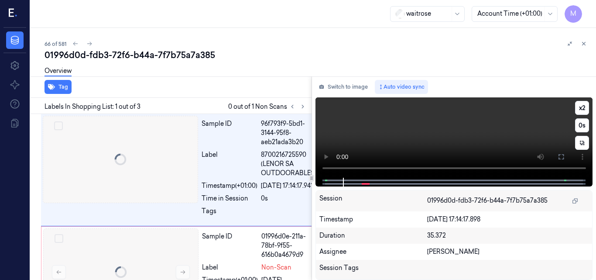
click at [467, 140] on video at bounding box center [453, 137] width 277 height 80
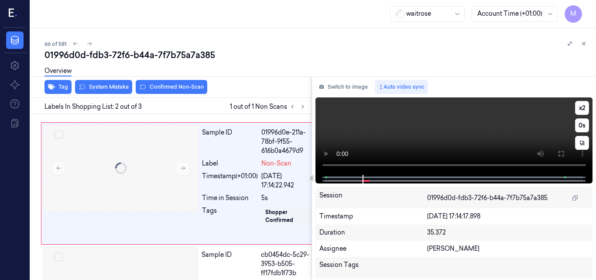
scroll to position [104, 0]
click at [442, 130] on video at bounding box center [453, 135] width 277 height 77
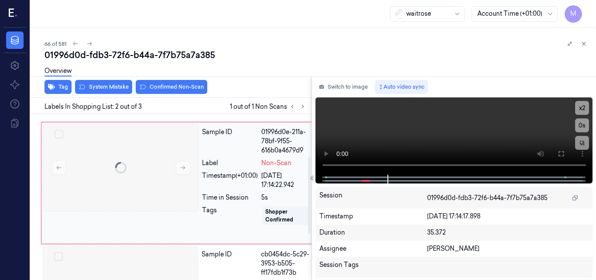
scroll to position [17, 0]
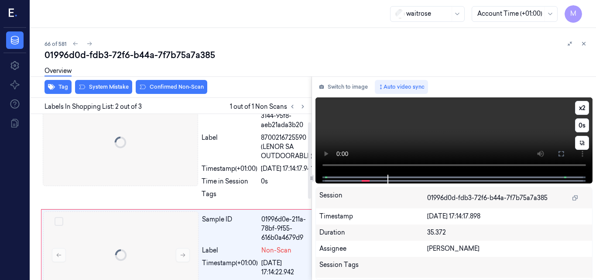
click at [411, 140] on video at bounding box center [453, 135] width 277 height 77
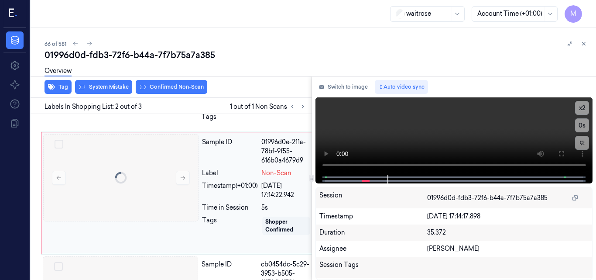
scroll to position [104, 0]
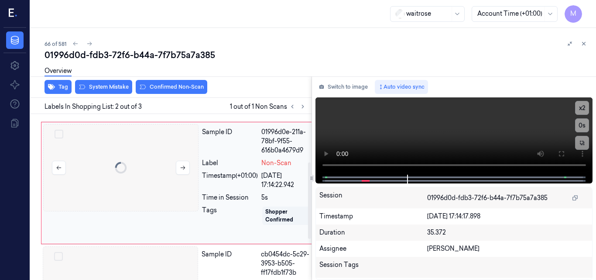
click at [179, 169] on div at bounding box center [120, 167] width 155 height 87
click at [364, 142] on video at bounding box center [453, 135] width 277 height 77
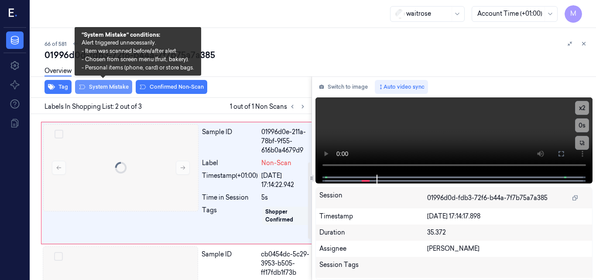
click at [107, 89] on button "System Mistake" at bounding box center [103, 87] width 57 height 14
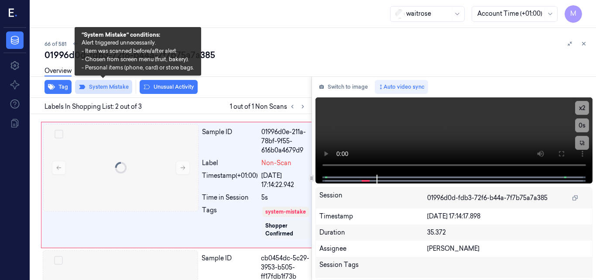
scroll to position [106, 0]
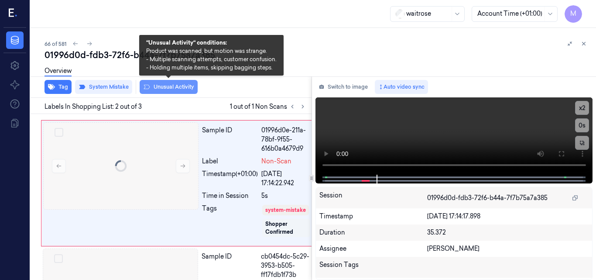
click at [164, 93] on button "Unusual Activity" at bounding box center [169, 87] width 58 height 14
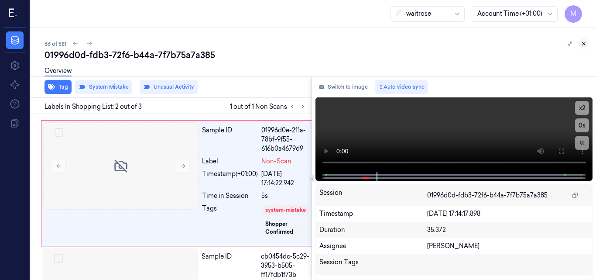
click at [584, 41] on icon at bounding box center [584, 44] width 6 height 6
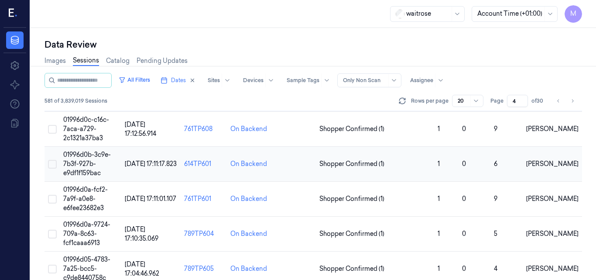
scroll to position [202, 0]
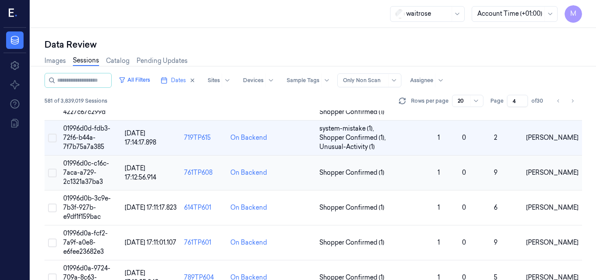
click at [89, 168] on td "01996d0c-c16c-7aca-a729-2c1321a37ba3" at bounding box center [91, 172] width 62 height 35
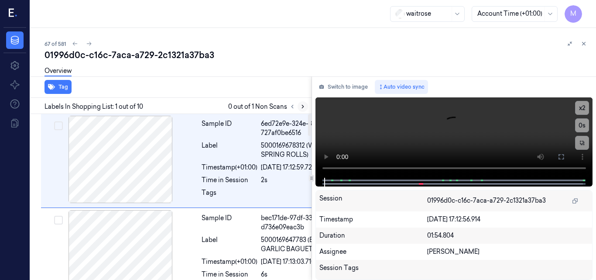
click at [303, 109] on button at bounding box center [303, 106] width 10 height 10
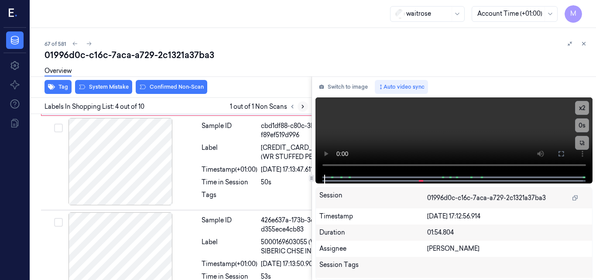
scroll to position [384, 0]
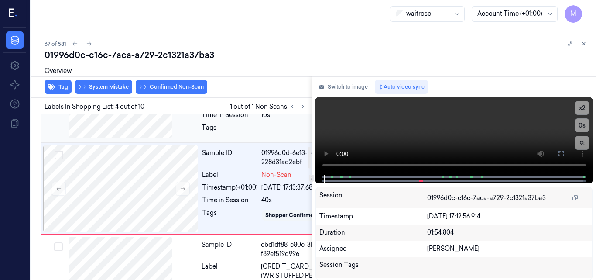
click at [118, 138] on div at bounding box center [120, 94] width 155 height 87
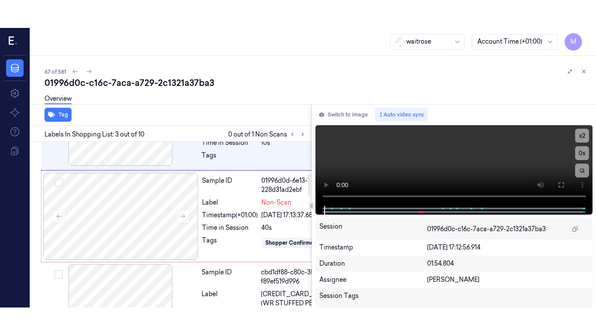
scroll to position [249, 0]
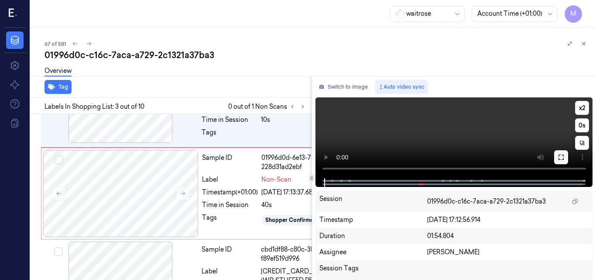
click at [561, 154] on icon at bounding box center [561, 157] width 7 height 7
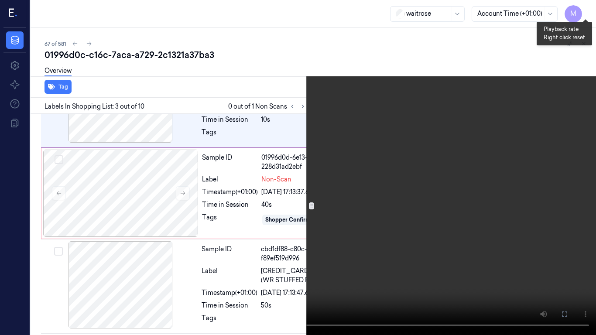
click at [587, 13] on button "x 2" at bounding box center [586, 10] width 14 height 14
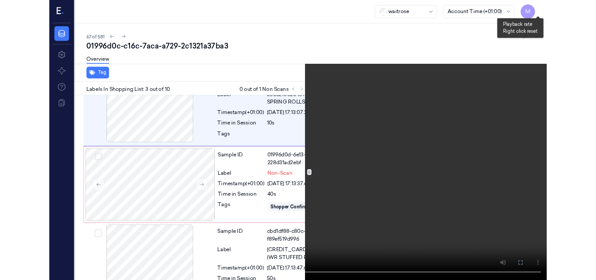
scroll to position [221, 0]
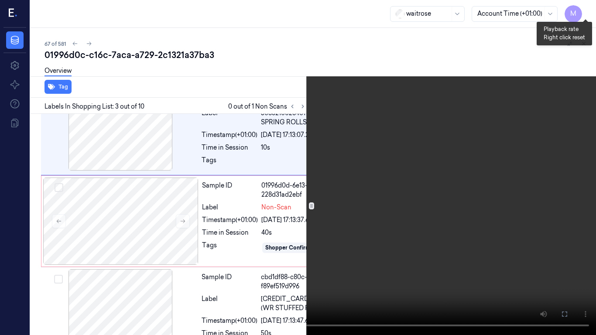
click at [587, 13] on button "x 4" at bounding box center [586, 10] width 14 height 14
click at [262, 109] on video at bounding box center [298, 167] width 596 height 335
click at [269, 241] on video at bounding box center [298, 167] width 596 height 335
click at [0, 0] on icon at bounding box center [0, 0] width 0 height 0
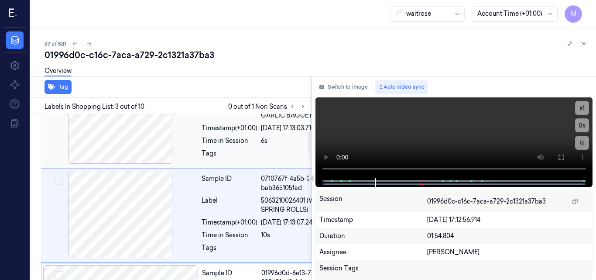
click at [145, 164] on div at bounding box center [120, 119] width 155 height 87
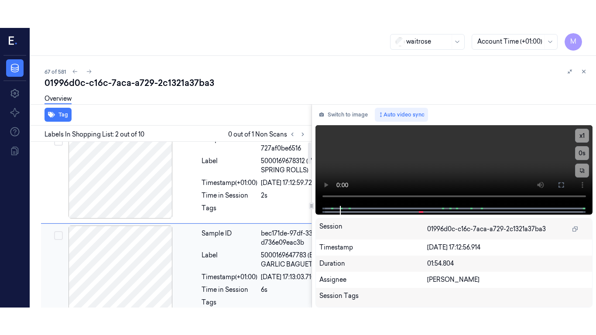
scroll to position [0, 0]
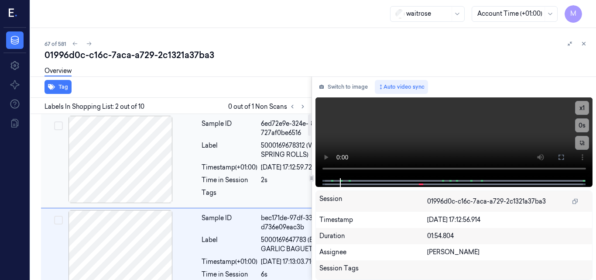
click at [142, 153] on div at bounding box center [120, 159] width 155 height 87
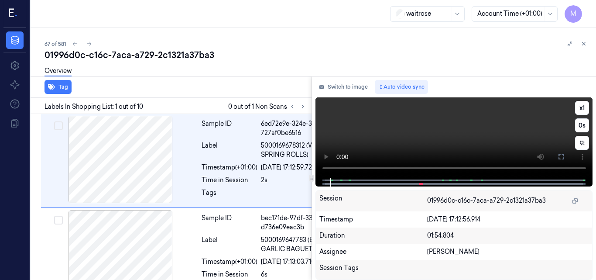
click at [469, 128] on video at bounding box center [453, 137] width 277 height 80
click at [566, 158] on button at bounding box center [561, 157] width 14 height 14
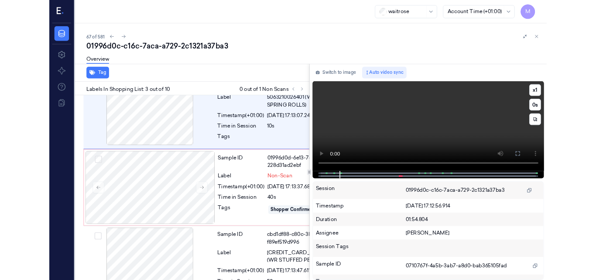
scroll to position [221, 0]
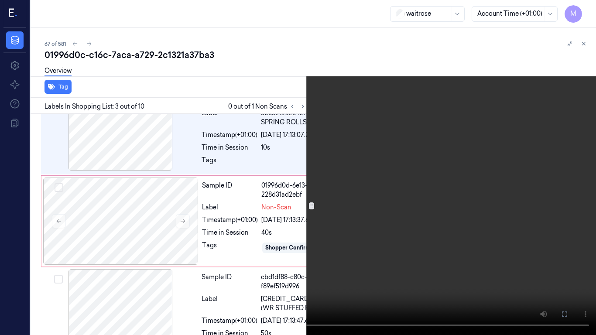
click at [375, 190] on video at bounding box center [298, 167] width 596 height 335
click at [0, 0] on button at bounding box center [0, 0] width 0 height 0
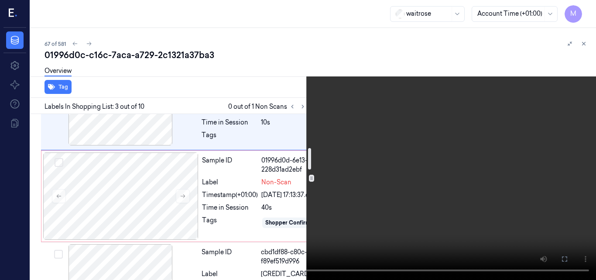
scroll to position [262, 0]
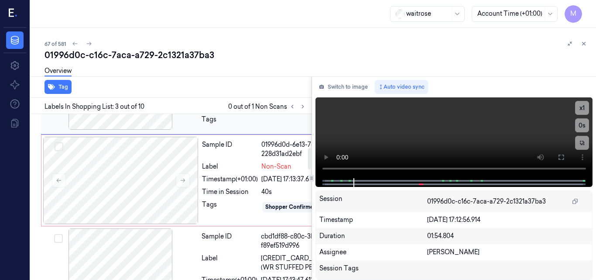
click at [134, 130] on div at bounding box center [120, 85] width 155 height 87
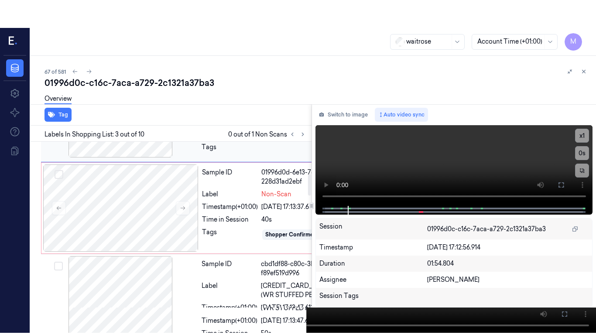
scroll to position [249, 0]
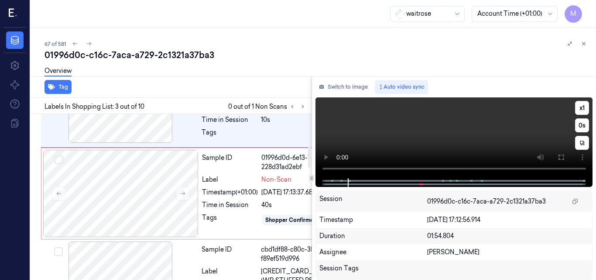
click at [402, 136] on video at bounding box center [453, 137] width 277 height 81
click at [557, 158] on button at bounding box center [561, 157] width 14 height 14
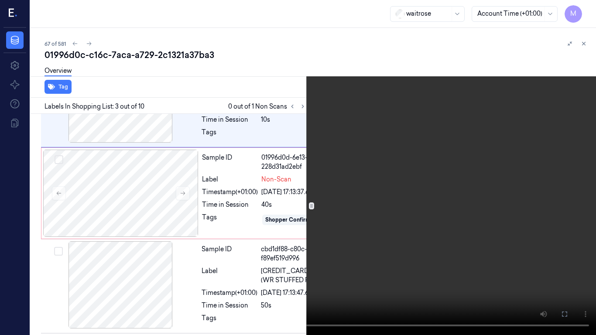
click at [398, 203] on video at bounding box center [298, 167] width 596 height 335
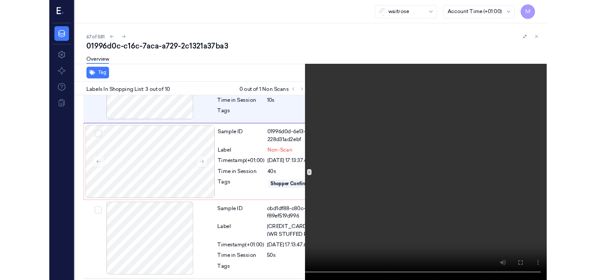
scroll to position [221, 0]
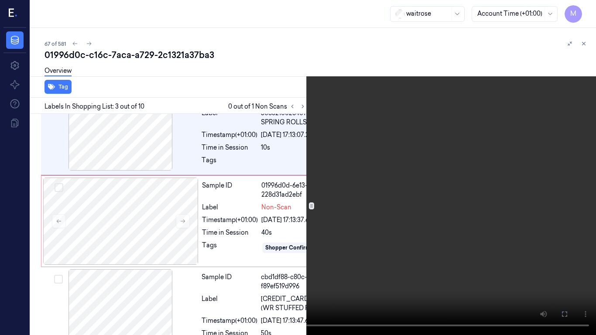
click at [398, 203] on video at bounding box center [298, 167] width 596 height 335
click at [377, 218] on video at bounding box center [298, 167] width 596 height 335
click at [0, 0] on button at bounding box center [0, 0] width 0 height 0
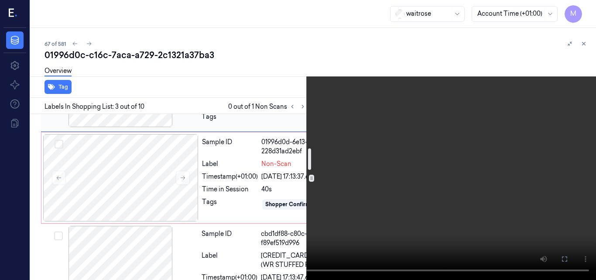
scroll to position [352, 0]
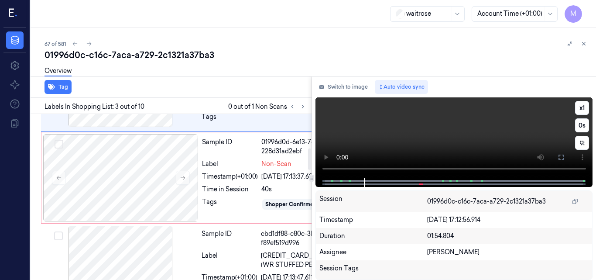
click at [421, 139] on video at bounding box center [453, 137] width 277 height 81
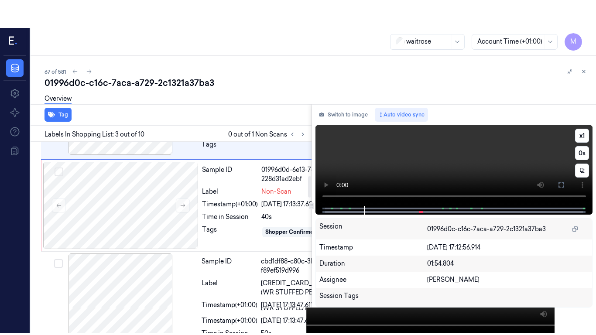
scroll to position [249, 0]
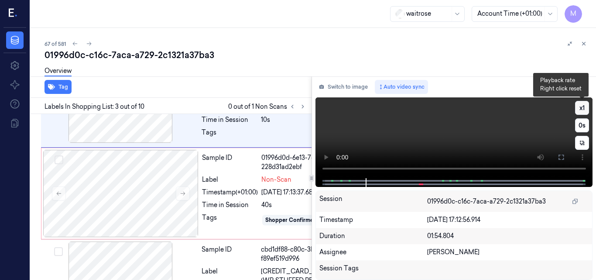
click at [583, 109] on button "x 1" at bounding box center [582, 108] width 14 height 14
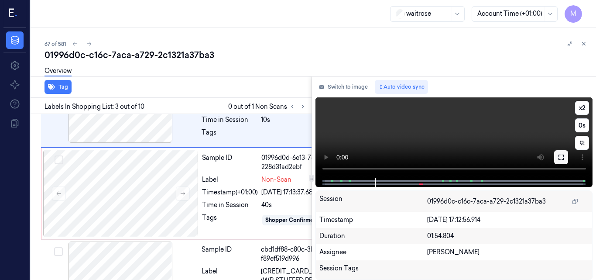
click at [562, 158] on icon at bounding box center [561, 157] width 7 height 7
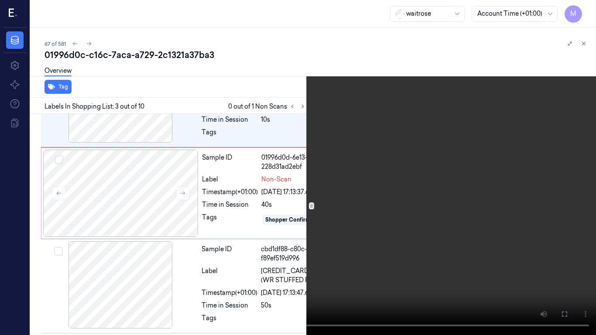
click at [434, 230] on video at bounding box center [298, 167] width 596 height 335
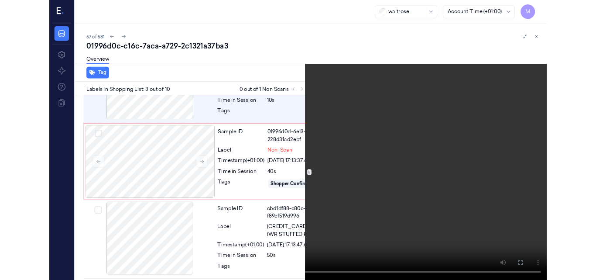
scroll to position [221, 0]
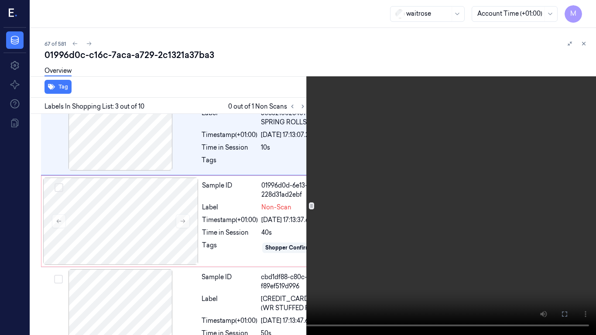
click at [0, 0] on icon at bounding box center [0, 0] width 0 height 0
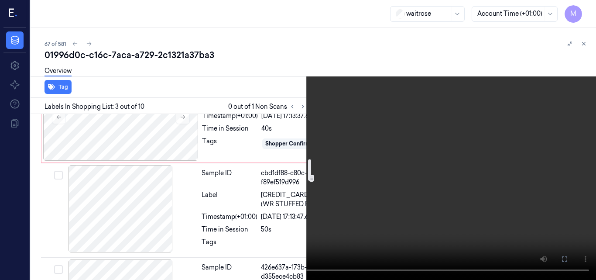
scroll to position [349, 0]
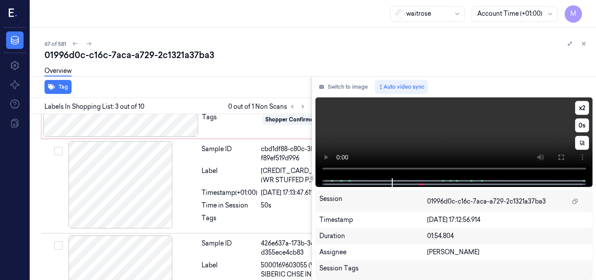
click at [447, 132] on video at bounding box center [453, 137] width 277 height 81
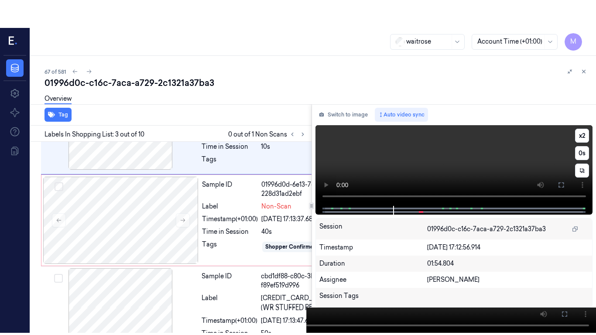
scroll to position [249, 0]
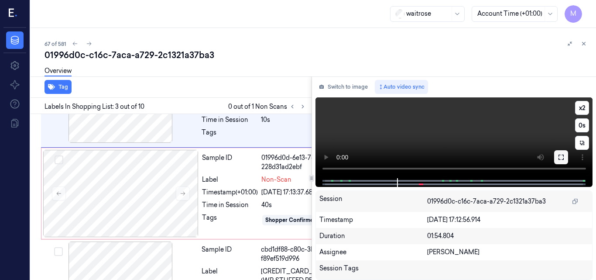
click at [559, 156] on icon at bounding box center [561, 157] width 7 height 7
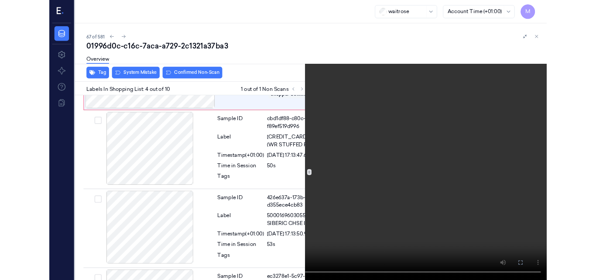
scroll to position [356, 0]
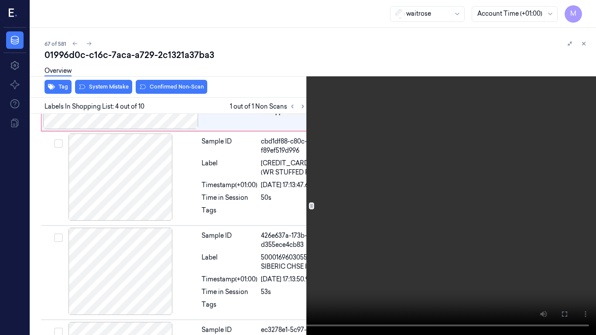
click at [412, 224] on video at bounding box center [298, 167] width 596 height 335
click at [0, 0] on icon at bounding box center [0, 0] width 0 height 0
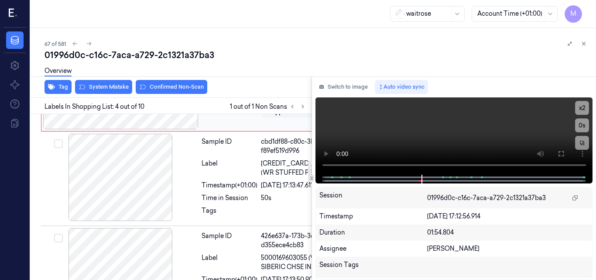
click at [127, 129] on div at bounding box center [120, 85] width 155 height 87
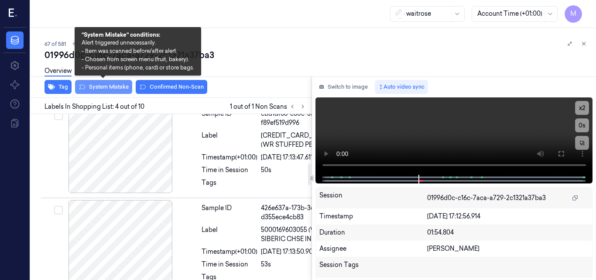
click at [114, 87] on button "System Mistake" at bounding box center [103, 87] width 57 height 14
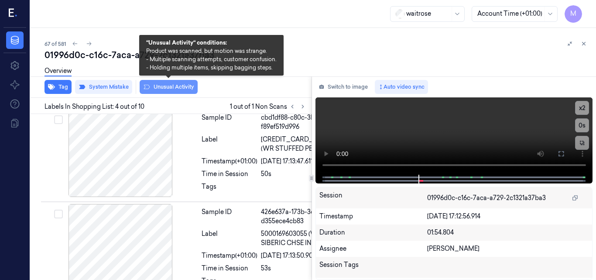
click at [167, 83] on button "Unusual Activity" at bounding box center [169, 87] width 58 height 14
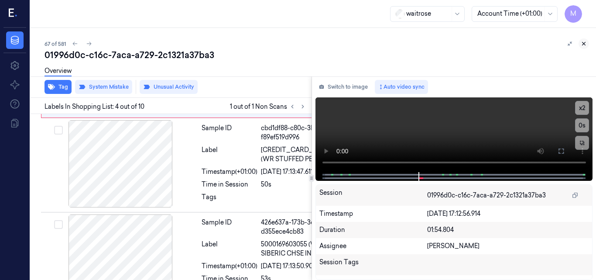
click at [583, 42] on icon at bounding box center [584, 44] width 6 height 6
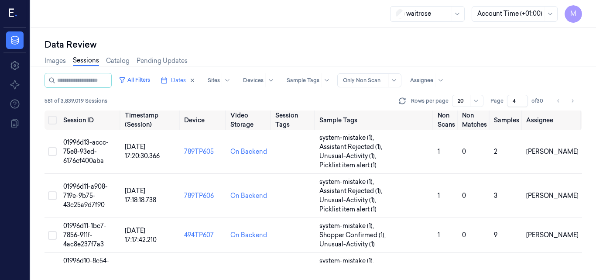
scroll to position [180, 0]
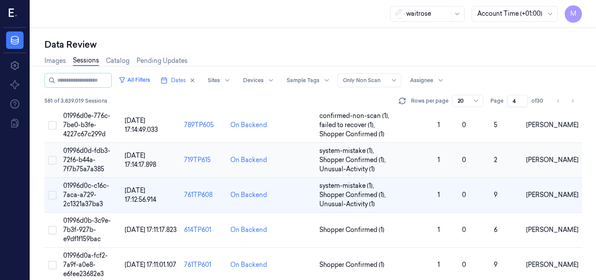
click at [88, 151] on span "01996d0d-fdb3-72f6-b44a-7f7b75a7a385" at bounding box center [86, 160] width 47 height 26
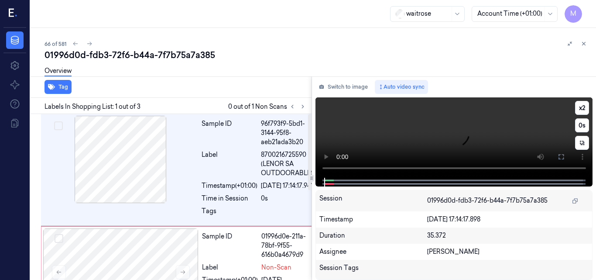
click at [408, 138] on video at bounding box center [453, 137] width 277 height 80
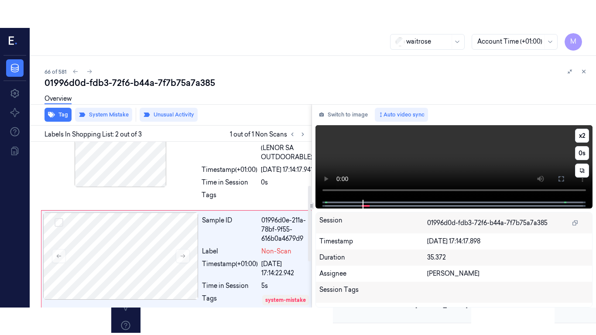
scroll to position [106, 0]
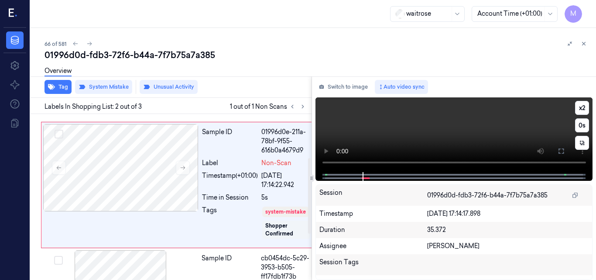
click at [459, 132] on video at bounding box center [453, 134] width 277 height 75
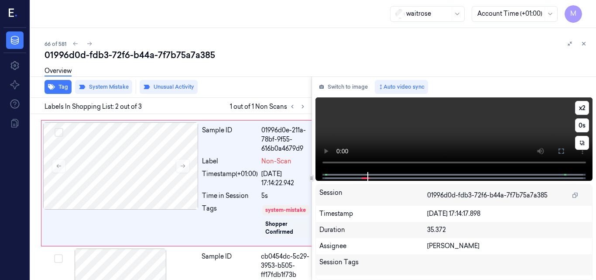
click at [476, 127] on video at bounding box center [453, 134] width 277 height 75
click at [463, 132] on video at bounding box center [453, 134] width 277 height 75
click at [559, 151] on icon at bounding box center [561, 150] width 7 height 7
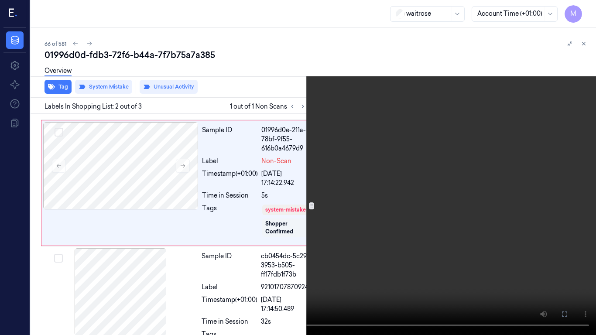
click at [422, 219] on video at bounding box center [298, 167] width 596 height 335
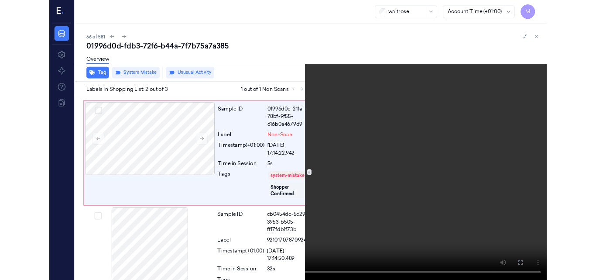
scroll to position [79, 0]
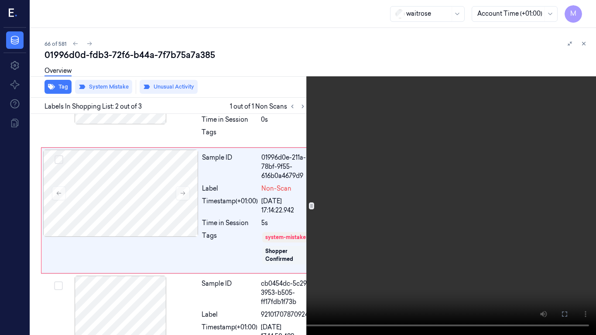
click at [422, 219] on video at bounding box center [298, 167] width 596 height 335
click at [397, 185] on video at bounding box center [298, 167] width 596 height 335
click at [0, 0] on icon at bounding box center [0, 0] width 0 height 0
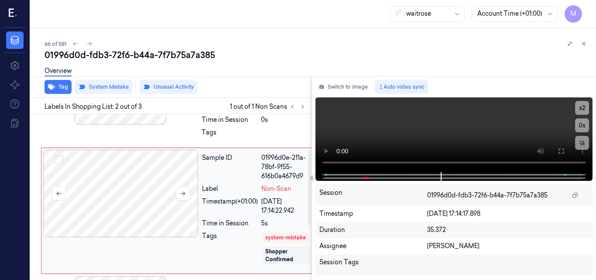
click at [156, 196] on div at bounding box center [120, 193] width 155 height 87
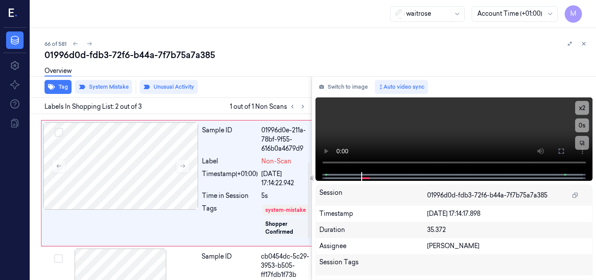
click at [175, 82] on div "Overview" at bounding box center [317, 72] width 545 height 22
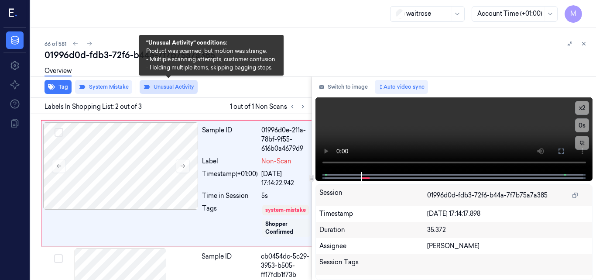
click at [175, 86] on button "Unusual Activity" at bounding box center [169, 87] width 58 height 14
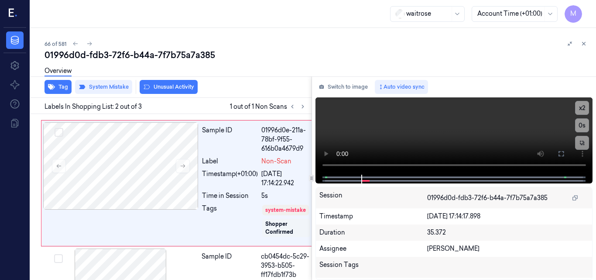
click at [243, 82] on div "Overview" at bounding box center [317, 72] width 545 height 22
click at [584, 44] on icon at bounding box center [583, 43] width 3 height 3
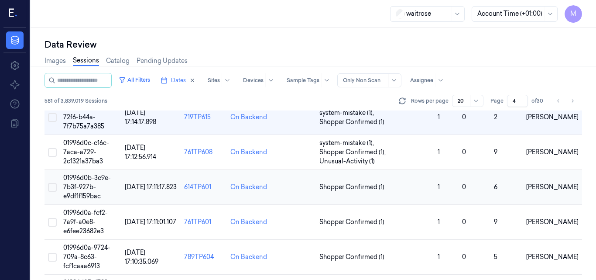
scroll to position [246, 0]
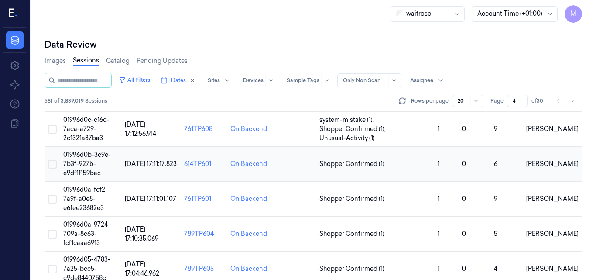
click at [84, 154] on span "01996d0b-3c9e-7b3f-927b-e9df1f159bac" at bounding box center [87, 164] width 48 height 26
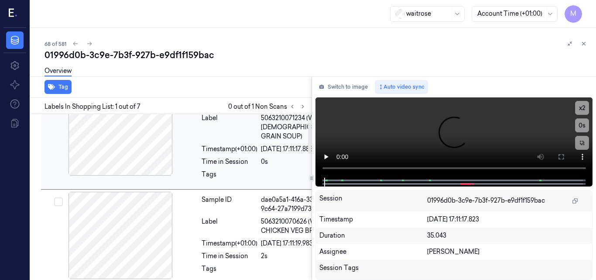
scroll to position [44, 0]
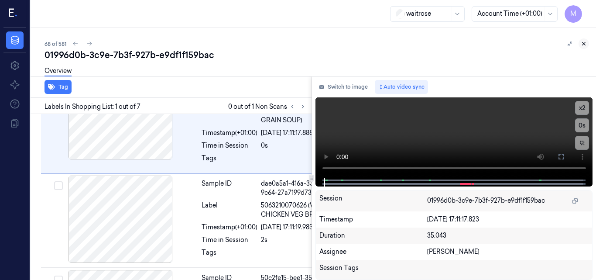
click at [584, 42] on icon at bounding box center [584, 44] width 6 height 6
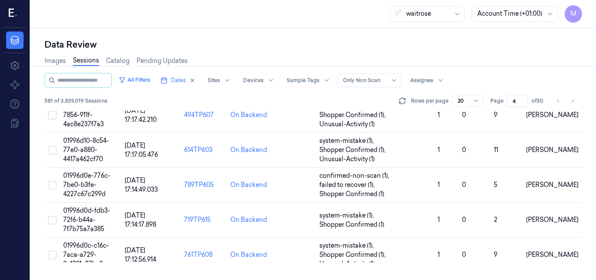
scroll to position [215, 0]
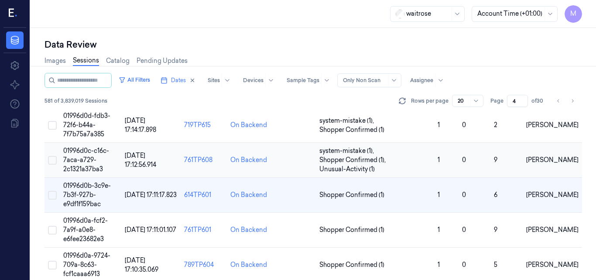
click at [94, 151] on span "01996d0c-c16c-7aca-a729-2c1321a37ba3" at bounding box center [86, 160] width 46 height 26
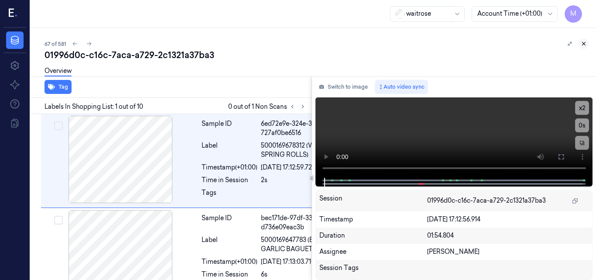
click at [582, 45] on icon at bounding box center [584, 44] width 6 height 6
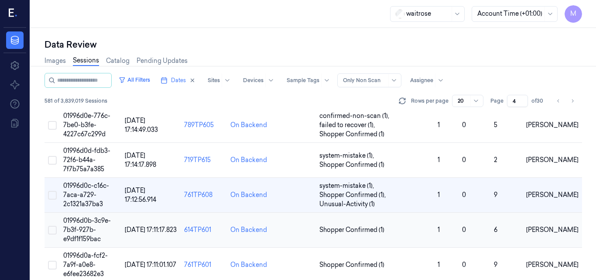
scroll to position [223, 0]
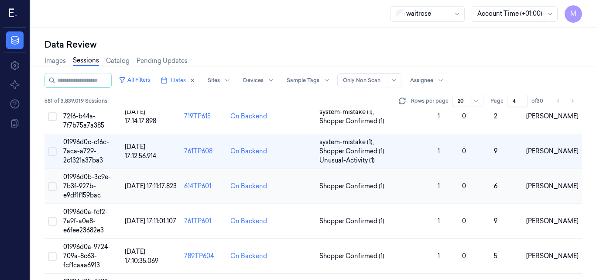
click at [93, 182] on td "01996d0b-3c9e-7b3f-927b-e9df1f159bac" at bounding box center [91, 186] width 62 height 35
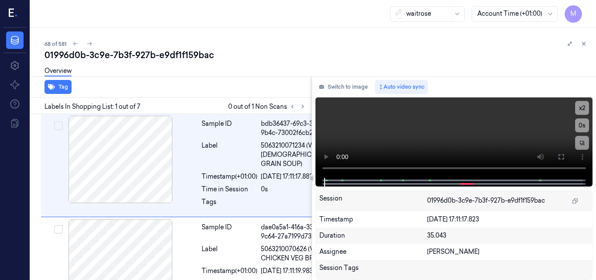
click at [258, 17] on div "waitrose Account Time (+01:00) M" at bounding box center [313, 14] width 565 height 28
click at [302, 106] on icon at bounding box center [303, 106] width 2 height 3
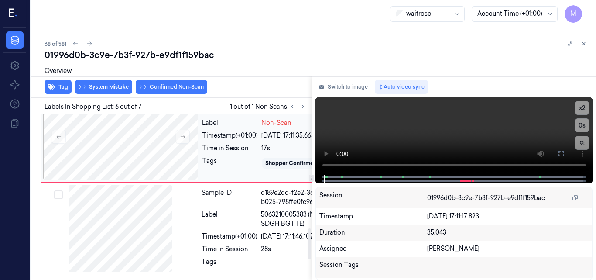
scroll to position [610, 0]
click at [183, 140] on icon at bounding box center [183, 137] width 6 height 6
click at [127, 86] on div at bounding box center [120, 42] width 155 height 87
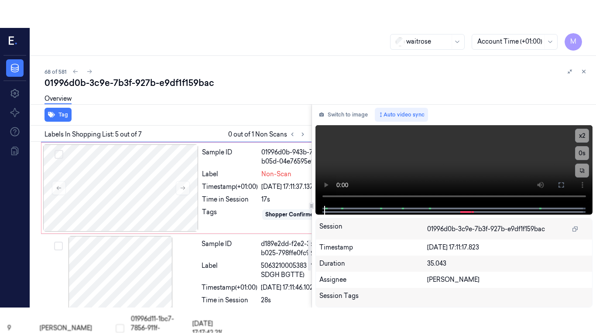
scroll to position [478, 0]
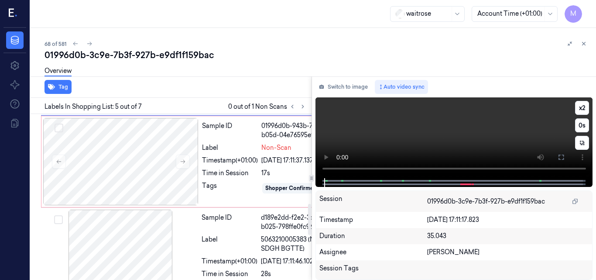
click at [428, 135] on video at bounding box center [453, 137] width 277 height 81
click at [562, 158] on icon at bounding box center [561, 157] width 7 height 7
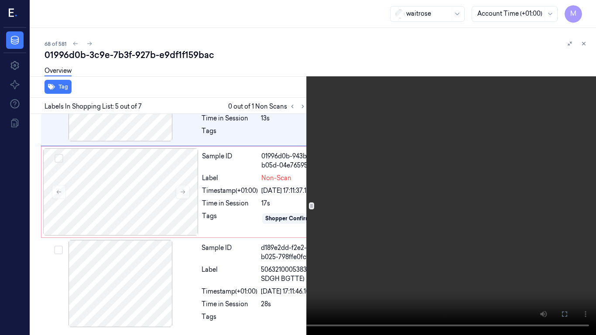
click at [436, 183] on video at bounding box center [298, 167] width 596 height 335
click at [588, 7] on button "x 2" at bounding box center [586, 10] width 14 height 14
click at [587, 12] on button "x 4" at bounding box center [586, 10] width 14 height 14
click at [363, 129] on video at bounding box center [298, 167] width 596 height 335
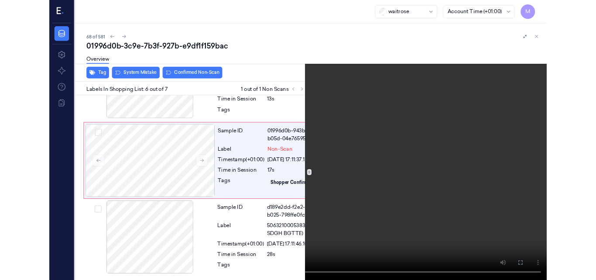
scroll to position [582, 0]
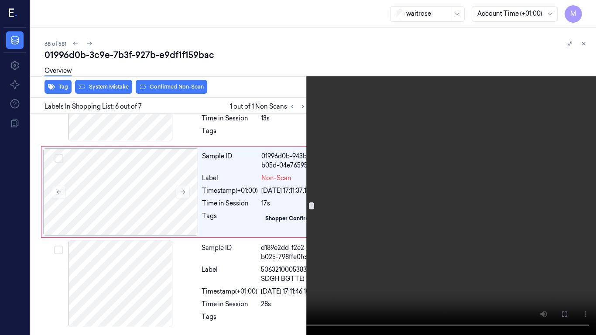
click at [388, 214] on video at bounding box center [298, 167] width 596 height 335
click at [0, 0] on icon at bounding box center [0, 0] width 0 height 0
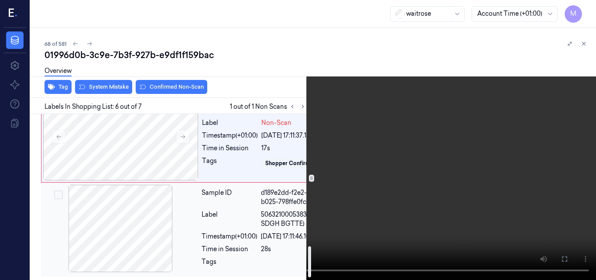
scroll to position [625, 0]
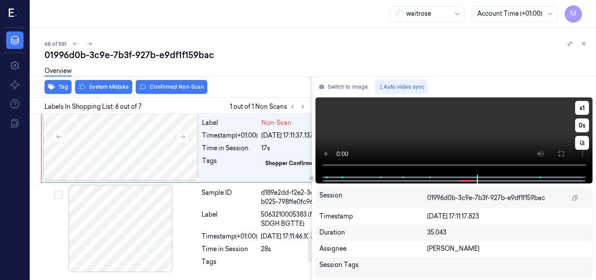
click at [425, 129] on video at bounding box center [453, 135] width 277 height 77
click at [443, 139] on video at bounding box center [453, 135] width 277 height 77
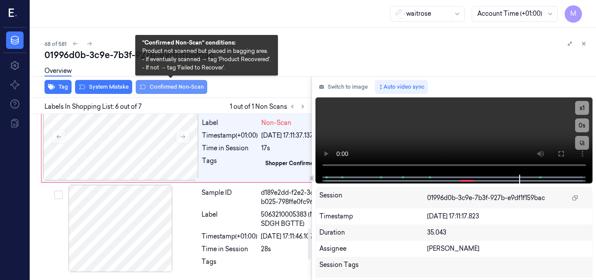
click at [185, 88] on button "Confirmed Non-Scan" at bounding box center [172, 87] width 72 height 14
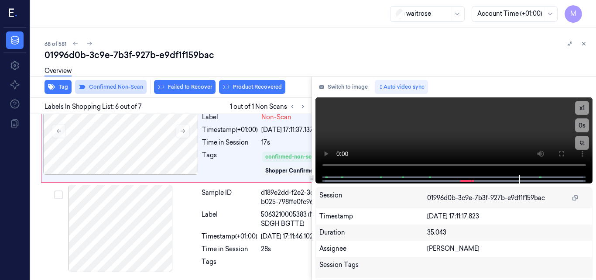
scroll to position [611, 0]
click at [250, 86] on button "Product Recovered" at bounding box center [252, 87] width 66 height 14
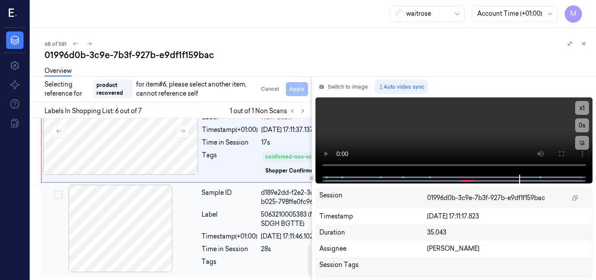
click at [199, 222] on div "Sample ID d189e2dd-f2e2-3c1f-b025-798ffe0fc96d Label 5063210005383 (NO1 ISB SDG…" at bounding box center [268, 230] width 141 height 90
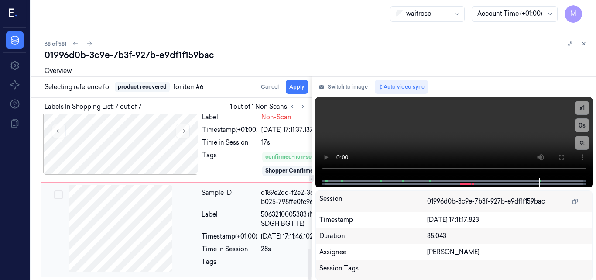
scroll to position [721, 0]
click at [300, 88] on button "Apply" at bounding box center [297, 87] width 22 height 14
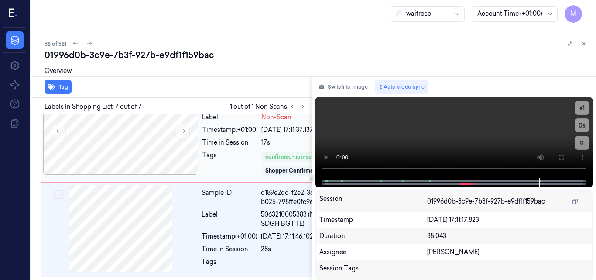
scroll to position [740, 0]
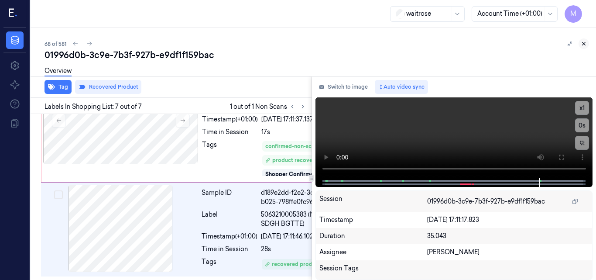
click at [583, 43] on icon at bounding box center [584, 44] width 6 height 6
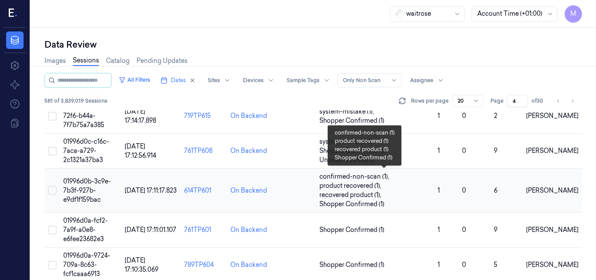
scroll to position [267, 0]
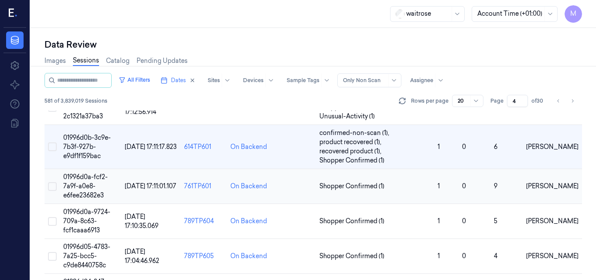
click at [89, 184] on span "01996d0a-fcf2-7a9f-a0e8-e6fee23682e3" at bounding box center [85, 186] width 45 height 26
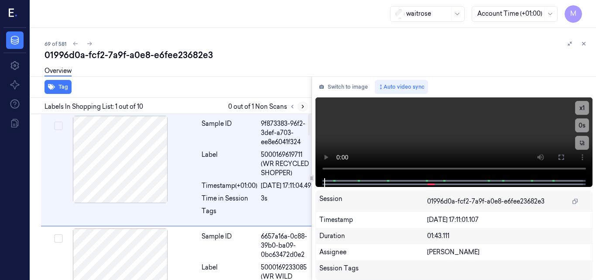
click at [304, 106] on icon at bounding box center [303, 106] width 6 height 6
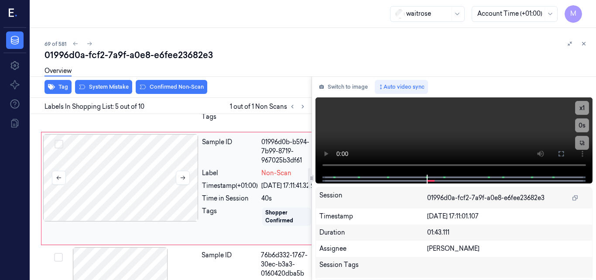
scroll to position [419, 0]
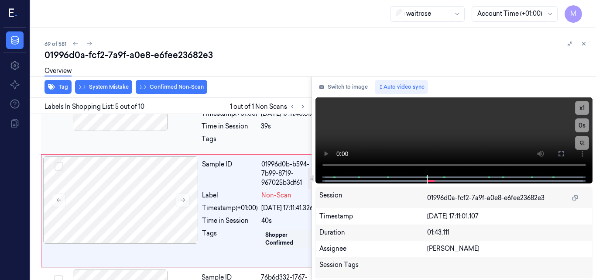
click at [131, 131] on div at bounding box center [120, 87] width 155 height 87
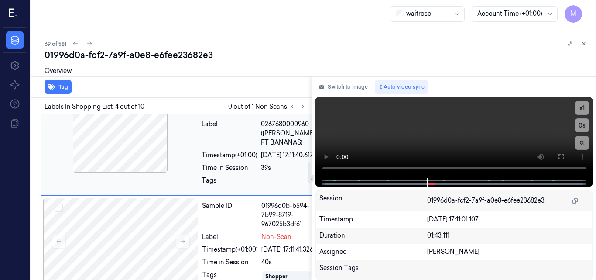
scroll to position [375, 0]
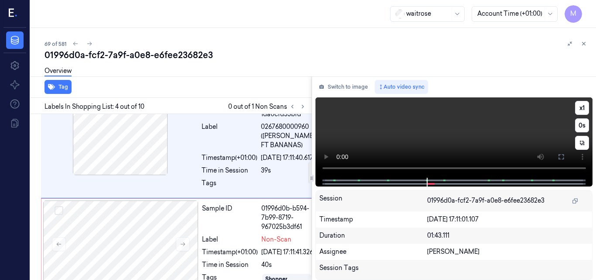
click at [465, 140] on video at bounding box center [453, 137] width 277 height 80
click at [473, 139] on video at bounding box center [453, 137] width 277 height 80
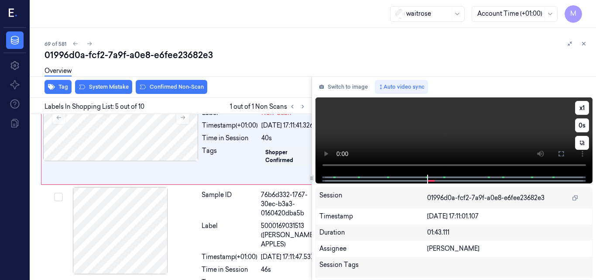
scroll to position [506, 0]
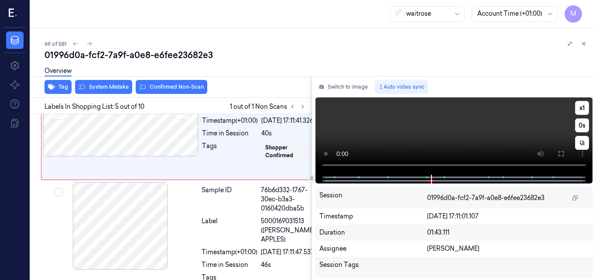
click at [460, 133] on video at bounding box center [453, 135] width 277 height 77
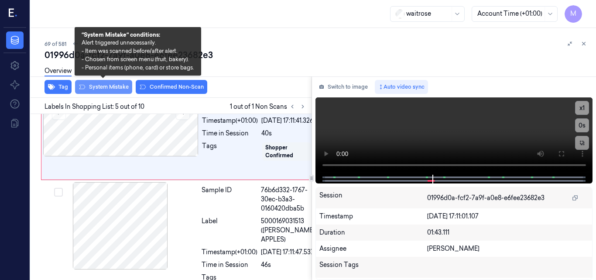
click at [115, 86] on button "System Mistake" at bounding box center [103, 87] width 57 height 14
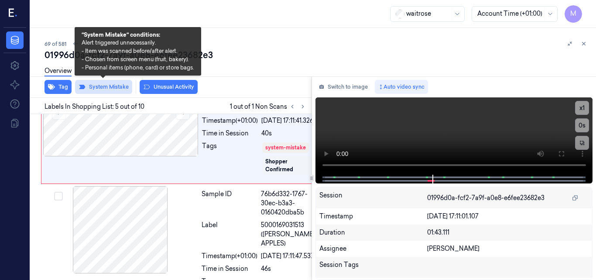
scroll to position [508, 0]
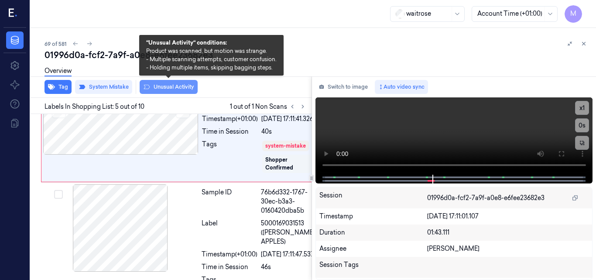
click at [173, 84] on button "Unusual Activity" at bounding box center [169, 87] width 58 height 14
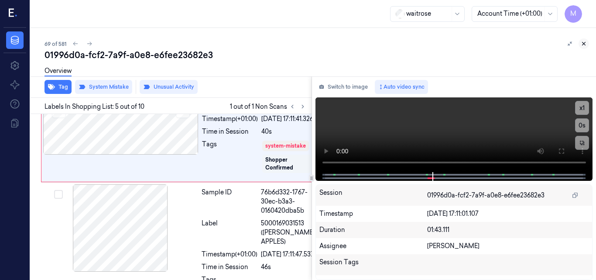
click at [582, 43] on icon at bounding box center [584, 44] width 6 height 6
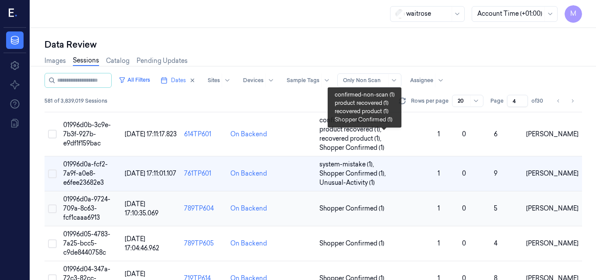
scroll to position [302, 0]
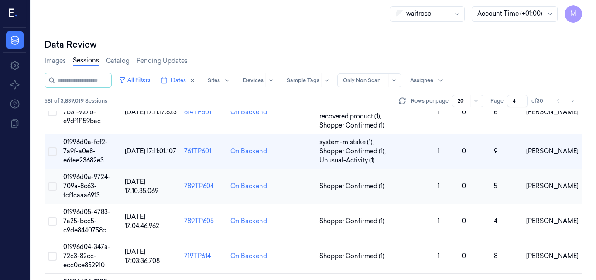
click at [91, 182] on td "01996d0a-9724-709a-8c63-fcf1caaa6913" at bounding box center [91, 186] width 62 height 35
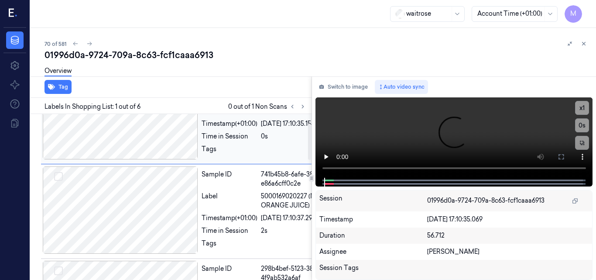
scroll to position [131, 0]
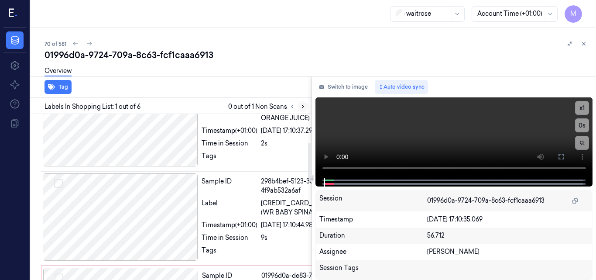
click at [301, 106] on icon at bounding box center [303, 106] width 6 height 6
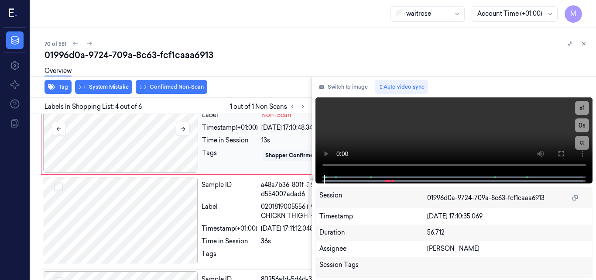
scroll to position [270, 0]
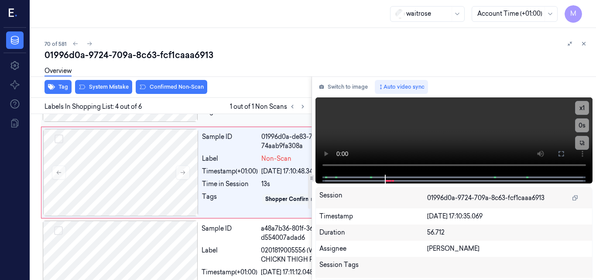
click at [159, 122] on div at bounding box center [120, 77] width 155 height 87
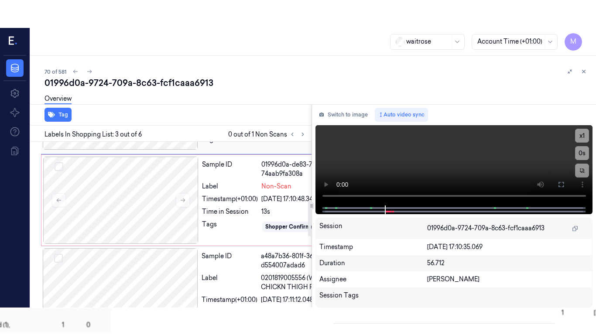
scroll to position [230, 0]
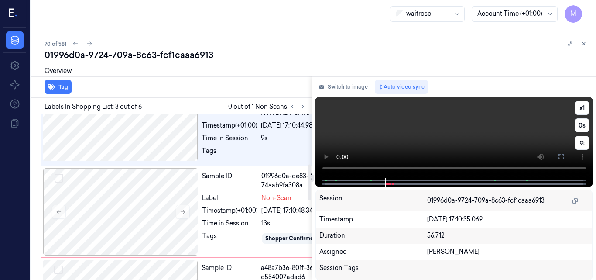
click at [466, 136] on video at bounding box center [453, 137] width 277 height 80
click at [560, 157] on icon at bounding box center [561, 156] width 7 height 7
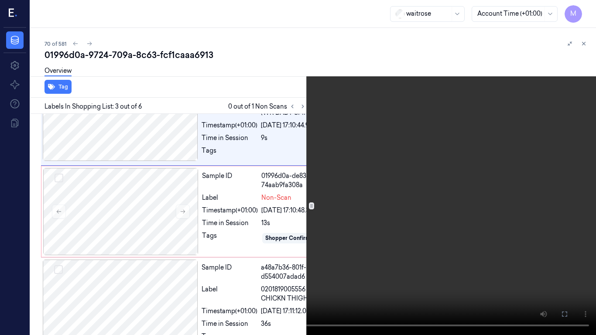
click at [416, 188] on video at bounding box center [298, 167] width 596 height 335
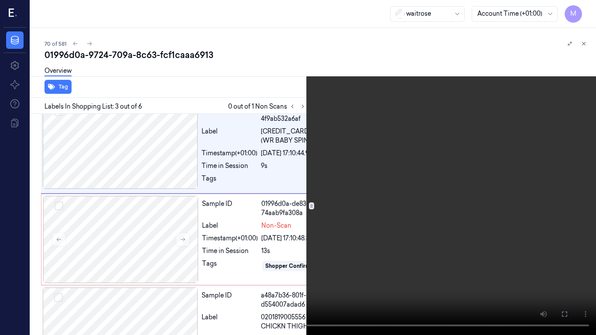
click at [416, 188] on video at bounding box center [298, 167] width 596 height 335
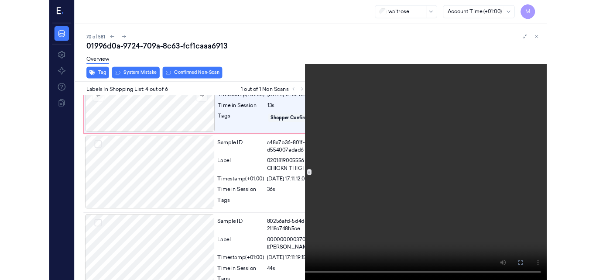
scroll to position [329, 0]
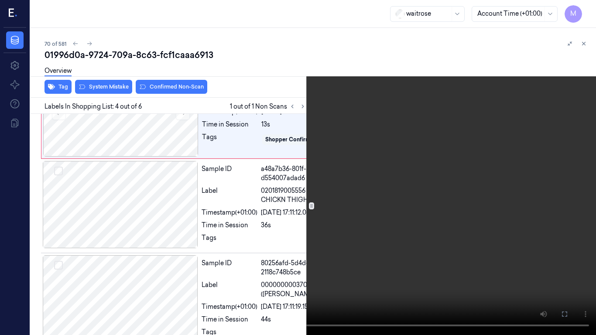
click at [330, 196] on video at bounding box center [298, 167] width 596 height 335
click at [0, 0] on icon at bounding box center [0, 0] width 0 height 0
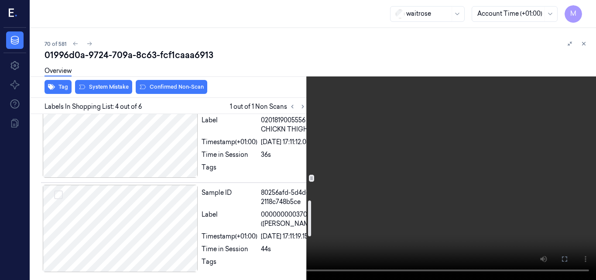
scroll to position [373, 0]
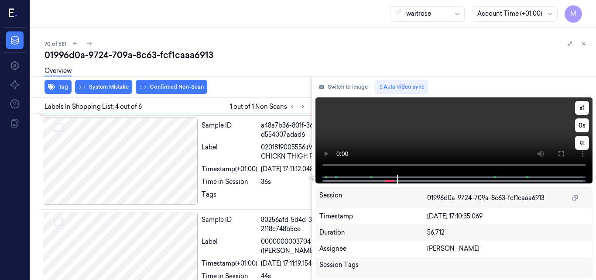
click at [451, 128] on video at bounding box center [453, 135] width 277 height 77
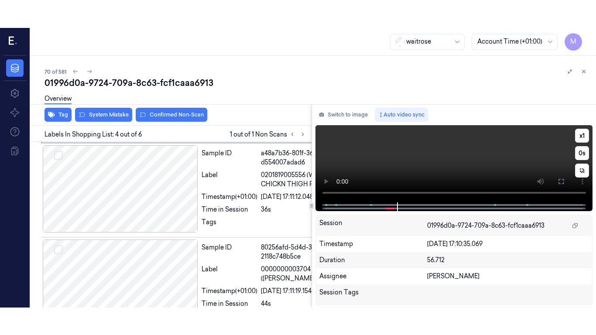
scroll to position [357, 0]
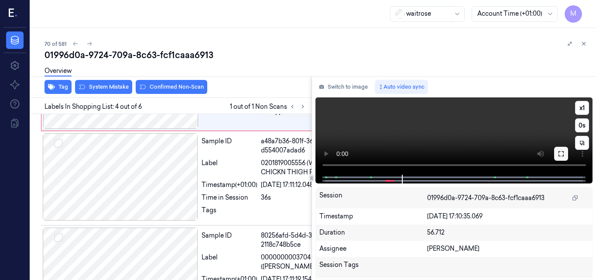
click at [558, 156] on icon at bounding box center [560, 153] width 5 height 5
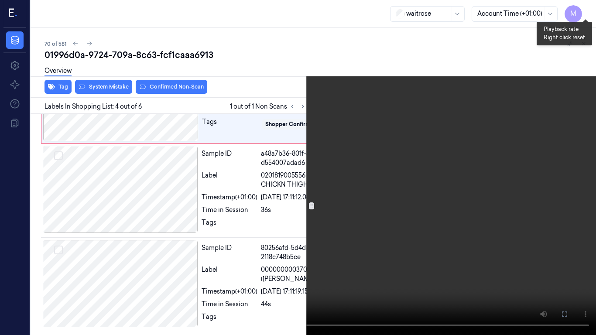
click at [584, 10] on button "x 1" at bounding box center [586, 10] width 14 height 14
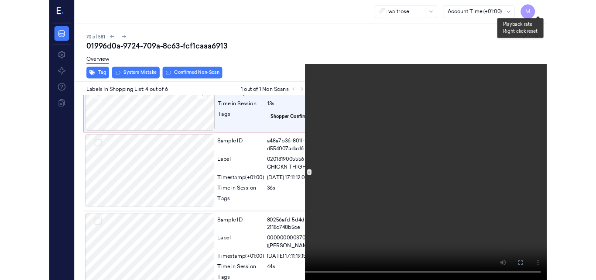
scroll to position [329, 0]
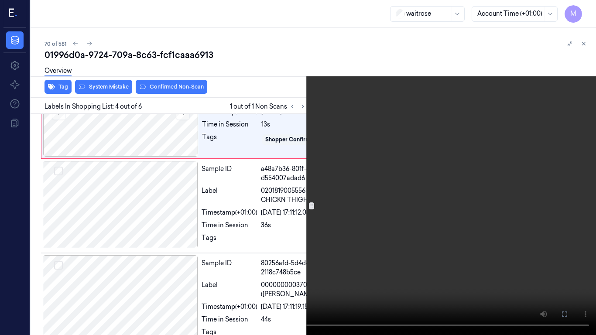
click at [518, 51] on video at bounding box center [298, 167] width 596 height 335
click at [0, 0] on icon at bounding box center [0, 0] width 0 height 0
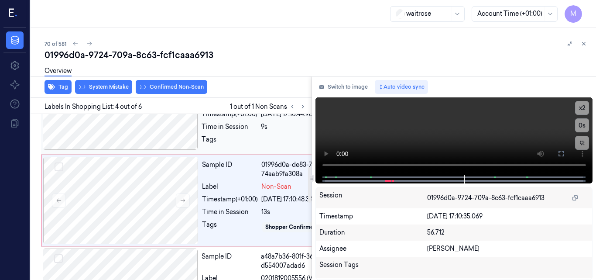
click at [122, 150] on div at bounding box center [120, 105] width 155 height 87
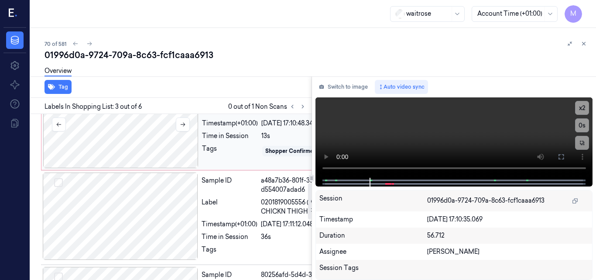
click at [119, 168] on div at bounding box center [120, 124] width 155 height 87
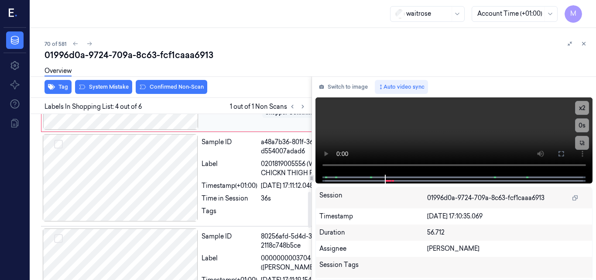
scroll to position [357, 0]
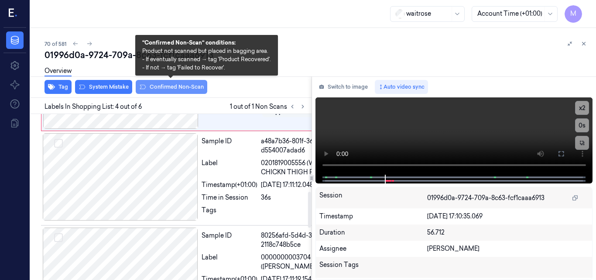
click at [169, 85] on button "Confirmed Non-Scan" at bounding box center [172, 87] width 72 height 14
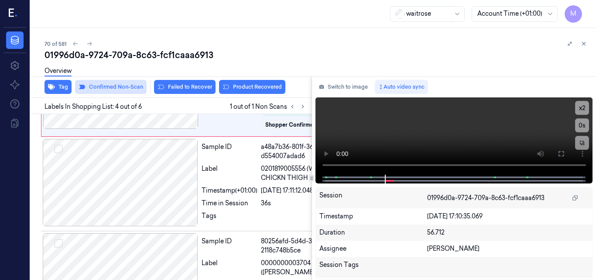
scroll to position [359, 0]
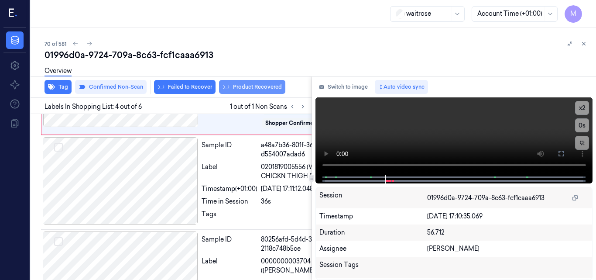
click at [260, 85] on button "Product Recovered" at bounding box center [252, 87] width 66 height 14
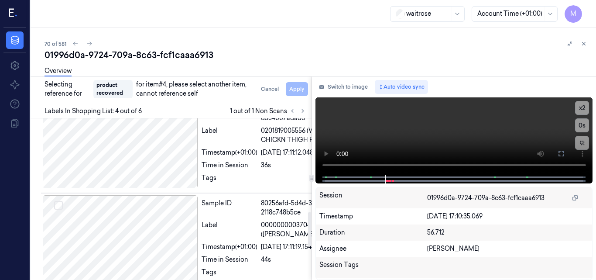
scroll to position [446, 0]
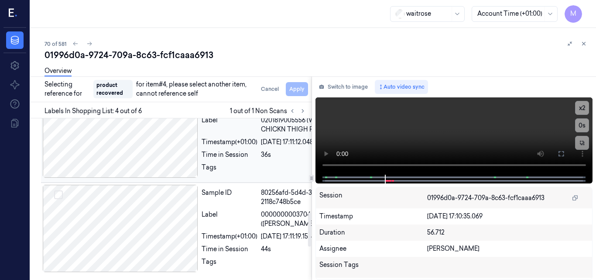
click at [135, 178] on div at bounding box center [120, 133] width 155 height 87
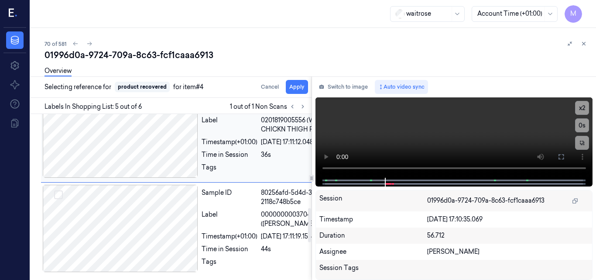
scroll to position [492, 0]
click at [299, 86] on button "Apply" at bounding box center [297, 87] width 22 height 14
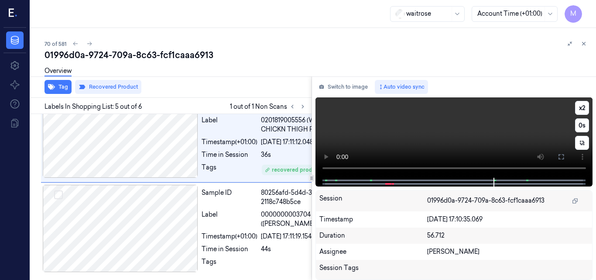
scroll to position [501, 0]
click at [585, 42] on icon at bounding box center [584, 44] width 6 height 6
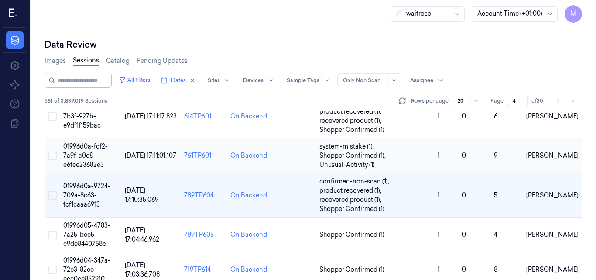
scroll to position [342, 0]
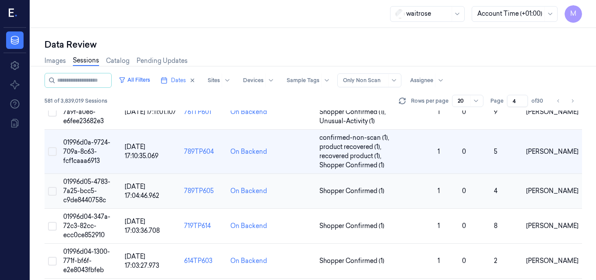
click at [96, 186] on td "01996d05-4783-7a25-bcc5-c9de8440758c" at bounding box center [91, 191] width 62 height 35
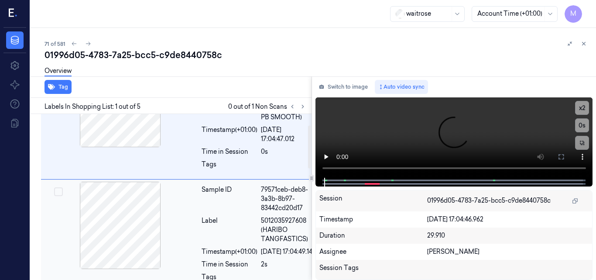
scroll to position [87, 0]
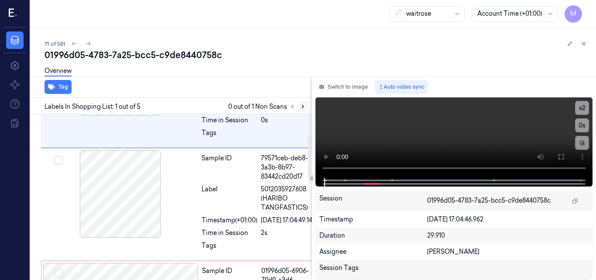
click at [302, 104] on icon at bounding box center [303, 106] width 6 height 6
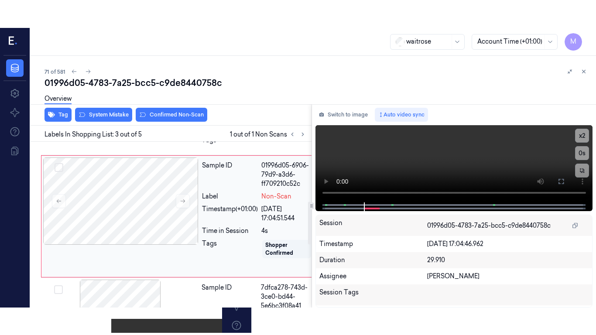
scroll to position [235, 0]
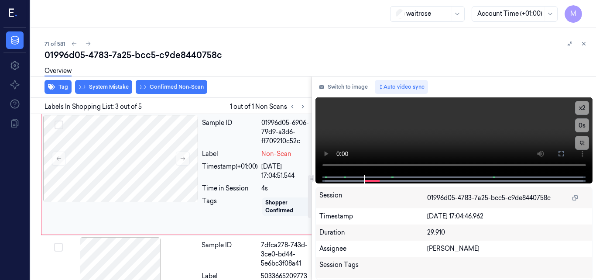
click at [253, 175] on div "Sample ID 01996d05-6906-79d9-a3d6-ff709210c52c Label Non-Scan Timestamp (+01:00…" at bounding box center [259, 174] width 120 height 118
click at [434, 141] on video at bounding box center [453, 135] width 277 height 77
click at [558, 152] on icon at bounding box center [561, 153] width 7 height 7
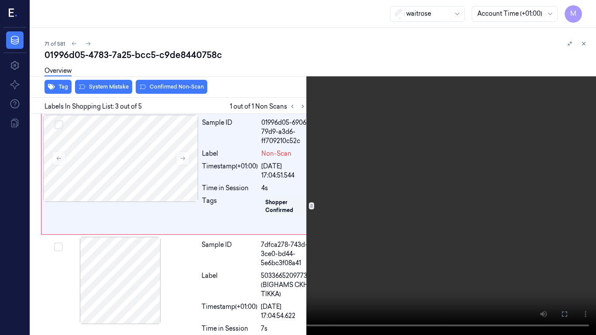
click at [451, 176] on video at bounding box center [298, 167] width 596 height 335
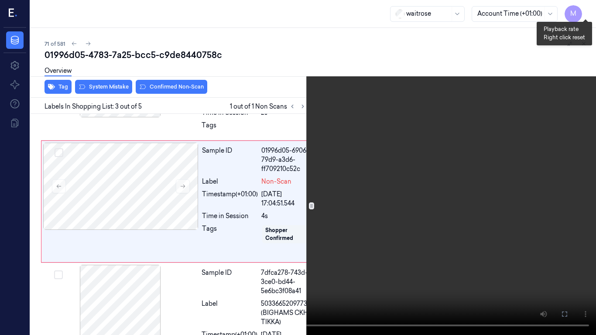
click at [589, 5] on button "x 2" at bounding box center [586, 10] width 14 height 14
click at [589, 13] on button "x 4" at bounding box center [586, 10] width 14 height 14
click at [432, 121] on video at bounding box center [298, 167] width 596 height 335
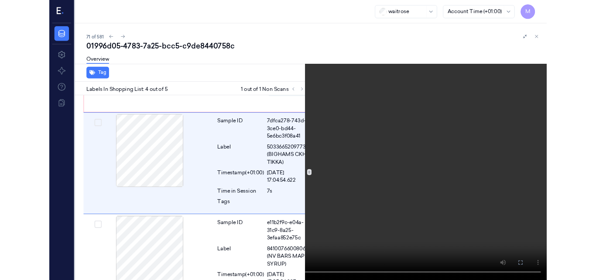
scroll to position [339, 0]
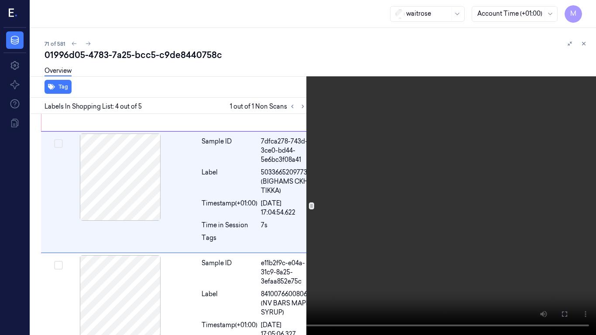
click at [372, 230] on video at bounding box center [298, 167] width 596 height 335
click at [0, 0] on icon at bounding box center [0, 0] width 0 height 0
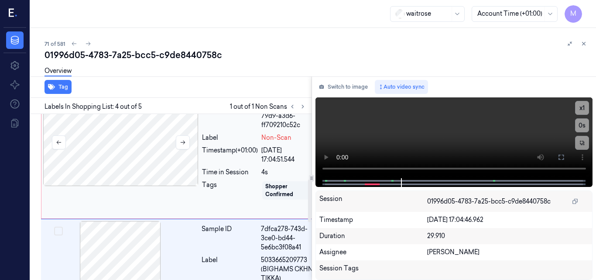
click at [142, 167] on div at bounding box center [120, 142] width 155 height 87
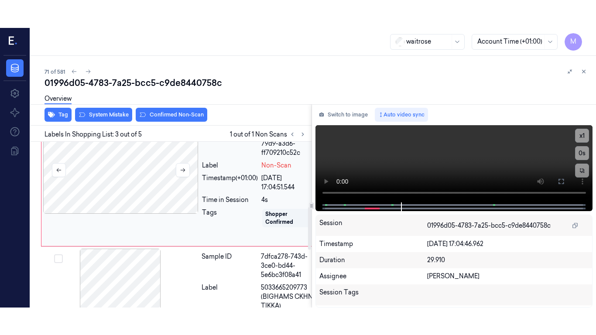
scroll to position [235, 0]
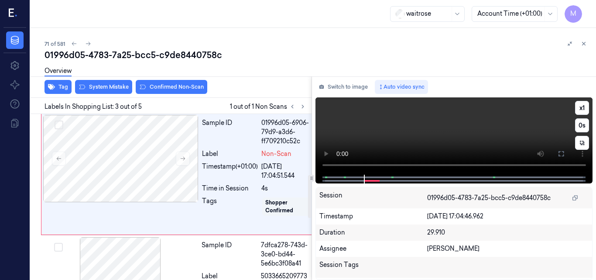
click at [466, 140] on video at bounding box center [453, 135] width 277 height 77
click at [559, 154] on icon at bounding box center [561, 153] width 7 height 7
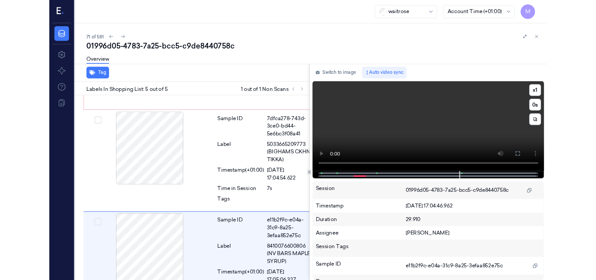
scroll to position [418, 0]
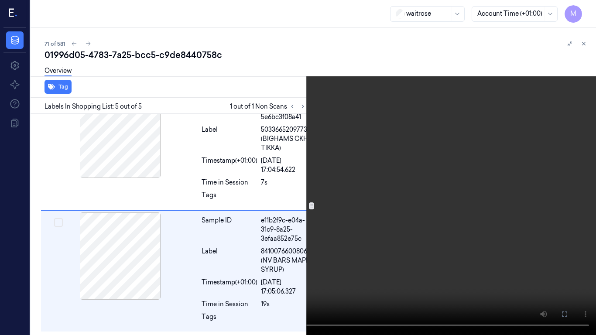
click at [348, 240] on video at bounding box center [298, 167] width 596 height 335
click at [0, 0] on icon at bounding box center [0, 0] width 0 height 0
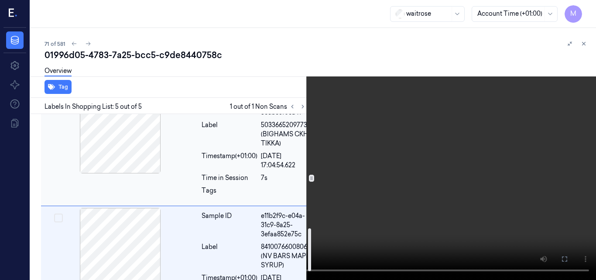
scroll to position [473, 0]
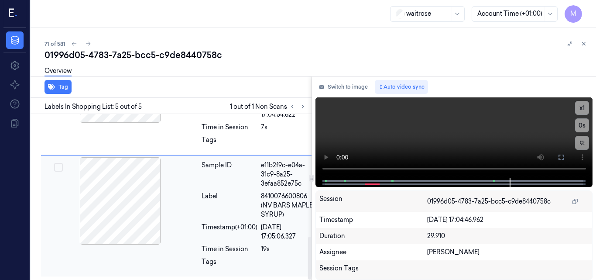
click at [261, 204] on span "8410076600806 (NV BARS MAPLE SYRUP)" at bounding box center [288, 205] width 54 height 27
click at [442, 137] on video at bounding box center [453, 137] width 277 height 81
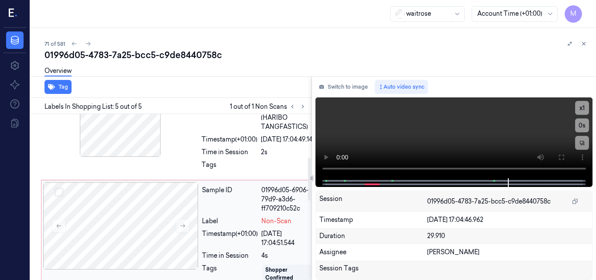
scroll to position [81, 0]
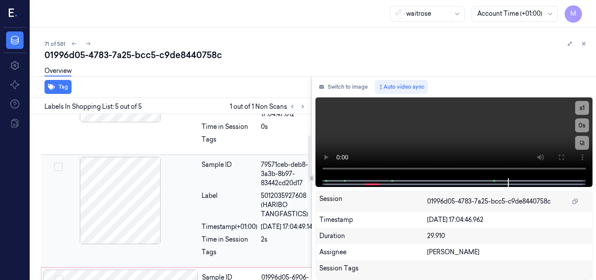
click at [264, 188] on div "79571ceb-deb8-3a3b-8b97-83442cd20d17" at bounding box center [288, 173] width 54 height 27
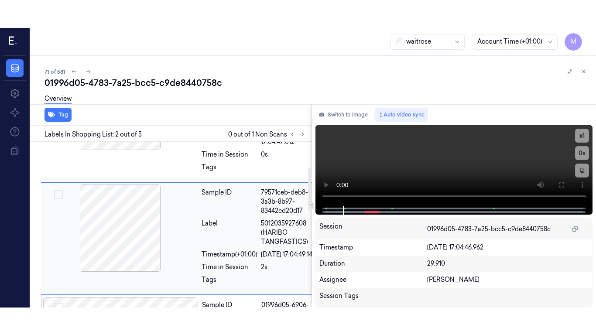
scroll to position [104, 0]
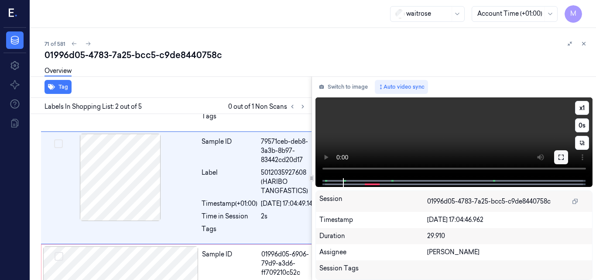
click at [558, 155] on icon at bounding box center [561, 157] width 7 height 7
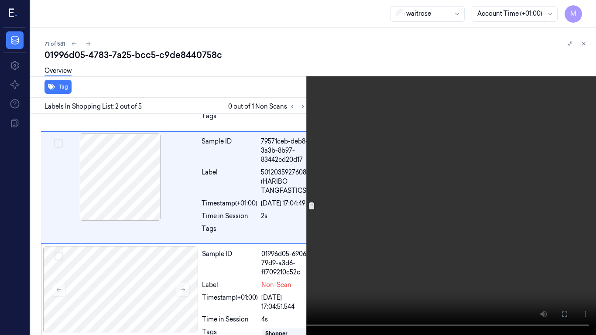
click at [371, 186] on video at bounding box center [298, 167] width 596 height 335
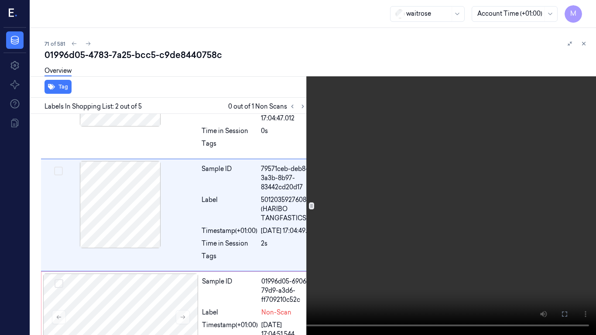
click at [356, 221] on video at bounding box center [298, 167] width 596 height 335
click at [392, 227] on video at bounding box center [298, 167] width 596 height 335
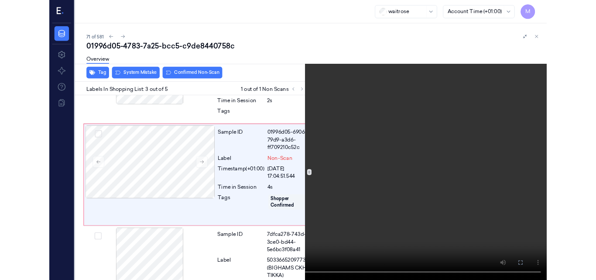
scroll to position [207, 0]
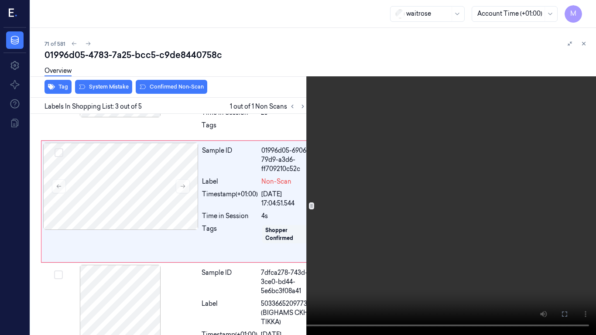
click at [0, 0] on icon at bounding box center [0, 0] width 0 height 0
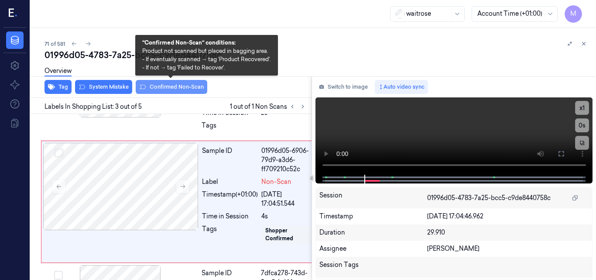
click at [185, 87] on button "Confirmed Non-Scan" at bounding box center [172, 87] width 72 height 14
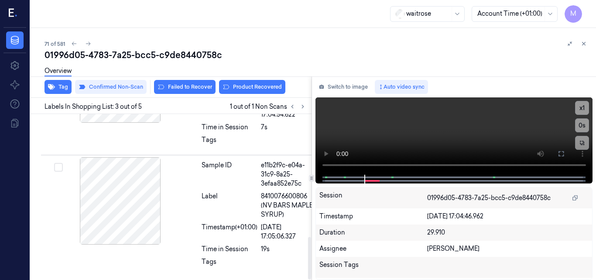
scroll to position [477, 0]
click at [254, 86] on button "Product Recovered" at bounding box center [252, 87] width 66 height 14
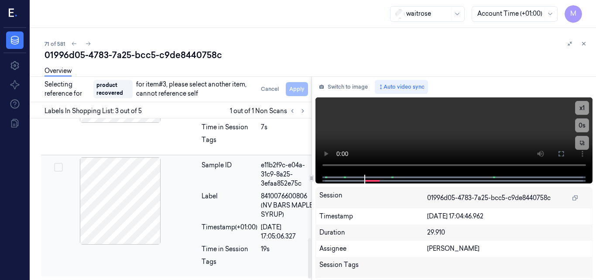
click at [228, 211] on div "Label" at bounding box center [230, 205] width 56 height 27
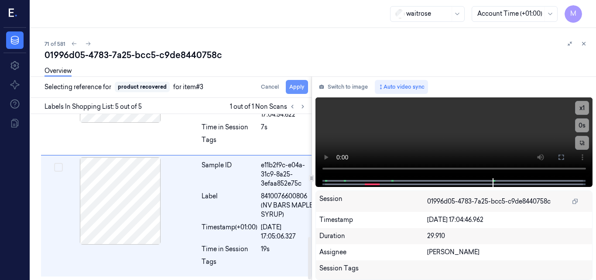
click at [297, 83] on button "Apply" at bounding box center [297, 87] width 22 height 14
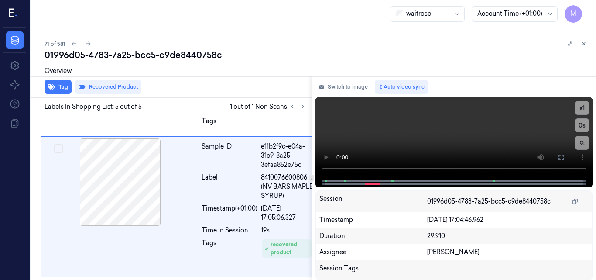
scroll to position [496, 0]
click at [584, 44] on icon at bounding box center [583, 43] width 3 height 3
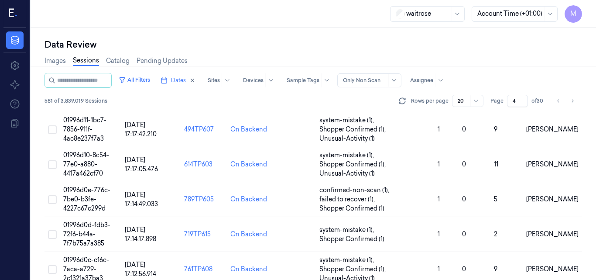
scroll to position [342, 0]
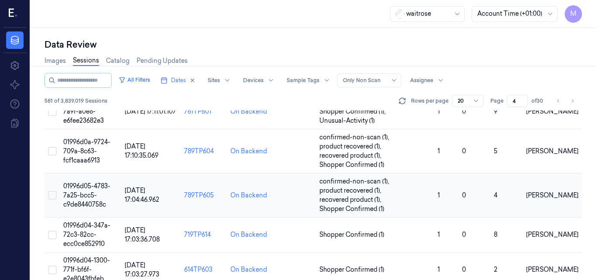
click at [98, 185] on span "01996d05-4783-7a25-bcc5-c9de8440758c" at bounding box center [86, 195] width 47 height 26
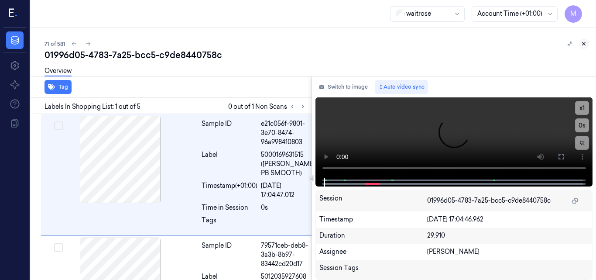
click at [583, 44] on icon at bounding box center [584, 44] width 6 height 6
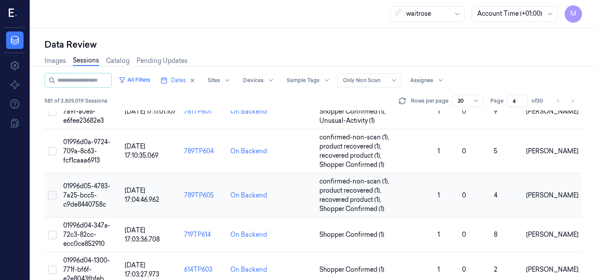
scroll to position [386, 0]
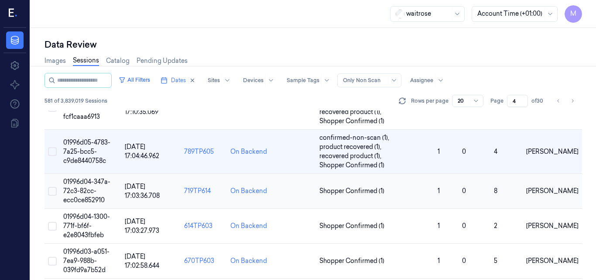
click at [84, 186] on td "01996d04-347a-72c3-82cc-ecc0ce852910" at bounding box center [91, 191] width 62 height 35
click at [91, 184] on span "01996d04-347a-72c3-82cc-ecc0ce852910" at bounding box center [86, 191] width 47 height 26
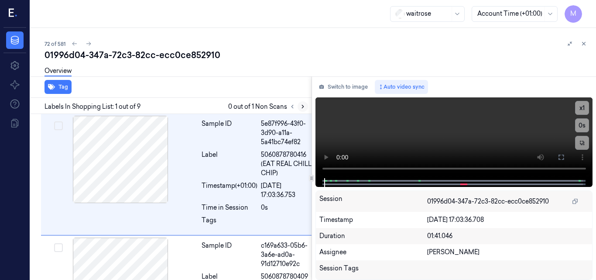
click at [301, 107] on icon at bounding box center [303, 106] width 6 height 6
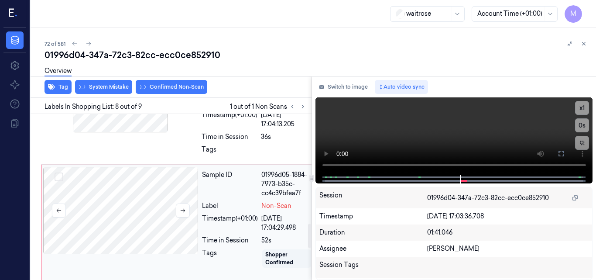
scroll to position [757, 0]
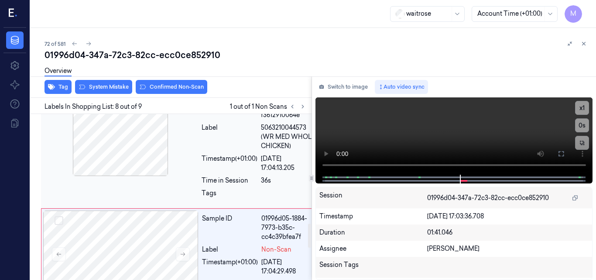
click at [245, 120] on div "Sample ID" at bounding box center [230, 105] width 56 height 27
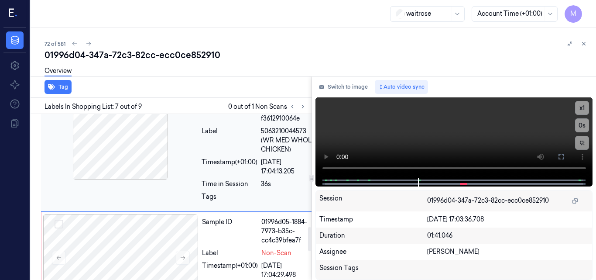
scroll to position [841, 0]
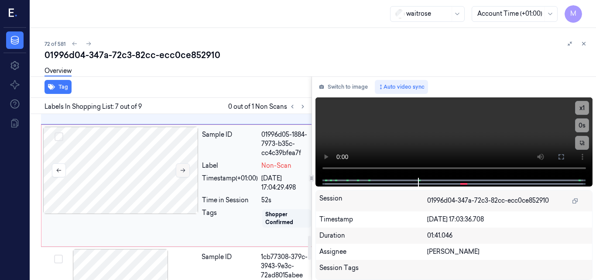
click at [182, 173] on icon at bounding box center [183, 170] width 6 height 6
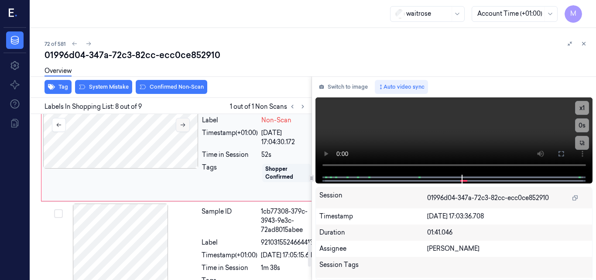
scroll to position [890, 0]
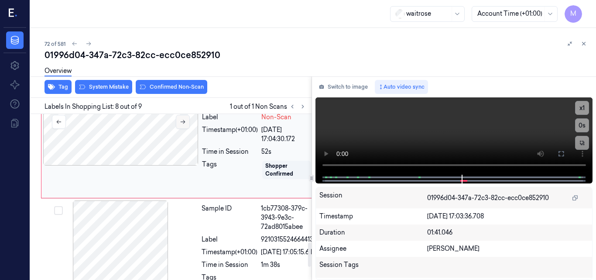
click at [184, 125] on icon at bounding box center [183, 122] width 6 height 6
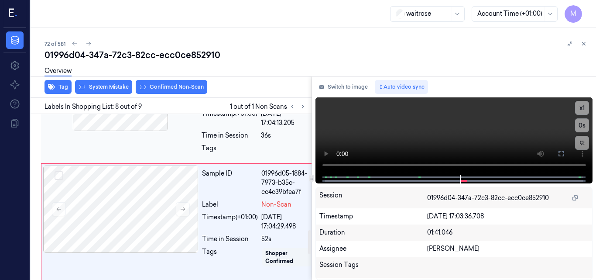
click at [139, 131] on div at bounding box center [120, 87] width 155 height 87
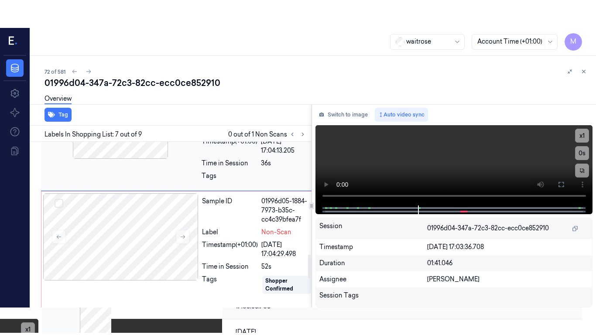
scroll to position [754, 0]
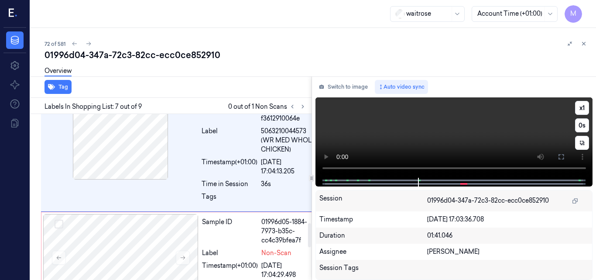
click at [488, 123] on video at bounding box center [453, 137] width 277 height 80
click at [561, 156] on icon at bounding box center [561, 156] width 7 height 7
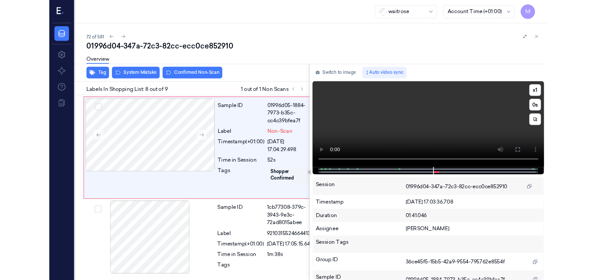
scroll to position [862, 0]
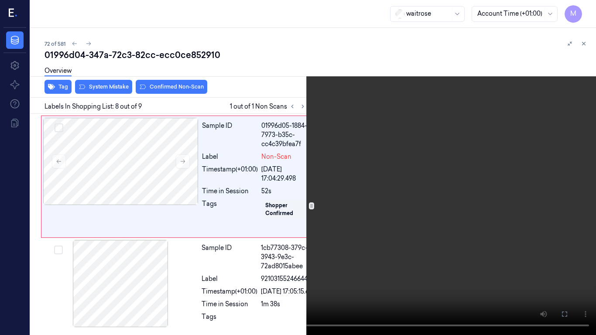
click at [329, 220] on video at bounding box center [298, 167] width 596 height 335
click at [0, 0] on icon at bounding box center [0, 0] width 0 height 0
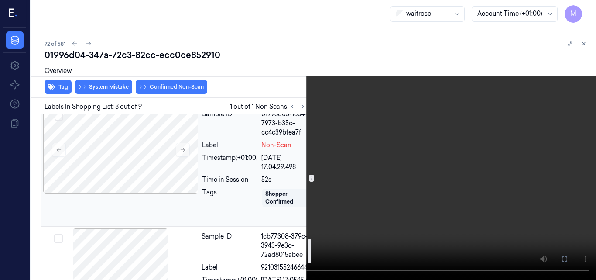
scroll to position [905, 0]
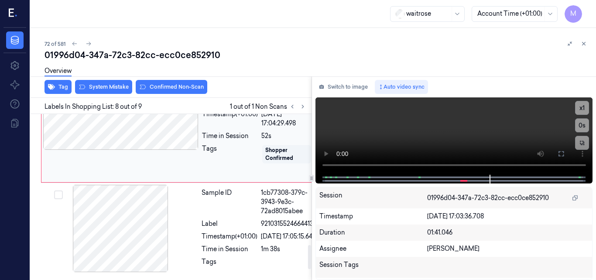
click at [163, 150] on div at bounding box center [120, 105] width 155 height 87
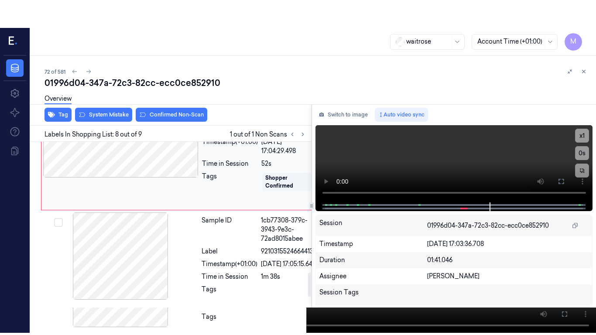
scroll to position [890, 0]
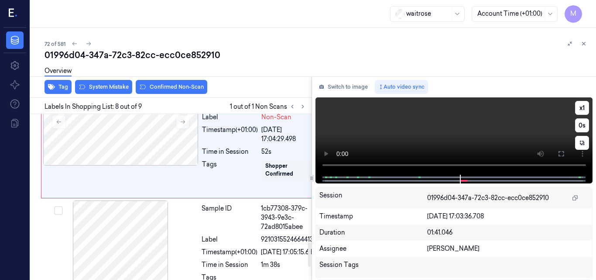
click at [424, 138] on video at bounding box center [453, 135] width 277 height 77
click at [558, 154] on icon at bounding box center [560, 153] width 5 height 5
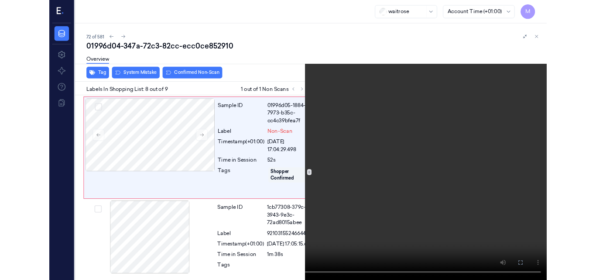
scroll to position [862, 0]
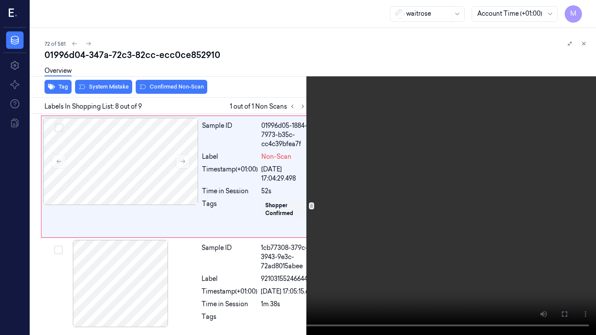
click at [324, 237] on video at bounding box center [298, 167] width 596 height 335
click at [0, 0] on icon at bounding box center [0, 0] width 0 height 0
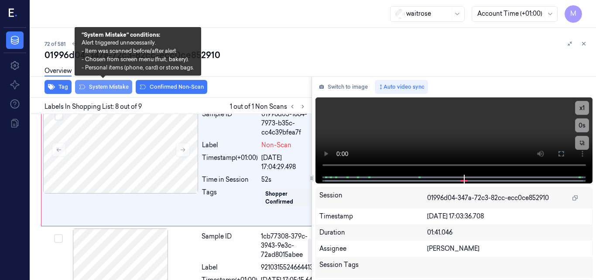
click at [102, 84] on button "System Mistake" at bounding box center [103, 87] width 57 height 14
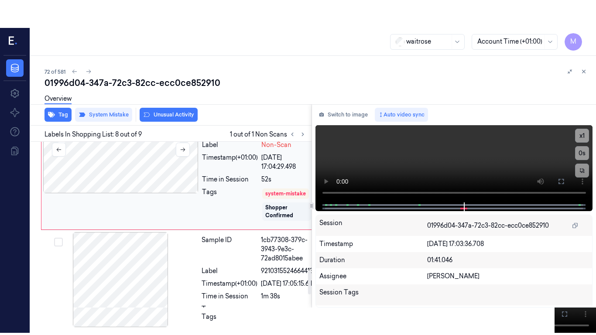
scroll to position [891, 0]
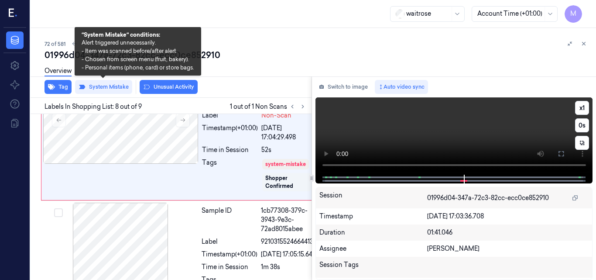
click at [457, 133] on video at bounding box center [453, 135] width 277 height 77
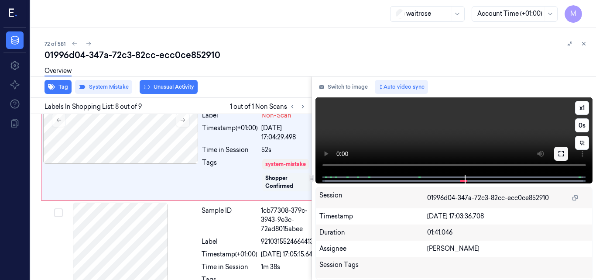
click at [561, 154] on icon at bounding box center [561, 153] width 7 height 7
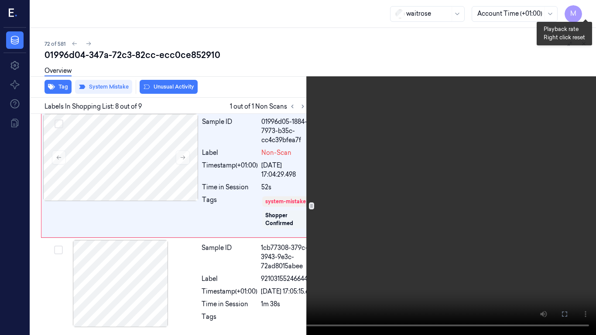
click at [585, 10] on button "x 1" at bounding box center [586, 10] width 14 height 14
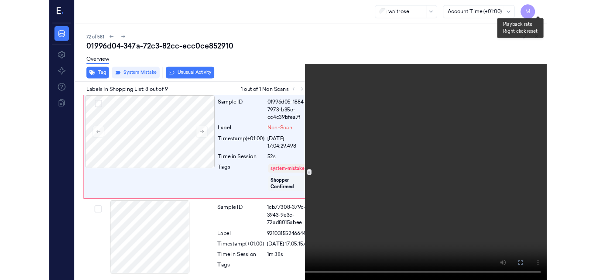
scroll to position [864, 0]
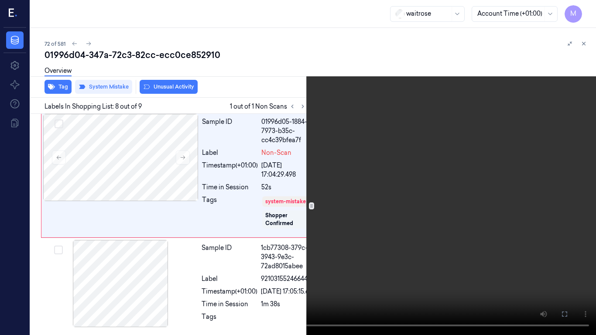
click at [332, 182] on video at bounding box center [298, 167] width 596 height 335
click at [0, 0] on icon at bounding box center [0, 0] width 0 height 0
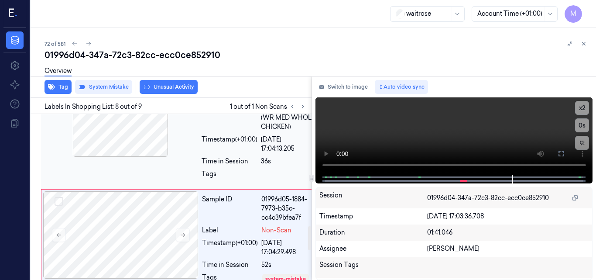
click at [134, 157] on div at bounding box center [120, 112] width 155 height 87
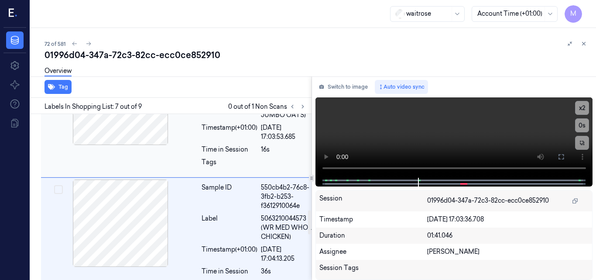
click at [134, 133] on div at bounding box center [120, 101] width 155 height 87
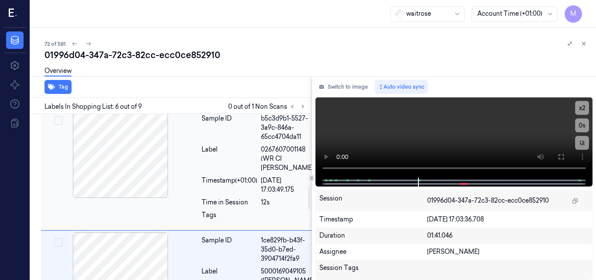
click at [137, 169] on div at bounding box center [120, 153] width 155 height 87
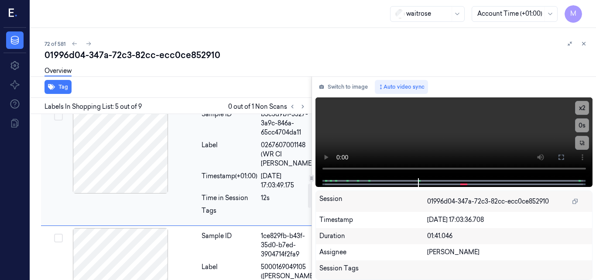
scroll to position [366, 0]
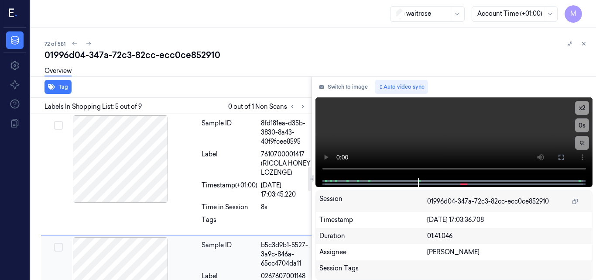
click at [137, 169] on div at bounding box center [120, 158] width 155 height 87
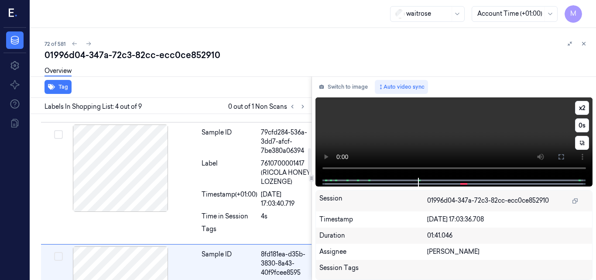
click at [481, 143] on video at bounding box center [453, 137] width 277 height 80
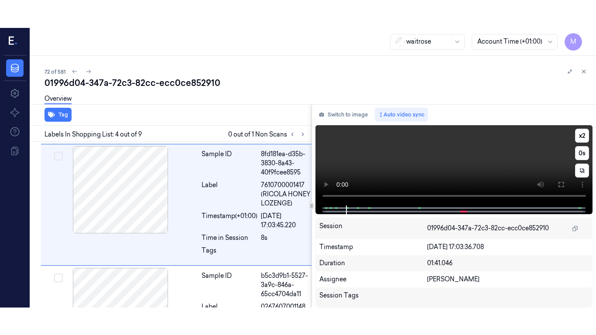
scroll to position [366, 0]
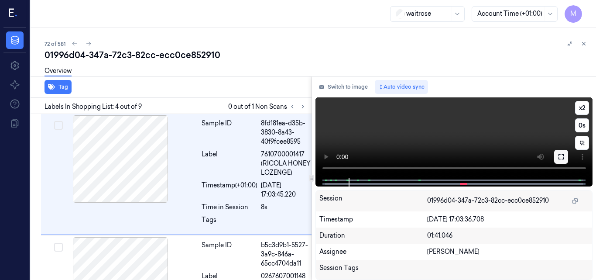
click at [563, 158] on icon at bounding box center [560, 156] width 5 height 5
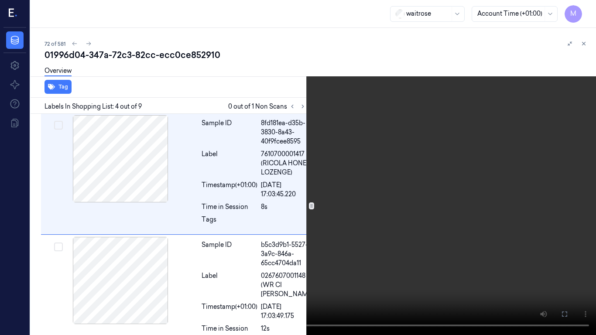
click at [361, 205] on video at bounding box center [298, 167] width 596 height 335
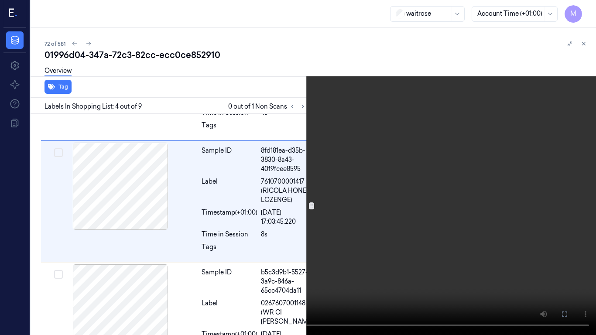
click at [277, 221] on video at bounding box center [298, 167] width 596 height 335
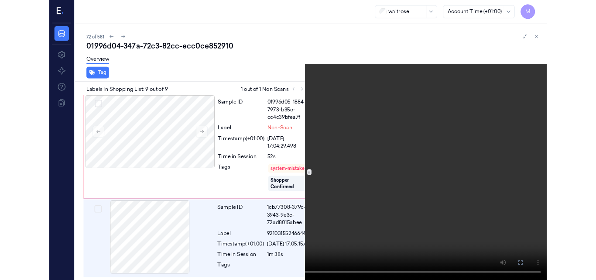
scroll to position [927, 0]
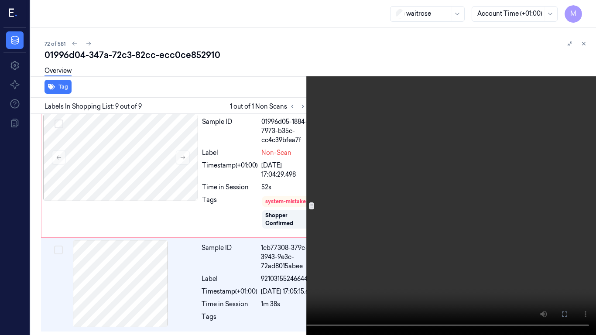
click at [0, 0] on button at bounding box center [0, 0] width 0 height 0
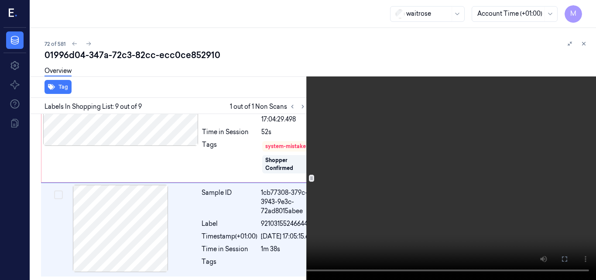
scroll to position [983, 0]
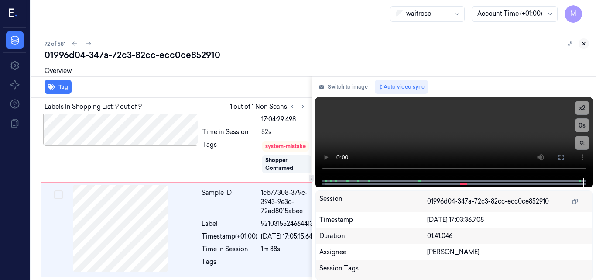
click at [584, 41] on icon at bounding box center [584, 44] width 6 height 6
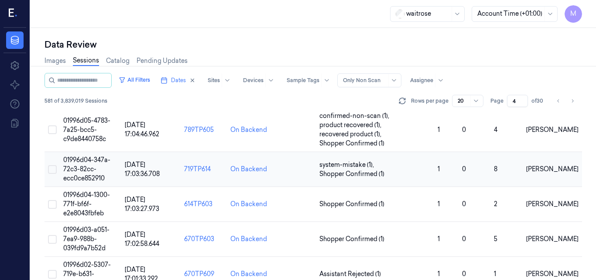
scroll to position [425, 0]
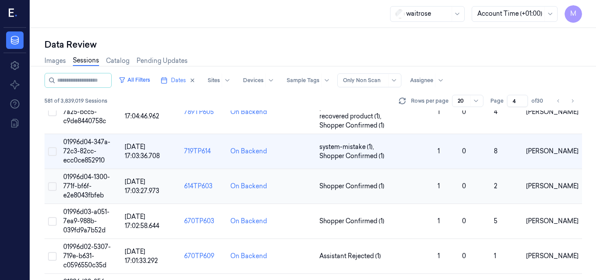
click at [96, 180] on span "01996d04-1300-771f-bf6f-e2e8043fbfeb" at bounding box center [86, 186] width 47 height 26
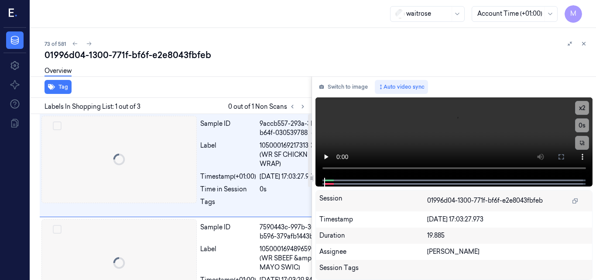
scroll to position [0, 0]
click at [303, 107] on icon at bounding box center [303, 106] width 2 height 3
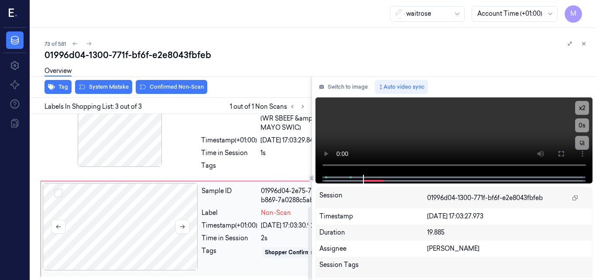
scroll to position [212, 0]
click at [183, 223] on icon at bounding box center [182, 226] width 6 height 6
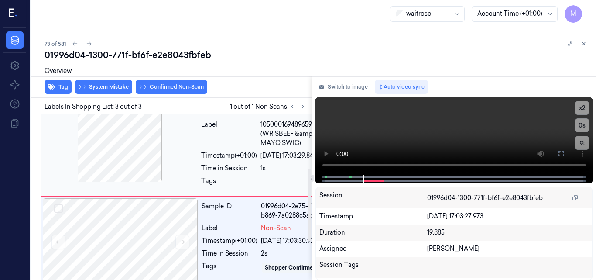
click at [125, 163] on div at bounding box center [119, 138] width 155 height 87
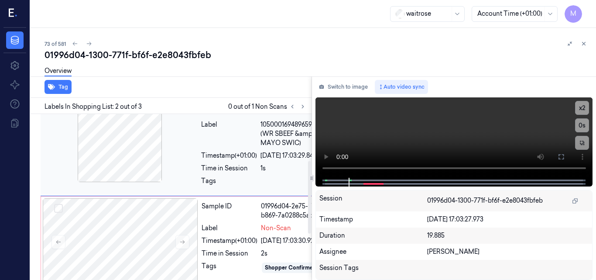
scroll to position [99, 0]
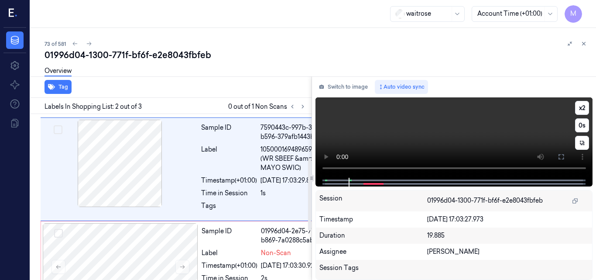
click at [471, 141] on video at bounding box center [453, 137] width 277 height 80
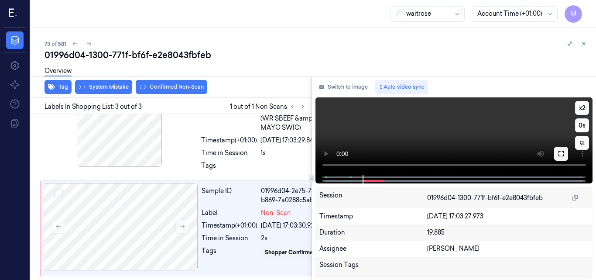
click at [563, 154] on icon at bounding box center [561, 153] width 7 height 7
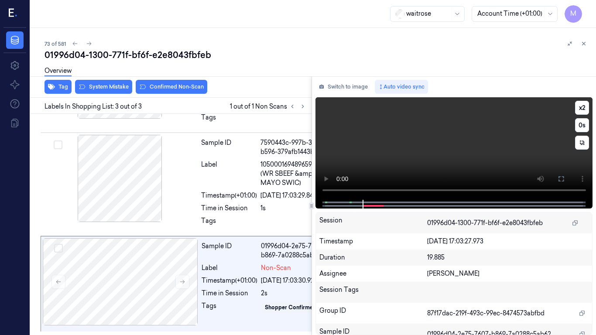
scroll to position [156, 0]
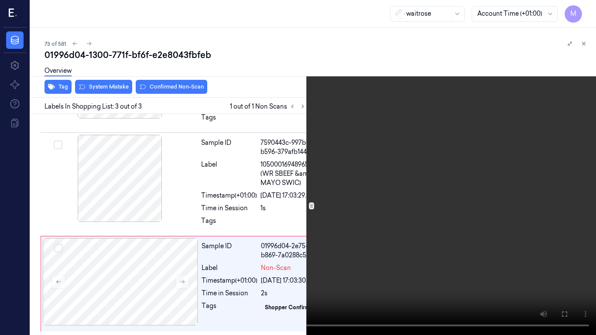
click at [388, 219] on video at bounding box center [298, 167] width 596 height 335
click at [583, 5] on button "x 2" at bounding box center [586, 10] width 14 height 14
click at [585, 10] on button "x 4" at bounding box center [586, 10] width 14 height 14
click at [271, 222] on video at bounding box center [298, 167] width 596 height 335
click at [416, 228] on video at bounding box center [298, 167] width 596 height 335
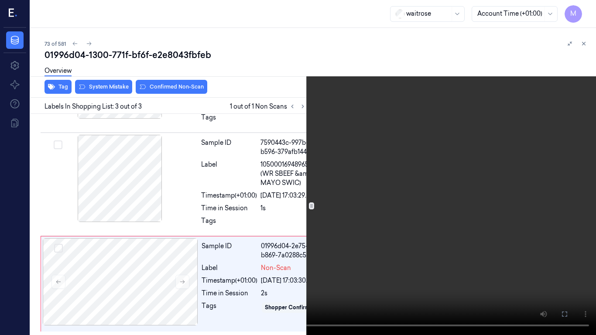
click at [416, 228] on video at bounding box center [298, 167] width 596 height 335
click at [336, 226] on video at bounding box center [298, 167] width 596 height 335
click at [0, 0] on icon at bounding box center [0, 0] width 0 height 0
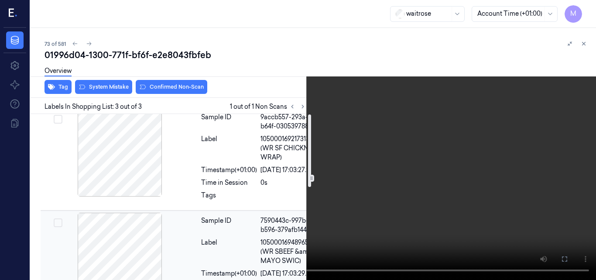
scroll to position [0, 0]
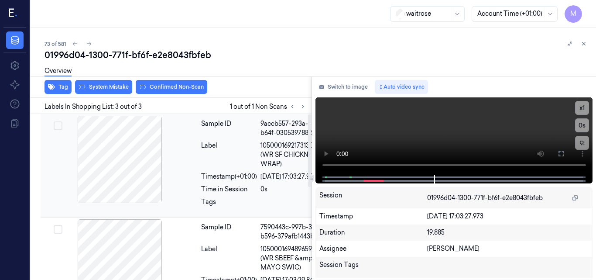
click at [114, 151] on div at bounding box center [119, 159] width 155 height 87
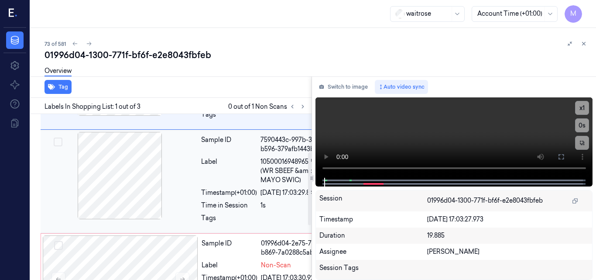
click at [116, 212] on div at bounding box center [119, 175] width 155 height 87
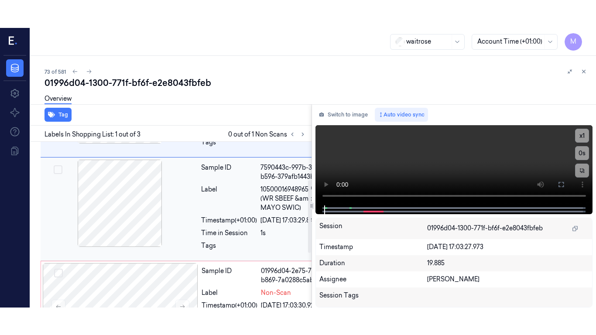
scroll to position [99, 0]
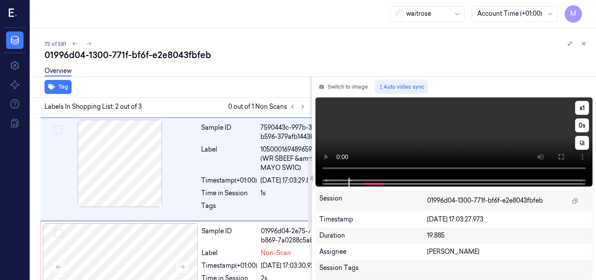
click at [503, 130] on video at bounding box center [453, 137] width 277 height 80
click at [567, 159] on button at bounding box center [561, 157] width 14 height 14
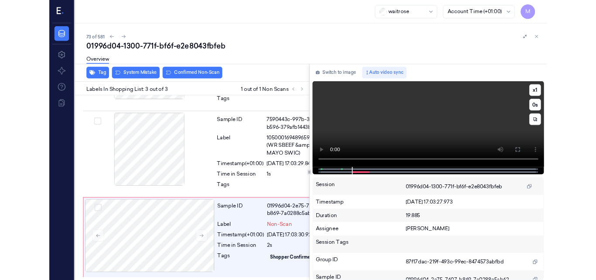
scroll to position [156, 0]
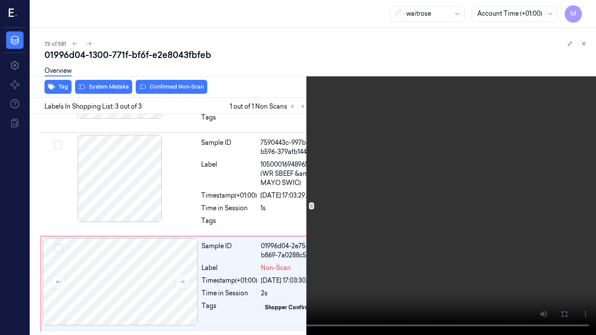
click at [359, 185] on video at bounding box center [298, 167] width 596 height 335
click at [0, 0] on icon at bounding box center [0, 0] width 0 height 0
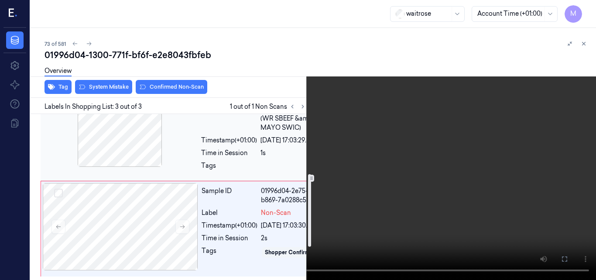
scroll to position [113, 0]
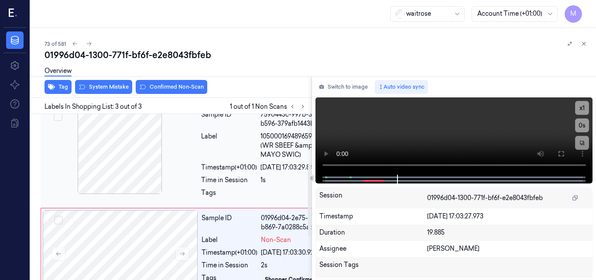
click at [260, 159] on span "10500016948965900116 (WR SBEEF &amp; MAYO SWIC)" at bounding box center [293, 145] width 67 height 27
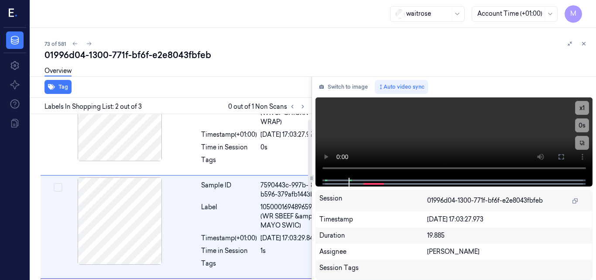
scroll to position [0, 0]
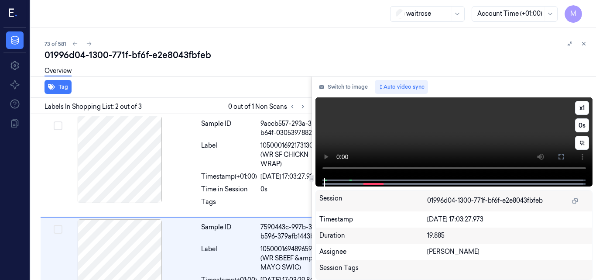
click at [500, 132] on video at bounding box center [453, 137] width 277 height 80
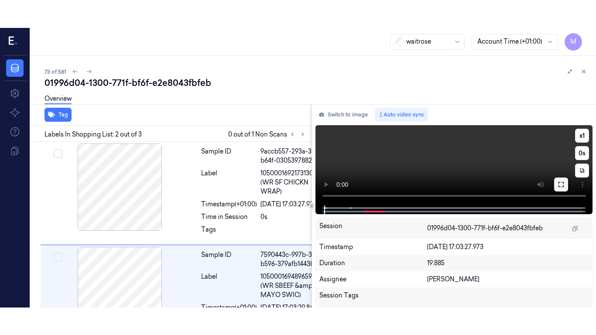
scroll to position [1, 0]
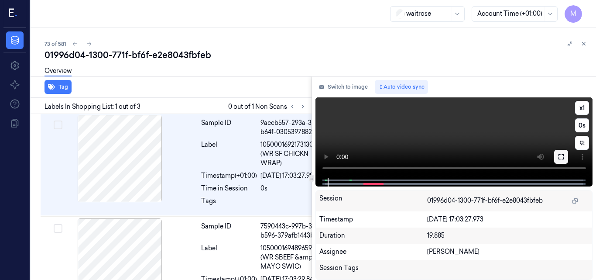
click at [558, 158] on icon at bounding box center [560, 156] width 5 height 5
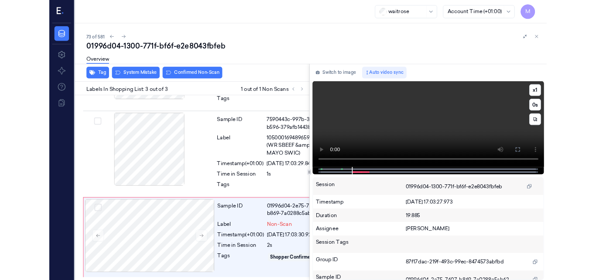
scroll to position [156, 0]
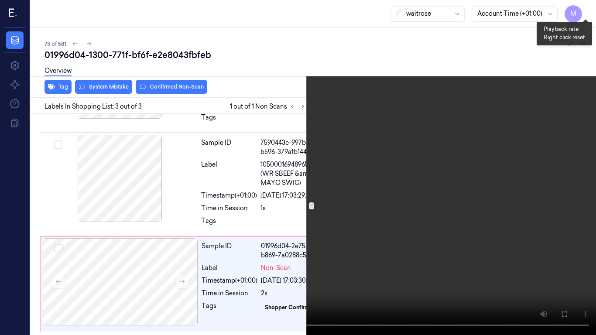
click at [587, 8] on button "x 1" at bounding box center [586, 10] width 14 height 14
click at [0, 0] on icon at bounding box center [0, 0] width 0 height 0
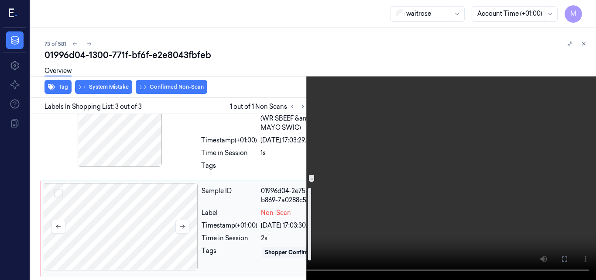
scroll to position [212, 0]
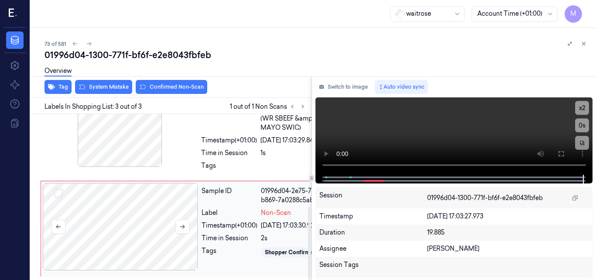
click at [143, 185] on div at bounding box center [120, 226] width 155 height 87
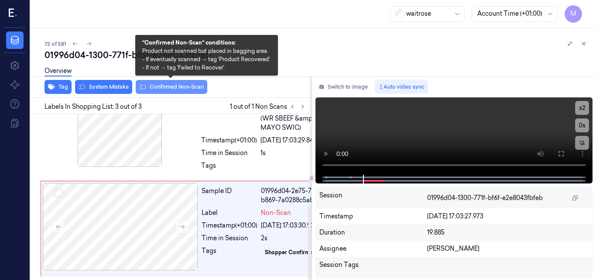
click at [182, 87] on button "Confirmed Non-Scan" at bounding box center [172, 87] width 72 height 14
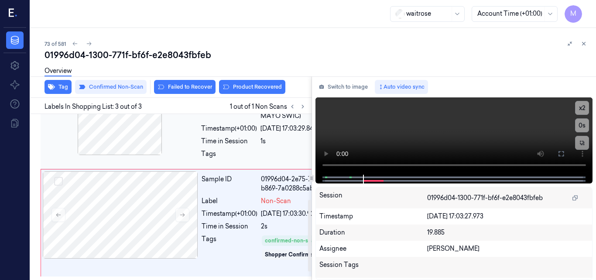
scroll to position [216, 0]
click at [582, 42] on icon at bounding box center [584, 44] width 6 height 6
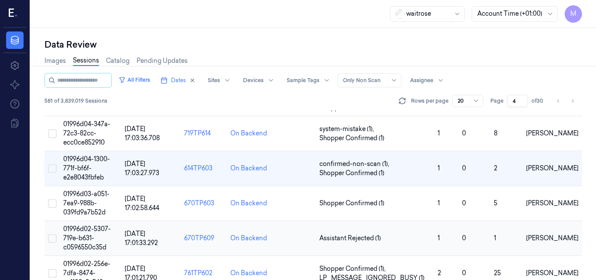
scroll to position [460, 0]
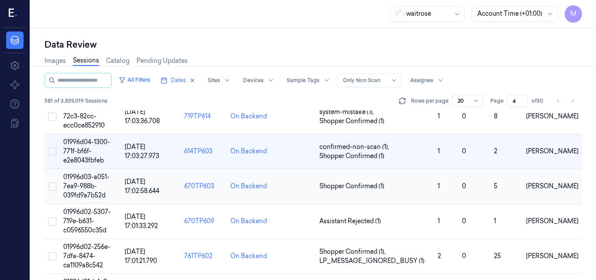
click at [88, 180] on span "01996d03-a051-7ea9-988b-039fd9a7b52d" at bounding box center [86, 186] width 46 height 26
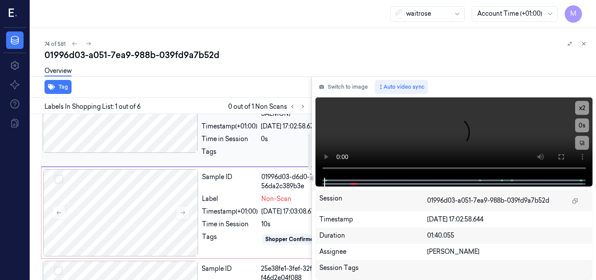
scroll to position [87, 0]
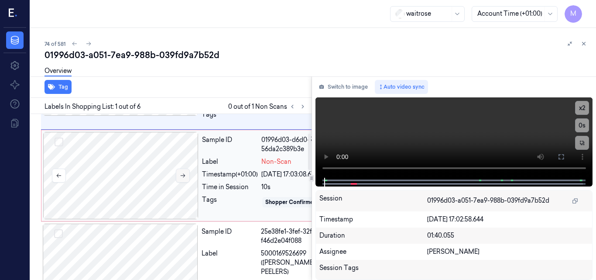
click at [179, 182] on button at bounding box center [183, 175] width 14 height 14
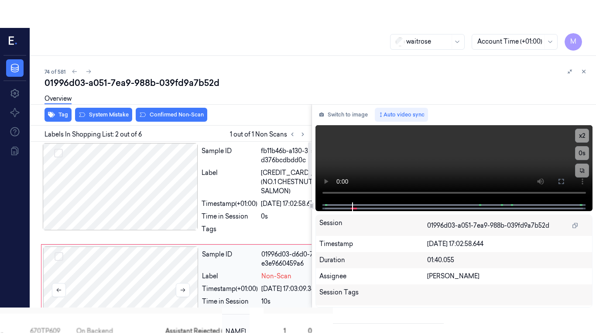
scroll to position [0, 0]
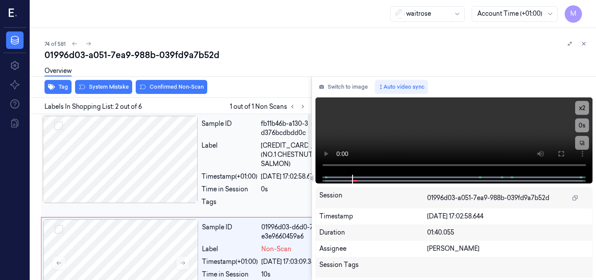
click at [133, 144] on div at bounding box center [120, 159] width 155 height 87
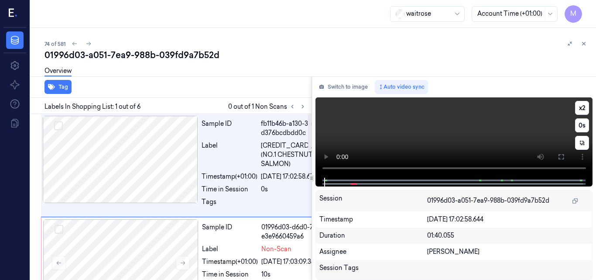
click at [497, 128] on video at bounding box center [453, 137] width 277 height 80
click at [562, 155] on icon at bounding box center [561, 156] width 7 height 7
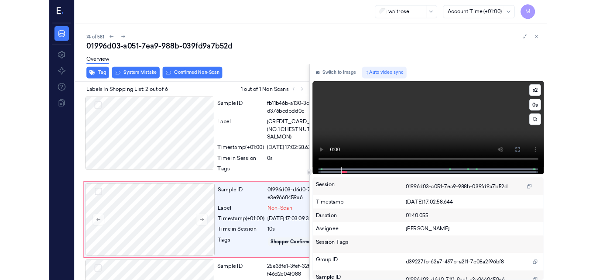
scroll to position [86, 0]
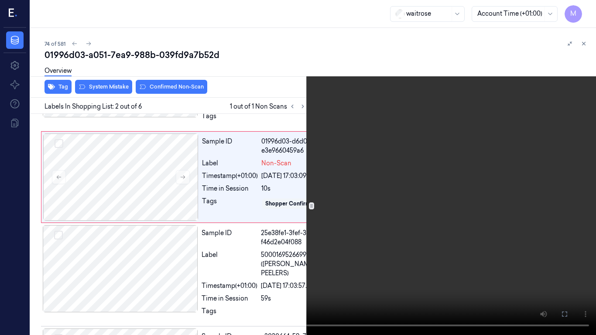
click at [355, 222] on video at bounding box center [298, 167] width 596 height 335
click at [0, 0] on icon at bounding box center [0, 0] width 0 height 0
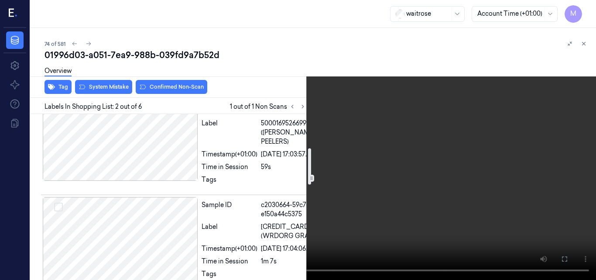
scroll to position [218, 0]
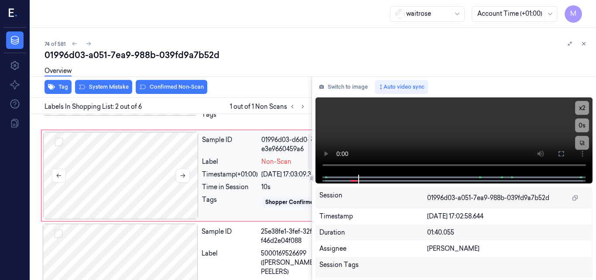
click at [132, 201] on div at bounding box center [120, 175] width 155 height 87
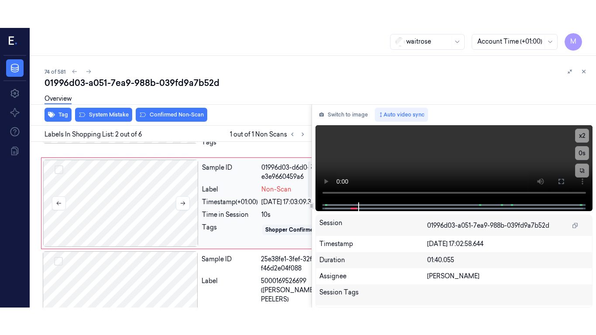
scroll to position [113, 0]
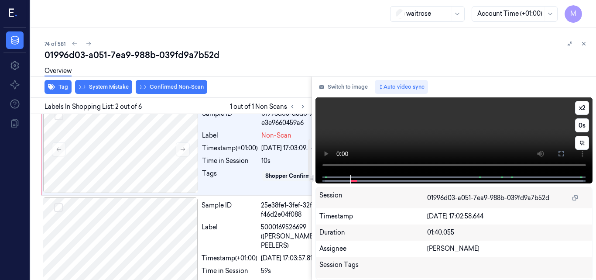
click at [457, 113] on video at bounding box center [453, 135] width 277 height 77
click at [563, 153] on icon at bounding box center [561, 153] width 7 height 7
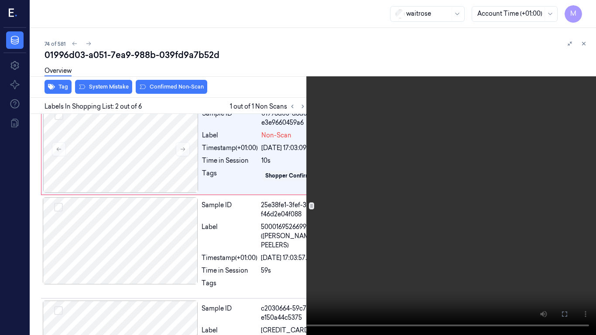
click at [363, 239] on video at bounding box center [298, 167] width 596 height 335
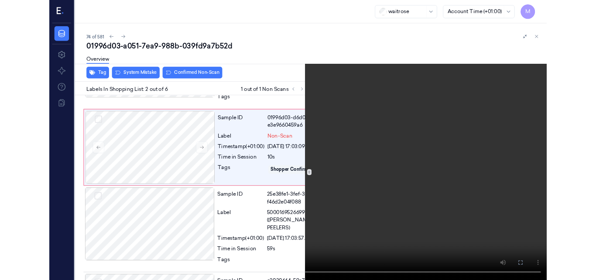
scroll to position [86, 0]
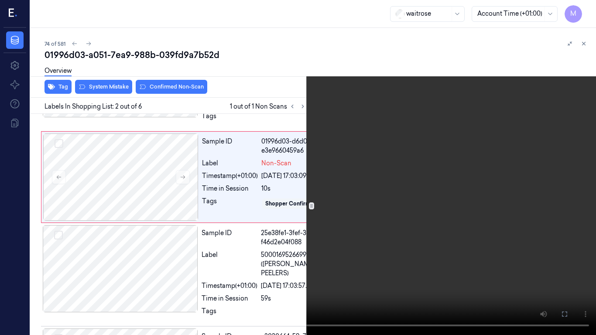
click at [336, 236] on video at bounding box center [298, 167] width 596 height 335
click at [0, 0] on icon at bounding box center [0, 0] width 0 height 0
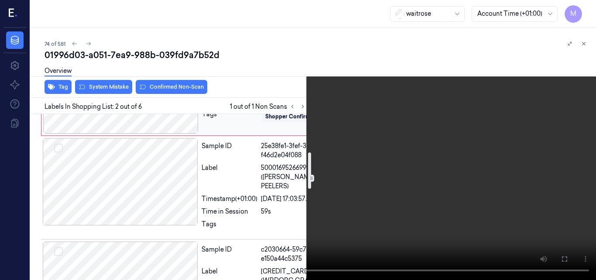
scroll to position [216, 0]
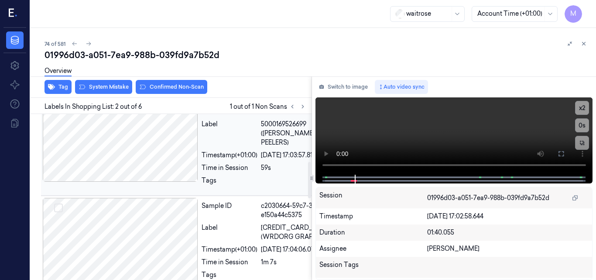
click at [281, 147] on span "5000169526699 ([PERSON_NAME] EASY PEELERS)" at bounding box center [302, 133] width 82 height 27
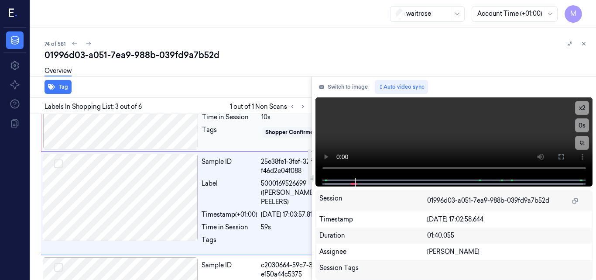
click at [267, 149] on div "Sample ID 01996d03-d6d0-71ff-9cef-e3e9660459a6 Label Non-Scan Timestamp (+01:00…" at bounding box center [272, 105] width 147 height 87
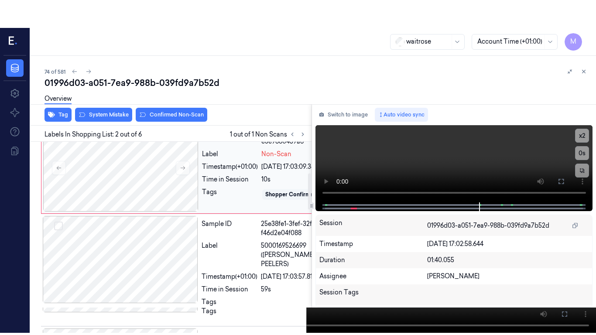
scroll to position [113, 0]
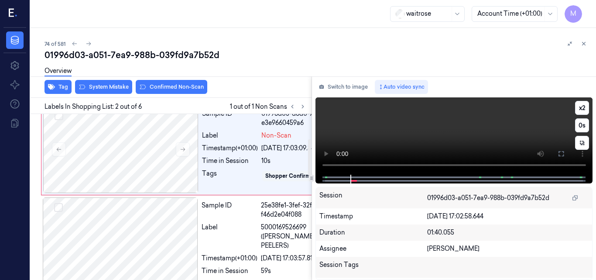
click at [465, 138] on video at bounding box center [453, 135] width 277 height 77
click at [562, 153] on icon at bounding box center [561, 153] width 7 height 7
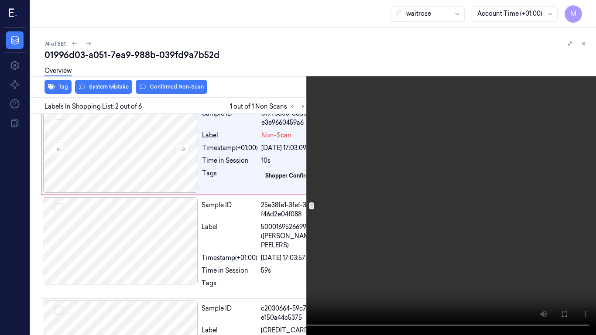
click at [407, 216] on video at bounding box center [298, 167] width 596 height 335
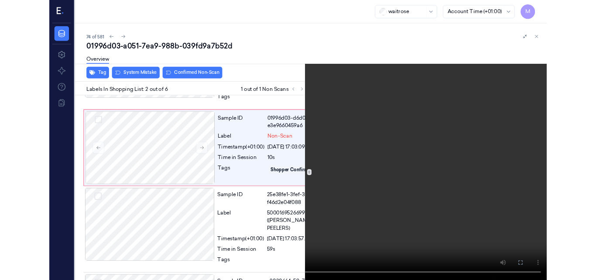
scroll to position [86, 0]
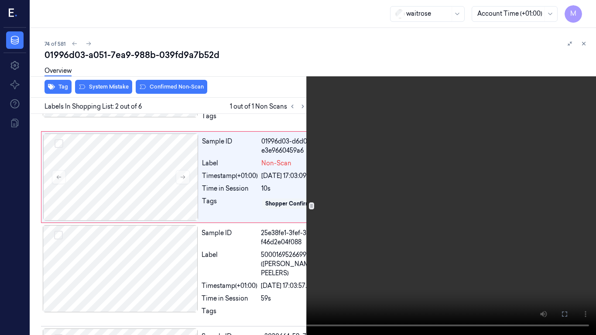
click at [0, 0] on icon at bounding box center [0, 0] width 0 height 0
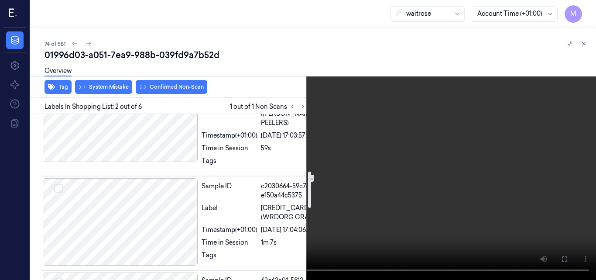
scroll to position [260, 0]
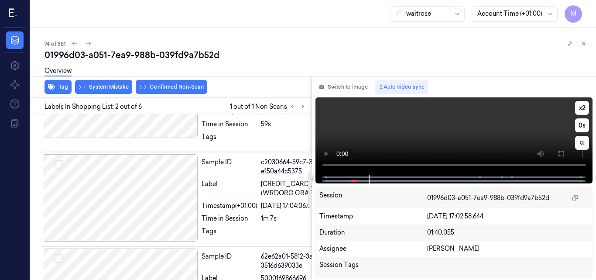
click at [469, 127] on video at bounding box center [453, 135] width 277 height 77
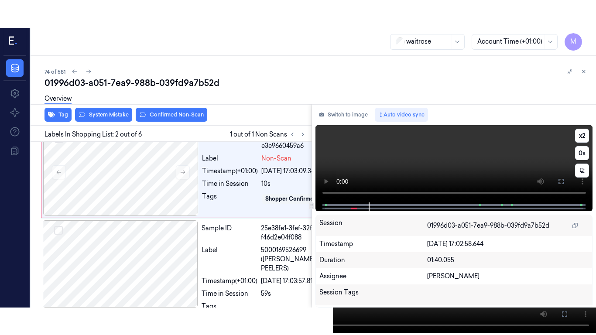
scroll to position [113, 0]
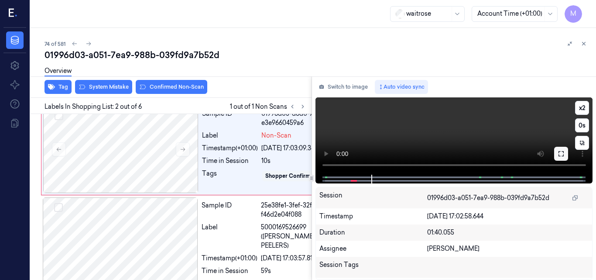
click at [561, 155] on icon at bounding box center [561, 153] width 7 height 7
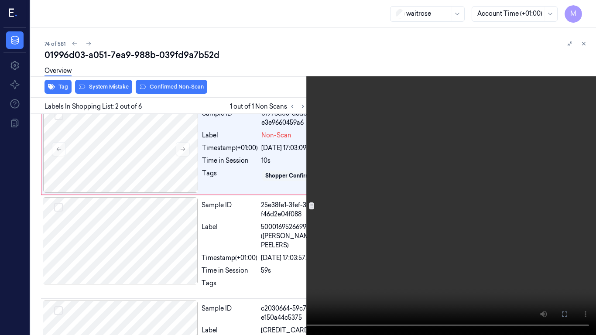
click at [403, 230] on video at bounding box center [298, 167] width 596 height 335
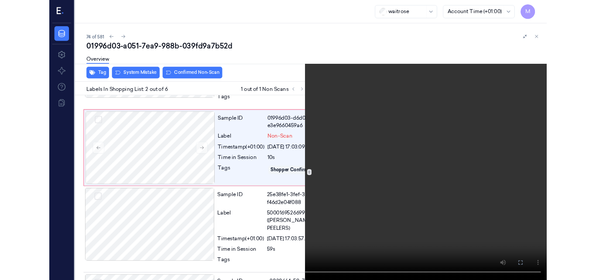
scroll to position [86, 0]
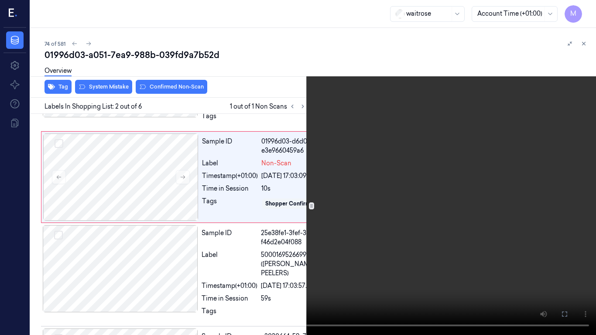
click at [0, 0] on icon at bounding box center [0, 0] width 0 height 0
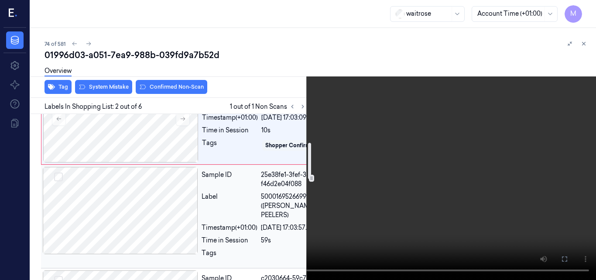
scroll to position [129, 0]
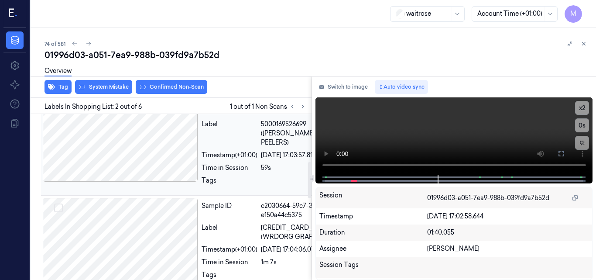
click at [121, 182] on div at bounding box center [120, 137] width 155 height 87
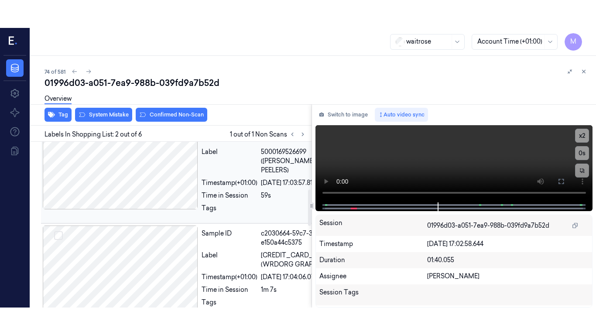
scroll to position [244, 0]
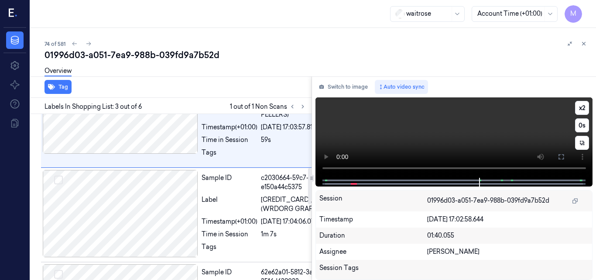
click at [476, 136] on video at bounding box center [453, 137] width 277 height 80
click at [563, 160] on button at bounding box center [561, 157] width 14 height 14
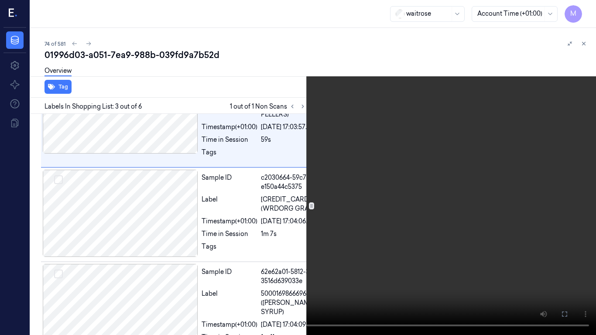
click at [442, 199] on video at bounding box center [298, 167] width 596 height 335
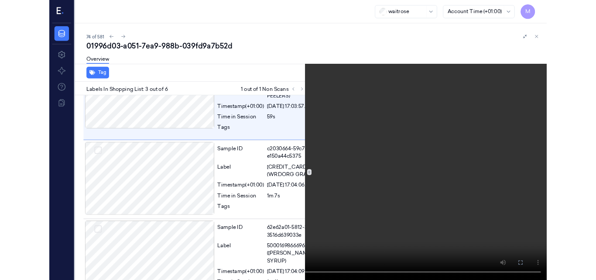
scroll to position [217, 0]
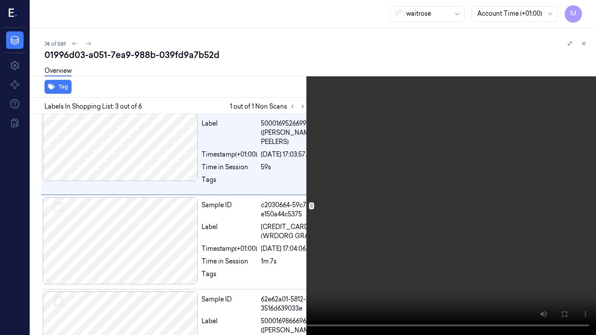
click at [390, 216] on video at bounding box center [298, 167] width 596 height 335
click at [338, 212] on video at bounding box center [298, 167] width 596 height 335
click at [0, 0] on icon at bounding box center [0, 0] width 0 height 0
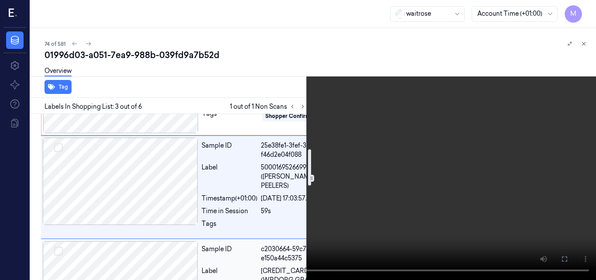
scroll to position [130, 0]
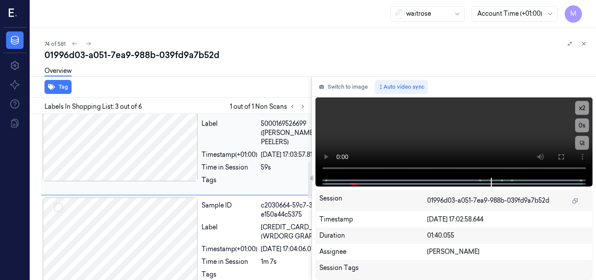
click at [147, 181] on div at bounding box center [120, 137] width 155 height 87
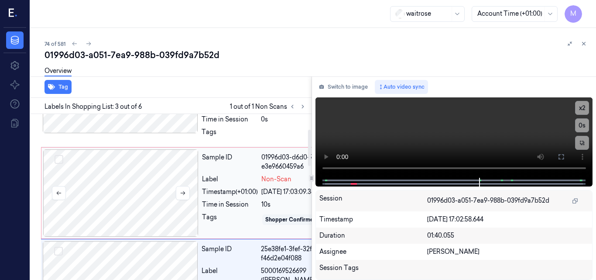
click at [142, 201] on div at bounding box center [120, 192] width 155 height 87
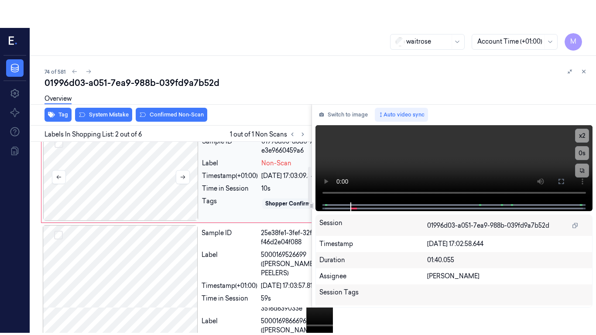
scroll to position [26, 0]
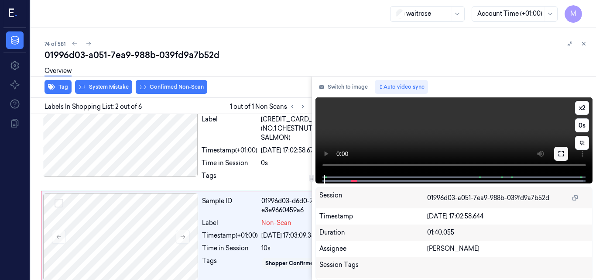
click at [562, 155] on icon at bounding box center [561, 153] width 7 height 7
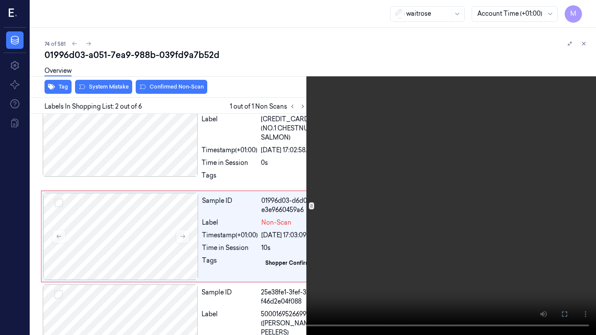
click at [325, 160] on video at bounding box center [298, 167] width 596 height 335
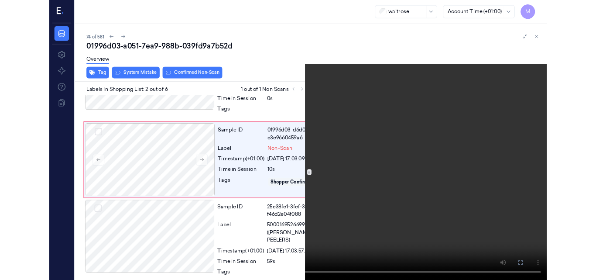
scroll to position [86, 0]
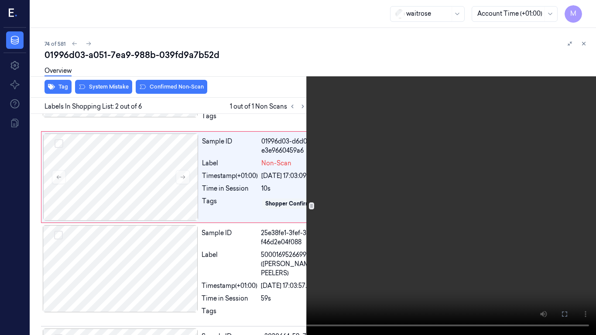
click at [395, 167] on video at bounding box center [298, 167] width 596 height 335
click at [0, 0] on icon at bounding box center [0, 0] width 0 height 0
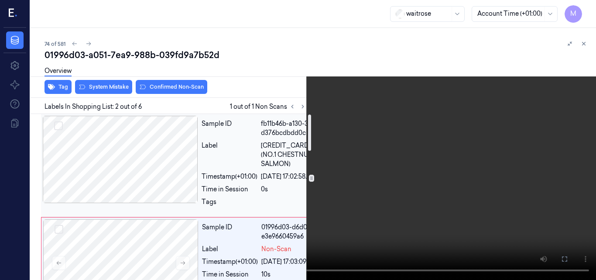
scroll to position [87, 0]
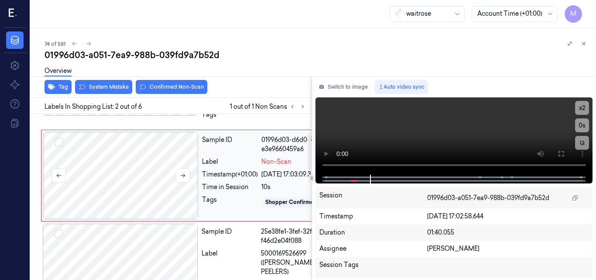
click at [142, 195] on div at bounding box center [120, 175] width 155 height 87
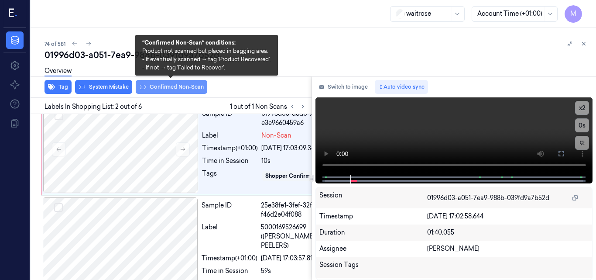
click at [182, 87] on button "Confirmed Non-Scan" at bounding box center [172, 87] width 72 height 14
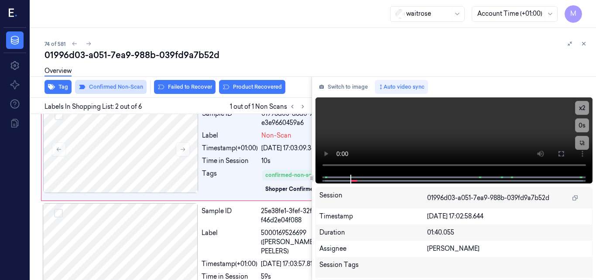
scroll to position [115, 0]
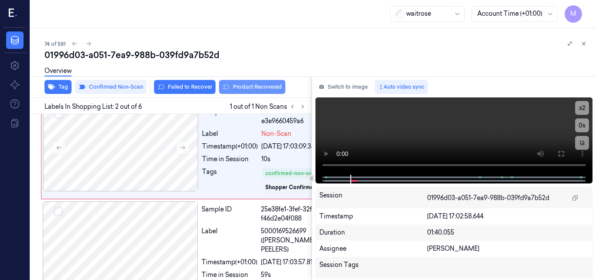
click at [251, 85] on button "Product Recovered" at bounding box center [252, 87] width 66 height 14
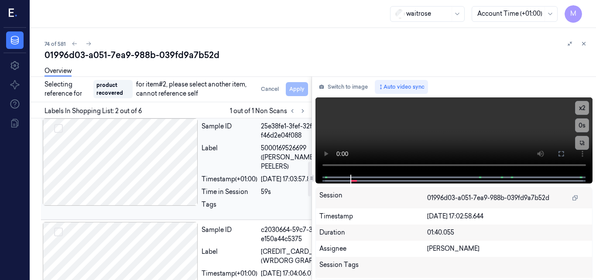
click at [129, 205] on div at bounding box center [120, 161] width 155 height 87
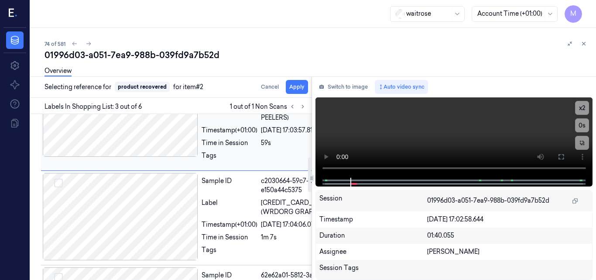
scroll to position [248, 0]
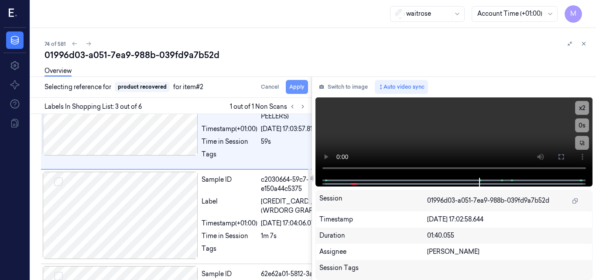
click at [299, 86] on button "Apply" at bounding box center [297, 87] width 22 height 14
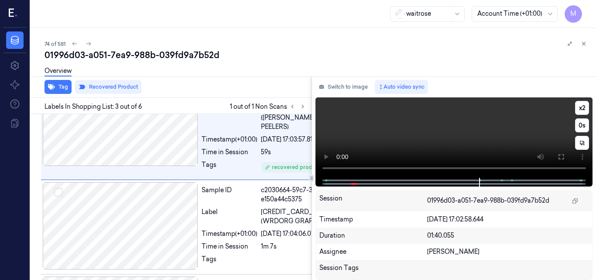
scroll to position [249, 0]
drag, startPoint x: 583, startPoint y: 45, endPoint x: 574, endPoint y: 55, distance: 13.3
click at [583, 45] on icon at bounding box center [584, 44] width 6 height 6
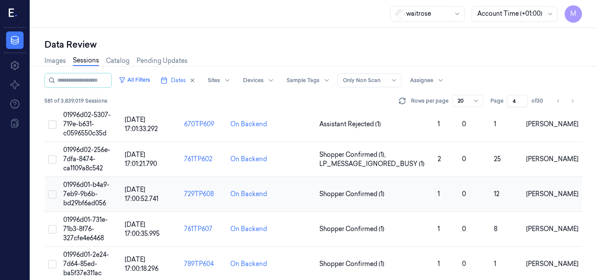
scroll to position [543, 0]
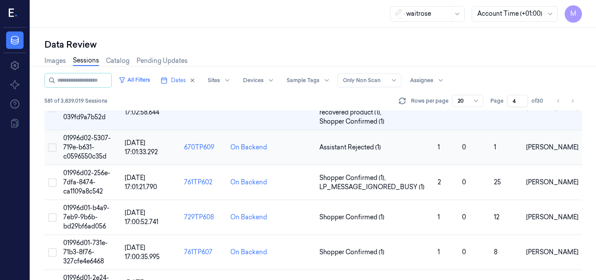
click at [86, 143] on span "01996d02-5307-719e-b631-c0596550c35d" at bounding box center [87, 147] width 48 height 26
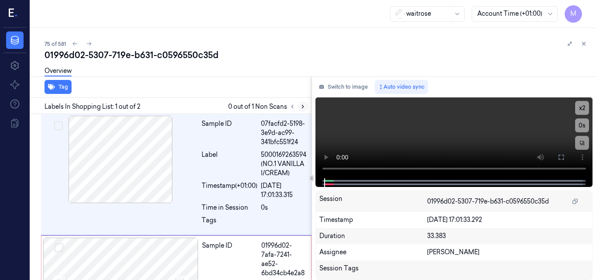
click at [300, 107] on icon at bounding box center [303, 106] width 6 height 6
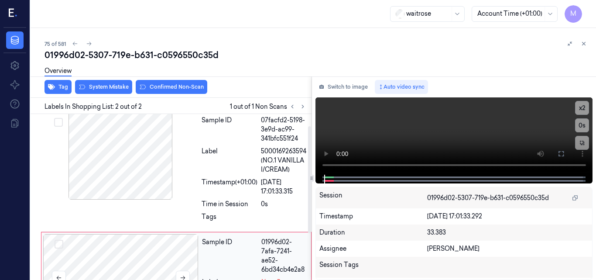
scroll to position [3, 0]
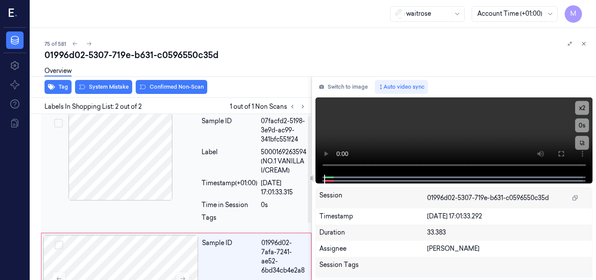
click at [159, 162] on div at bounding box center [120, 156] width 155 height 87
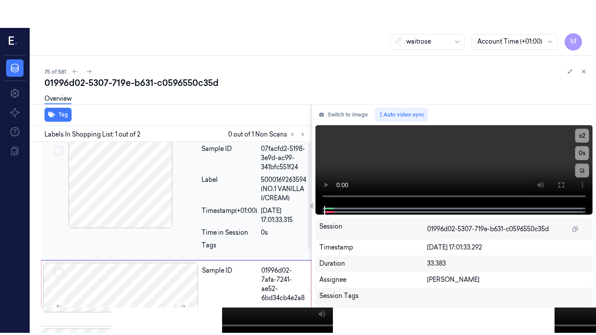
scroll to position [0, 0]
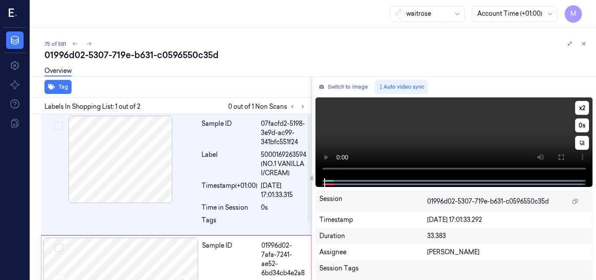
click at [432, 141] on video at bounding box center [453, 137] width 277 height 81
click at [432, 132] on video at bounding box center [453, 137] width 277 height 81
click at [454, 137] on video at bounding box center [453, 137] width 277 height 81
click at [560, 157] on icon at bounding box center [561, 157] width 7 height 7
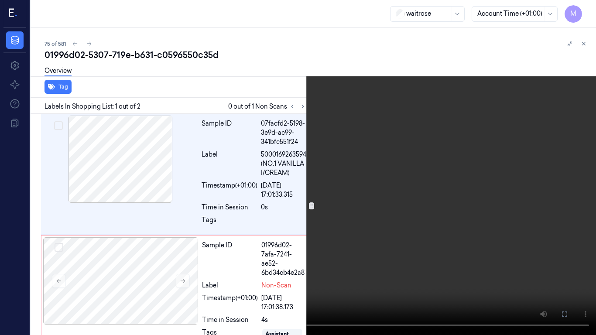
click at [404, 185] on video at bounding box center [298, 167] width 596 height 335
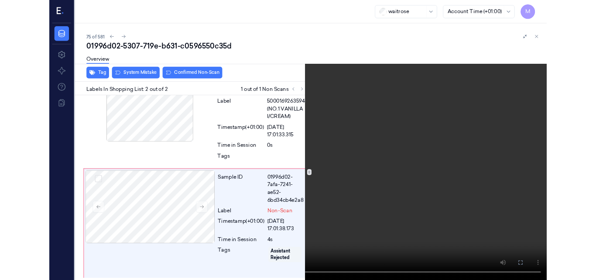
scroll to position [34, 0]
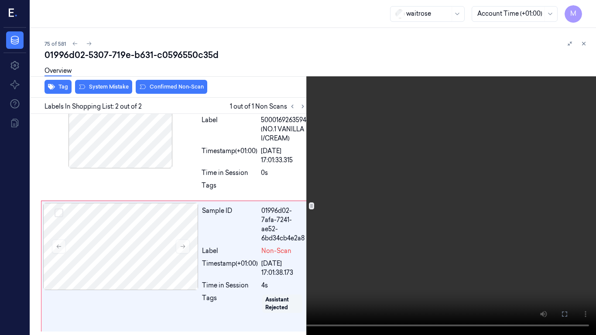
click at [308, 184] on video at bounding box center [298, 167] width 596 height 335
drag, startPoint x: 562, startPoint y: 313, endPoint x: 558, endPoint y: 275, distance: 37.6
click at [0, 0] on icon at bounding box center [0, 0] width 0 height 0
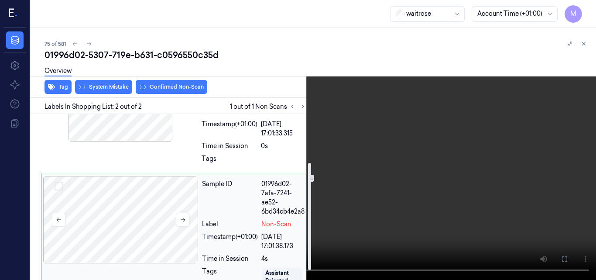
scroll to position [78, 0]
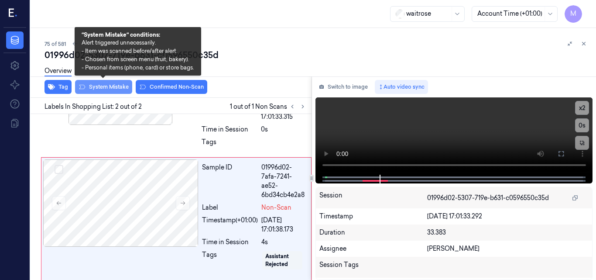
click at [114, 87] on button "System Mistake" at bounding box center [103, 87] width 57 height 14
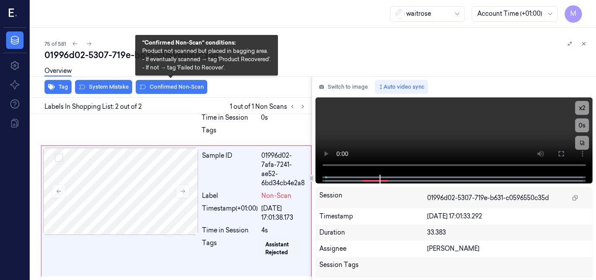
scroll to position [94, 0]
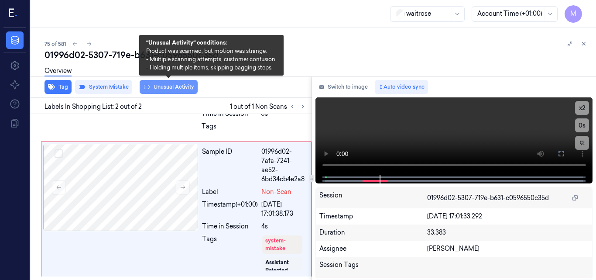
click at [173, 88] on button "Unusual Activity" at bounding box center [169, 87] width 58 height 14
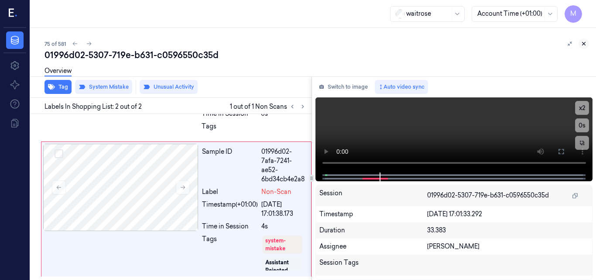
click at [583, 42] on icon at bounding box center [584, 44] width 6 height 6
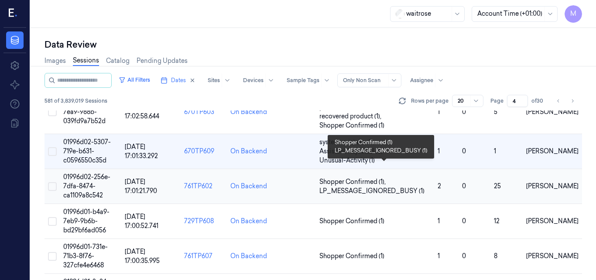
scroll to position [583, 0]
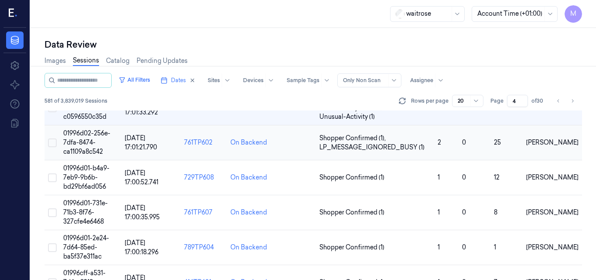
click at [85, 140] on span "01996d02-256e-7dfa-8474-ca1109a8c542" at bounding box center [86, 142] width 47 height 26
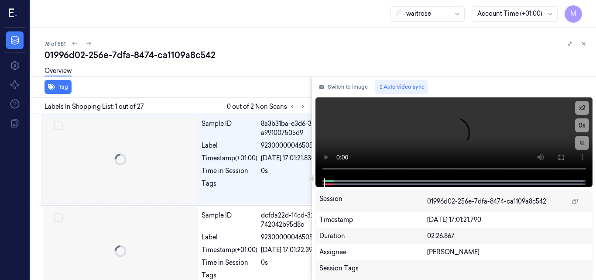
scroll to position [0, 14]
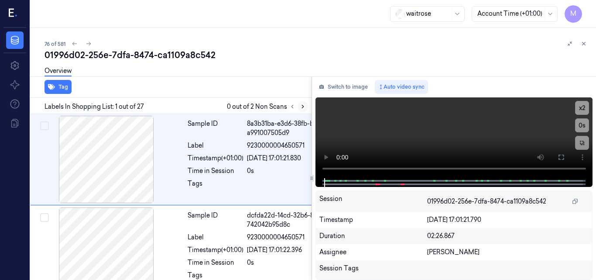
click at [304, 106] on icon at bounding box center [303, 106] width 6 height 6
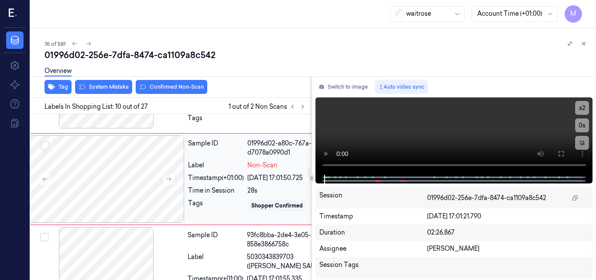
scroll to position [824, 14]
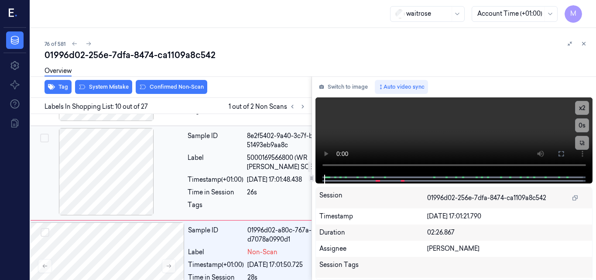
click at [140, 185] on div at bounding box center [106, 171] width 155 height 87
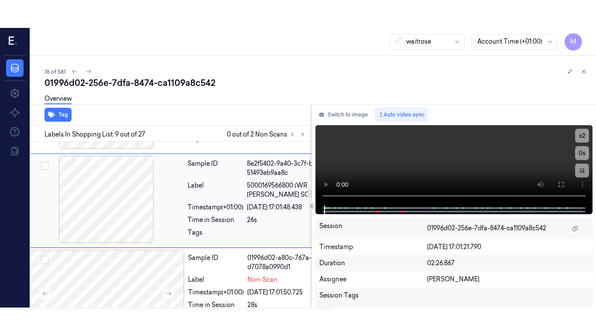
scroll to position [726, 14]
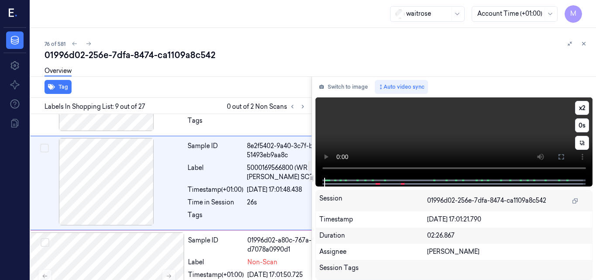
click at [473, 128] on video at bounding box center [453, 137] width 277 height 80
click at [560, 154] on icon at bounding box center [561, 156] width 7 height 7
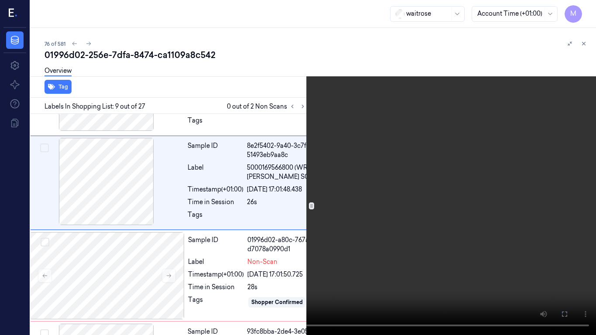
click at [350, 184] on video at bounding box center [298, 167] width 596 height 335
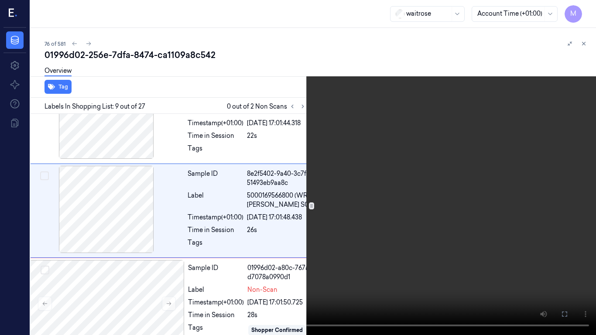
click at [348, 204] on video at bounding box center [298, 167] width 596 height 335
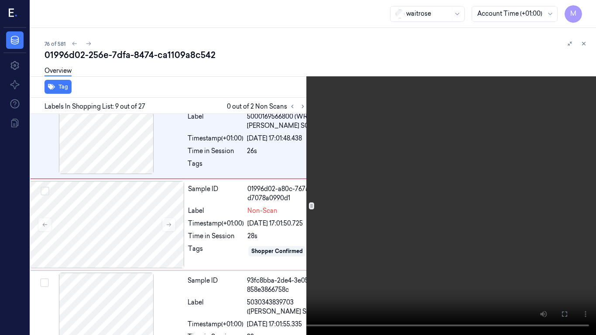
click at [348, 204] on video at bounding box center [298, 167] width 596 height 335
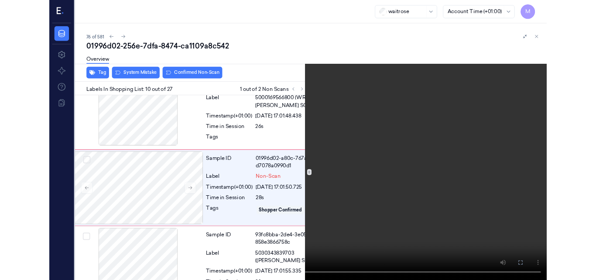
scroll to position [796, 14]
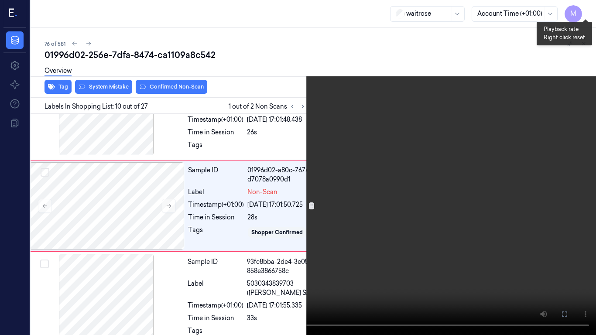
click at [590, 7] on button "x 2" at bounding box center [586, 10] width 14 height 14
click at [590, 7] on button "x 4" at bounding box center [586, 10] width 14 height 14
click at [407, 176] on video at bounding box center [298, 167] width 596 height 335
click at [407, 219] on video at bounding box center [298, 167] width 596 height 335
click at [0, 0] on icon at bounding box center [0, 0] width 0 height 0
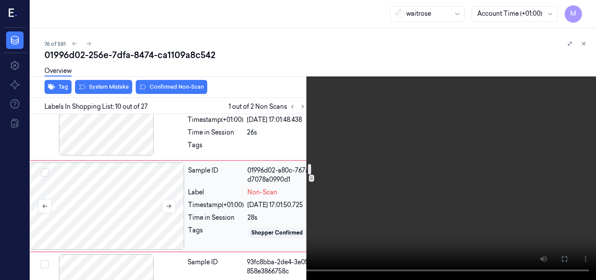
scroll to position [753, 14]
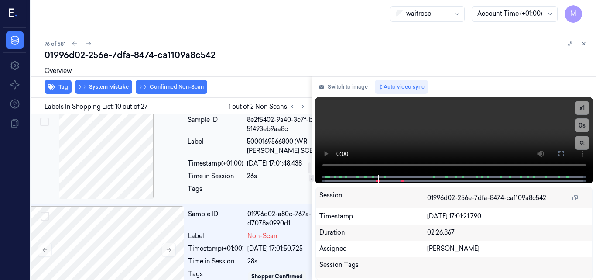
click at [133, 164] on div at bounding box center [106, 155] width 155 height 87
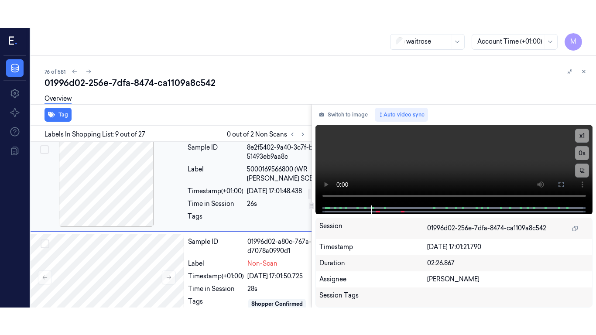
scroll to position [726, 14]
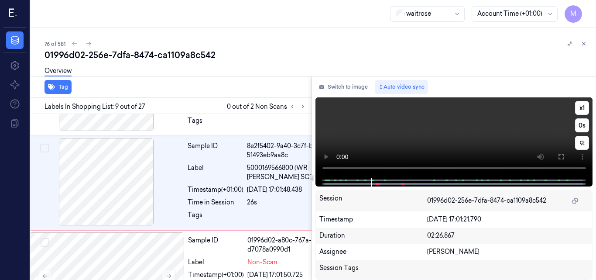
click at [468, 136] on video at bounding box center [453, 137] width 277 height 80
click at [560, 155] on icon at bounding box center [561, 156] width 7 height 7
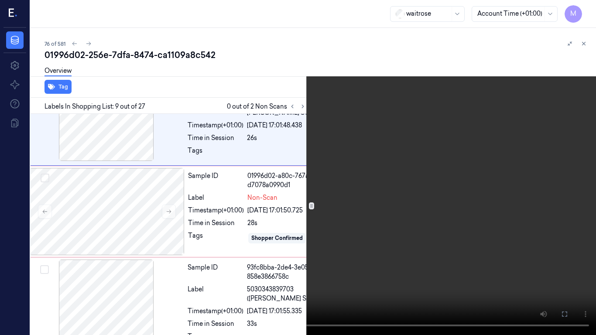
click at [375, 218] on video at bounding box center [298, 167] width 596 height 335
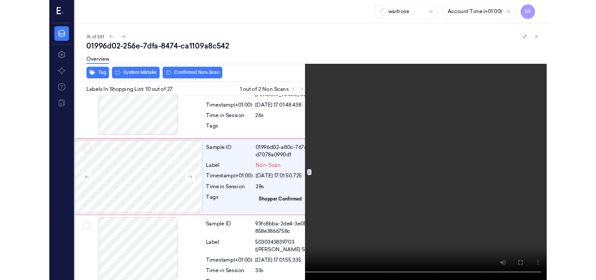
scroll to position [796, 14]
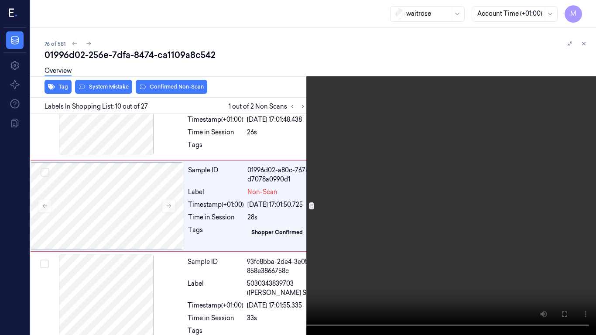
click at [0, 0] on icon at bounding box center [0, 0] width 0 height 0
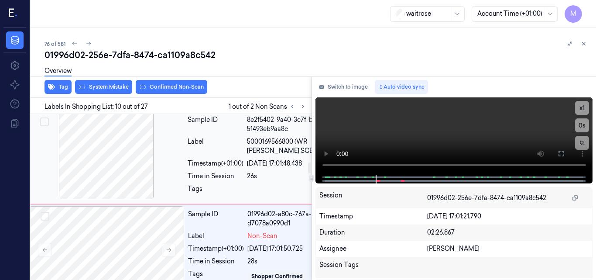
click at [109, 168] on div at bounding box center [106, 155] width 155 height 87
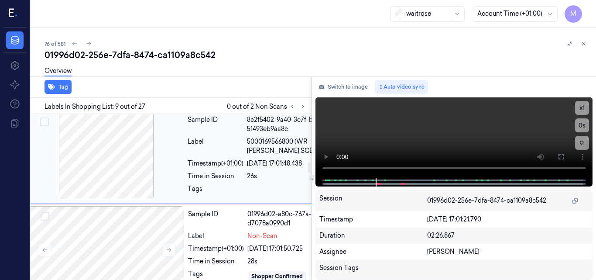
scroll to position [726, 14]
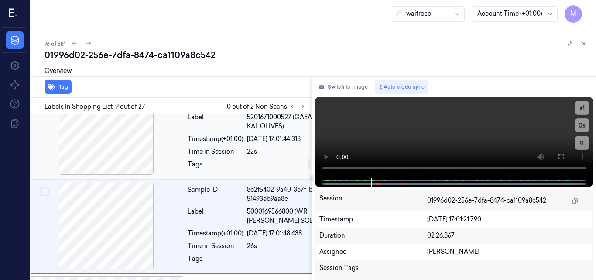
click at [117, 158] on div at bounding box center [106, 130] width 155 height 87
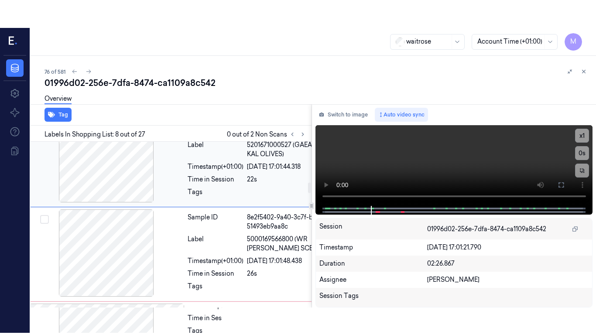
scroll to position [627, 14]
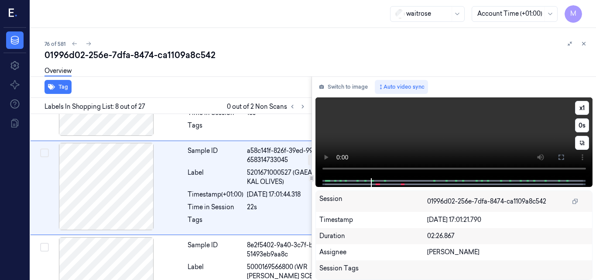
click at [462, 140] on video at bounding box center [453, 137] width 277 height 81
click at [422, 131] on video at bounding box center [453, 137] width 277 height 81
click at [466, 142] on video at bounding box center [453, 137] width 277 height 81
click at [562, 157] on icon at bounding box center [561, 157] width 7 height 7
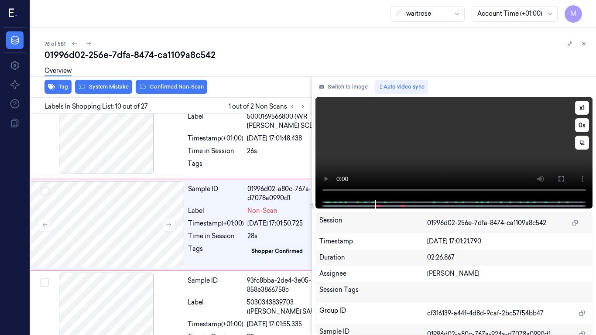
scroll to position [796, 14]
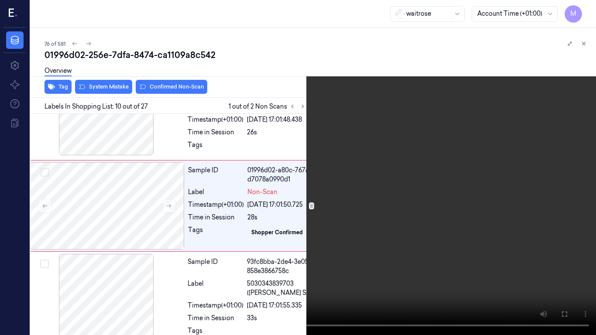
click at [332, 235] on video at bounding box center [298, 167] width 596 height 335
click at [354, 244] on video at bounding box center [298, 167] width 596 height 335
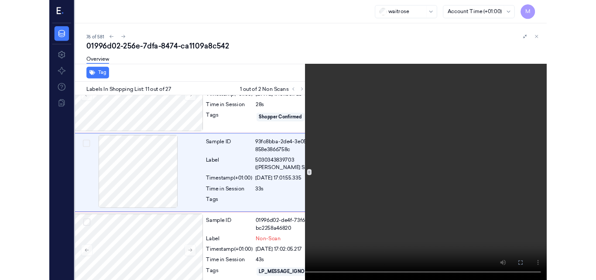
scroll to position [889, 14]
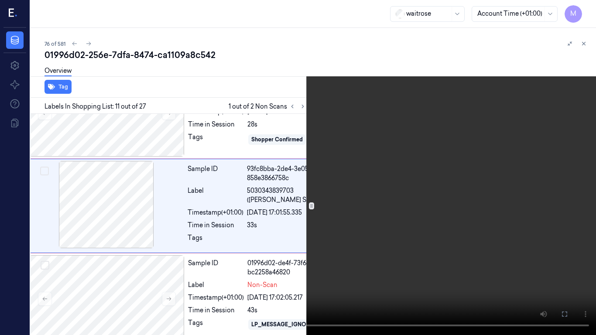
click at [380, 205] on video at bounding box center [298, 167] width 596 height 335
click at [0, 0] on icon at bounding box center [0, 0] width 0 height 0
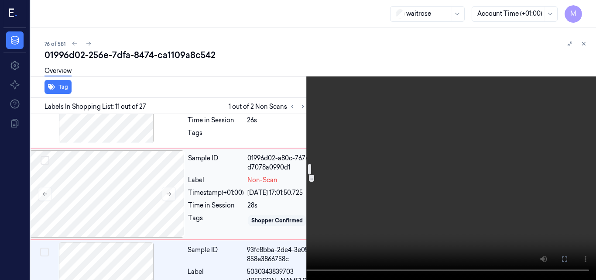
scroll to position [846, 14]
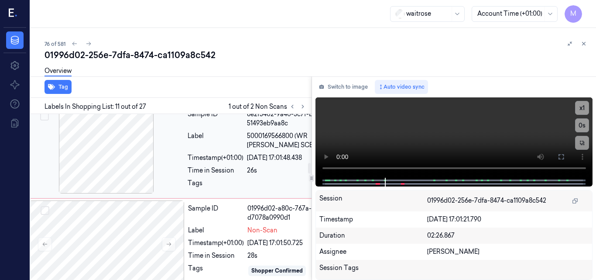
click at [108, 147] on div at bounding box center [106, 149] width 155 height 87
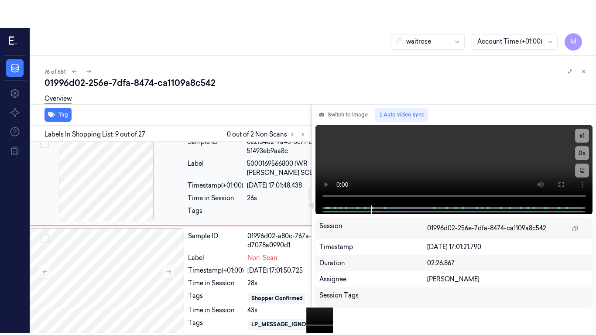
scroll to position [726, 14]
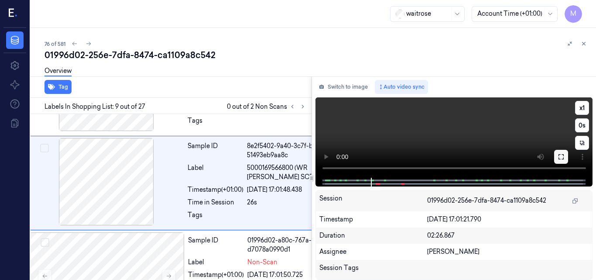
click at [561, 157] on icon at bounding box center [561, 156] width 7 height 7
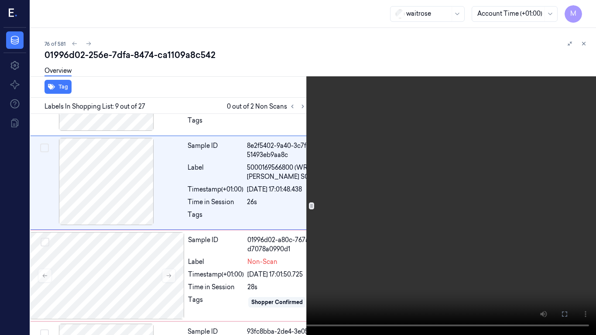
click at [400, 239] on video at bounding box center [298, 167] width 596 height 335
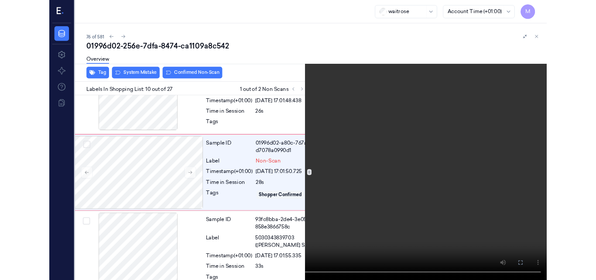
scroll to position [796, 14]
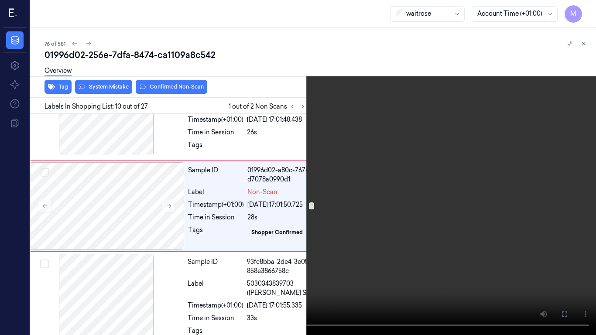
click at [361, 221] on video at bounding box center [298, 167] width 596 height 335
click at [0, 0] on icon at bounding box center [0, 0] width 0 height 0
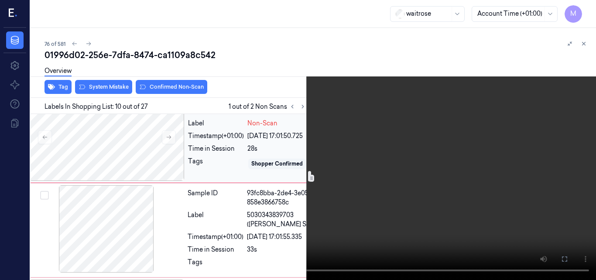
scroll to position [884, 14]
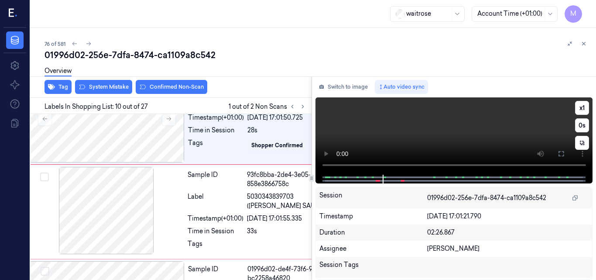
click at [435, 140] on video at bounding box center [453, 135] width 277 height 77
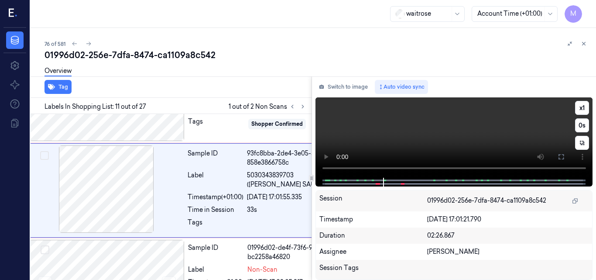
scroll to position [917, 14]
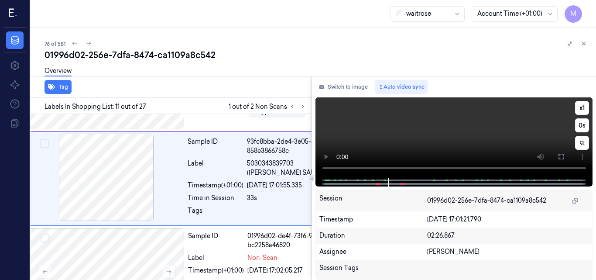
click at [435, 140] on video at bounding box center [453, 137] width 277 height 80
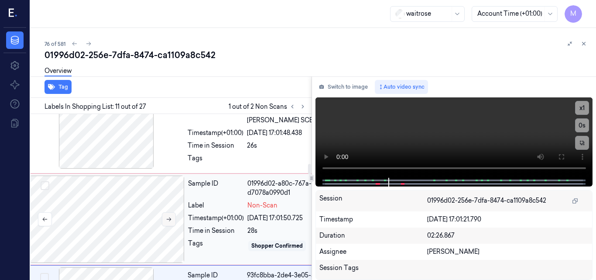
scroll to position [742, 14]
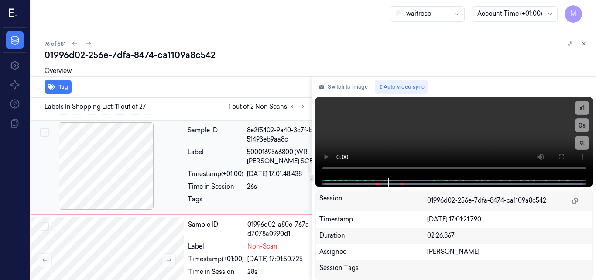
click at [119, 180] on div at bounding box center [106, 165] width 155 height 87
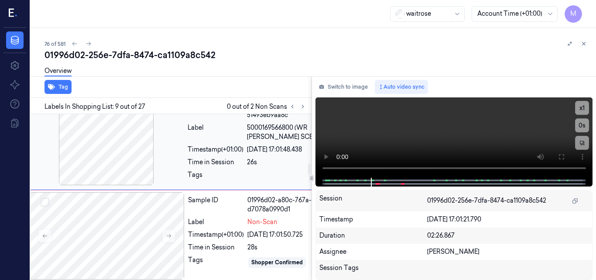
scroll to position [814, 14]
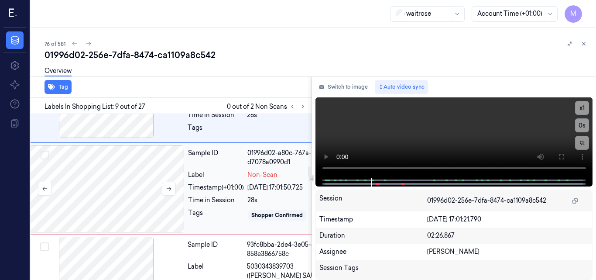
click at [148, 207] on div at bounding box center [106, 188] width 155 height 87
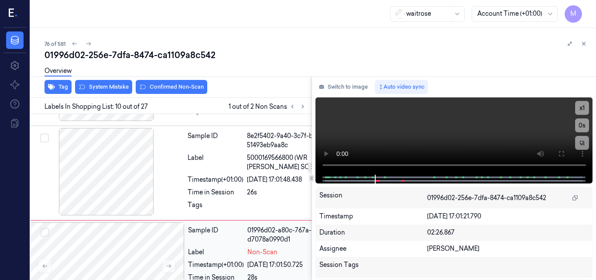
scroll to position [824, 14]
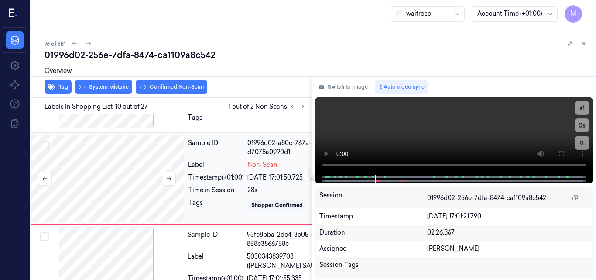
click at [130, 173] on div at bounding box center [106, 178] width 155 height 87
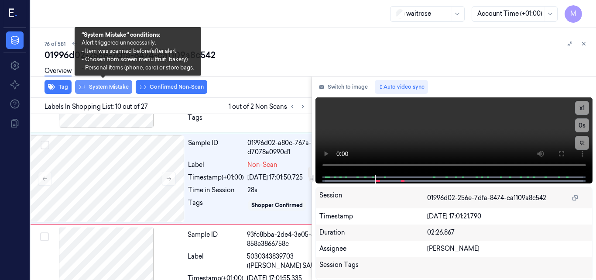
click at [105, 87] on button "System Mistake" at bounding box center [103, 87] width 57 height 14
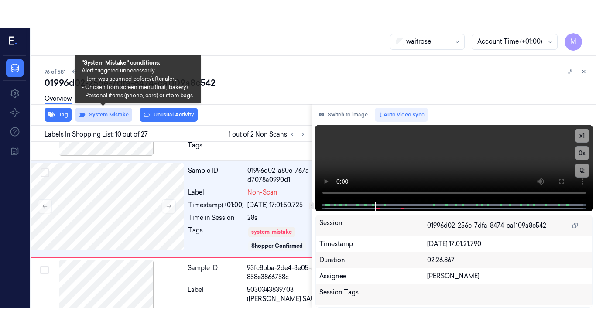
scroll to position [827, 14]
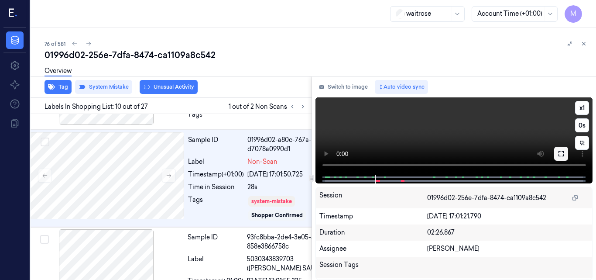
click at [562, 154] on icon at bounding box center [561, 153] width 7 height 7
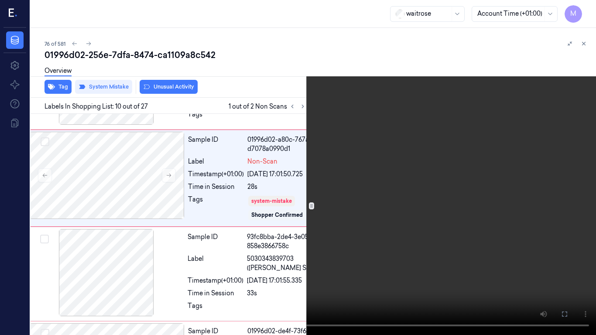
click at [377, 236] on video at bounding box center [298, 167] width 596 height 335
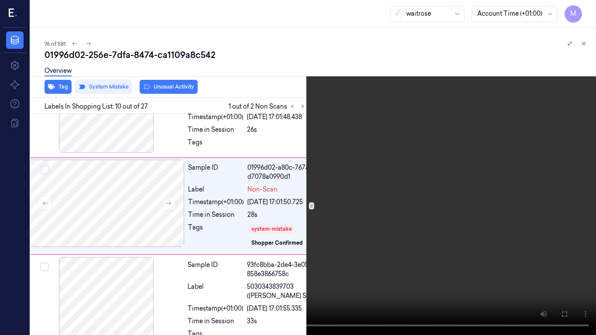
click at [377, 236] on video at bounding box center [298, 167] width 596 height 335
click at [289, 217] on video at bounding box center [298, 167] width 596 height 335
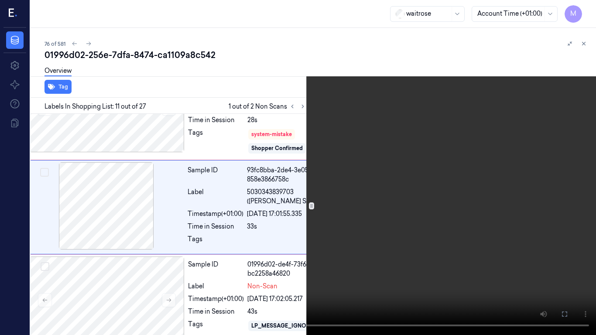
scroll to position [895, 14]
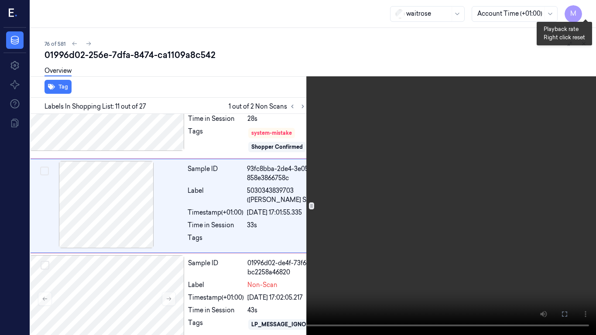
click at [588, 10] on button "x 1" at bounding box center [586, 10] width 14 height 14
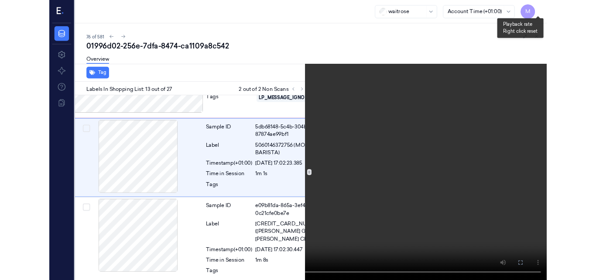
scroll to position [1103, 14]
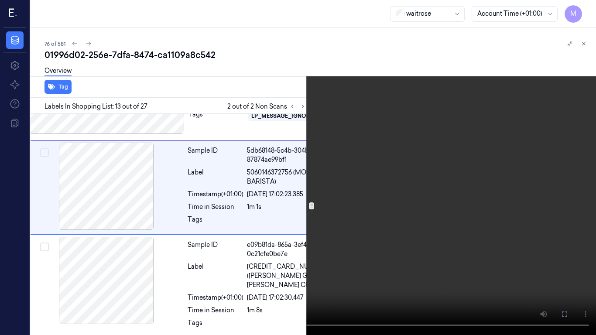
click at [433, 137] on video at bounding box center [298, 167] width 596 height 335
click at [0, 0] on icon at bounding box center [0, 0] width 0 height 0
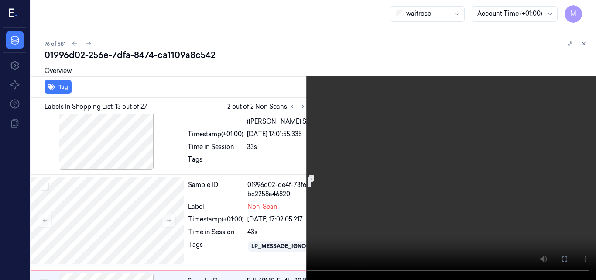
scroll to position [973, 14]
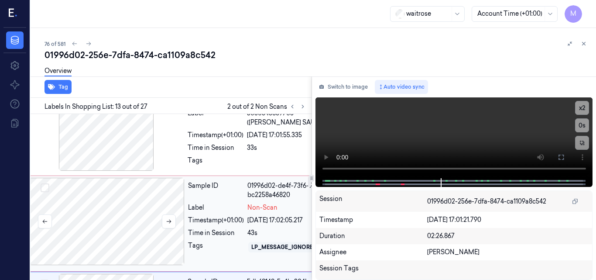
click at [136, 218] on div at bounding box center [106, 221] width 155 height 87
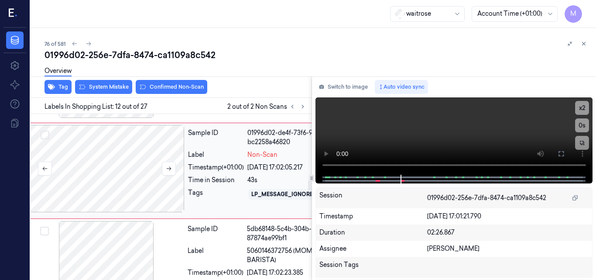
scroll to position [1027, 14]
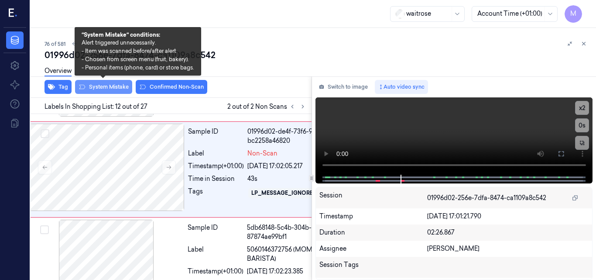
click at [114, 86] on button "System Mistake" at bounding box center [103, 87] width 57 height 14
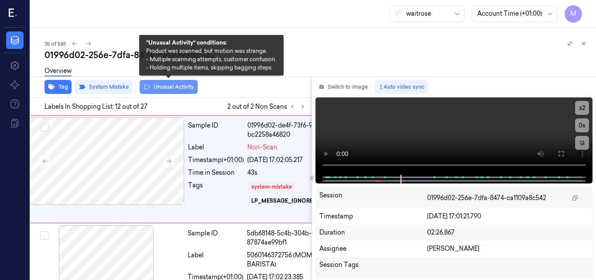
click at [181, 86] on button "Unusual Activity" at bounding box center [169, 87] width 58 height 14
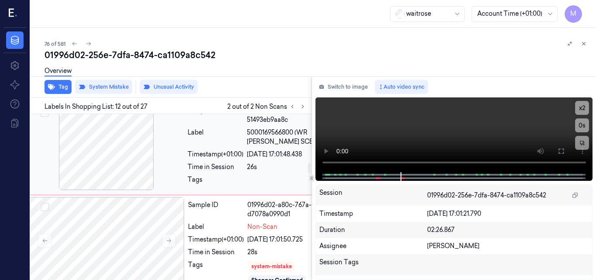
scroll to position [805, 14]
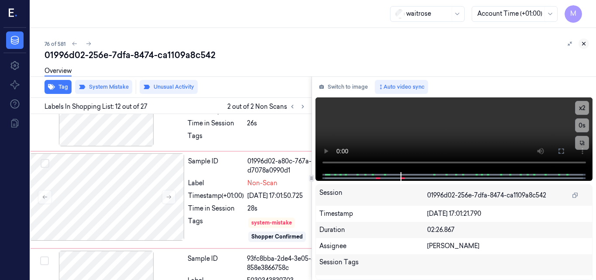
click at [583, 43] on icon at bounding box center [584, 44] width 6 height 6
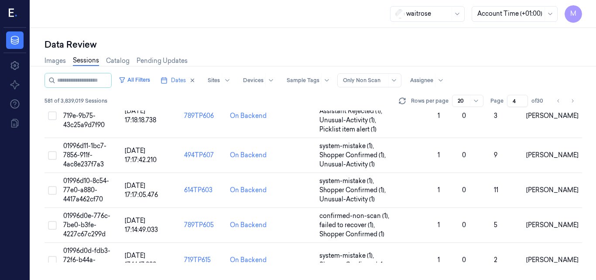
scroll to position [540, 0]
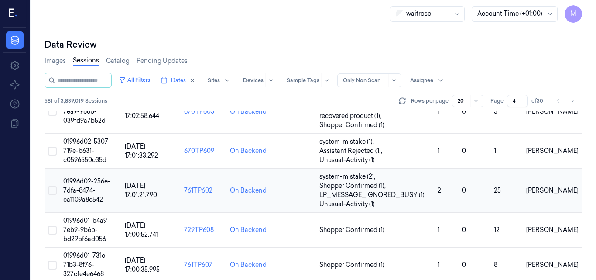
click at [87, 186] on span "01996d02-256e-7dfa-8474-ca1109a8c542" at bounding box center [86, 190] width 47 height 26
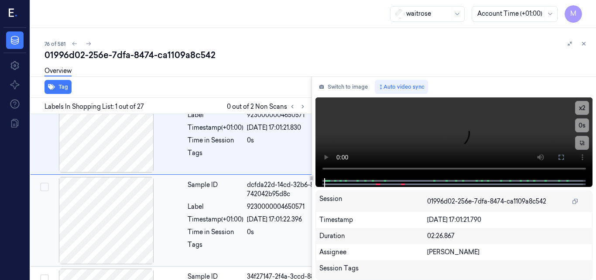
scroll to position [0, 14]
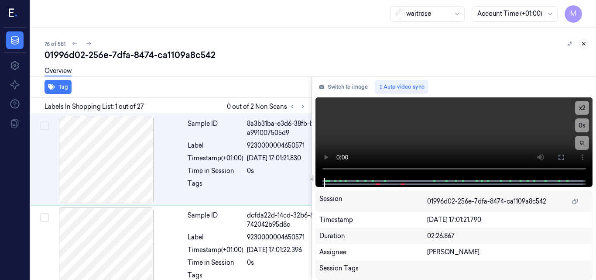
click at [585, 43] on icon at bounding box center [583, 43] width 3 height 3
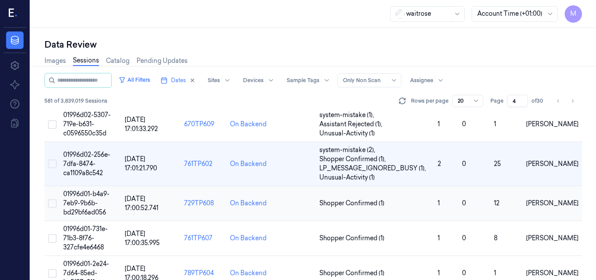
scroll to position [583, 0]
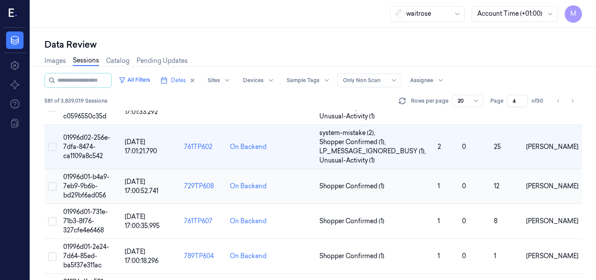
click at [96, 183] on span "01996d01-b4a9-7eb9-9b6b-bd29bf6ad056" at bounding box center [86, 186] width 46 height 26
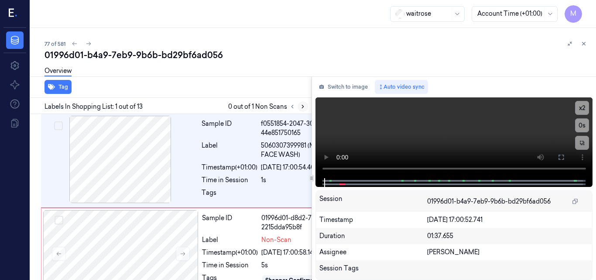
click at [305, 107] on icon at bounding box center [303, 106] width 6 height 6
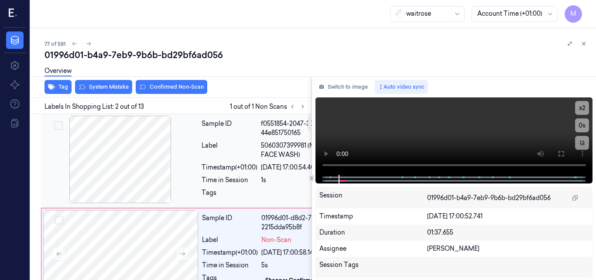
click at [258, 159] on div "Label 5060307399981 (MANCAVE FACE WASH)" at bounding box center [272, 150] width 141 height 18
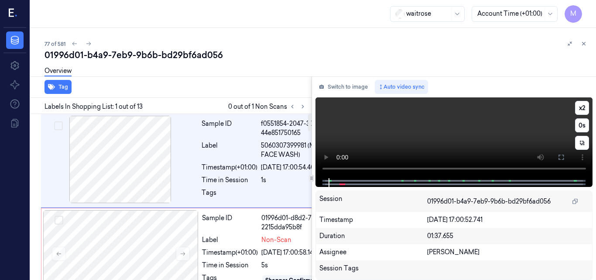
click at [423, 127] on video at bounding box center [453, 137] width 277 height 81
click at [560, 157] on icon at bounding box center [561, 157] width 7 height 7
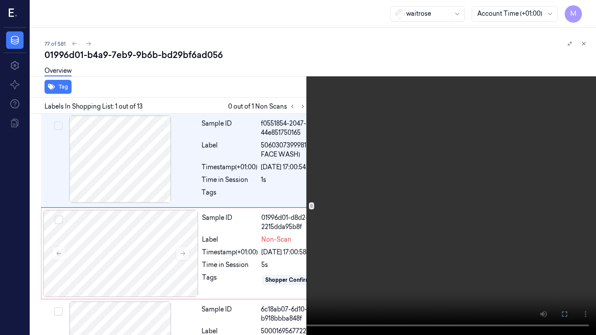
click at [378, 193] on video at bounding box center [298, 167] width 596 height 335
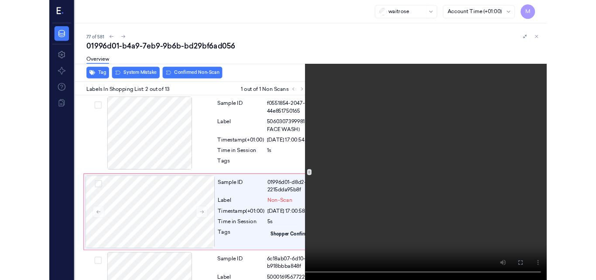
scroll to position [76, 0]
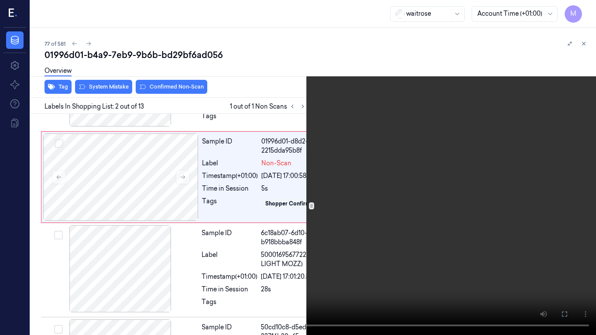
click at [378, 193] on video at bounding box center [298, 167] width 596 height 335
click at [0, 0] on icon at bounding box center [0, 0] width 0 height 0
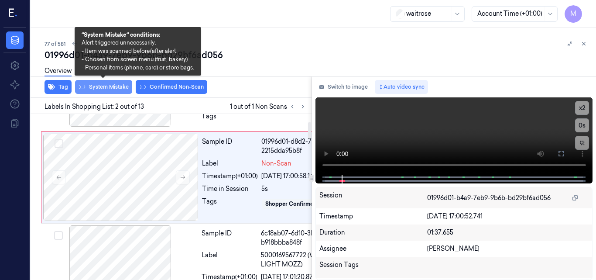
click at [110, 88] on button "System Mistake" at bounding box center [103, 87] width 57 height 14
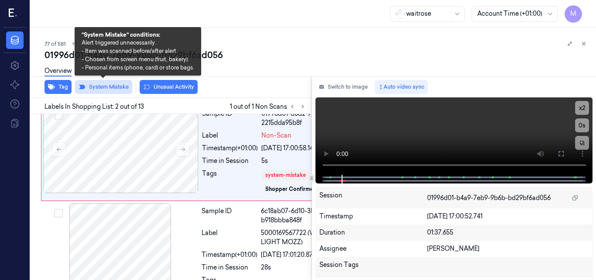
scroll to position [106, 0]
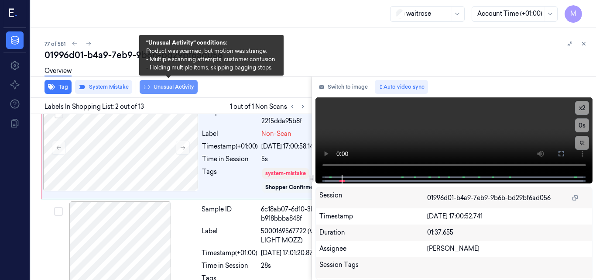
click at [164, 86] on button "Unusual Activity" at bounding box center [169, 87] width 58 height 14
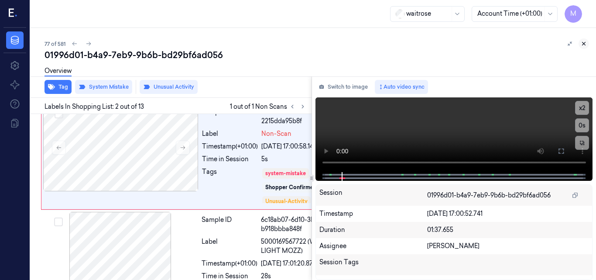
click at [583, 43] on icon at bounding box center [583, 43] width 3 height 3
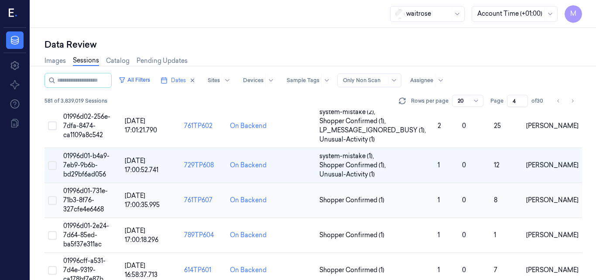
scroll to position [619, 0]
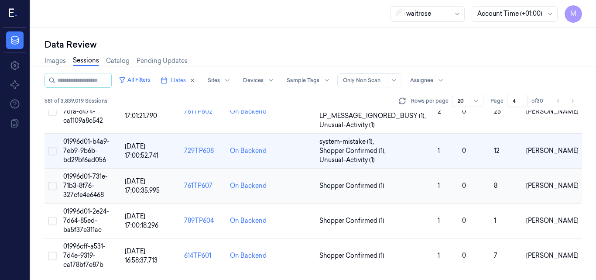
click at [91, 184] on span "01996d01-731e-71b3-8f76-327cfe4e6468" at bounding box center [85, 185] width 45 height 26
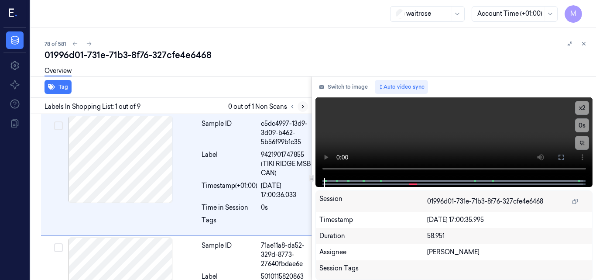
click at [301, 106] on icon at bounding box center [303, 106] width 6 height 6
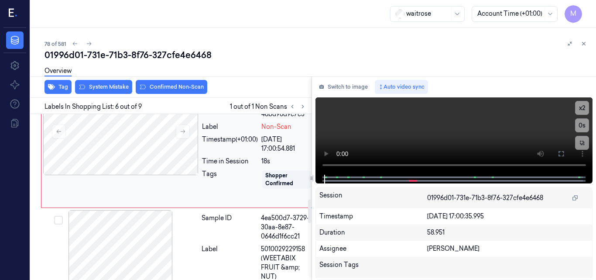
scroll to position [619, 0]
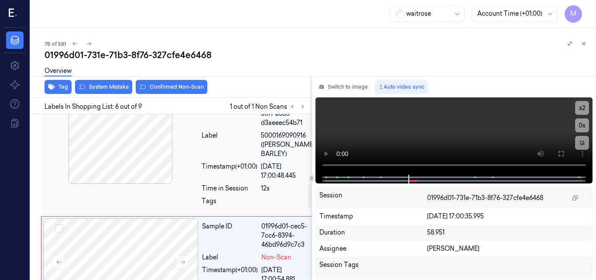
click at [139, 178] on div at bounding box center [120, 139] width 155 height 87
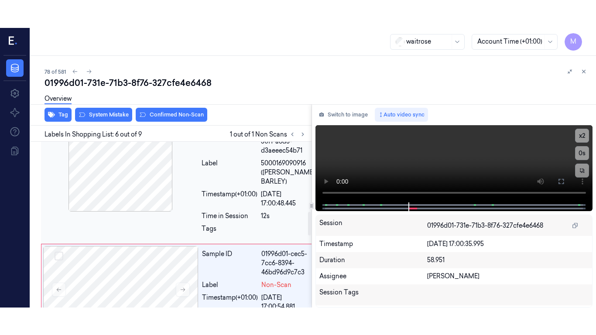
scroll to position [492, 0]
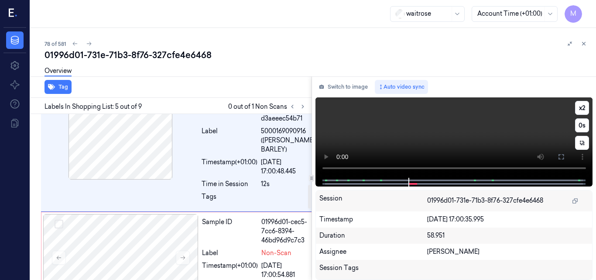
click at [489, 131] on video at bounding box center [453, 137] width 277 height 80
click at [583, 106] on button "x 2" at bounding box center [582, 108] width 14 height 14
click at [583, 106] on button "x 4" at bounding box center [582, 108] width 14 height 14
click at [559, 155] on icon at bounding box center [561, 156] width 7 height 7
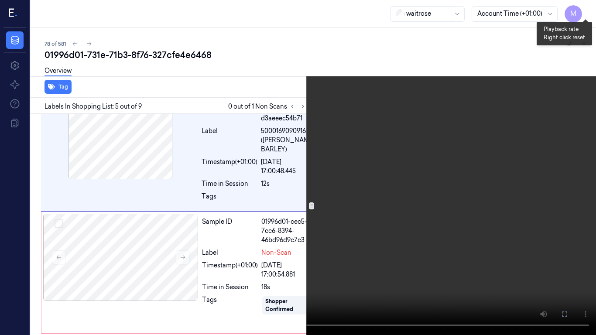
click at [586, 8] on button "x 1" at bounding box center [586, 10] width 14 height 14
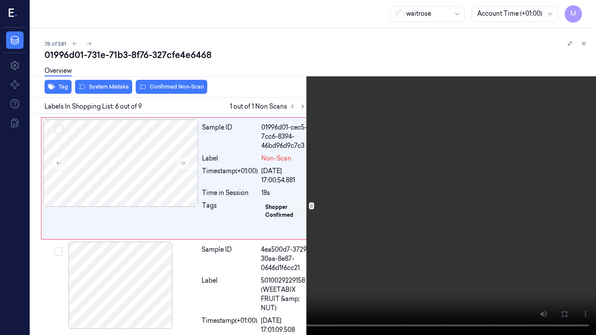
click at [421, 135] on video at bounding box center [298, 167] width 596 height 335
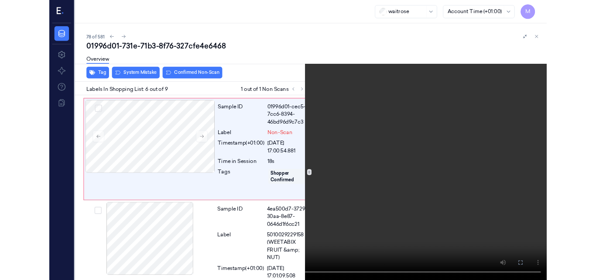
scroll to position [591, 0]
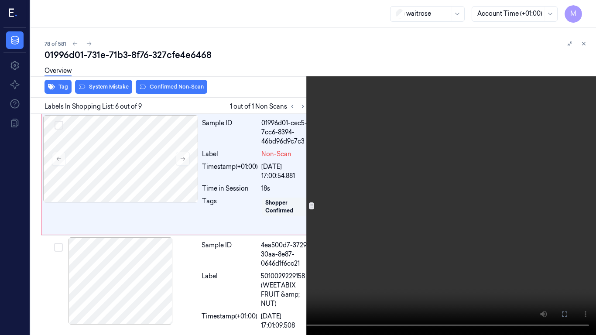
click at [0, 0] on icon at bounding box center [0, 0] width 0 height 0
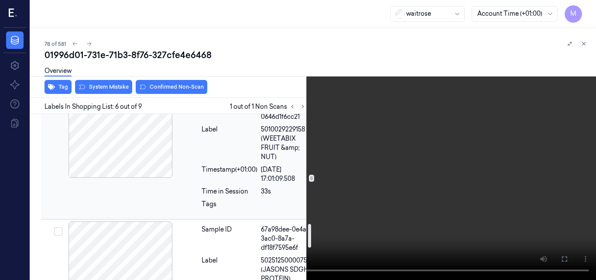
scroll to position [722, 0]
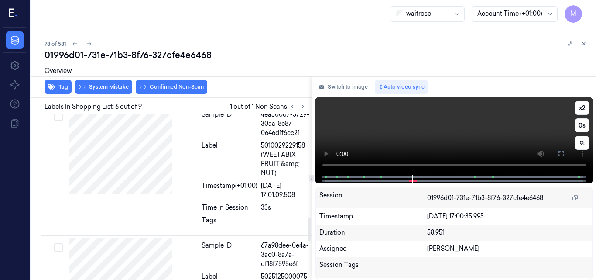
click at [438, 134] on video at bounding box center [453, 135] width 277 height 77
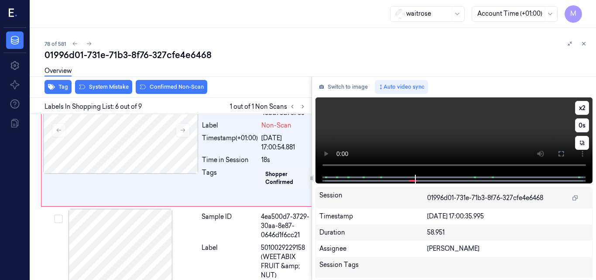
scroll to position [619, 0]
click at [453, 119] on video at bounding box center [453, 135] width 277 height 77
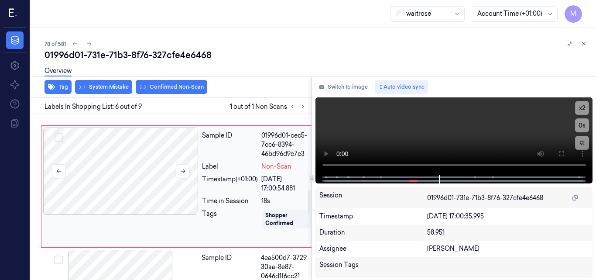
scroll to position [531, 0]
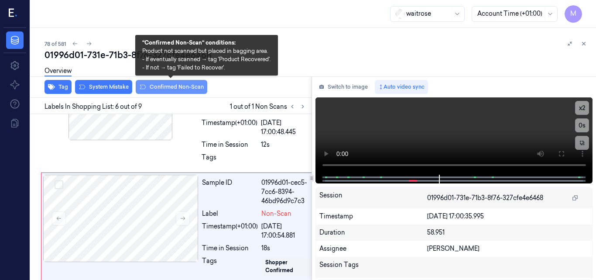
click at [174, 87] on button "Confirmed Non-Scan" at bounding box center [172, 87] width 72 height 14
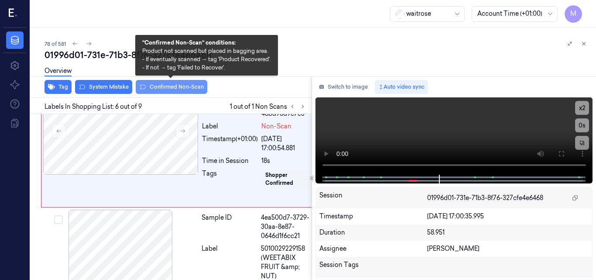
scroll to position [620, 0]
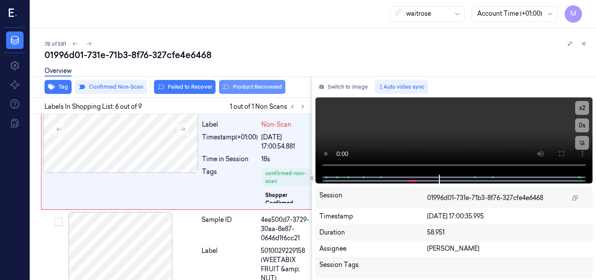
click at [252, 86] on button "Product Recovered" at bounding box center [252, 87] width 66 height 14
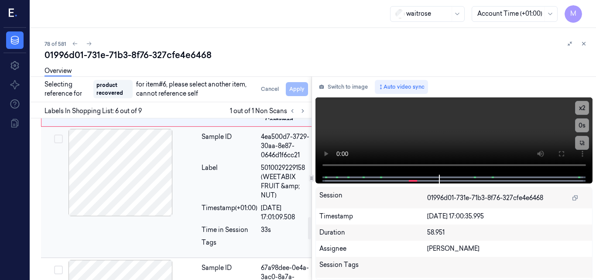
click at [214, 160] on div "Sample ID" at bounding box center [230, 145] width 56 height 27
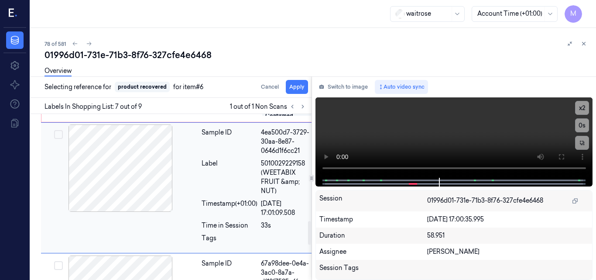
scroll to position [758, 0]
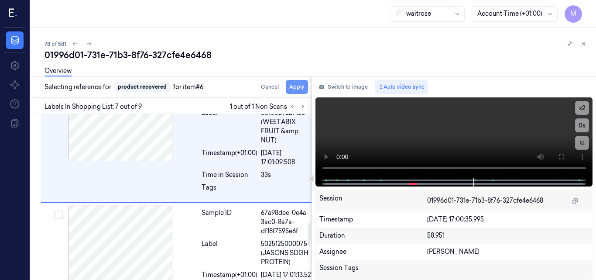
click at [298, 89] on button "Apply" at bounding box center [297, 87] width 22 height 14
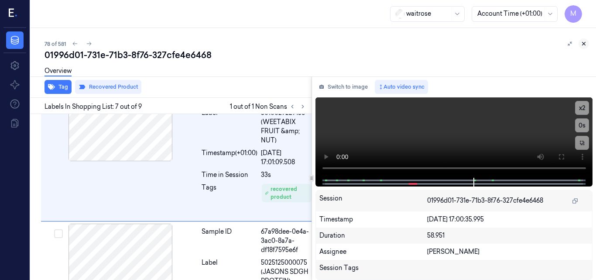
click at [584, 42] on icon at bounding box center [584, 44] width 6 height 6
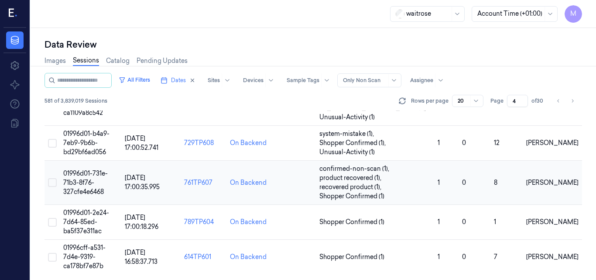
scroll to position [628, 0]
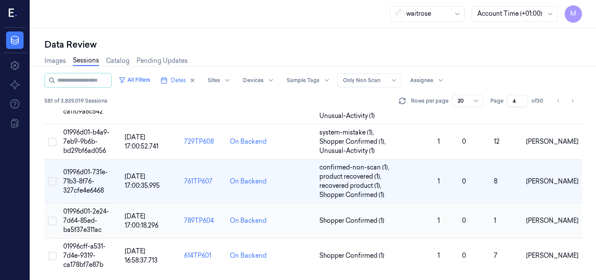
click at [91, 216] on span "01996d01-2e24-7d64-85ed-ba5f37e311ac" at bounding box center [86, 220] width 46 height 26
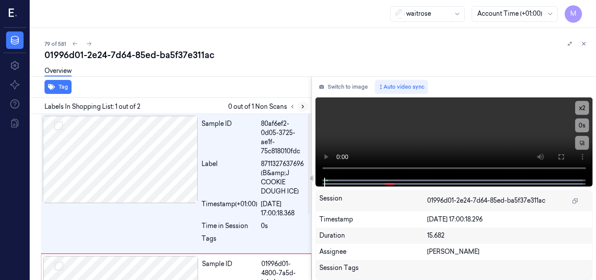
click at [303, 106] on icon at bounding box center [303, 106] width 2 height 3
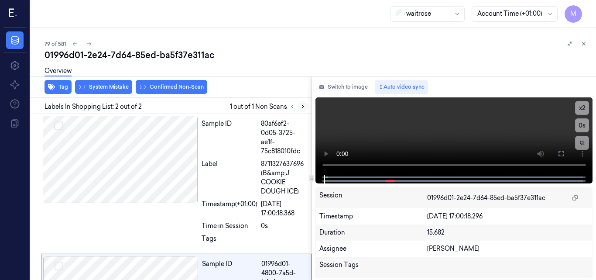
scroll to position [108, 0]
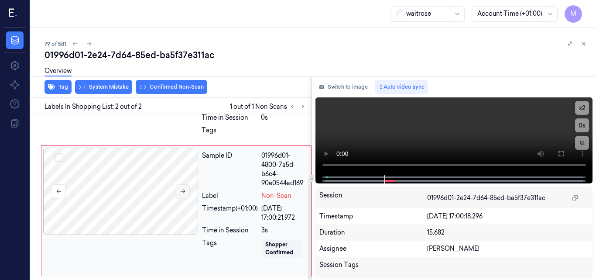
click at [184, 189] on icon at bounding box center [183, 191] width 6 height 6
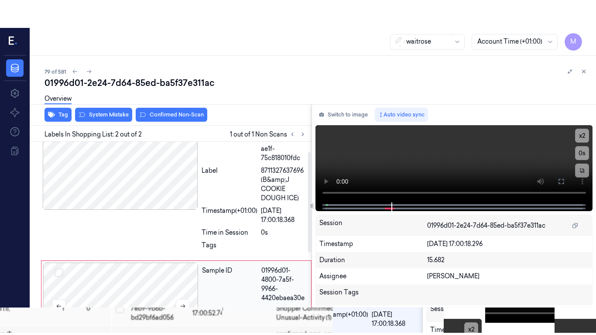
scroll to position [0, 0]
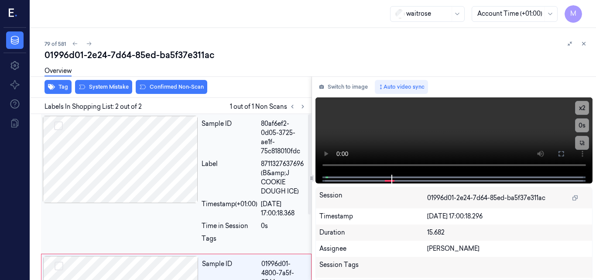
click at [167, 197] on div at bounding box center [120, 159] width 155 height 87
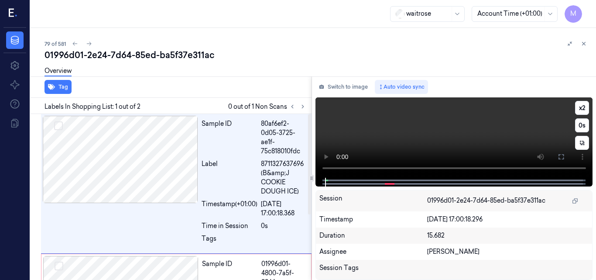
click at [433, 141] on video at bounding box center [453, 137] width 277 height 80
click at [561, 158] on icon at bounding box center [561, 156] width 7 height 7
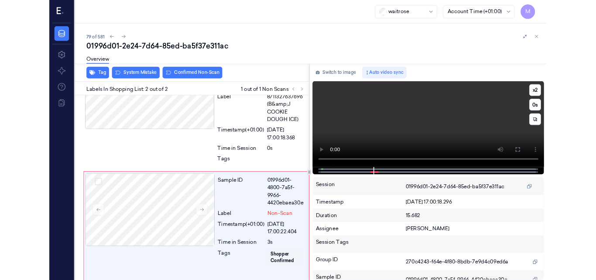
scroll to position [53, 0]
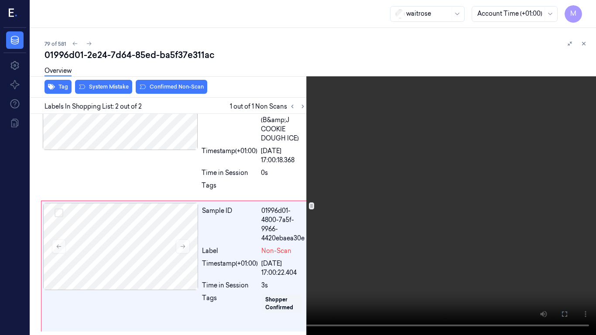
click at [292, 216] on video at bounding box center [298, 167] width 596 height 335
click at [0, 0] on icon at bounding box center [0, 0] width 0 height 0
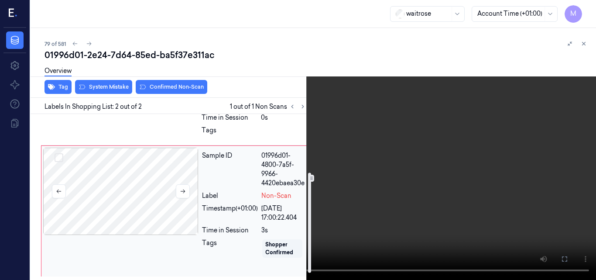
scroll to position [21, 0]
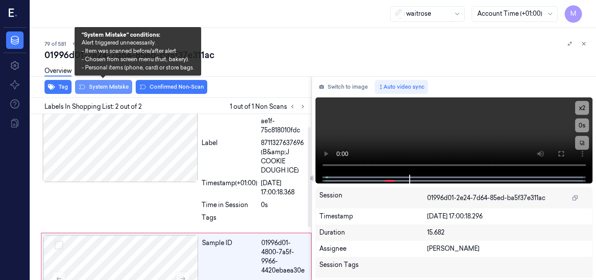
click at [116, 88] on button "System Mistake" at bounding box center [103, 87] width 57 height 14
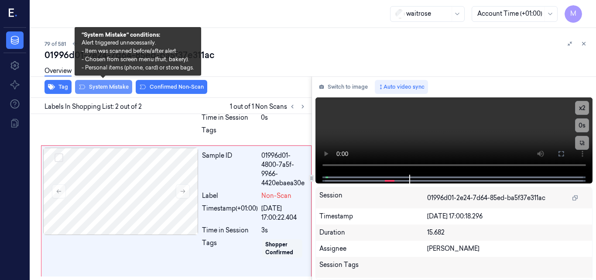
scroll to position [112, 0]
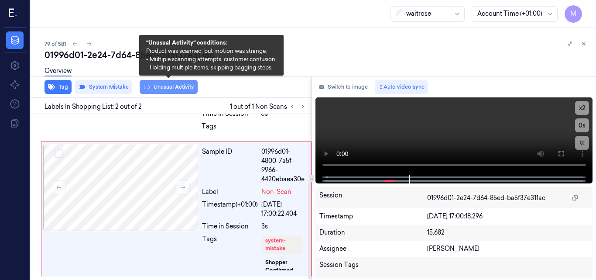
click at [185, 87] on button "Unusual Activity" at bounding box center [169, 87] width 58 height 14
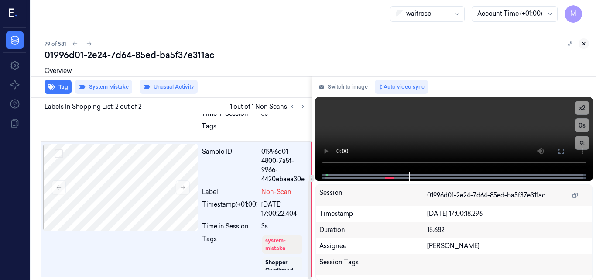
click at [585, 42] on icon at bounding box center [584, 44] width 6 height 6
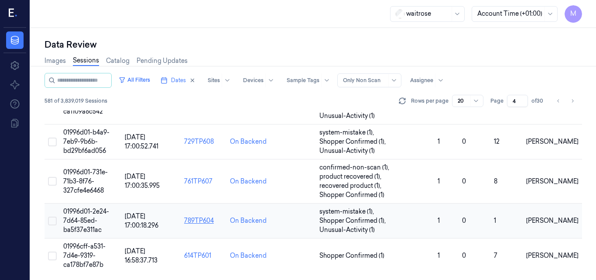
scroll to position [628, 0]
click at [88, 249] on span "01996cff-a531-7d4e-9319-ca178bf7e87b" at bounding box center [84, 255] width 42 height 26
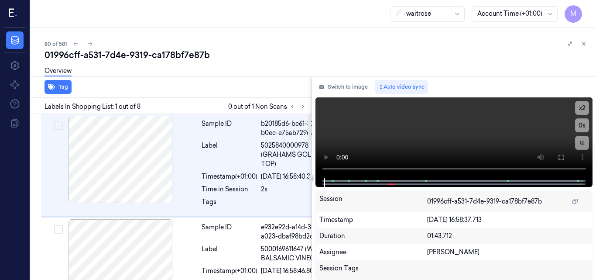
click at [294, 22] on div "waitrose Account Time (+01:00) M" at bounding box center [313, 14] width 565 height 28
click at [302, 106] on icon at bounding box center [303, 106] width 6 height 6
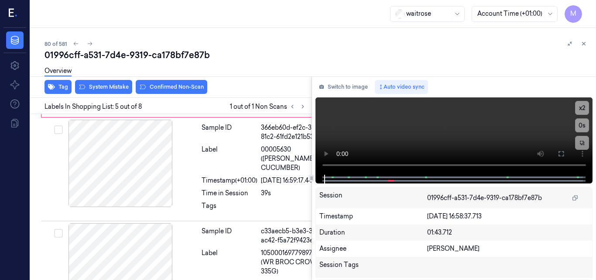
scroll to position [497, 0]
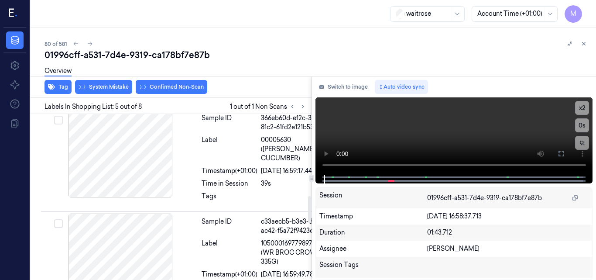
click at [183, 61] on icon at bounding box center [183, 58] width 6 height 6
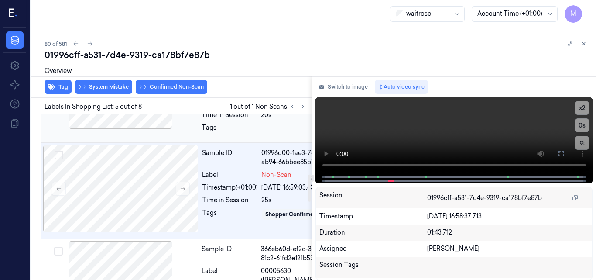
click at [156, 129] on div at bounding box center [120, 84] width 155 height 87
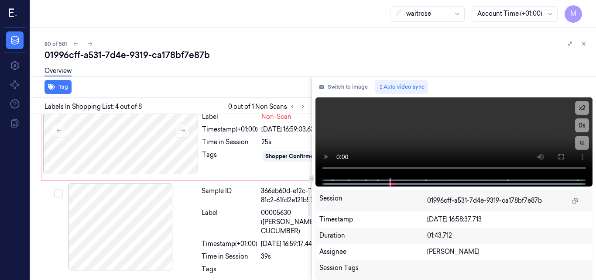
scroll to position [458, 0]
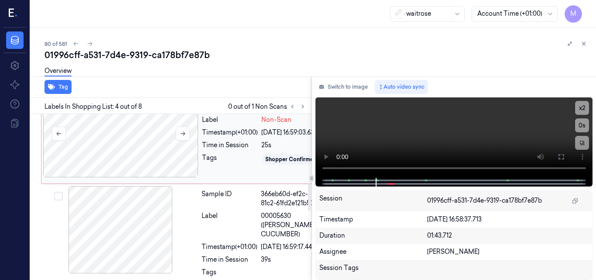
click at [161, 177] on div at bounding box center [120, 133] width 155 height 87
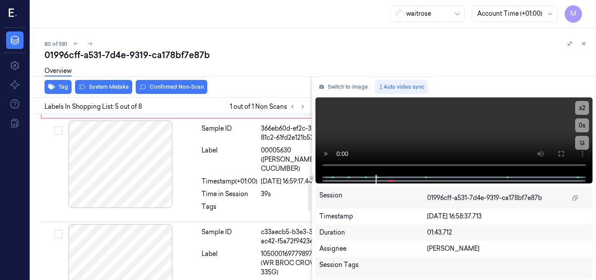
scroll to position [497, 0]
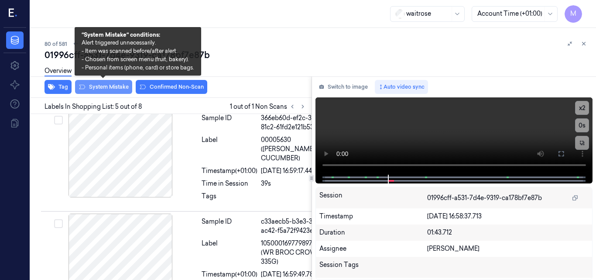
click at [114, 84] on button "System Mistake" at bounding box center [103, 87] width 57 height 14
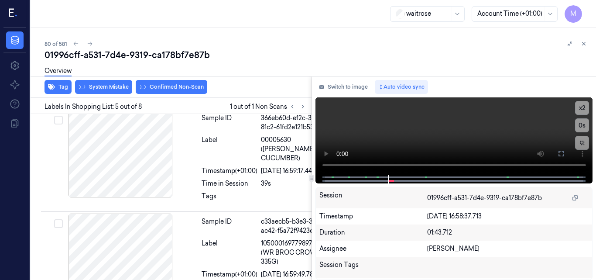
scroll to position [499, 0]
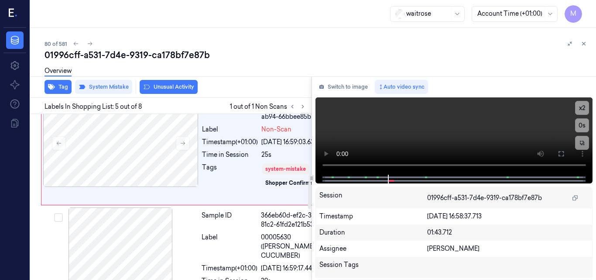
click at [133, 83] on div at bounding box center [120, 39] width 155 height 87
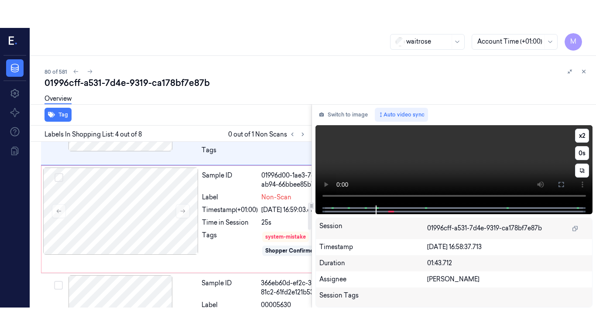
scroll to position [370, 0]
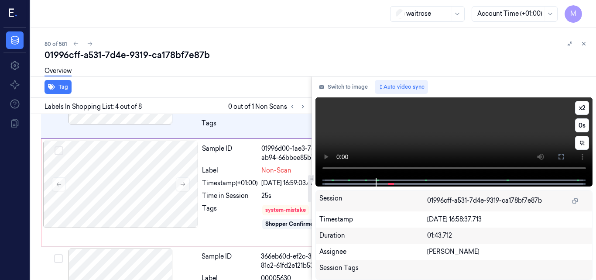
click at [469, 127] on video at bounding box center [453, 137] width 277 height 80
click at [558, 160] on icon at bounding box center [561, 156] width 7 height 7
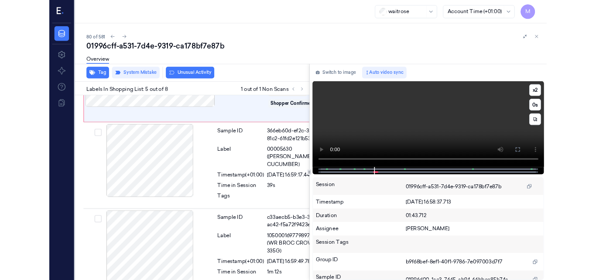
scroll to position [471, 0]
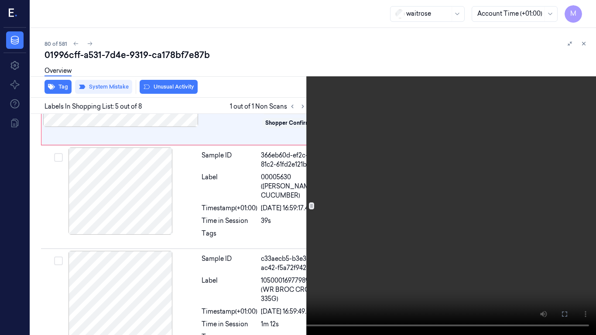
click at [306, 183] on video at bounding box center [298, 167] width 596 height 335
drag, startPoint x: 561, startPoint y: 312, endPoint x: 532, endPoint y: 271, distance: 50.4
click at [0, 0] on icon at bounding box center [0, 0] width 0 height 0
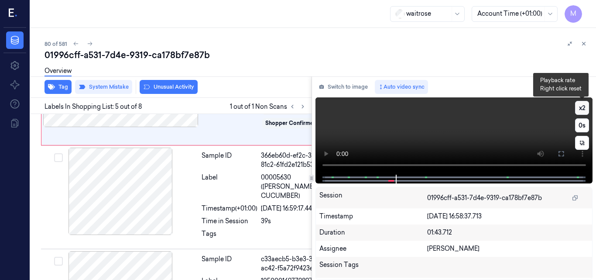
click at [578, 105] on button "x 2" at bounding box center [582, 108] width 14 height 14
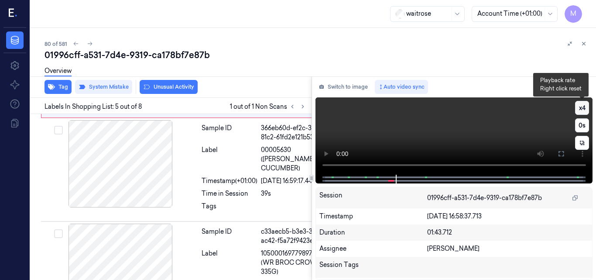
click at [582, 107] on button "x 4" at bounding box center [582, 108] width 14 height 14
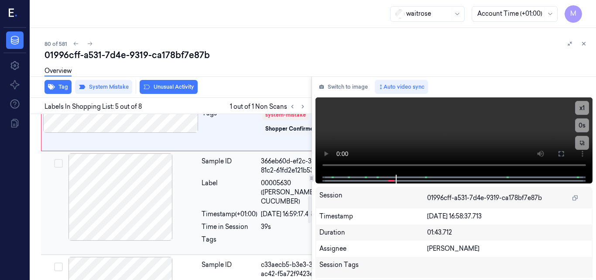
scroll to position [455, 0]
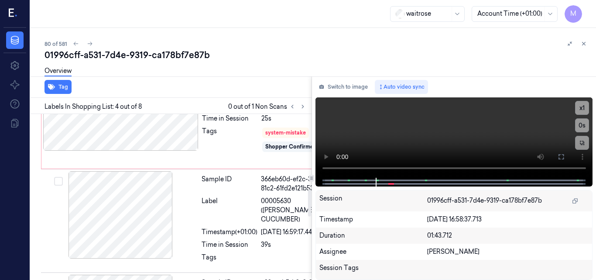
scroll to position [458, 0]
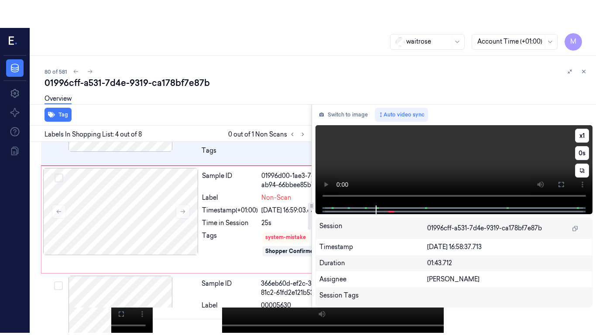
scroll to position [370, 0]
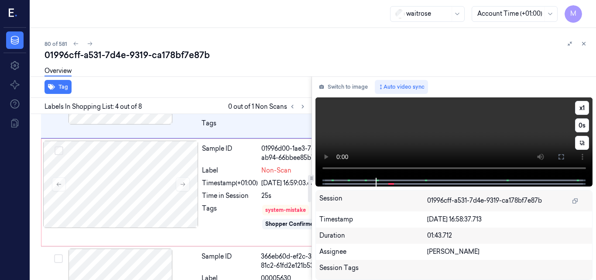
click at [451, 137] on video at bounding box center [453, 137] width 277 height 80
click at [558, 157] on icon at bounding box center [561, 156] width 7 height 7
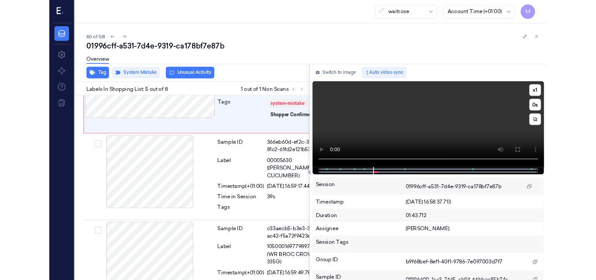
scroll to position [471, 0]
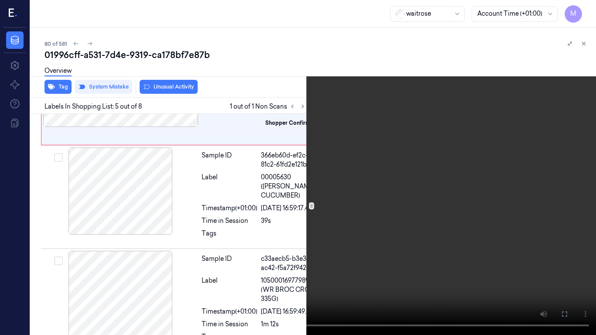
click at [399, 199] on video at bounding box center [298, 167] width 596 height 335
click at [0, 0] on icon at bounding box center [0, 0] width 0 height 0
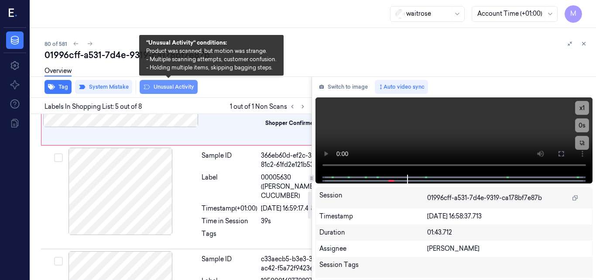
click at [179, 86] on button "Unusual Activity" at bounding box center [169, 87] width 58 height 14
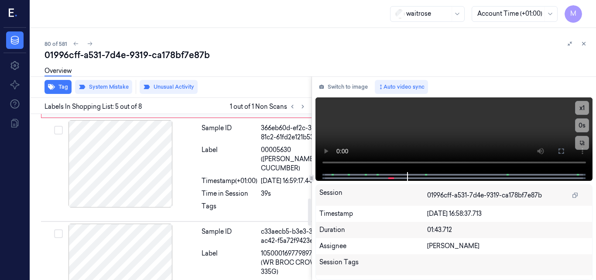
scroll to position [542, 0]
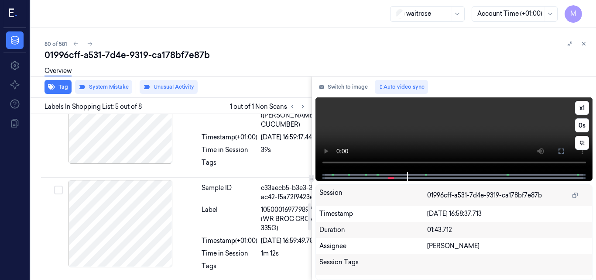
click at [473, 131] on video at bounding box center [453, 134] width 277 height 75
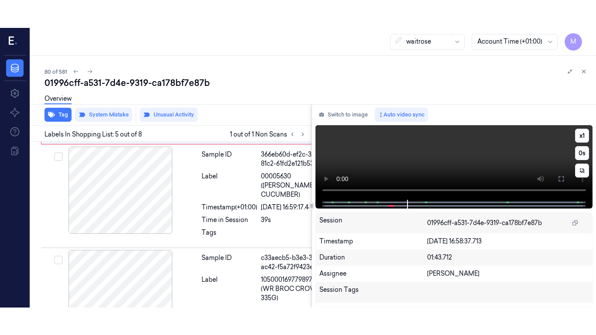
scroll to position [499, 0]
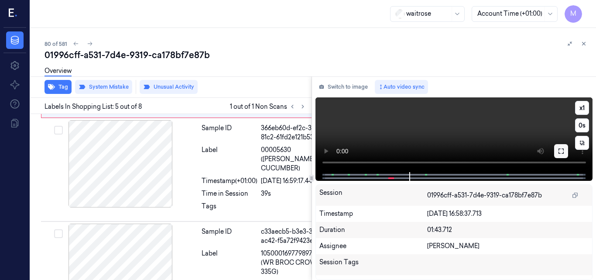
click at [564, 151] on icon at bounding box center [561, 150] width 7 height 7
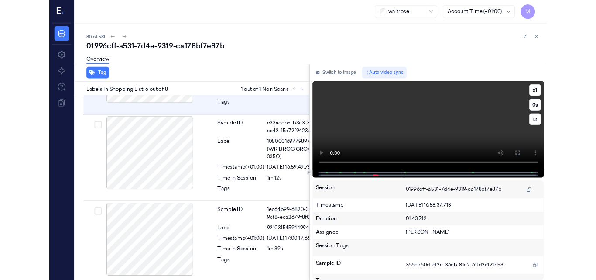
scroll to position [604, 0]
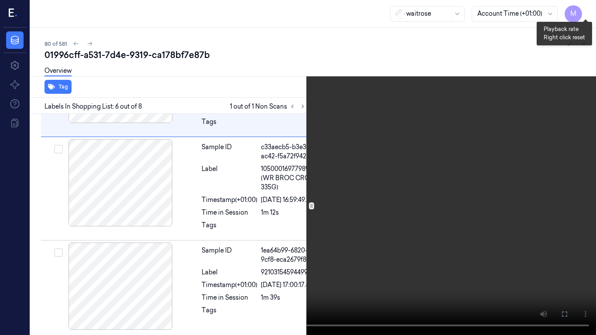
click at [585, 10] on button "x 1" at bounding box center [586, 10] width 14 height 14
click at [265, 205] on video at bounding box center [298, 167] width 596 height 335
click at [0, 0] on icon at bounding box center [0, 0] width 0 height 0
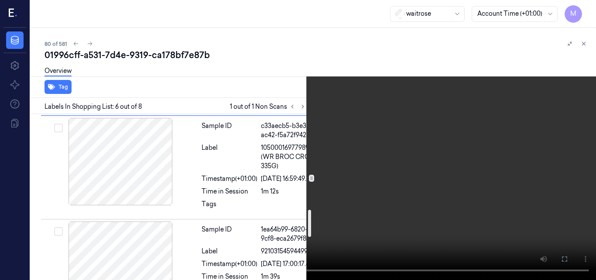
scroll to position [561, 0]
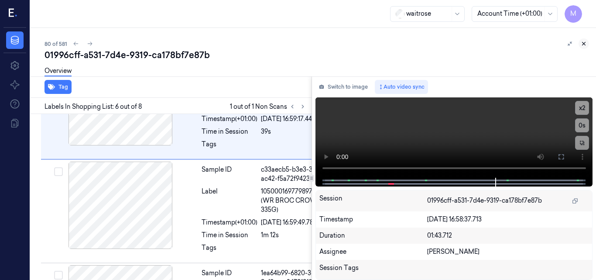
click at [583, 45] on icon at bounding box center [584, 44] width 6 height 6
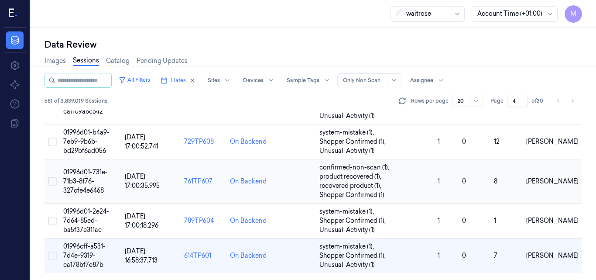
scroll to position [628, 0]
click at [523, 98] on input "5" at bounding box center [517, 101] width 21 height 12
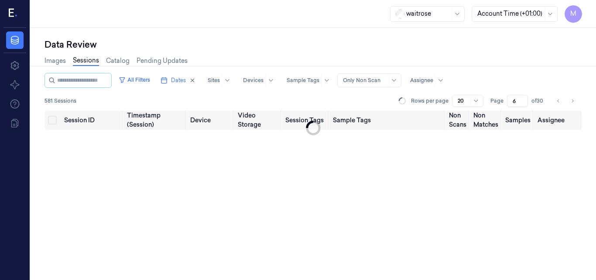
click at [523, 98] on input "6" at bounding box center [517, 101] width 21 height 12
click at [523, 98] on input "7" at bounding box center [517, 101] width 21 height 12
click at [523, 98] on input "9" at bounding box center [517, 101] width 21 height 12
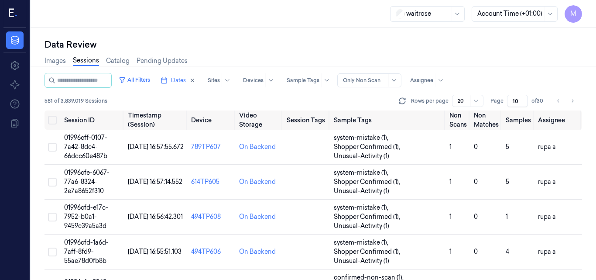
type input "10"
click at [523, 98] on input "10" at bounding box center [517, 101] width 21 height 12
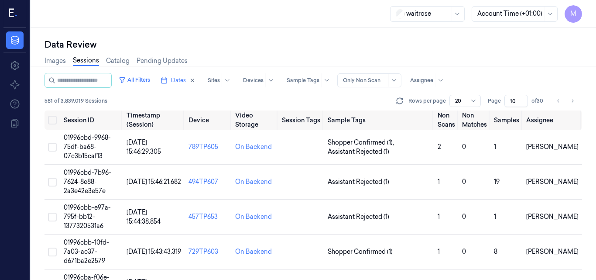
click at [456, 48] on div "Data Review" at bounding box center [314, 44] width 538 height 12
click at [89, 140] on span "01996cbd-9968-75df-ba68-07c3b15caf13" at bounding box center [87, 147] width 47 height 26
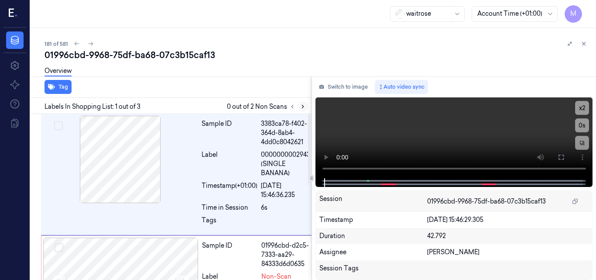
click at [304, 108] on icon at bounding box center [303, 106] width 6 height 6
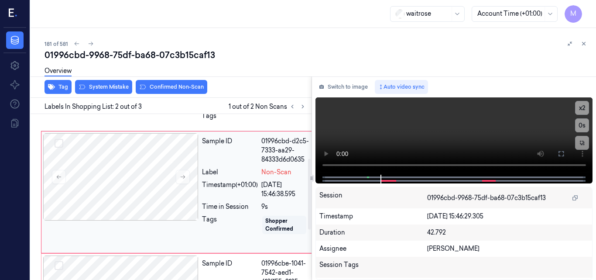
scroll to position [17, 0]
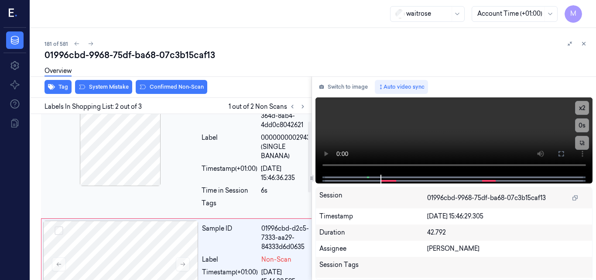
click at [144, 137] on div at bounding box center [120, 142] width 155 height 87
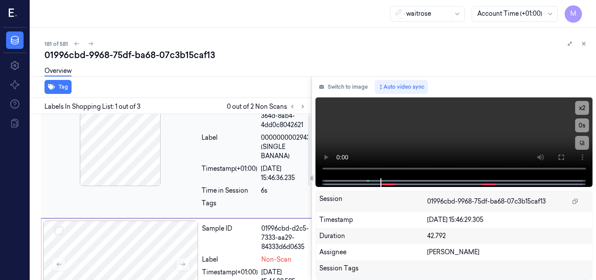
scroll to position [0, 0]
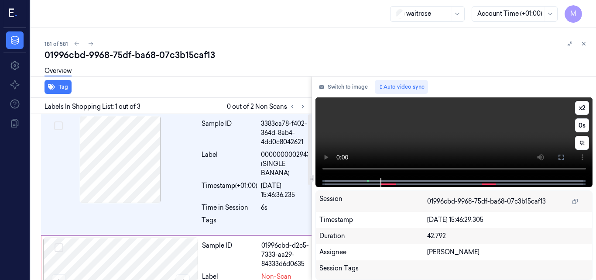
click at [419, 141] on video at bounding box center [453, 137] width 277 height 81
click at [451, 139] on video at bounding box center [453, 137] width 277 height 81
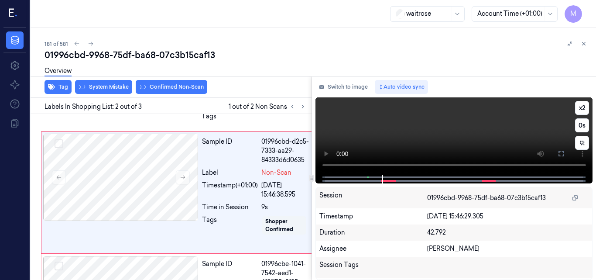
scroll to position [104, 0]
click at [463, 139] on video at bounding box center [453, 135] width 277 height 77
click at [107, 81] on div "Overview" at bounding box center [317, 72] width 545 height 22
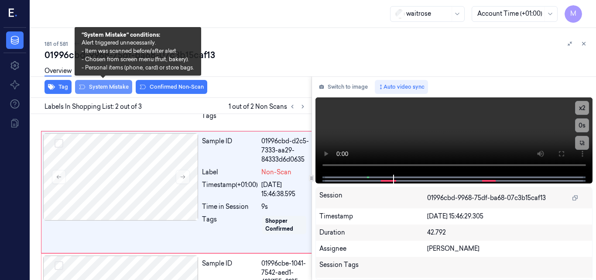
click at [107, 86] on button "System Mistake" at bounding box center [103, 87] width 57 height 14
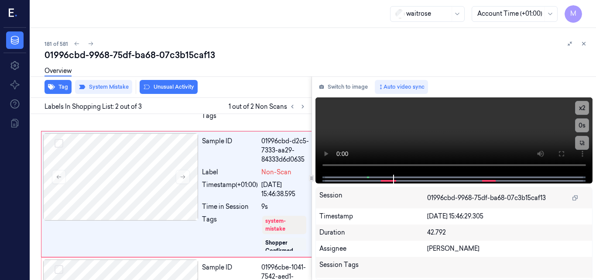
scroll to position [106, 0]
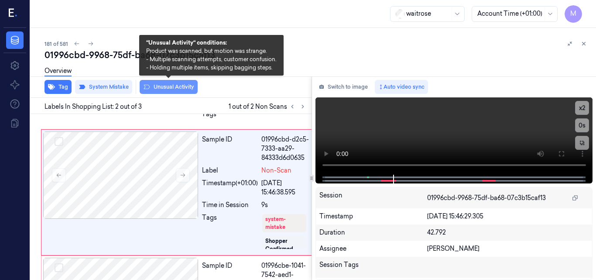
click at [180, 87] on button "Unusual Activity" at bounding box center [169, 87] width 58 height 14
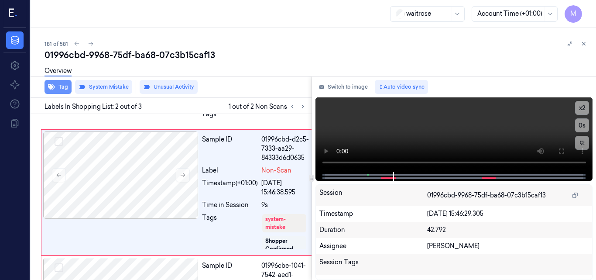
click at [62, 91] on button "Tag" at bounding box center [58, 87] width 27 height 14
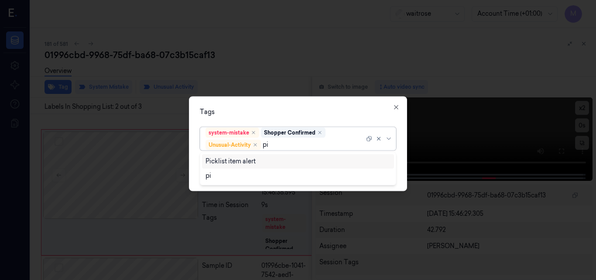
type input "pic"
click at [237, 160] on div "Picklist item alert" at bounding box center [230, 161] width 50 height 9
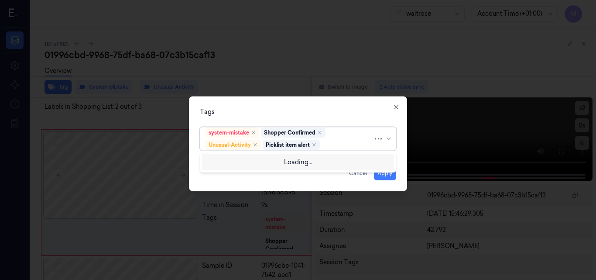
click at [314, 108] on div "Tags" at bounding box center [298, 111] width 196 height 9
click at [390, 171] on button "Apply" at bounding box center [385, 173] width 22 height 14
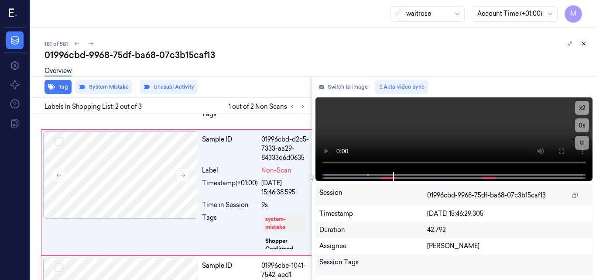
click at [584, 44] on icon at bounding box center [584, 44] width 6 height 6
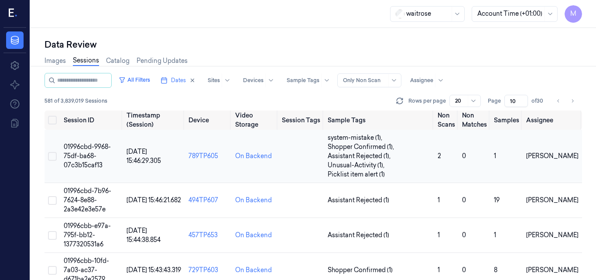
click at [86, 149] on span "01996cbd-9968-75df-ba68-07c3b15caf13" at bounding box center [87, 156] width 47 height 26
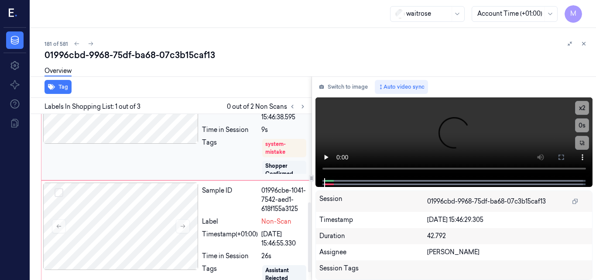
scroll to position [225, 0]
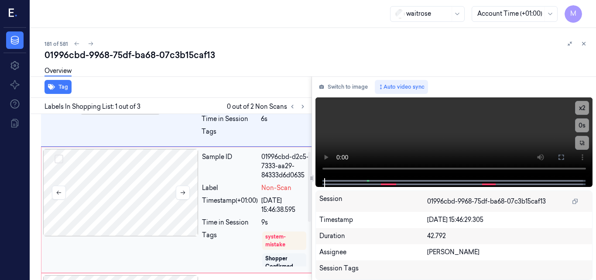
click at [149, 191] on div at bounding box center [120, 192] width 155 height 87
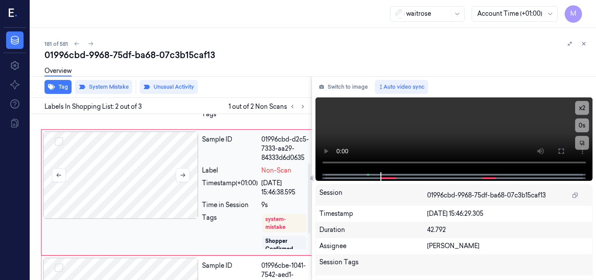
scroll to position [193, 0]
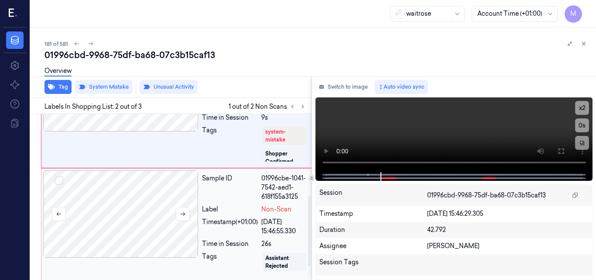
click at [125, 236] on div at bounding box center [120, 213] width 155 height 87
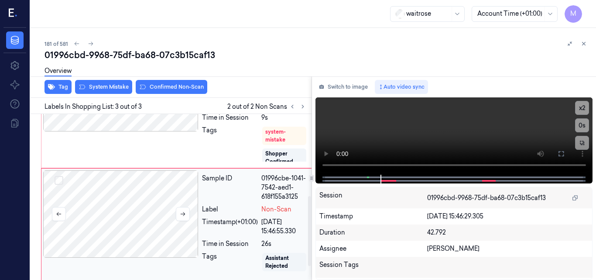
scroll to position [225, 0]
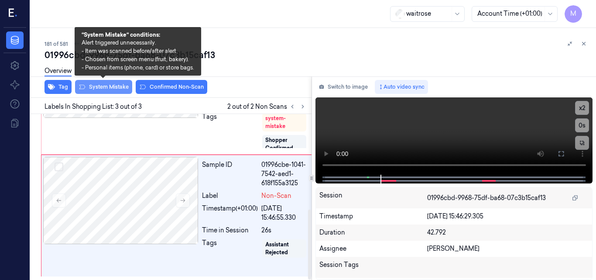
click at [117, 86] on button "System Mistake" at bounding box center [103, 87] width 57 height 14
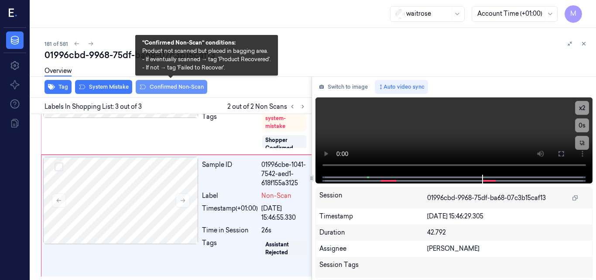
scroll to position [229, 0]
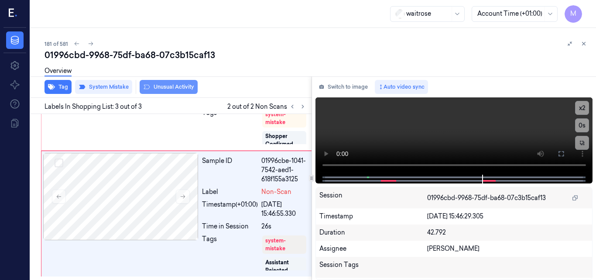
click at [172, 89] on button "Unusual Activity" at bounding box center [169, 87] width 58 height 14
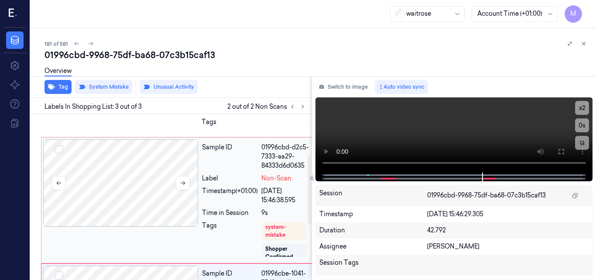
click at [152, 166] on div at bounding box center [120, 182] width 155 height 87
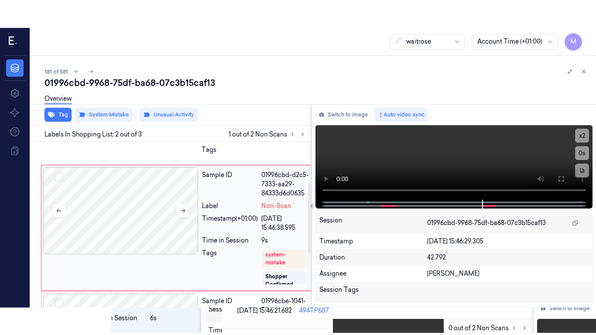
scroll to position [106, 0]
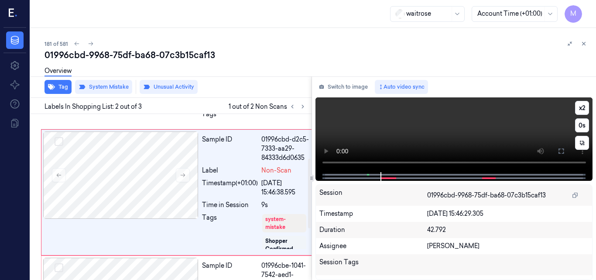
click at [491, 127] on video at bounding box center [453, 134] width 277 height 75
click at [561, 149] on icon at bounding box center [561, 150] width 7 height 7
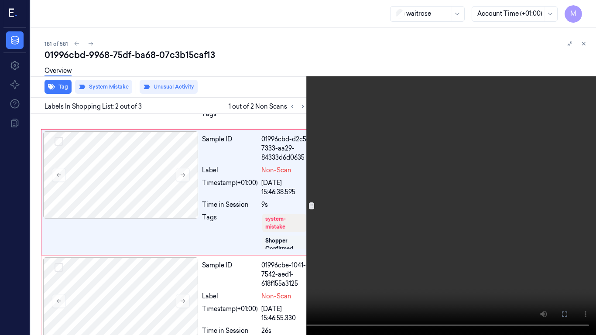
click at [405, 189] on video at bounding box center [298, 167] width 596 height 335
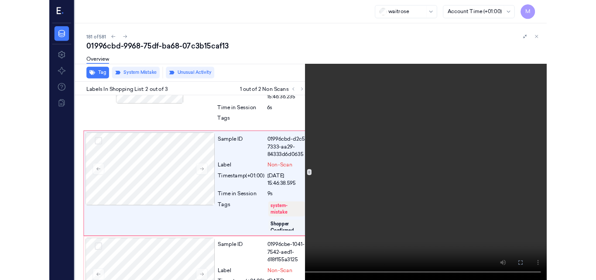
scroll to position [79, 0]
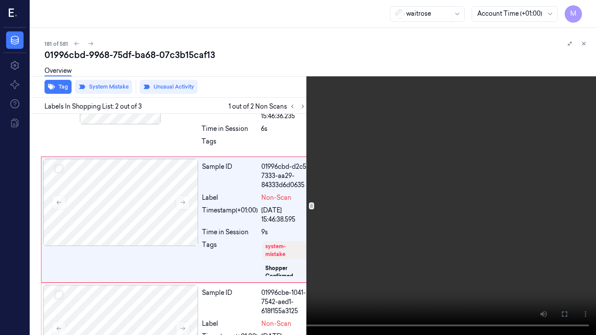
click at [0, 0] on icon at bounding box center [0, 0] width 0 height 0
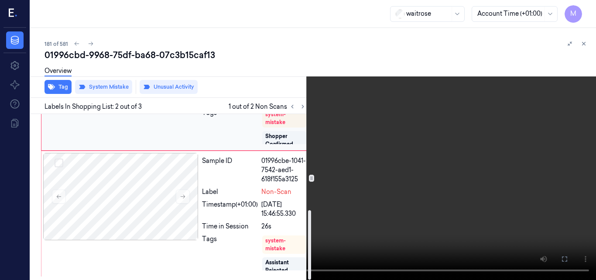
scroll to position [229, 0]
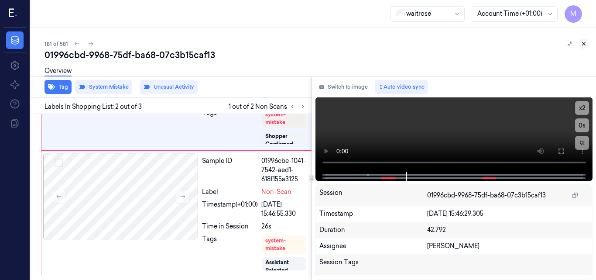
click at [582, 41] on icon at bounding box center [584, 44] width 6 height 6
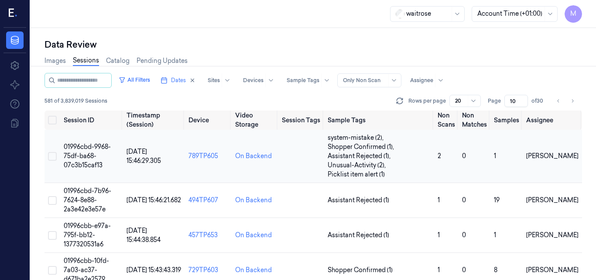
scroll to position [44, 0]
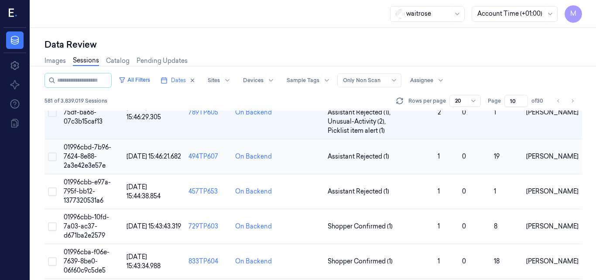
click at [89, 156] on span "01996cbd-7b96-7624-8e88-2a3e42e3e57e" at bounding box center [88, 156] width 48 height 26
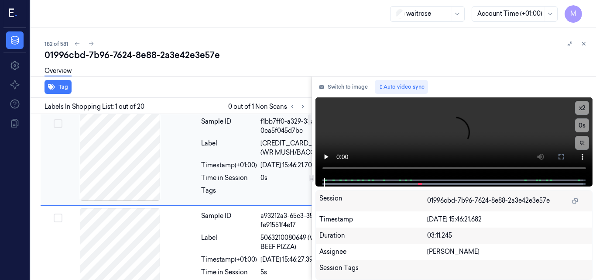
scroll to position [0, 0]
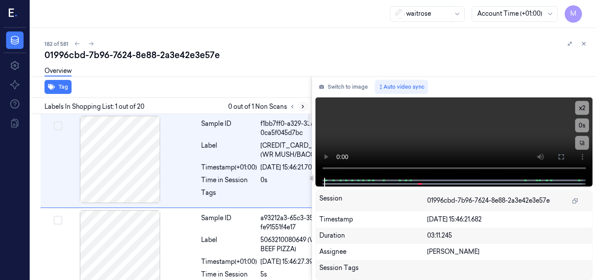
click at [301, 106] on icon at bounding box center [303, 106] width 6 height 6
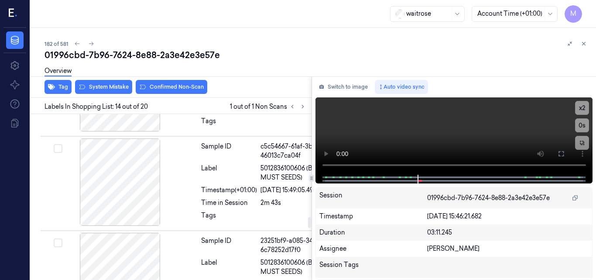
scroll to position [1569, 0]
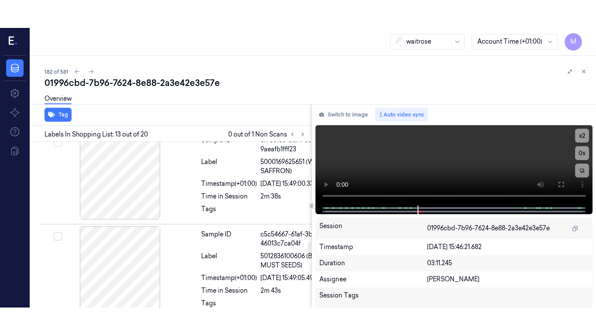
scroll to position [1525, 0]
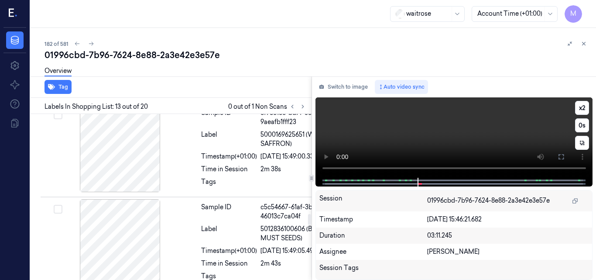
click at [474, 128] on video at bounding box center [453, 137] width 277 height 80
click at [557, 161] on button at bounding box center [561, 157] width 14 height 14
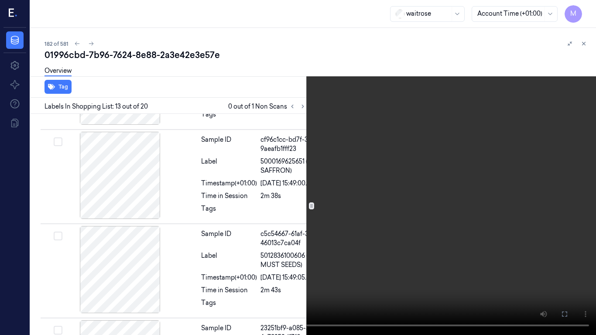
scroll to position [1498, 0]
click at [401, 205] on video at bounding box center [298, 167] width 596 height 335
click at [586, 7] on button "x 2" at bounding box center [586, 10] width 14 height 14
click at [587, 8] on button "x 4" at bounding box center [586, 10] width 14 height 14
click at [384, 141] on video at bounding box center [298, 167] width 596 height 335
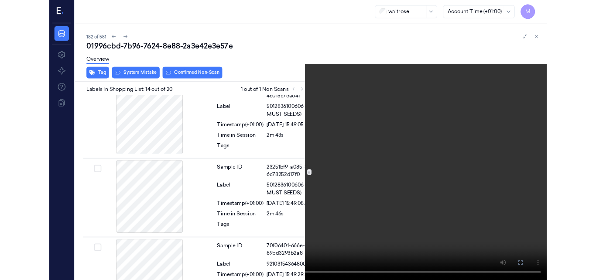
scroll to position [1629, 0]
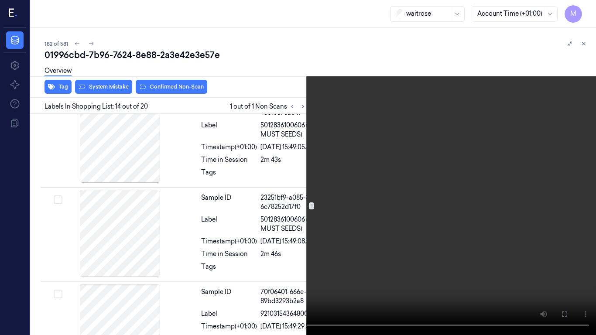
click at [351, 227] on video at bounding box center [298, 167] width 596 height 335
click at [0, 0] on icon at bounding box center [0, 0] width 0 height 0
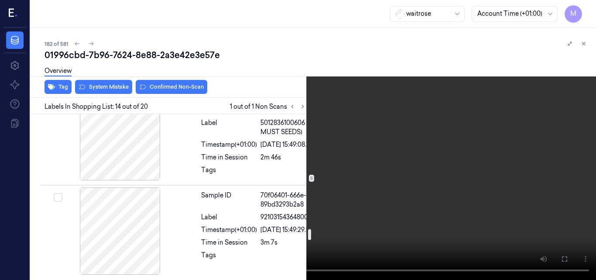
scroll to position [1760, 0]
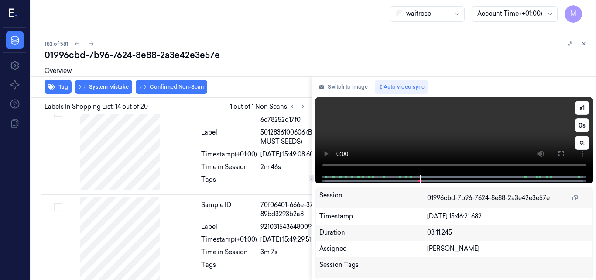
click at [453, 128] on video at bounding box center [453, 135] width 277 height 77
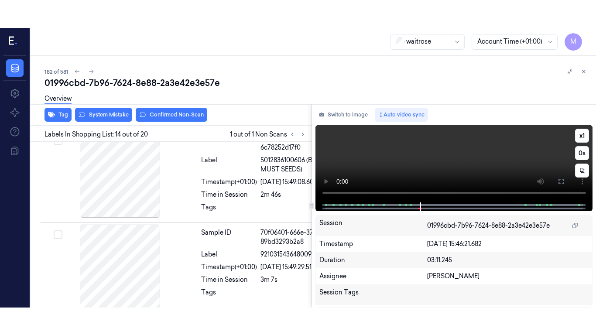
scroll to position [1657, 0]
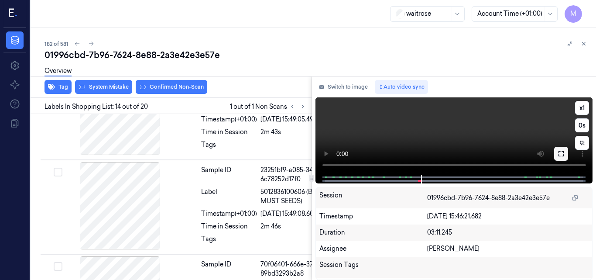
click at [562, 153] on icon at bounding box center [561, 153] width 7 height 7
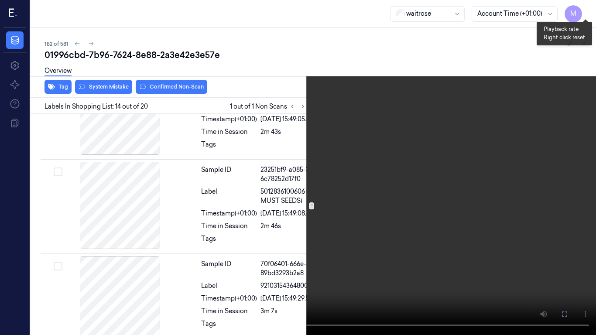
click at [585, 10] on button "x 1" at bounding box center [586, 10] width 14 height 14
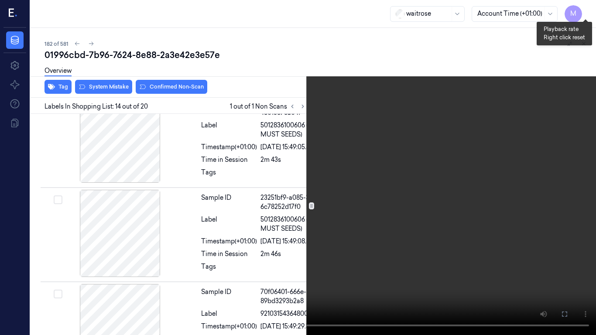
click at [587, 11] on button "x 2" at bounding box center [586, 10] width 14 height 14
click at [392, 216] on video at bounding box center [298, 167] width 596 height 335
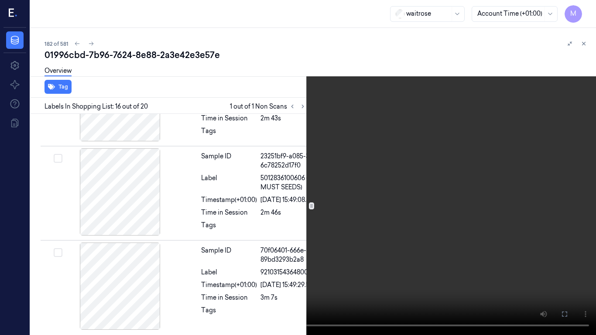
click at [0, 0] on icon at bounding box center [0, 0] width 0 height 0
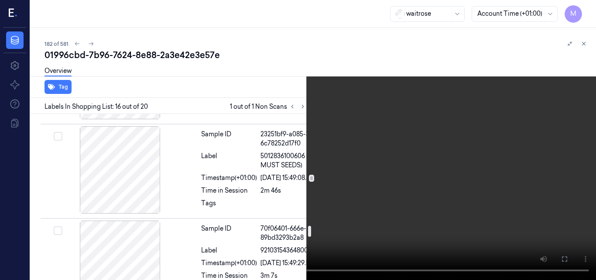
scroll to position [1707, 0]
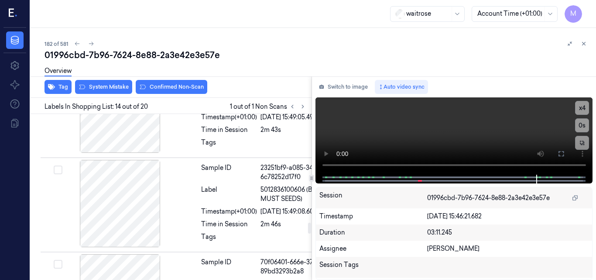
scroll to position [1657, 0]
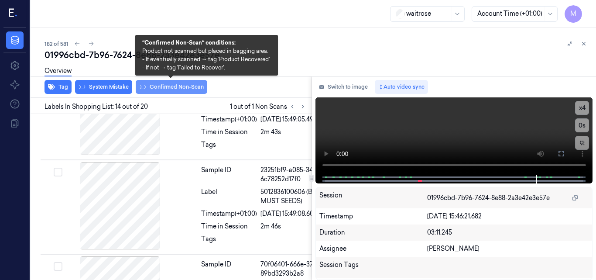
click at [181, 85] on button "Confirmed Non-Scan" at bounding box center [172, 87] width 72 height 14
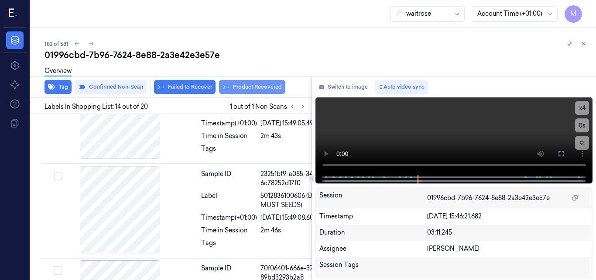
click at [261, 86] on button "Product Recovered" at bounding box center [252, 87] width 66 height 14
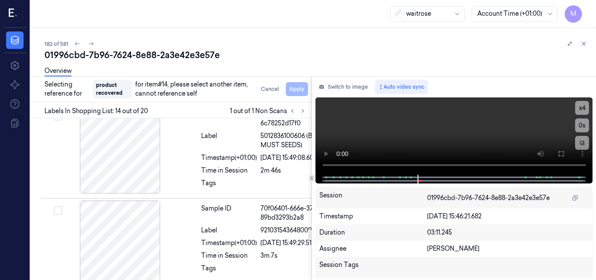
scroll to position [1746, 0]
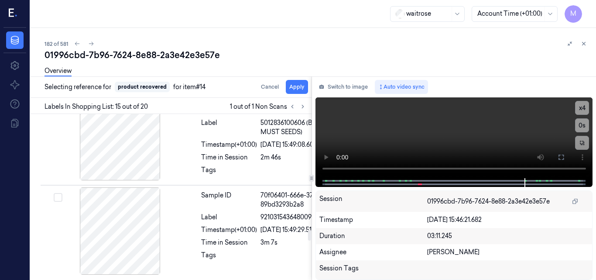
scroll to position [1787, 0]
click at [299, 88] on button "Apply" at bounding box center [297, 87] width 22 height 14
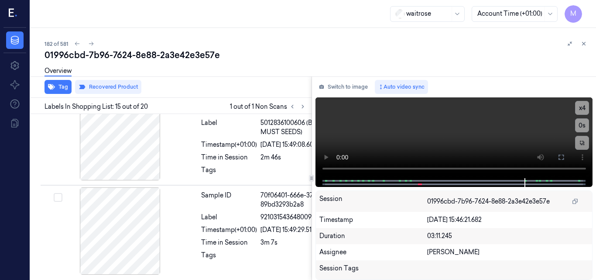
scroll to position [1796, 0]
click at [59, 88] on button "Tag" at bounding box center [58, 87] width 27 height 14
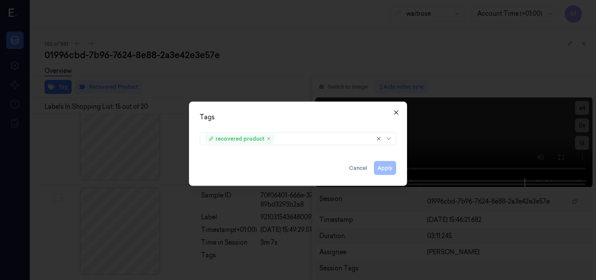
click at [397, 111] on icon "button" at bounding box center [396, 112] width 7 height 7
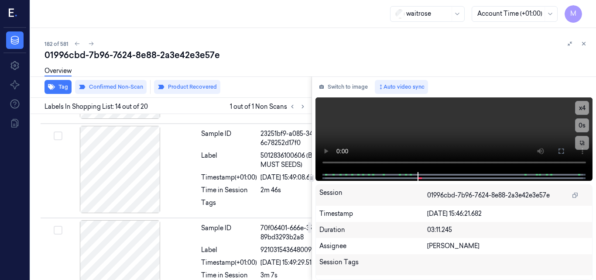
scroll to position [1658, 0]
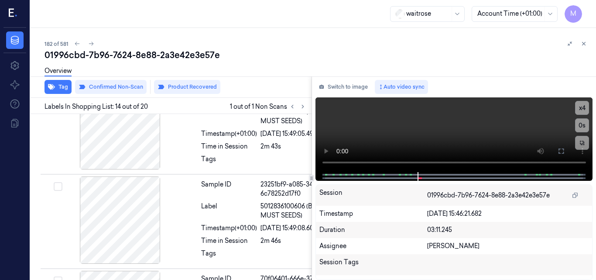
click at [238, 86] on div "Tag Confirmed Non-Scan Product Recovered" at bounding box center [169, 86] width 284 height 21
click at [61, 86] on button "Tag" at bounding box center [58, 87] width 27 height 14
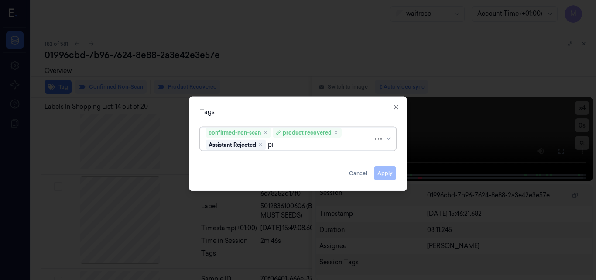
type input "pic"
click at [244, 161] on div "Picklist item alert" at bounding box center [230, 161] width 50 height 9
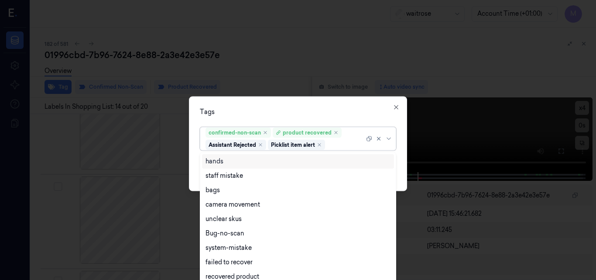
click at [330, 107] on div "Tags" at bounding box center [298, 111] width 196 height 9
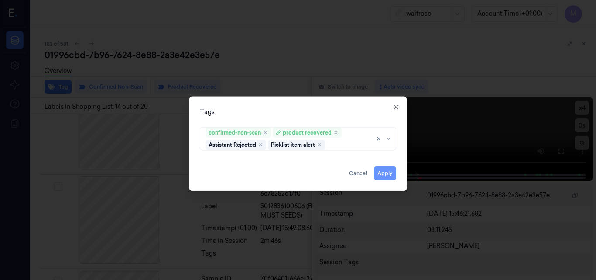
click at [389, 173] on button "Apply" at bounding box center [385, 173] width 22 height 14
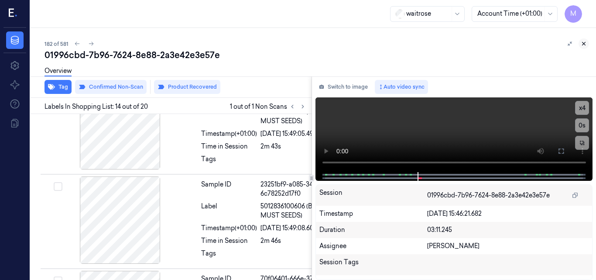
click at [582, 44] on icon at bounding box center [584, 44] width 6 height 6
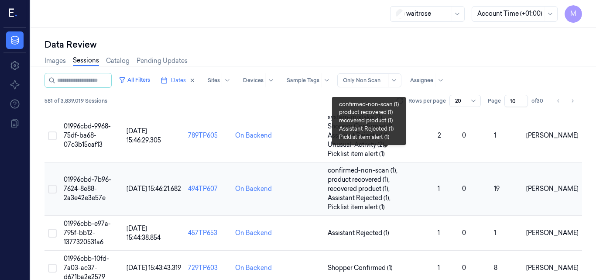
scroll to position [44, 0]
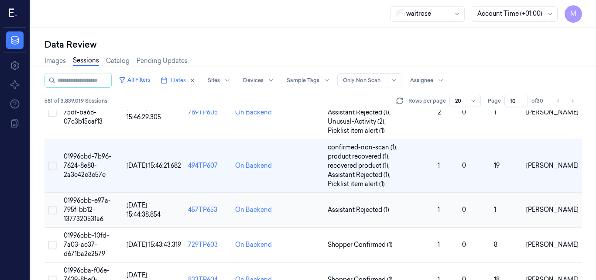
click at [92, 202] on span "01996cbb-e97a-795f-bb12-1377320531a6" at bounding box center [87, 209] width 47 height 26
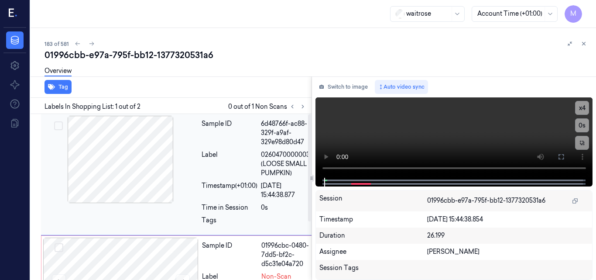
click at [128, 171] on div at bounding box center [120, 159] width 155 height 87
click at [442, 144] on video at bounding box center [453, 137] width 277 height 80
click at [564, 157] on icon at bounding box center [561, 156] width 7 height 7
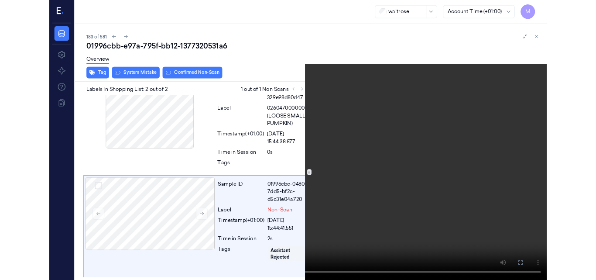
scroll to position [34, 0]
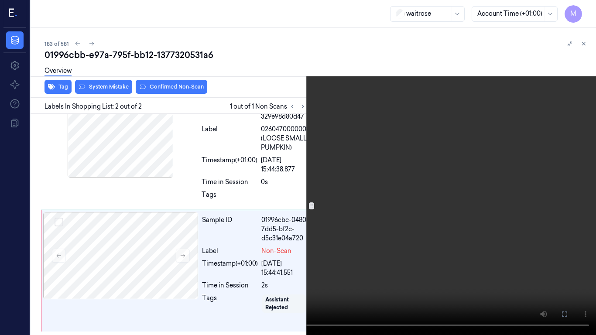
click at [213, 229] on video at bounding box center [298, 167] width 596 height 335
click at [588, 8] on button "x 4" at bounding box center [586, 10] width 14 height 14
click at [332, 188] on video at bounding box center [298, 167] width 596 height 335
click at [359, 204] on video at bounding box center [298, 167] width 596 height 335
click at [0, 0] on icon at bounding box center [0, 0] width 0 height 0
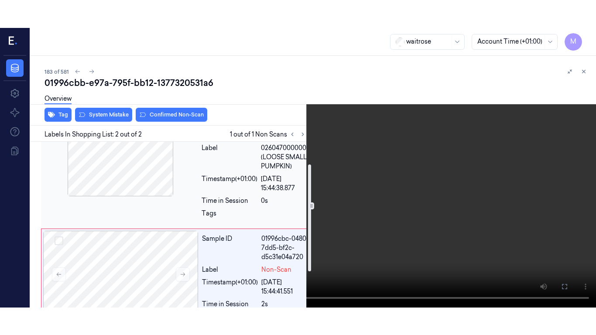
scroll to position [0, 0]
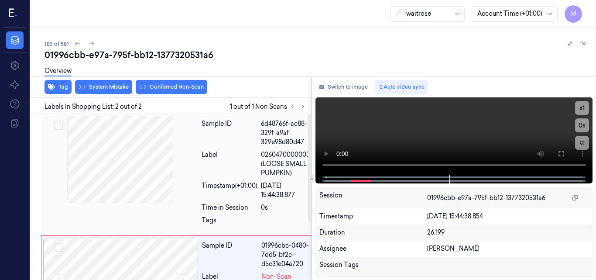
click at [129, 159] on div at bounding box center [120, 159] width 155 height 87
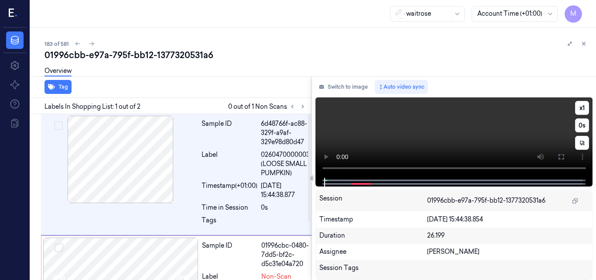
click at [384, 121] on video at bounding box center [453, 137] width 277 height 80
click at [562, 155] on icon at bounding box center [561, 156] width 7 height 7
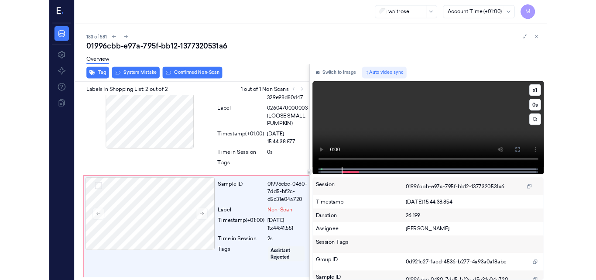
scroll to position [34, 0]
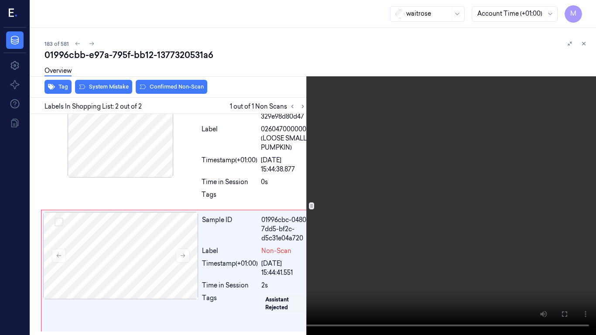
click at [349, 190] on video at bounding box center [298, 167] width 596 height 335
click at [0, 0] on icon at bounding box center [0, 0] width 0 height 0
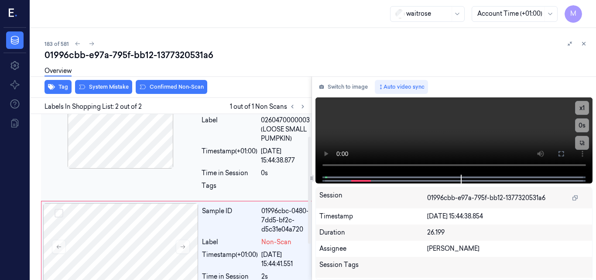
click at [221, 154] on div "Timestamp (+01:00)" at bounding box center [230, 156] width 56 height 18
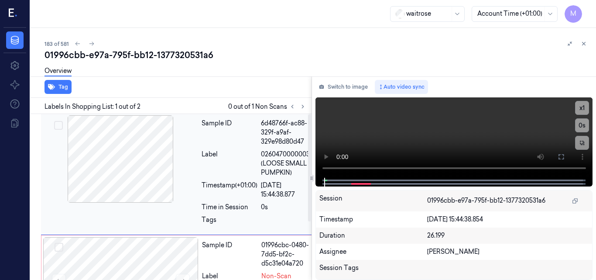
scroll to position [0, 0]
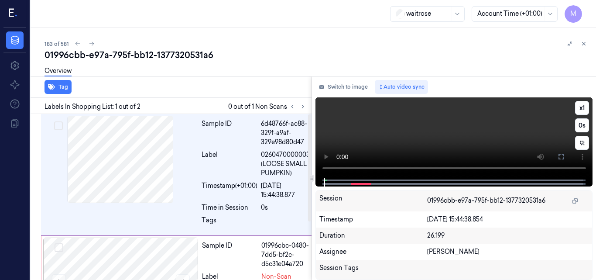
click at [479, 134] on video at bounding box center [453, 137] width 277 height 80
click at [446, 139] on video at bounding box center [453, 137] width 277 height 80
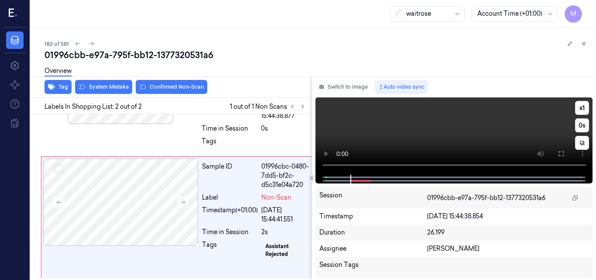
scroll to position [90, 0]
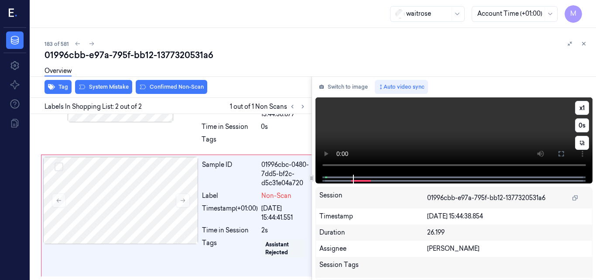
click at [446, 139] on video at bounding box center [453, 135] width 277 height 77
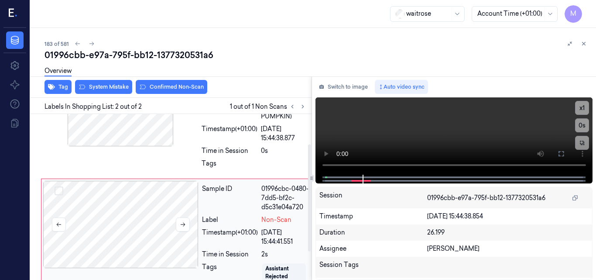
scroll to position [46, 0]
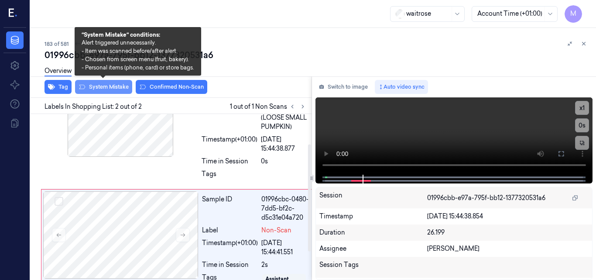
click at [105, 86] on button "System Mistake" at bounding box center [103, 87] width 57 height 14
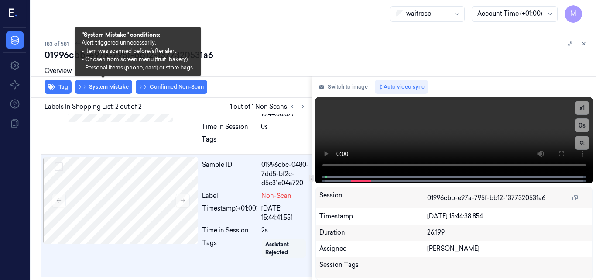
scroll to position [94, 0]
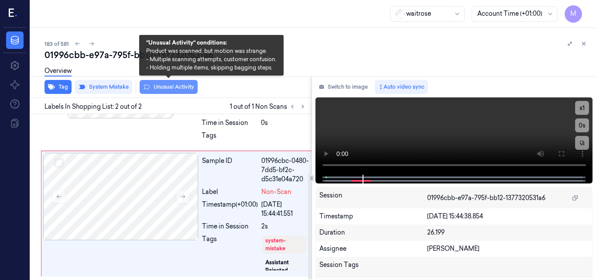
click at [178, 89] on button "Unusual Activity" at bounding box center [169, 87] width 58 height 14
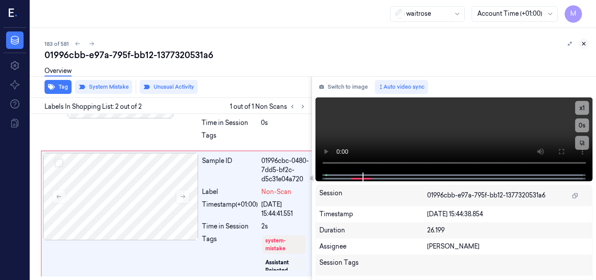
click at [582, 42] on icon at bounding box center [584, 44] width 6 height 6
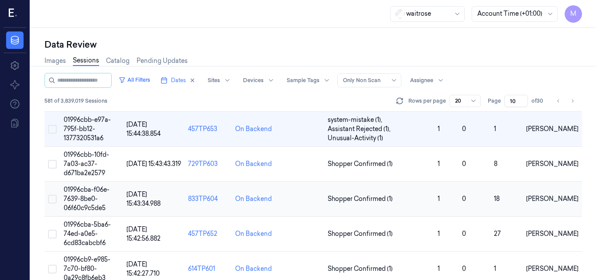
scroll to position [102, 0]
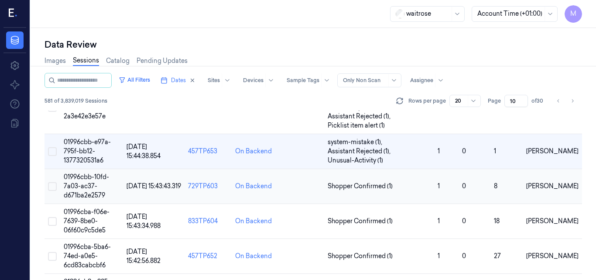
click at [93, 183] on span "01996cbb-10fd-7a03-ac37-d671ba2e2579" at bounding box center [86, 186] width 45 height 26
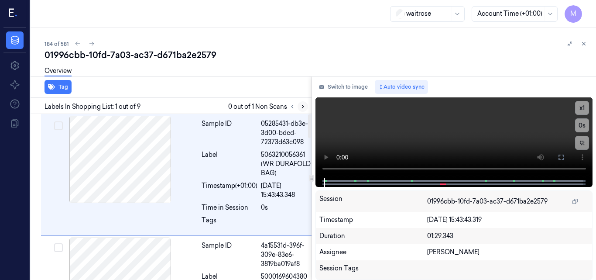
click at [303, 107] on icon at bounding box center [303, 106] width 2 height 3
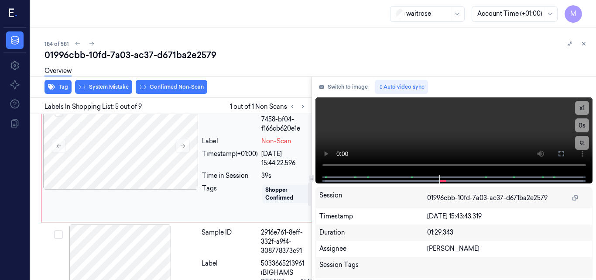
scroll to position [506, 0]
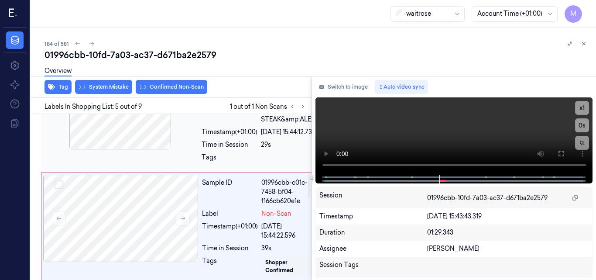
click at [144, 147] on div at bounding box center [120, 105] width 155 height 87
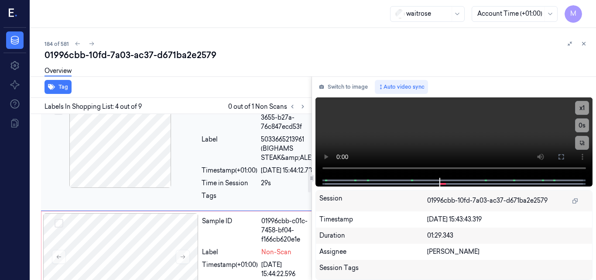
scroll to position [380, 0]
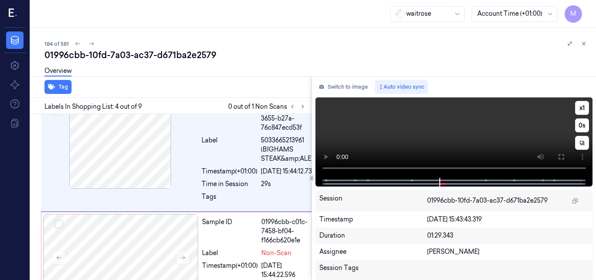
click at [500, 134] on video at bounding box center [453, 137] width 277 height 80
click at [562, 156] on icon at bounding box center [561, 156] width 7 height 7
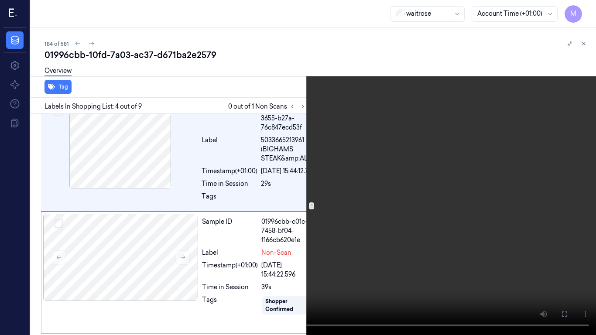
click at [0, 0] on icon at bounding box center [0, 0] width 0 height 0
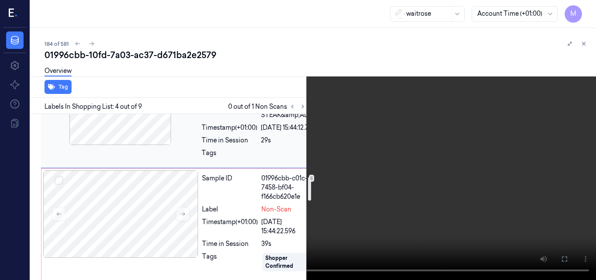
scroll to position [467, 0]
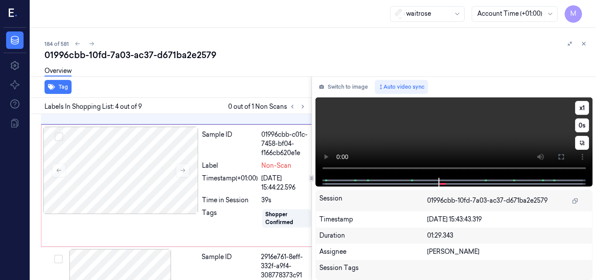
click at [452, 142] on video at bounding box center [453, 137] width 277 height 80
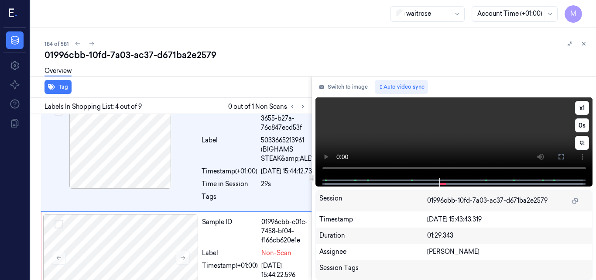
click at [479, 143] on video at bounding box center [453, 137] width 277 height 80
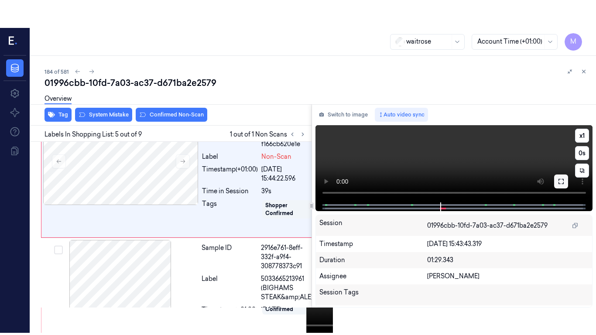
scroll to position [506, 0]
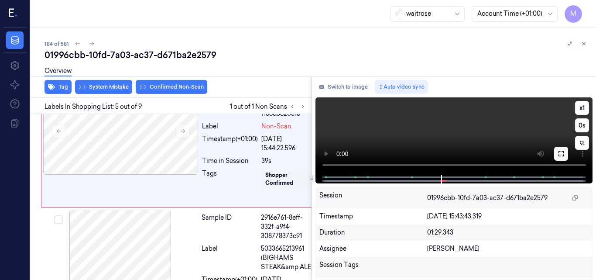
click at [559, 155] on icon at bounding box center [561, 153] width 7 height 7
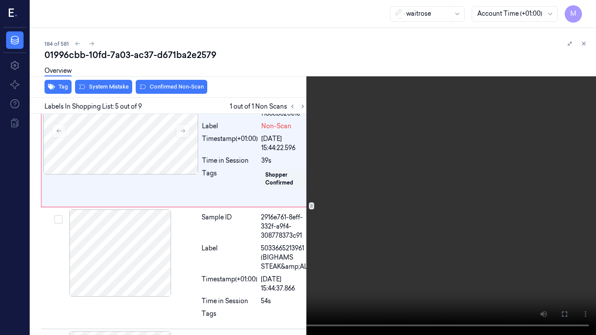
click at [333, 208] on video at bounding box center [298, 167] width 596 height 335
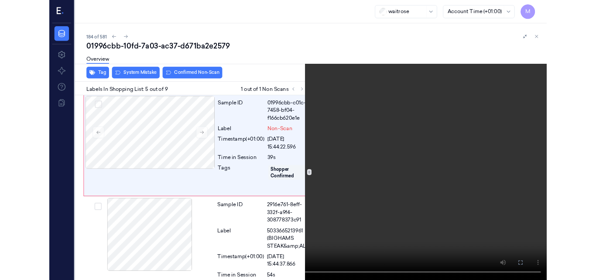
scroll to position [478, 0]
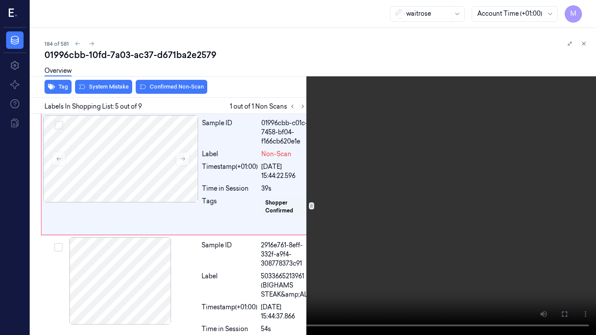
click at [0, 0] on icon at bounding box center [0, 0] width 0 height 0
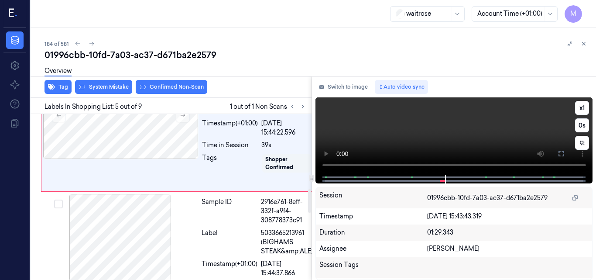
click at [486, 127] on video at bounding box center [453, 135] width 277 height 77
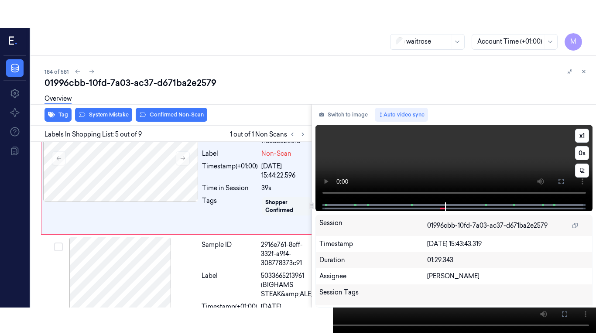
scroll to position [506, 0]
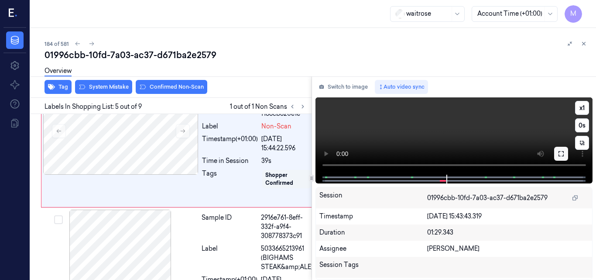
click at [562, 152] on icon at bounding box center [561, 153] width 7 height 7
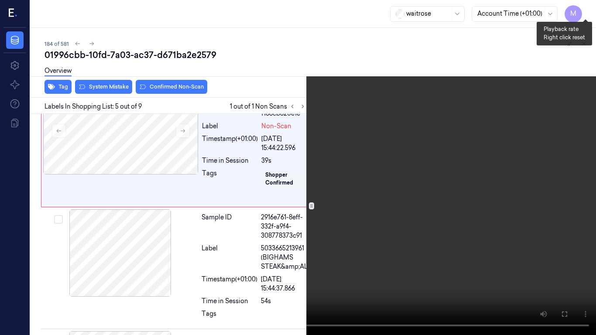
click at [583, 9] on button "x 1" at bounding box center [586, 10] width 14 height 14
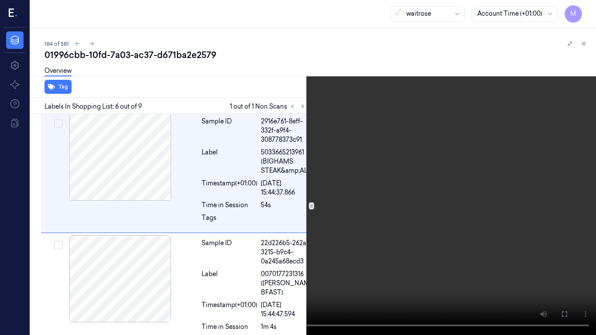
scroll to position [605, 0]
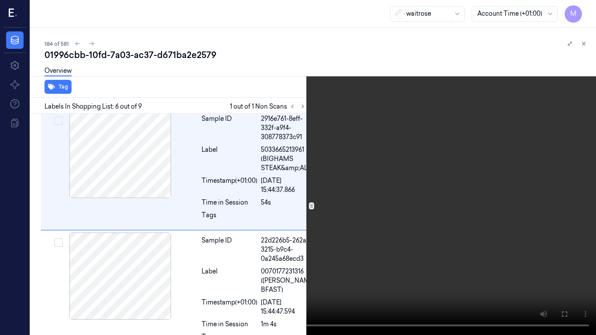
click at [408, 134] on video at bounding box center [298, 167] width 596 height 335
click at [360, 169] on video at bounding box center [298, 167] width 596 height 335
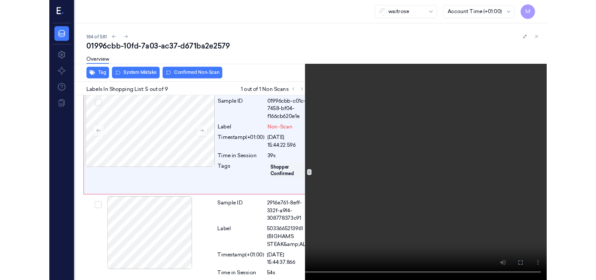
scroll to position [478, 0]
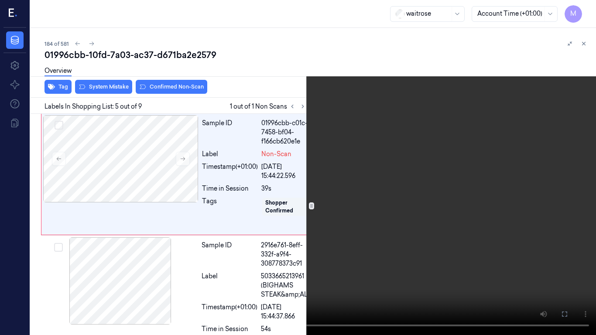
click at [437, 150] on video at bounding box center [298, 167] width 596 height 335
click at [0, 0] on icon at bounding box center [0, 0] width 0 height 0
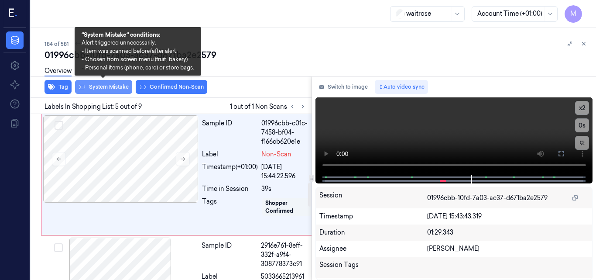
click at [115, 87] on button "System Mistake" at bounding box center [103, 87] width 57 height 14
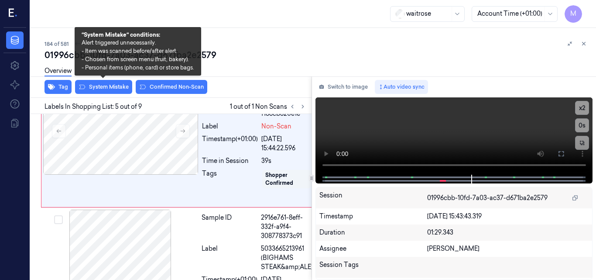
scroll to position [508, 0]
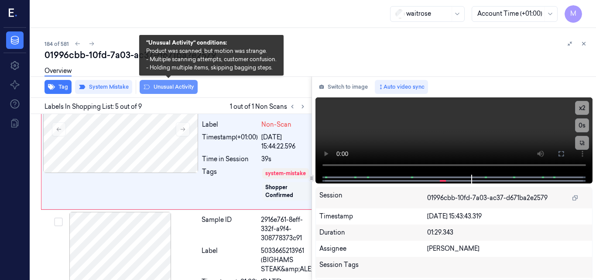
click at [188, 86] on button "Unusual Activity" at bounding box center [169, 87] width 58 height 14
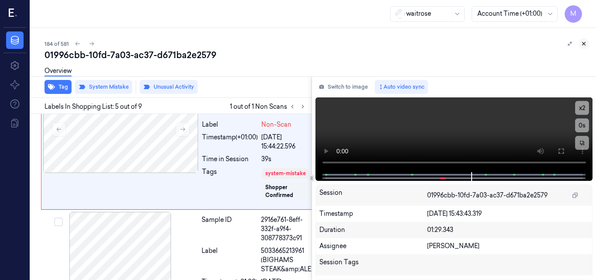
click at [586, 45] on icon at bounding box center [584, 44] width 6 height 6
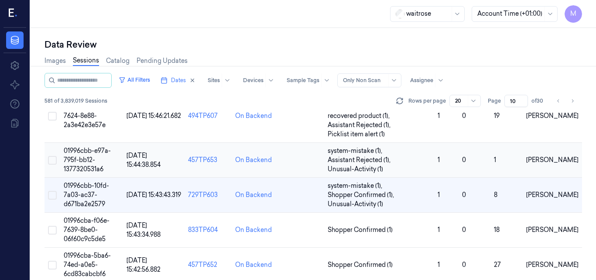
scroll to position [137, 0]
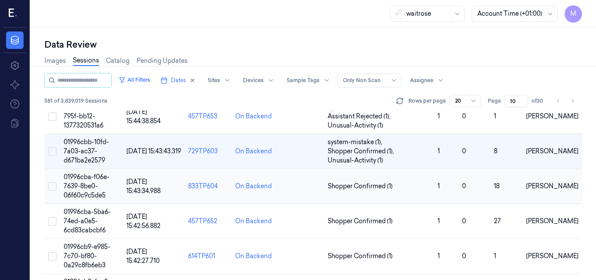
click at [94, 182] on span "01996cba-f06e-7639-8be0-06f60c9c5de5" at bounding box center [87, 186] width 46 height 26
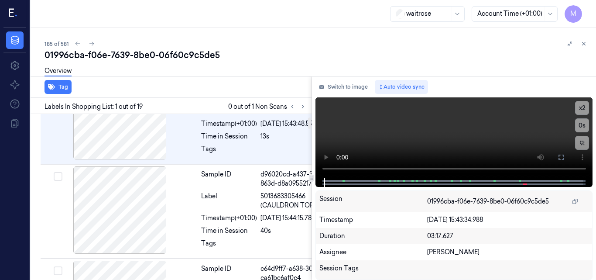
scroll to position [0, 0]
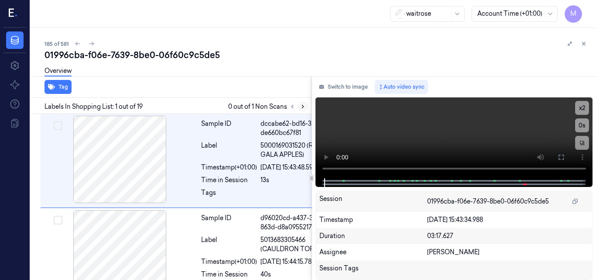
click at [305, 107] on icon at bounding box center [303, 106] width 6 height 6
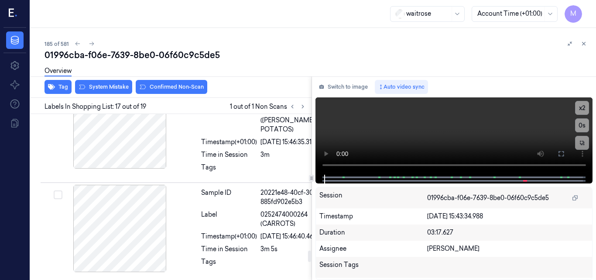
scroll to position [1980, 0]
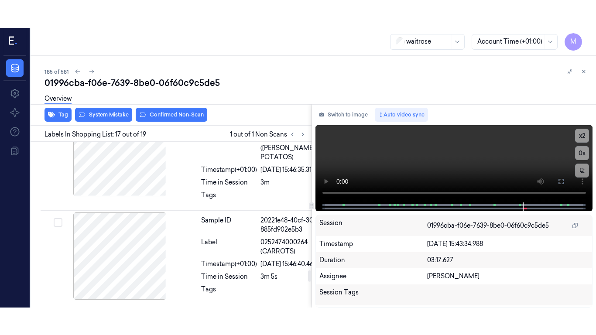
scroll to position [1854, 0]
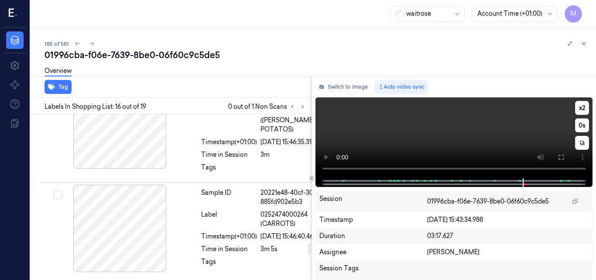
click at [458, 133] on video at bounding box center [453, 137] width 277 height 81
click at [562, 157] on icon at bounding box center [561, 157] width 7 height 7
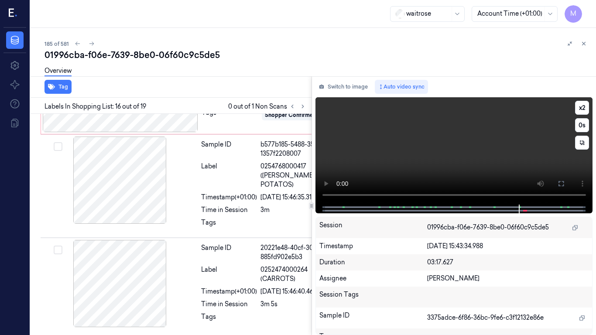
scroll to position [1826, 0]
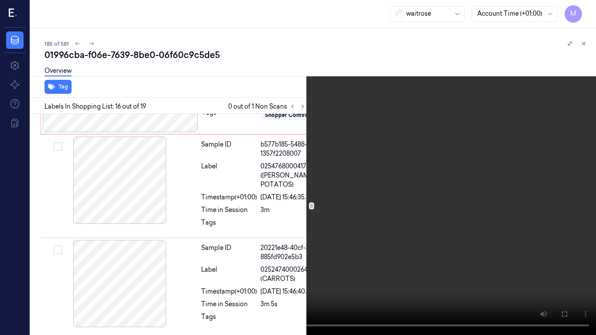
click at [342, 202] on video at bounding box center [298, 167] width 596 height 335
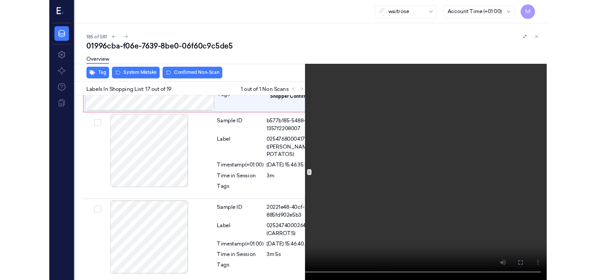
scroll to position [1953, 0]
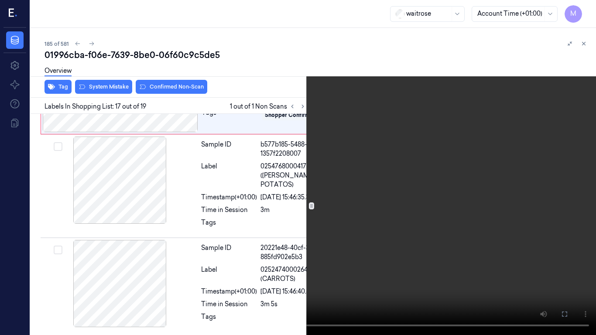
click at [0, 0] on icon at bounding box center [0, 0] width 0 height 0
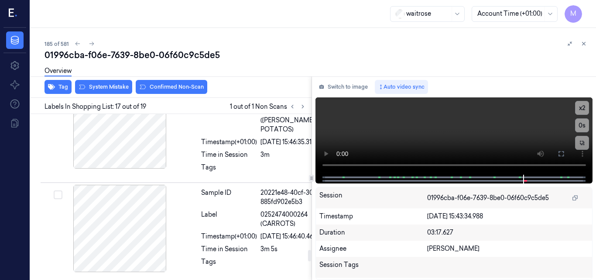
click at [181, 40] on button at bounding box center [182, 33] width 14 height 14
click at [186, 40] on button at bounding box center [182, 33] width 14 height 14
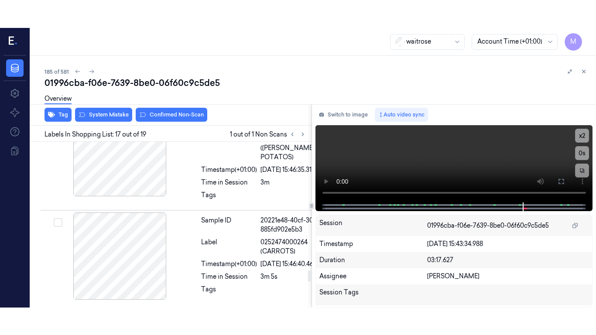
scroll to position [1854, 0]
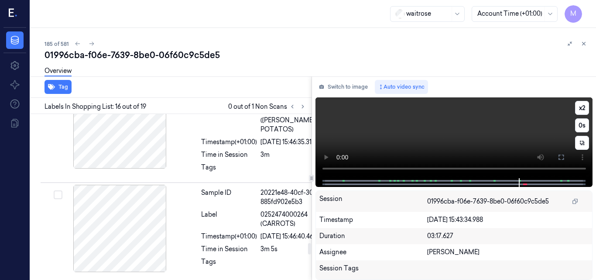
click at [439, 135] on video at bounding box center [453, 137] width 277 height 81
click at [558, 156] on icon at bounding box center [561, 157] width 7 height 7
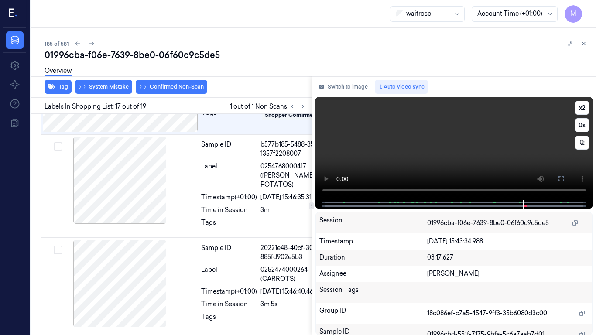
scroll to position [1953, 0]
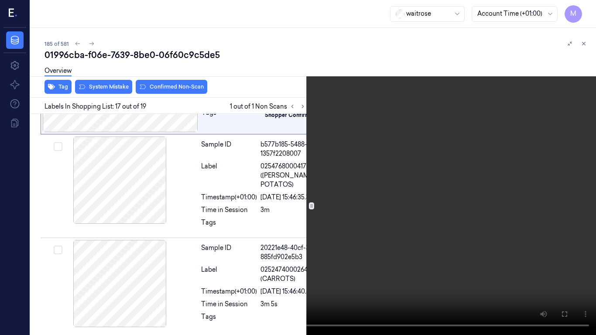
click at [350, 250] on video at bounding box center [298, 167] width 596 height 335
click at [385, 234] on video at bounding box center [298, 167] width 596 height 335
click at [336, 225] on video at bounding box center [298, 167] width 596 height 335
click at [0, 0] on icon at bounding box center [0, 0] width 0 height 0
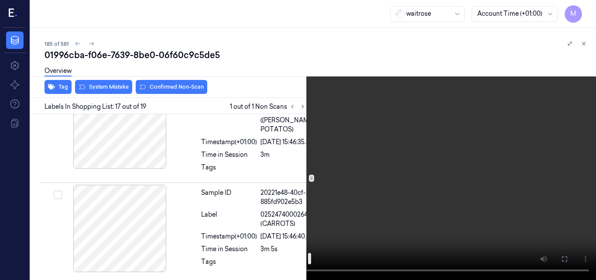
scroll to position [1997, 0]
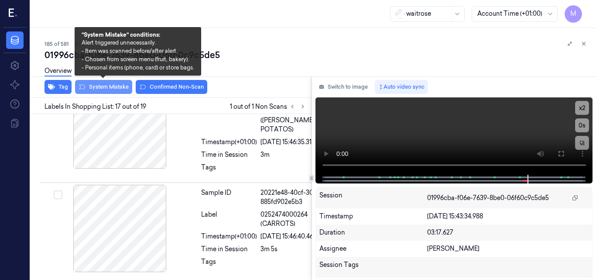
click at [110, 89] on button "System Mistake" at bounding box center [103, 87] width 57 height 14
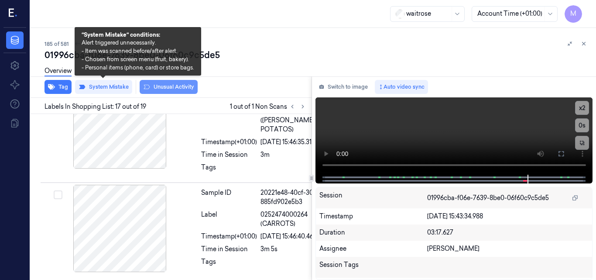
scroll to position [1983, 0]
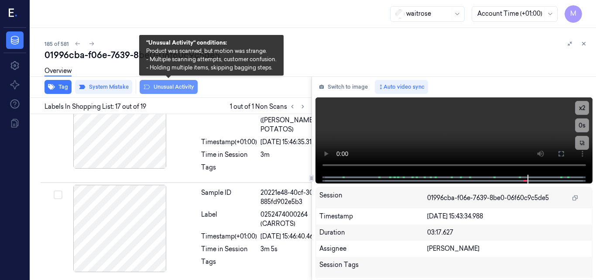
click at [169, 86] on button "Unusual Activity" at bounding box center [169, 87] width 58 height 14
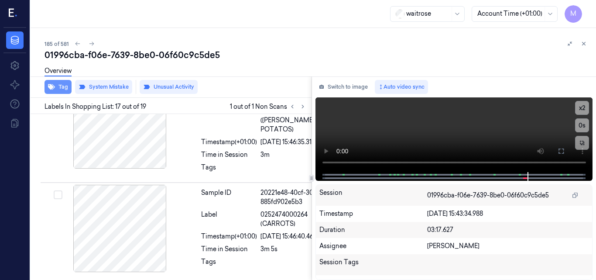
click at [56, 89] on button "Tag" at bounding box center [58, 87] width 27 height 14
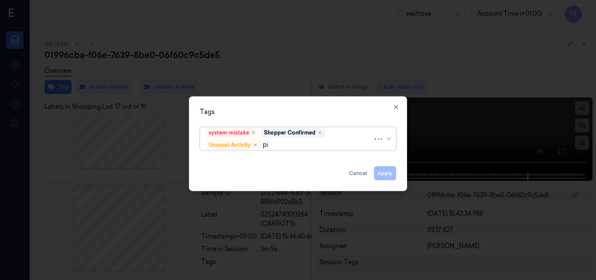
type input "pic"
click at [260, 158] on div "Picklist item alert" at bounding box center [297, 161] width 185 height 9
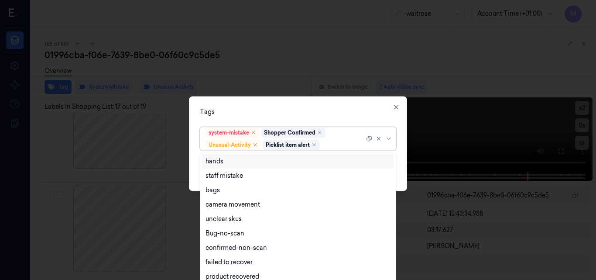
click at [288, 117] on div "Tags option Picklist item alert, selected. 9 results available. Use Up and Down…" at bounding box center [298, 143] width 218 height 95
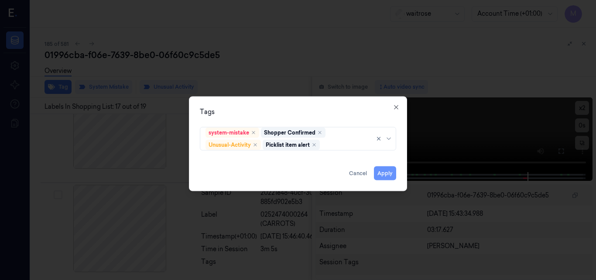
click at [390, 175] on button "Apply" at bounding box center [385, 173] width 22 height 14
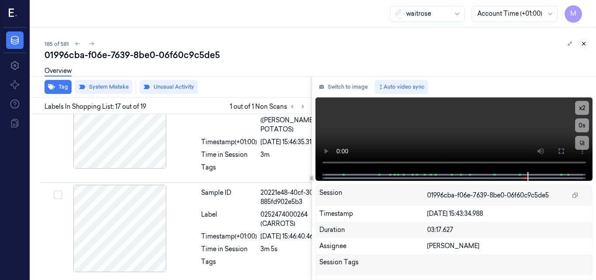
click at [584, 45] on icon at bounding box center [584, 44] width 6 height 6
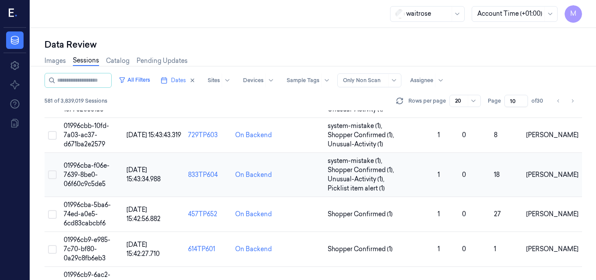
scroll to position [176, 0]
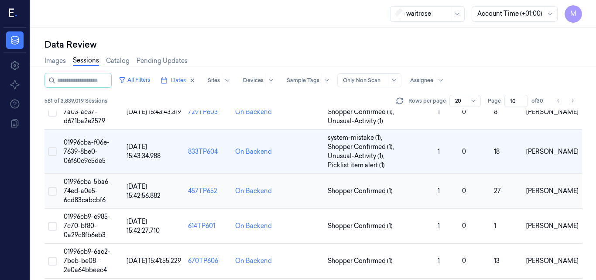
click at [90, 187] on span "01996cba-5ba6-74ed-a0e5-6cd83cabcbf6" at bounding box center [87, 191] width 47 height 26
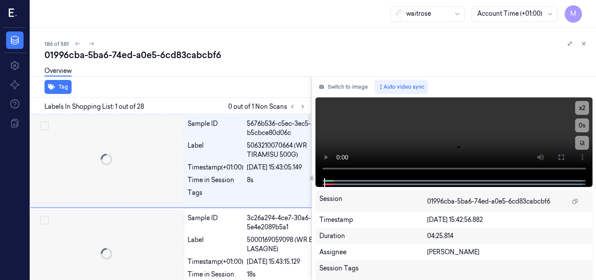
scroll to position [0, 13]
click at [251, 44] on div "186 of 581" at bounding box center [317, 43] width 545 height 10
click at [303, 108] on icon at bounding box center [303, 106] width 6 height 6
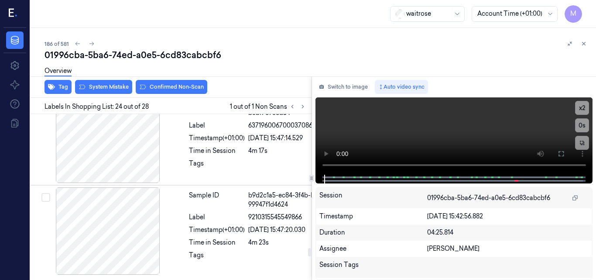
scroll to position [2672, 13]
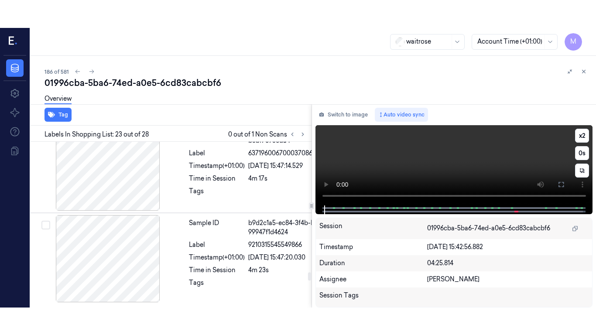
scroll to position [2637, 13]
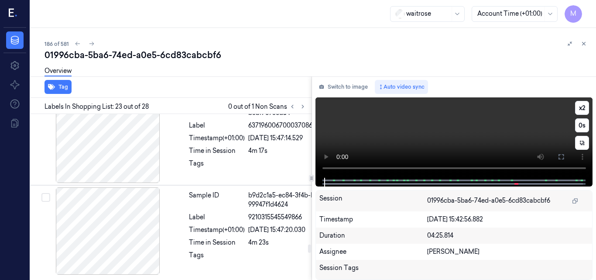
click at [427, 136] on video at bounding box center [453, 137] width 277 height 80
click at [559, 158] on icon at bounding box center [560, 156] width 5 height 5
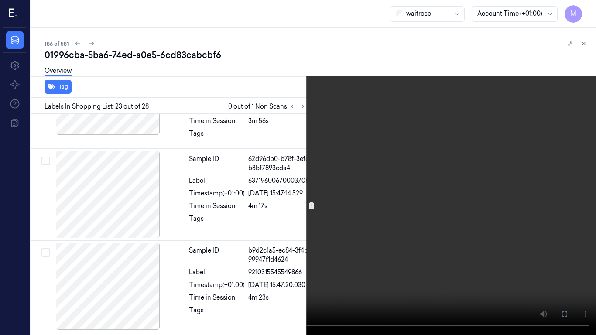
click at [384, 178] on video at bounding box center [298, 167] width 596 height 335
click at [349, 178] on video at bounding box center [298, 167] width 596 height 335
click at [332, 170] on video at bounding box center [298, 167] width 596 height 335
click at [316, 202] on video at bounding box center [298, 167] width 596 height 335
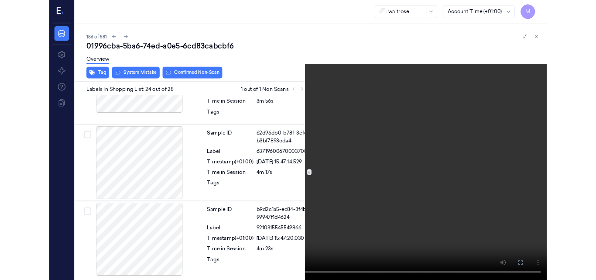
scroll to position [2732, 13]
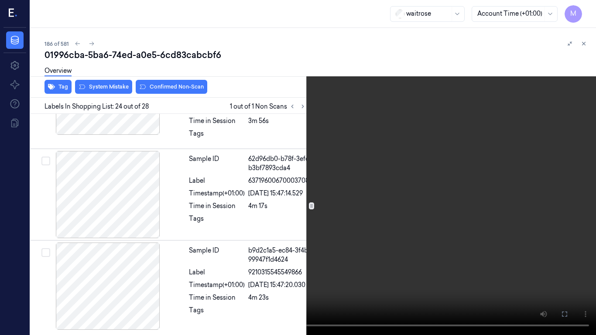
click at [319, 169] on video at bounding box center [298, 167] width 596 height 335
click at [0, 0] on icon at bounding box center [0, 0] width 0 height 0
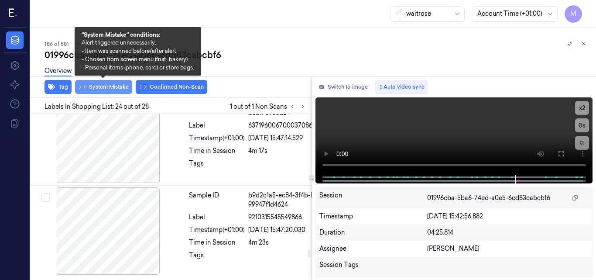
click at [115, 86] on button "System Mistake" at bounding box center [103, 87] width 57 height 14
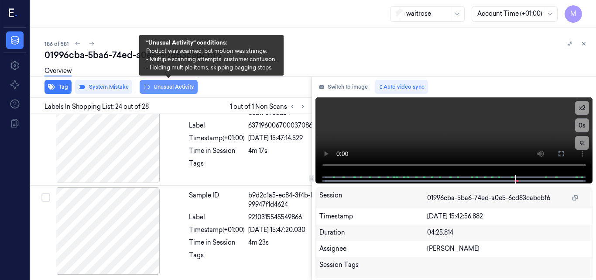
click at [175, 89] on button "Unusual Activity" at bounding box center [169, 87] width 58 height 14
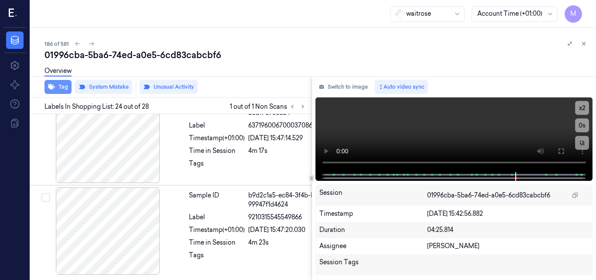
click at [61, 89] on button "Tag" at bounding box center [58, 87] width 27 height 14
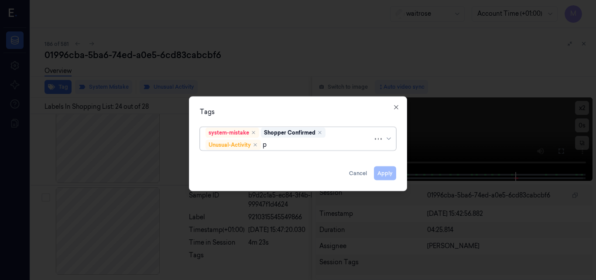
type input "pi"
click at [221, 157] on div "Picklist item alert" at bounding box center [230, 161] width 50 height 9
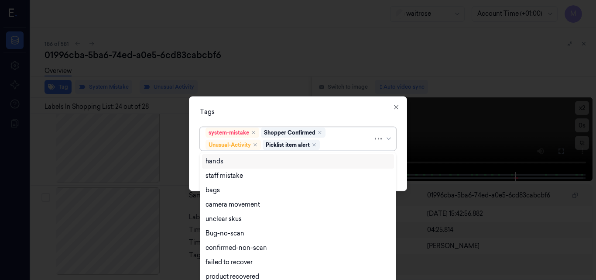
click at [272, 111] on div "Tags" at bounding box center [298, 111] width 196 height 9
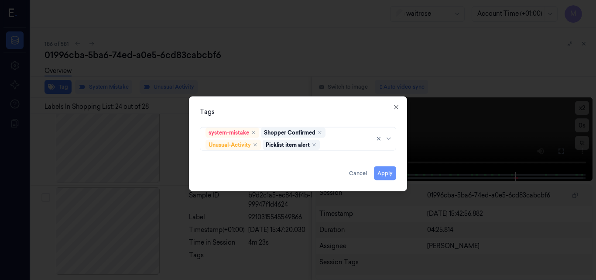
click at [390, 171] on button "Apply" at bounding box center [385, 173] width 22 height 14
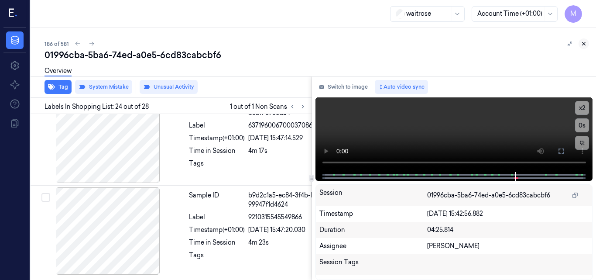
click at [584, 43] on icon at bounding box center [583, 43] width 3 height 3
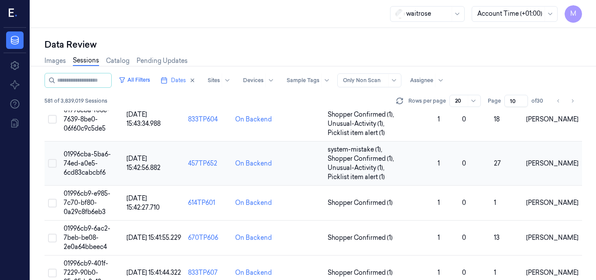
scroll to position [264, 0]
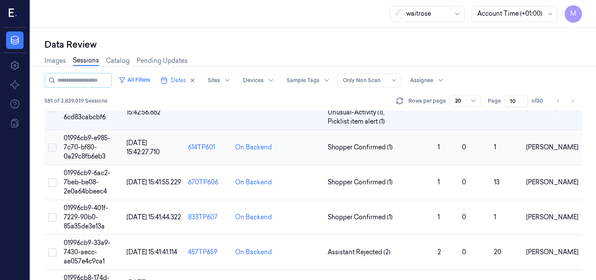
click at [94, 147] on span "01996cb9-e985-7c70-bf80-0a29c8fb6eb3" at bounding box center [87, 147] width 47 height 26
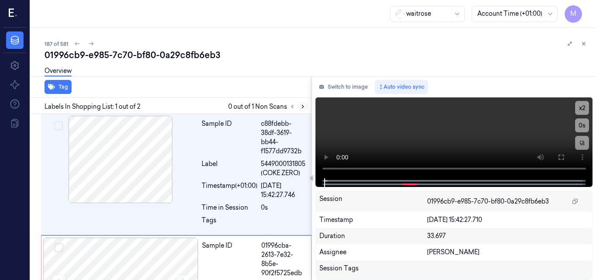
click at [301, 106] on icon at bounding box center [303, 106] width 6 height 6
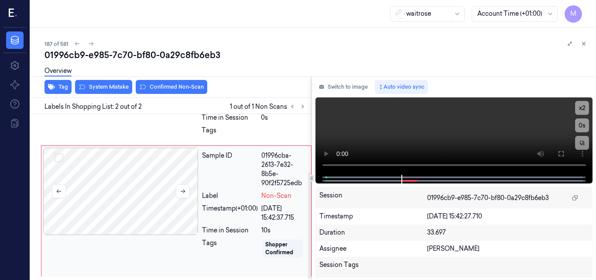
click at [129, 171] on div at bounding box center [120, 190] width 155 height 87
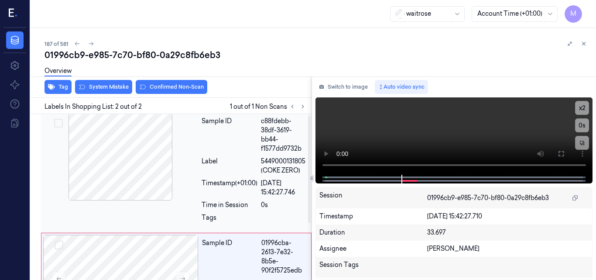
click at [140, 175] on div at bounding box center [120, 156] width 155 height 87
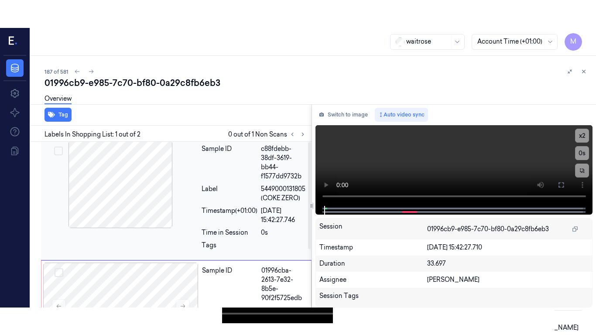
scroll to position [0, 0]
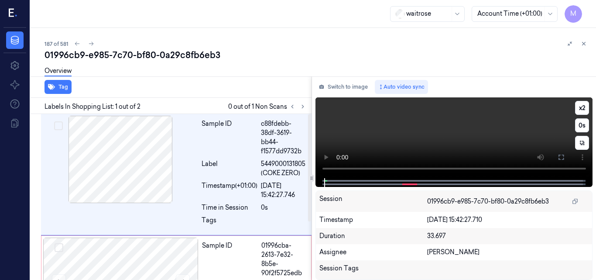
click at [445, 140] on video at bounding box center [453, 137] width 277 height 81
click at [556, 154] on button at bounding box center [561, 157] width 14 height 14
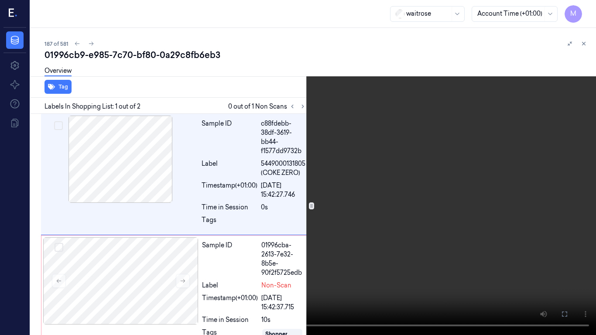
click at [460, 180] on video at bounding box center [298, 167] width 596 height 335
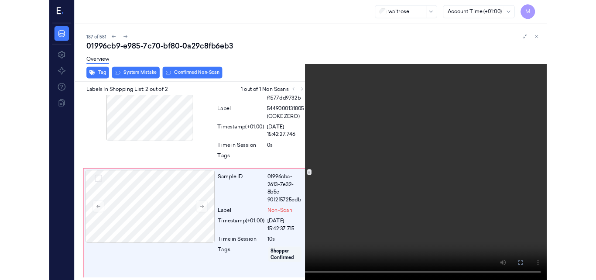
scroll to position [34, 0]
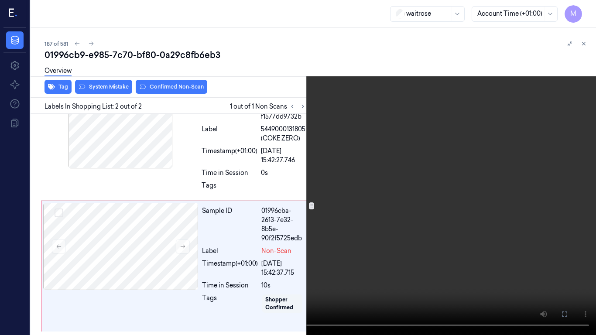
click at [301, 196] on video at bounding box center [298, 167] width 596 height 335
click at [0, 0] on icon at bounding box center [0, 0] width 0 height 0
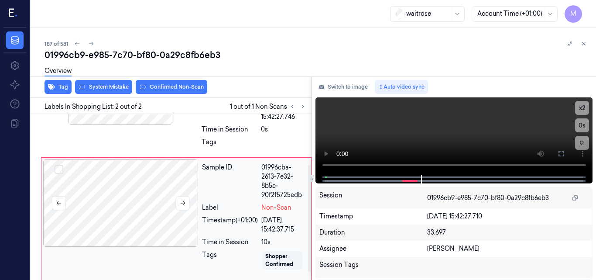
click at [131, 195] on div at bounding box center [120, 202] width 155 height 87
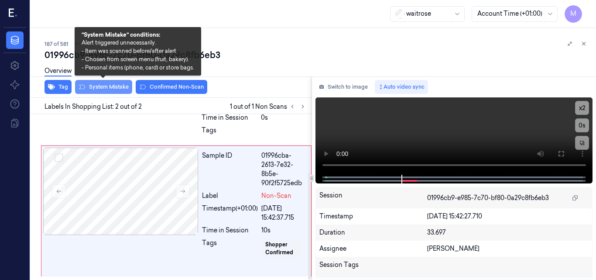
click at [106, 89] on button "System Mistake" at bounding box center [103, 87] width 57 height 14
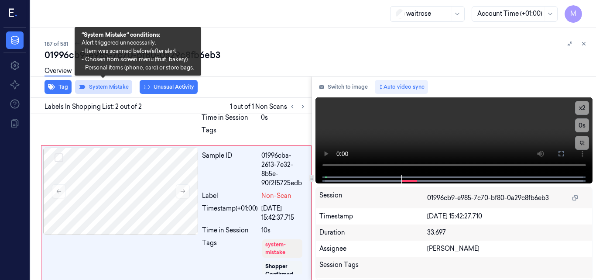
scroll to position [94, 0]
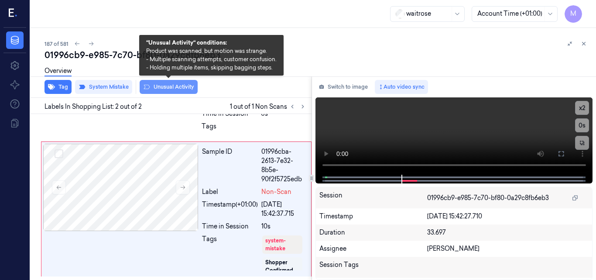
click at [167, 85] on button "Unusual Activity" at bounding box center [169, 87] width 58 height 14
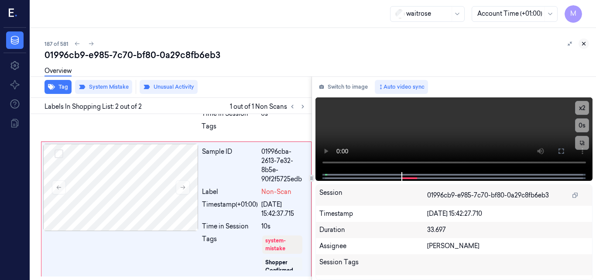
click at [585, 45] on icon at bounding box center [583, 43] width 3 height 3
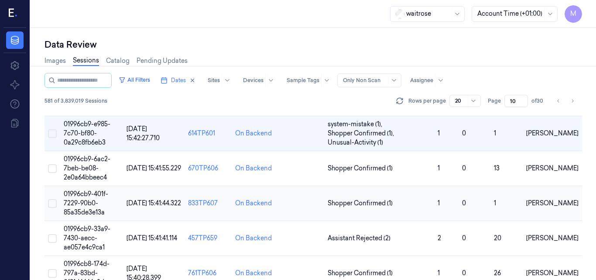
scroll to position [260, 0]
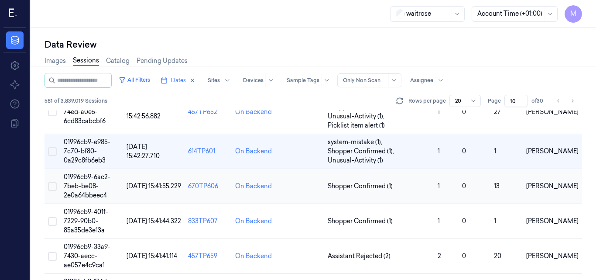
click at [89, 180] on span "01996cb9-6ac2-7beb-be08-2e0a64bbeec4" at bounding box center [87, 186] width 47 height 26
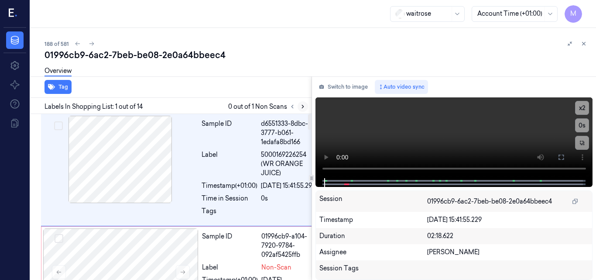
click at [301, 105] on icon at bounding box center [303, 106] width 6 height 6
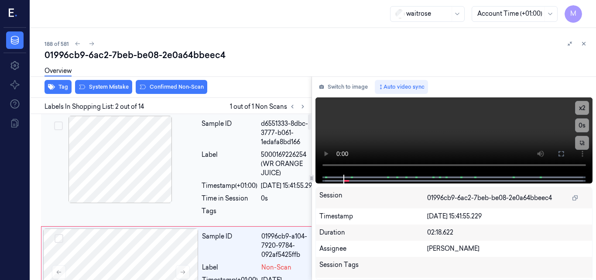
click at [137, 151] on div at bounding box center [120, 159] width 155 height 87
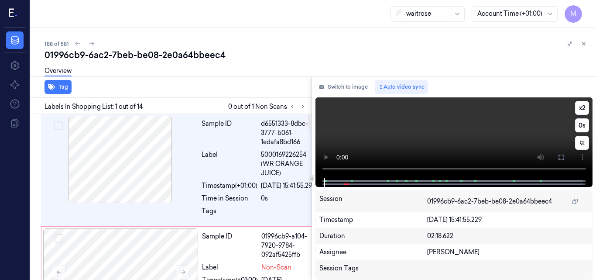
click at [430, 135] on video at bounding box center [453, 137] width 277 height 81
click at [559, 156] on icon at bounding box center [560, 156] width 5 height 5
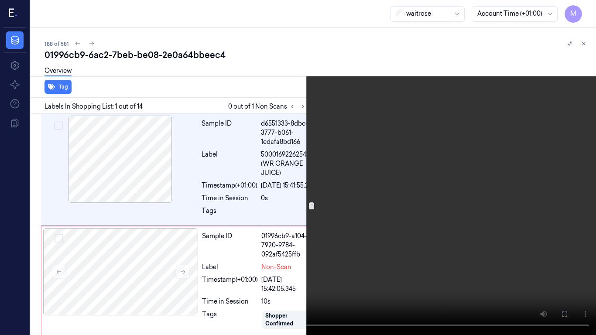
click at [345, 207] on video at bounding box center [298, 167] width 596 height 335
click at [329, 208] on video at bounding box center [298, 167] width 596 height 335
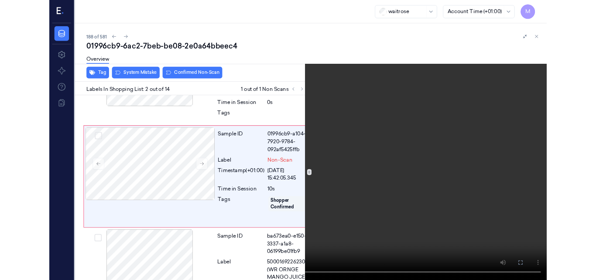
scroll to position [86, 0]
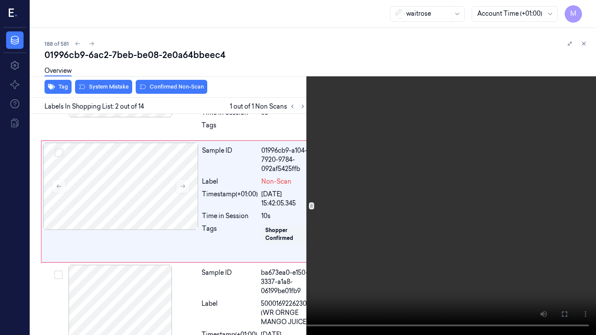
click at [342, 204] on video at bounding box center [298, 167] width 596 height 335
click at [0, 0] on icon at bounding box center [0, 0] width 0 height 0
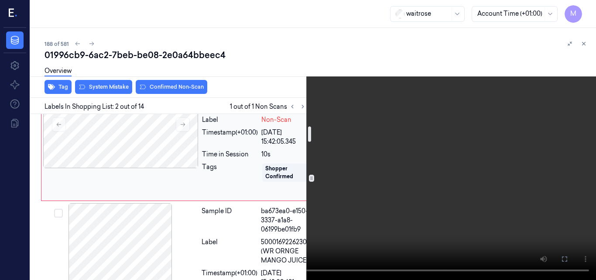
scroll to position [129, 0]
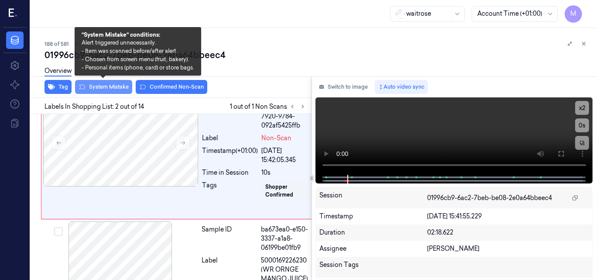
click at [114, 88] on button "System Mistake" at bounding box center [103, 87] width 57 height 14
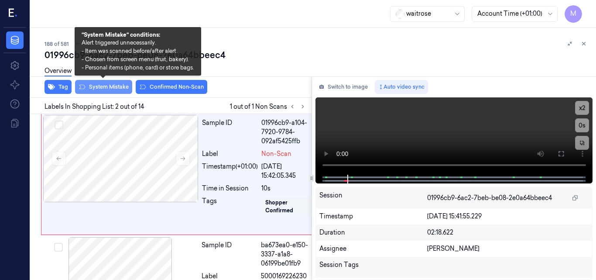
scroll to position [115, 0]
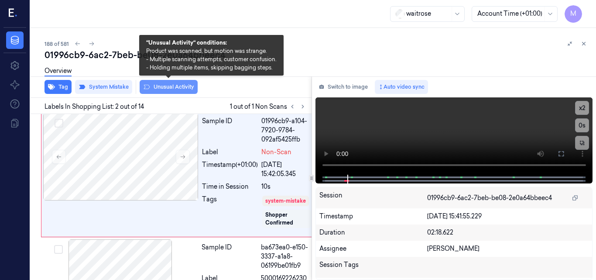
click at [181, 88] on button "Unusual Activity" at bounding box center [169, 87] width 58 height 14
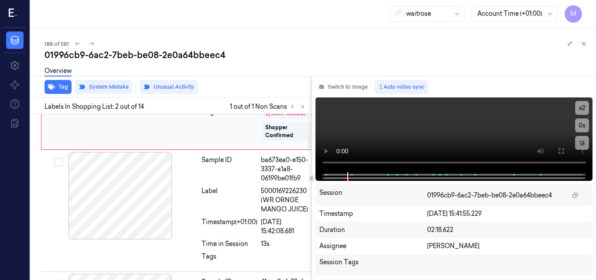
scroll to position [40, 0]
click at [582, 42] on icon at bounding box center [584, 44] width 6 height 6
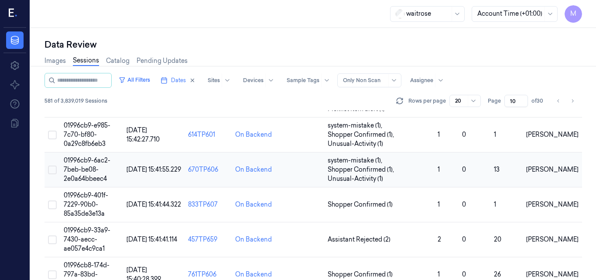
scroll to position [295, 0]
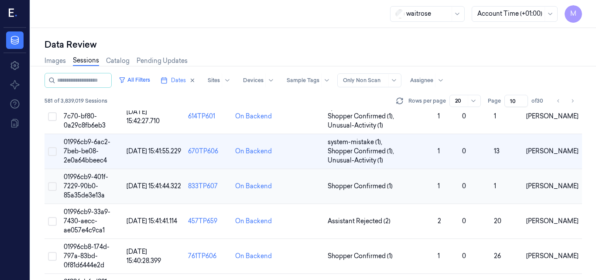
click at [96, 180] on span "01996cb9-401f-7229-90b0-85a35de3e13a" at bounding box center [86, 186] width 45 height 26
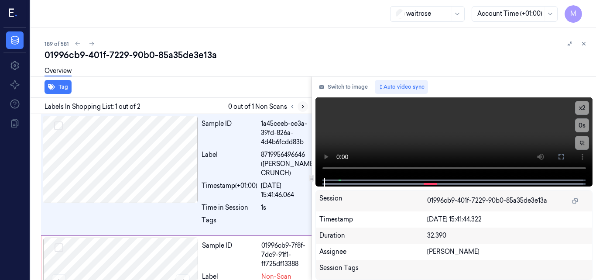
click at [303, 109] on icon at bounding box center [303, 106] width 6 height 6
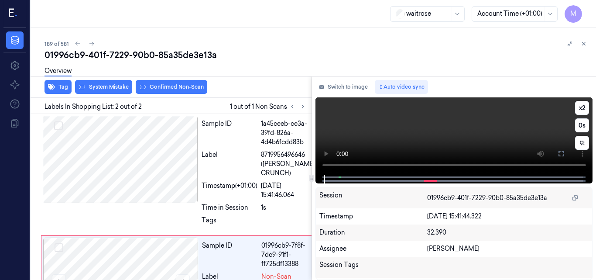
click at [441, 135] on video at bounding box center [453, 135] width 277 height 77
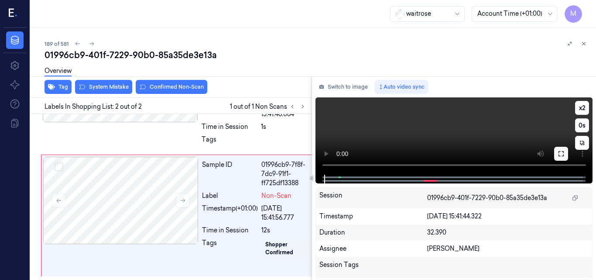
click at [562, 151] on icon at bounding box center [561, 153] width 7 height 7
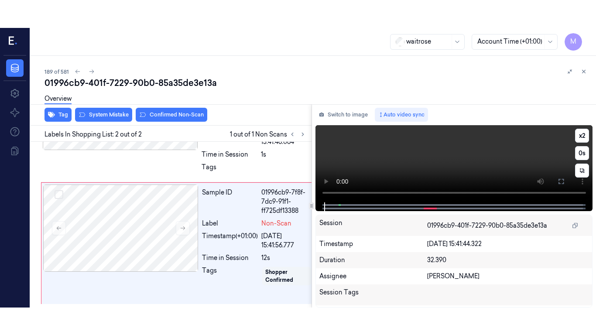
scroll to position [44, 0]
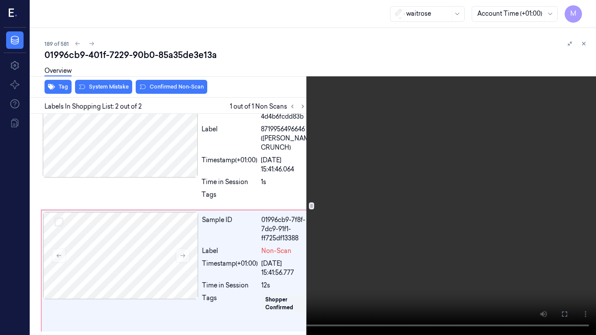
click at [251, 279] on video at bounding box center [298, 167] width 596 height 335
click at [307, 233] on video at bounding box center [298, 167] width 596 height 335
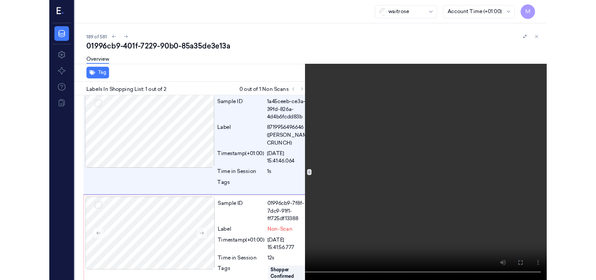
scroll to position [0, 0]
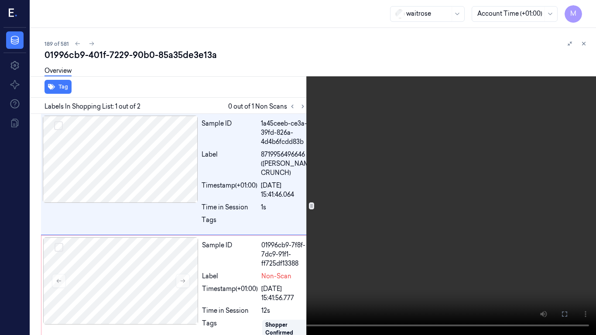
click at [0, 0] on icon at bounding box center [0, 0] width 0 height 0
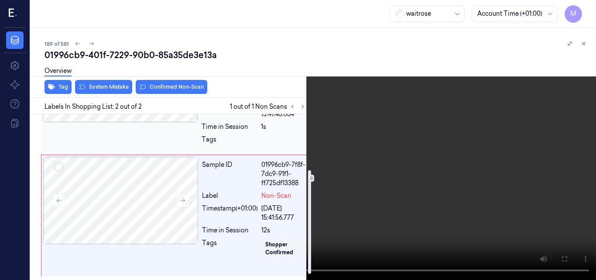
scroll to position [99, 0]
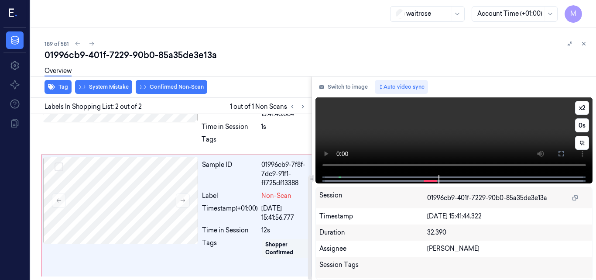
click at [440, 142] on video at bounding box center [453, 135] width 277 height 77
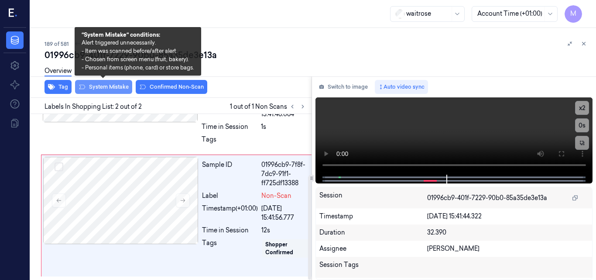
click at [110, 84] on button "System Mistake" at bounding box center [103, 87] width 57 height 14
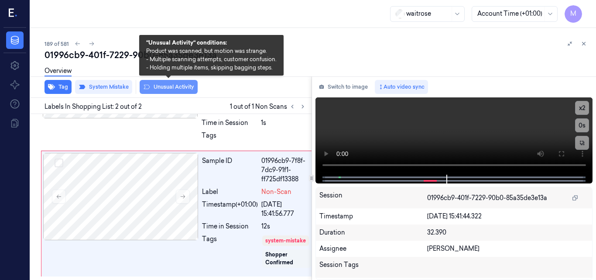
click at [163, 87] on button "Unusual Activity" at bounding box center [169, 87] width 58 height 14
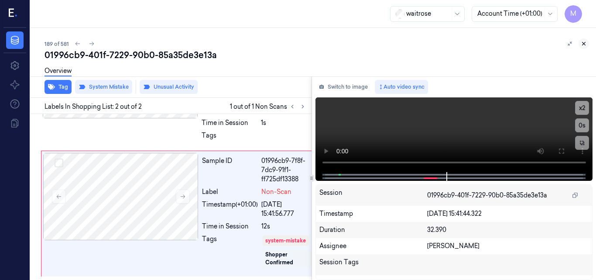
click at [583, 44] on icon at bounding box center [584, 44] width 6 height 6
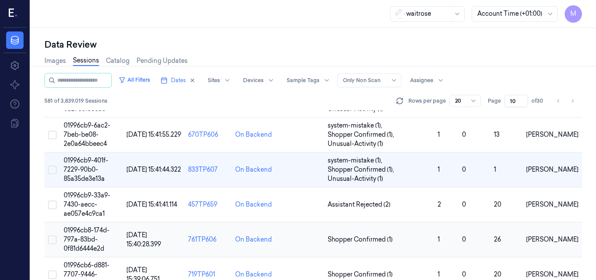
scroll to position [330, 0]
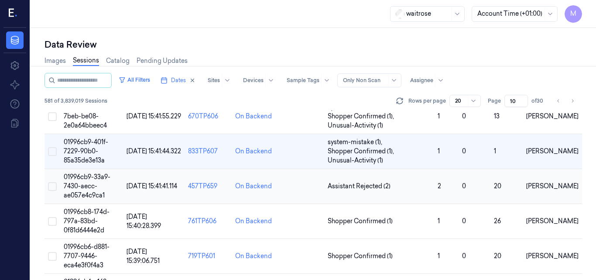
click at [89, 183] on span "01996cb9-33a9-7430-aecc-ae057e4c9ca1" at bounding box center [87, 186] width 47 height 26
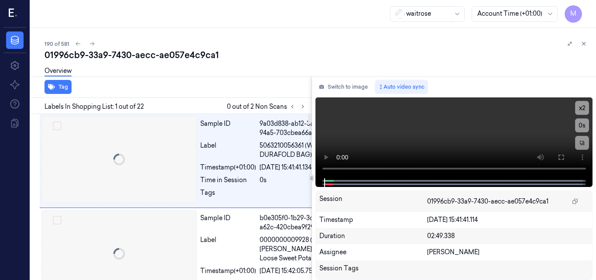
scroll to position [0, 0]
click at [301, 108] on icon at bounding box center [303, 106] width 6 height 6
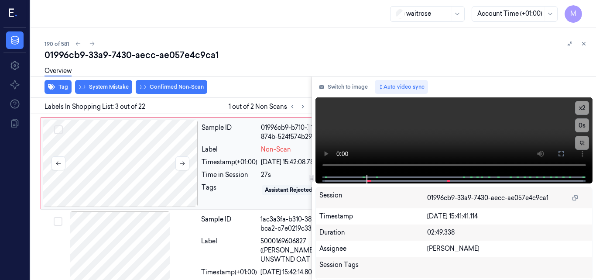
scroll to position [210, 0]
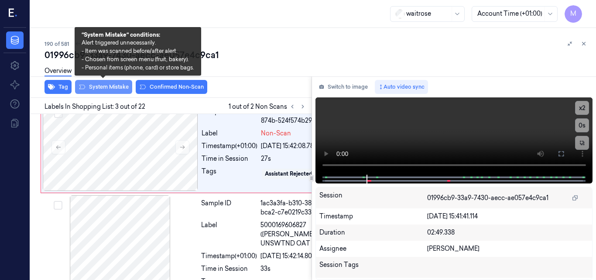
click at [115, 87] on button "System Mistake" at bounding box center [103, 87] width 57 height 14
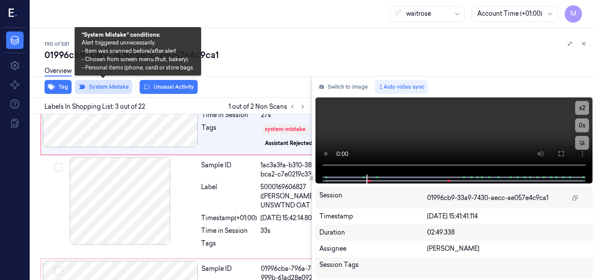
scroll to position [255, 0]
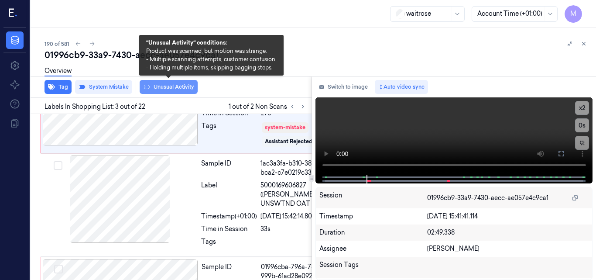
click at [165, 87] on button "Unusual Activity" at bounding box center [169, 87] width 58 height 14
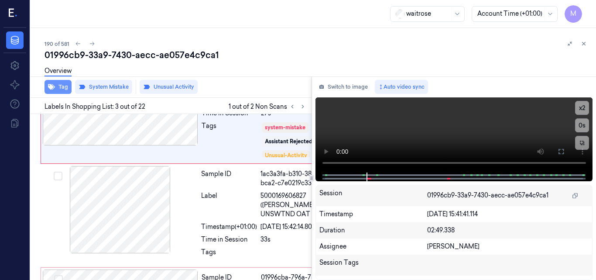
click at [58, 88] on button "Tag" at bounding box center [58, 87] width 27 height 14
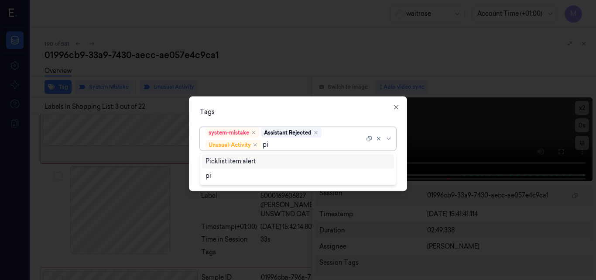
type input "pic"
click at [235, 164] on div "Picklist item alert" at bounding box center [230, 161] width 50 height 9
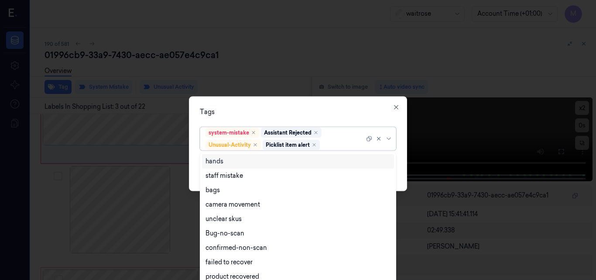
click at [336, 109] on div "Tags" at bounding box center [298, 111] width 196 height 9
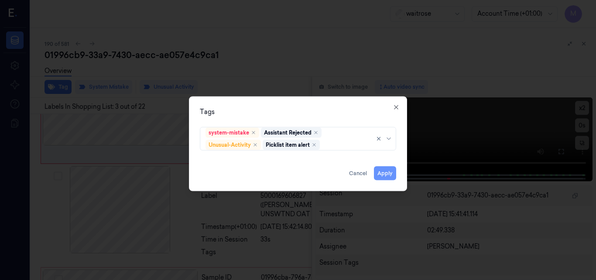
click at [388, 175] on button "Apply" at bounding box center [385, 173] width 22 height 14
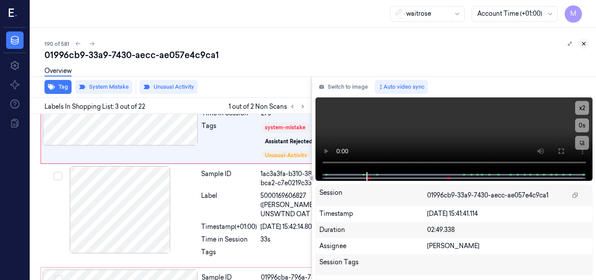
click at [582, 44] on icon at bounding box center [584, 44] width 6 height 6
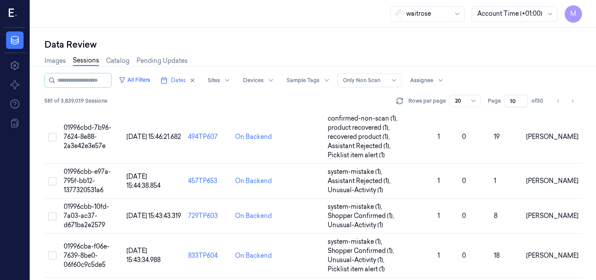
scroll to position [325, 0]
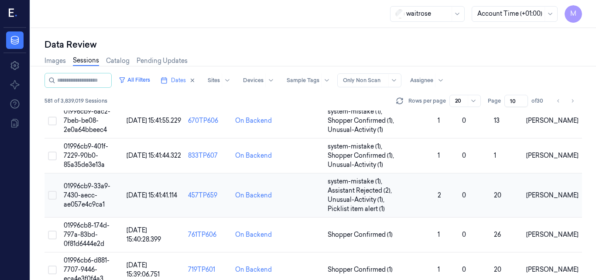
click at [85, 194] on span "01996cb9-33a9-7430-aecc-ae057e4c9ca1" at bounding box center [87, 195] width 47 height 26
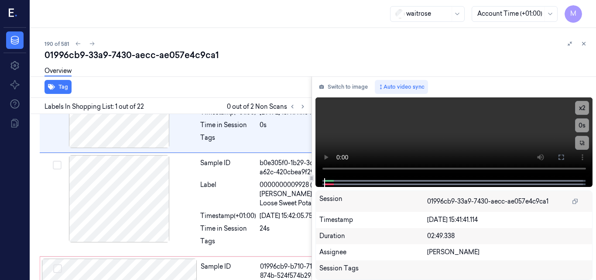
scroll to position [55, 0]
click at [302, 108] on icon at bounding box center [303, 106] width 2 height 3
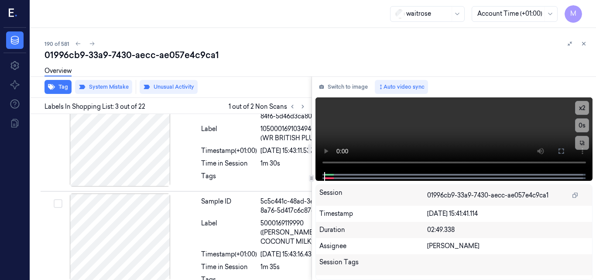
scroll to position [648, 0]
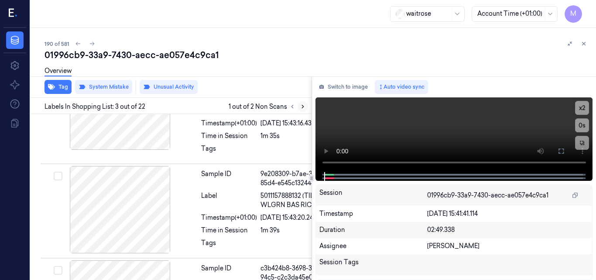
click at [303, 107] on icon at bounding box center [303, 106] width 2 height 3
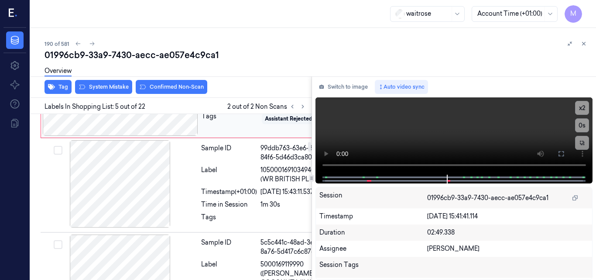
scroll to position [520, 0]
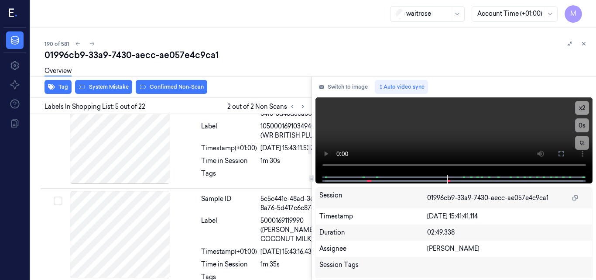
click at [182, 51] on icon at bounding box center [182, 48] width 6 height 6
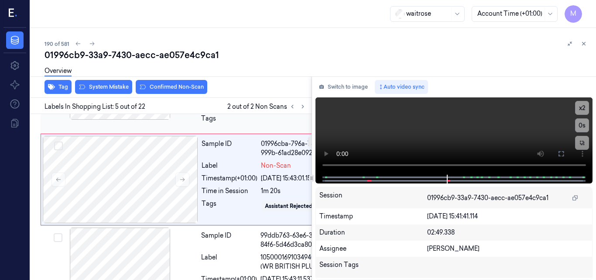
click at [131, 120] on div at bounding box center [119, 75] width 155 height 87
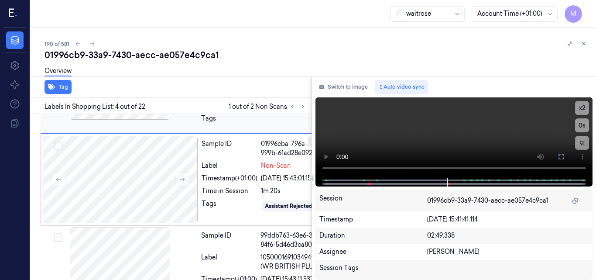
scroll to position [388, 0]
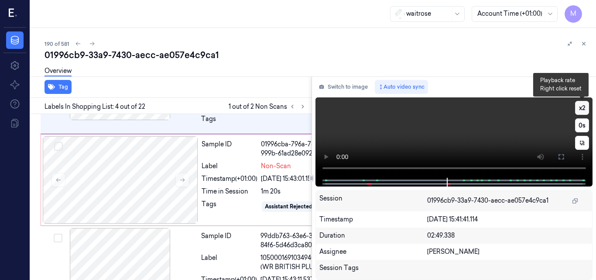
click at [581, 106] on button "x 2" at bounding box center [582, 108] width 14 height 14
click at [581, 106] on button "x 4" at bounding box center [582, 108] width 14 height 14
click at [507, 123] on video at bounding box center [453, 137] width 277 height 80
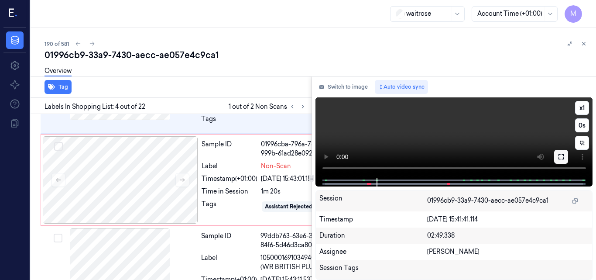
click at [562, 160] on button at bounding box center [561, 157] width 14 height 14
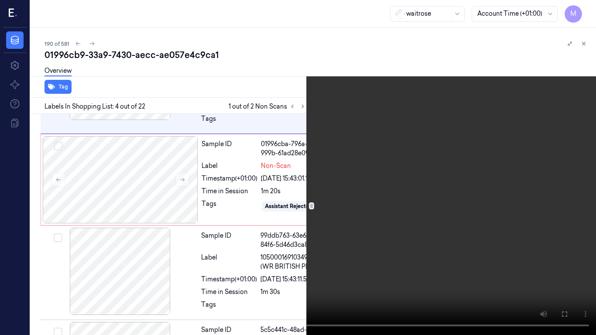
click at [0, 0] on icon at bounding box center [0, 0] width 0 height 0
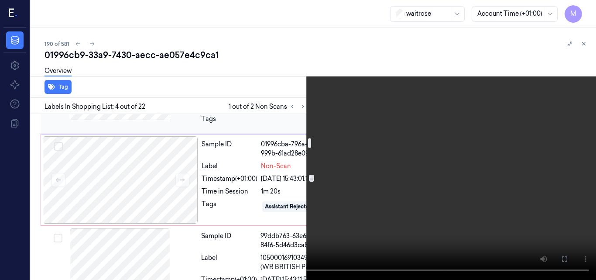
scroll to position [432, 0]
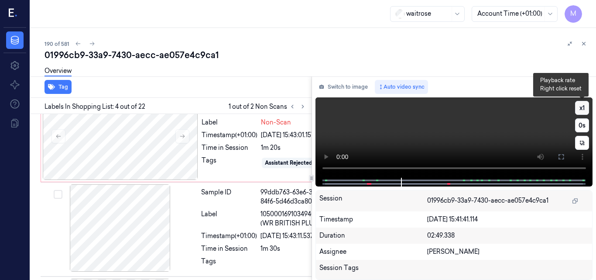
click at [581, 104] on button "x 1" at bounding box center [582, 108] width 14 height 14
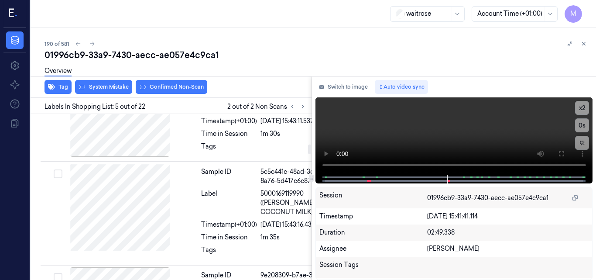
scroll to position [560, 0]
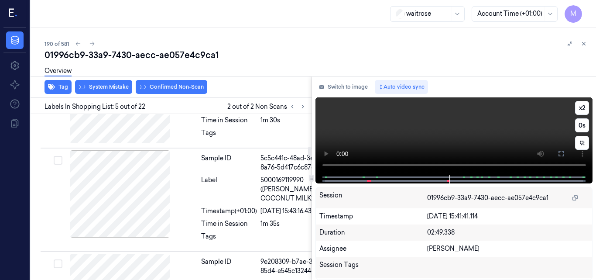
click at [486, 135] on video at bounding box center [453, 135] width 277 height 77
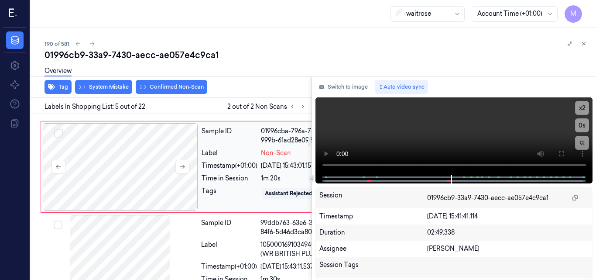
scroll to position [389, 0]
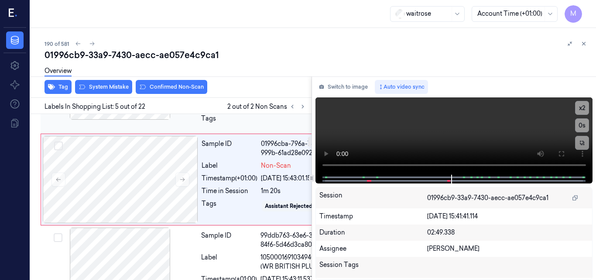
click at [144, 120] on div at bounding box center [119, 75] width 155 height 87
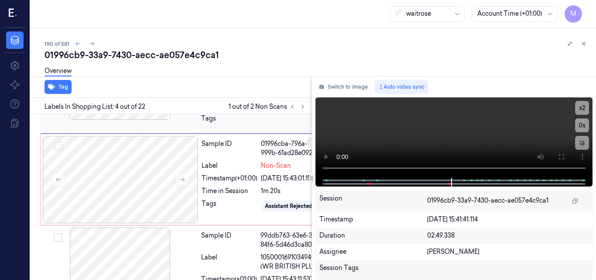
scroll to position [388, 0]
click at [467, 136] on video at bounding box center [453, 137] width 277 height 80
click at [471, 142] on video at bounding box center [453, 137] width 277 height 80
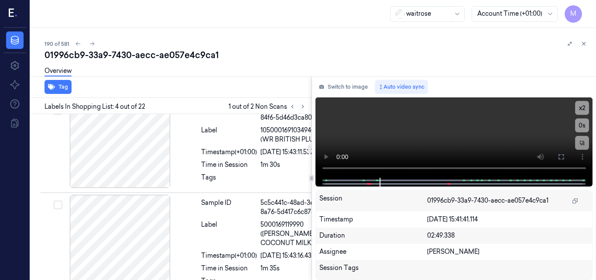
scroll to position [519, 0]
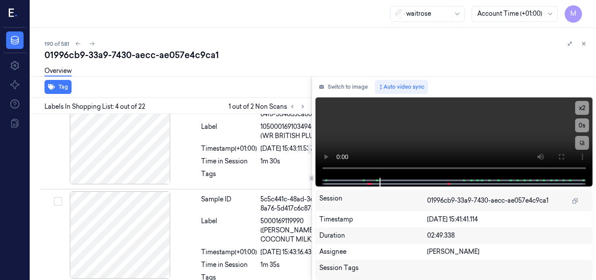
click at [167, 92] on div at bounding box center [120, 48] width 155 height 87
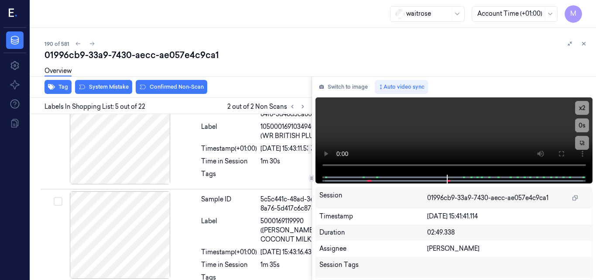
scroll to position [520, 0]
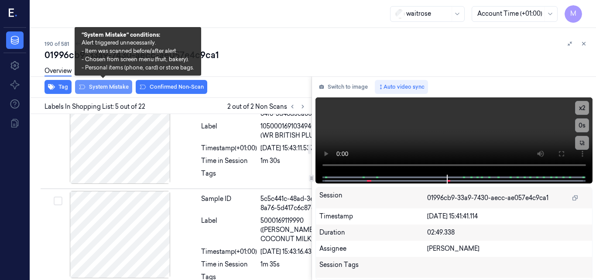
click at [116, 89] on button "System Mistake" at bounding box center [103, 87] width 57 height 14
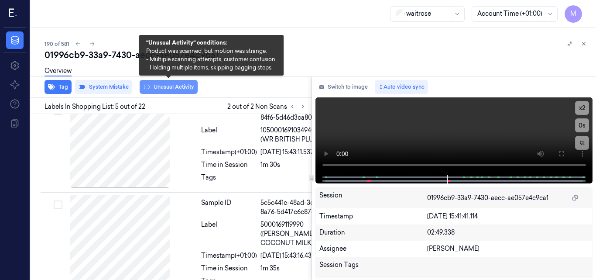
click at [171, 87] on button "Unusual Activity" at bounding box center [169, 87] width 58 height 14
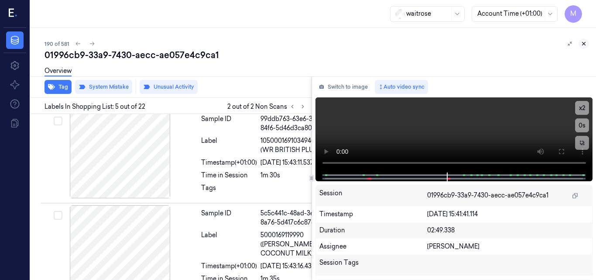
click at [581, 43] on icon at bounding box center [584, 44] width 6 height 6
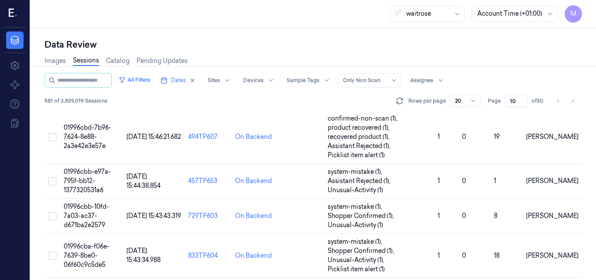
scroll to position [325, 0]
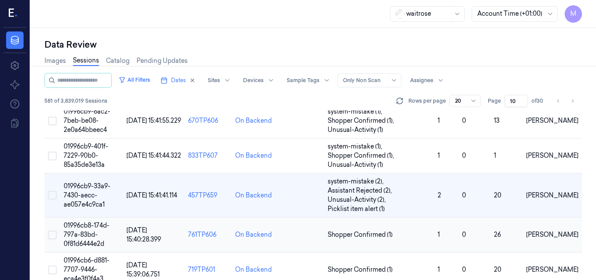
click at [90, 232] on span "01996cb8-174d-797a-83bd-0f81d6444e2d" at bounding box center [87, 234] width 46 height 26
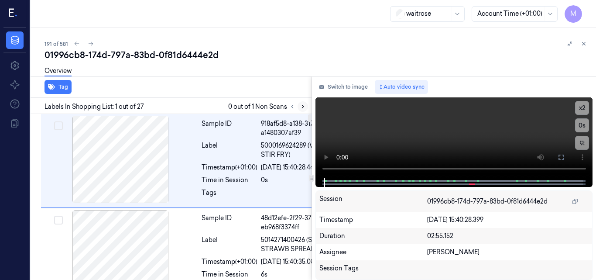
click at [301, 106] on icon at bounding box center [303, 106] width 6 height 6
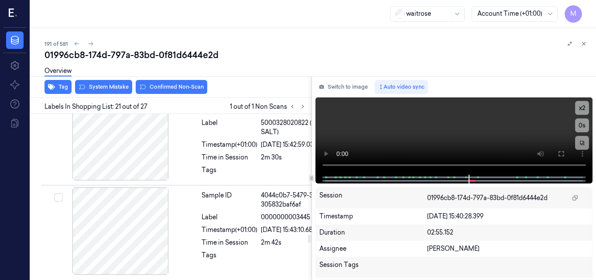
scroll to position [2458, 0]
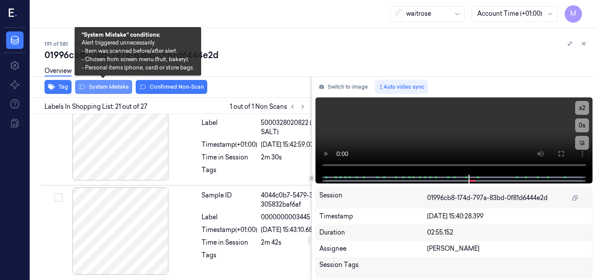
click at [113, 86] on button "System Mistake" at bounding box center [103, 87] width 57 height 14
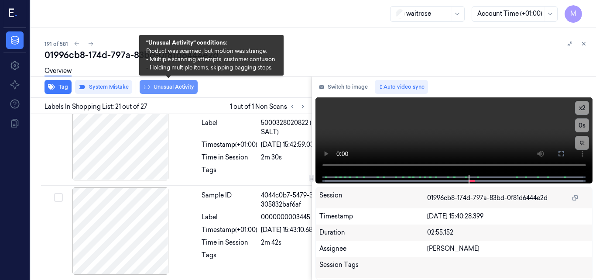
click at [165, 85] on button "Unusual Activity" at bounding box center [169, 87] width 58 height 14
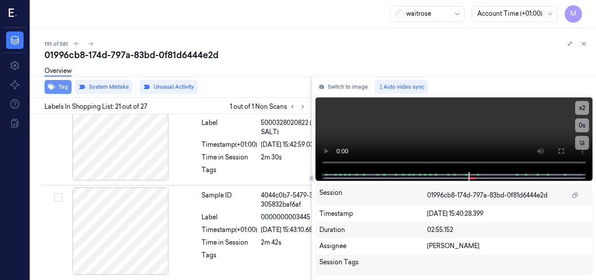
click at [63, 86] on button "Tag" at bounding box center [58, 87] width 27 height 14
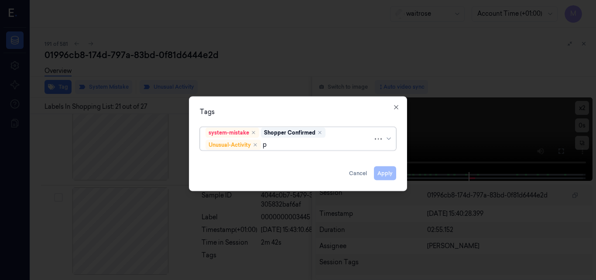
type input "pi"
click at [267, 163] on div "Picklist item alert" at bounding box center [297, 161] width 185 height 9
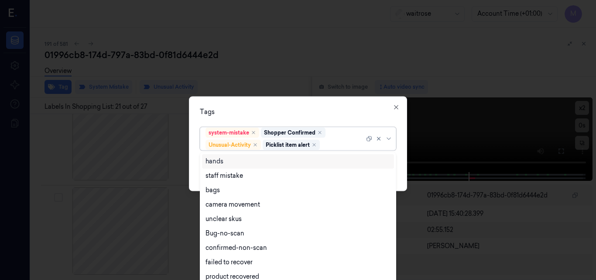
click at [301, 108] on div "Tags" at bounding box center [298, 111] width 196 height 9
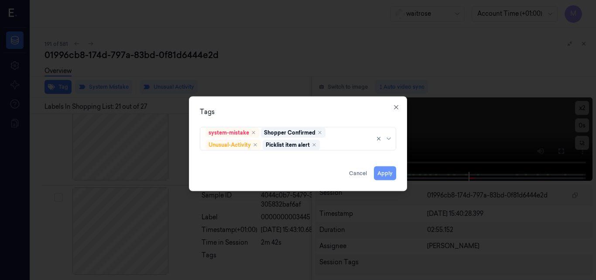
click at [385, 171] on button "Apply" at bounding box center [385, 173] width 22 height 14
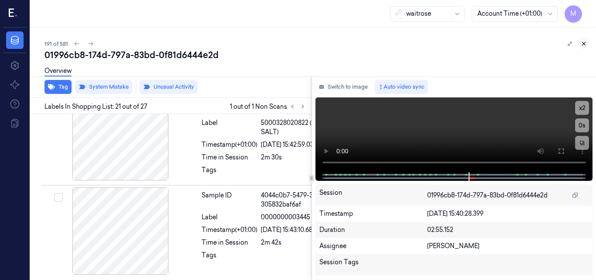
click at [585, 42] on icon at bounding box center [584, 44] width 6 height 6
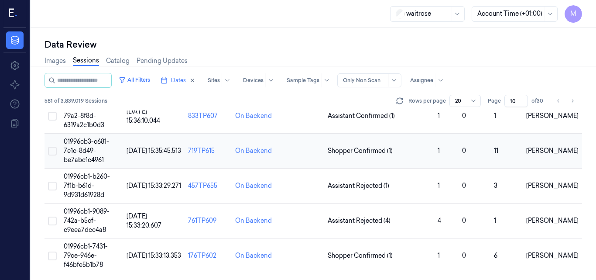
scroll to position [497, 0]
